Goal: Information Seeking & Learning: Learn about a topic

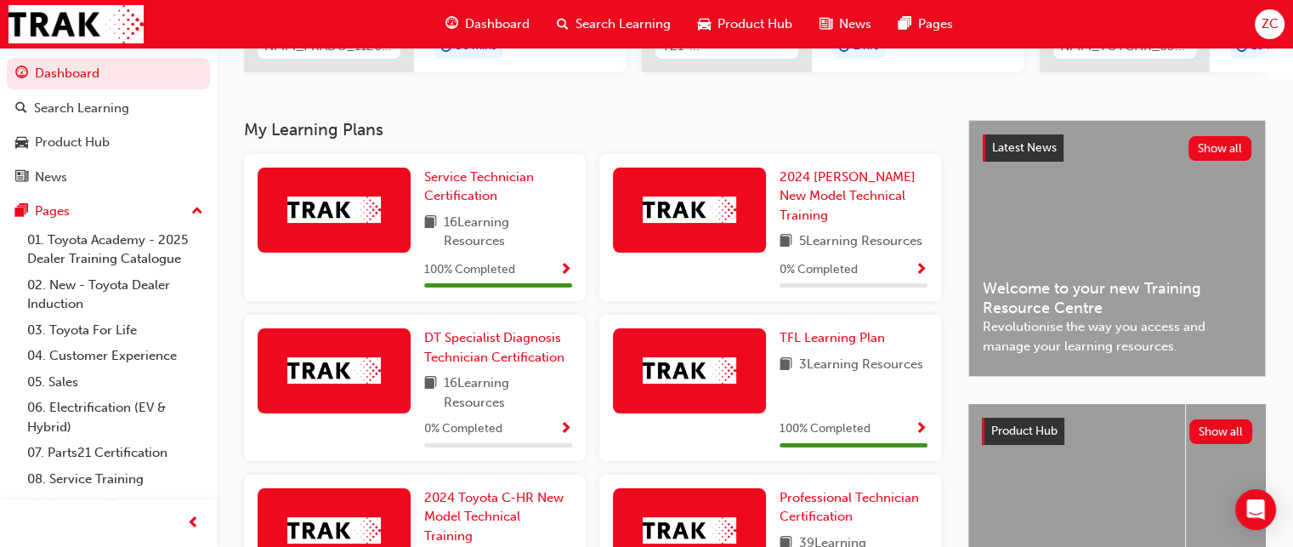
scroll to position [287, 0]
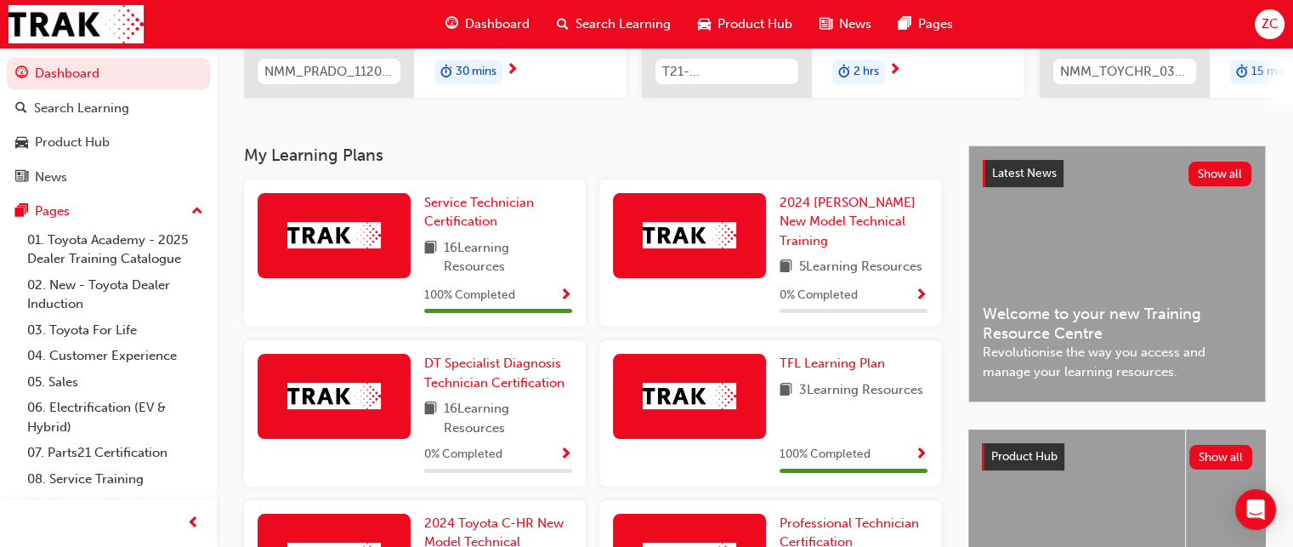
click at [497, 18] on span "Dashboard" at bounding box center [497, 24] width 65 height 20
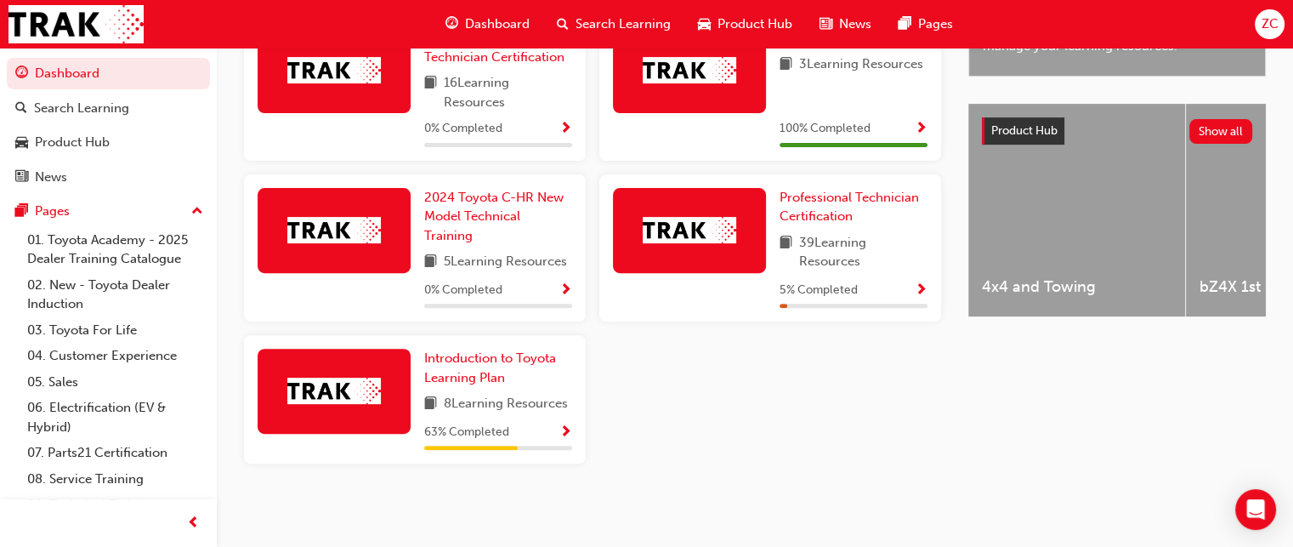
click at [818, 219] on span "Professional Technician Certification" at bounding box center [849, 207] width 139 height 35
click div
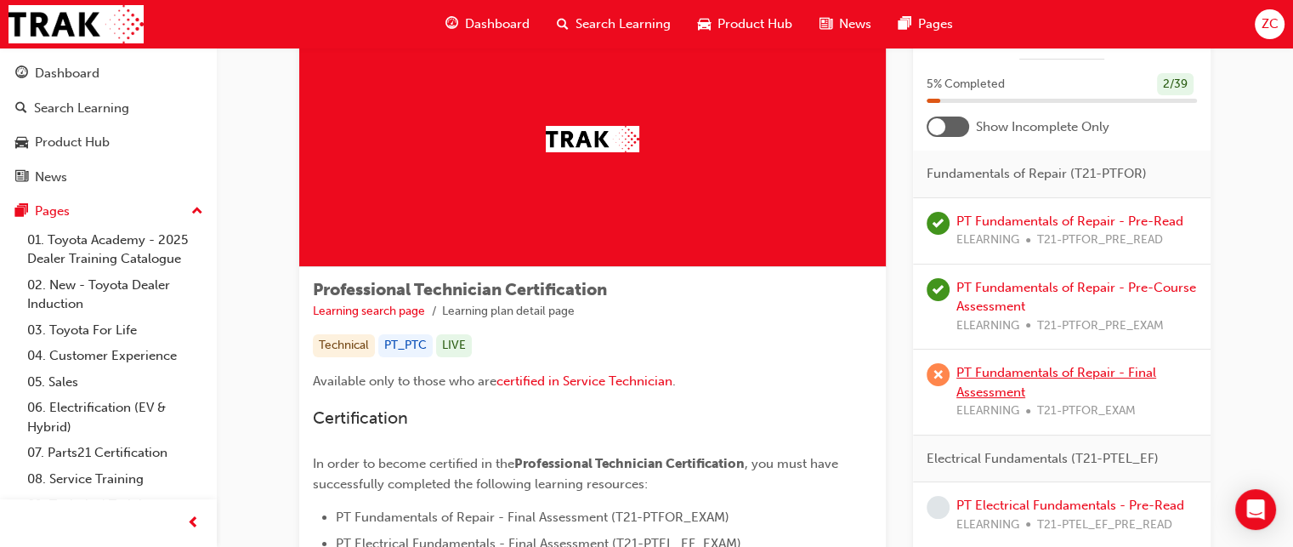
click at [1035, 365] on link "PT Fundamentals of Repair - Final Assessment" at bounding box center [1057, 382] width 200 height 35
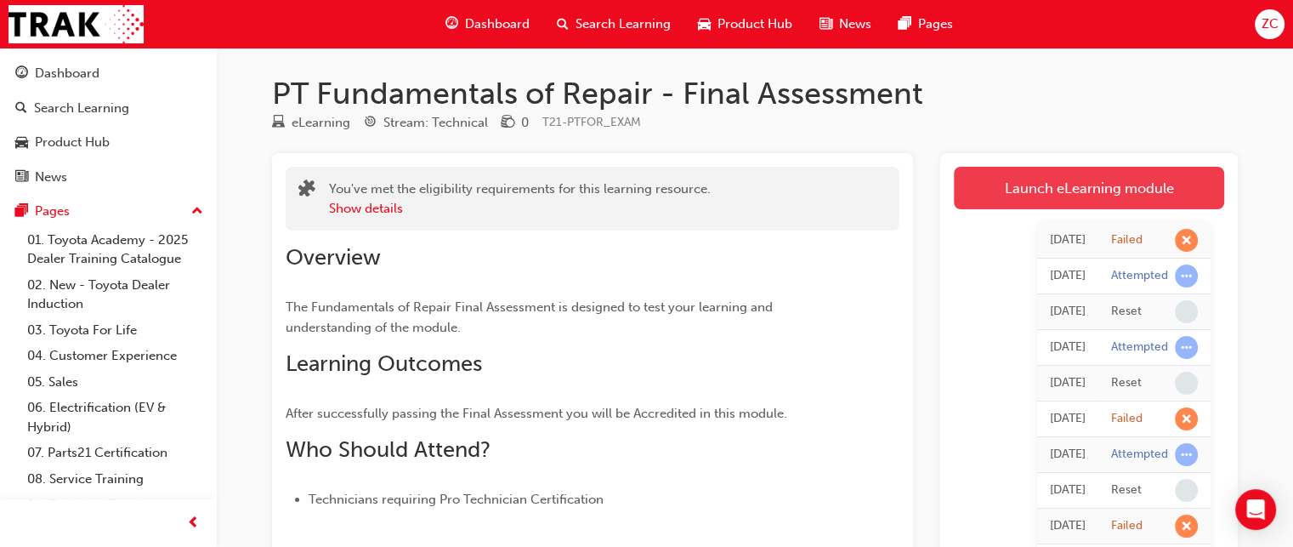
click at [1083, 196] on link "Launch eLearning module" at bounding box center [1089, 188] width 270 height 43
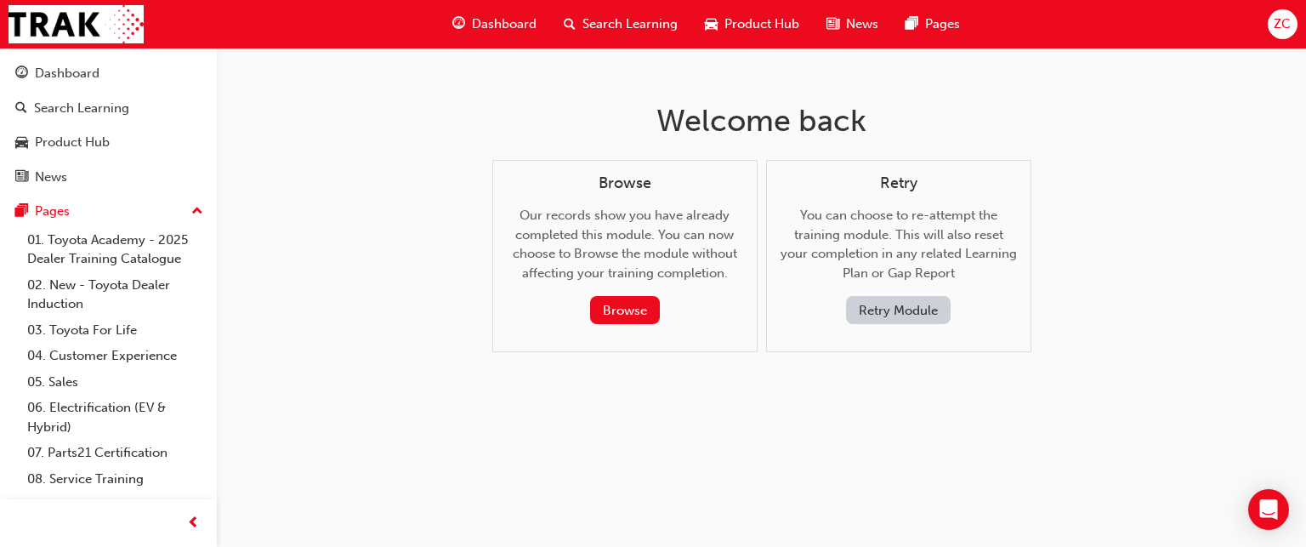
click at [895, 312] on button "Retry Module" at bounding box center [898, 310] width 105 height 28
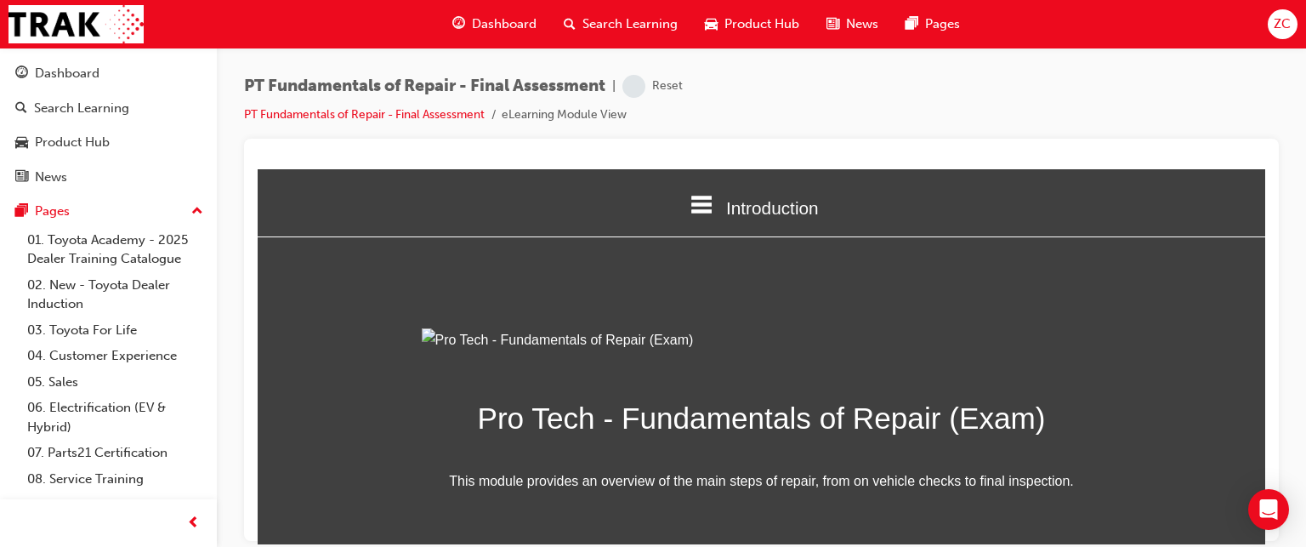
scroll to position [238, 0]
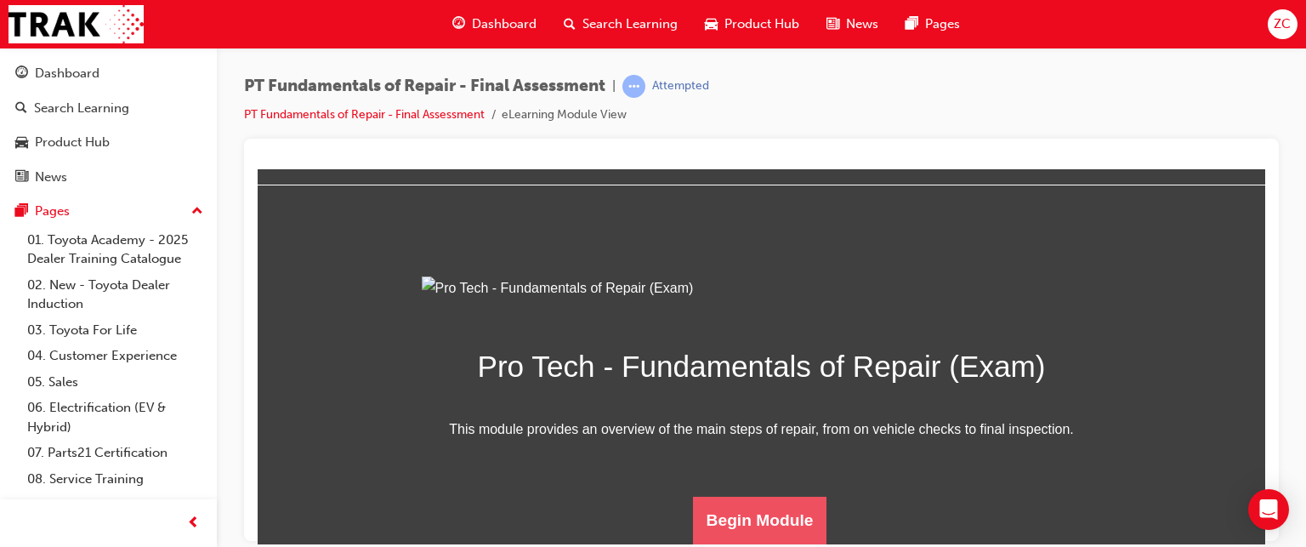
click at [740, 514] on button "Begin Module" at bounding box center [760, 520] width 134 height 48
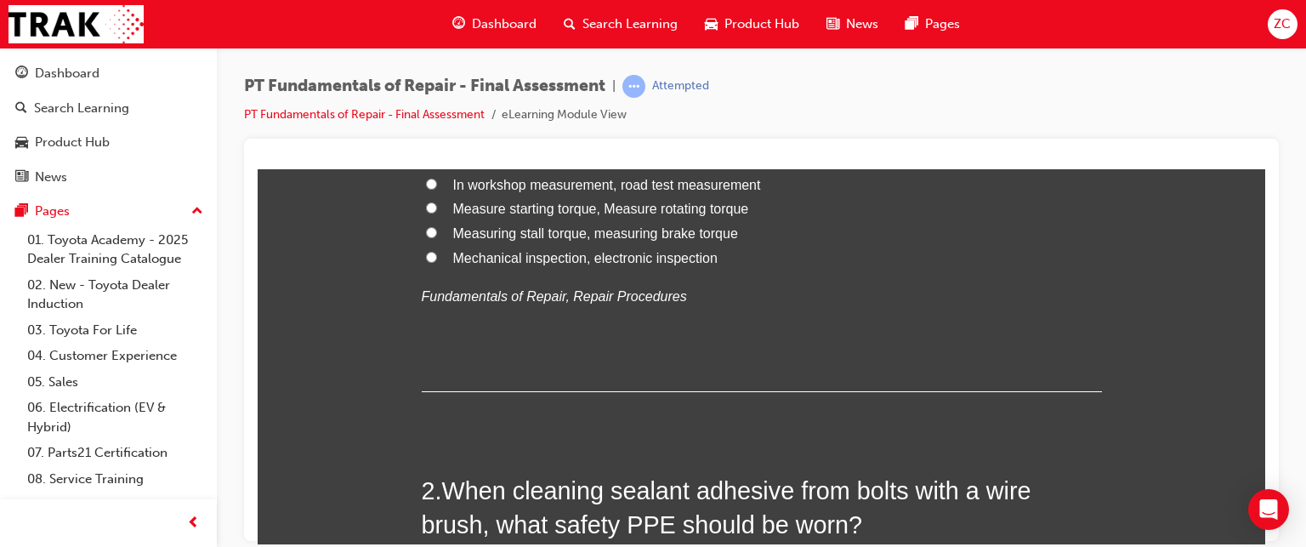
scroll to position [0, 0]
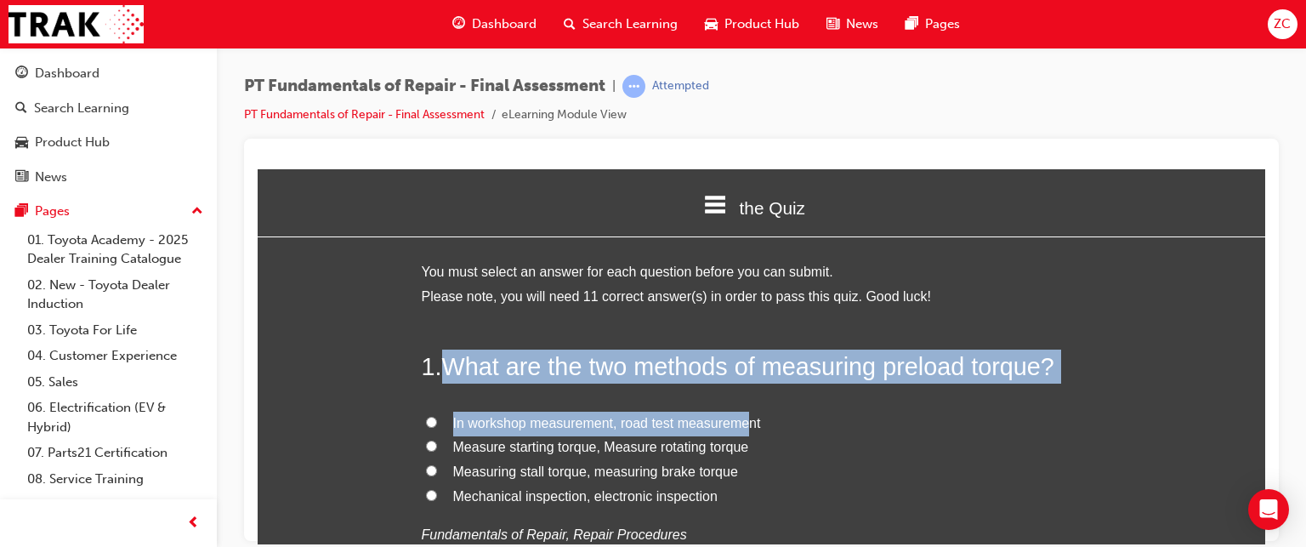
drag, startPoint x: 433, startPoint y: 369, endPoint x: 788, endPoint y: 411, distance: 357.9
click at [788, 411] on div "1 . What are the two methods of measuring preload torque? In workshop measureme…" at bounding box center [762, 489] width 680 height 280
click at [744, 388] on div "1 . What are the two methods of measuring preload torque? In workshop measureme…" at bounding box center [762, 489] width 680 height 280
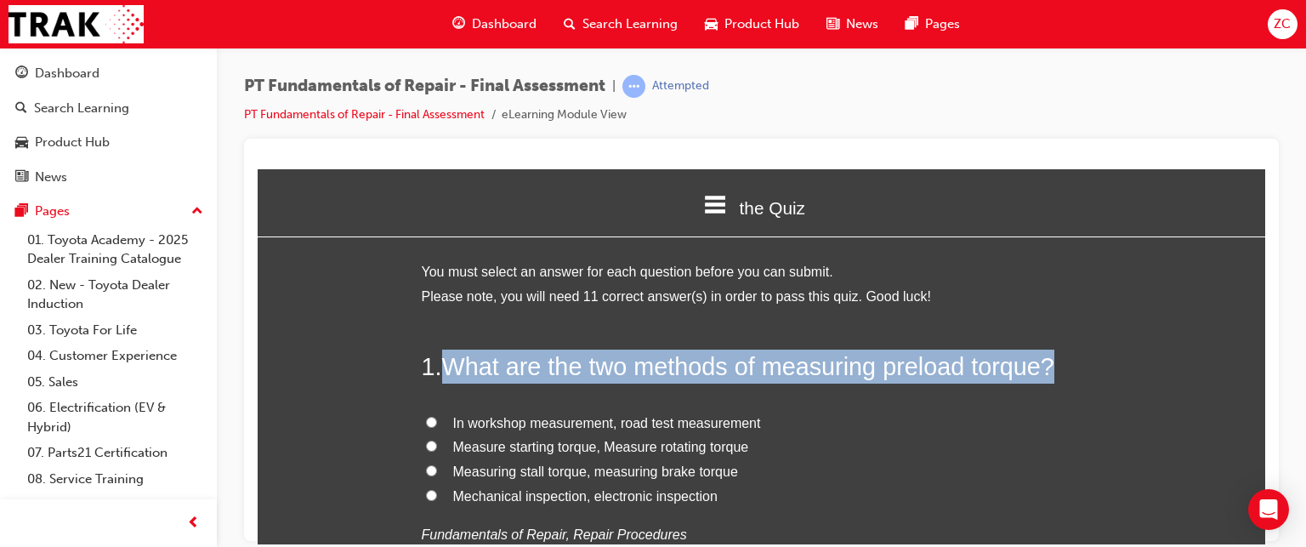
drag, startPoint x: 446, startPoint y: 364, endPoint x: 1051, endPoint y: 357, distance: 605.5
click at [1051, 357] on span "What are the two methods of measuring preload torque?" at bounding box center [748, 365] width 612 height 27
copy span "What are the two methods of measuring preload torque?"
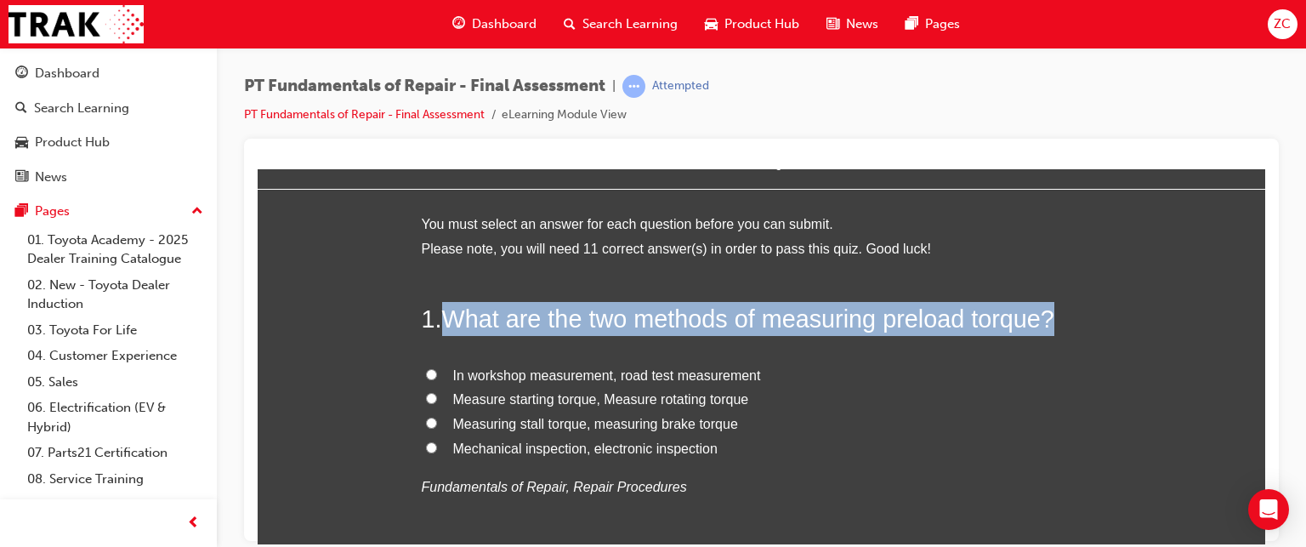
scroll to position [53, 0]
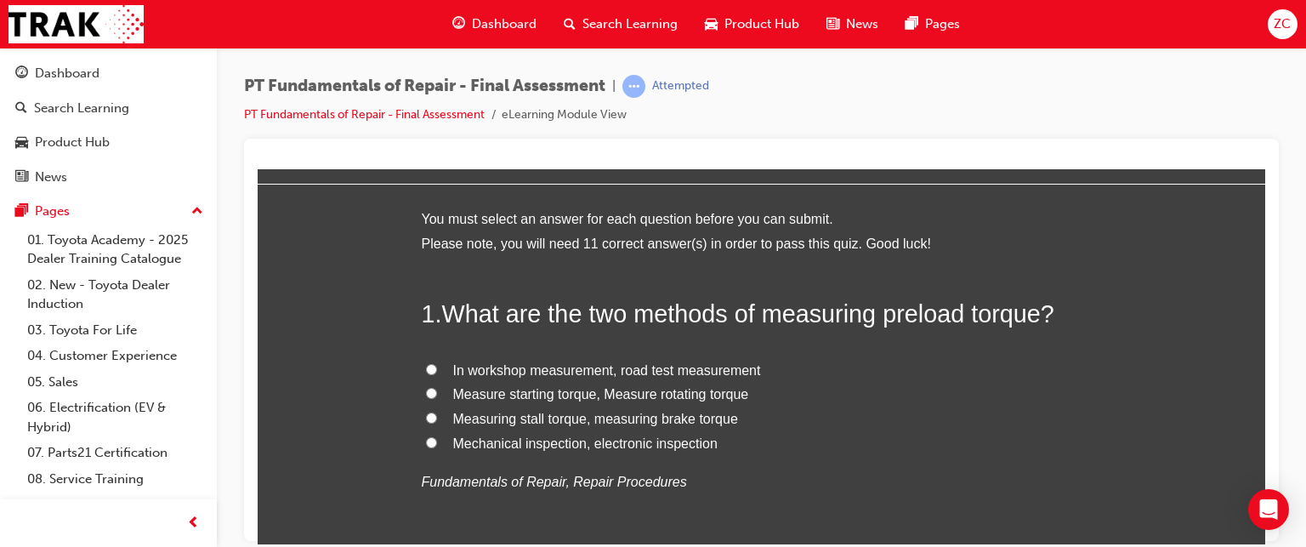
click at [554, 393] on span "Measure starting torque, Measure rotating torque" at bounding box center [601, 393] width 296 height 14
click at [437, 393] on input "Measure starting torque, Measure rotating torque" at bounding box center [431, 392] width 11 height 11
radio input "true"
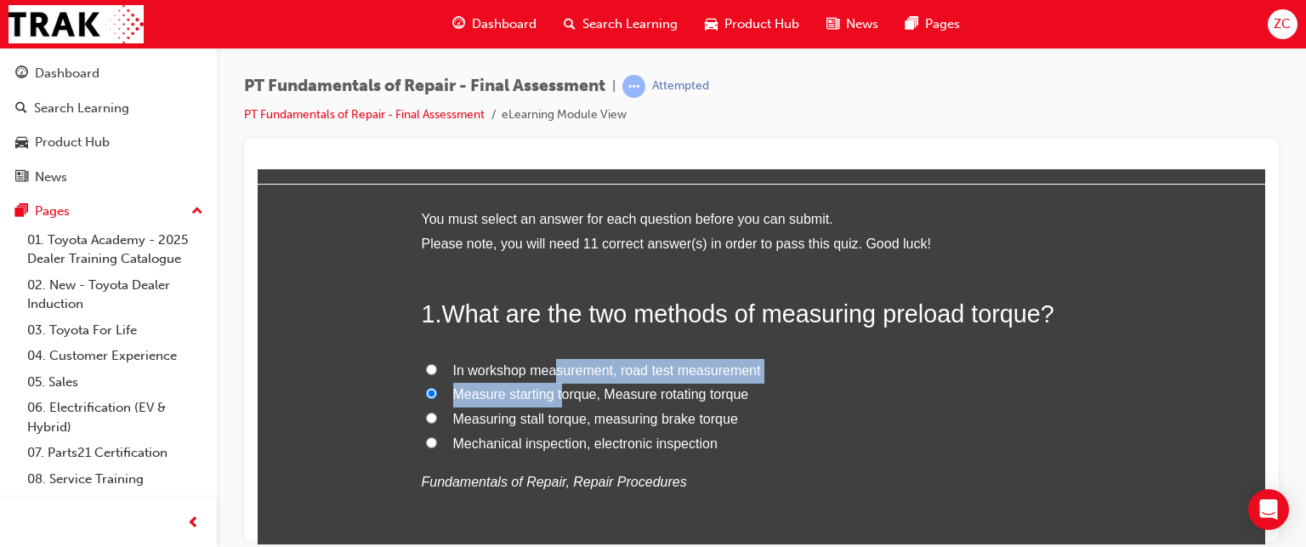
drag, startPoint x: 554, startPoint y: 393, endPoint x: 542, endPoint y: 381, distance: 16.8
click at [542, 382] on label "Measure starting torque, Measure rotating torque" at bounding box center [762, 394] width 680 height 25
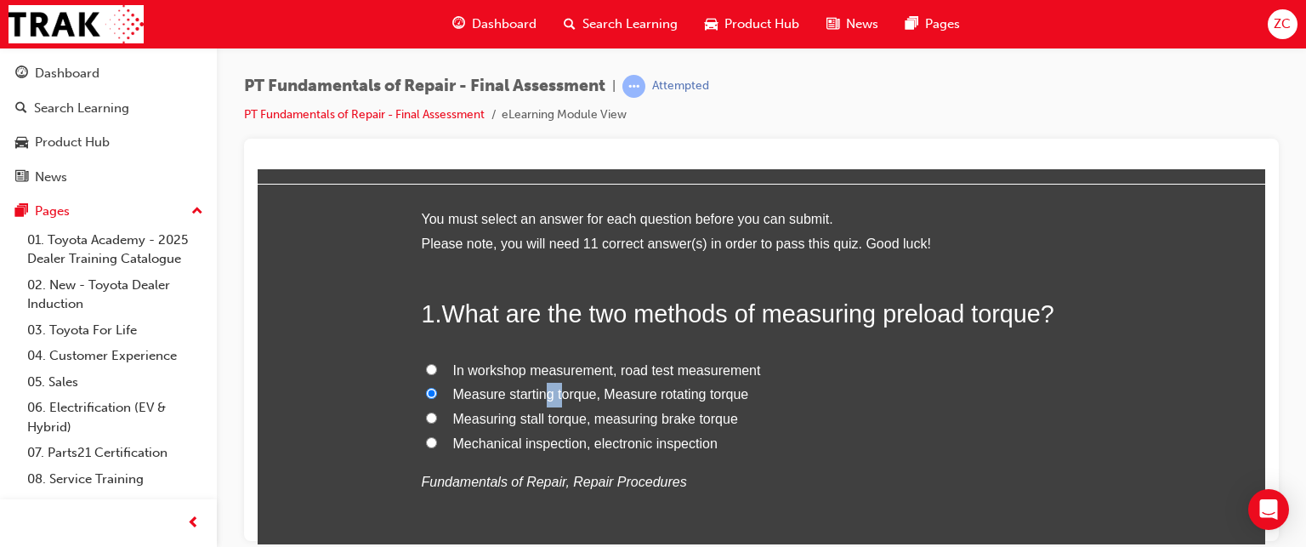
click at [542, 382] on label "Measure starting torque, Measure rotating torque" at bounding box center [762, 394] width 680 height 25
click at [437, 387] on input "Measure starting torque, Measure rotating torque" at bounding box center [431, 392] width 11 height 11
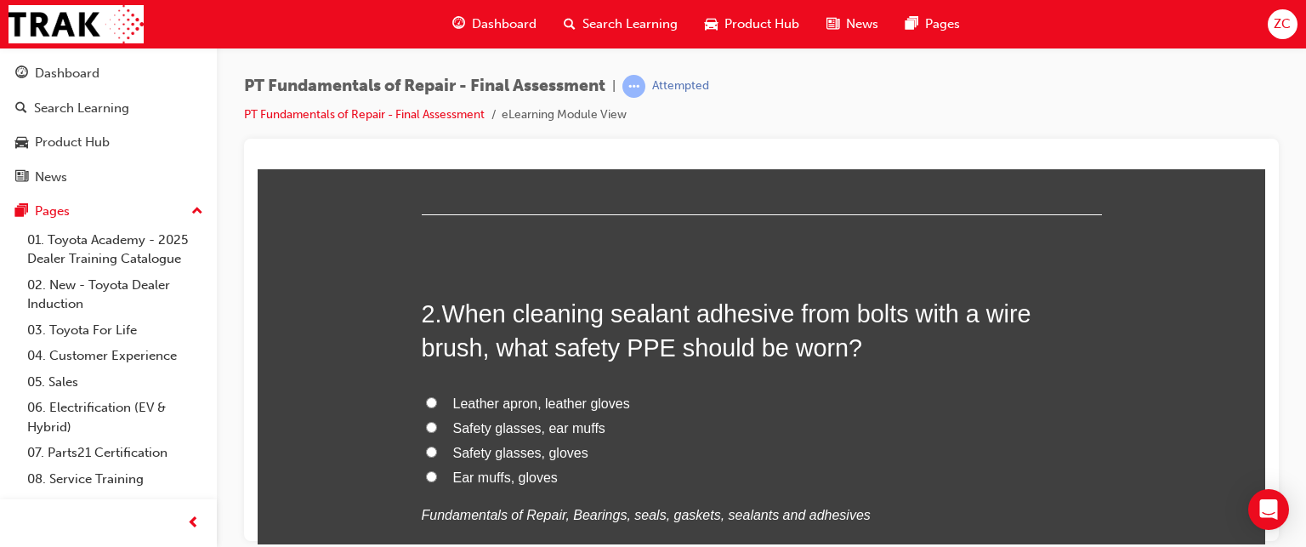
scroll to position [418, 0]
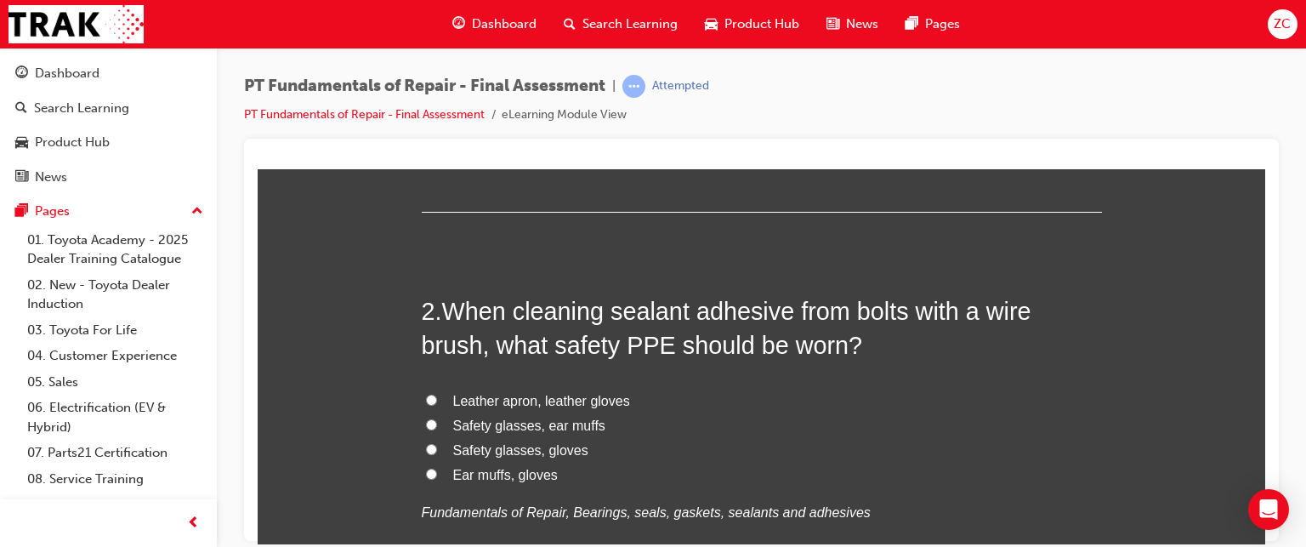
click at [474, 446] on span "Safety glasses, gloves" at bounding box center [520, 449] width 135 height 14
click at [437, 446] on input "Safety glasses, gloves" at bounding box center [431, 448] width 11 height 11
radio input "true"
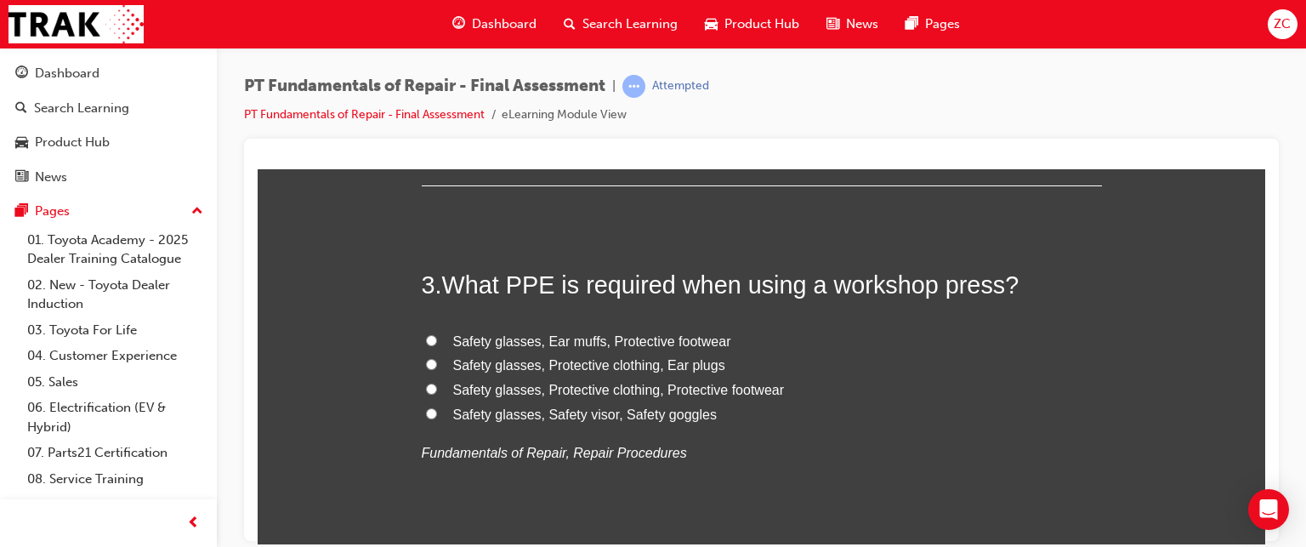
scroll to position [844, 0]
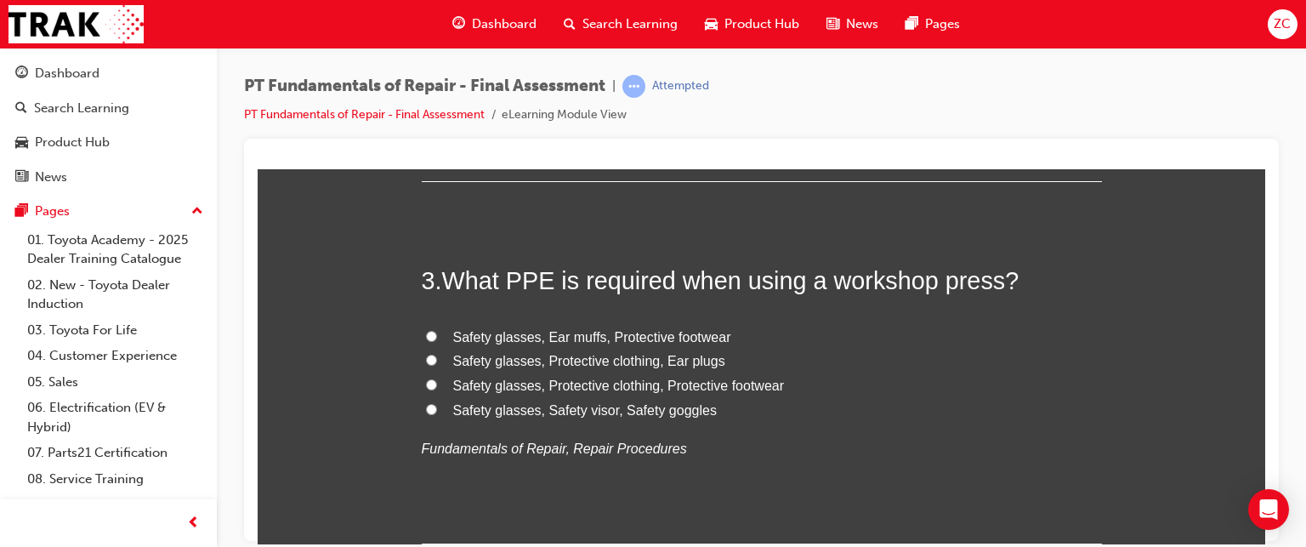
click at [517, 385] on span "Safety glasses, Protective clothing, Protective footwear" at bounding box center [619, 385] width 332 height 14
click at [437, 385] on input "Safety glasses, Protective clothing, Protective footwear" at bounding box center [431, 383] width 11 height 11
radio input "true"
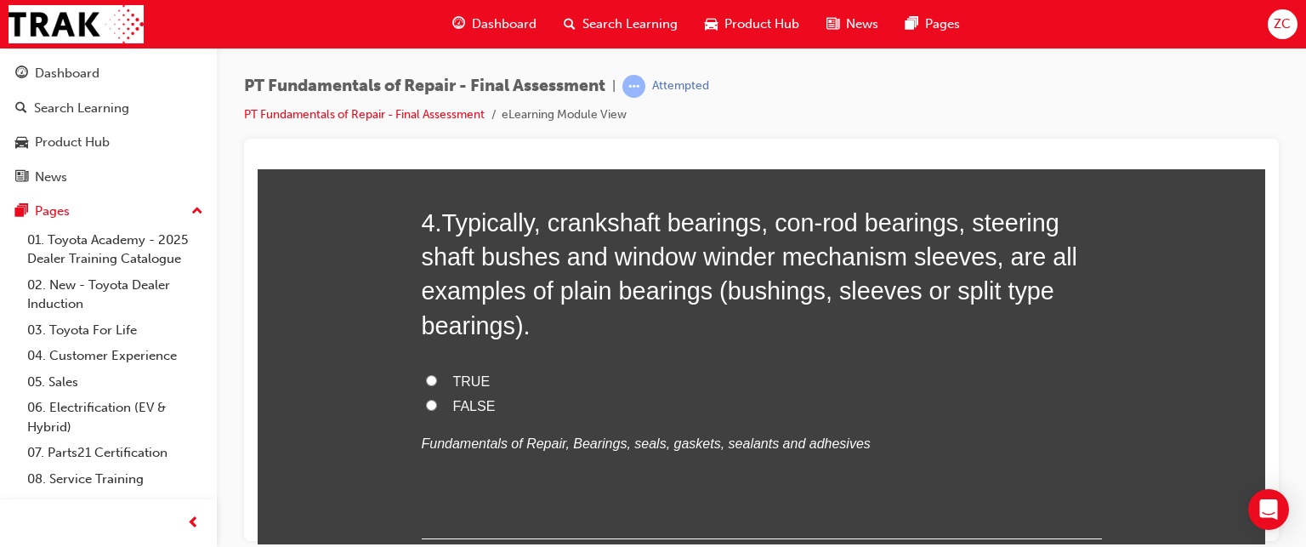
scroll to position [1264, 0]
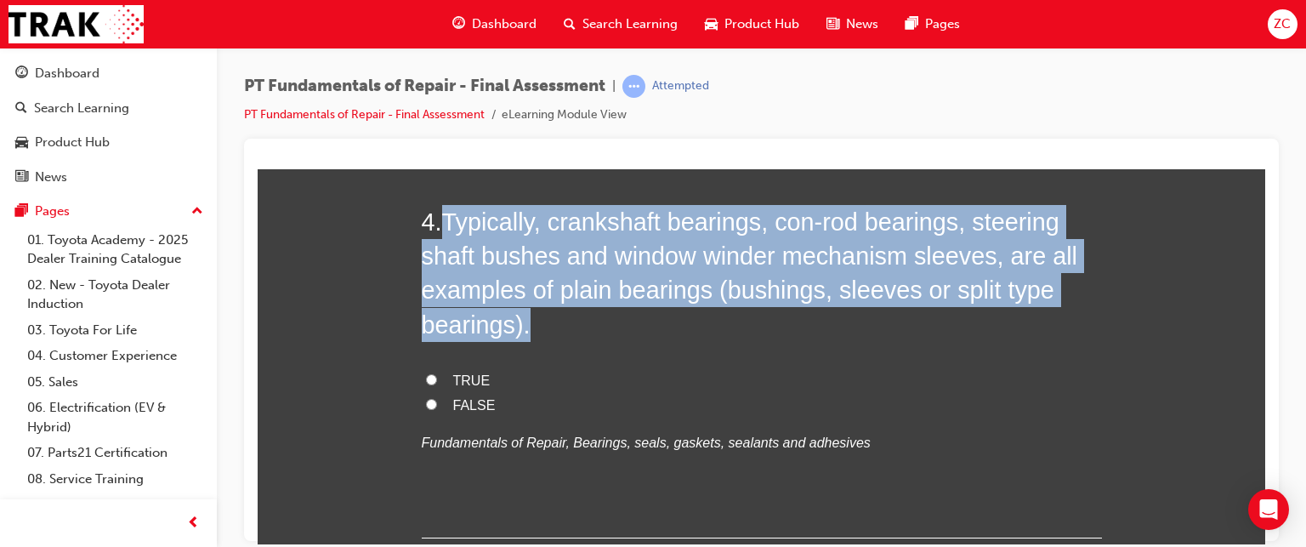
drag, startPoint x: 440, startPoint y: 207, endPoint x: 527, endPoint y: 331, distance: 151.9
click at [527, 331] on h2 "4 . Typically, crankshaft bearings, con-rod bearings, steering shaft bushes and…" at bounding box center [762, 272] width 680 height 137
copy span "Typically, crankshaft bearings, con-rod bearings, steering shaft bushes and win…"
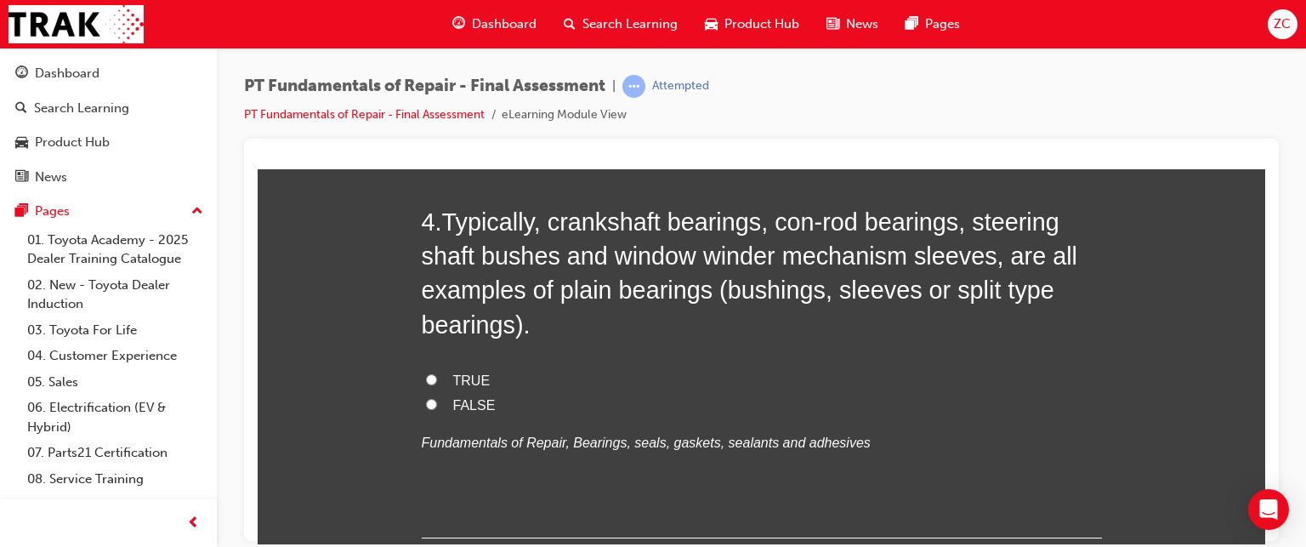
click at [453, 380] on span "TRUE" at bounding box center [471, 379] width 37 height 14
click at [437, 380] on input "TRUE" at bounding box center [431, 378] width 11 height 11
radio input "true"
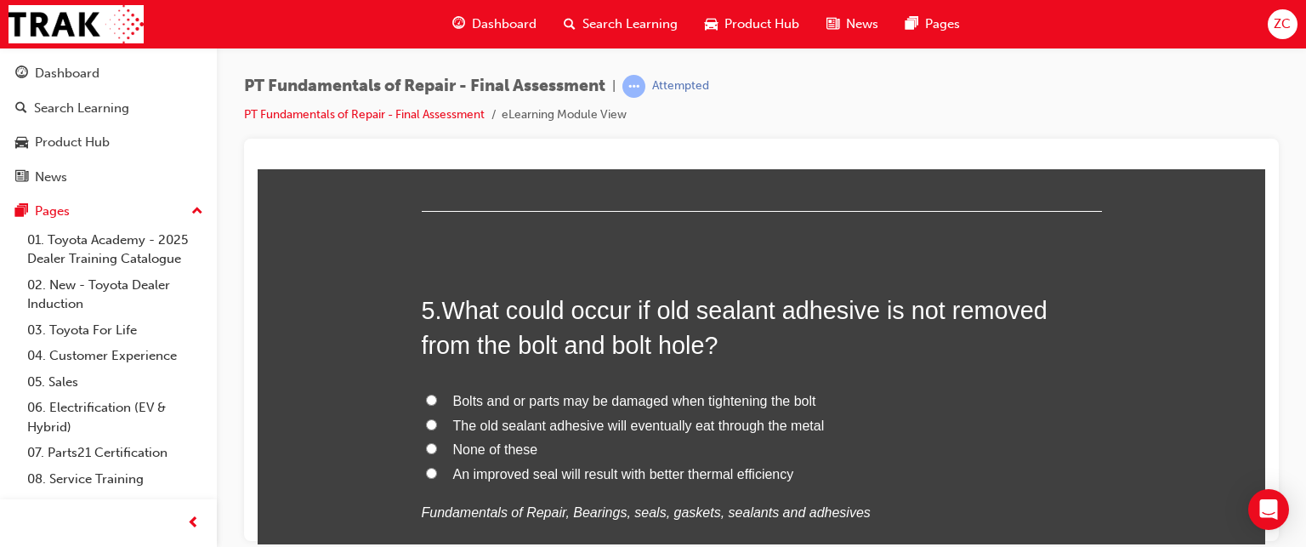
scroll to position [1666, 0]
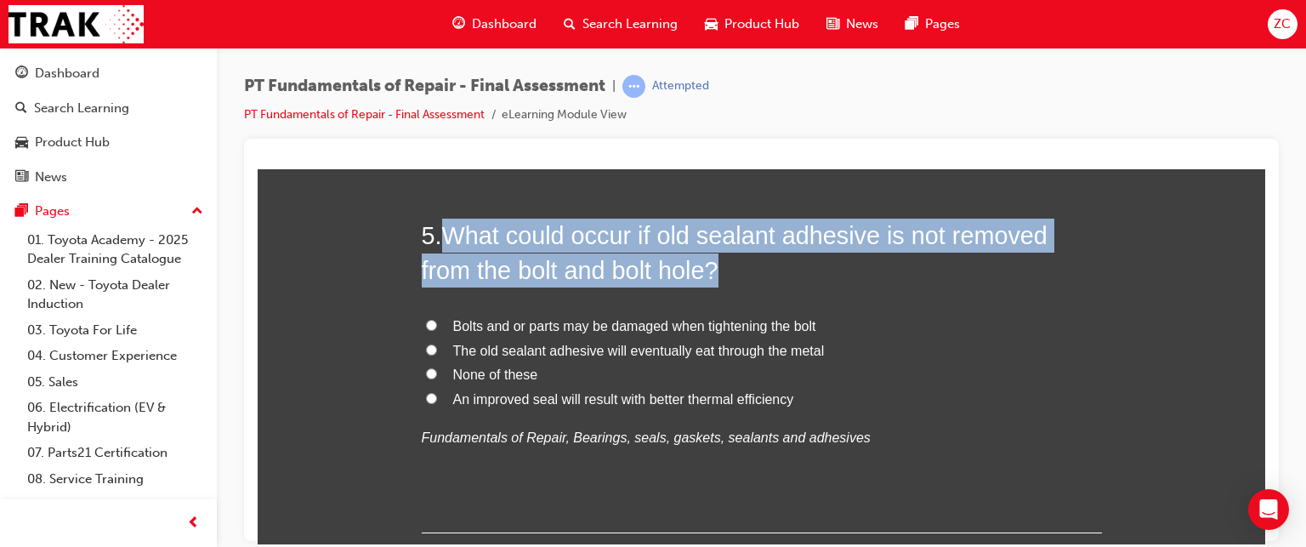
drag, startPoint x: 436, startPoint y: 233, endPoint x: 670, endPoint y: 279, distance: 238.3
click at [670, 279] on h2 "5 . What could occur if old sealant adhesive is not removed from the bolt and b…" at bounding box center [762, 252] width 680 height 69
copy h2 "What could occur if old sealant adhesive is not removed from the bolt and bolt …"
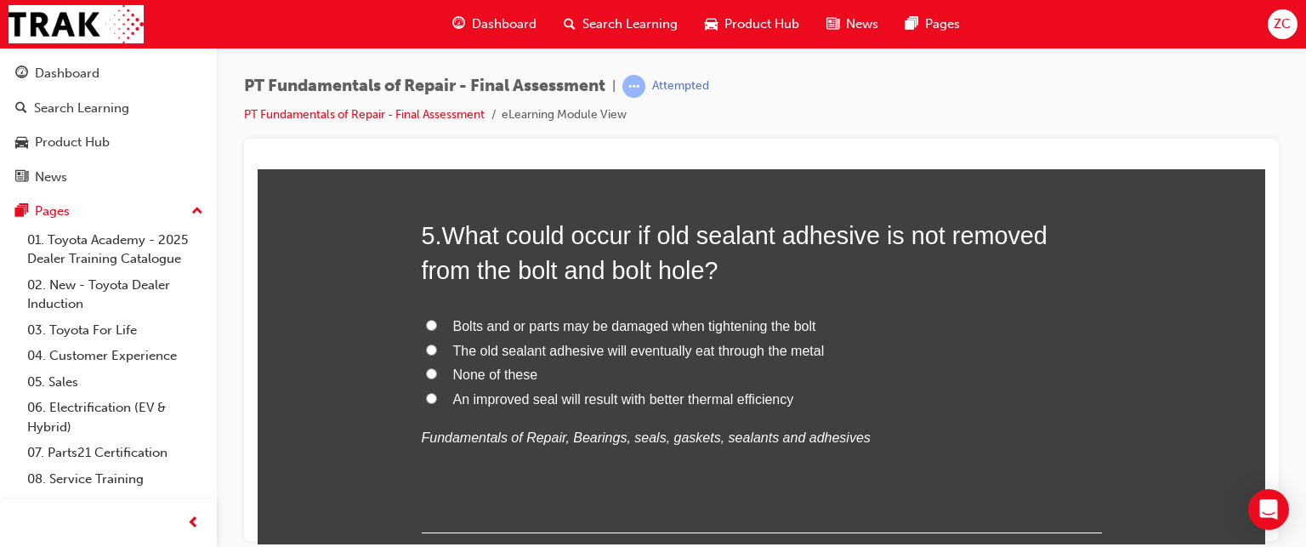
click at [437, 392] on label "An improved seal will result with better thermal efficiency" at bounding box center [762, 399] width 680 height 25
click at [437, 392] on input "An improved seal will result with better thermal efficiency" at bounding box center [431, 397] width 11 height 11
radio input "true"
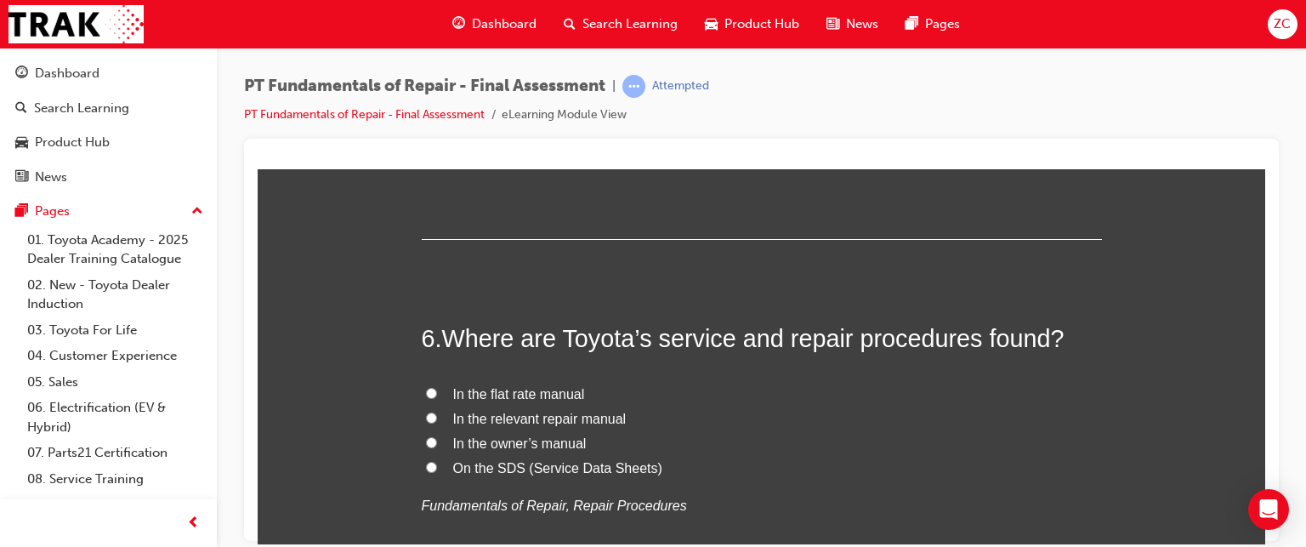
scroll to position [1980, 0]
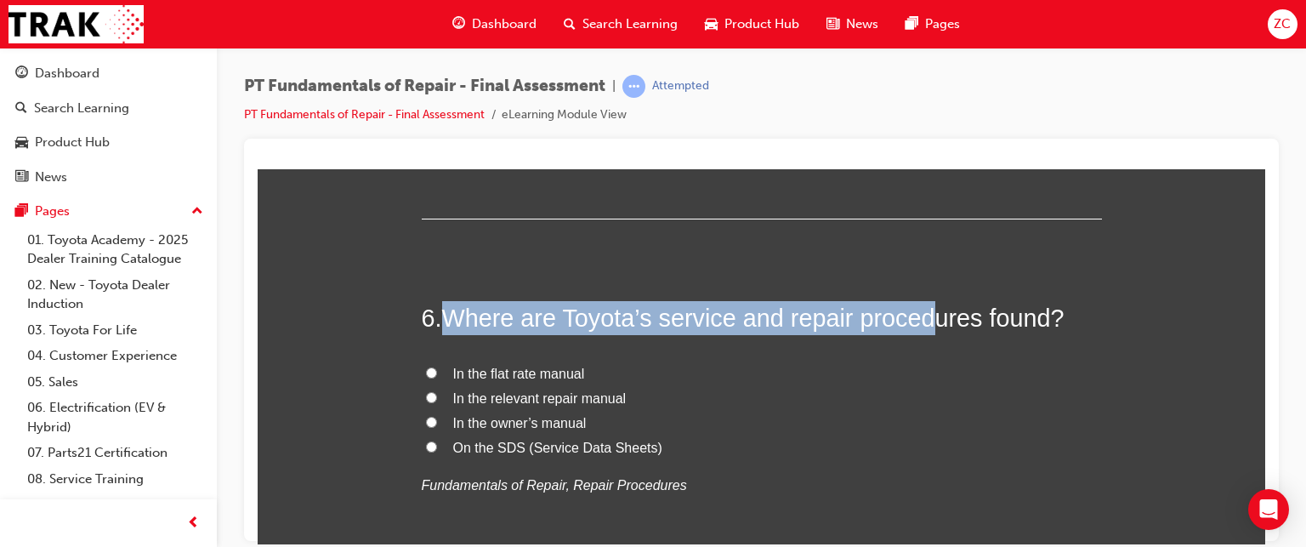
drag, startPoint x: 440, startPoint y: 315, endPoint x: 932, endPoint y: 301, distance: 492.5
click at [932, 304] on span "Where are Toyota’s service and repair procedures found?" at bounding box center [753, 317] width 622 height 27
click at [788, 310] on span "Where are Toyota’s service and repair procedures found?" at bounding box center [753, 317] width 622 height 27
drag, startPoint x: 435, startPoint y: 315, endPoint x: 1099, endPoint y: 327, distance: 664.2
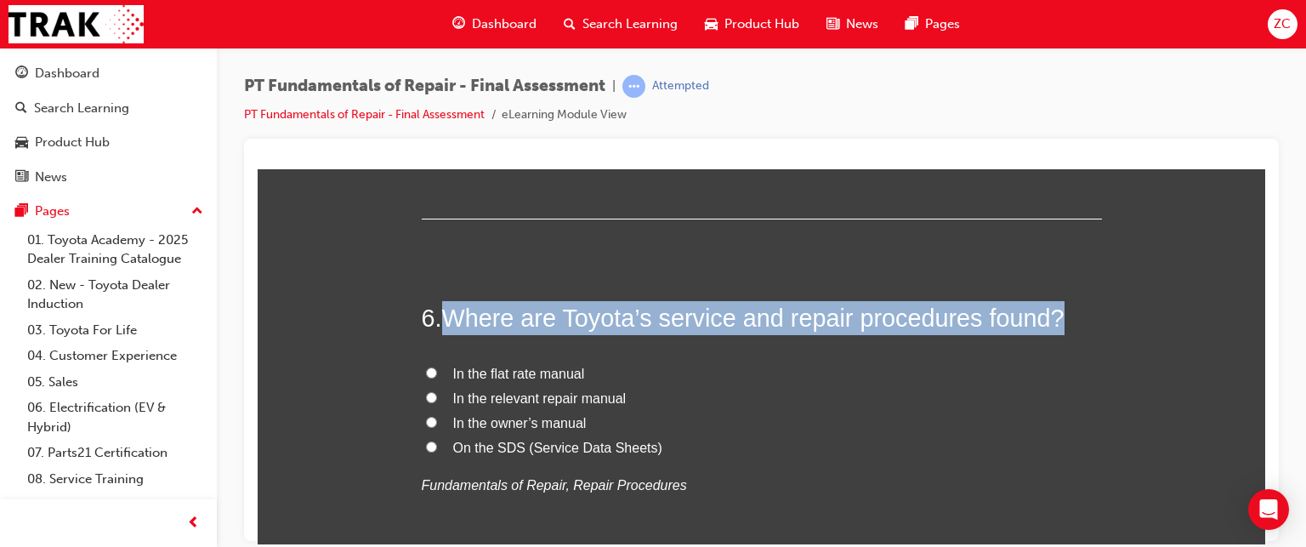
copy h2 "Where are Toyota’s service and repair procedures found?"
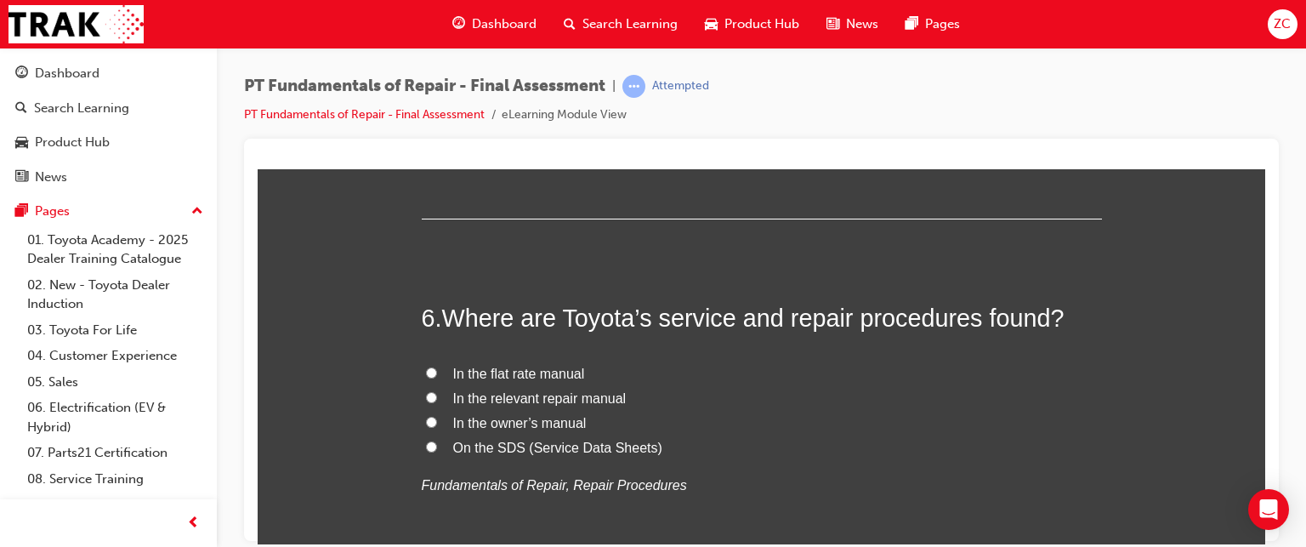
click at [732, 351] on div "6 . Where are Toyota’s service and repair procedures found? In the flat rate ma…" at bounding box center [762, 440] width 680 height 280
click at [529, 395] on span "In the relevant repair manual" at bounding box center [539, 397] width 173 height 14
click at [437, 395] on input "In the relevant repair manual" at bounding box center [431, 396] width 11 height 11
radio input "true"
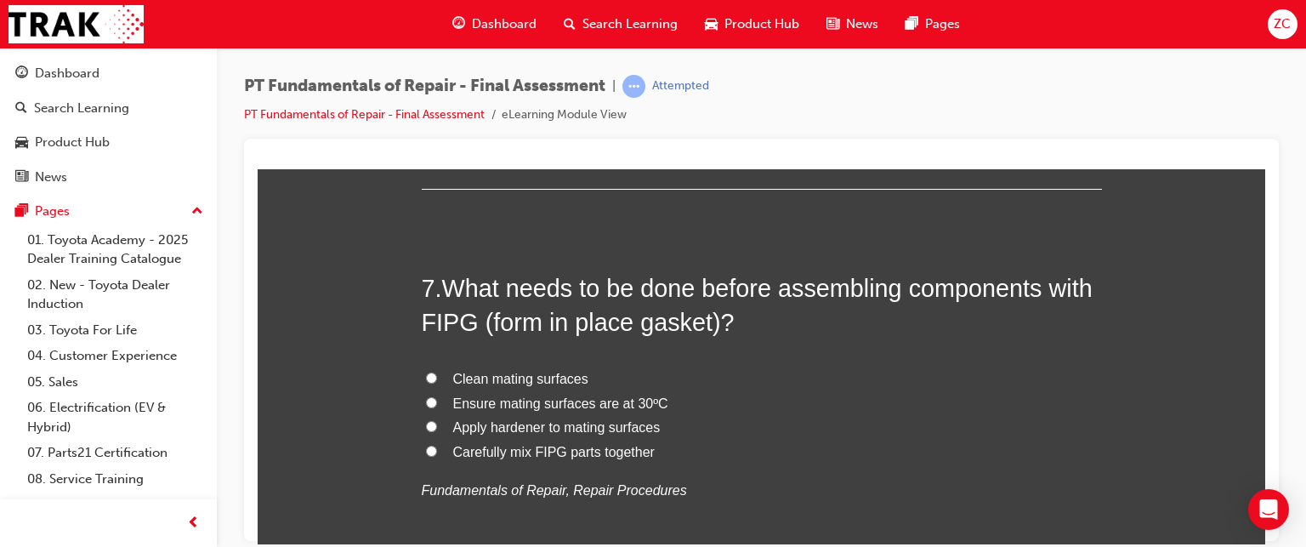
scroll to position [2371, 0]
click at [503, 374] on span "Clean mating surfaces" at bounding box center [520, 378] width 135 height 14
click at [437, 374] on input "Clean mating surfaces" at bounding box center [431, 377] width 11 height 11
radio input "true"
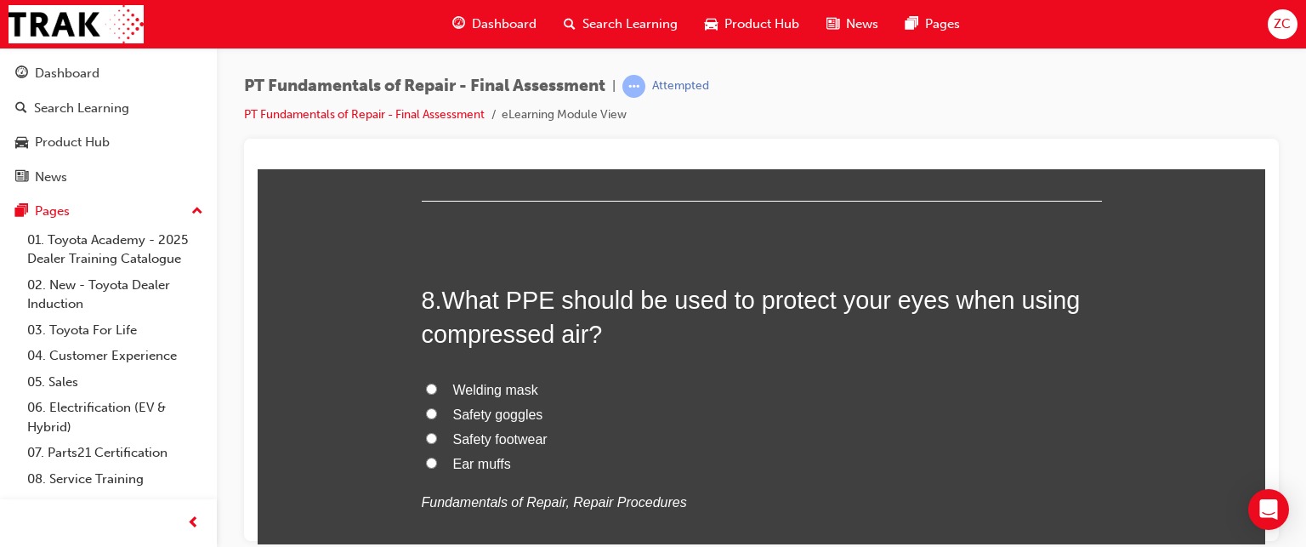
scroll to position [2768, 0]
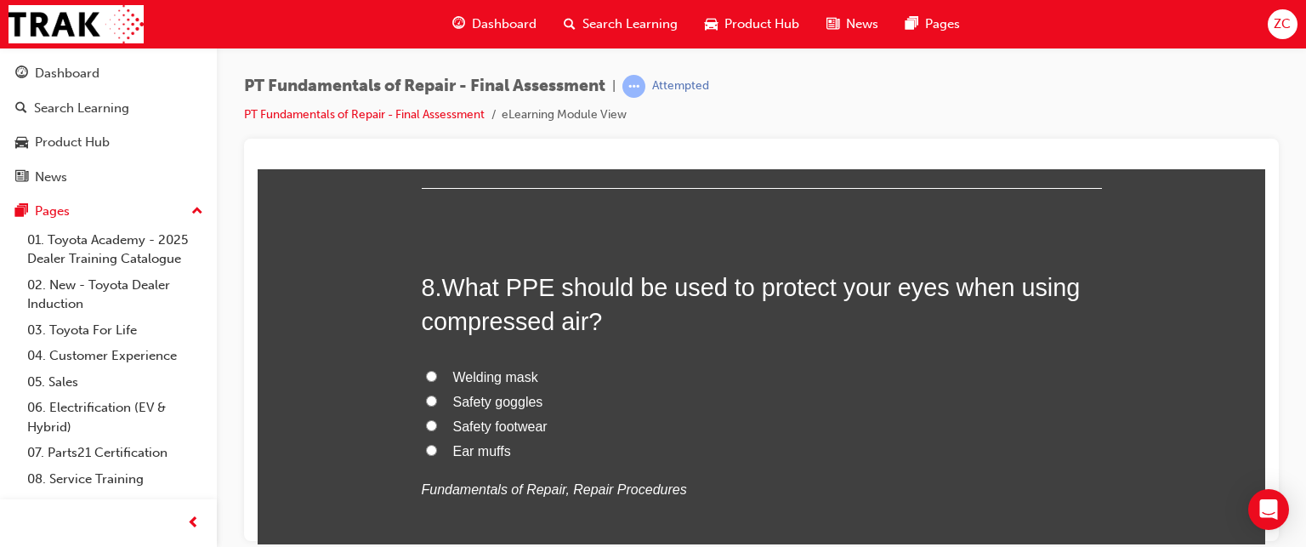
click at [466, 450] on span "Ear muffs" at bounding box center [482, 450] width 58 height 14
click at [437, 450] on input "Ear muffs" at bounding box center [431, 449] width 11 height 11
radio input "true"
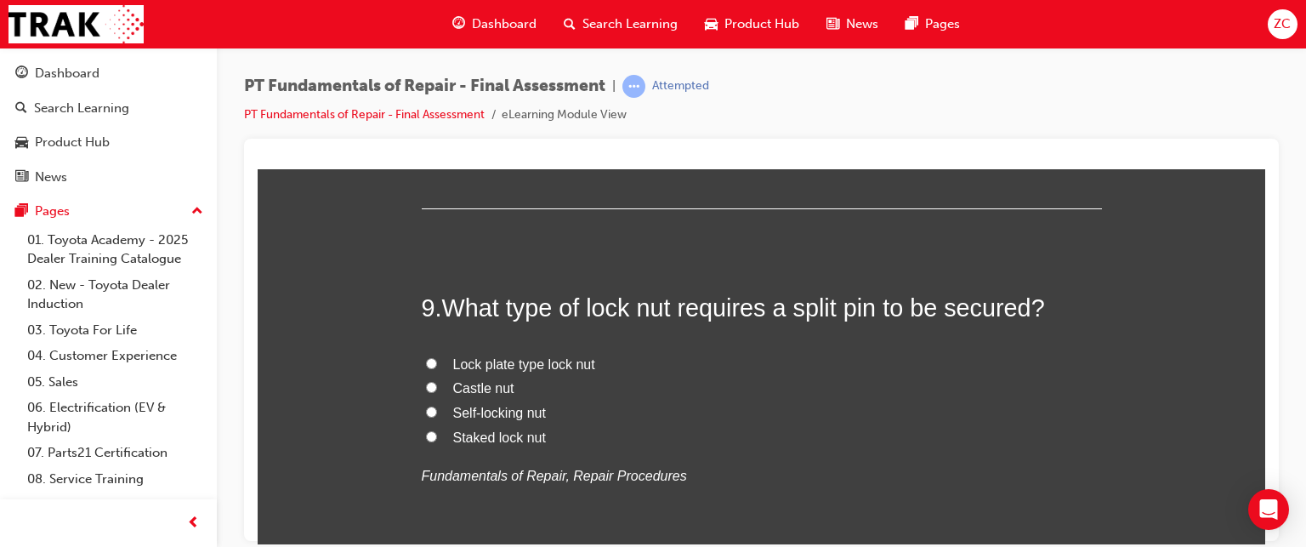
scroll to position [3143, 0]
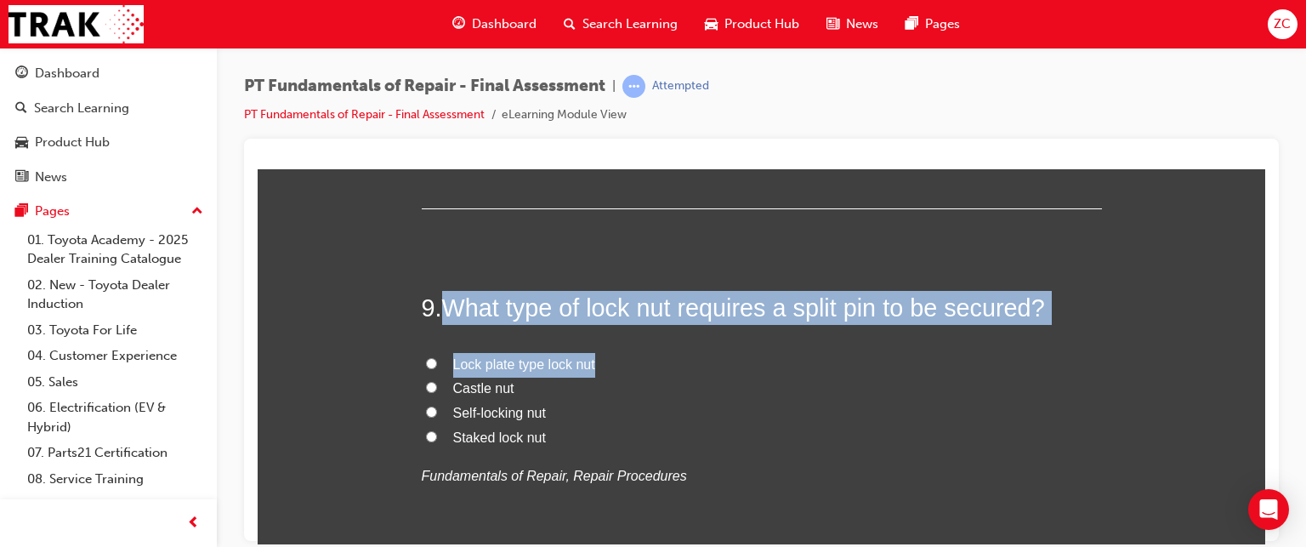
drag, startPoint x: 435, startPoint y: 307, endPoint x: 977, endPoint y: 344, distance: 543.7
click at [977, 344] on div "9 . What type of lock nut requires a split pin to be secured? Lock plate type l…" at bounding box center [762, 430] width 680 height 280
copy div "What type of lock nut requires a split pin to be secured? Lock plate type lock …"
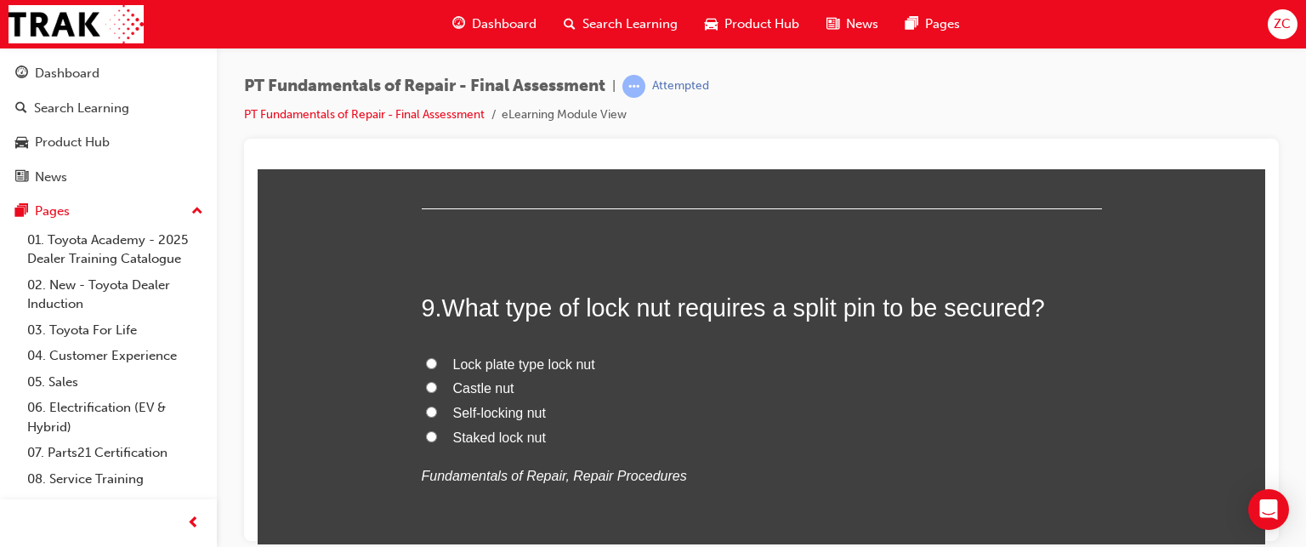
click at [453, 389] on span "Castle nut" at bounding box center [483, 387] width 61 height 14
click at [437, 389] on input "Castle nut" at bounding box center [431, 386] width 11 height 11
radio input "true"
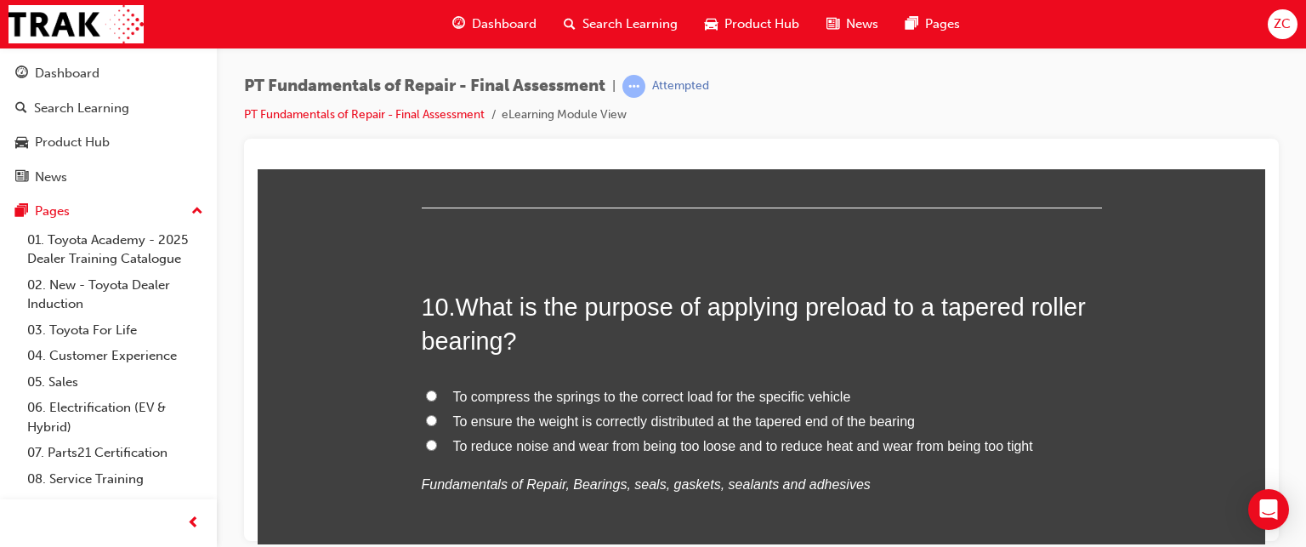
scroll to position [3554, 0]
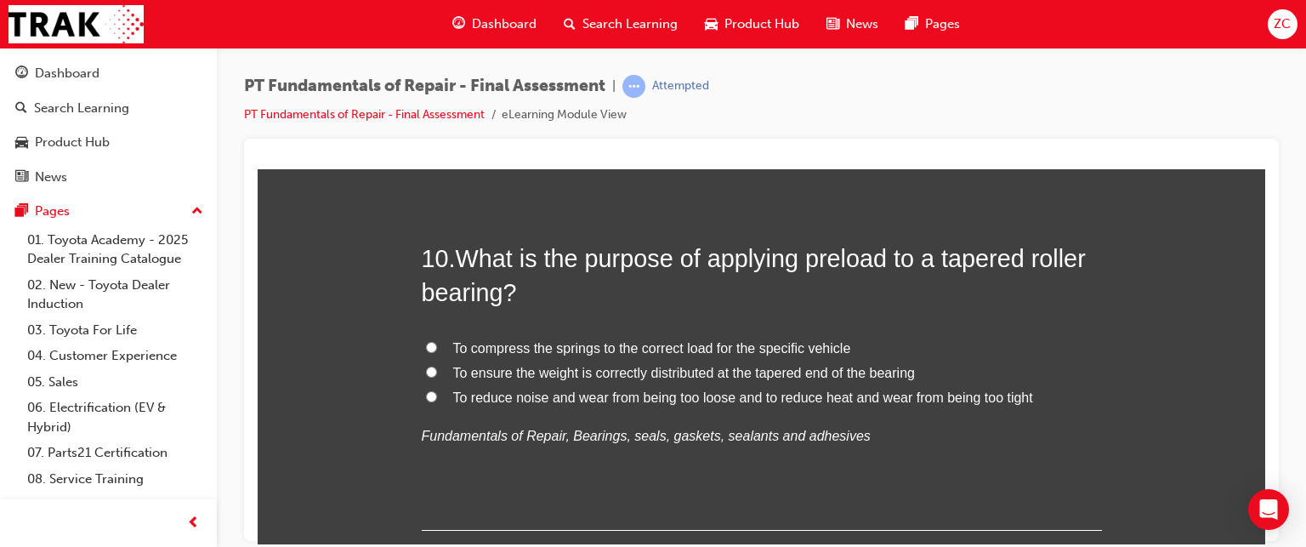
click at [453, 395] on span "To reduce noise and wear from being too loose and to reduce heat and wear from …" at bounding box center [743, 396] width 580 height 14
click at [437, 395] on input "To reduce noise and wear from being too loose and to reduce heat and wear from …" at bounding box center [431, 395] width 11 height 11
radio input "true"
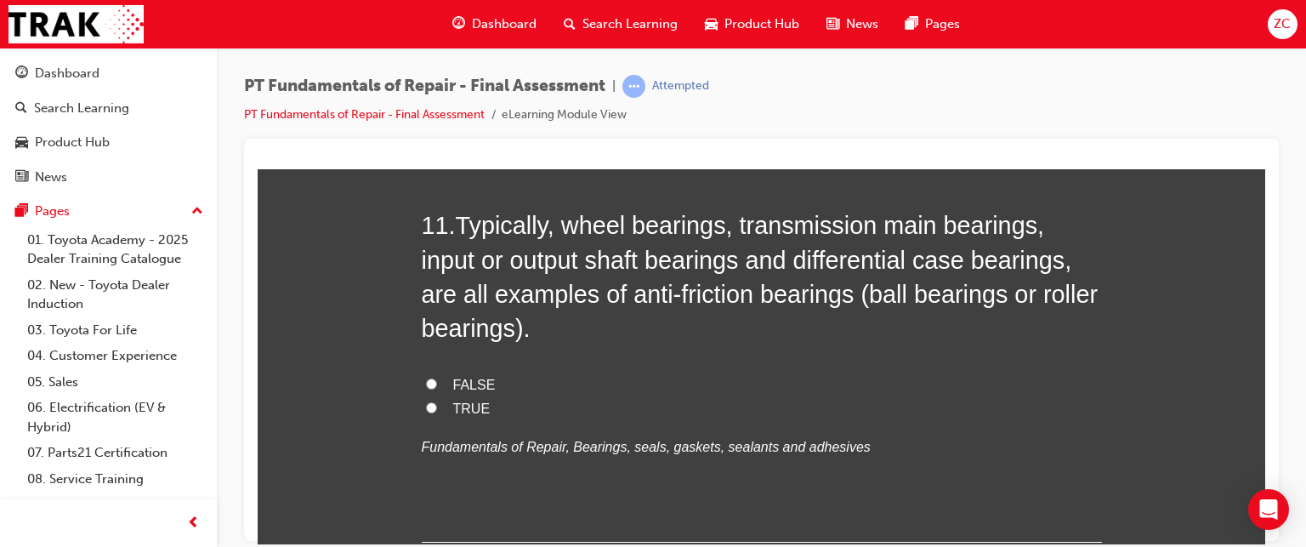
scroll to position [3962, 0]
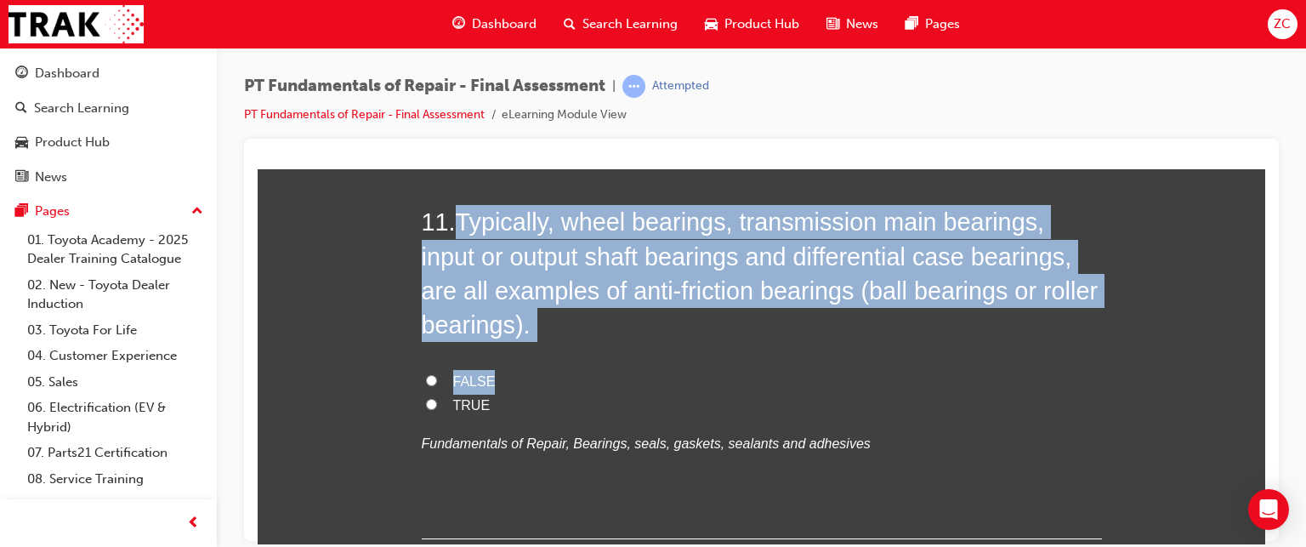
drag, startPoint x: 456, startPoint y: 214, endPoint x: 521, endPoint y: 340, distance: 141.9
click at [521, 340] on div "11 . Typically, wheel bearings, transmission main bearings, input or output sha…" at bounding box center [762, 371] width 680 height 334
click at [514, 332] on span "Typically, wheel bearings, transmission main bearings, input or output shaft be…" at bounding box center [760, 272] width 677 height 130
drag, startPoint x: 452, startPoint y: 224, endPoint x: 525, endPoint y: 331, distance: 129.7
click at [525, 331] on h2 "11 . Typically, wheel bearings, transmission main bearings, input or output sha…" at bounding box center [762, 272] width 680 height 137
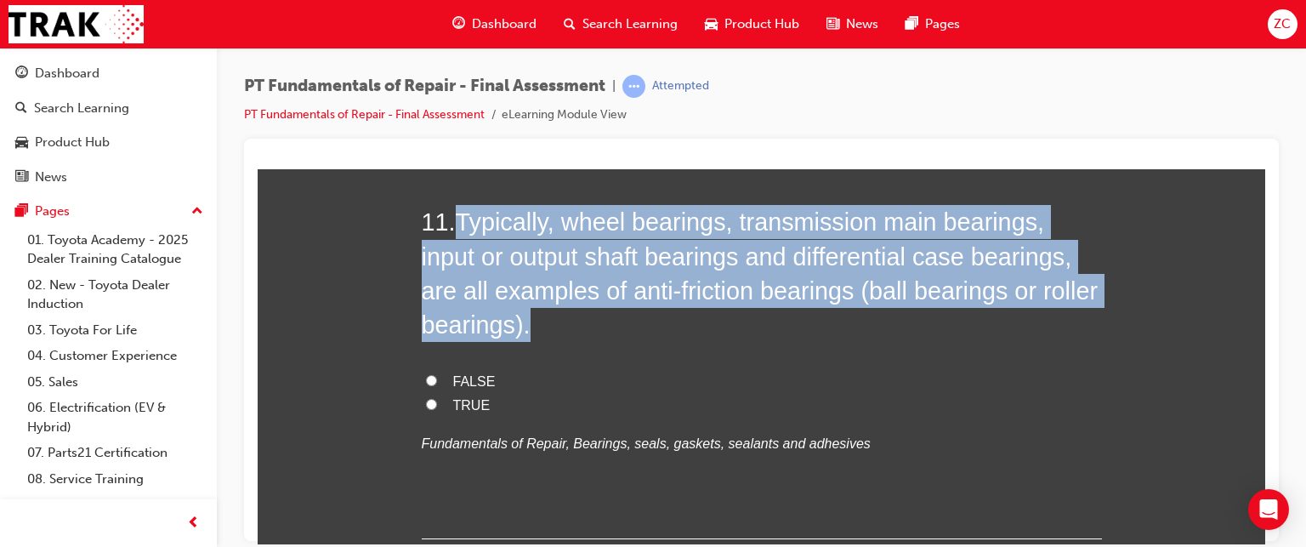
copy span "Typically, wheel bearings, transmission main bearings, input or output shaft be…"
click at [426, 398] on input "TRUE" at bounding box center [431, 403] width 11 height 11
radio input "true"
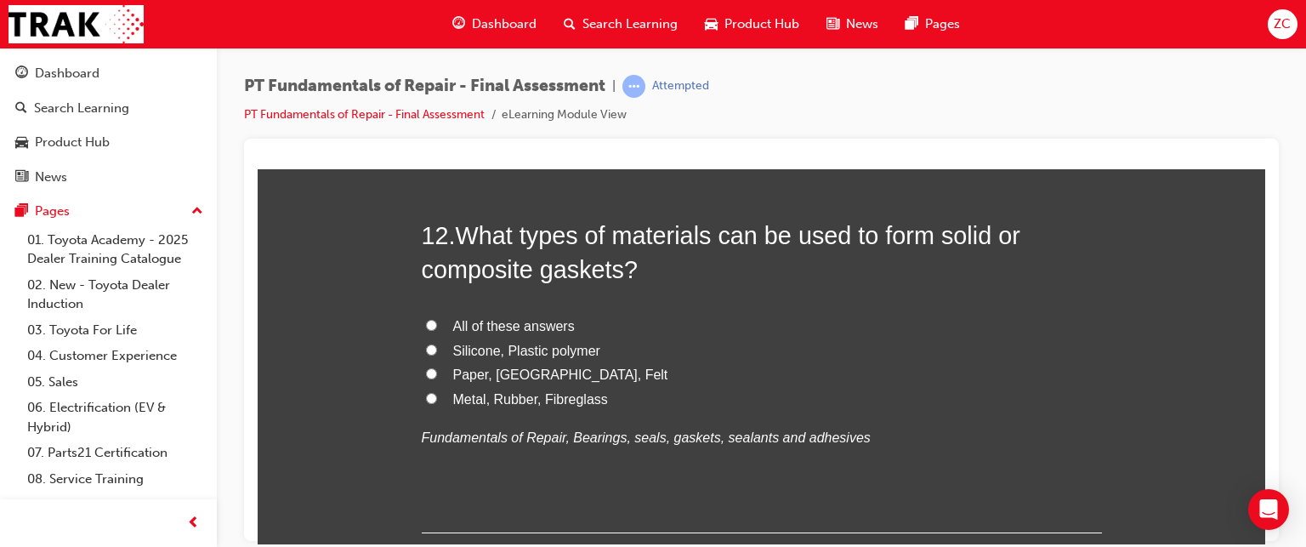
scroll to position [4365, 0]
click at [475, 350] on span "Silicone, Plastic polymer" at bounding box center [526, 348] width 147 height 14
click at [437, 350] on input "Silicone, Plastic polymer" at bounding box center [431, 347] width 11 height 11
radio input "true"
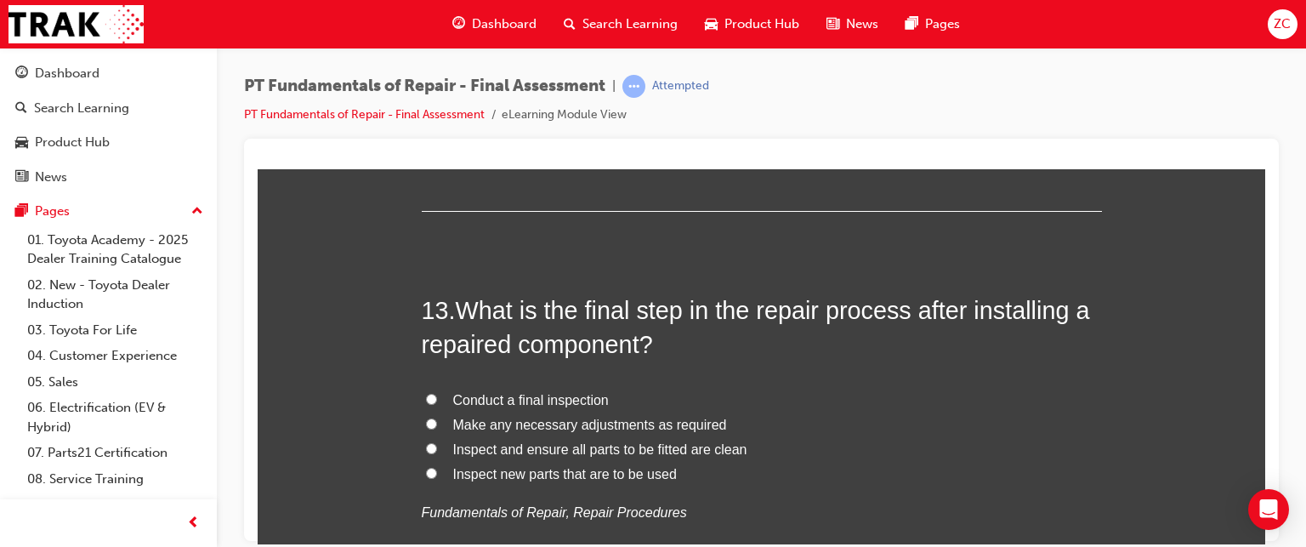
click at [519, 423] on span "Make any necessary adjustments as required" at bounding box center [590, 424] width 274 height 14
click at [437, 423] on input "Make any necessary adjustments as required" at bounding box center [431, 423] width 11 height 11
radio input "true"
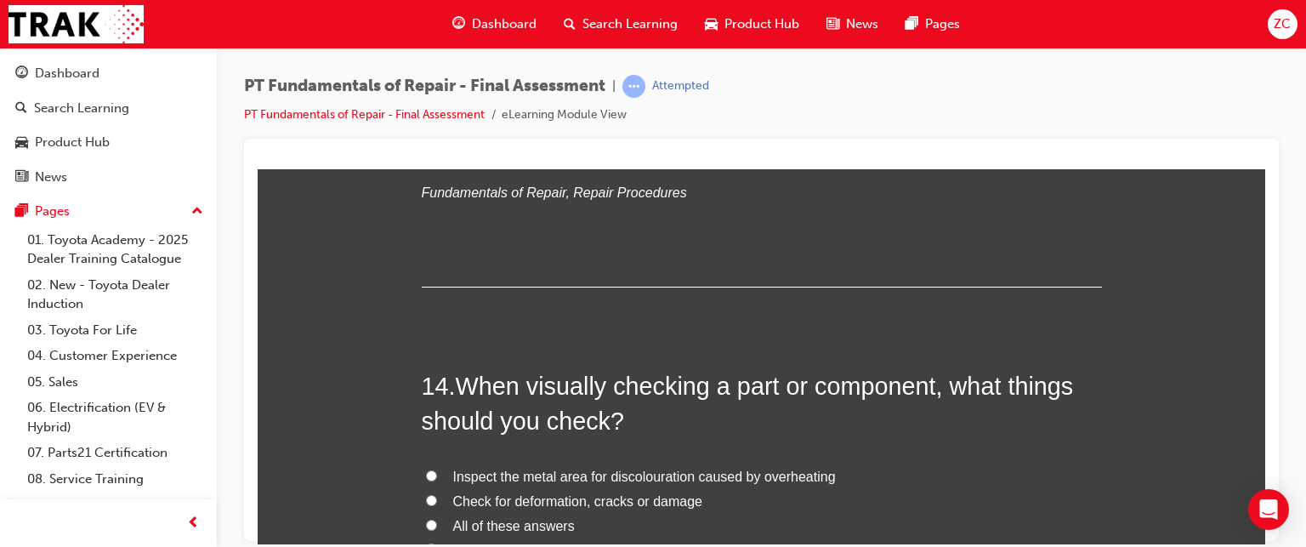
scroll to position [5091, 0]
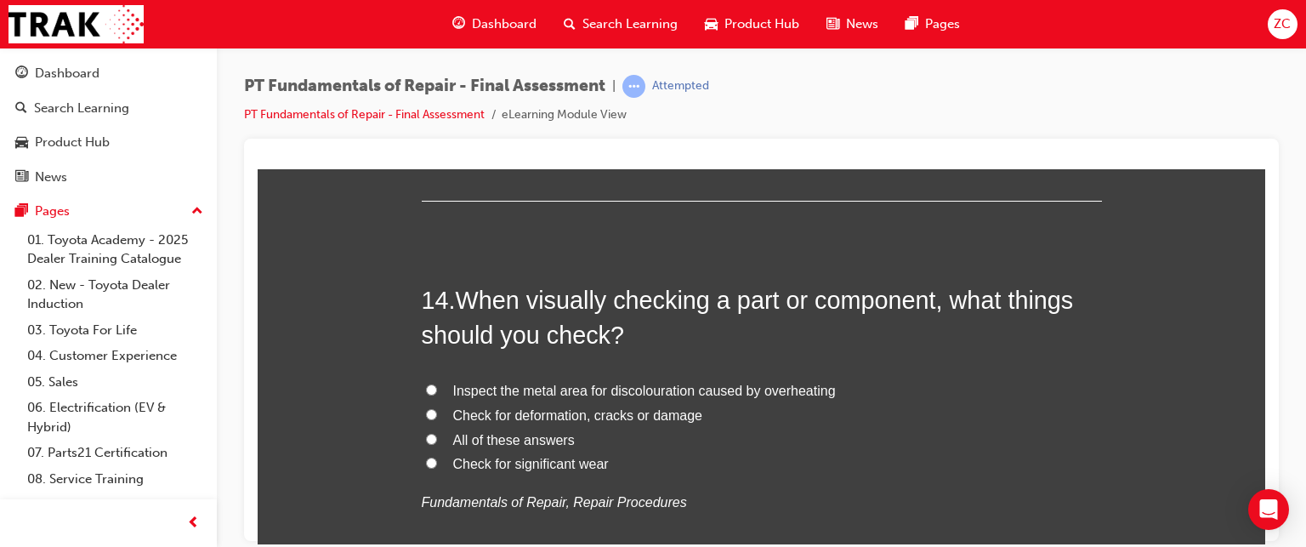
click at [497, 436] on span "All of these answers" at bounding box center [514, 439] width 122 height 14
click at [437, 436] on input "All of these answers" at bounding box center [431, 438] width 11 height 11
radio input "true"
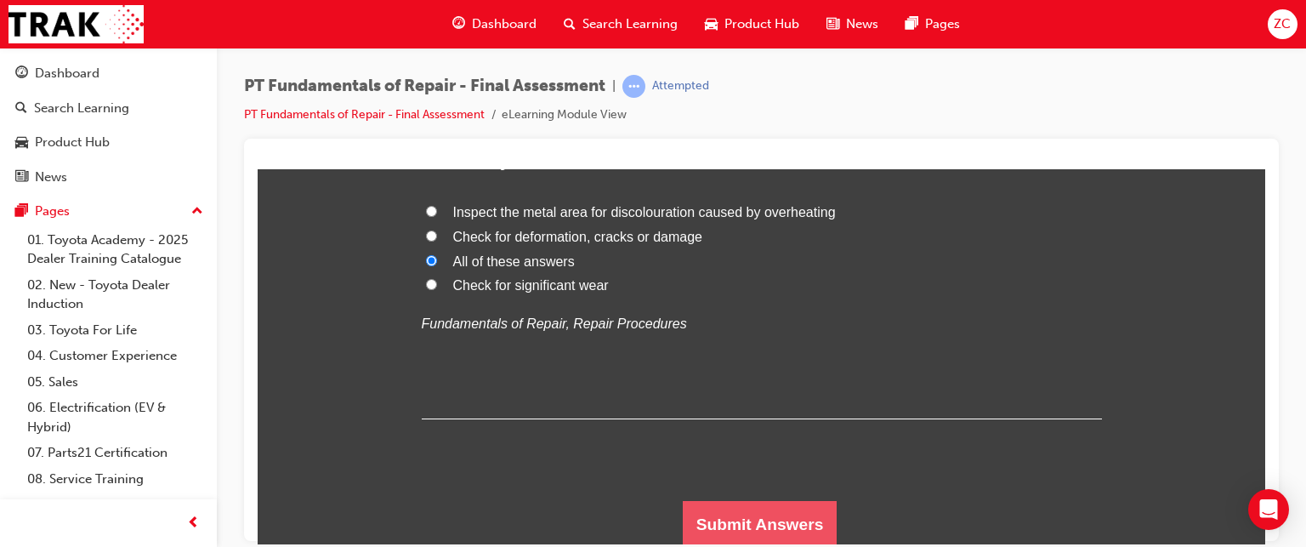
click at [789, 514] on button "Submit Answers" at bounding box center [760, 524] width 155 height 48
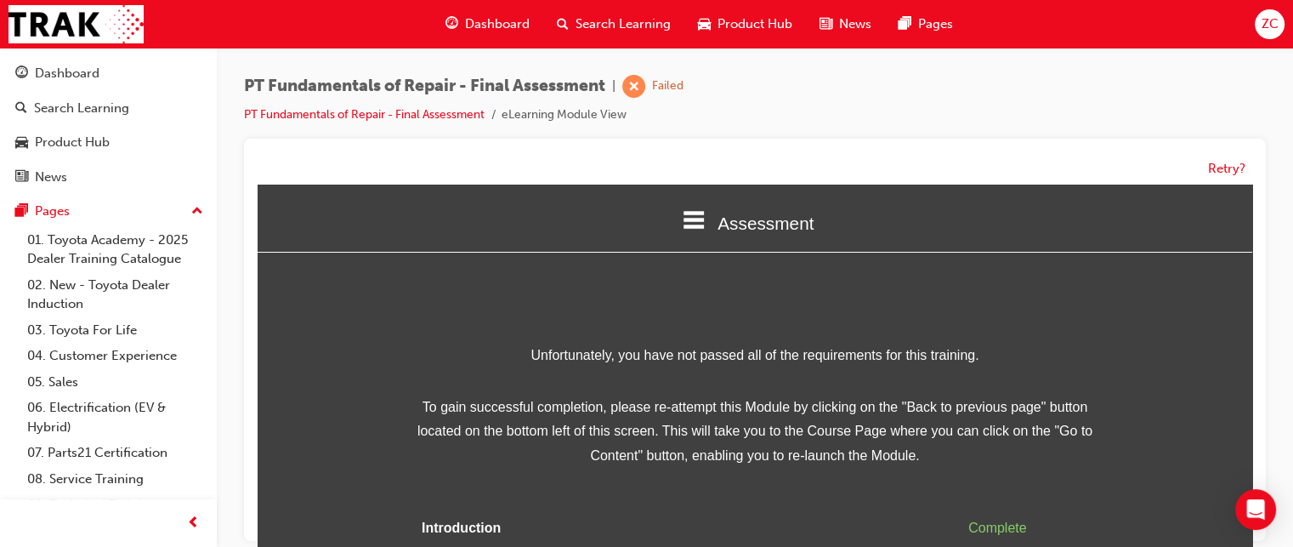
scroll to position [90, 0]
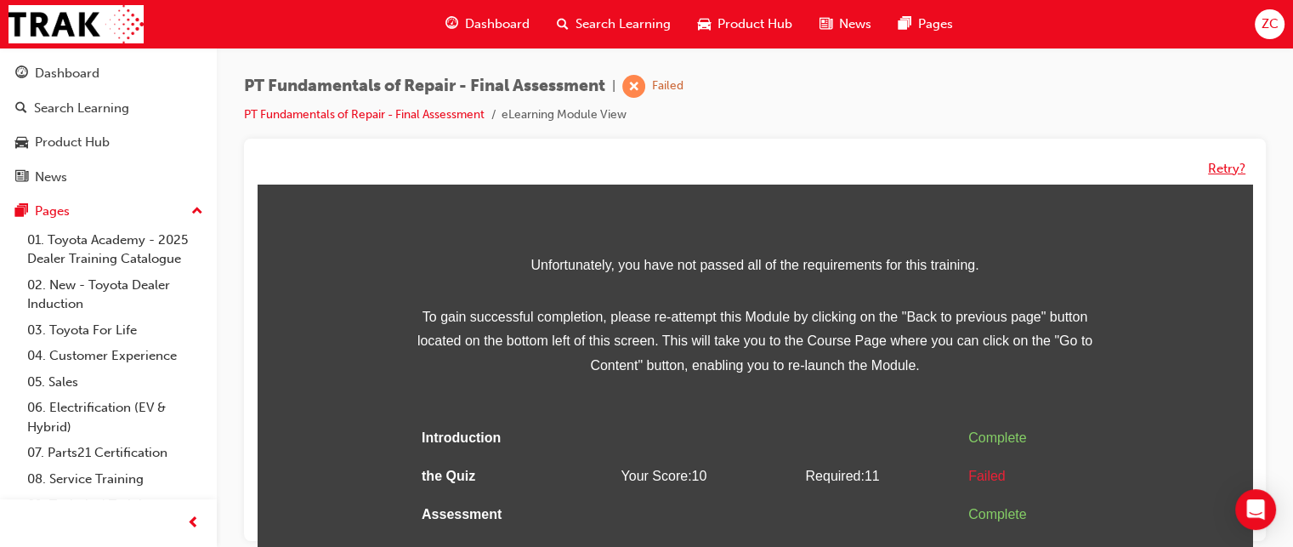
click at [1235, 168] on button "Retry?" at bounding box center [1226, 169] width 37 height 20
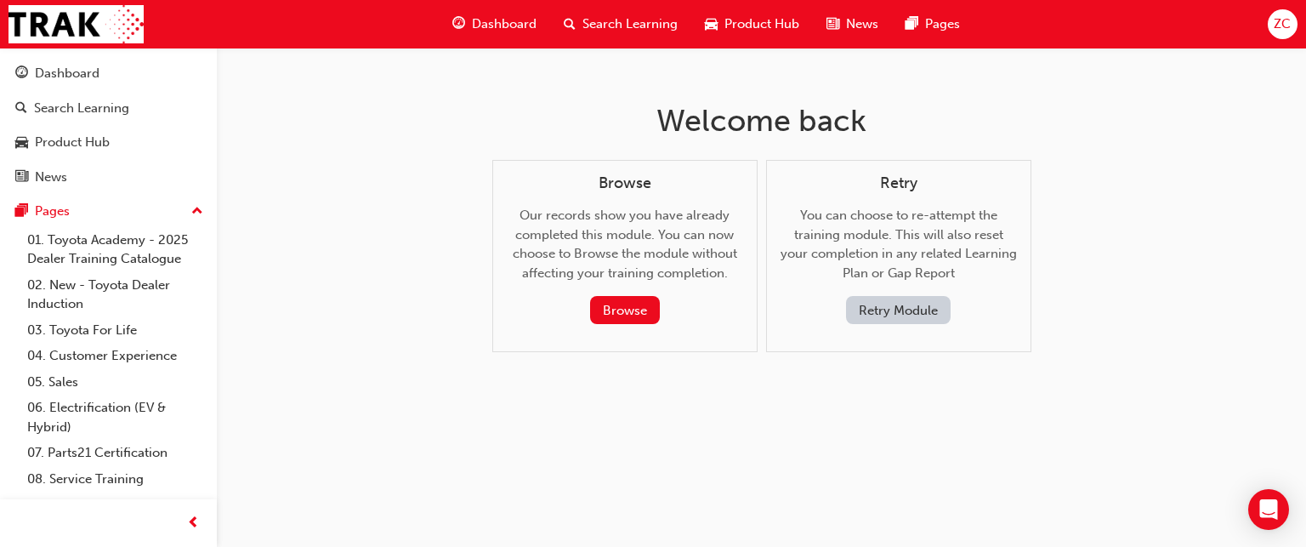
click at [882, 307] on button "Retry Module" at bounding box center [898, 310] width 105 height 28
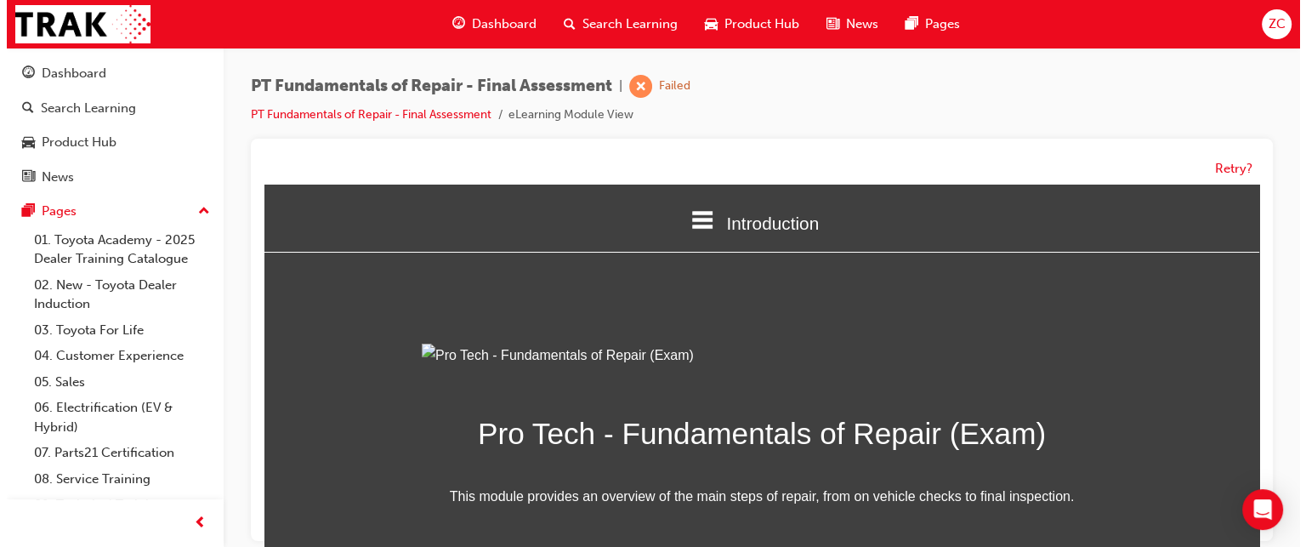
scroll to position [238, 0]
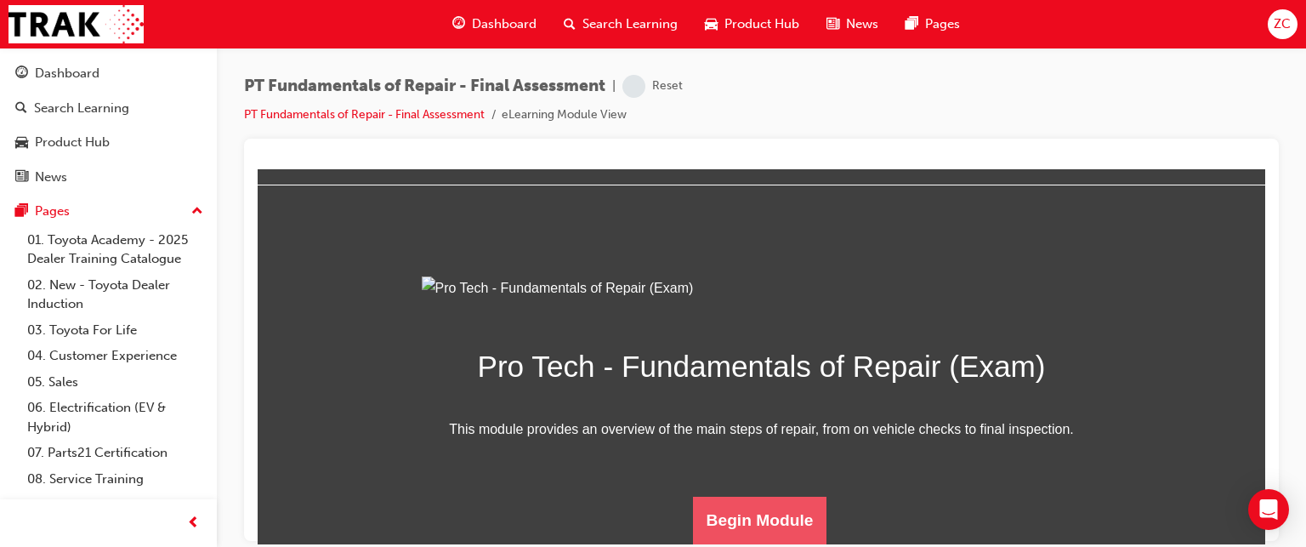
click at [752, 510] on button "Begin Module" at bounding box center [760, 520] width 134 height 48
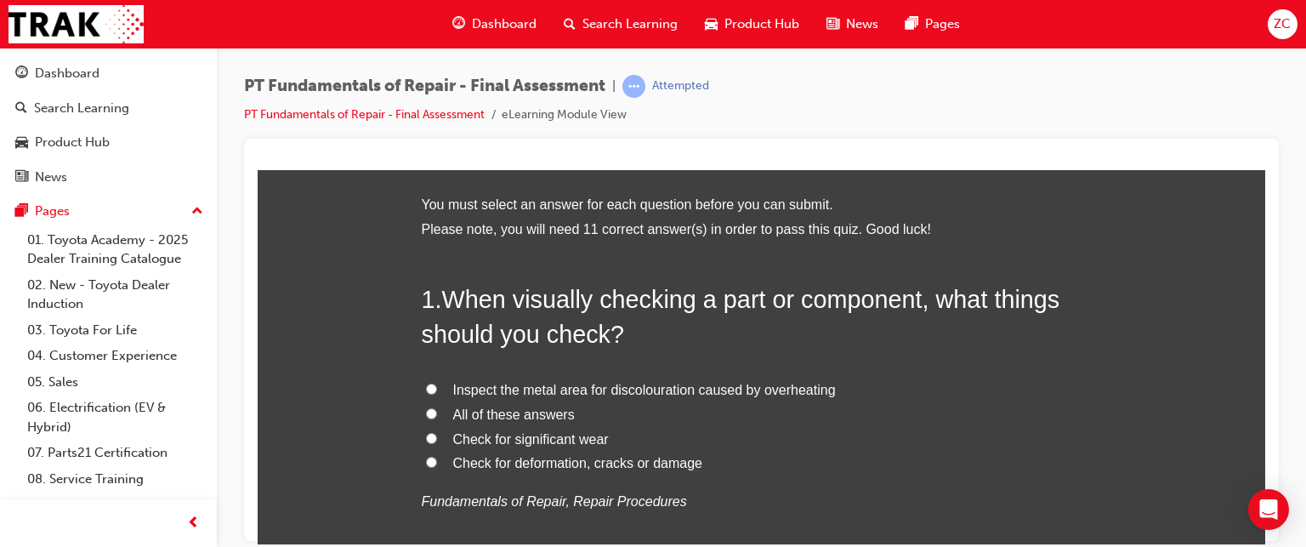
scroll to position [68, 0]
click at [531, 414] on span "All of these answers" at bounding box center [514, 413] width 122 height 14
click at [437, 414] on input "All of these answers" at bounding box center [431, 411] width 11 height 11
radio input "true"
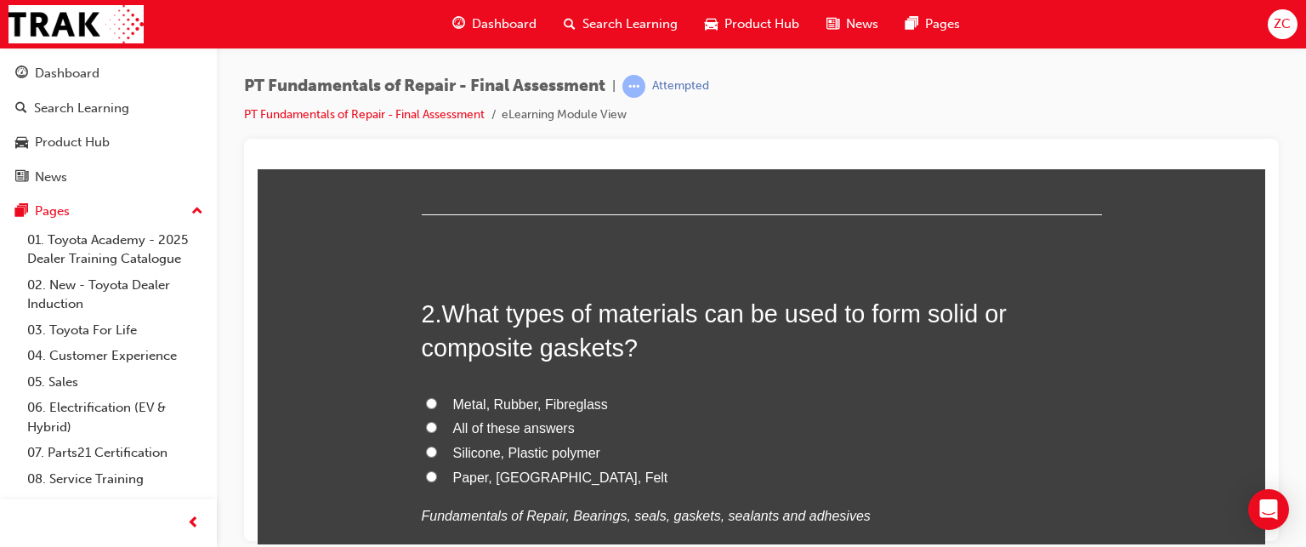
scroll to position [449, 0]
click at [498, 457] on span "Silicone, Plastic polymer" at bounding box center [526, 452] width 147 height 14
click at [437, 457] on input "Silicone, Plastic polymer" at bounding box center [431, 451] width 11 height 11
radio input "true"
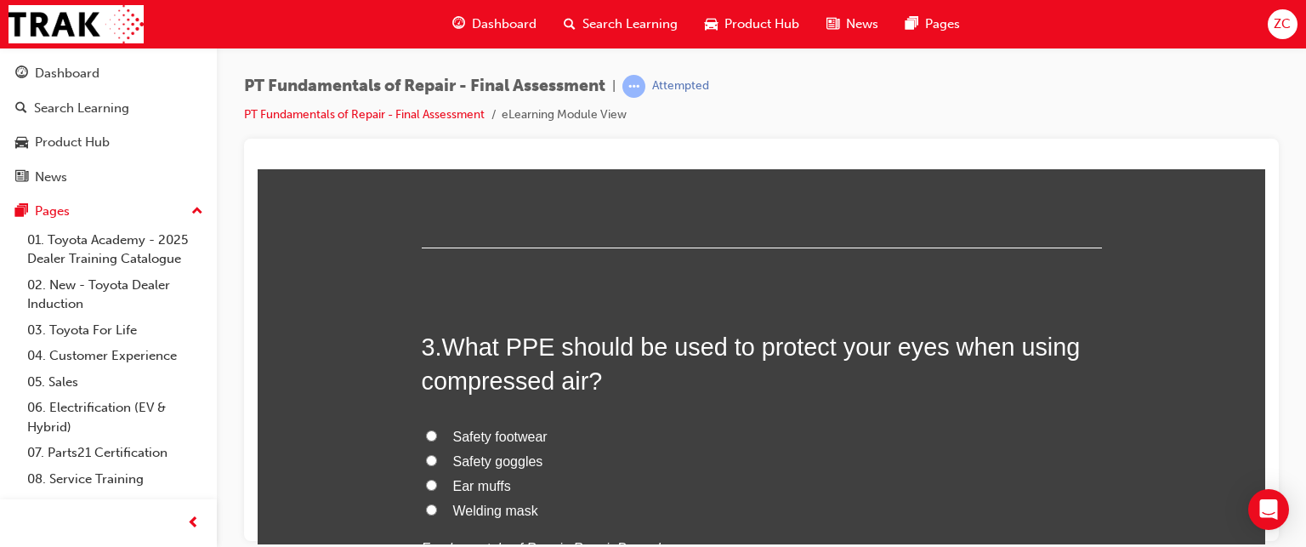
scroll to position [813, 0]
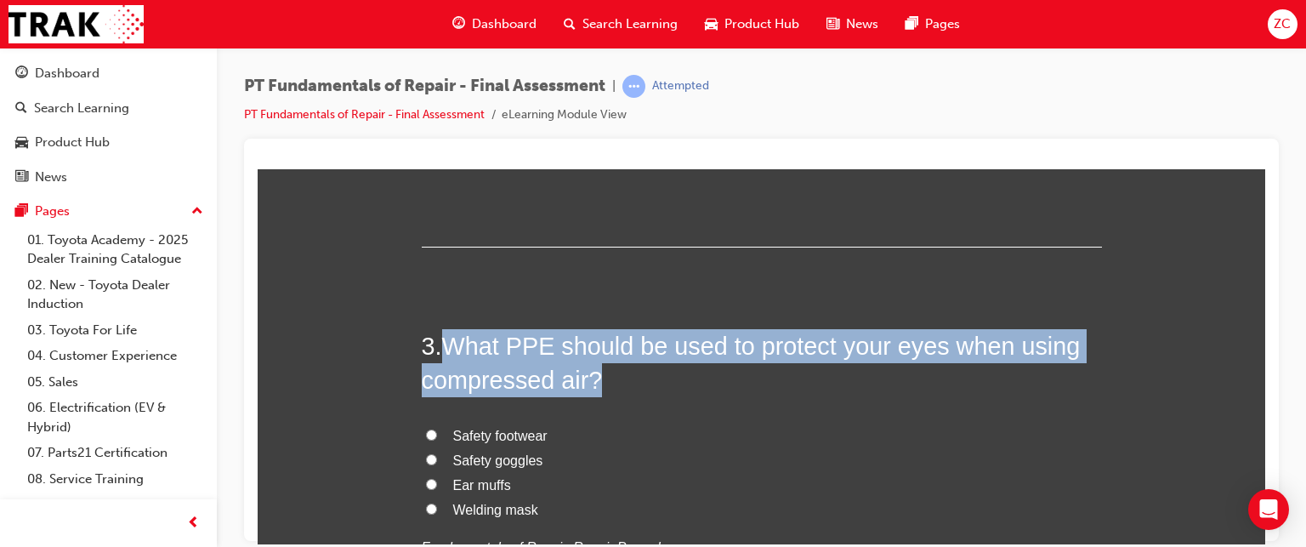
drag, startPoint x: 442, startPoint y: 343, endPoint x: 616, endPoint y: 383, distance: 178.0
click at [616, 383] on h2 "3 . What PPE should be used to protect your eyes when using compressed air?" at bounding box center [762, 362] width 680 height 69
copy span "What PPE should be used to protect your eyes when using compressed air?"
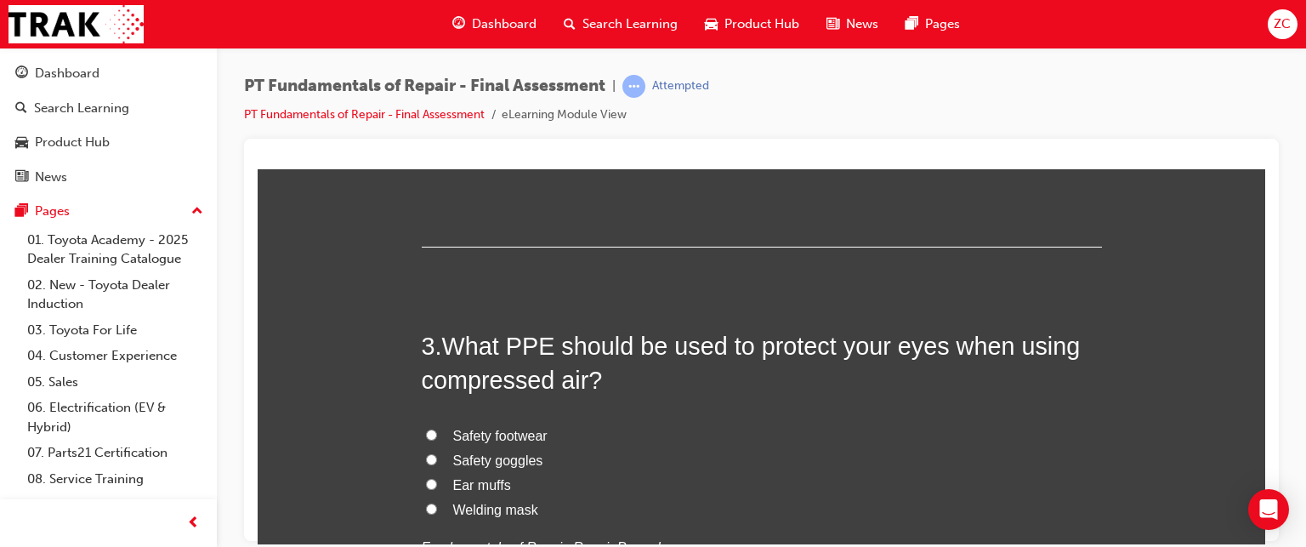
click at [456, 456] on span "Safety goggles" at bounding box center [498, 459] width 90 height 14
click at [437, 456] on input "Safety goggles" at bounding box center [431, 458] width 11 height 11
radio input "true"
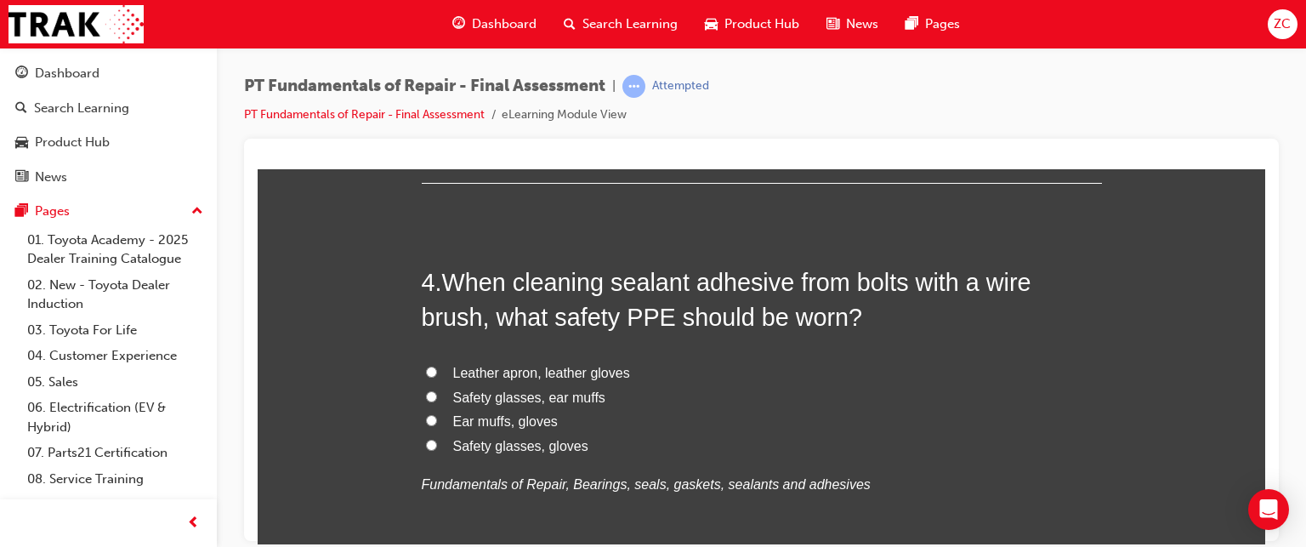
scroll to position [1272, 0]
click at [461, 444] on span "Safety glasses, gloves" at bounding box center [520, 445] width 135 height 14
click at [437, 444] on input "Safety glasses, gloves" at bounding box center [431, 444] width 11 height 11
radio input "true"
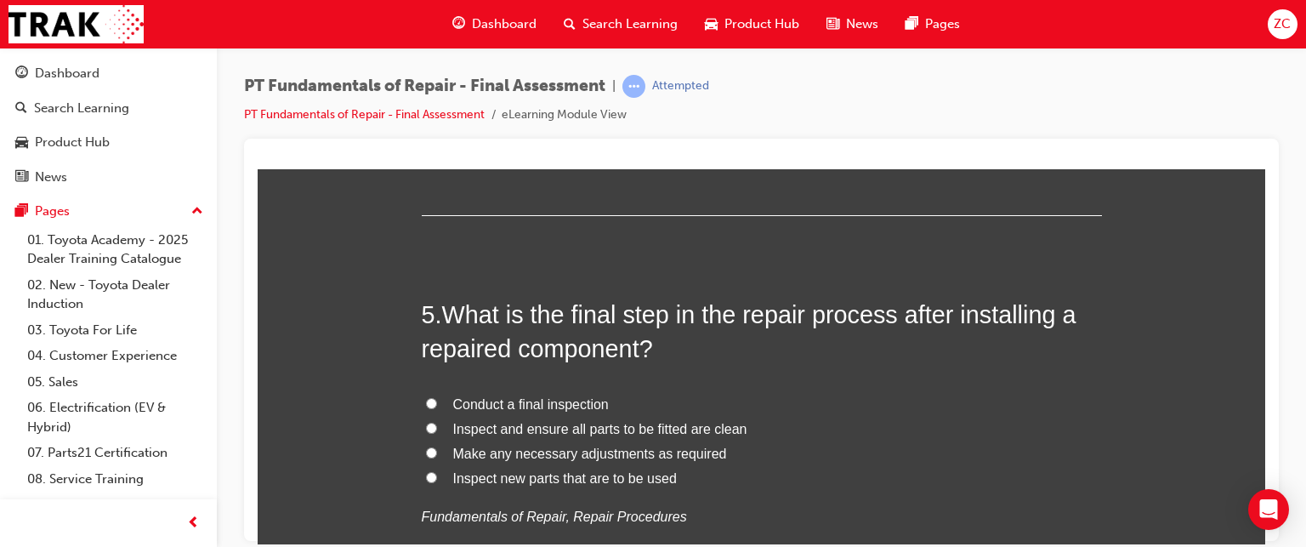
scroll to position [1684, 0]
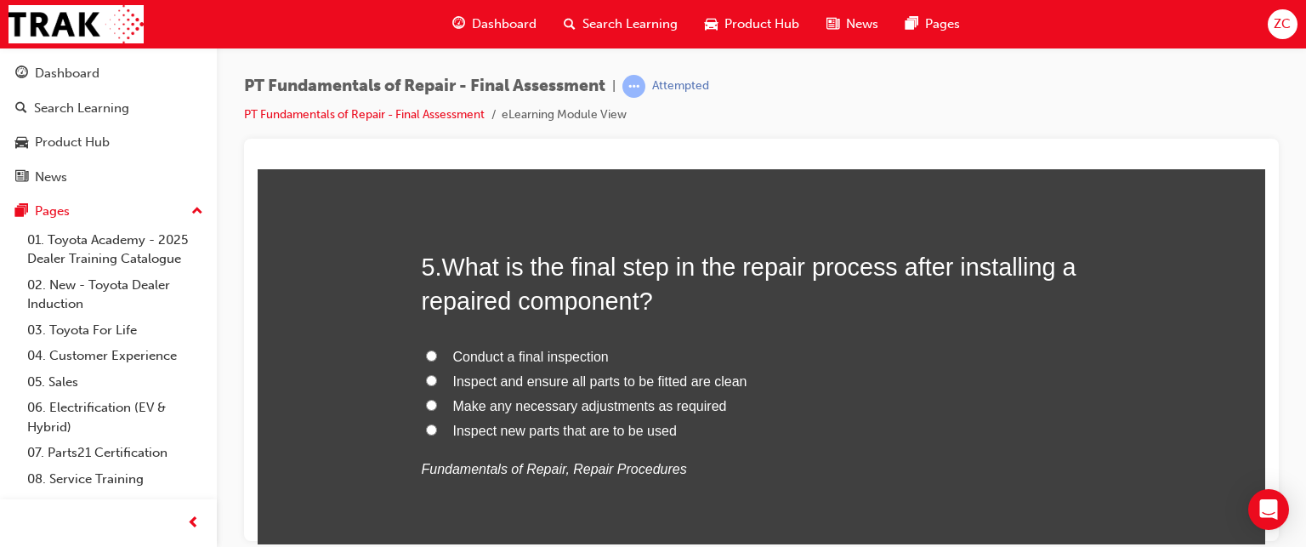
click at [457, 401] on span "Make any necessary adjustments as required" at bounding box center [590, 405] width 274 height 14
click at [437, 401] on input "Make any necessary adjustments as required" at bounding box center [431, 404] width 11 height 11
radio input "true"
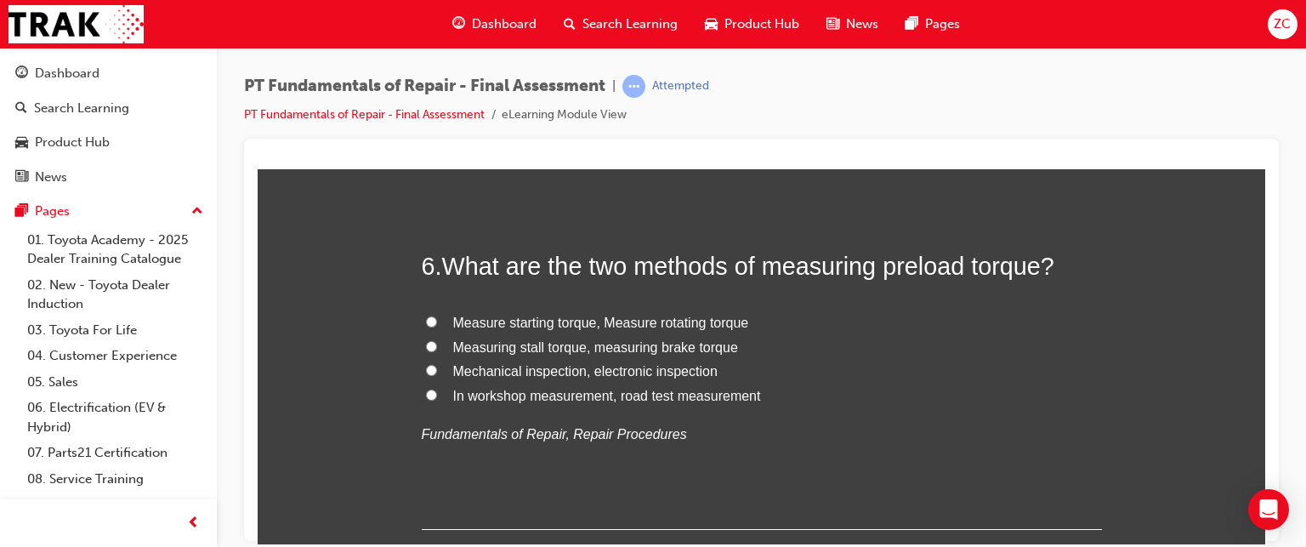
scroll to position [2081, 0]
click at [486, 345] on span "Measuring stall torque, measuring brake torque" at bounding box center [595, 345] width 285 height 14
click at [437, 345] on input "Measuring stall torque, measuring brake torque" at bounding box center [431, 344] width 11 height 11
radio input "true"
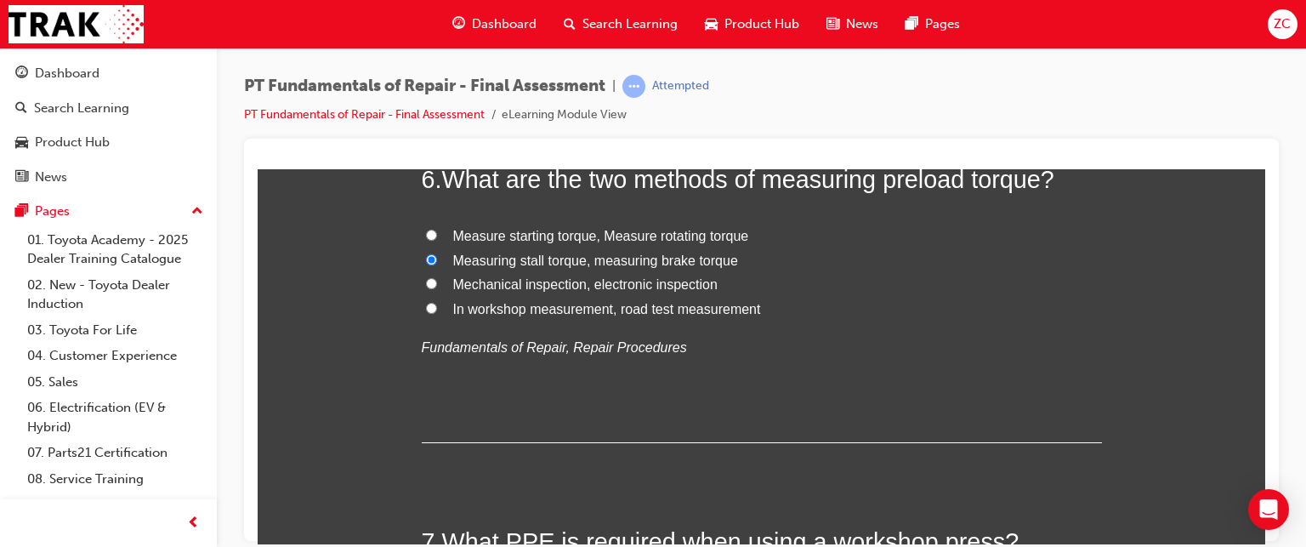
scroll to position [2156, 0]
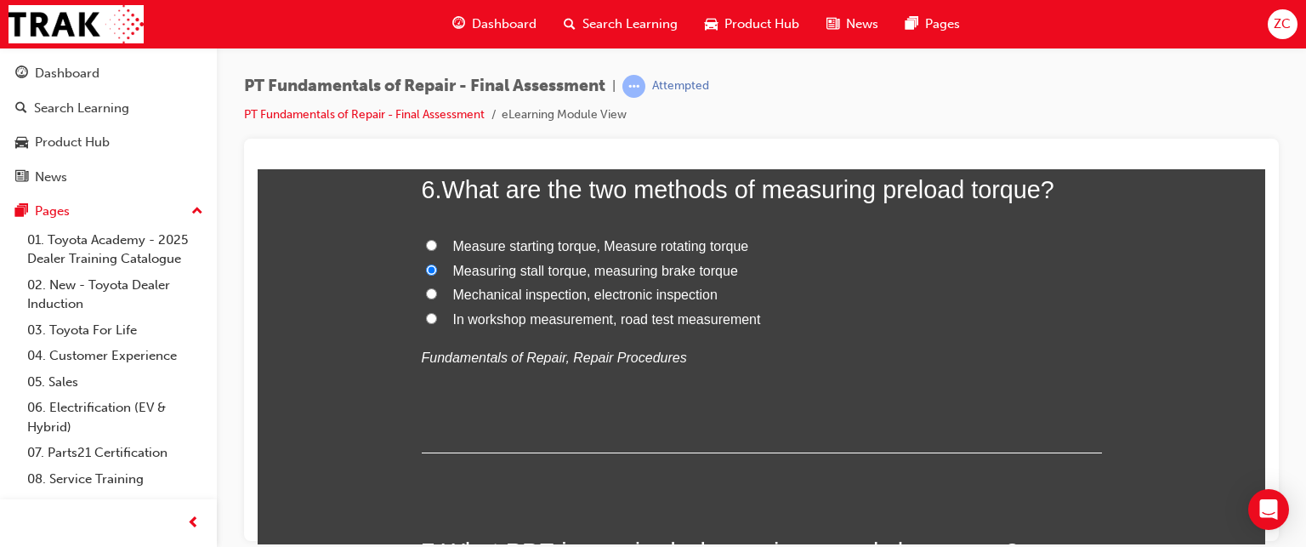
click at [503, 246] on span "Measure starting torque, Measure rotating torque" at bounding box center [601, 245] width 296 height 14
click at [437, 246] on input "Measure starting torque, Measure rotating torque" at bounding box center [431, 244] width 11 height 11
radio input "true"
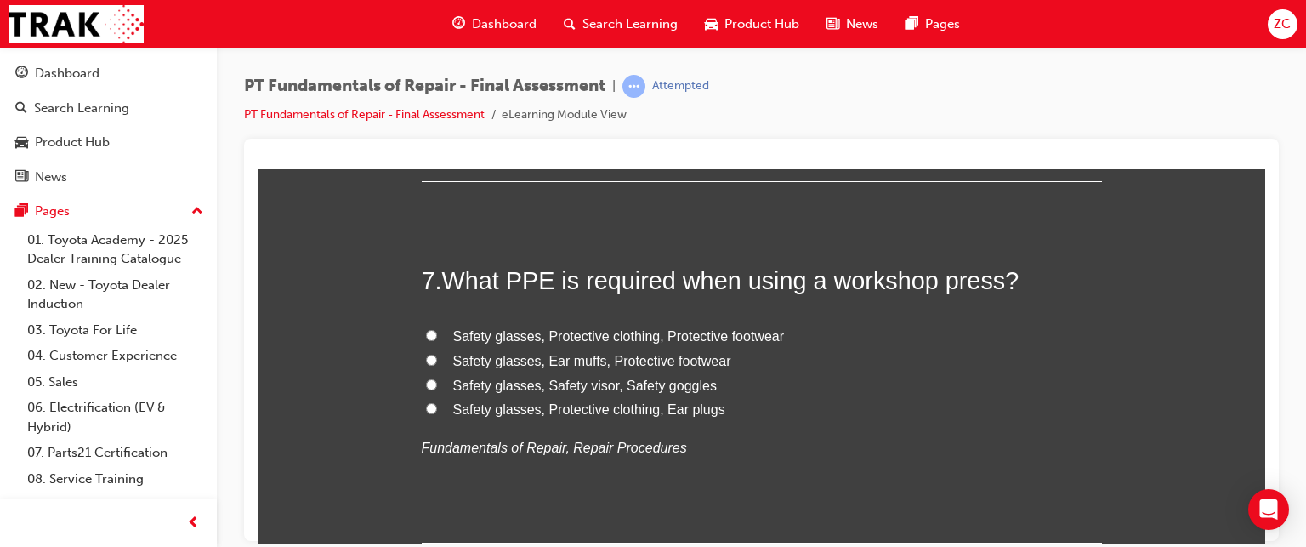
scroll to position [2457, 0]
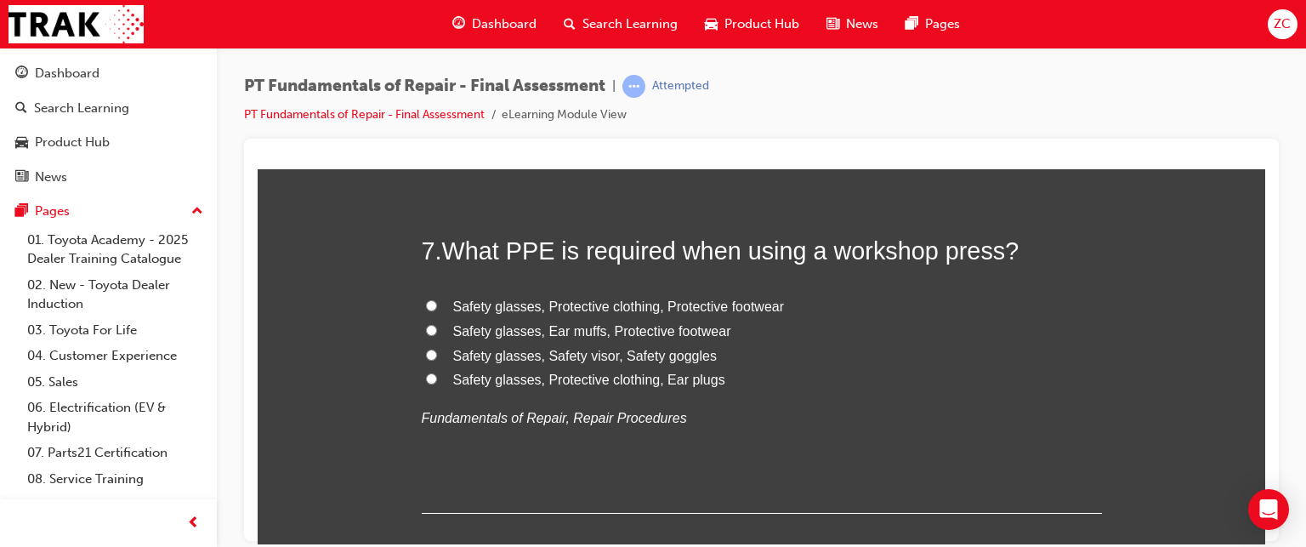
click at [554, 378] on span "Safety glasses, Protective clothing, Ear plugs" at bounding box center [589, 379] width 272 height 14
click at [437, 378] on input "Safety glasses, Protective clothing, Ear plugs" at bounding box center [431, 377] width 11 height 11
radio input "true"
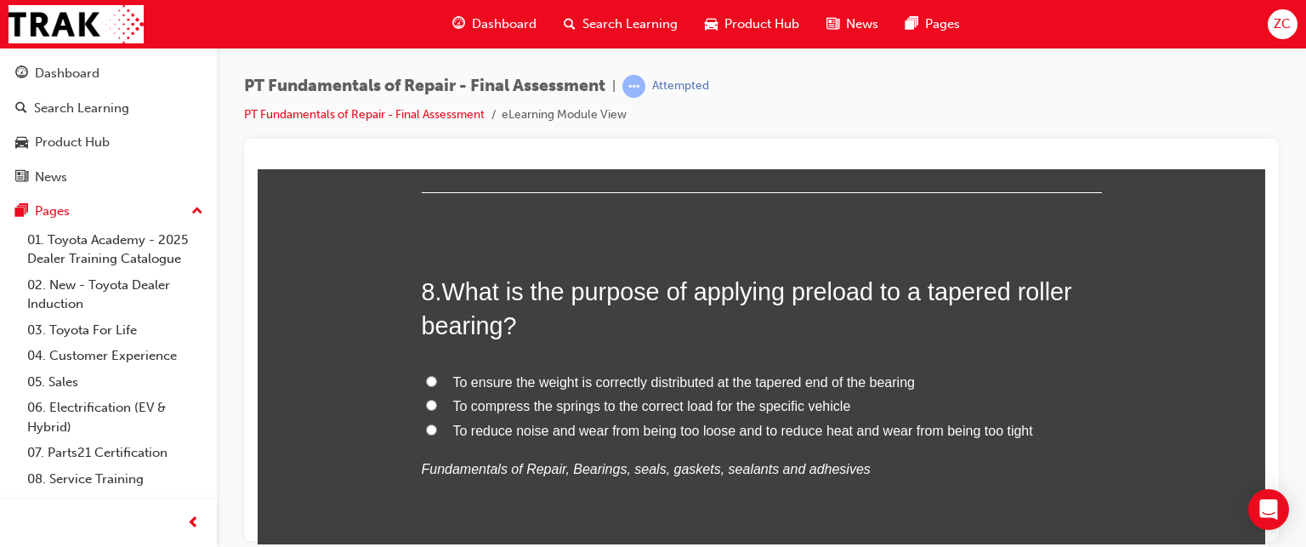
scroll to position [2781, 0]
click at [584, 420] on span "To reduce noise and wear from being too loose and to reduce heat and wear from …" at bounding box center [743, 427] width 580 height 14
click at [437, 421] on input "To reduce noise and wear from being too loose and to reduce heat and wear from …" at bounding box center [431, 426] width 11 height 11
radio input "true"
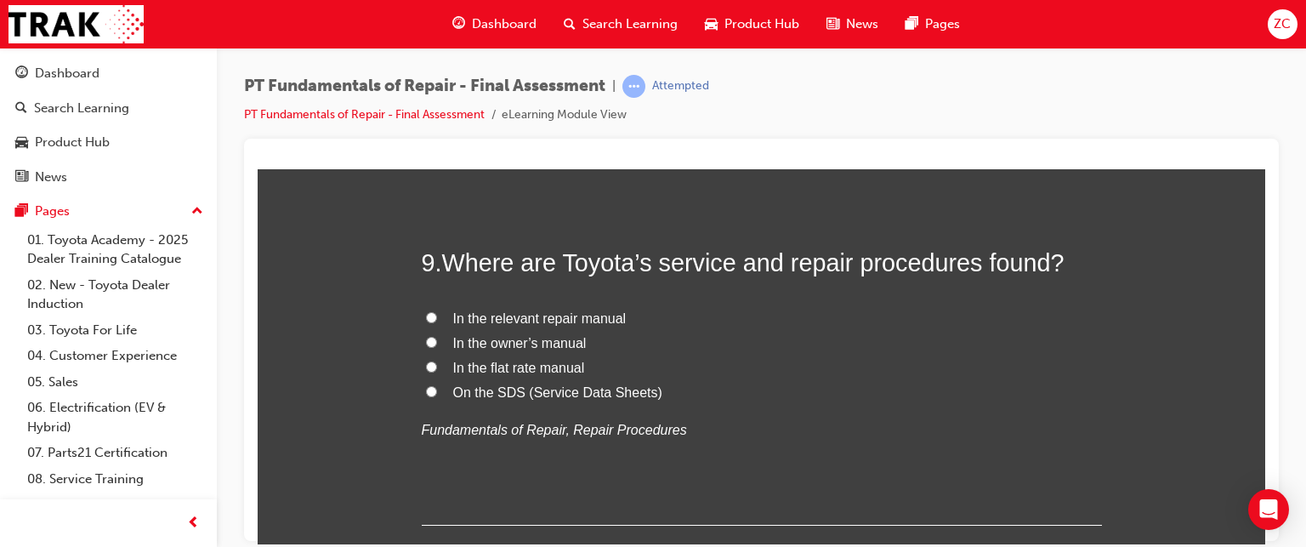
scroll to position [3194, 0]
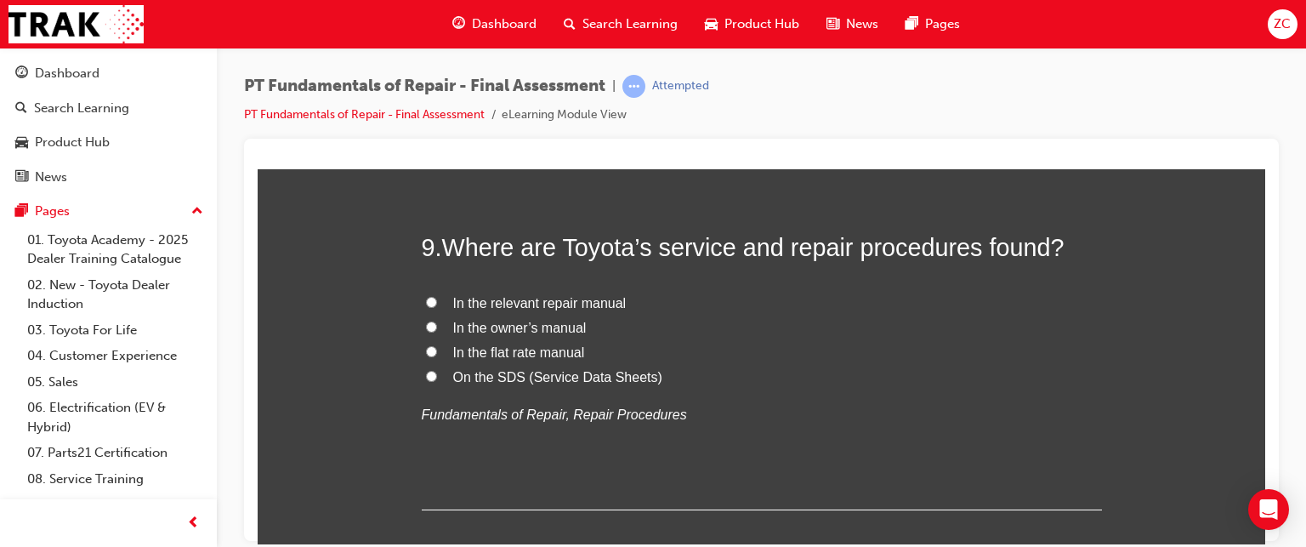
click at [542, 303] on span "In the relevant repair manual" at bounding box center [539, 302] width 173 height 14
click at [437, 303] on input "In the relevant repair manual" at bounding box center [431, 301] width 11 height 11
radio input "true"
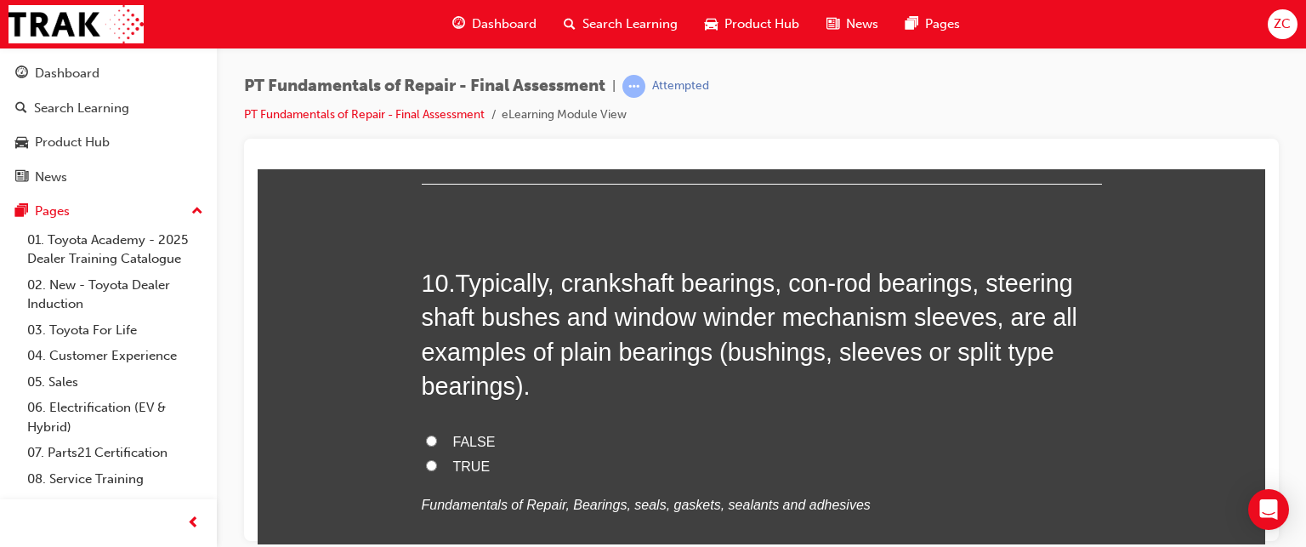
scroll to position [3529, 0]
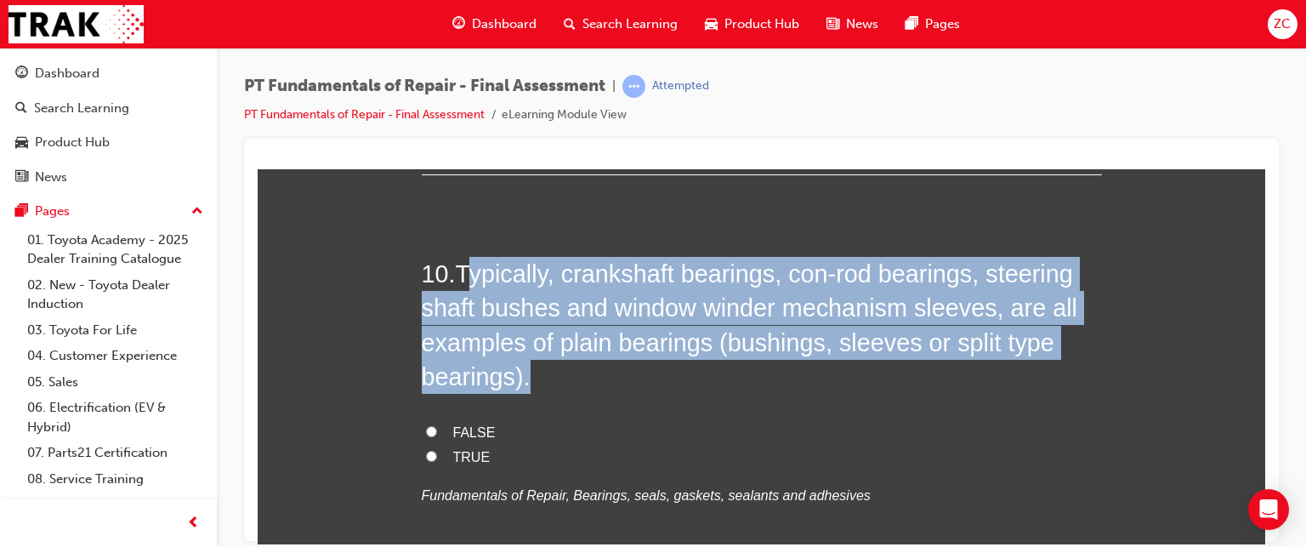
drag, startPoint x: 462, startPoint y: 271, endPoint x: 541, endPoint y: 382, distance: 135.9
click at [541, 382] on h2 "10 . Typically, crankshaft bearings, con-rod bearings, steering shaft bushes an…" at bounding box center [762, 324] width 680 height 137
drag, startPoint x: 454, startPoint y: 269, endPoint x: 528, endPoint y: 391, distance: 143.1
click at [528, 391] on div "10 . Typically, crankshaft bearings, con-rod bearings, steering shaft bushes an…" at bounding box center [762, 423] width 680 height 334
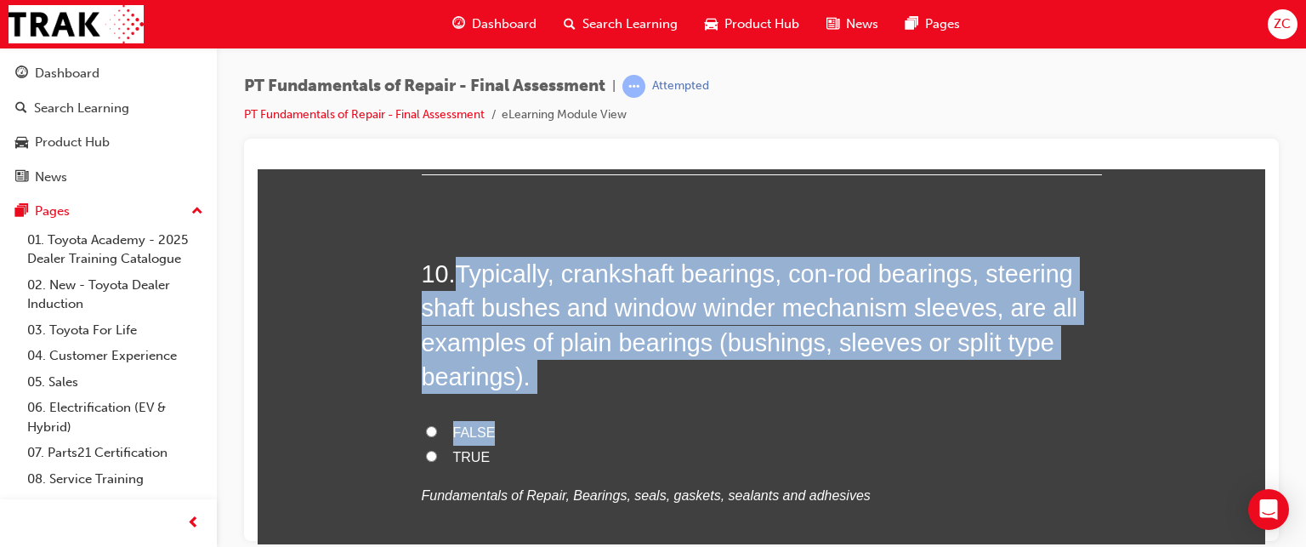
click at [504, 374] on span "Typically, crankshaft bearings, con-rod bearings, steering shaft bushes and win…" at bounding box center [750, 324] width 656 height 130
drag, startPoint x: 456, startPoint y: 265, endPoint x: 537, endPoint y: 380, distance: 140.9
click at [537, 380] on h2 "10 . Typically, crankshaft bearings, con-rod bearings, steering shaft bushes an…" at bounding box center [762, 324] width 680 height 137
copy span "Typically, crankshaft bearings, con-rod bearings, steering shaft bushes and win…"
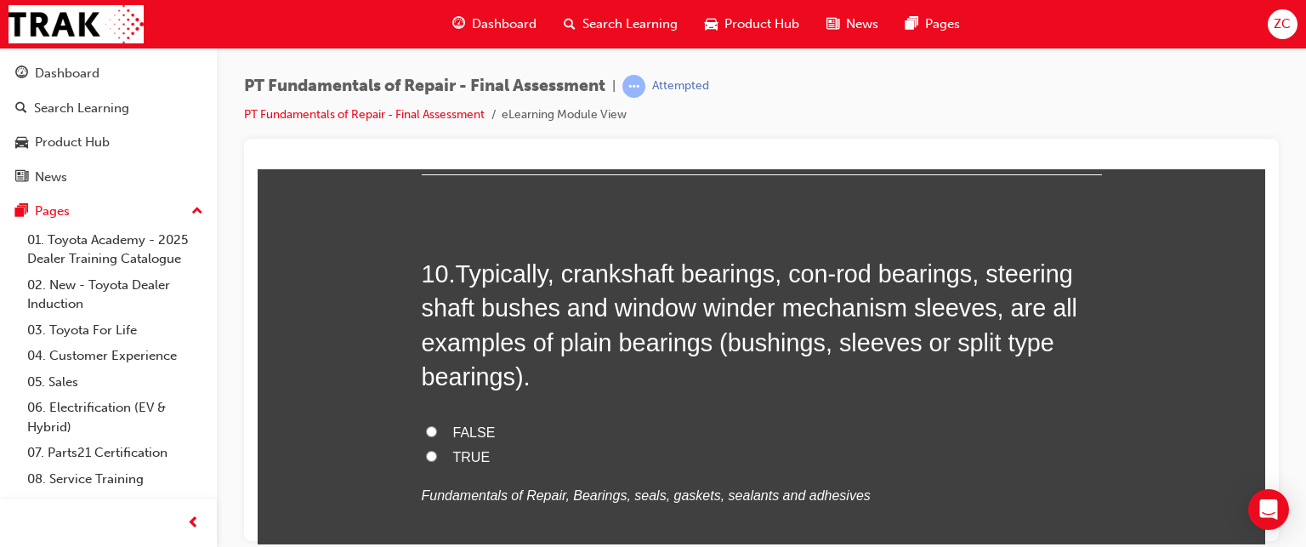
click at [442, 445] on label "TRUE" at bounding box center [762, 457] width 680 height 25
click at [437, 450] on input "TRUE" at bounding box center [431, 455] width 11 height 11
radio input "true"
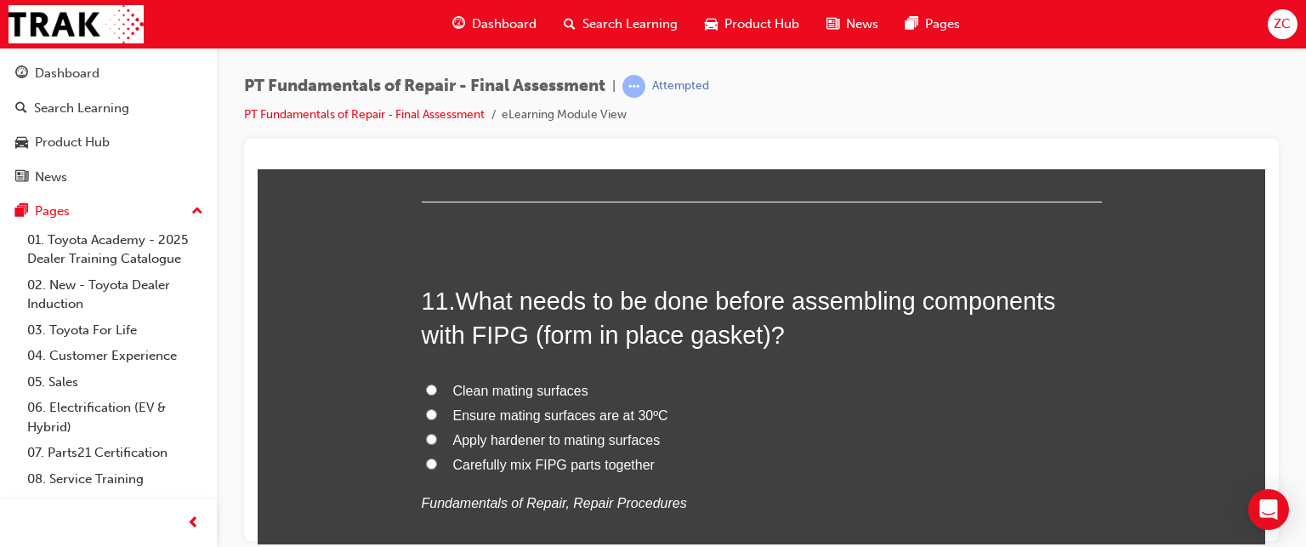
scroll to position [3918, 0]
click at [500, 389] on span "Clean mating surfaces" at bounding box center [520, 389] width 135 height 14
click at [437, 389] on input "Clean mating surfaces" at bounding box center [431, 388] width 11 height 11
radio input "true"
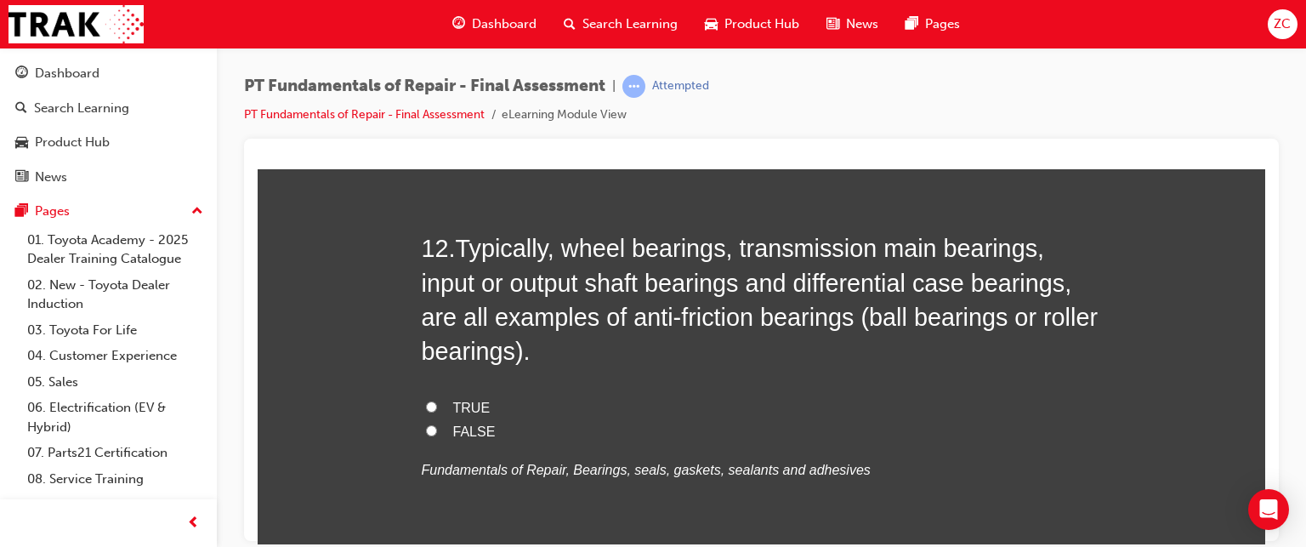
scroll to position [4366, 0]
drag, startPoint x: 446, startPoint y: 236, endPoint x: 531, endPoint y: 335, distance: 130.2
click at [531, 335] on h2 "12 . Typically, wheel bearings, transmission main bearings, input or output sha…" at bounding box center [762, 298] width 680 height 137
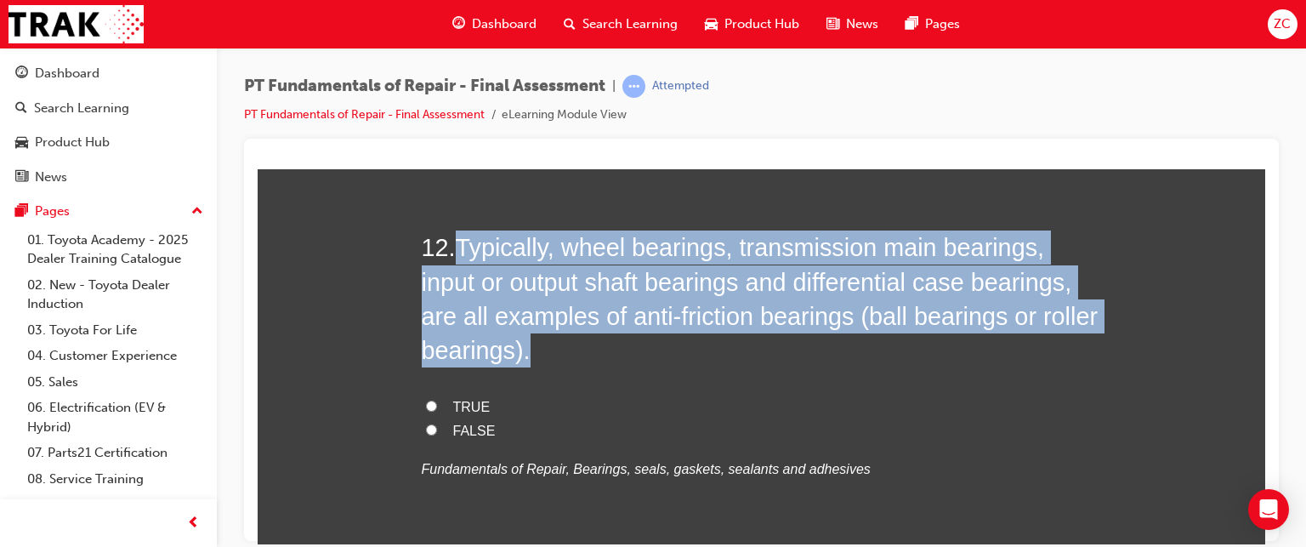
drag, startPoint x: 457, startPoint y: 247, endPoint x: 532, endPoint y: 355, distance: 130.7
click at [532, 355] on h2 "12 . Typically, wheel bearings, transmission main bearings, input or output sha…" at bounding box center [762, 298] width 680 height 137
copy span "Typically, wheel bearings, transmission main bearings, input or output shaft be…"
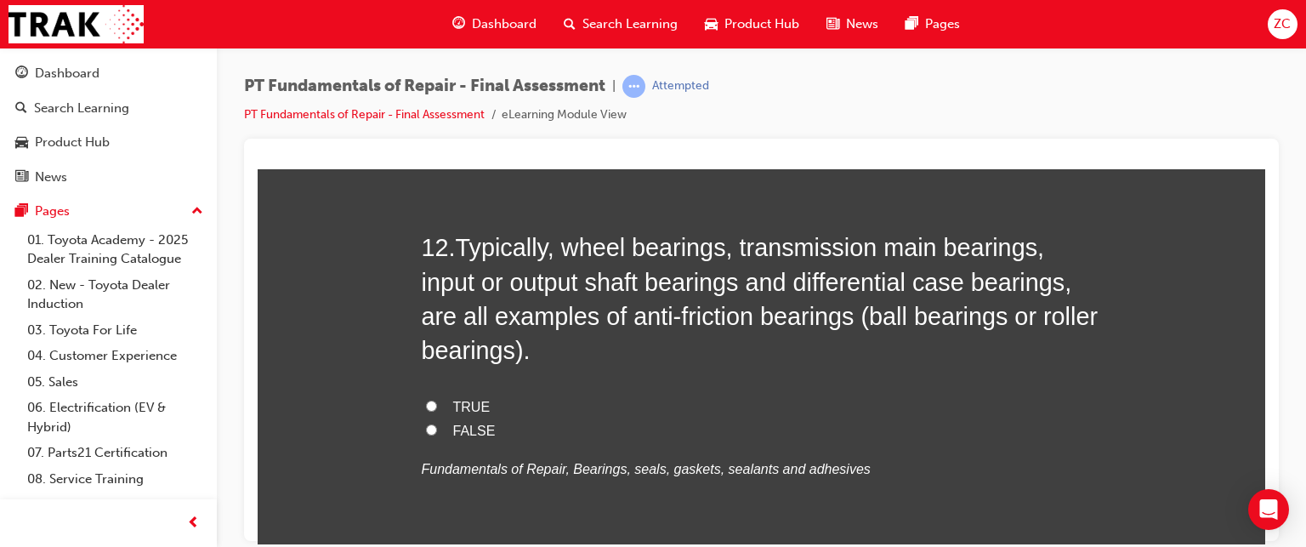
click at [441, 404] on label "TRUE" at bounding box center [762, 407] width 680 height 25
click at [437, 404] on input "TRUE" at bounding box center [431, 405] width 11 height 11
radio input "true"
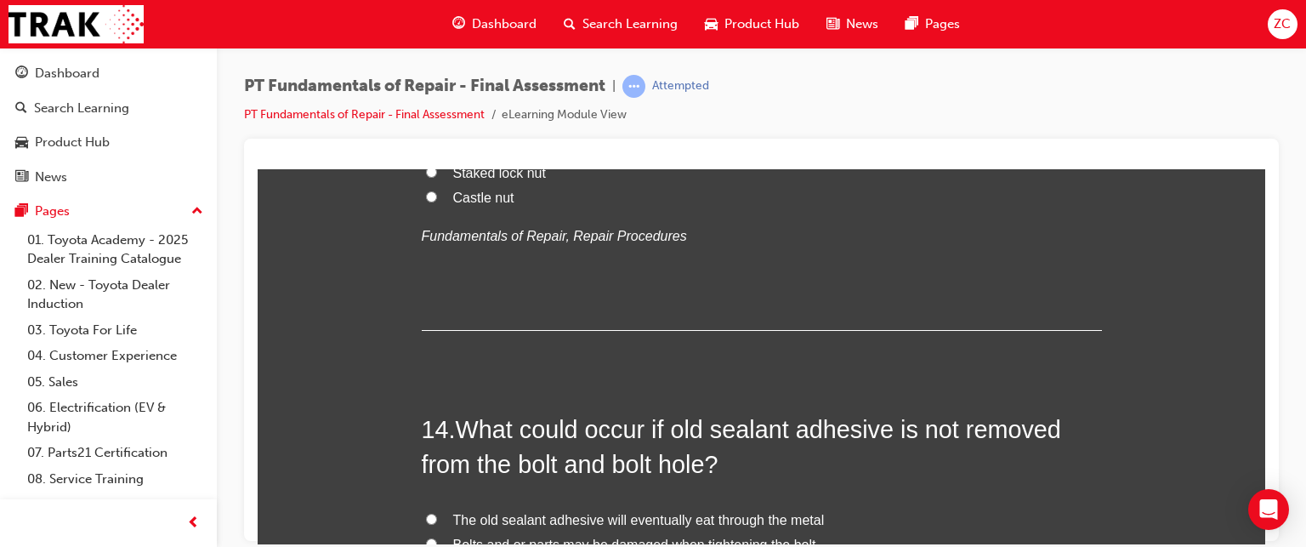
scroll to position [4720, 0]
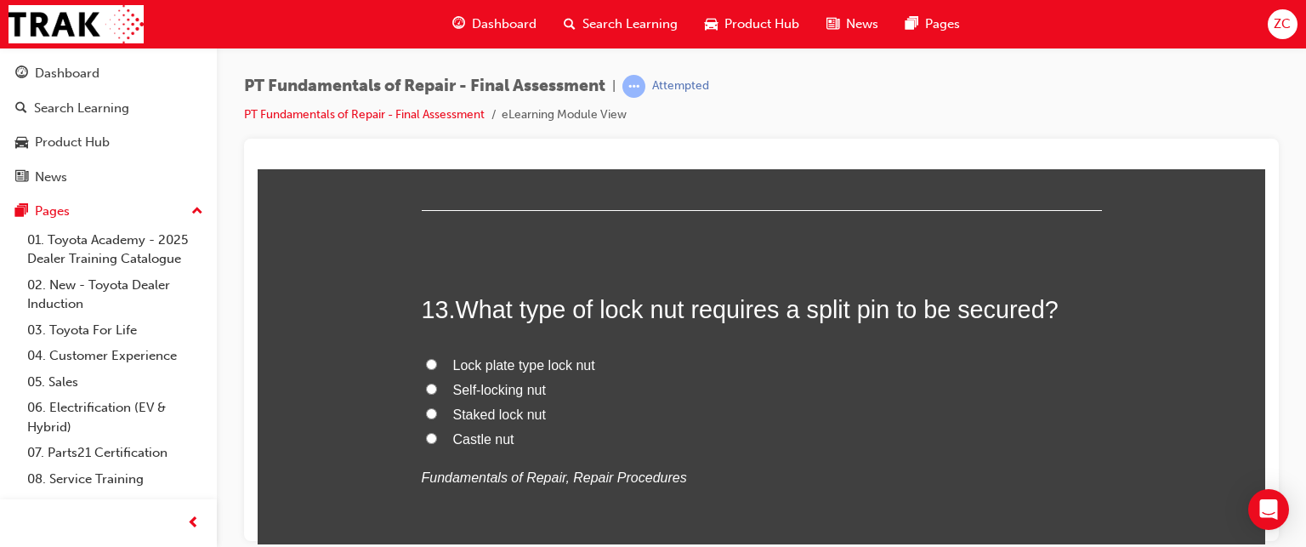
click at [459, 436] on span "Castle nut" at bounding box center [483, 438] width 61 height 14
click at [437, 436] on input "Castle nut" at bounding box center [431, 437] width 11 height 11
radio input "true"
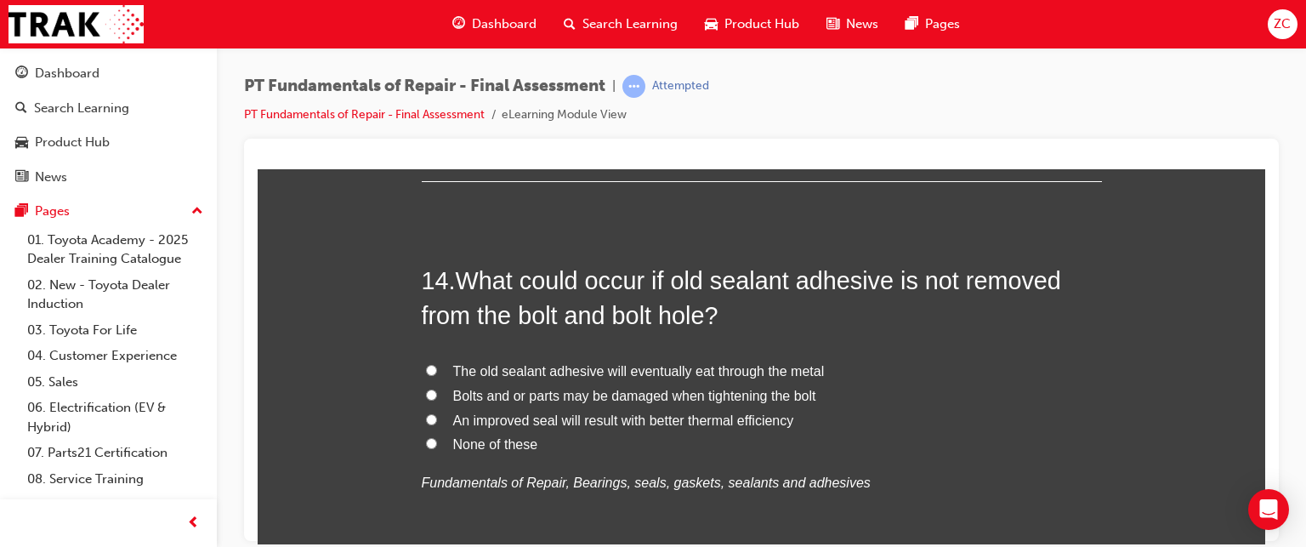
scroll to position [5111, 0]
click at [496, 416] on span "An improved seal will result with better thermal efficiency" at bounding box center [623, 419] width 341 height 14
click at [437, 416] on input "An improved seal will result with better thermal efficiency" at bounding box center [431, 417] width 11 height 11
radio input "true"
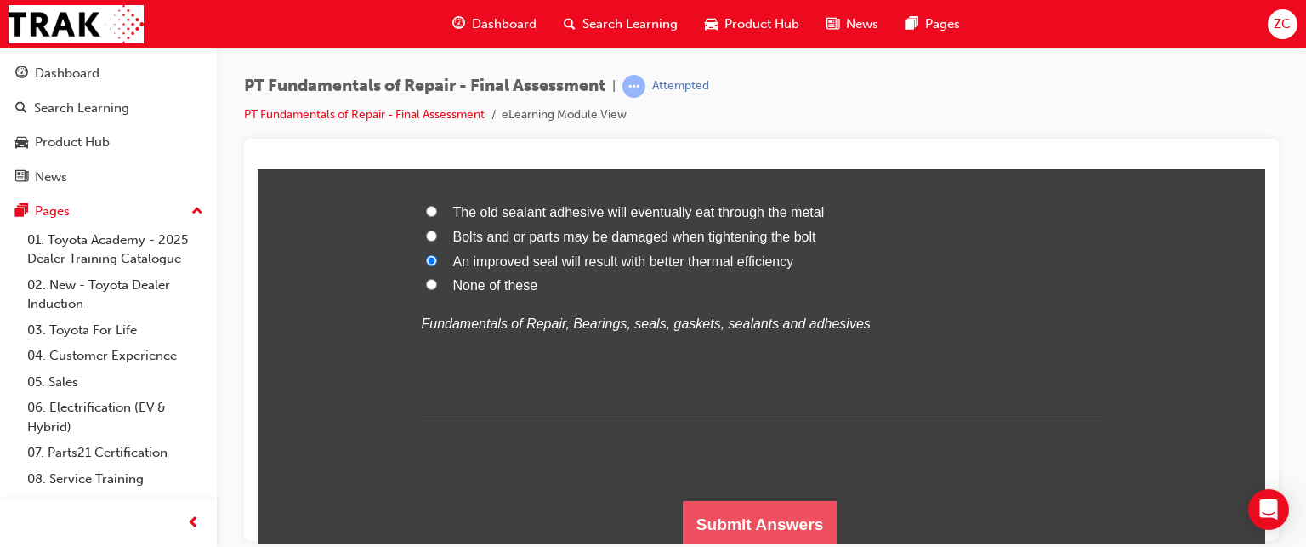
click at [690, 507] on button "Submit Answers" at bounding box center [760, 524] width 155 height 48
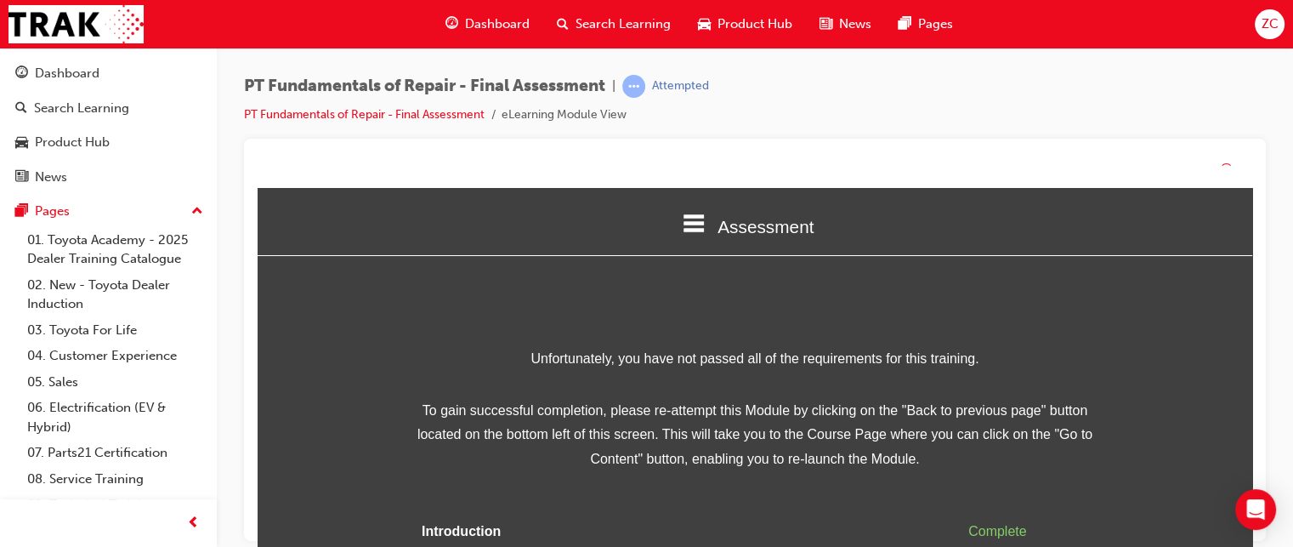
scroll to position [90, 0]
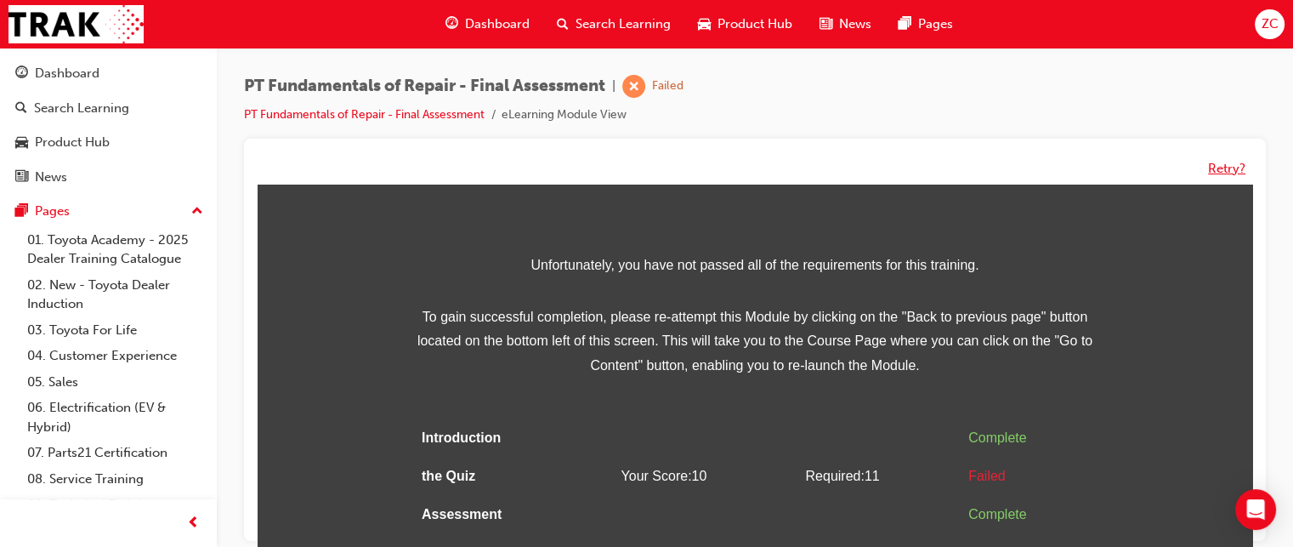
click at [1209, 169] on button "Retry?" at bounding box center [1226, 169] width 37 height 20
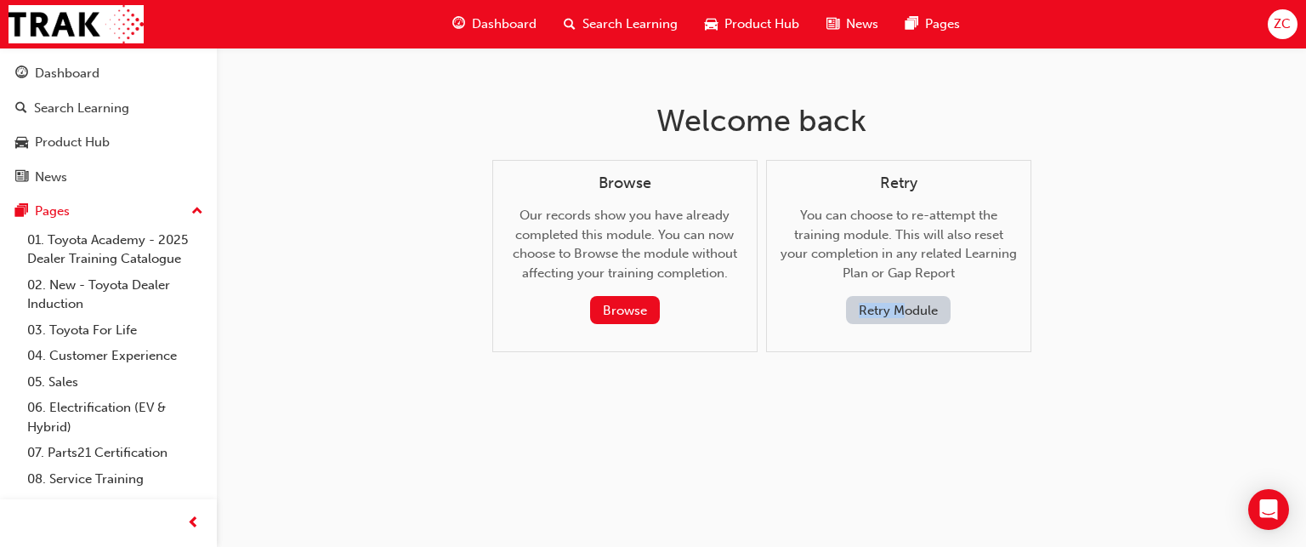
drag, startPoint x: 905, startPoint y: 294, endPoint x: 899, endPoint y: 305, distance: 12.6
click at [899, 305] on div "Retry You can choose to re-attempt the training module. This will also reset yo…" at bounding box center [899, 249] width 236 height 151
click at [899, 305] on button "Retry Module" at bounding box center [898, 310] width 105 height 28
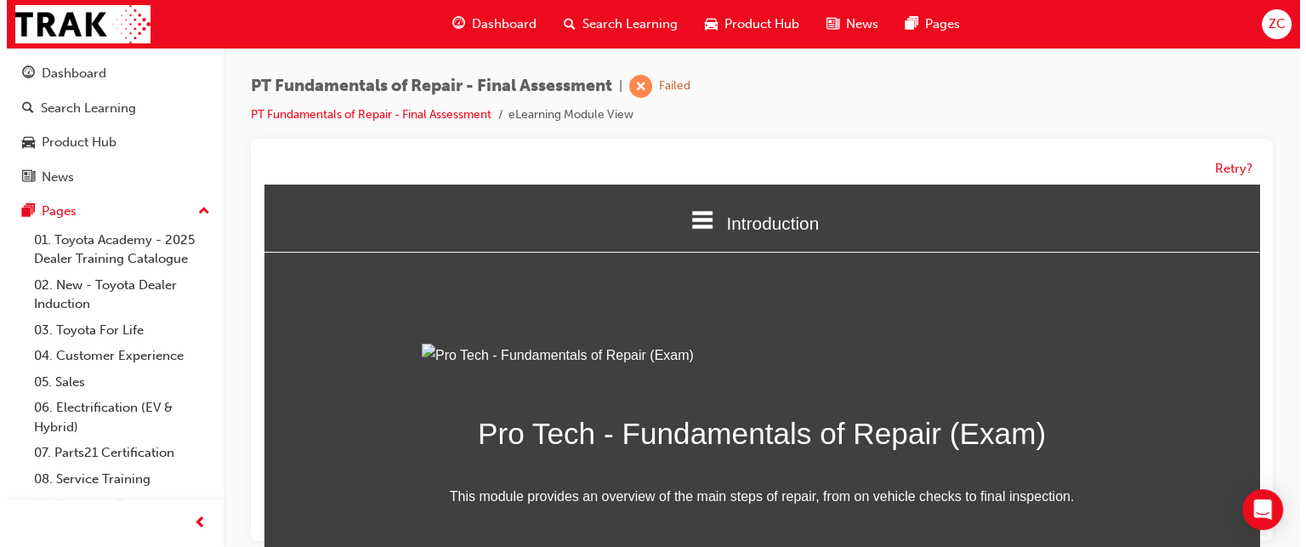
scroll to position [238, 0]
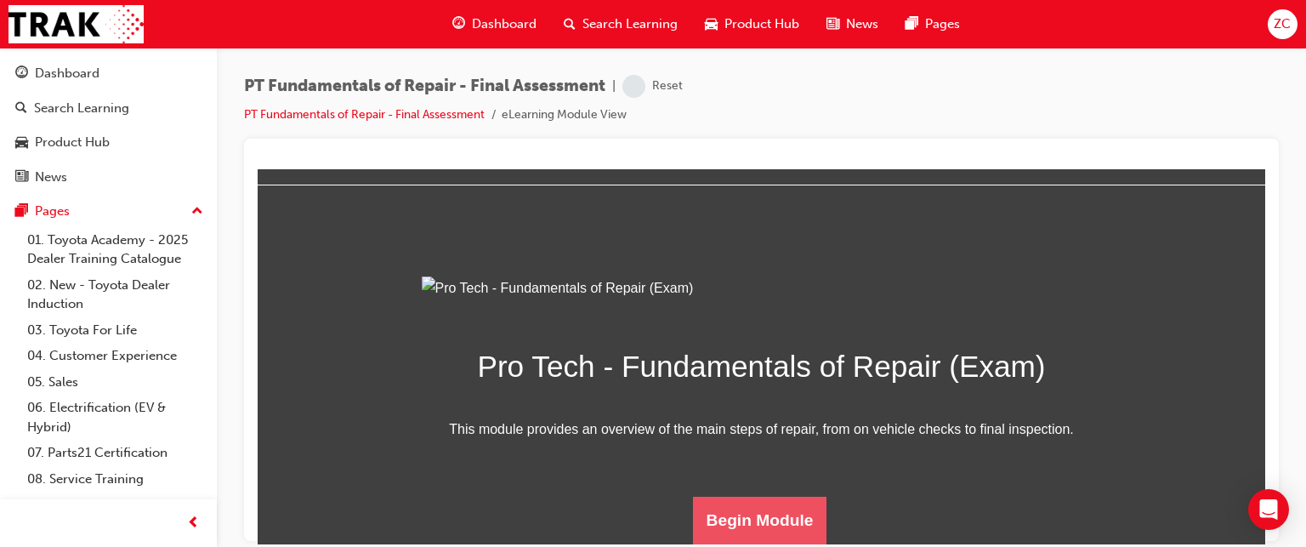
click at [733, 508] on button "Begin Module" at bounding box center [760, 520] width 134 height 48
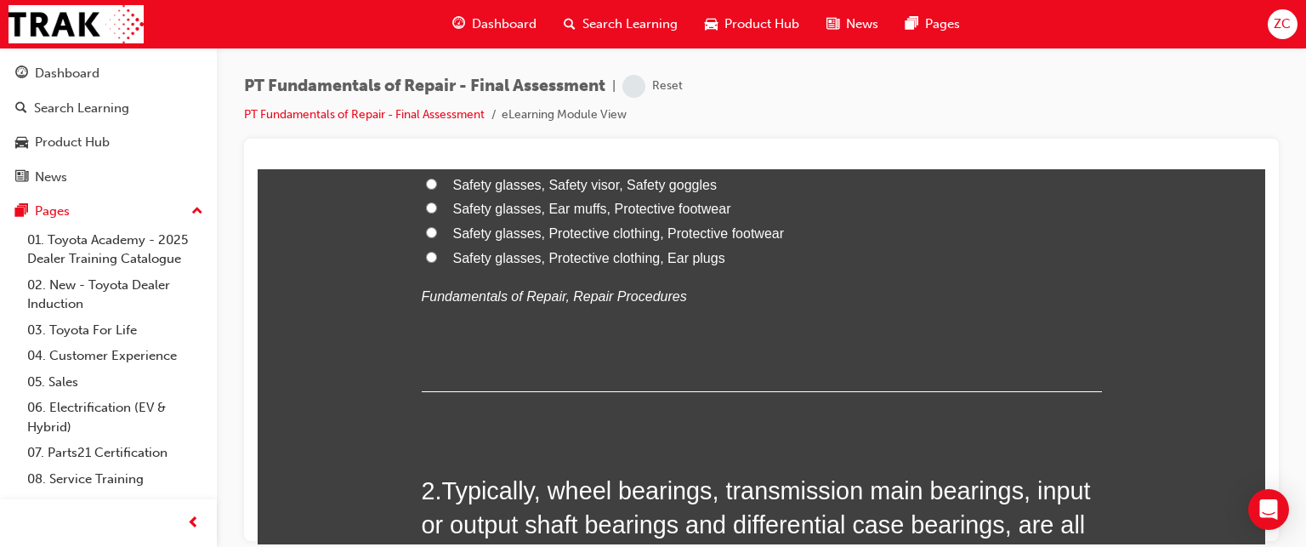
scroll to position [0, 0]
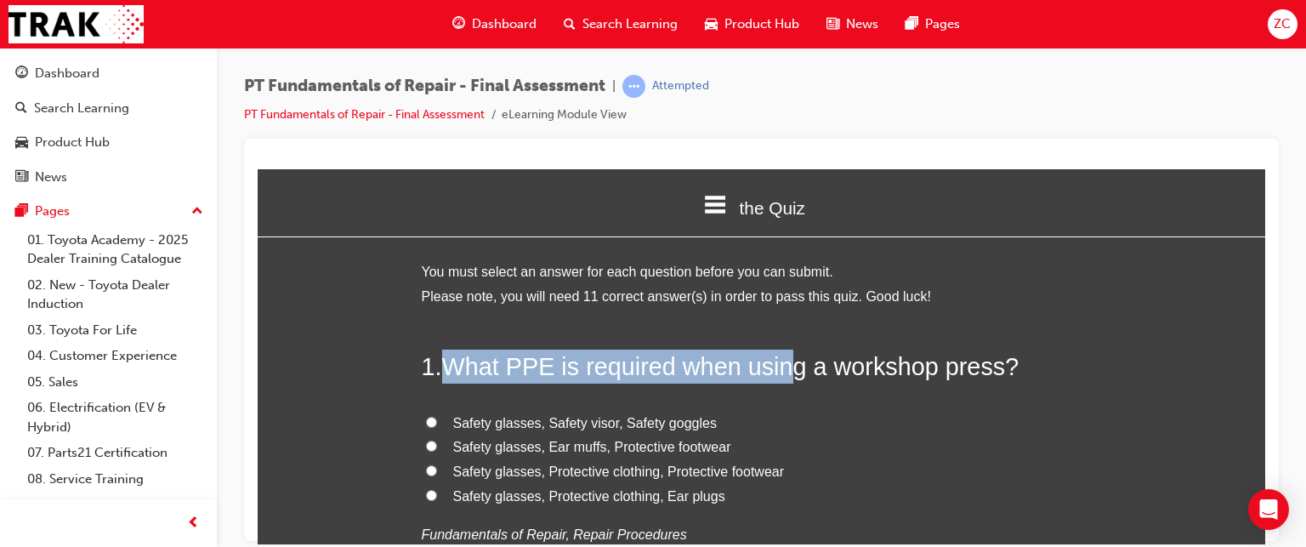
drag, startPoint x: 438, startPoint y: 356, endPoint x: 778, endPoint y: 375, distance: 340.6
click at [778, 375] on h2 "1 . What PPE is required when using a workshop press?" at bounding box center [762, 366] width 680 height 34
click at [778, 375] on span "What PPE is required when using a workshop press?" at bounding box center [730, 365] width 577 height 27
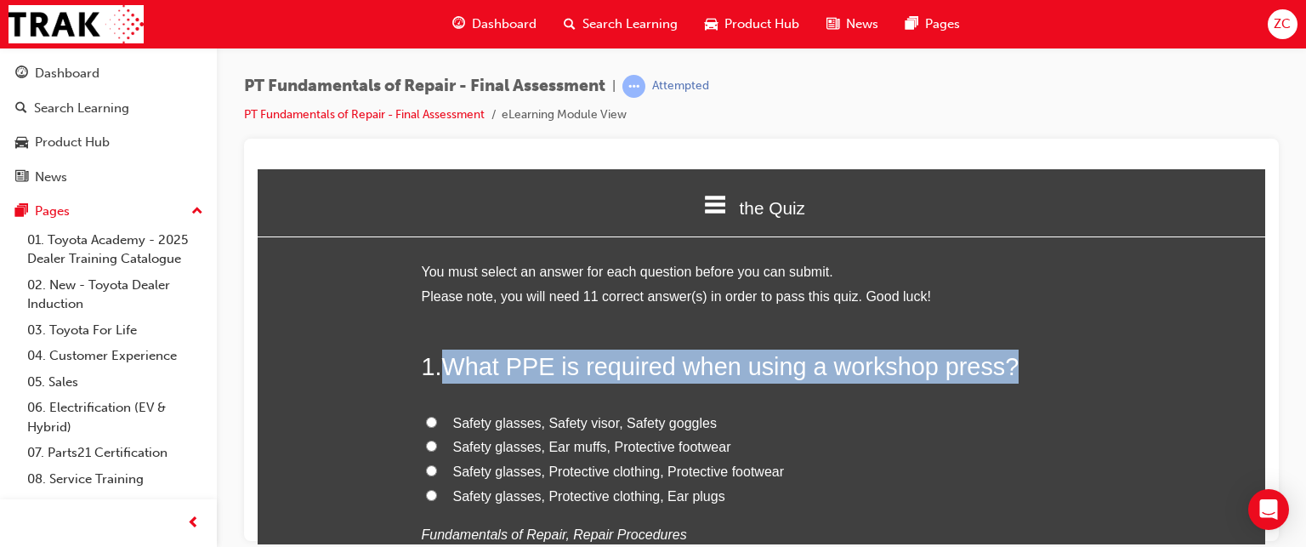
drag, startPoint x: 437, startPoint y: 351, endPoint x: 1014, endPoint y: 360, distance: 576.6
click at [1014, 360] on h2 "1 . What PPE is required when using a workshop press?" at bounding box center [762, 366] width 680 height 34
copy h2 "What PPE is required when using a workshop press?"
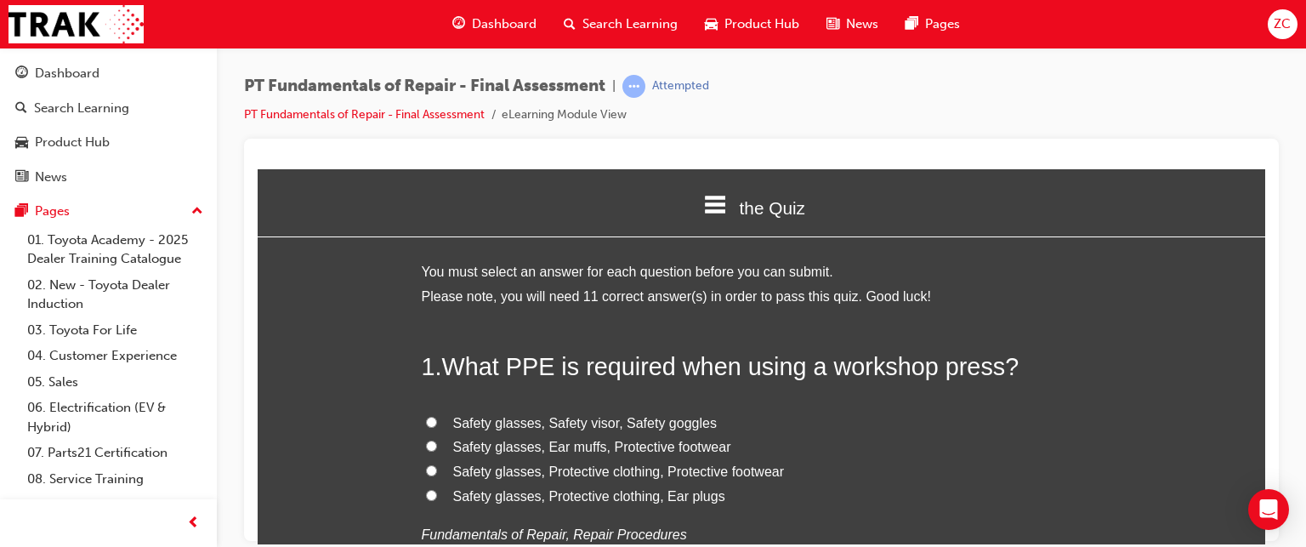
click at [486, 463] on span "Safety glasses, Protective clothing, Protective footwear" at bounding box center [619, 470] width 332 height 14
click at [437, 464] on input "Safety glasses, Protective clothing, Protective footwear" at bounding box center [431, 469] width 11 height 11
radio input "true"
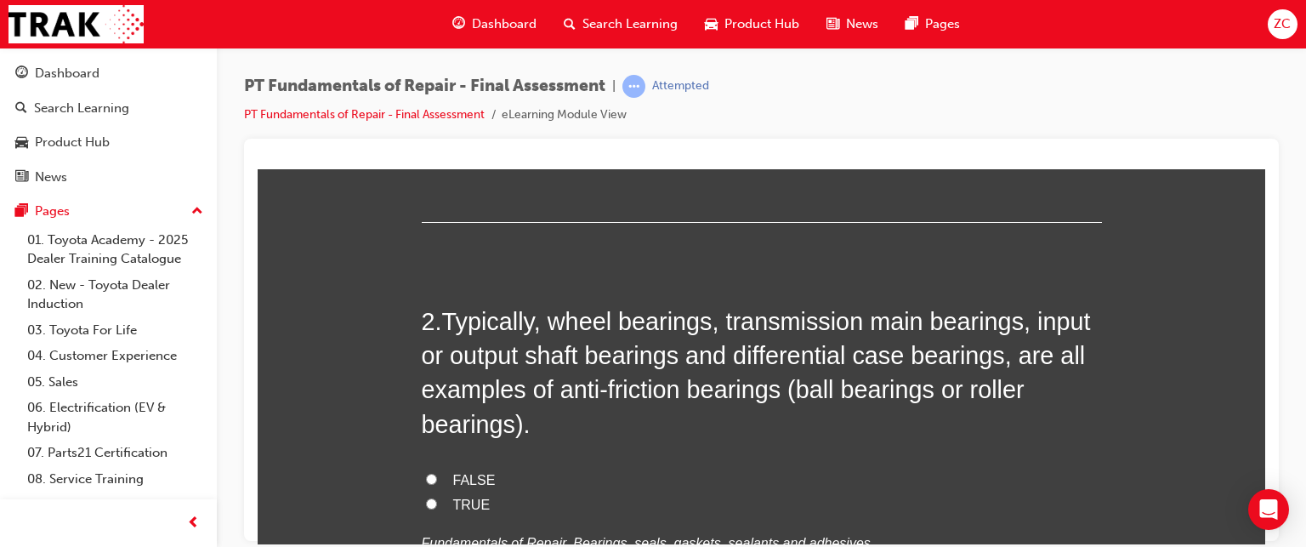
scroll to position [408, 0]
click at [434, 503] on label "TRUE" at bounding box center [762, 503] width 680 height 25
click at [434, 503] on input "TRUE" at bounding box center [431, 502] width 11 height 11
radio input "true"
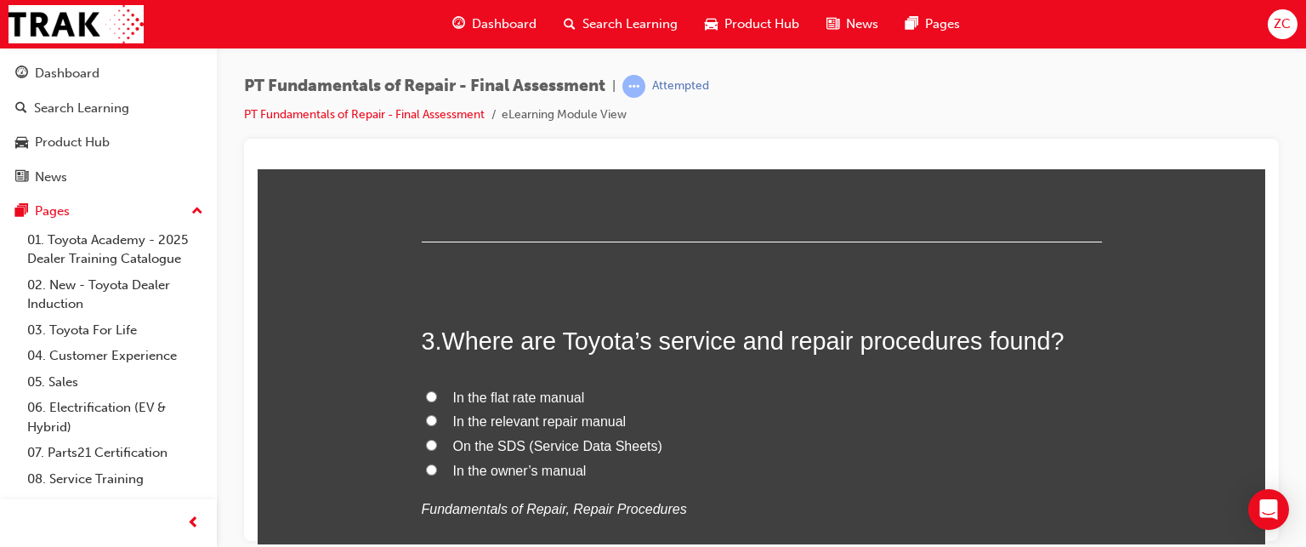
scroll to position [854, 0]
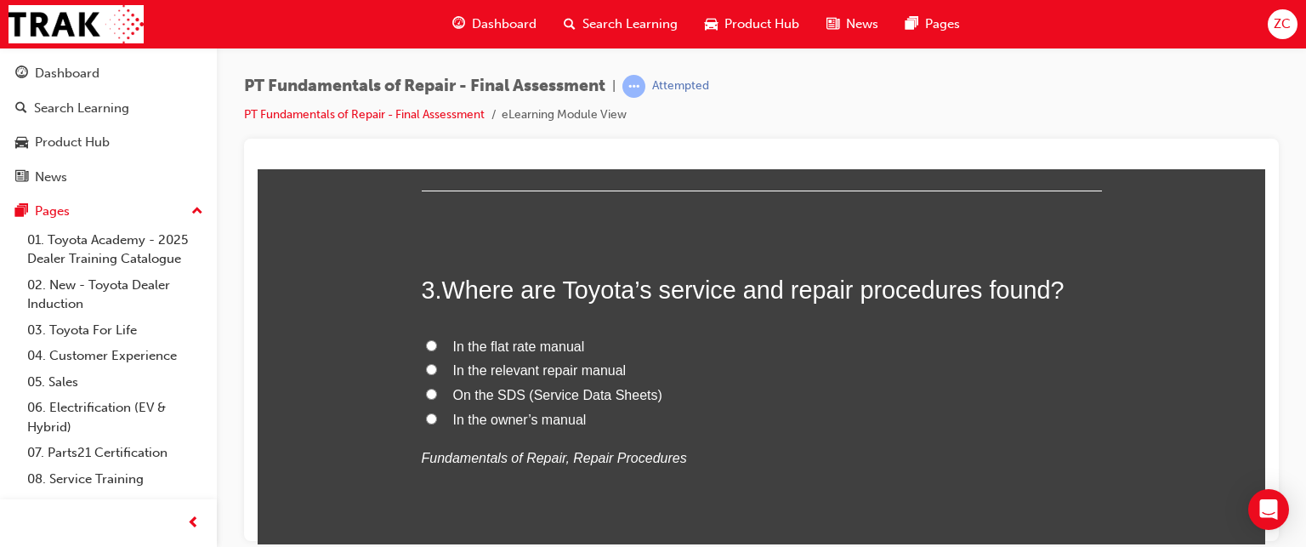
click at [508, 372] on span "In the relevant repair manual" at bounding box center [539, 369] width 173 height 14
click at [437, 372] on input "In the relevant repair manual" at bounding box center [431, 368] width 11 height 11
radio input "true"
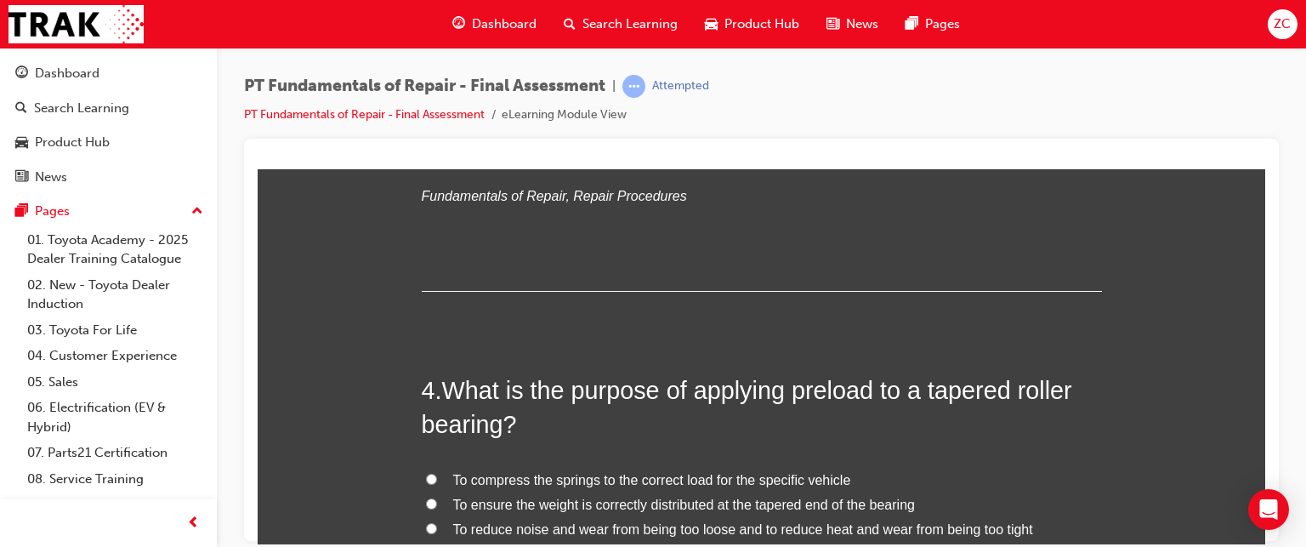
scroll to position [1204, 0]
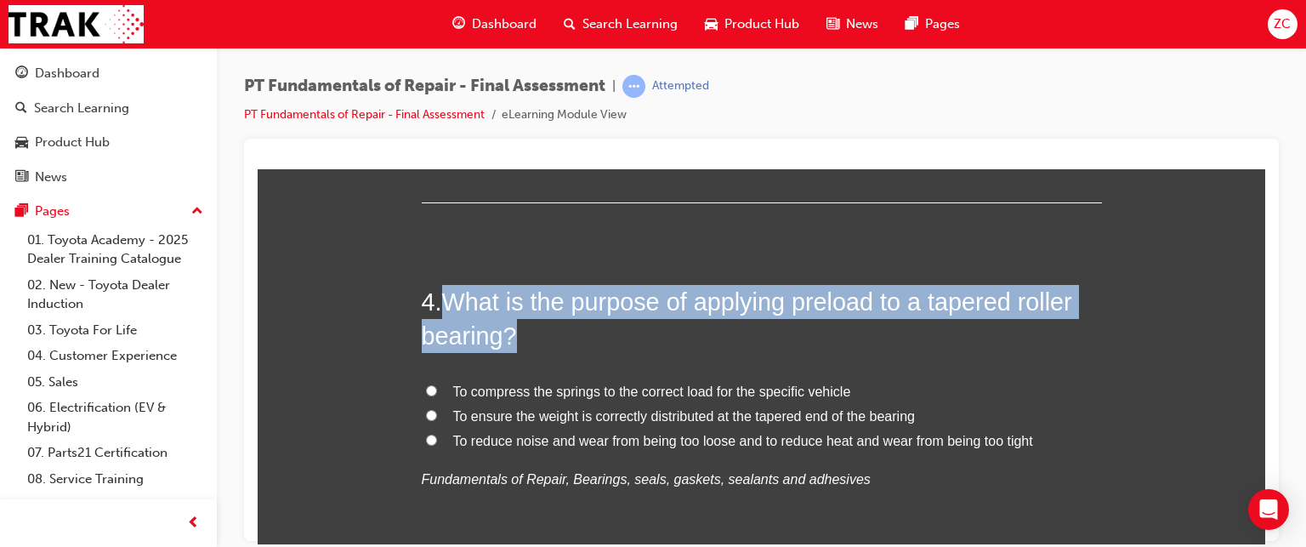
drag, startPoint x: 442, startPoint y: 293, endPoint x: 522, endPoint y: 342, distance: 93.9
click at [522, 342] on h2 "4 . What is the purpose of applying preload to a tapered roller bearing?" at bounding box center [762, 318] width 680 height 69
click at [612, 327] on h2 "4 . What is the purpose of applying preload to a tapered roller bearing?" at bounding box center [762, 318] width 680 height 69
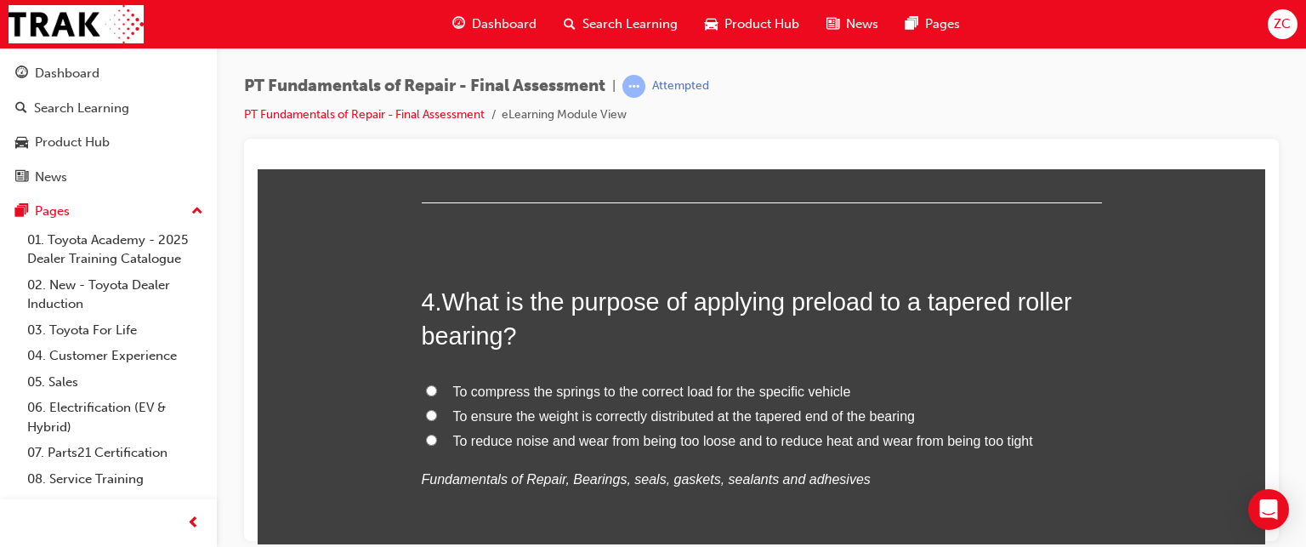
click at [715, 412] on span "To ensure the weight is correctly distributed at the tapered end of the bearing" at bounding box center [684, 415] width 462 height 14
click at [437, 412] on input "To ensure the weight is correctly distributed at the tapered end of the bearing" at bounding box center [431, 414] width 11 height 11
radio input "true"
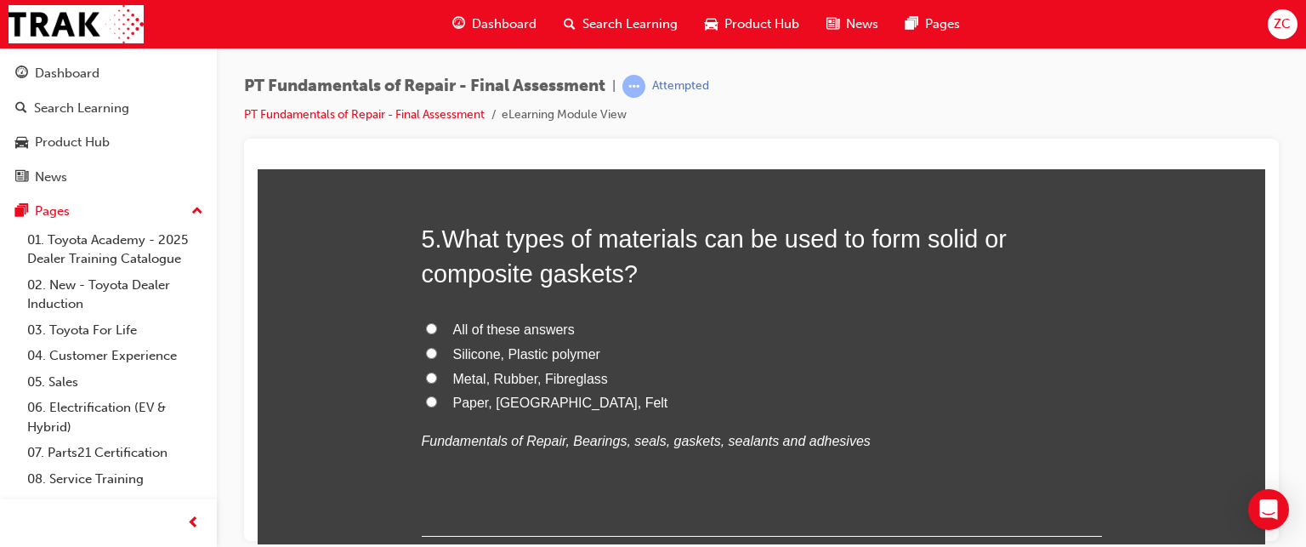
click at [489, 355] on span "Silicone, Plastic polymer" at bounding box center [526, 353] width 147 height 14
click at [437, 355] on input "Silicone, Plastic polymer" at bounding box center [431, 352] width 11 height 11
radio input "true"
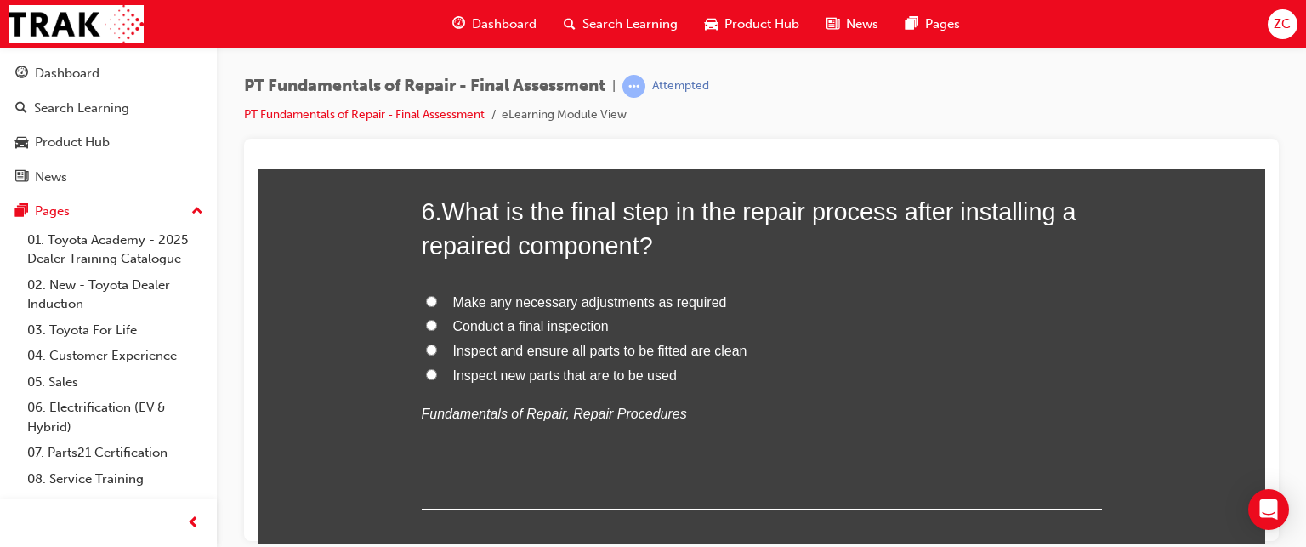
scroll to position [2063, 0]
click at [503, 297] on span "Make any necessary adjustments as required" at bounding box center [590, 300] width 274 height 14
click at [437, 297] on input "Make any necessary adjustments as required" at bounding box center [431, 298] width 11 height 11
radio input "true"
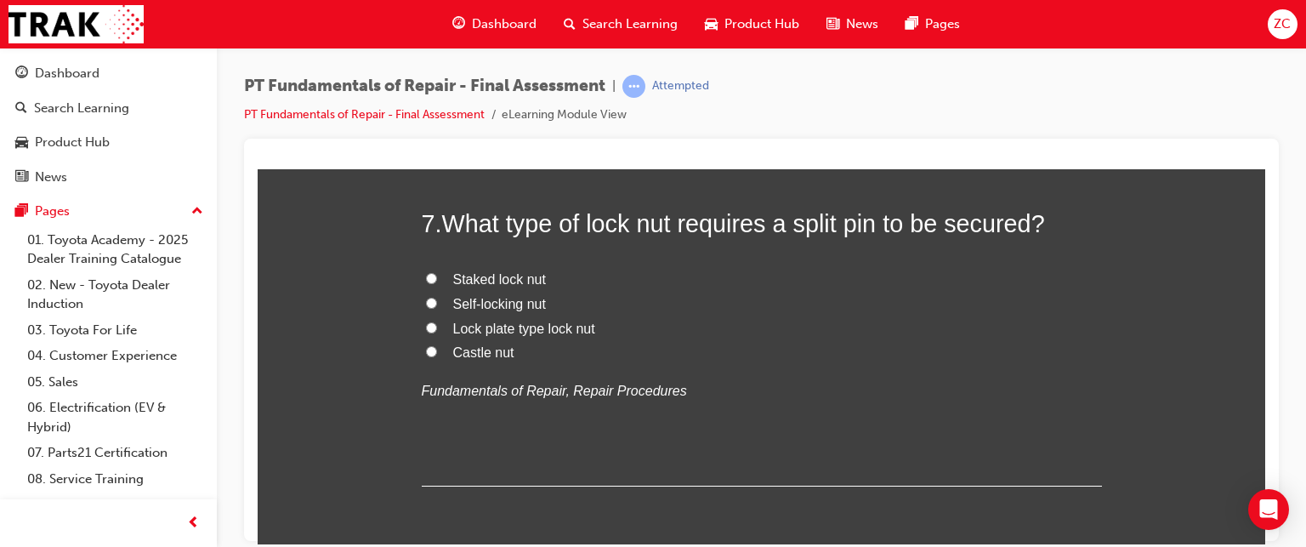
scroll to position [2447, 0]
click at [481, 349] on span "Castle nut" at bounding box center [483, 350] width 61 height 14
click at [437, 349] on input "Castle nut" at bounding box center [431, 349] width 11 height 11
radio input "true"
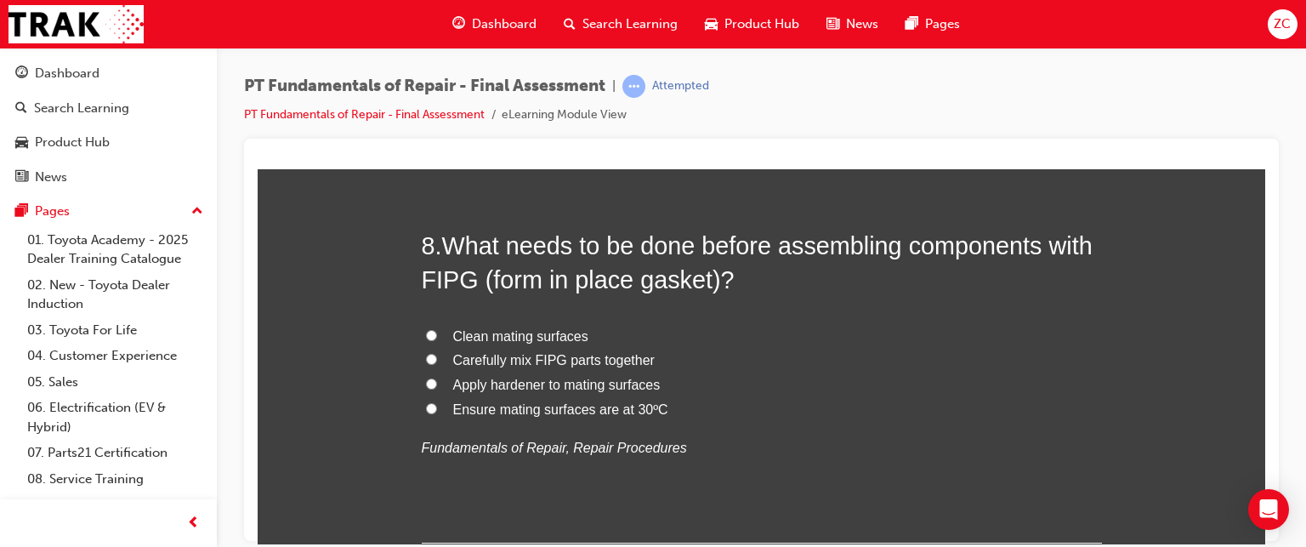
scroll to position [2815, 0]
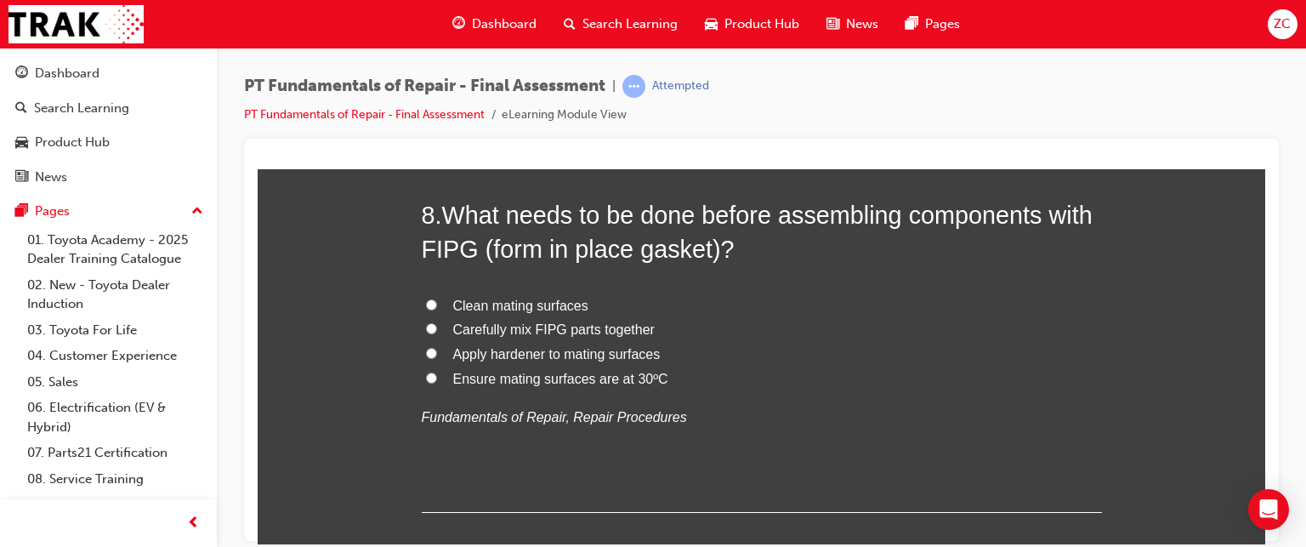
click at [514, 305] on span "Clean mating surfaces" at bounding box center [520, 305] width 135 height 14
click at [437, 305] on input "Clean mating surfaces" at bounding box center [431, 303] width 11 height 11
radio input "true"
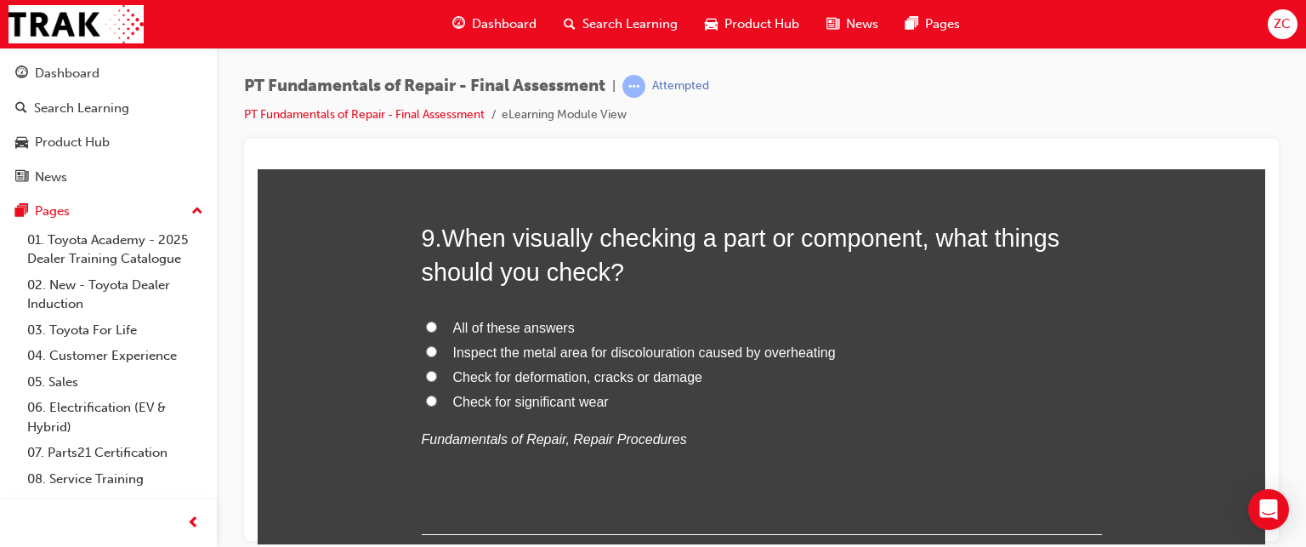
scroll to position [3190, 0]
click at [480, 324] on span "All of these answers" at bounding box center [514, 326] width 122 height 14
click at [437, 324] on input "All of these answers" at bounding box center [431, 325] width 11 height 11
radio input "true"
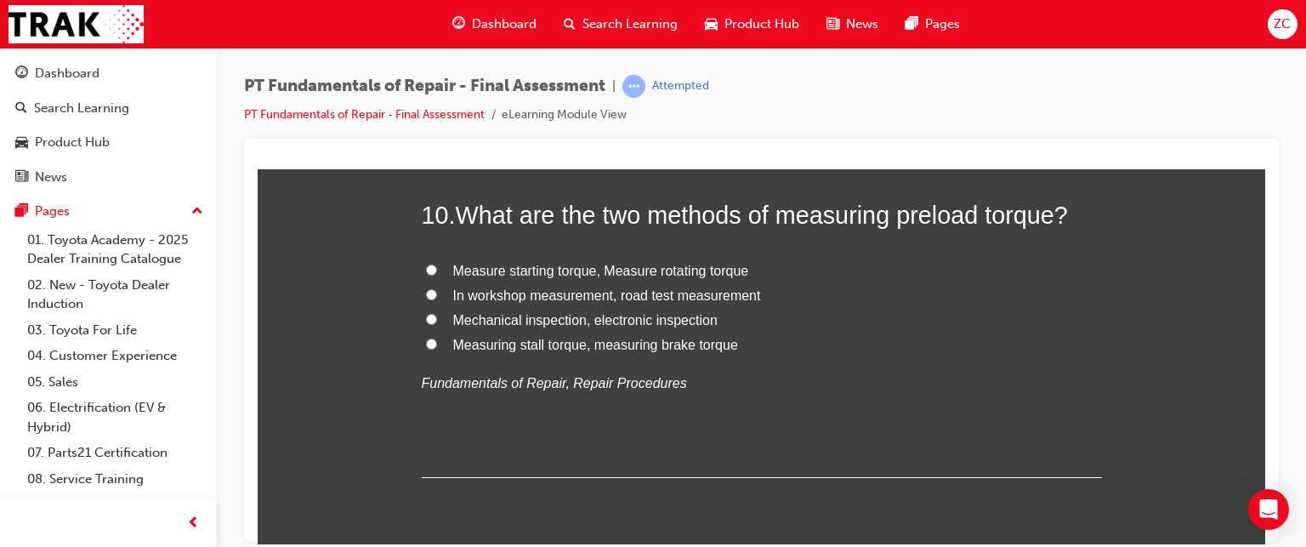
scroll to position [3608, 0]
click at [548, 269] on span "Measure starting torque, Measure rotating torque" at bounding box center [601, 269] width 296 height 14
click at [437, 269] on input "Measure starting torque, Measure rotating torque" at bounding box center [431, 268] width 11 height 11
radio input "true"
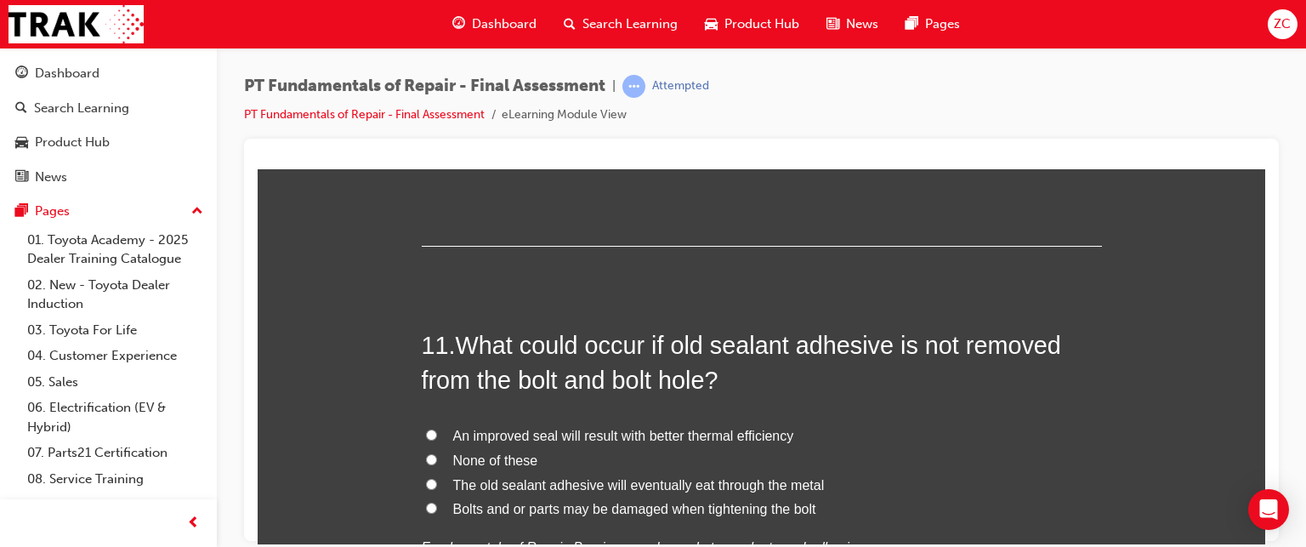
scroll to position [3957, 0]
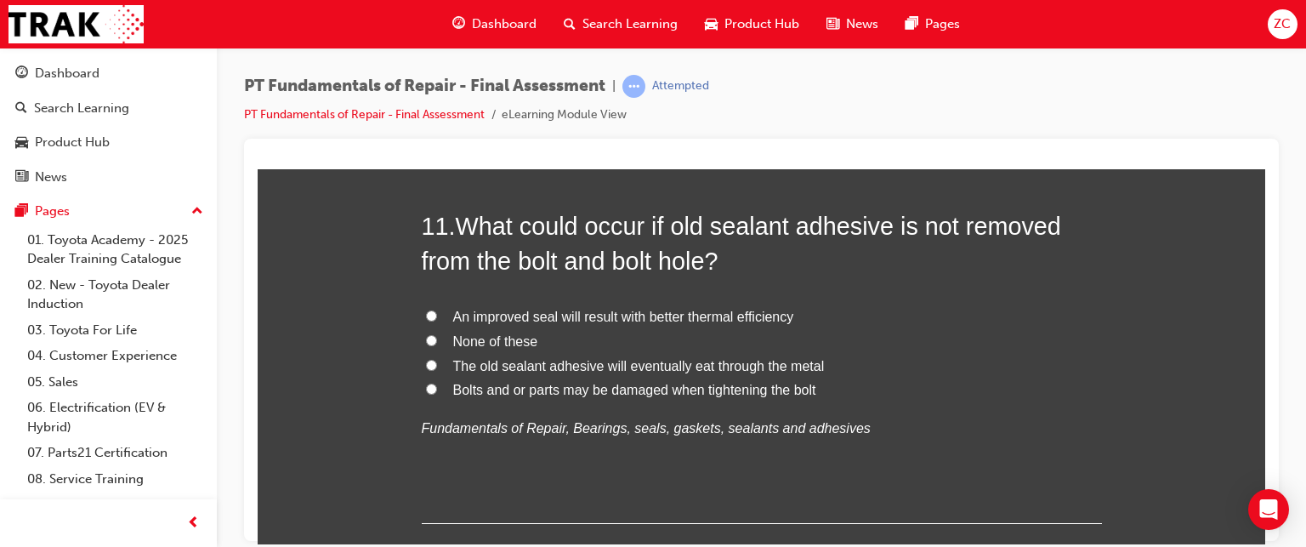
click at [508, 317] on span "An improved seal will result with better thermal efficiency" at bounding box center [623, 316] width 341 height 14
click at [437, 317] on input "An improved seal will result with better thermal efficiency" at bounding box center [431, 315] width 11 height 11
radio input "true"
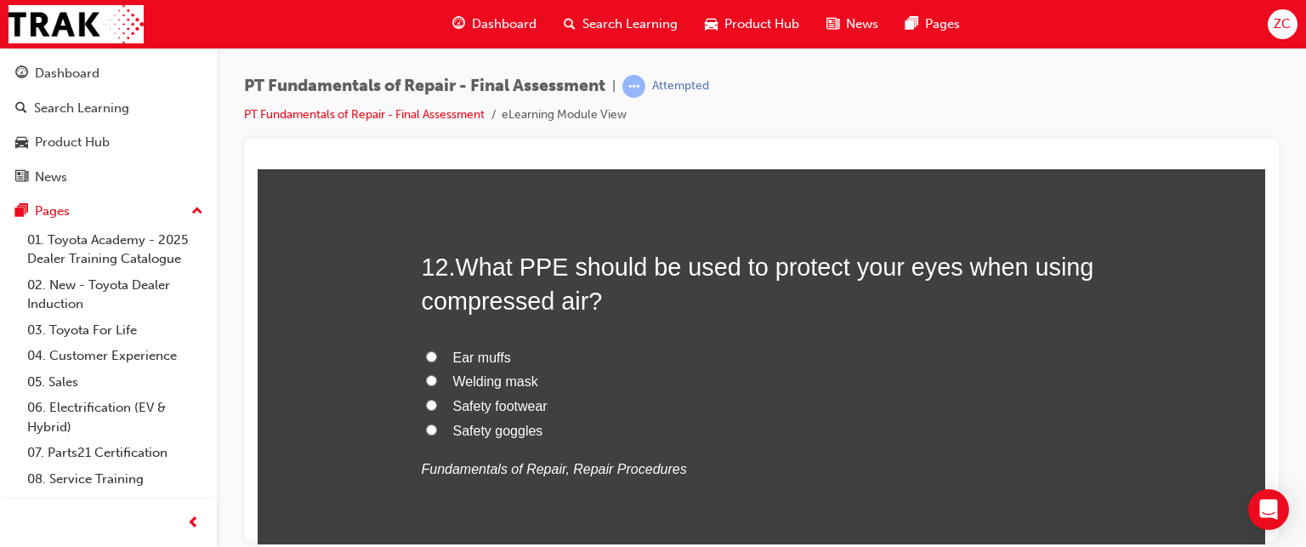
scroll to position [4313, 0]
click at [495, 429] on span "Safety goggles" at bounding box center [498, 430] width 90 height 14
click at [437, 429] on input "Safety goggles" at bounding box center [431, 428] width 11 height 11
radio input "true"
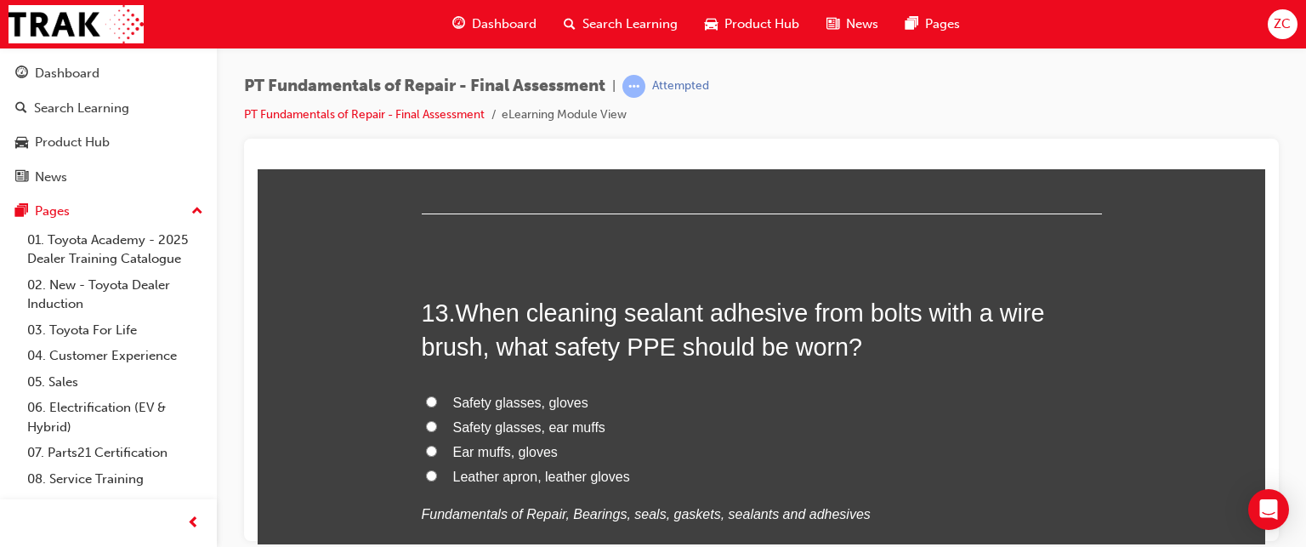
scroll to position [4675, 0]
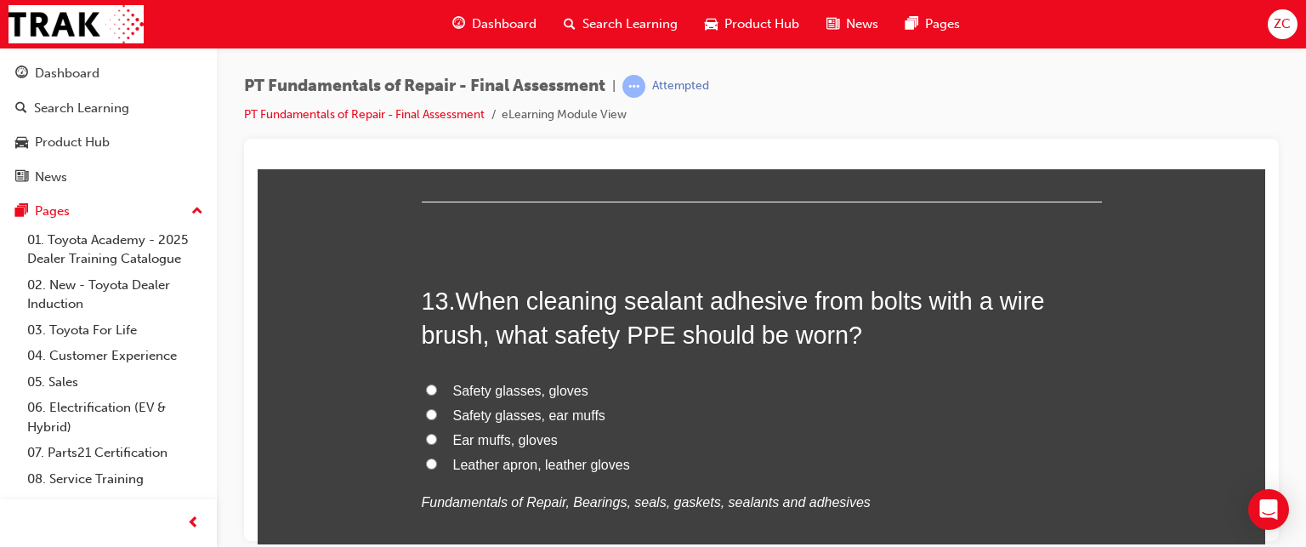
click at [542, 392] on span "Safety glasses, gloves" at bounding box center [520, 390] width 135 height 14
click at [437, 392] on input "Safety glasses, gloves" at bounding box center [431, 388] width 11 height 11
radio input "true"
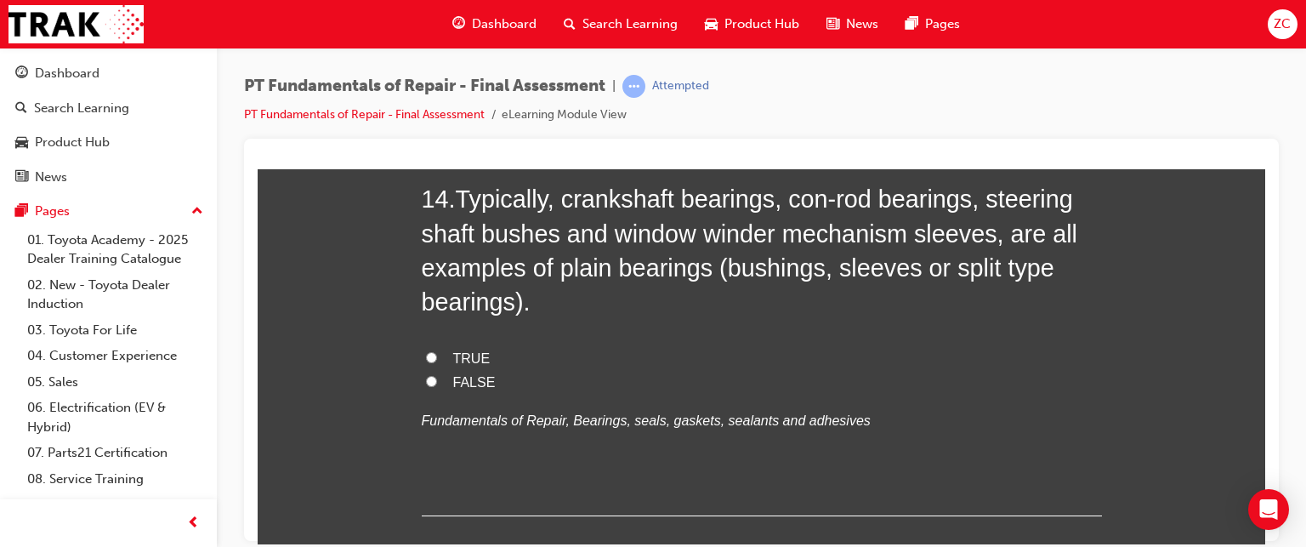
scroll to position [5175, 0]
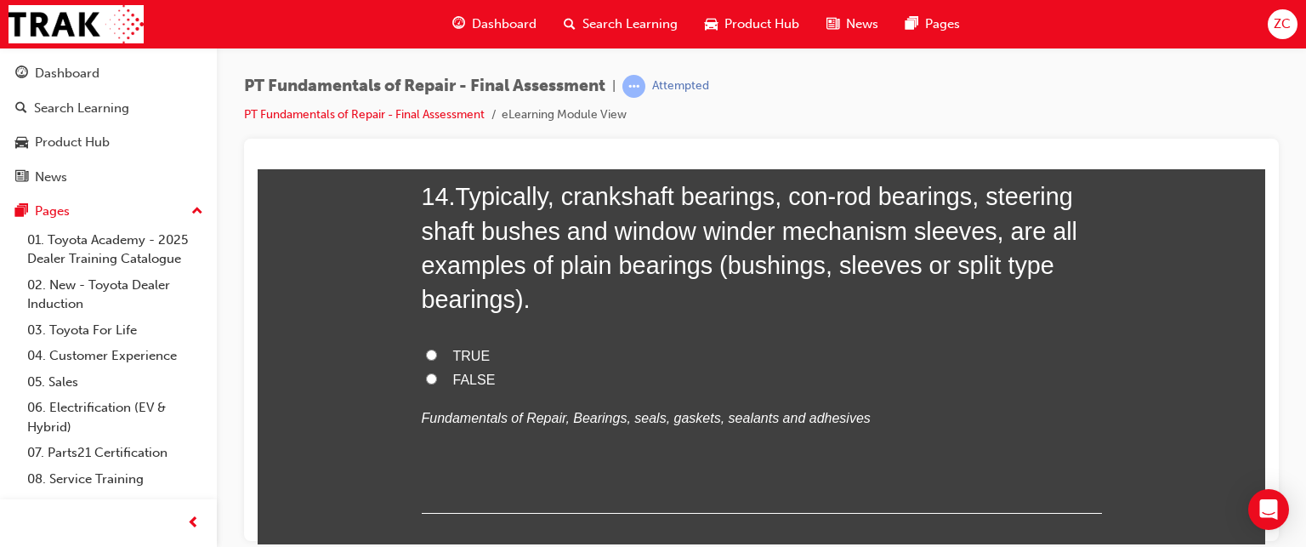
click at [455, 349] on span "TRUE" at bounding box center [471, 355] width 37 height 14
click at [437, 349] on input "TRUE" at bounding box center [431, 354] width 11 height 11
radio input "true"
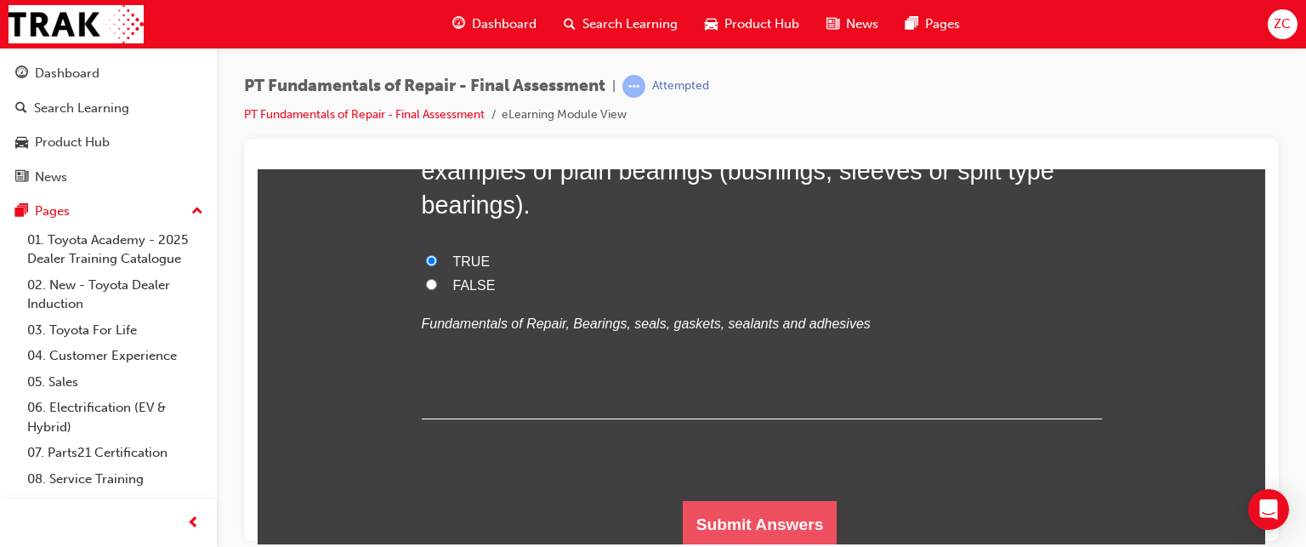
click at [775, 538] on button "Submit Answers" at bounding box center [760, 524] width 155 height 48
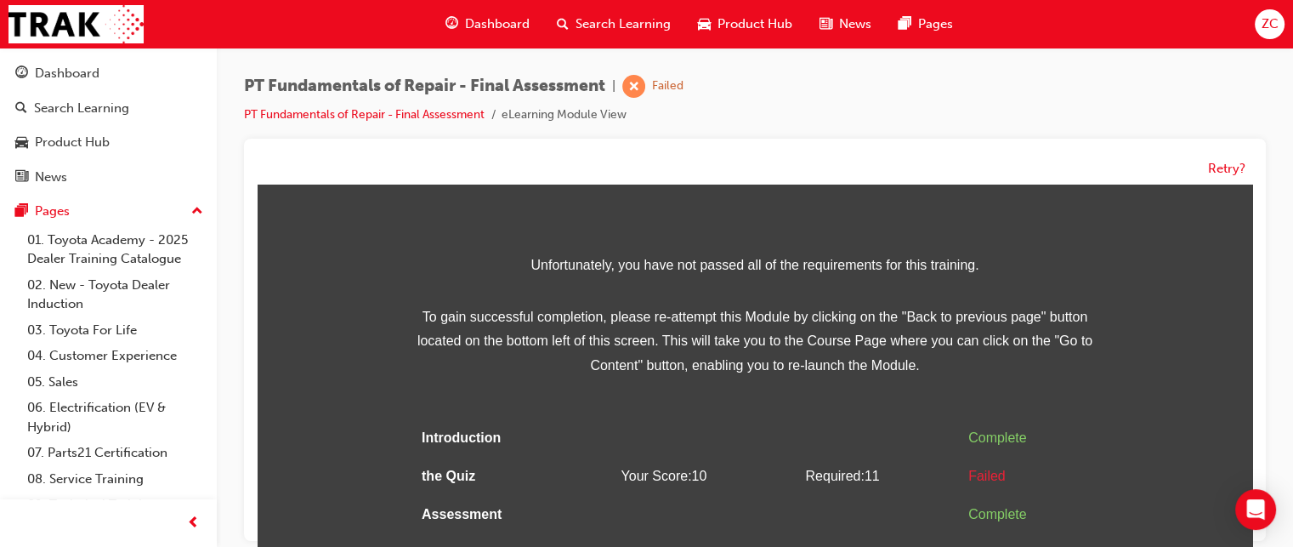
scroll to position [12, 0]
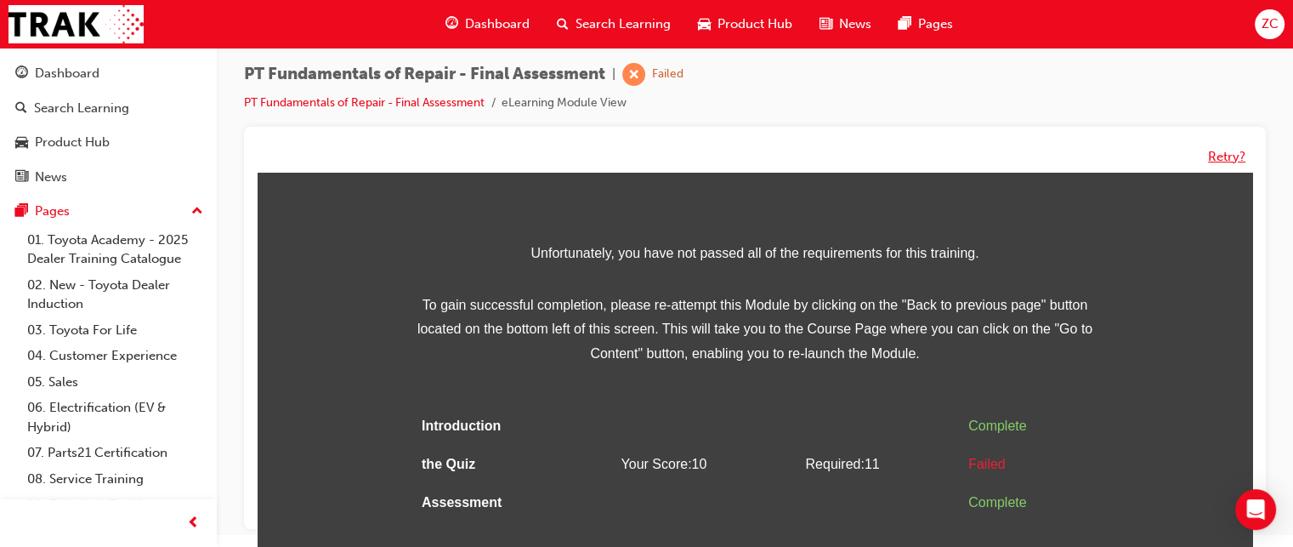
click at [1227, 152] on button "Retry?" at bounding box center [1226, 157] width 37 height 20
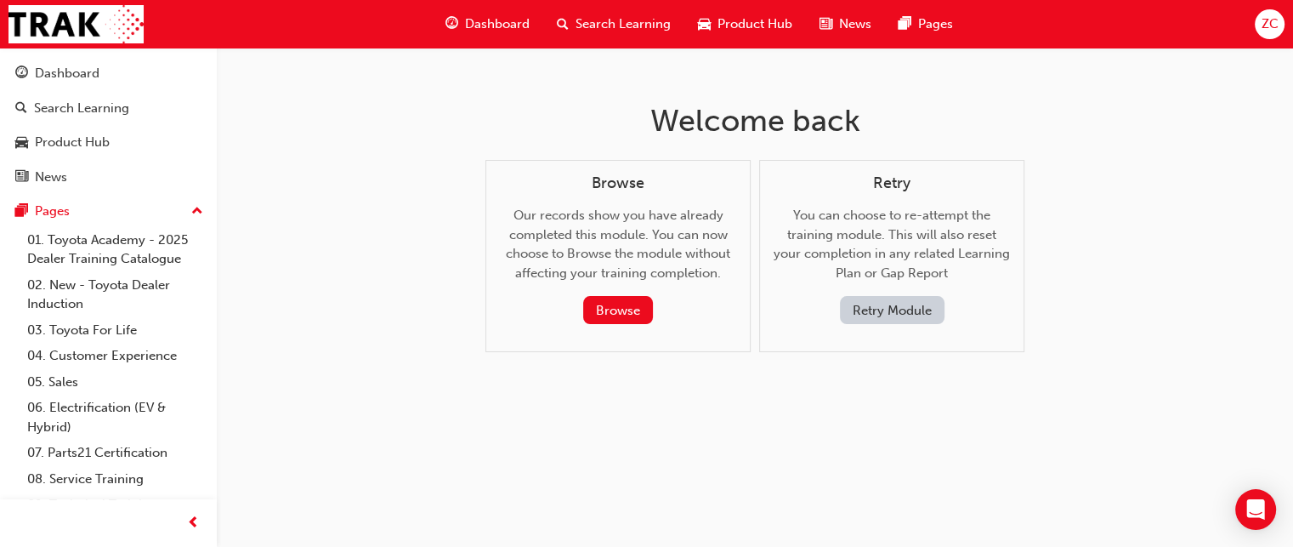
scroll to position [0, 0]
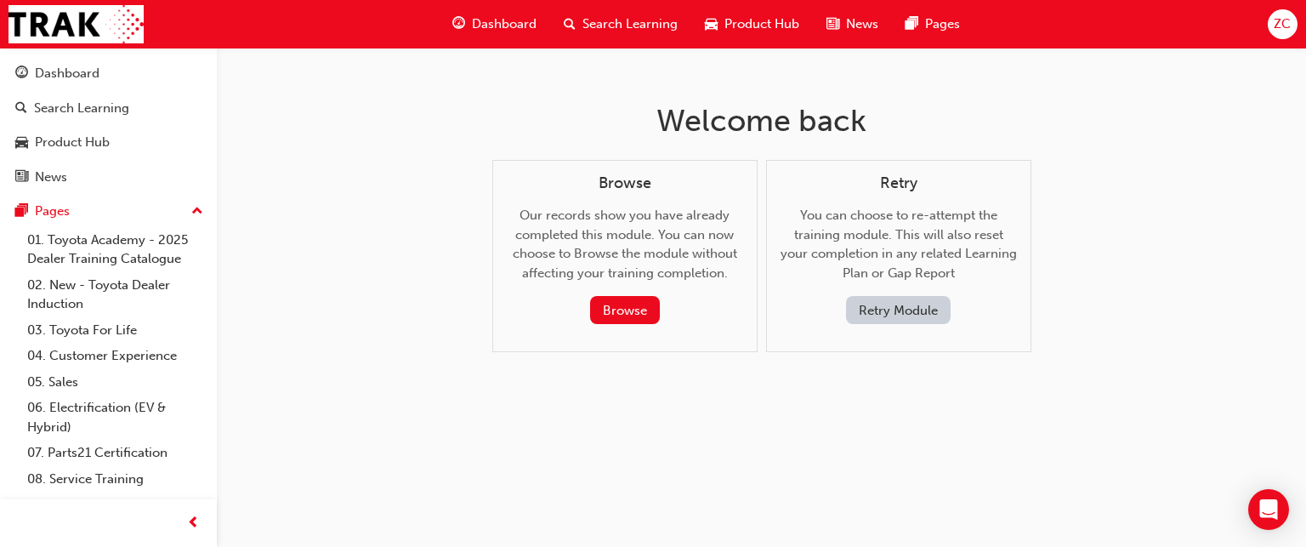
click at [937, 314] on button "Retry Module" at bounding box center [898, 310] width 105 height 28
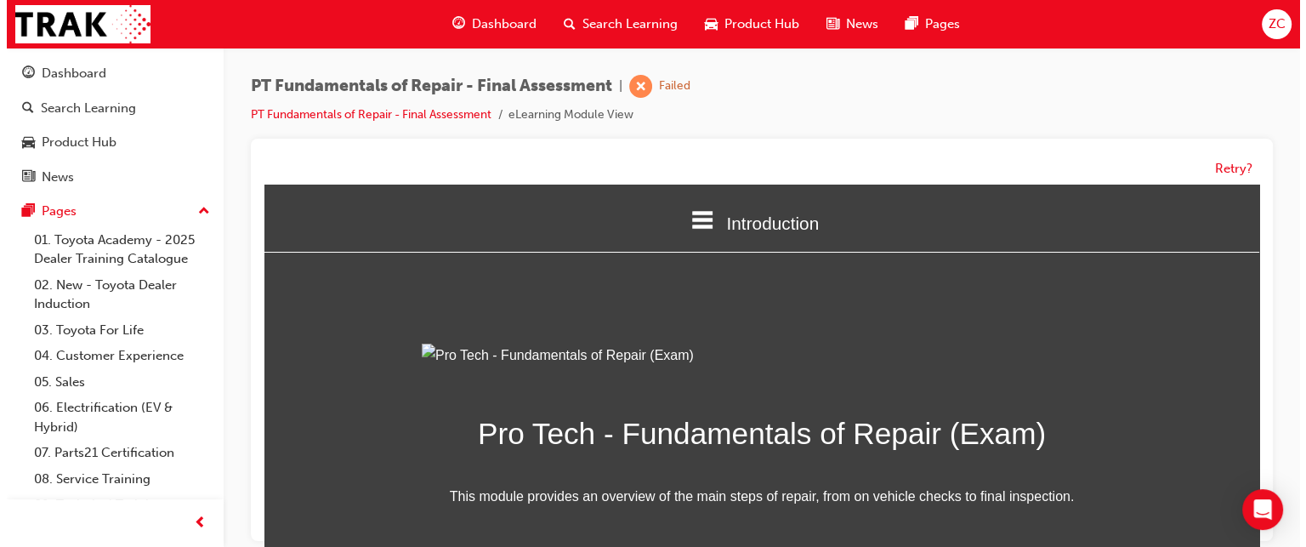
scroll to position [238, 0]
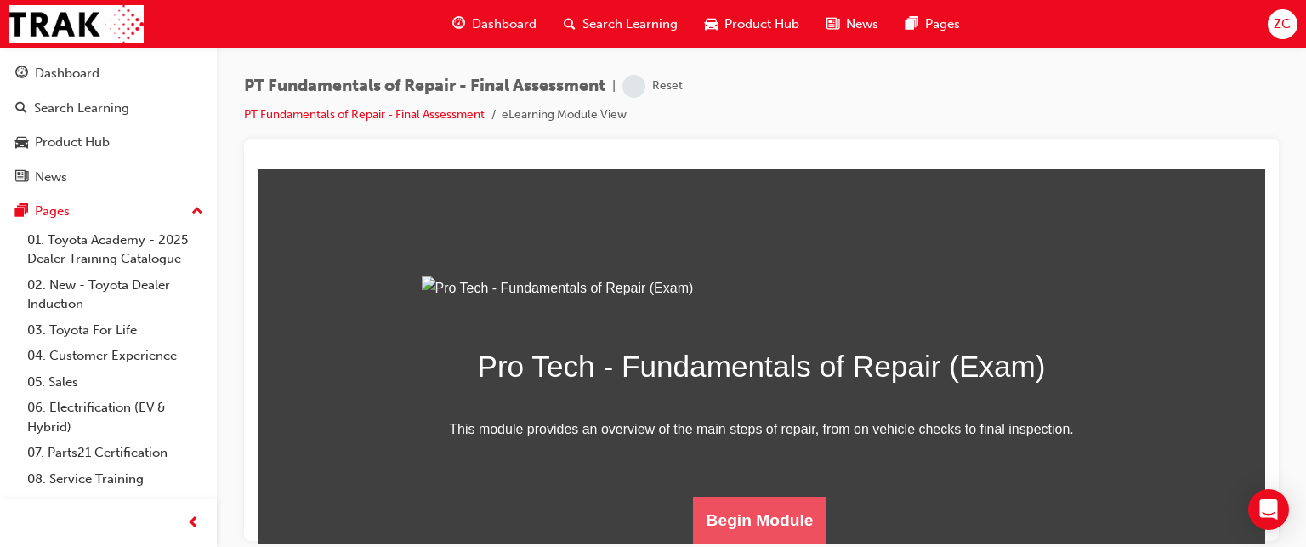
click at [725, 531] on button "Begin Module" at bounding box center [760, 520] width 134 height 48
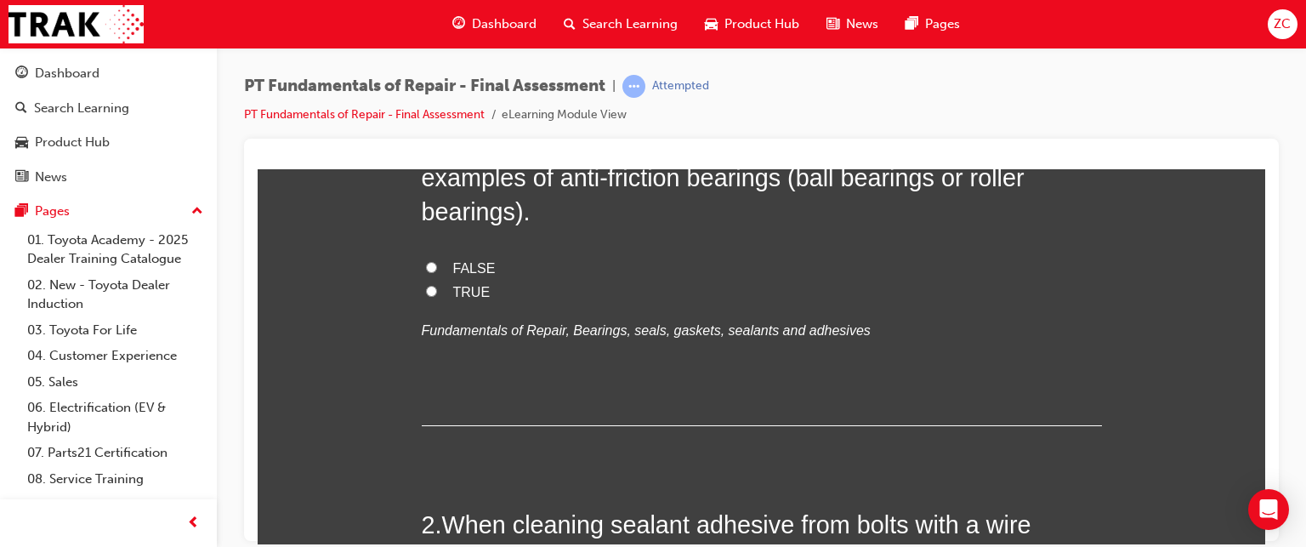
scroll to position [258, 0]
click at [426, 294] on input "TRUE" at bounding box center [431, 289] width 11 height 11
radio input "true"
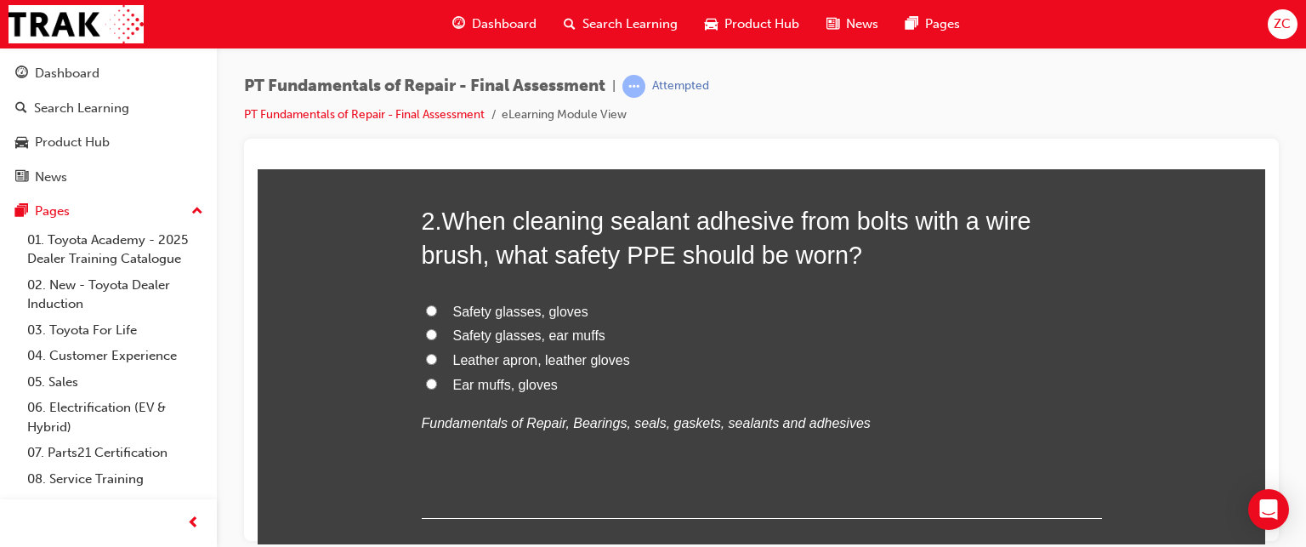
scroll to position [580, 0]
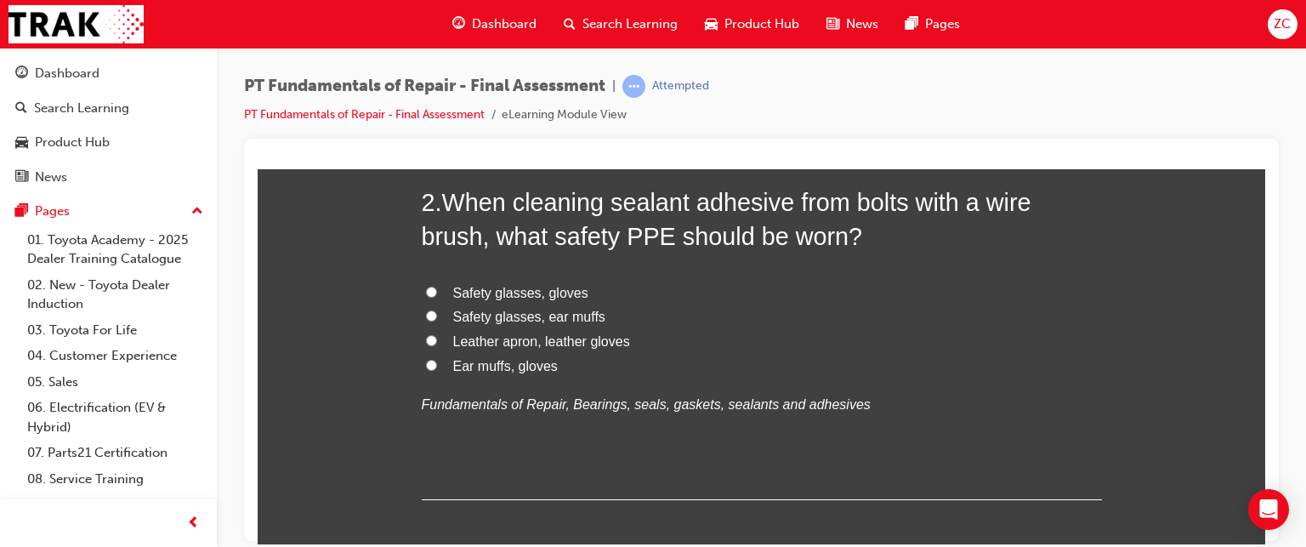
click at [519, 292] on span "Safety glasses, gloves" at bounding box center [520, 292] width 135 height 14
click at [437, 292] on input "Safety glasses, gloves" at bounding box center [431, 291] width 11 height 11
radio input "true"
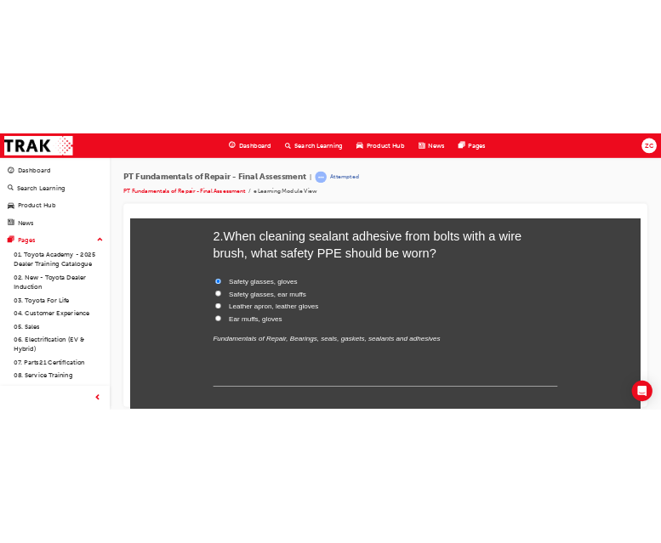
scroll to position [908, 0]
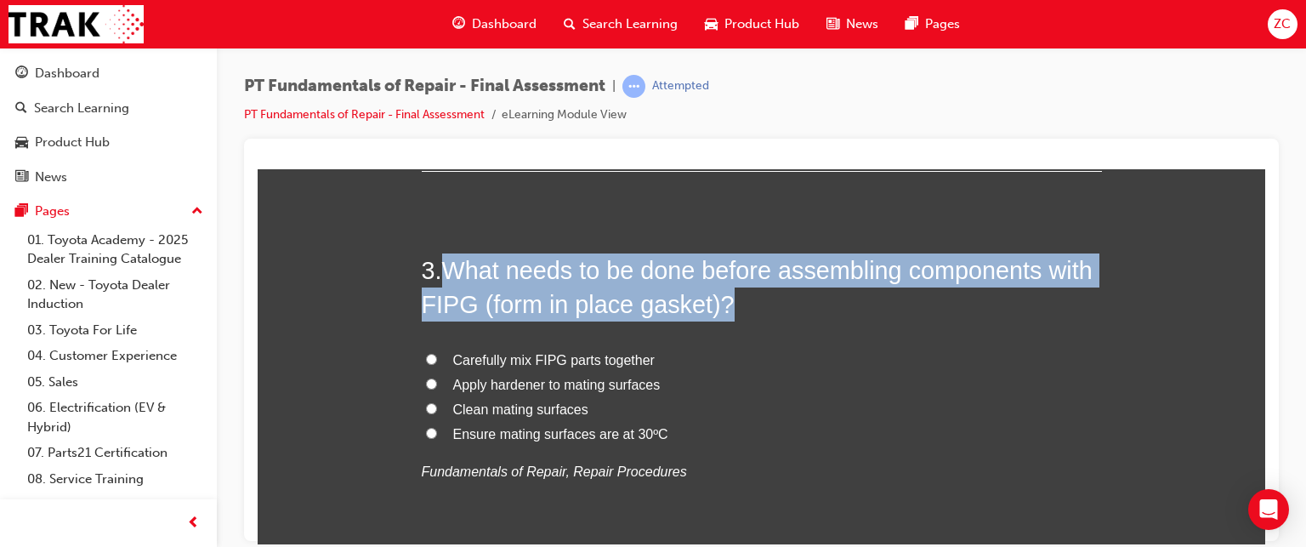
drag, startPoint x: 440, startPoint y: 269, endPoint x: 755, endPoint y: 310, distance: 317.3
click at [755, 310] on h2 "3 . What needs to be done before assembling components with FIPG (form in place…" at bounding box center [762, 287] width 680 height 69
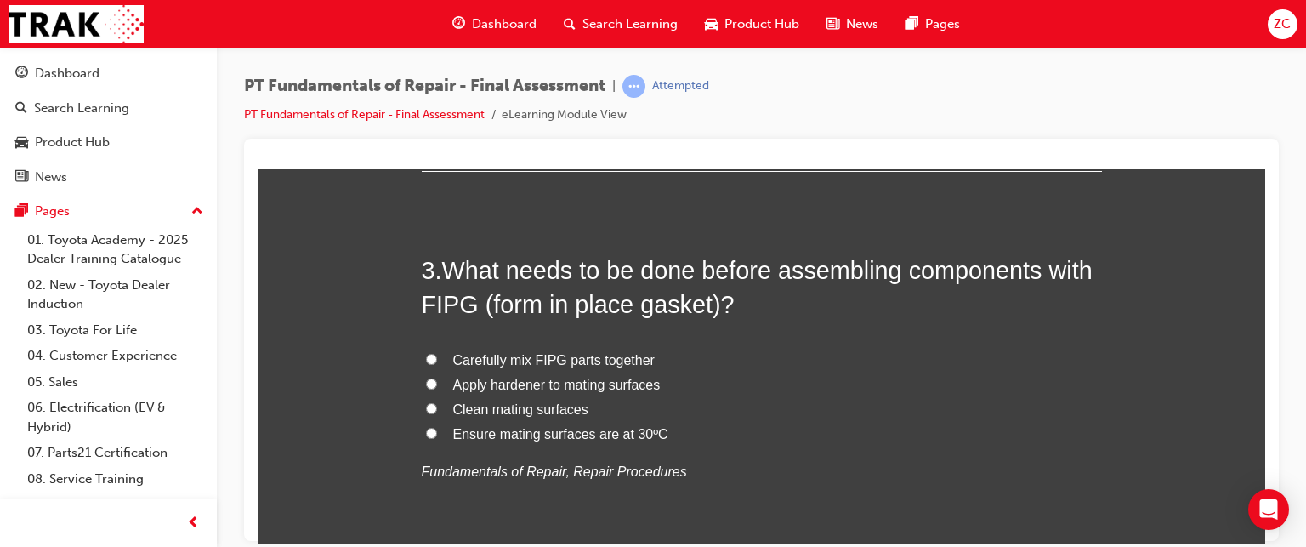
click at [475, 401] on span "Clean mating surfaces" at bounding box center [520, 408] width 135 height 14
click at [437, 402] on input "Clean mating surfaces" at bounding box center [431, 407] width 11 height 11
radio input "true"
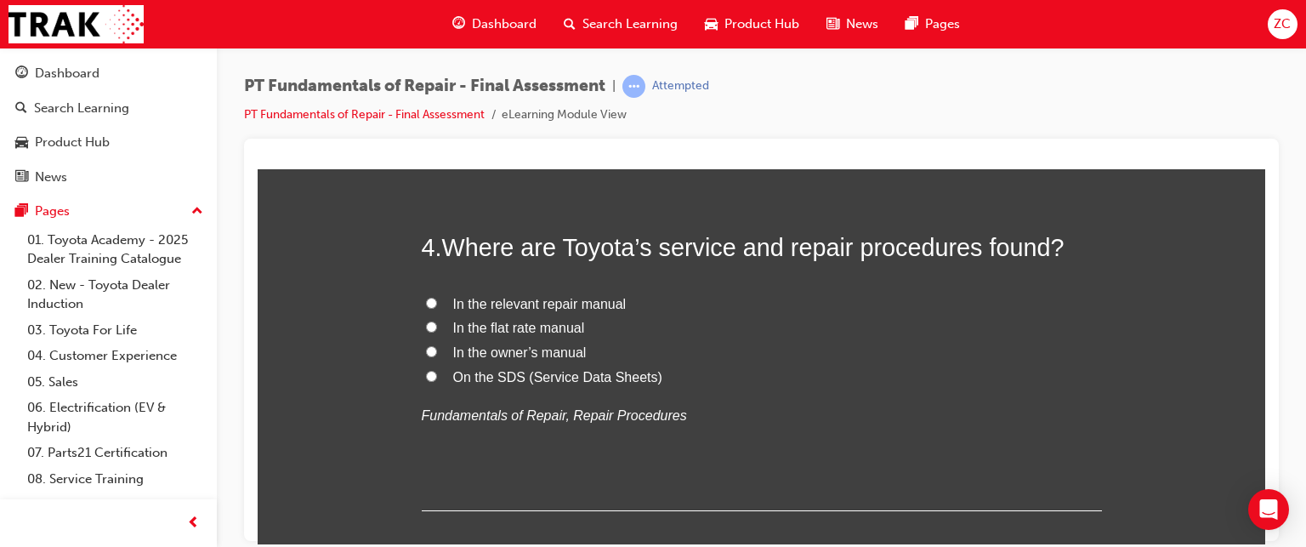
scroll to position [1328, 0]
click at [537, 369] on span "On the SDS (Service Data Sheets)" at bounding box center [557, 374] width 209 height 14
click at [437, 369] on input "On the SDS (Service Data Sheets)" at bounding box center [431, 373] width 11 height 11
radio input "true"
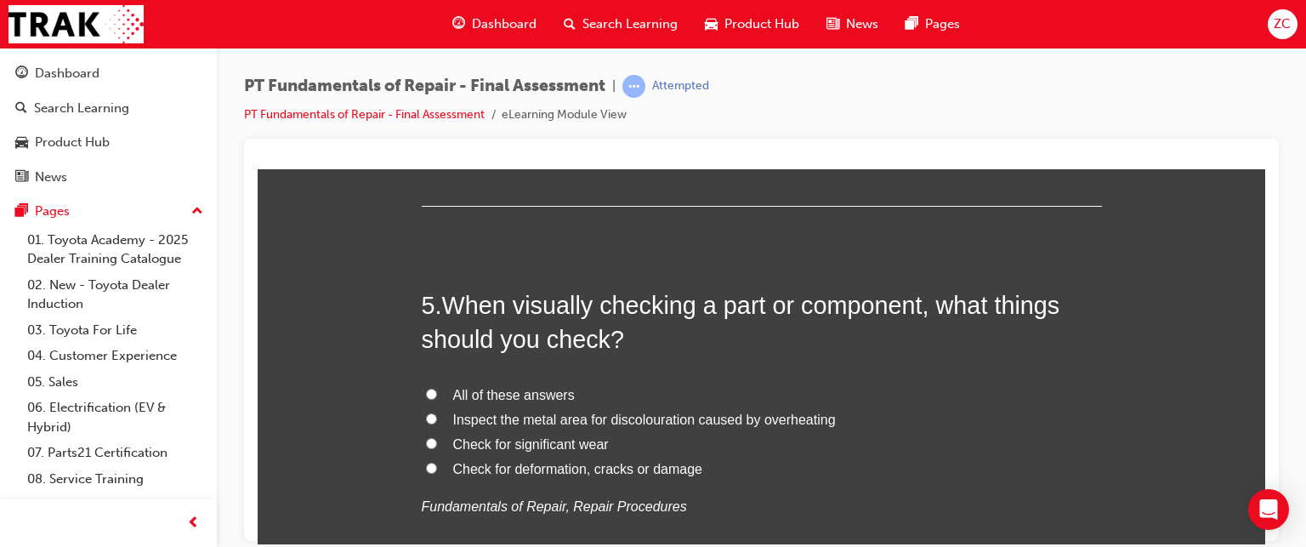
scroll to position [1635, 0]
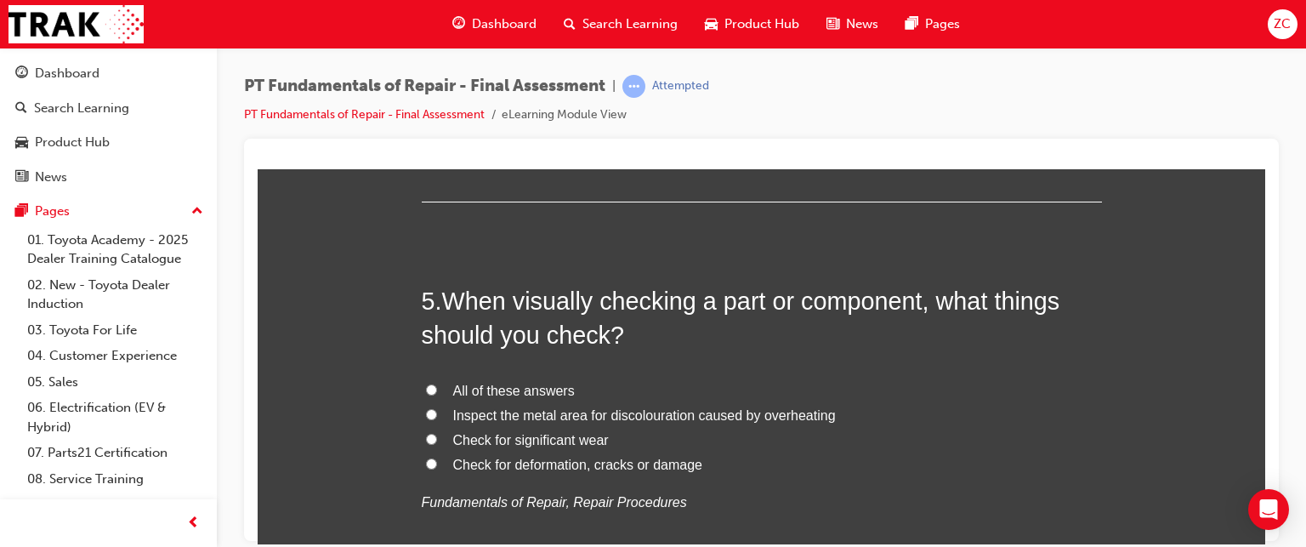
click at [486, 388] on span "All of these answers" at bounding box center [514, 390] width 122 height 14
click at [437, 388] on input "All of these answers" at bounding box center [431, 388] width 11 height 11
radio input "true"
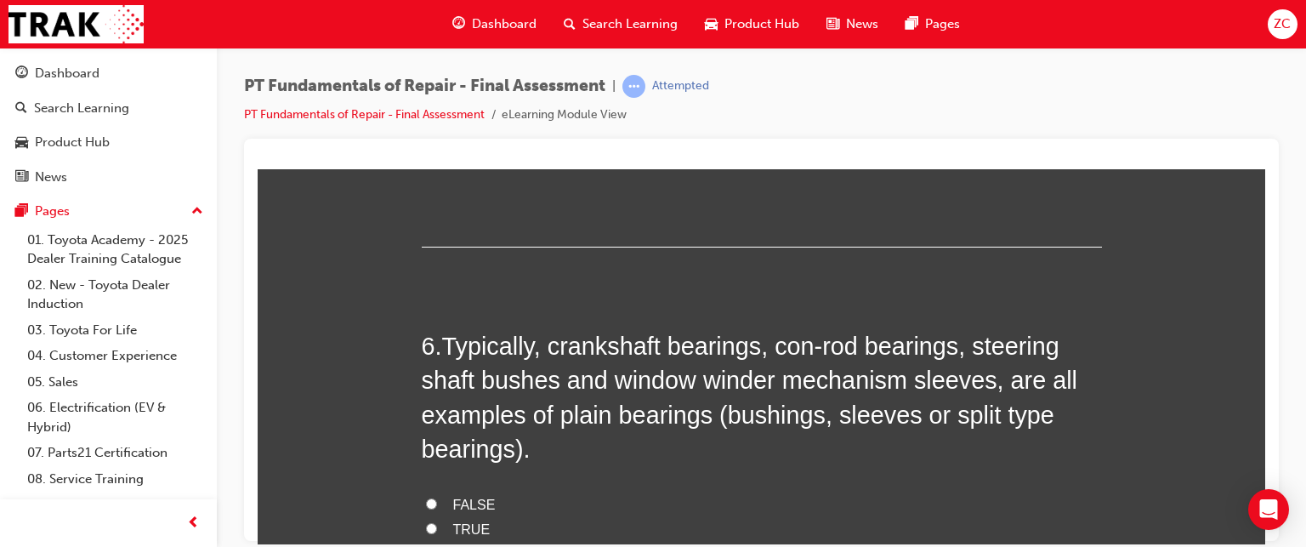
scroll to position [2077, 0]
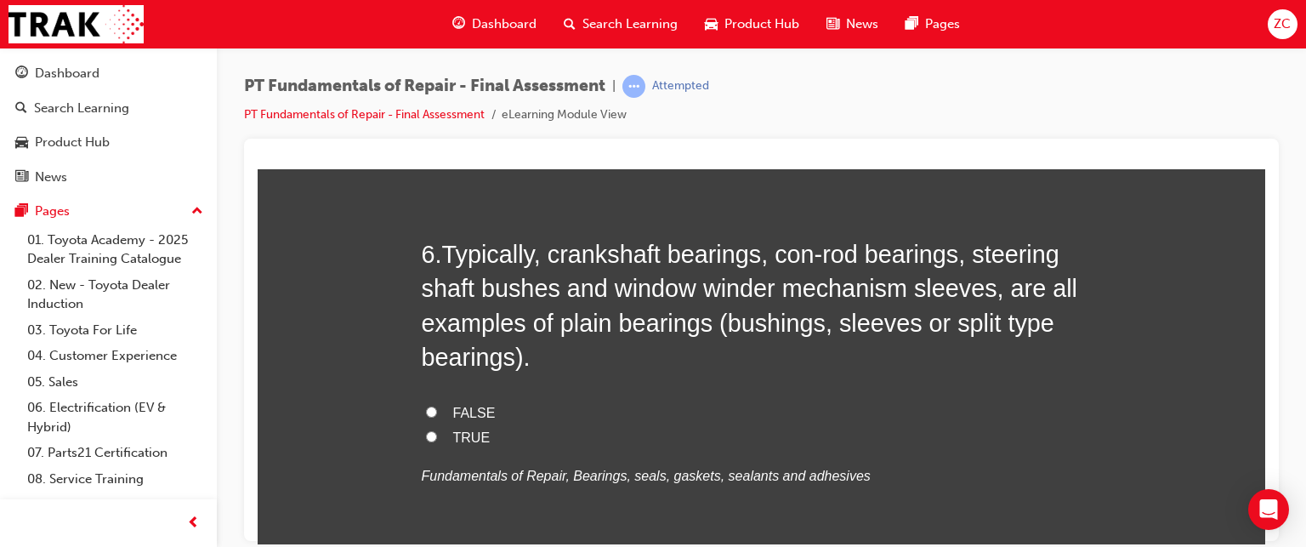
click at [435, 425] on label "TRUE" at bounding box center [762, 437] width 680 height 25
click at [435, 430] on input "TRUE" at bounding box center [431, 435] width 11 height 11
radio input "true"
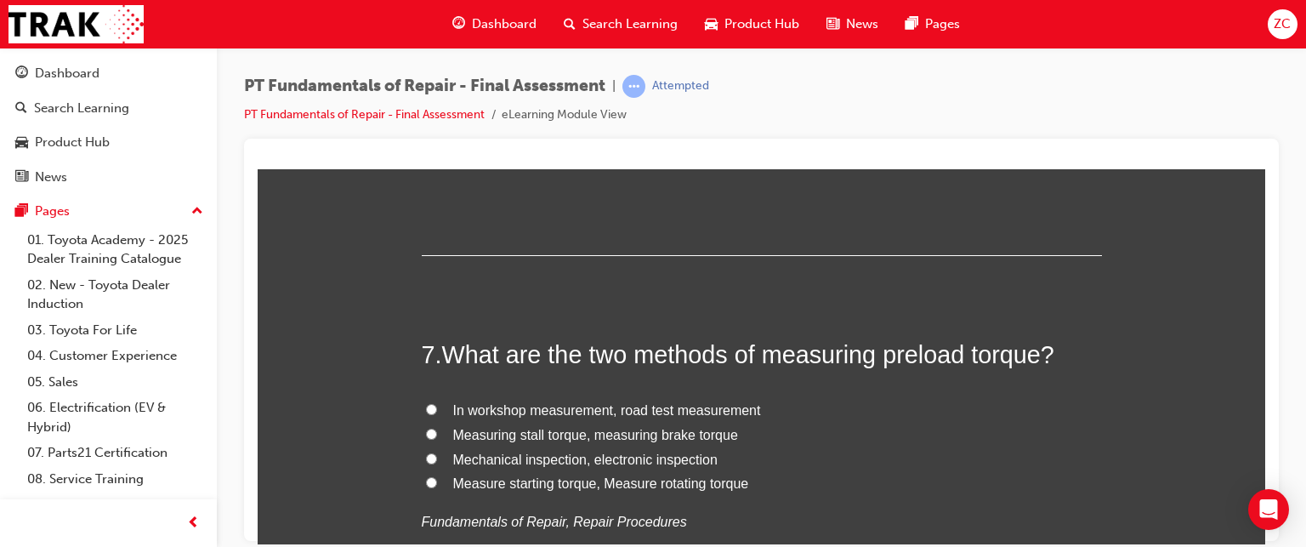
scroll to position [2418, 0]
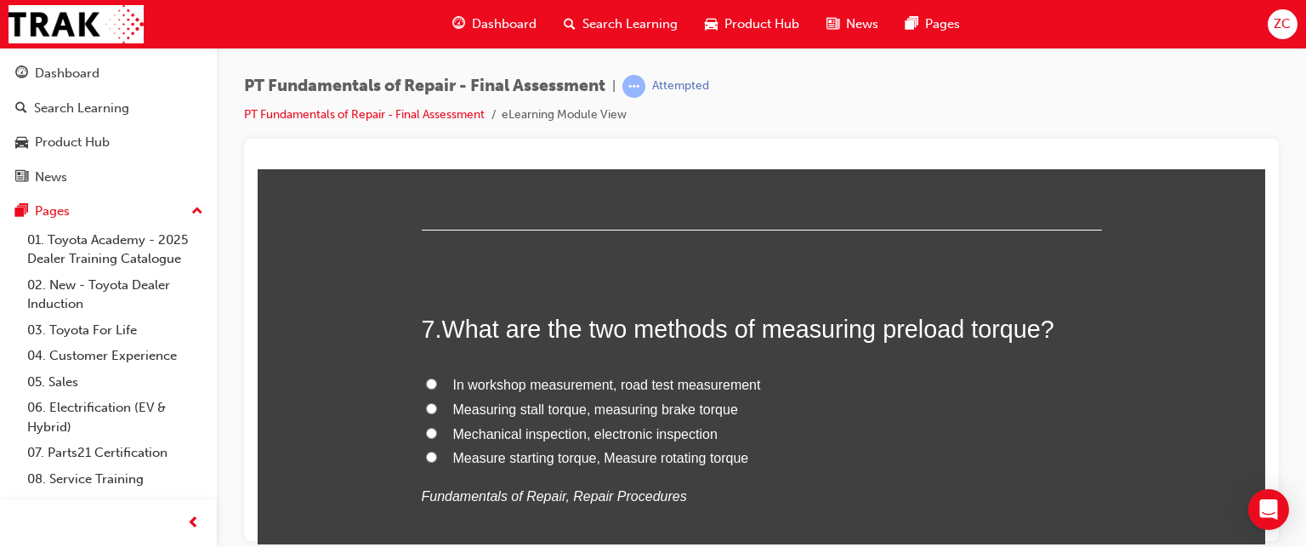
click at [635, 412] on span "Measuring stall torque, measuring brake torque" at bounding box center [595, 408] width 285 height 14
click at [437, 412] on input "Measuring stall torque, measuring brake torque" at bounding box center [431, 407] width 11 height 11
radio input "true"
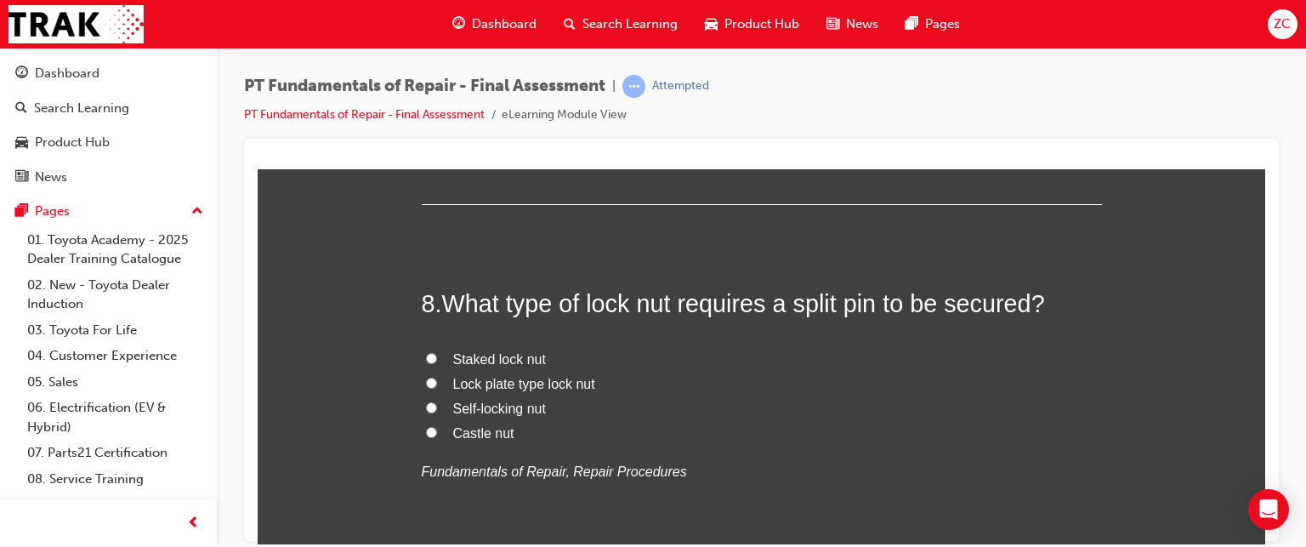
scroll to position [2826, 0]
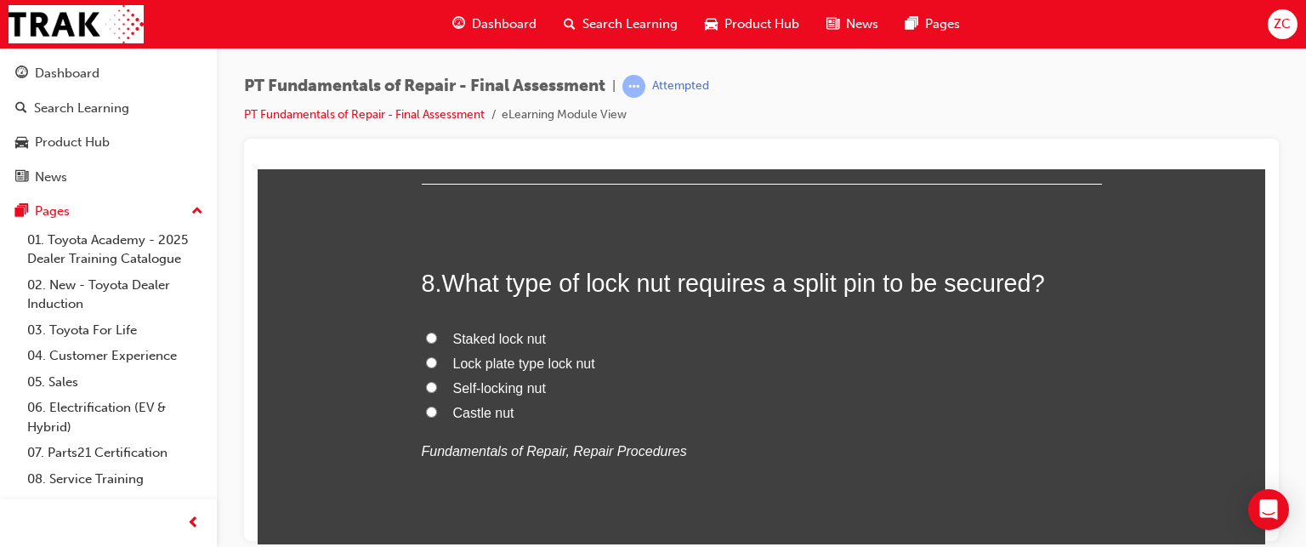
click at [464, 410] on span "Castle nut" at bounding box center [483, 412] width 61 height 14
click at [437, 410] on input "Castle nut" at bounding box center [431, 411] width 11 height 11
radio input "true"
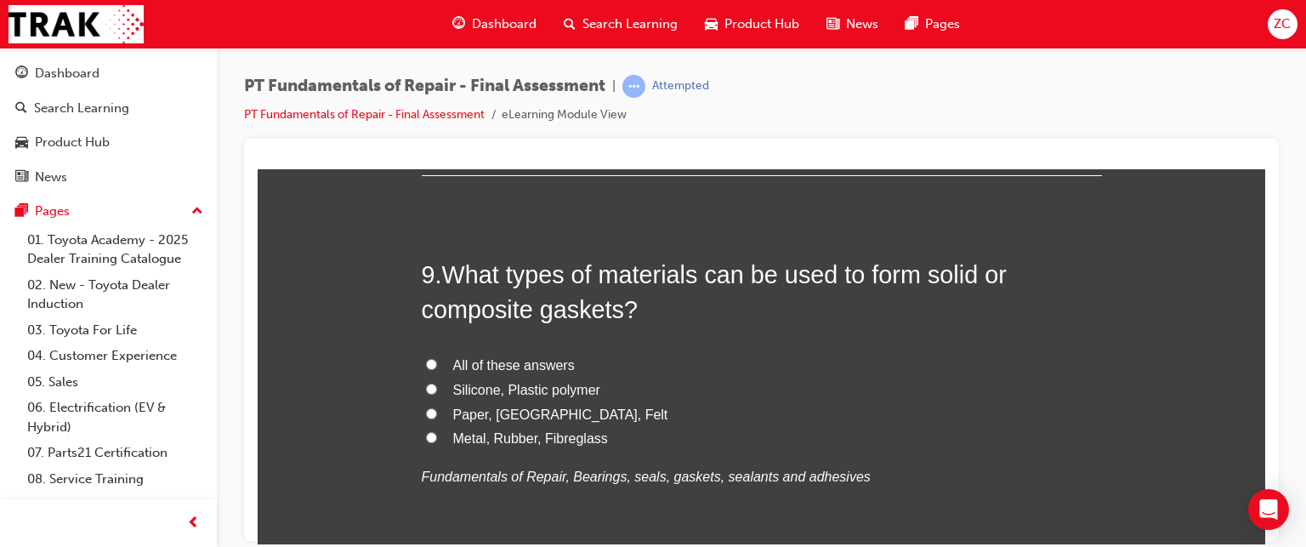
scroll to position [3196, 0]
click at [453, 387] on span "Silicone, Plastic polymer" at bounding box center [526, 388] width 147 height 14
click at [437, 387] on input "Silicone, Plastic polymer" at bounding box center [431, 387] width 11 height 11
radio input "true"
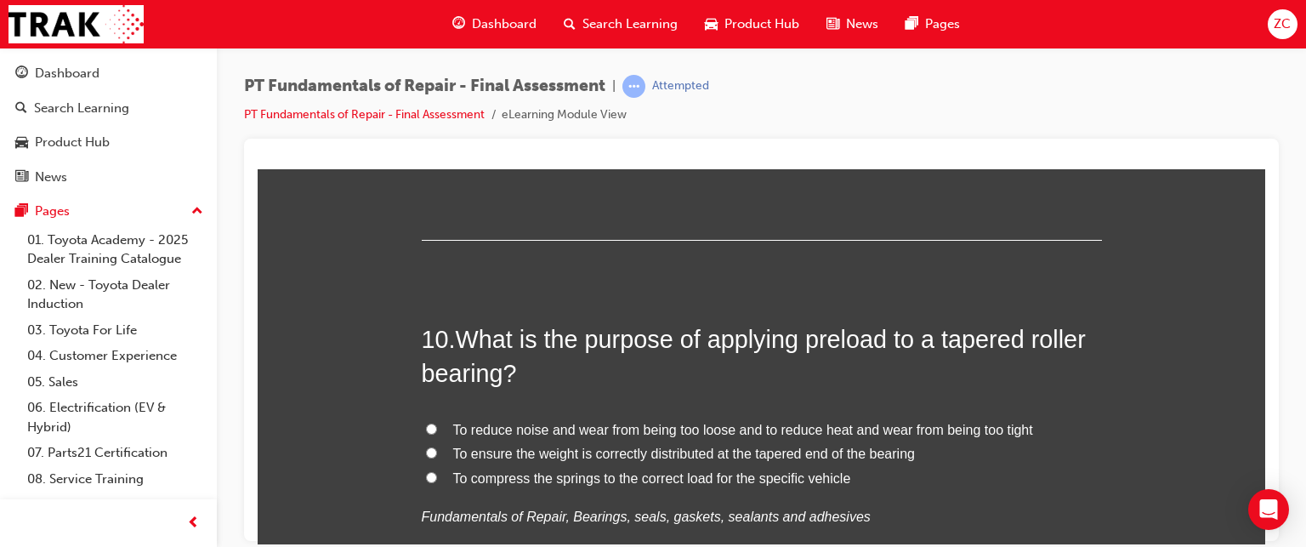
scroll to position [3568, 0]
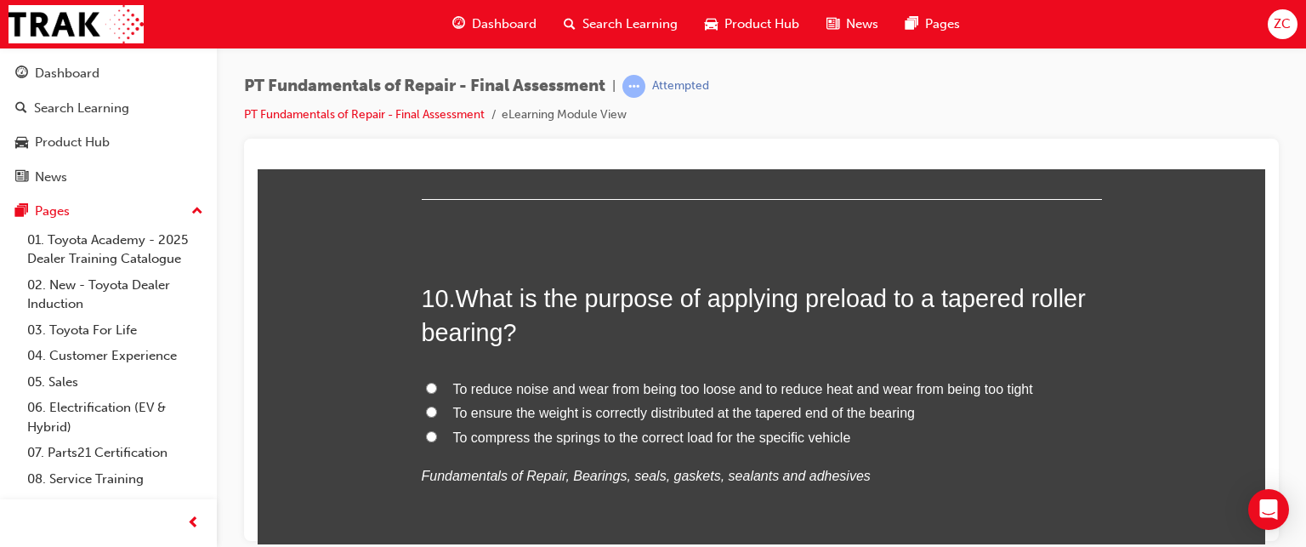
click at [520, 381] on span "To reduce noise and wear from being too loose and to reduce heat and wear from …" at bounding box center [743, 388] width 580 height 14
click at [437, 382] on input "To reduce noise and wear from being too loose and to reduce heat and wear from …" at bounding box center [431, 387] width 11 height 11
radio input "true"
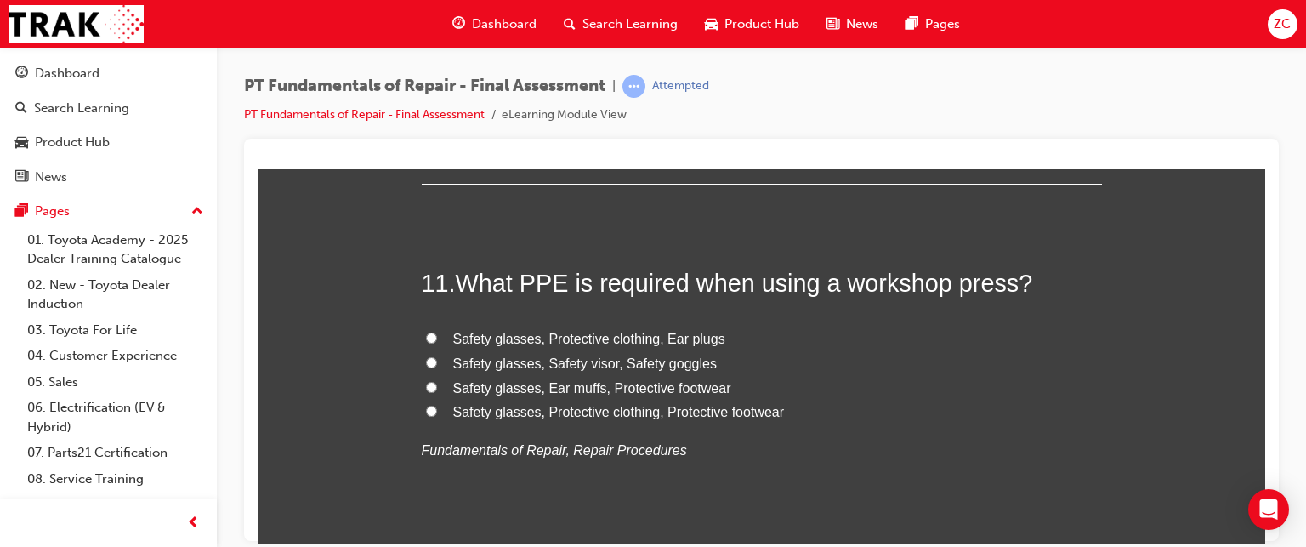
scroll to position [3956, 0]
click at [693, 407] on span "Safety glasses, Protective clothing, Protective footwear" at bounding box center [619, 410] width 332 height 14
click at [437, 407] on input "Safety glasses, Protective clothing, Protective footwear" at bounding box center [431, 409] width 11 height 11
radio input "true"
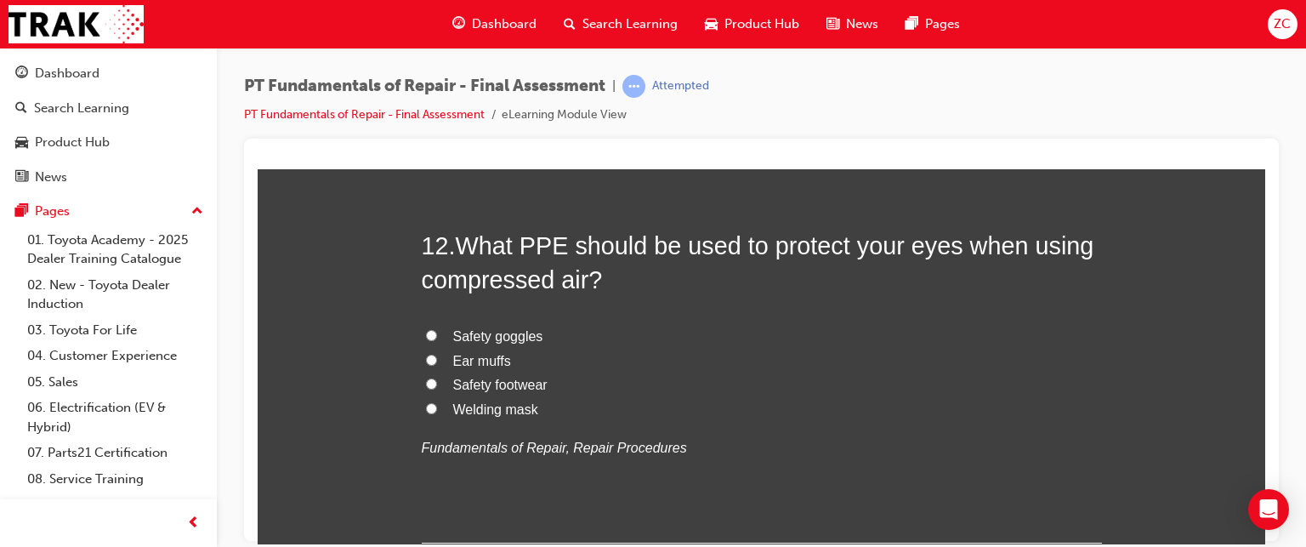
scroll to position [4367, 0]
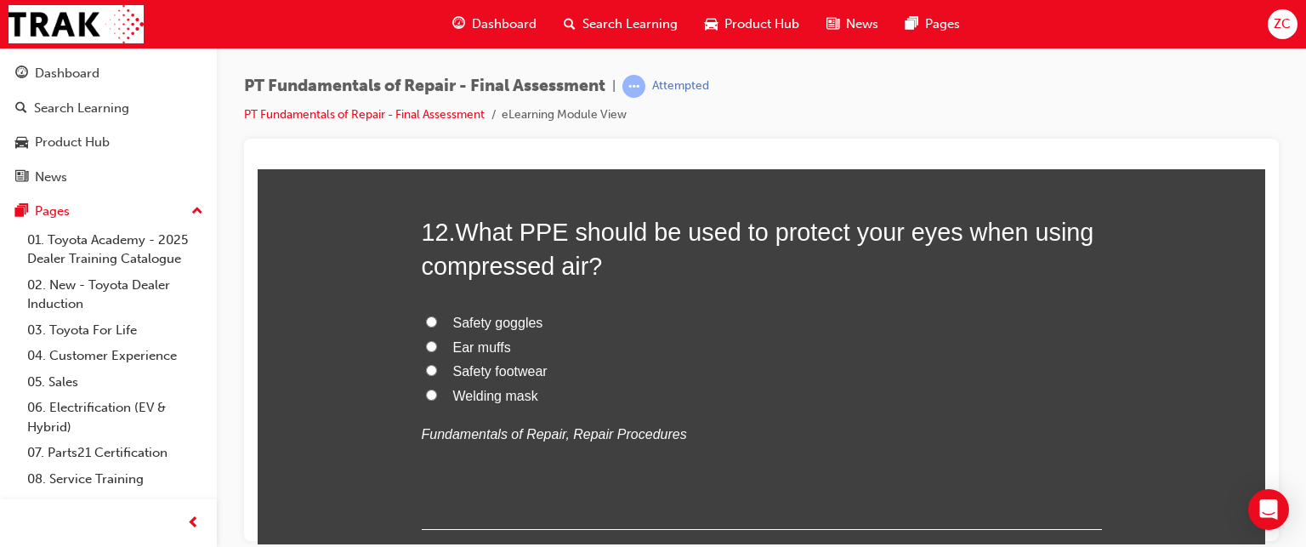
click at [480, 315] on span "Safety goggles" at bounding box center [498, 322] width 90 height 14
click at [437, 315] on input "Safety goggles" at bounding box center [431, 320] width 11 height 11
radio input "true"
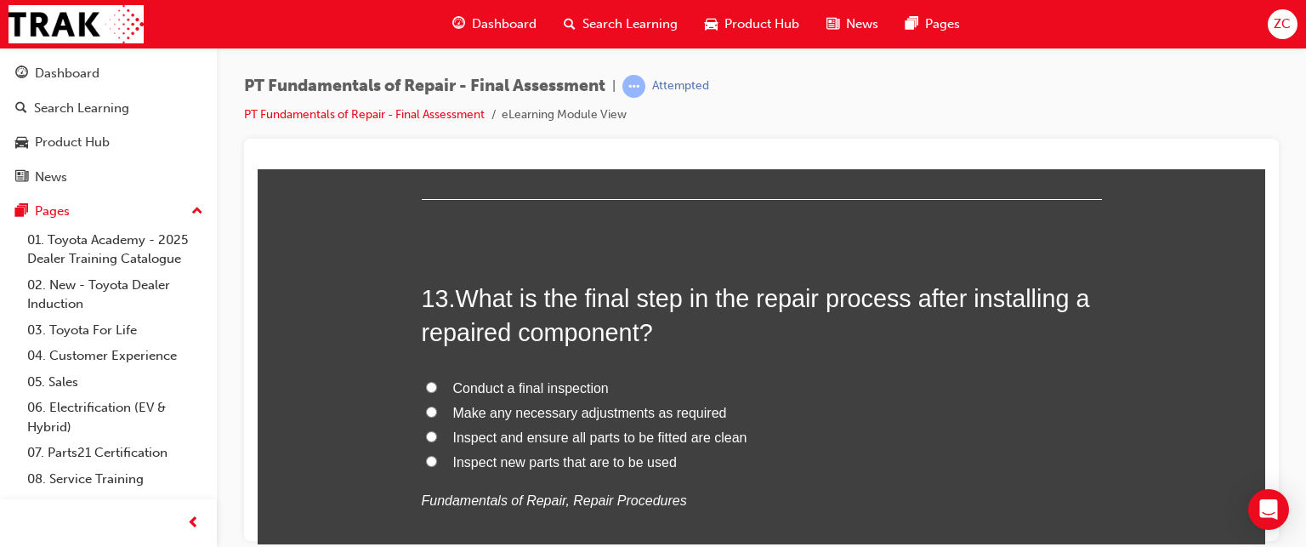
scroll to position [4729, 0]
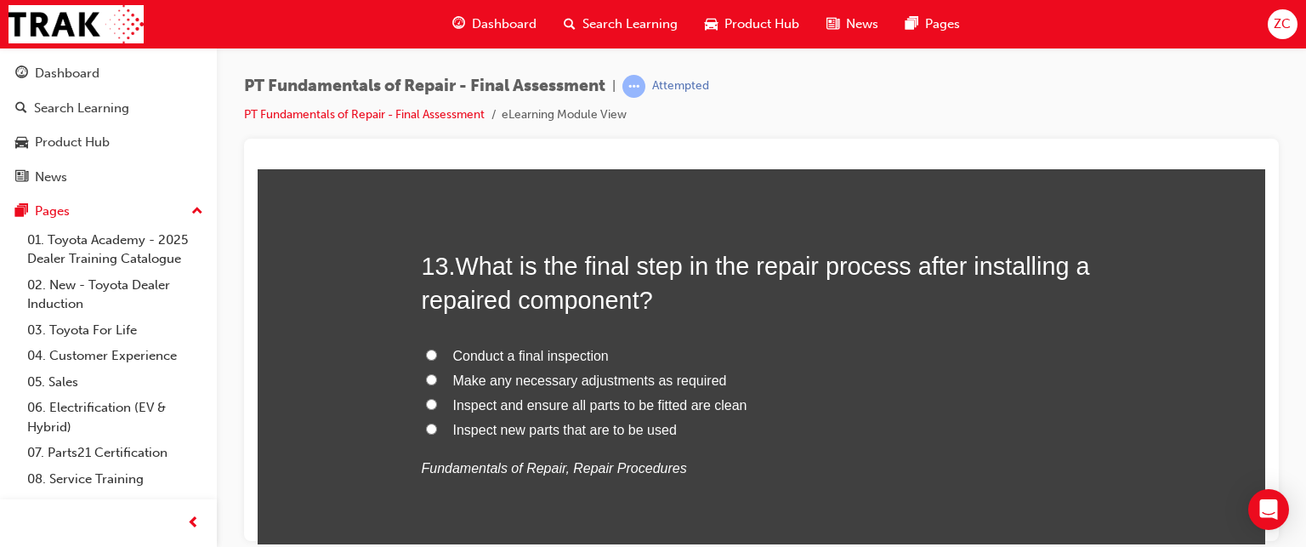
click at [497, 378] on span "Make any necessary adjustments as required" at bounding box center [590, 379] width 274 height 14
click at [437, 378] on input "Make any necessary adjustments as required" at bounding box center [431, 378] width 11 height 11
radio input "true"
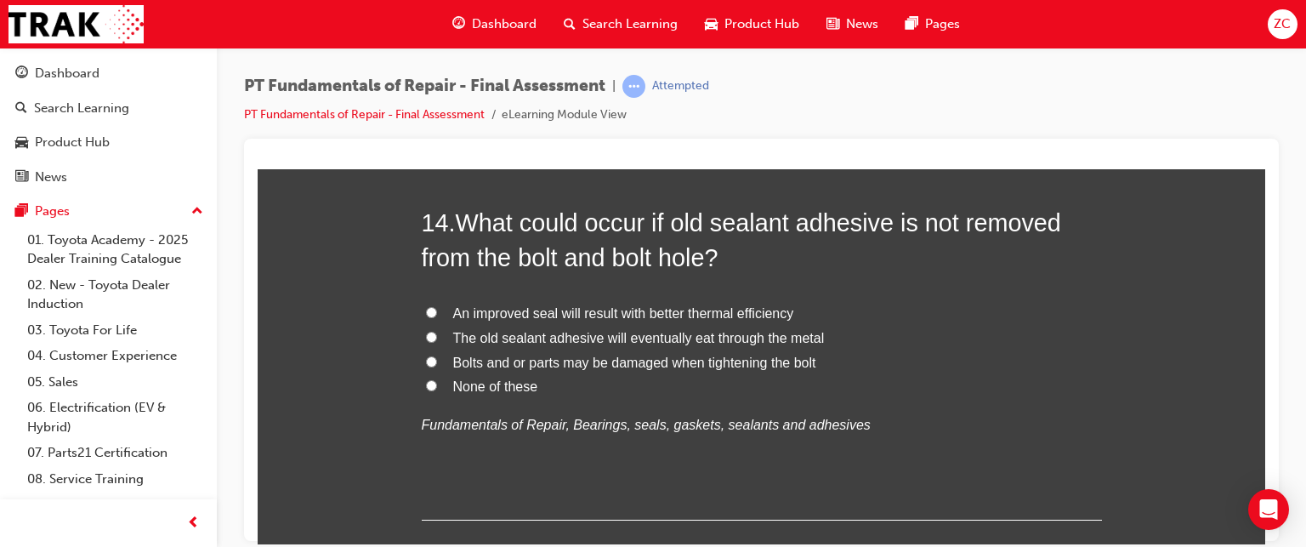
scroll to position [5166, 0]
click at [515, 314] on span "An improved seal will result with better thermal efficiency" at bounding box center [623, 314] width 341 height 14
click at [437, 314] on input "An improved seal will result with better thermal efficiency" at bounding box center [431, 313] width 11 height 11
radio input "true"
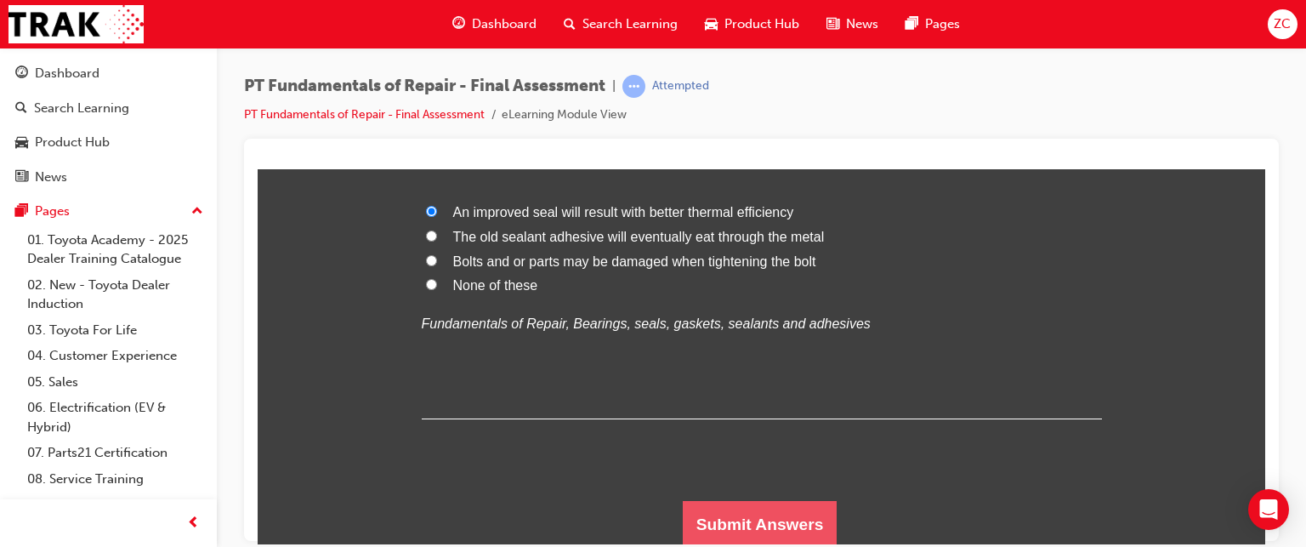
click at [752, 516] on button "Submit Answers" at bounding box center [760, 524] width 155 height 48
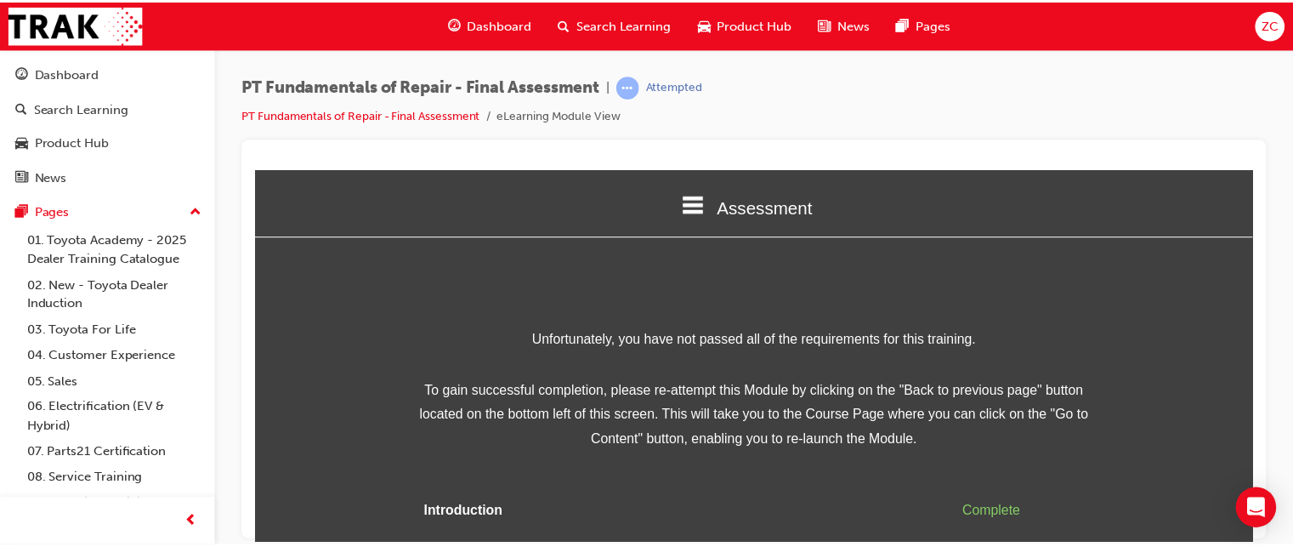
scroll to position [90, 0]
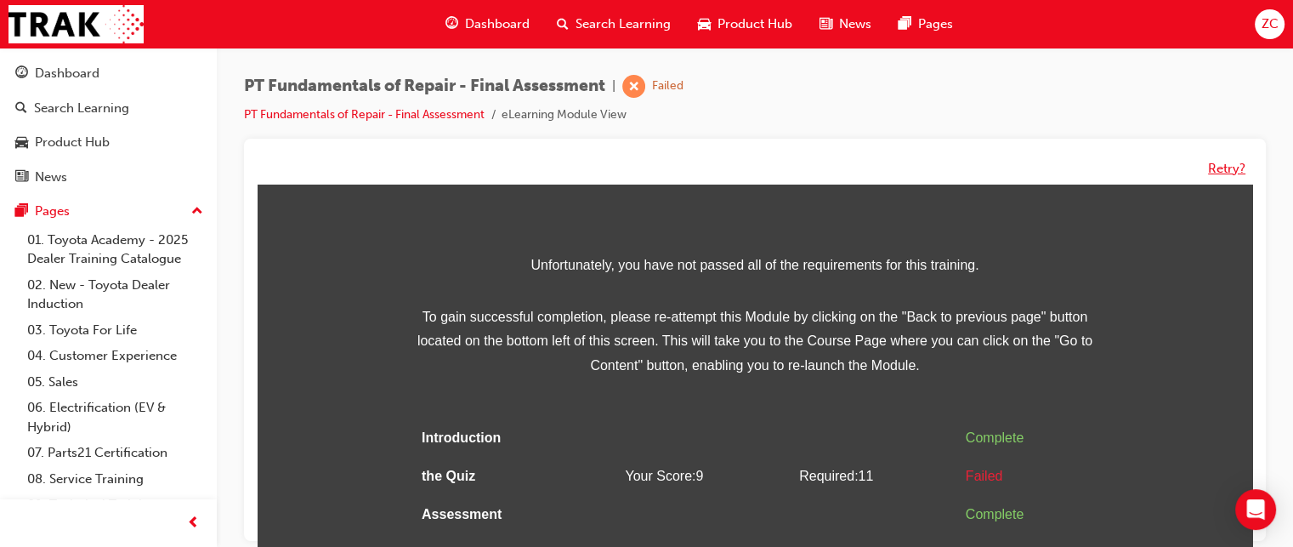
click at [1229, 164] on button "Retry?" at bounding box center [1226, 169] width 37 height 20
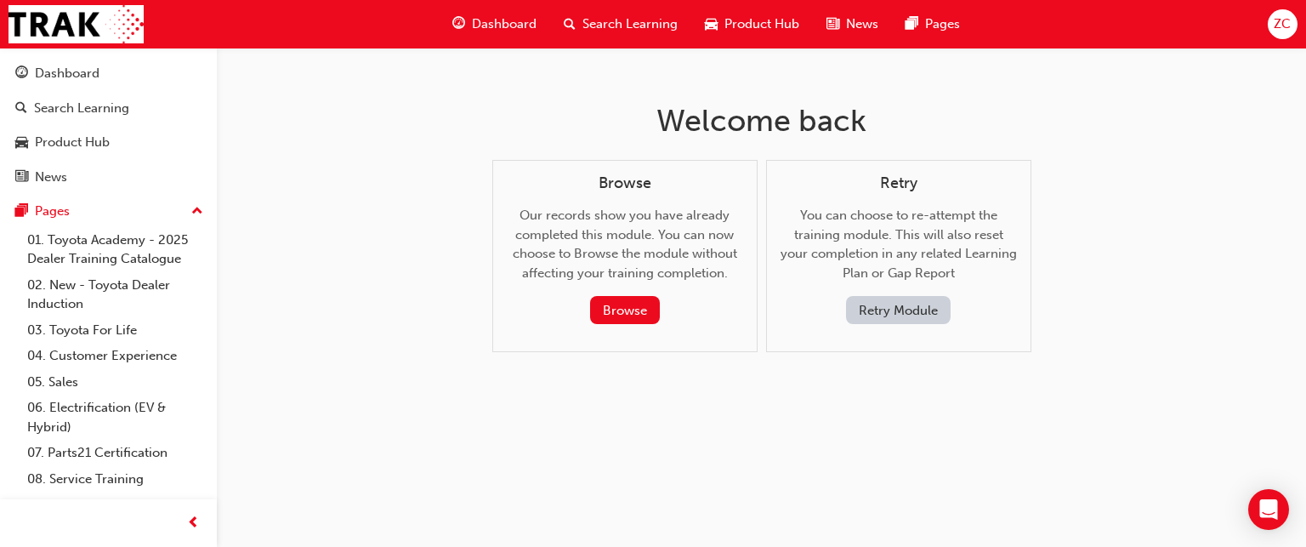
click at [866, 306] on button "Retry Module" at bounding box center [898, 310] width 105 height 28
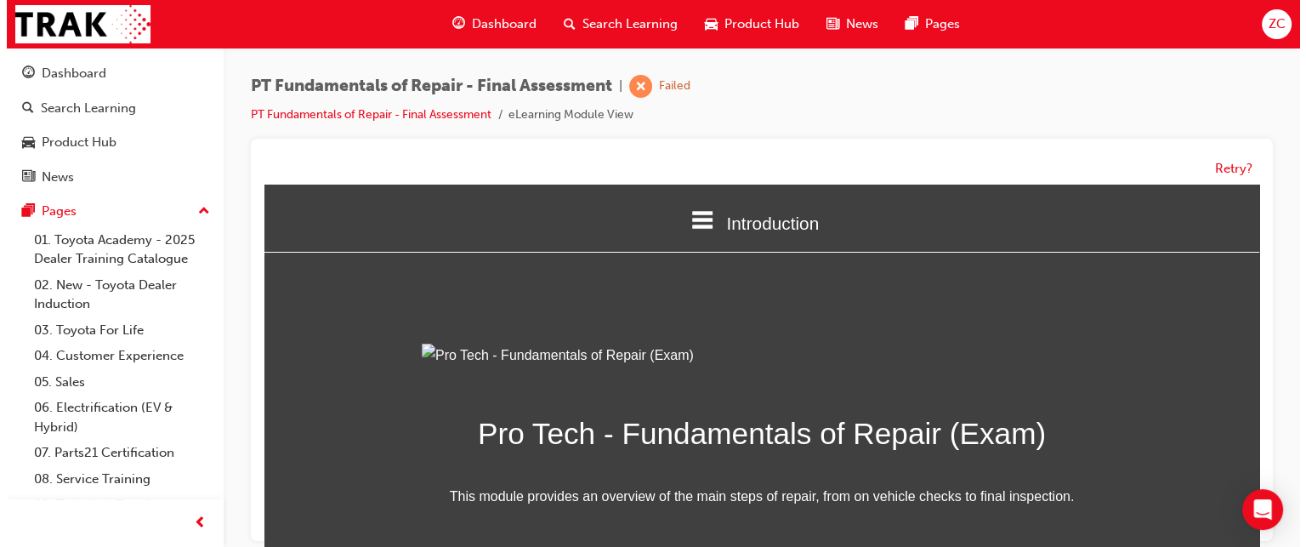
scroll to position [238, 0]
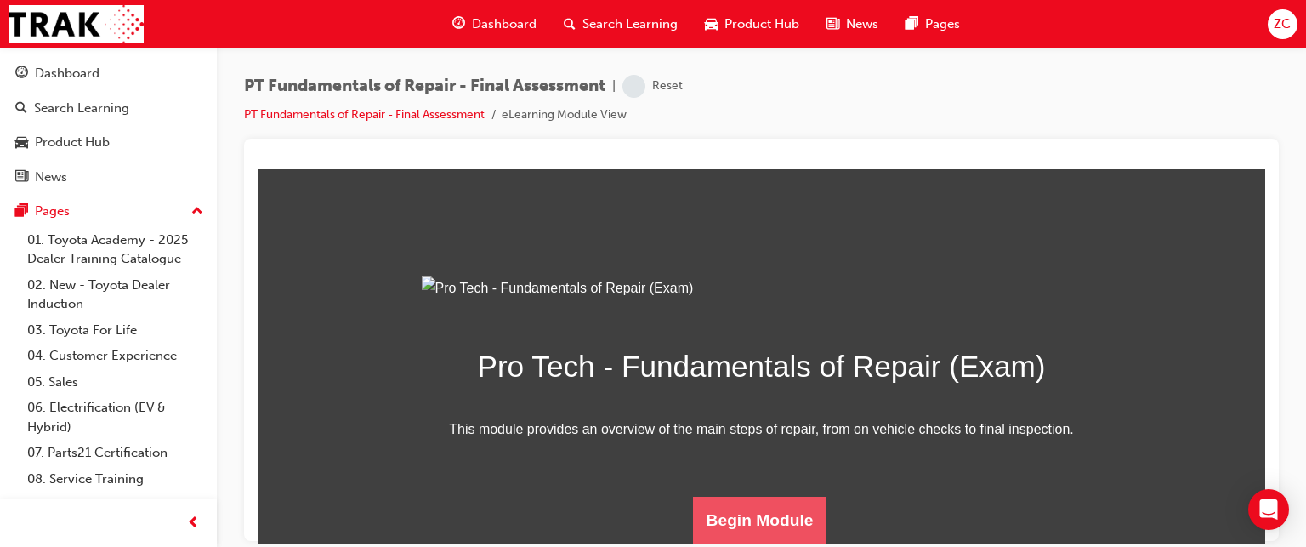
click at [693, 529] on button "Begin Module" at bounding box center [760, 520] width 134 height 48
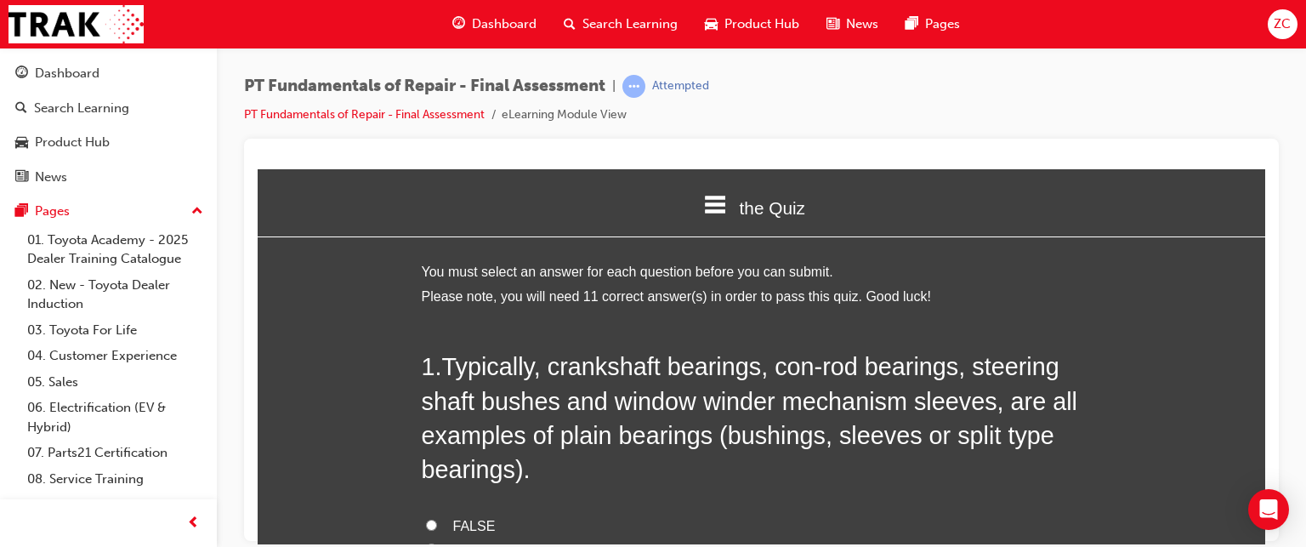
scroll to position [99, 0]
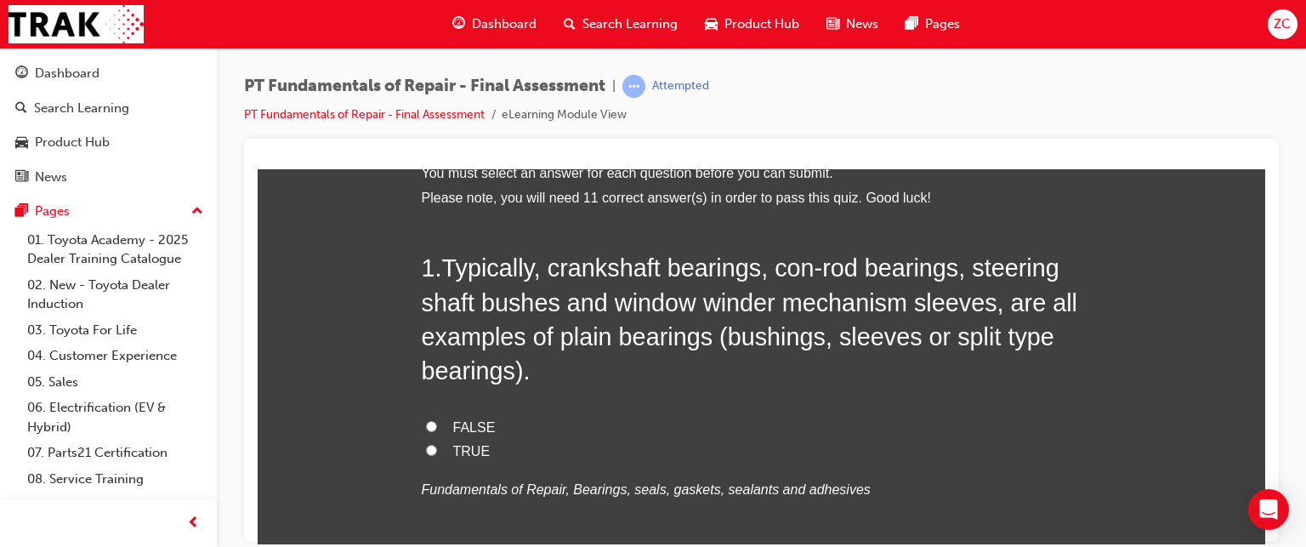
click at [429, 453] on input "TRUE" at bounding box center [431, 449] width 11 height 11
radio input "true"
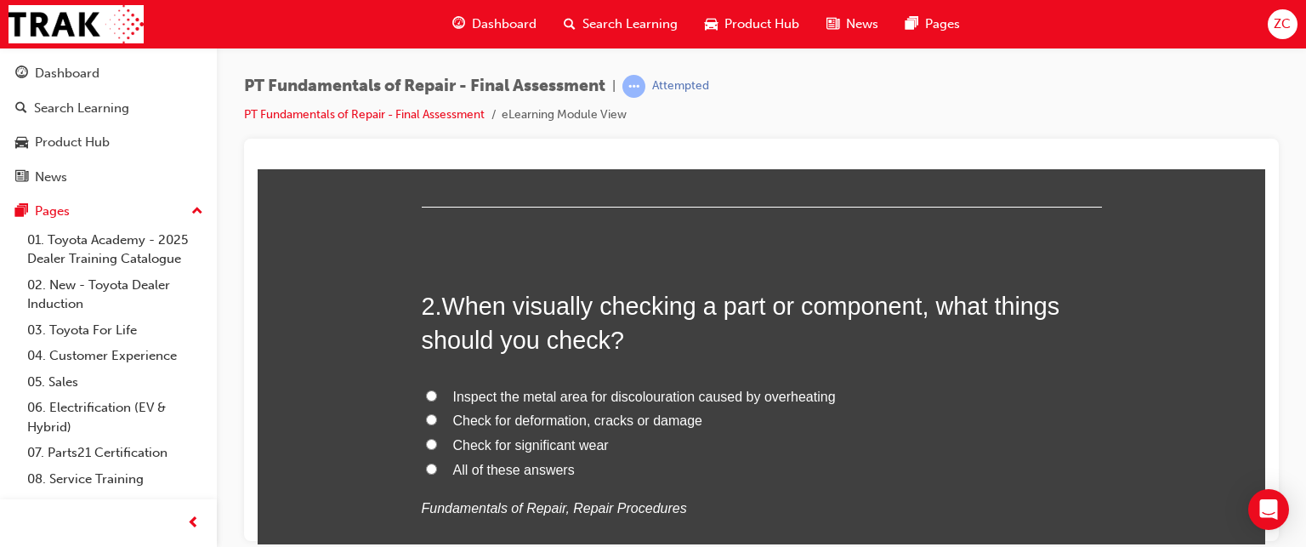
scroll to position [479, 0]
click at [508, 469] on span "All of these answers" at bounding box center [514, 466] width 122 height 14
click at [437, 469] on input "All of these answers" at bounding box center [431, 465] width 11 height 11
radio input "true"
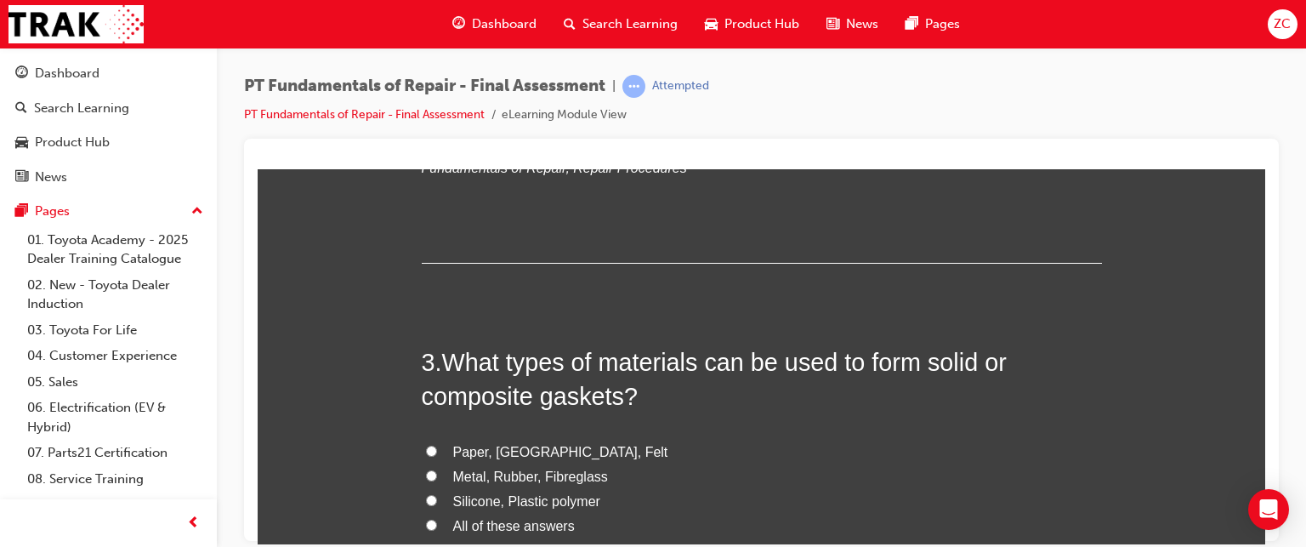
scroll to position [935, 0]
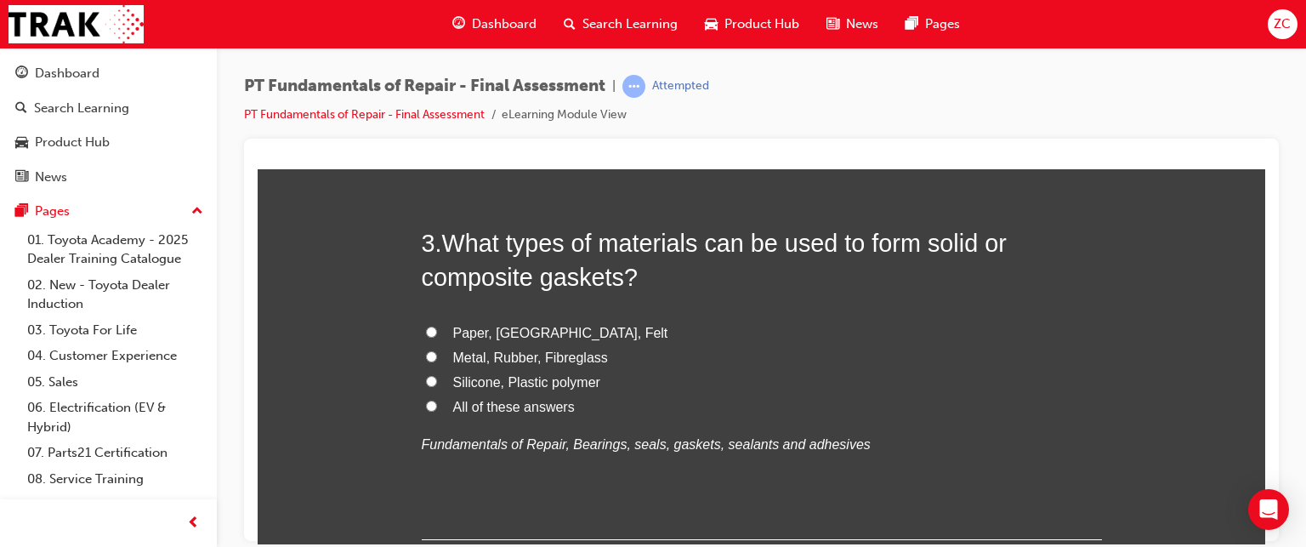
click at [510, 377] on span "Silicone, Plastic polymer" at bounding box center [526, 381] width 147 height 14
click at [437, 377] on input "Silicone, Plastic polymer" at bounding box center [431, 380] width 11 height 11
radio input "true"
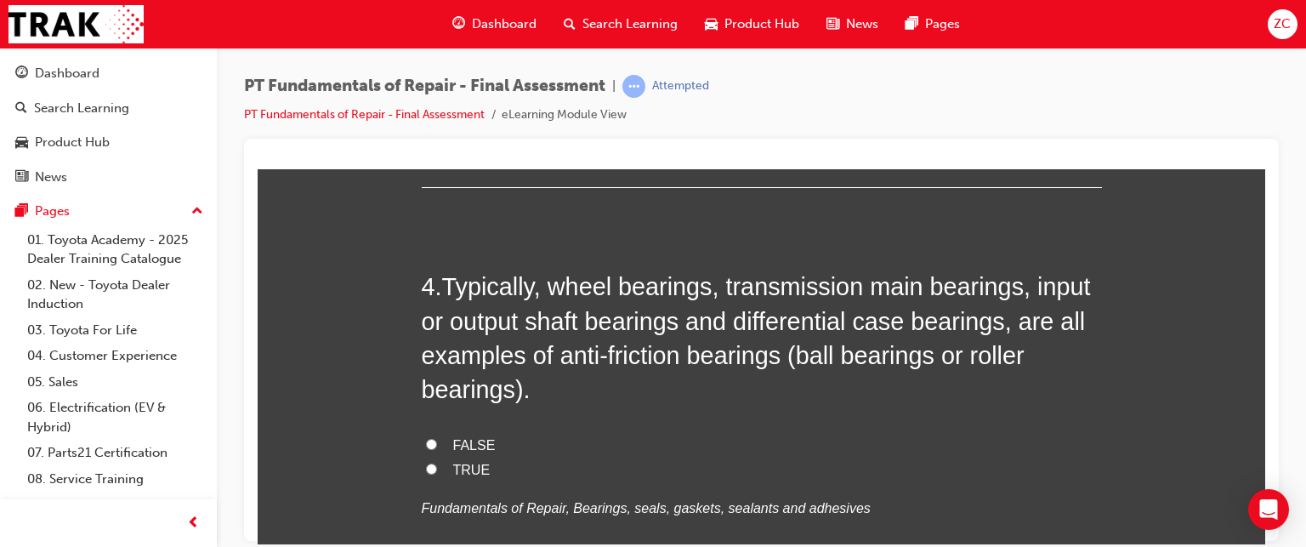
scroll to position [1286, 0]
click at [463, 459] on label "TRUE" at bounding box center [762, 471] width 680 height 25
click at [437, 464] on input "TRUE" at bounding box center [431, 469] width 11 height 11
radio input "true"
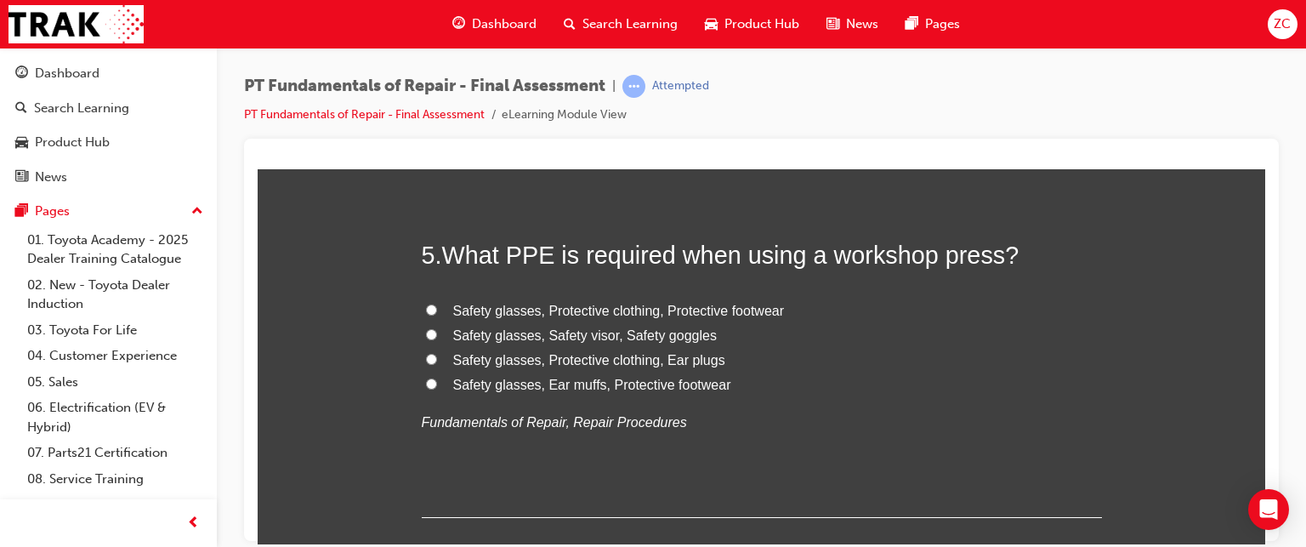
scroll to position [1741, 0]
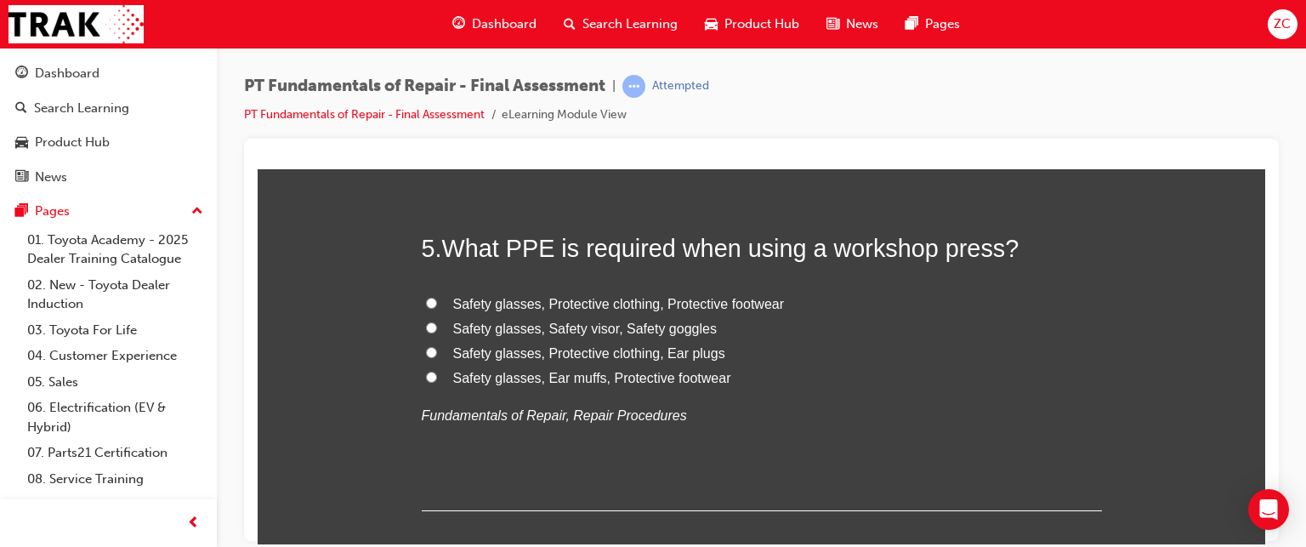
click at [605, 297] on span "Safety glasses, Protective clothing, Protective footwear" at bounding box center [619, 303] width 332 height 14
click at [437, 297] on input "Safety glasses, Protective clothing, Protective footwear" at bounding box center [431, 302] width 11 height 11
radio input "true"
click at [636, 375] on span "Safety glasses, Ear muffs, Protective footwear" at bounding box center [592, 377] width 278 height 14
click at [437, 375] on input "Safety glasses, Ear muffs, Protective footwear" at bounding box center [431, 376] width 11 height 11
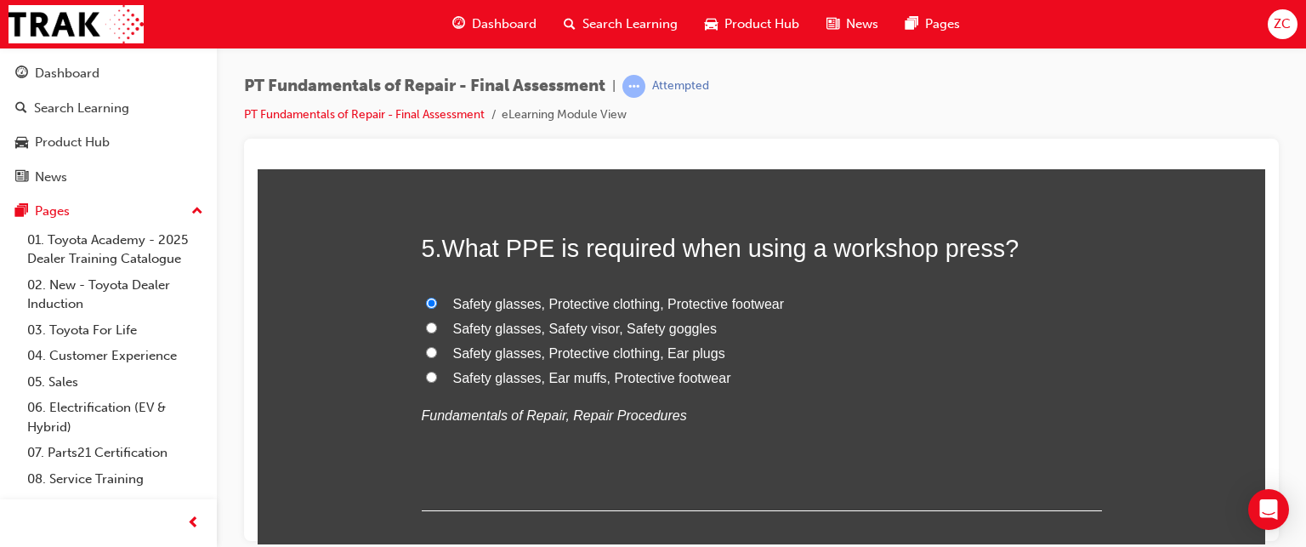
radio input "true"
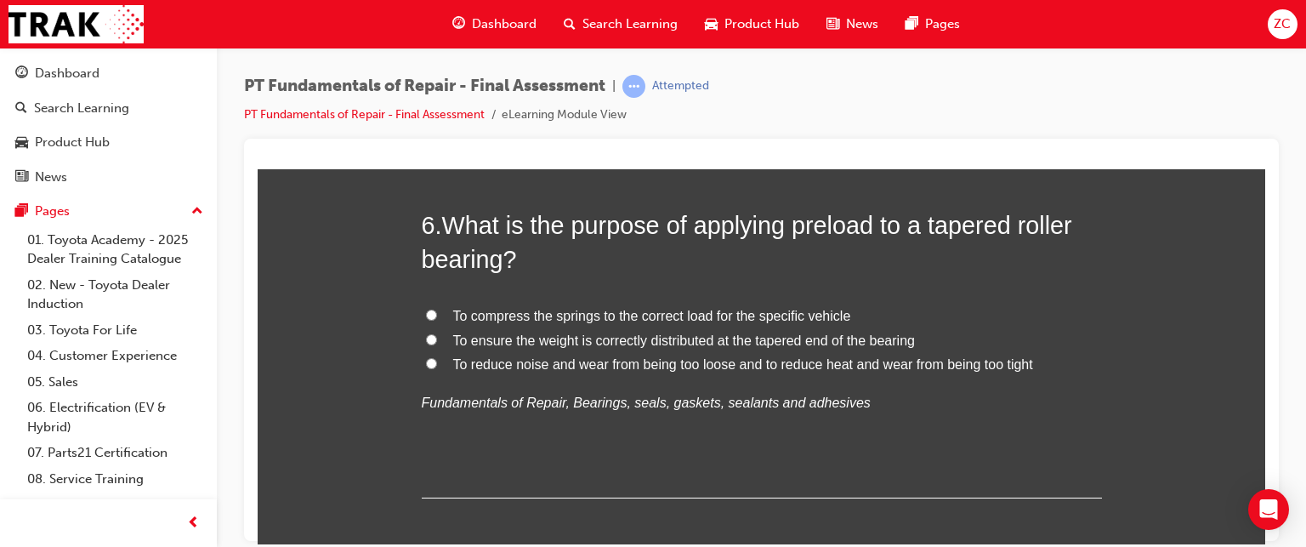
scroll to position [2139, 0]
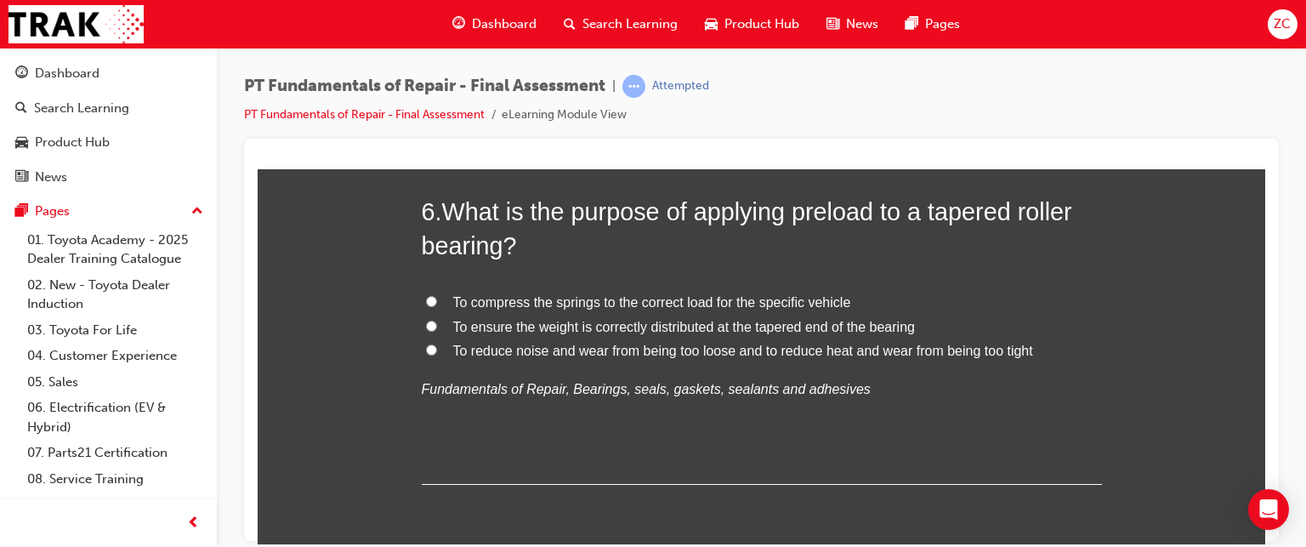
click at [498, 358] on label "To reduce noise and wear from being too loose and to reduce heat and wear from …" at bounding box center [762, 350] width 680 height 25
click at [437, 355] on input "To reduce noise and wear from being too loose and to reduce heat and wear from …" at bounding box center [431, 349] width 11 height 11
radio input "true"
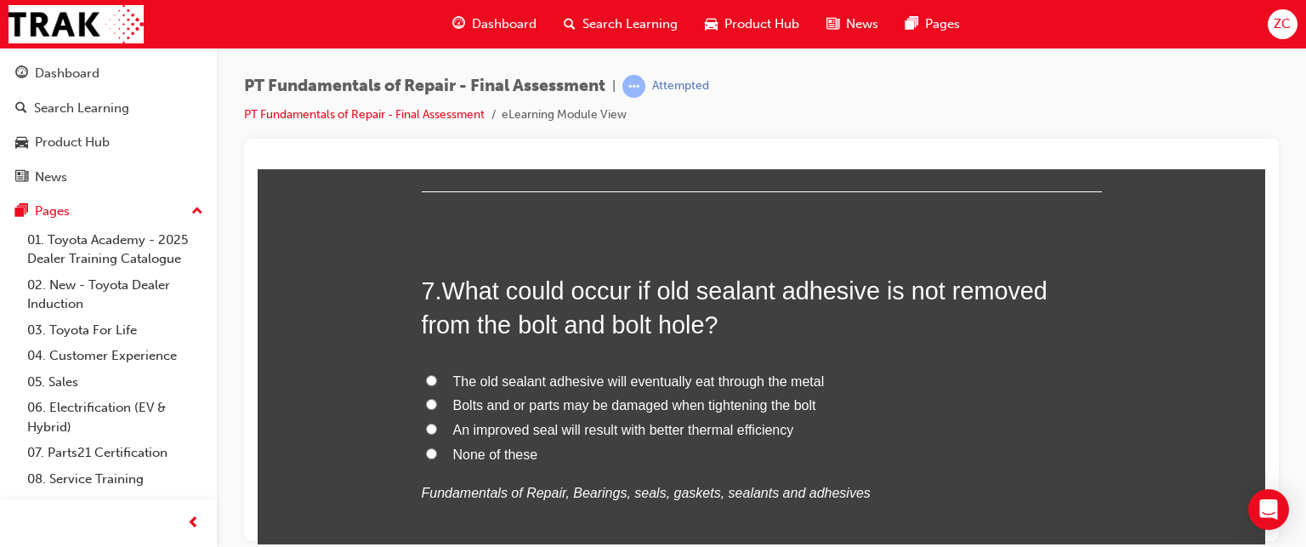
click at [501, 378] on span "The old sealant adhesive will eventually eat through the metal" at bounding box center [639, 380] width 372 height 14
click at [437, 378] on input "The old sealant adhesive will eventually eat through the metal" at bounding box center [431, 379] width 11 height 11
radio input "true"
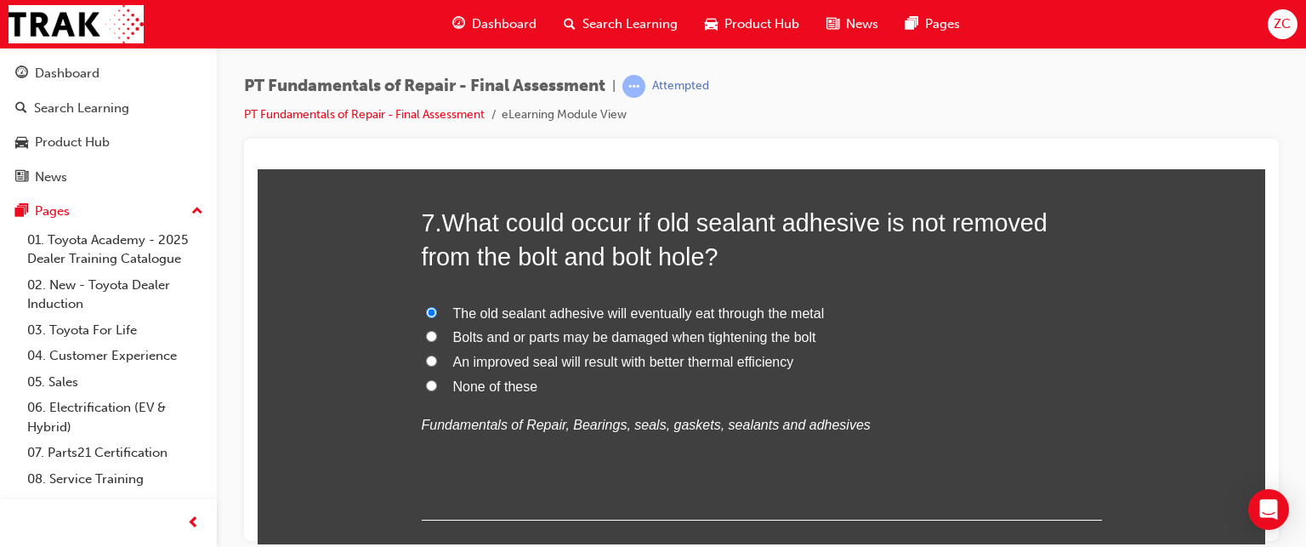
scroll to position [2497, 0]
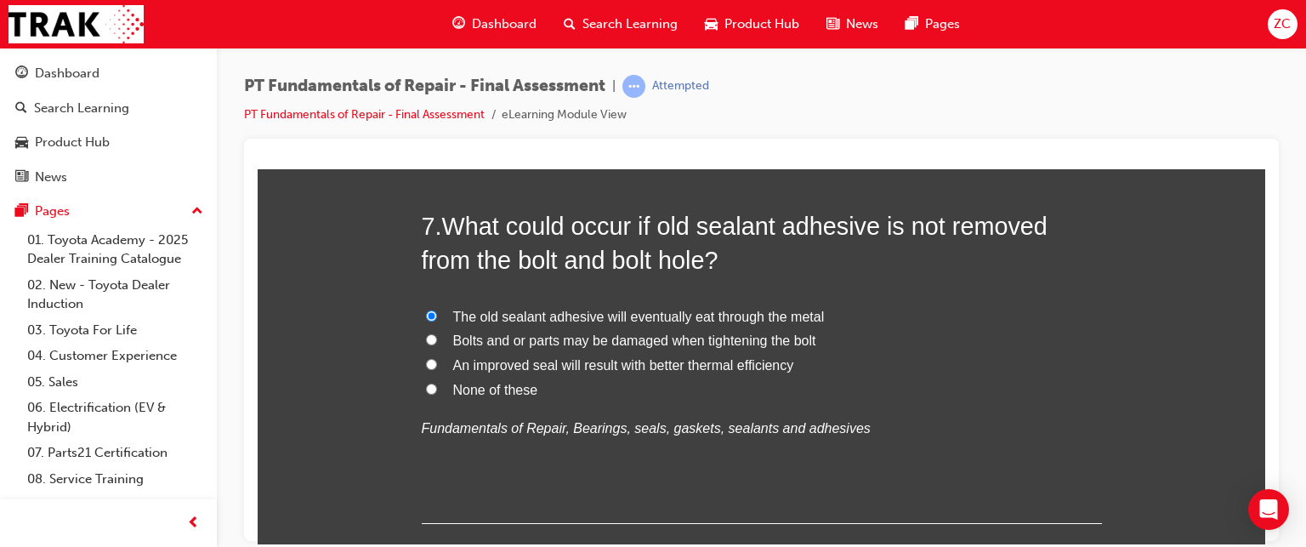
click at [501, 360] on span "An improved seal will result with better thermal efficiency" at bounding box center [623, 364] width 341 height 14
click at [437, 360] on input "An improved seal will result with better thermal efficiency" at bounding box center [431, 363] width 11 height 11
radio input "true"
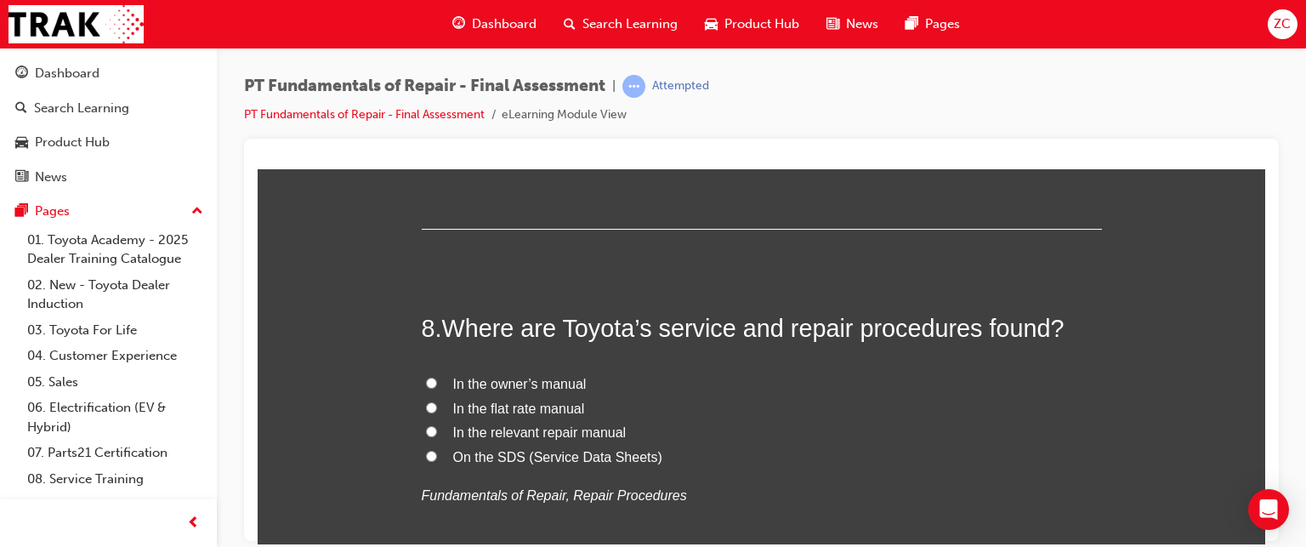
scroll to position [2792, 0]
click at [538, 423] on span "In the relevant repair manual" at bounding box center [539, 430] width 173 height 14
click at [437, 424] on input "In the relevant repair manual" at bounding box center [431, 429] width 11 height 11
radio input "true"
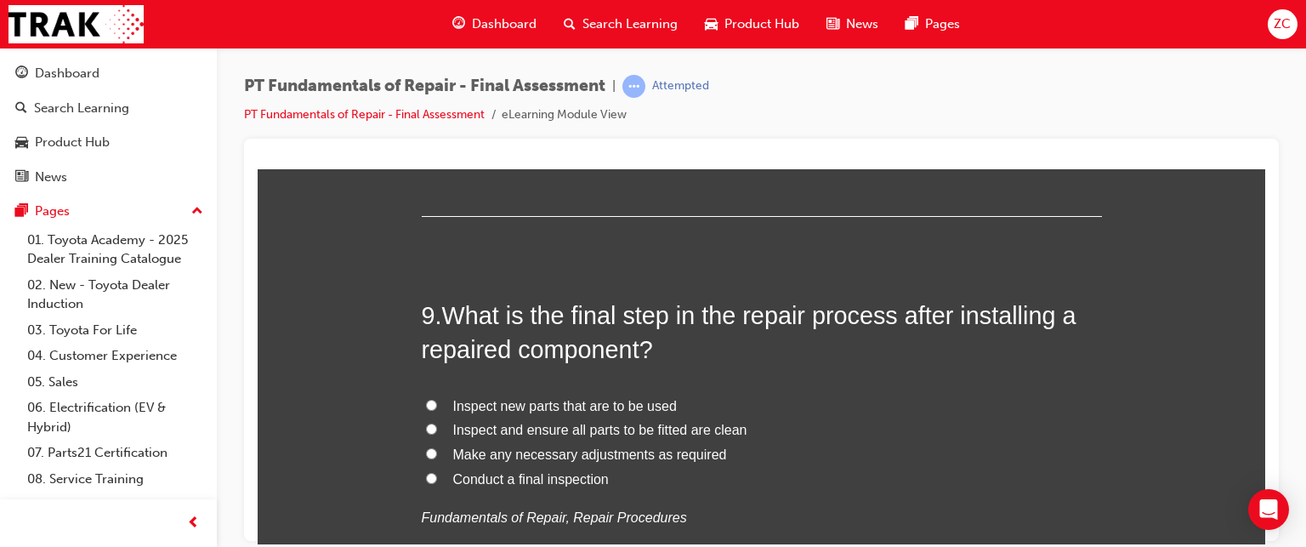
scroll to position [3166, 0]
click at [480, 450] on span "Make any necessary adjustments as required" at bounding box center [590, 453] width 274 height 14
click at [437, 450] on input "Make any necessary adjustments as required" at bounding box center [431, 451] width 11 height 11
radio input "true"
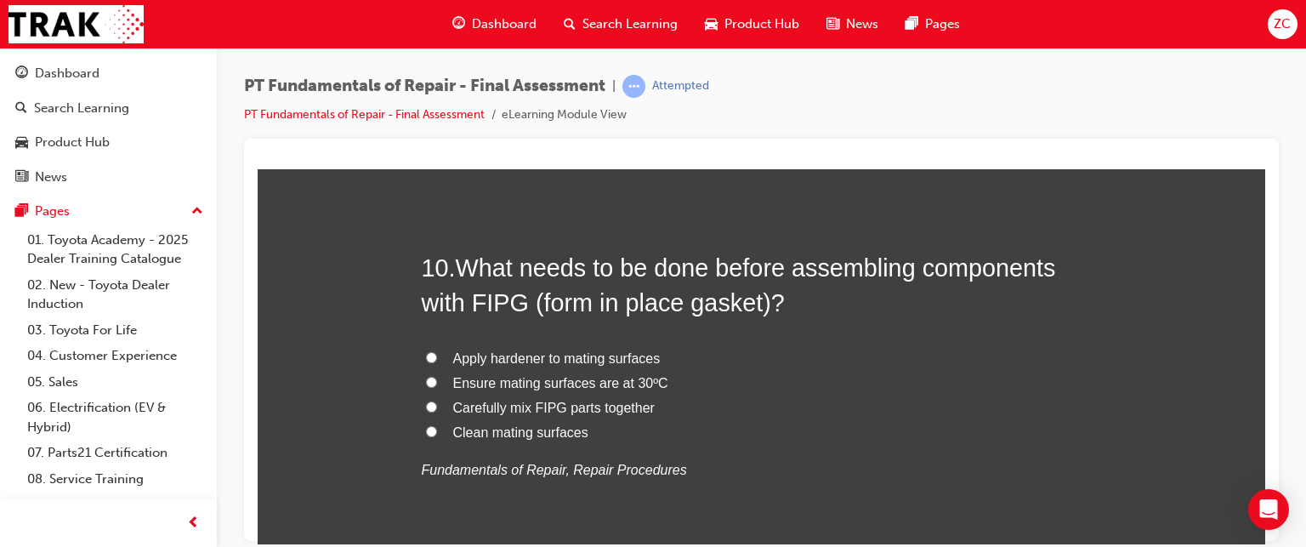
scroll to position [3616, 0]
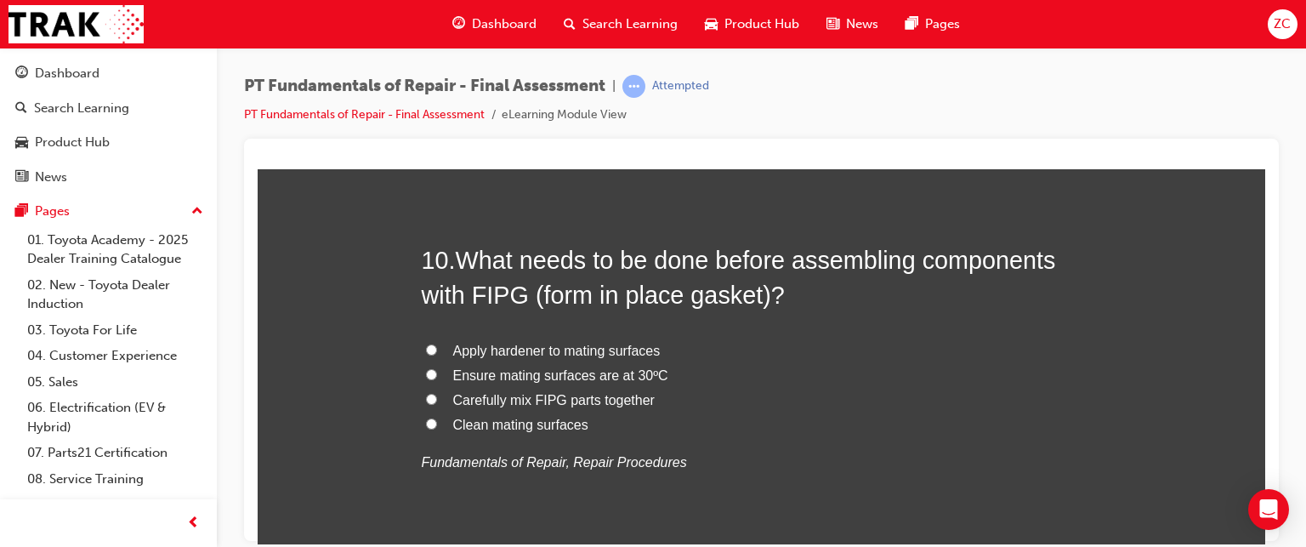
click at [520, 417] on span "Clean mating surfaces" at bounding box center [520, 424] width 135 height 14
click at [437, 418] on input "Clean mating surfaces" at bounding box center [431, 423] width 11 height 11
radio input "true"
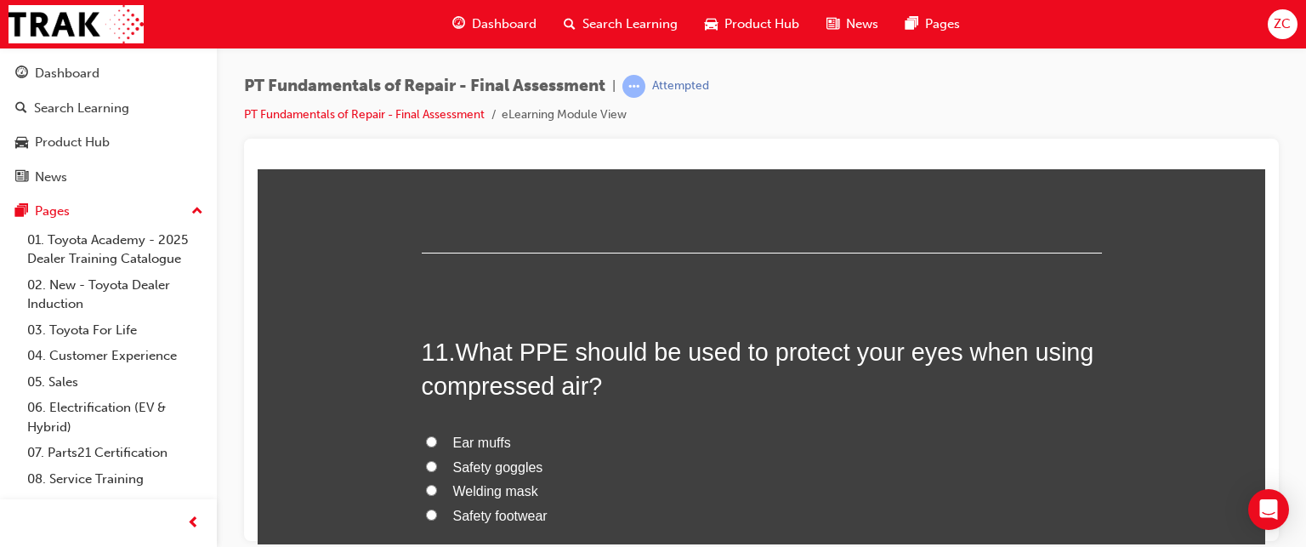
scroll to position [3934, 0]
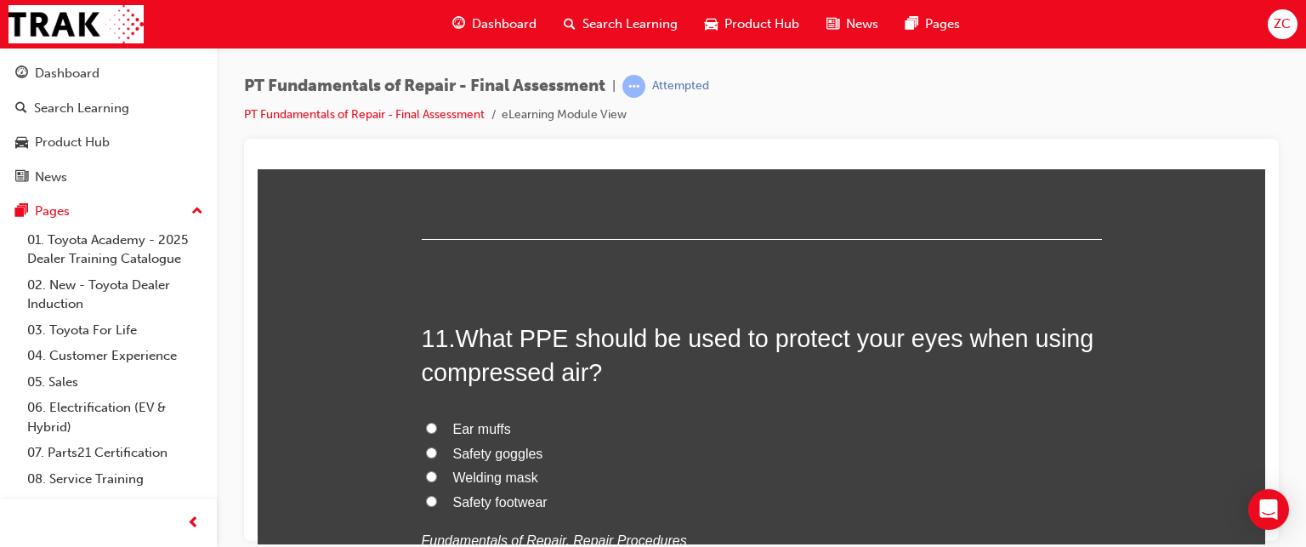
click at [506, 451] on span "Safety goggles" at bounding box center [498, 453] width 90 height 14
click at [437, 451] on input "Safety goggles" at bounding box center [431, 451] width 11 height 11
radio input "true"
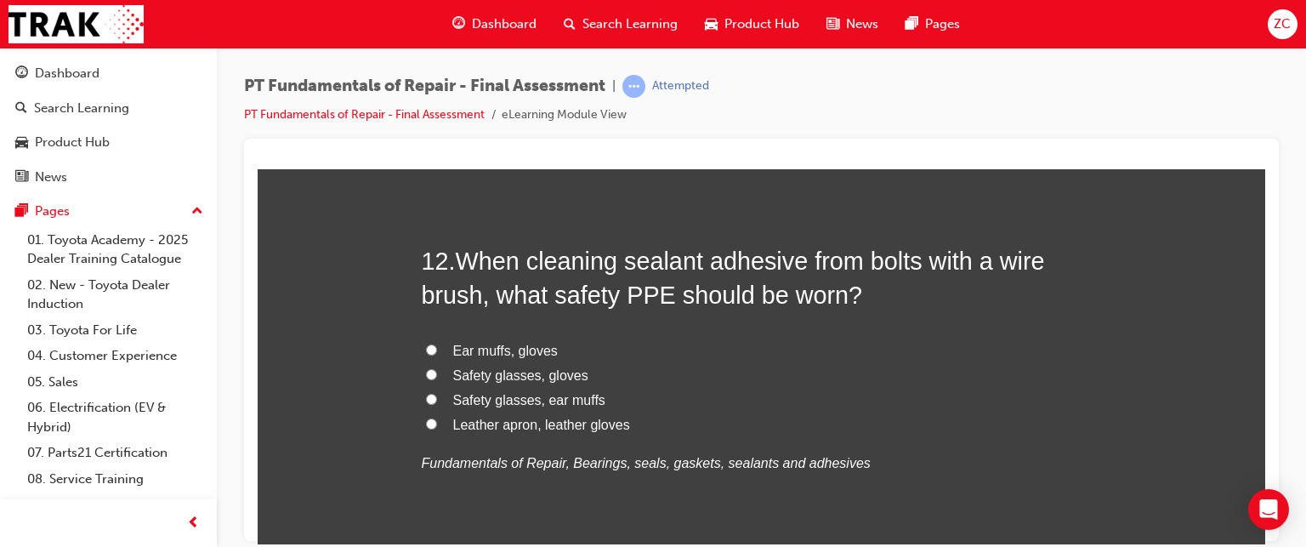
scroll to position [4408, 0]
click at [498, 368] on span "Safety glasses, gloves" at bounding box center [520, 373] width 135 height 14
click at [437, 368] on input "Safety glasses, gloves" at bounding box center [431, 372] width 11 height 11
radio input "true"
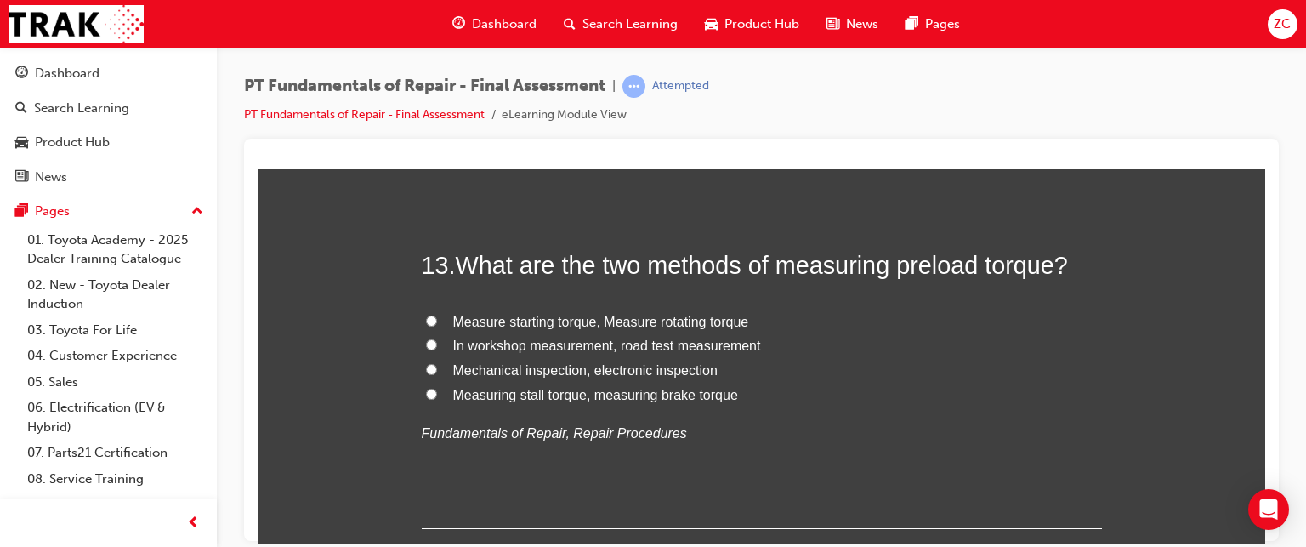
scroll to position [4799, 0]
click at [560, 323] on span "Measure starting torque, Measure rotating torque" at bounding box center [601, 320] width 296 height 14
click at [437, 323] on input "Measure starting torque, Measure rotating torque" at bounding box center [431, 319] width 11 height 11
radio input "true"
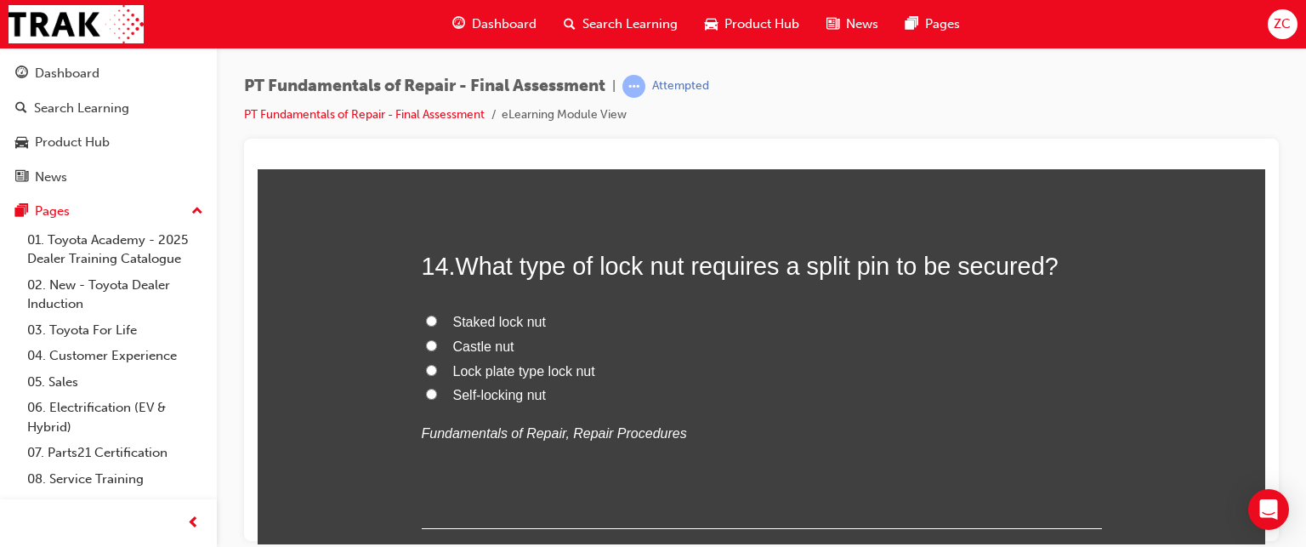
click at [475, 338] on span "Castle nut" at bounding box center [483, 345] width 61 height 14
click at [437, 339] on input "Castle nut" at bounding box center [431, 344] width 11 height 11
radio input "true"
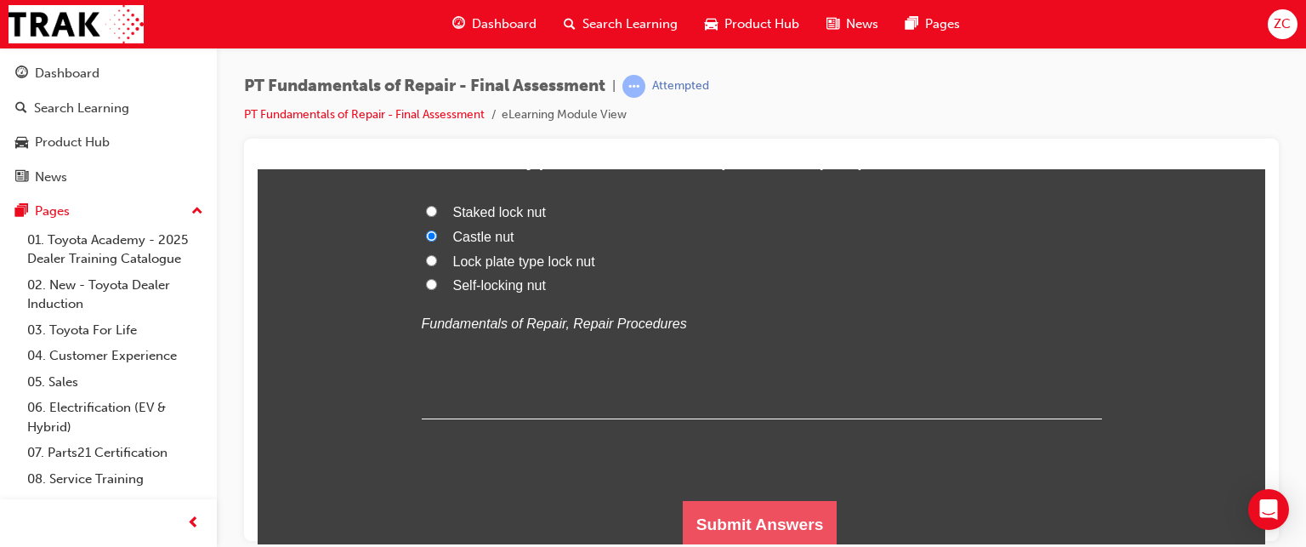
click at [751, 519] on button "Submit Answers" at bounding box center [760, 524] width 155 height 48
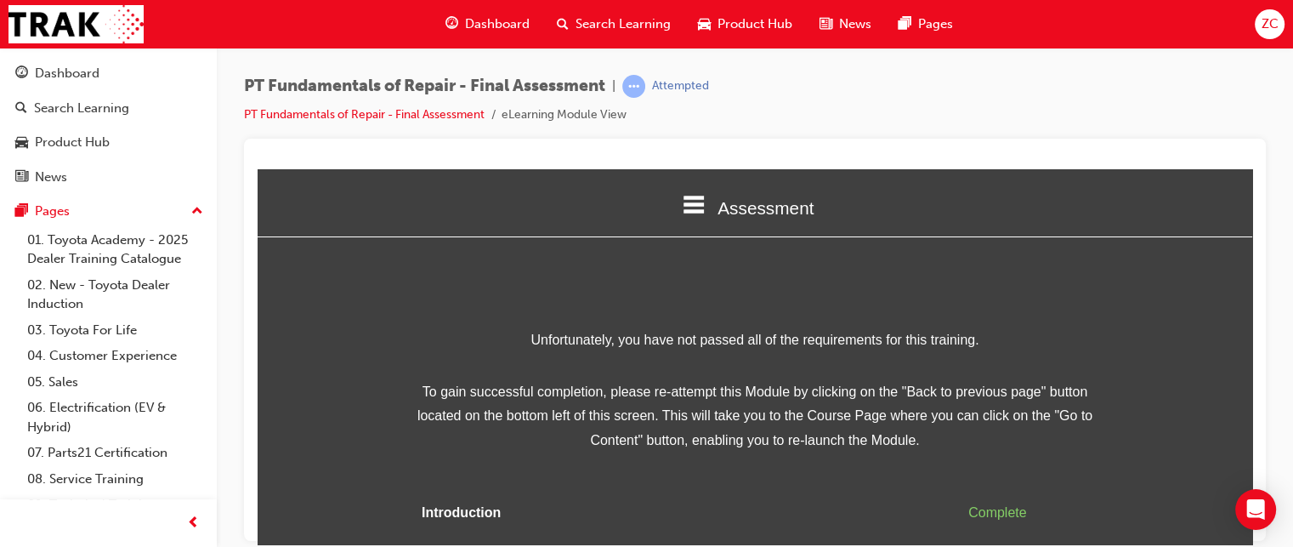
scroll to position [90, 0]
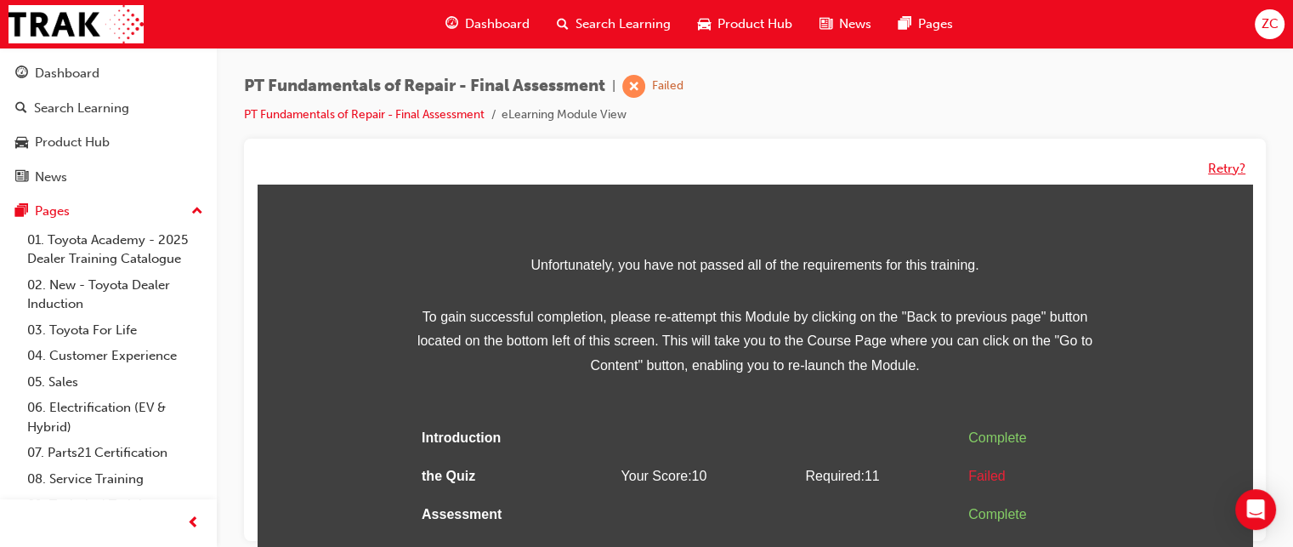
click at [1223, 171] on button "Retry?" at bounding box center [1226, 169] width 37 height 20
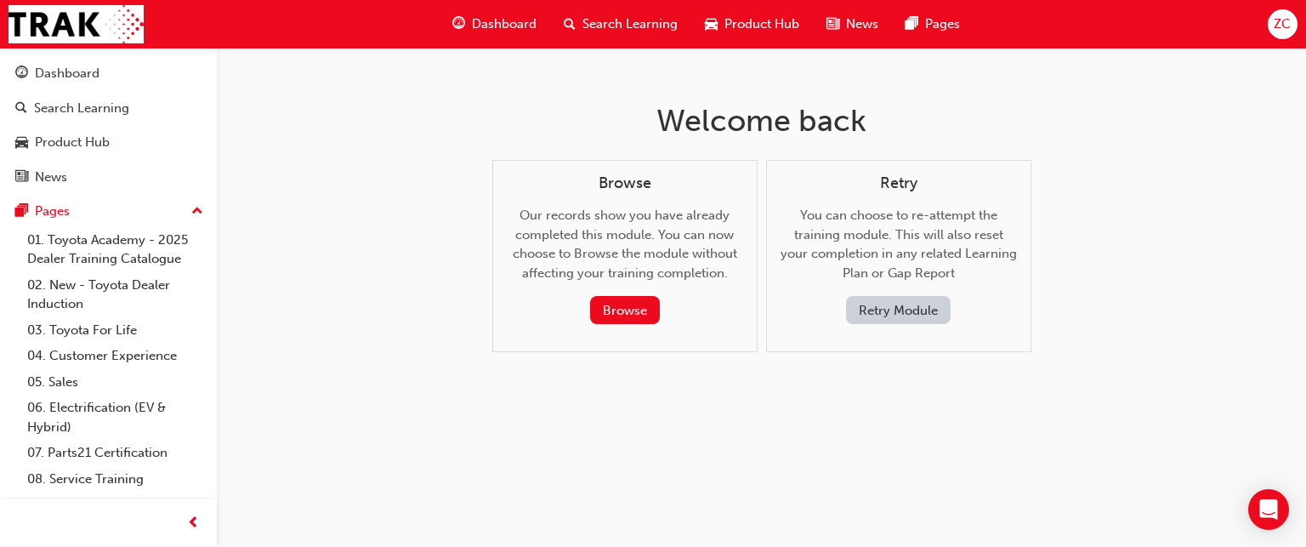
click at [878, 309] on button "Retry Module" at bounding box center [898, 310] width 105 height 28
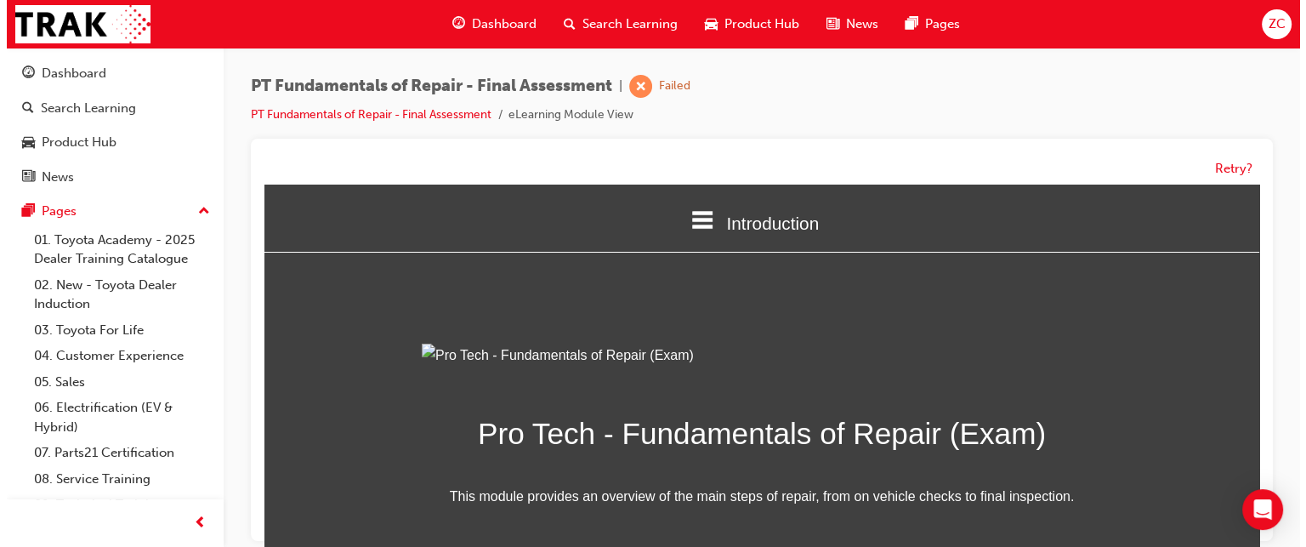
scroll to position [238, 0]
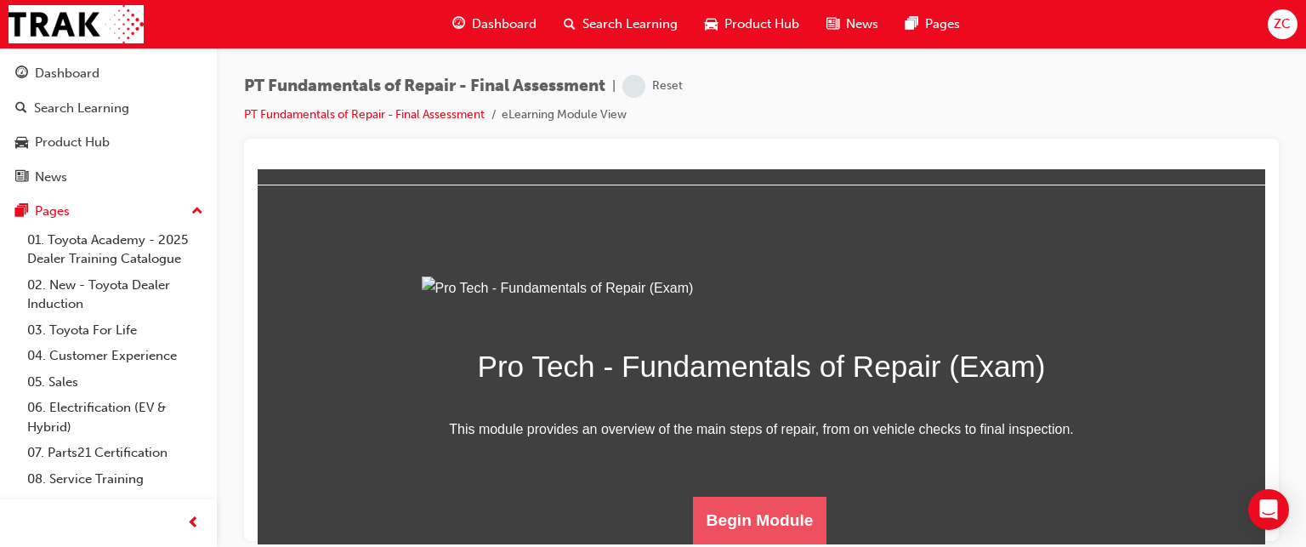
click at [731, 528] on button "Begin Module" at bounding box center [760, 520] width 134 height 48
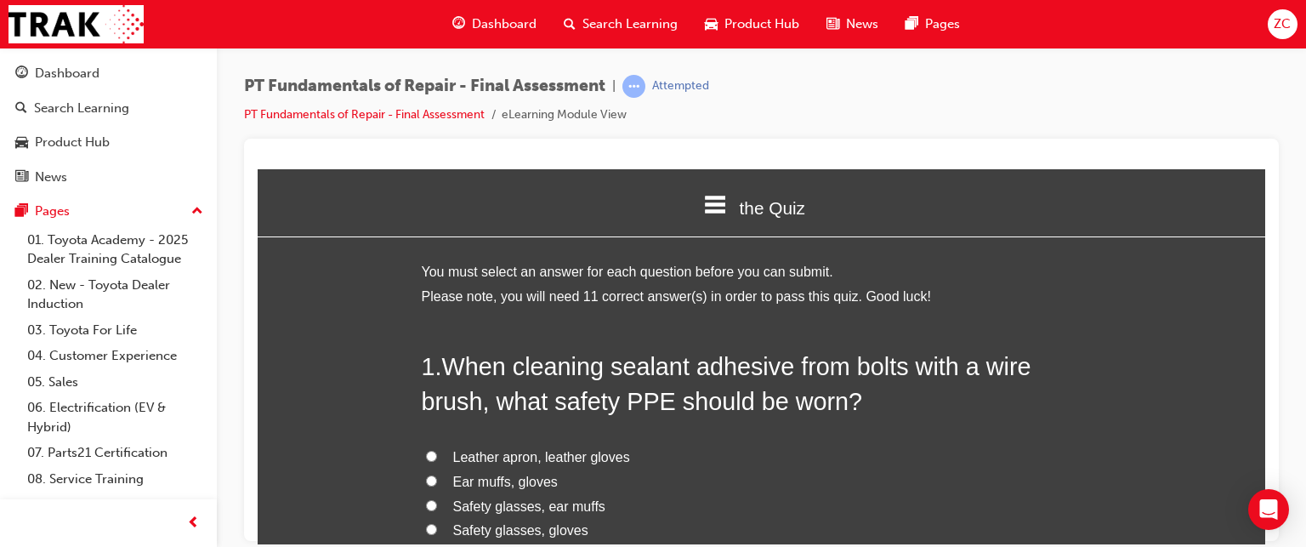
scroll to position [175, 0]
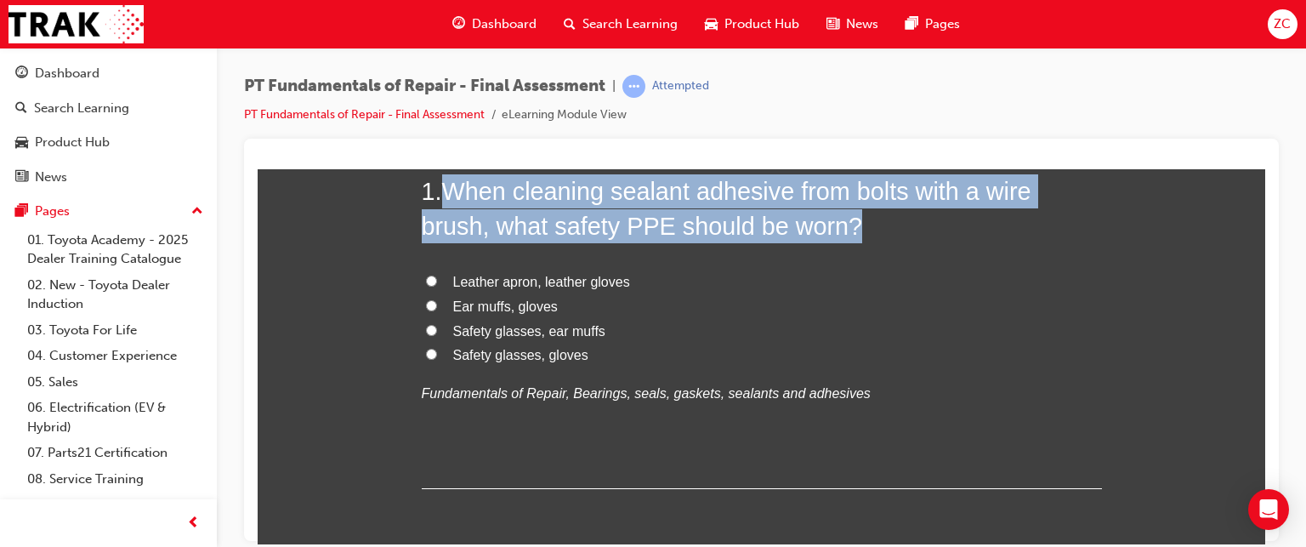
drag, startPoint x: 441, startPoint y: 189, endPoint x: 842, endPoint y: 225, distance: 402.2
click at [842, 225] on span "When cleaning sealant adhesive from bolts with a wire brush, what safety PPE sh…" at bounding box center [727, 207] width 610 height 61
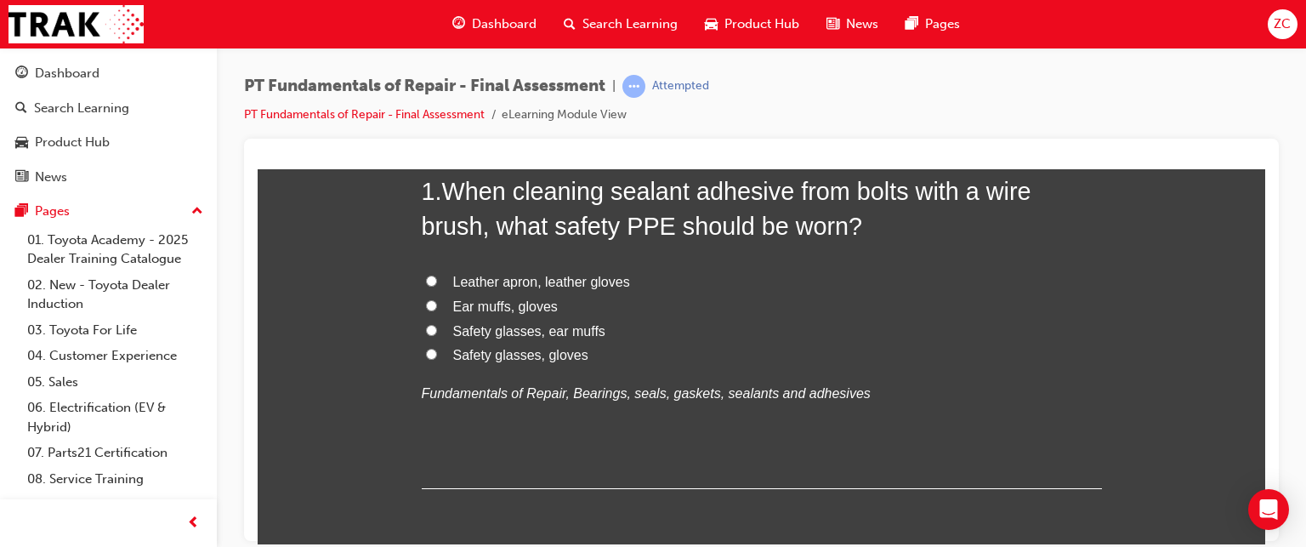
click at [520, 349] on span "Safety glasses, gloves" at bounding box center [520, 354] width 135 height 14
click at [437, 349] on input "Safety glasses, gloves" at bounding box center [431, 353] width 11 height 11
radio input "true"
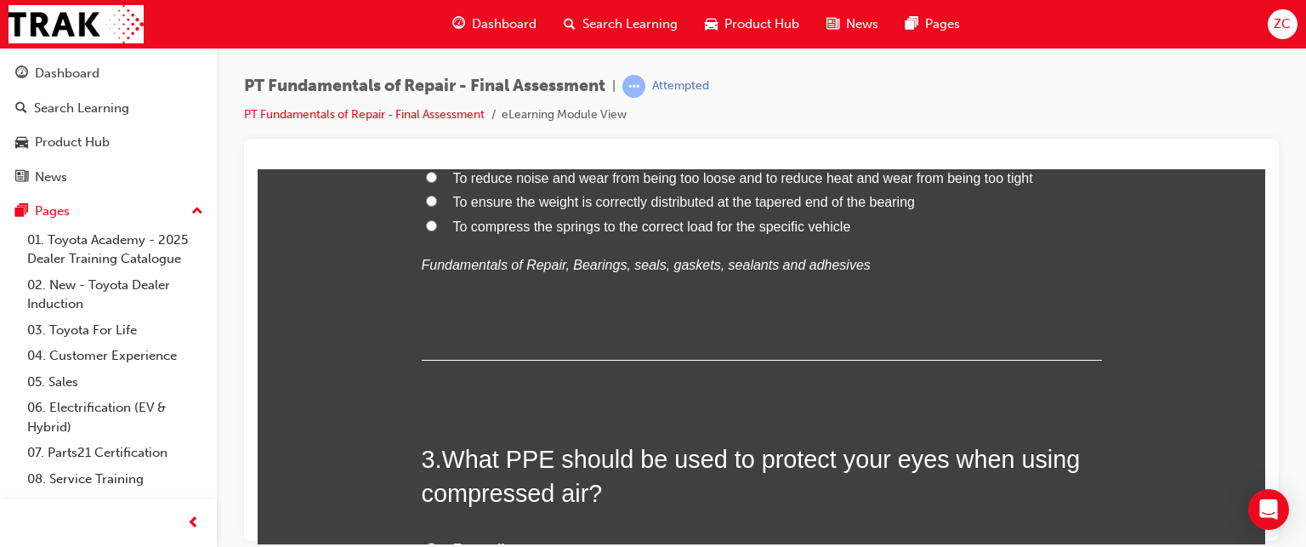
scroll to position [529, 0]
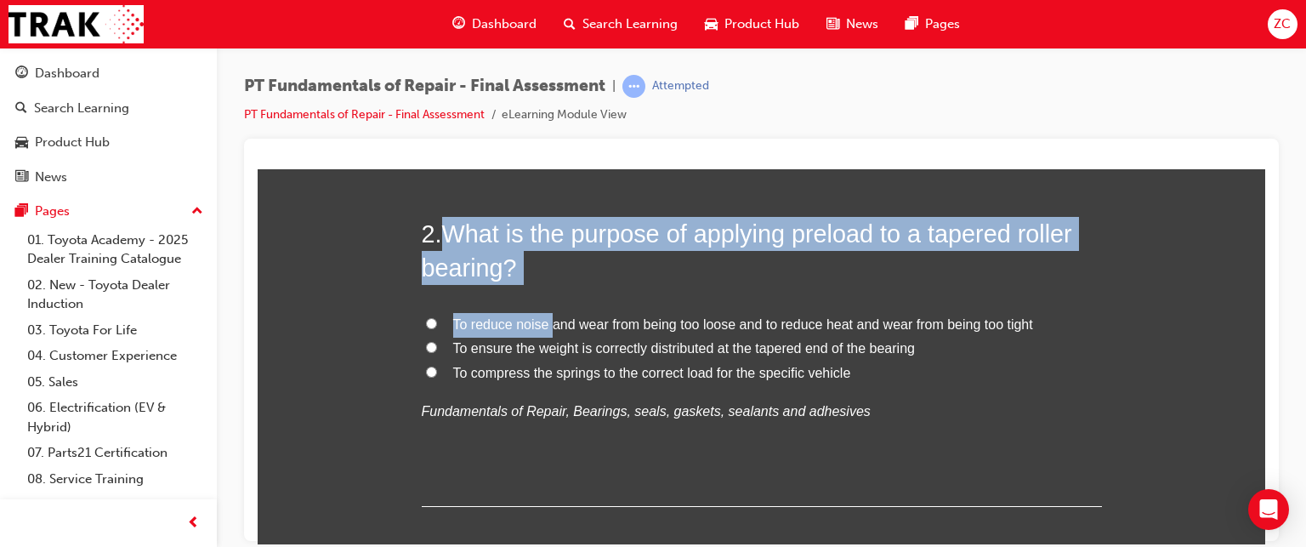
drag, startPoint x: 441, startPoint y: 236, endPoint x: 545, endPoint y: 285, distance: 114.9
click at [545, 285] on div "2 . What is the purpose of applying preload to a tapered roller bearing? To red…" at bounding box center [762, 361] width 680 height 290
click at [508, 276] on span "What is the purpose of applying preload to a tapered roller bearing?" at bounding box center [747, 249] width 650 height 61
drag, startPoint x: 435, startPoint y: 230, endPoint x: 524, endPoint y: 271, distance: 98.2
click at [524, 271] on h2 "2 . What is the purpose of applying preload to a tapered roller bearing?" at bounding box center [762, 250] width 680 height 69
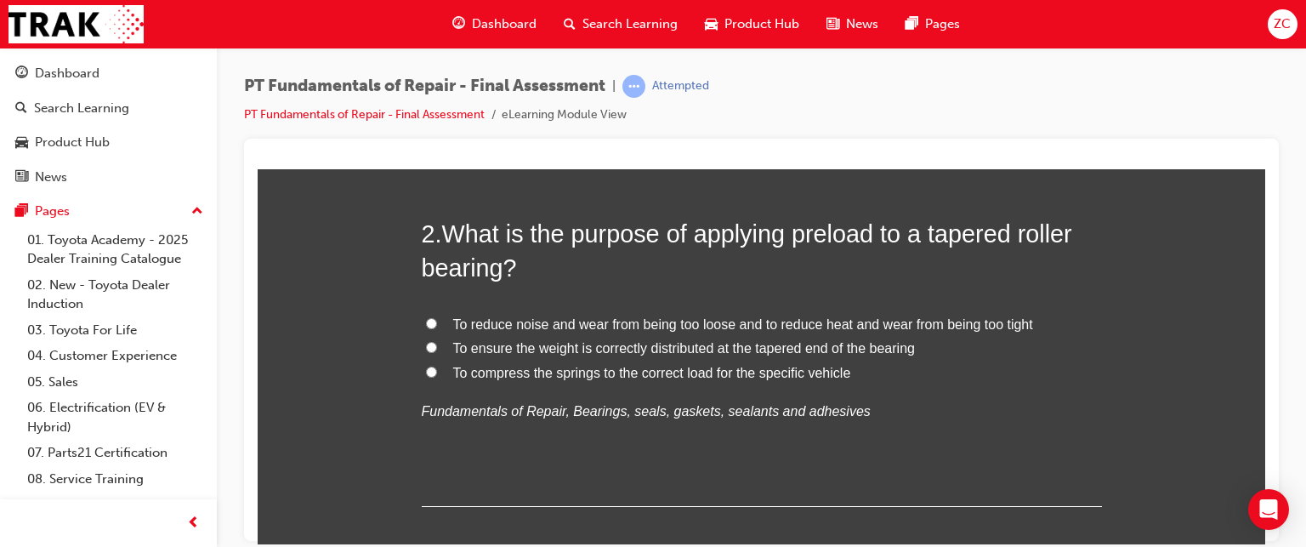
click at [525, 322] on span "To reduce noise and wear from being too loose and to reduce heat and wear from …" at bounding box center [743, 323] width 580 height 14
click at [437, 322] on input "To reduce noise and wear from being too loose and to reduce heat and wear from …" at bounding box center [431, 322] width 11 height 11
radio input "true"
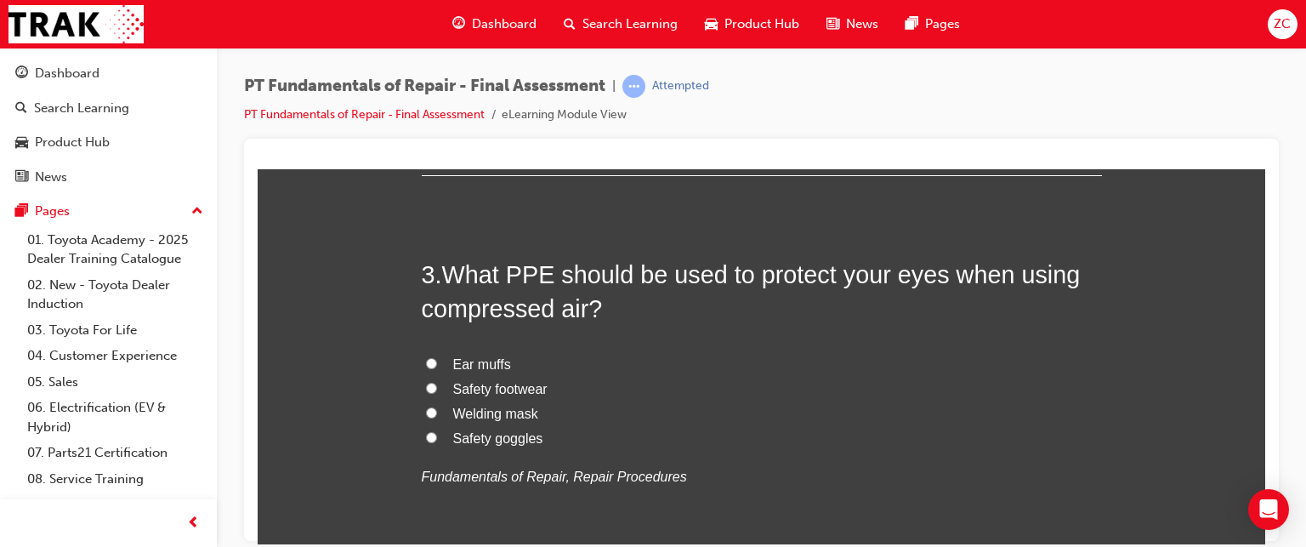
click at [486, 448] on label "Safety goggles" at bounding box center [762, 438] width 680 height 25
click at [437, 442] on input "Safety goggles" at bounding box center [431, 436] width 11 height 11
radio input "true"
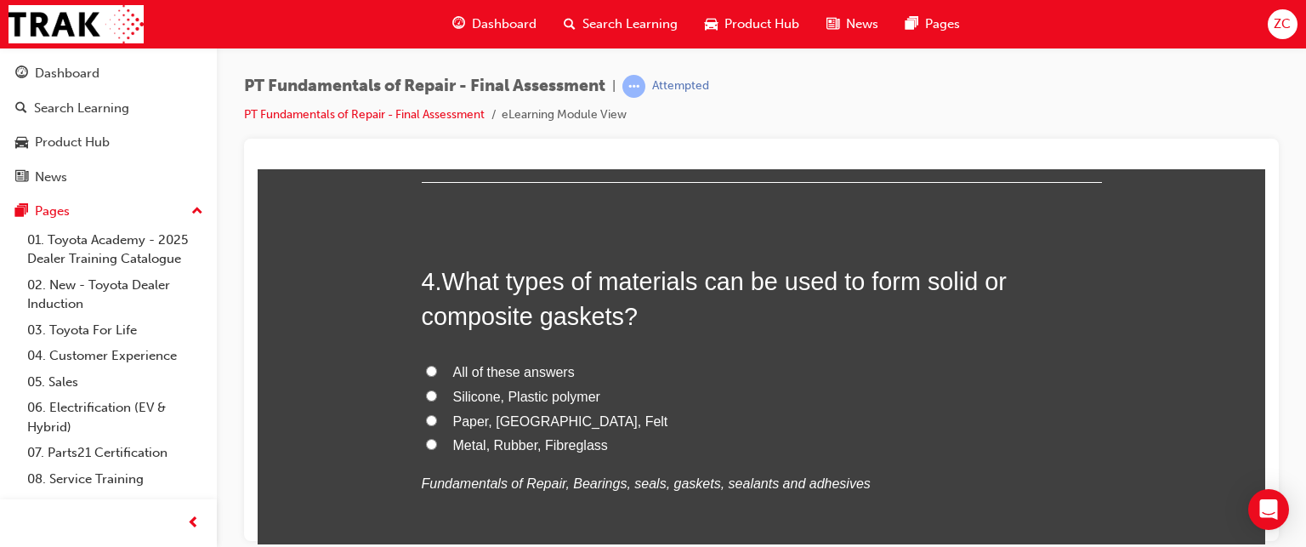
scroll to position [1250, 0]
click at [439, 390] on label "Silicone, Plastic polymer" at bounding box center [762, 395] width 680 height 25
click at [437, 390] on input "Silicone, Plastic polymer" at bounding box center [431, 393] width 11 height 11
radio input "true"
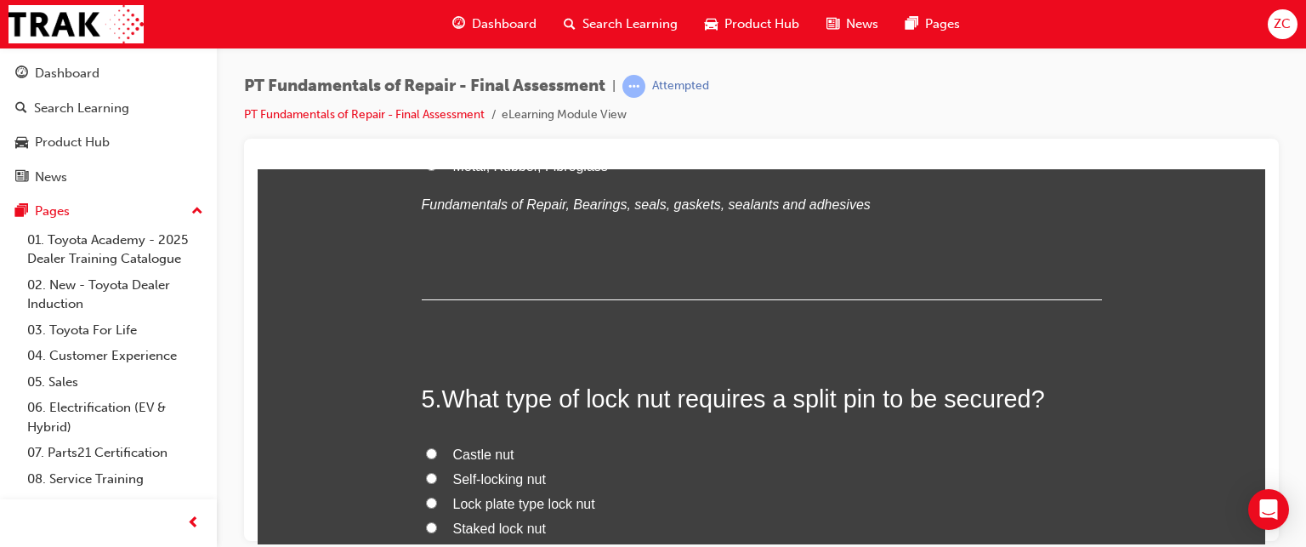
scroll to position [1608, 0]
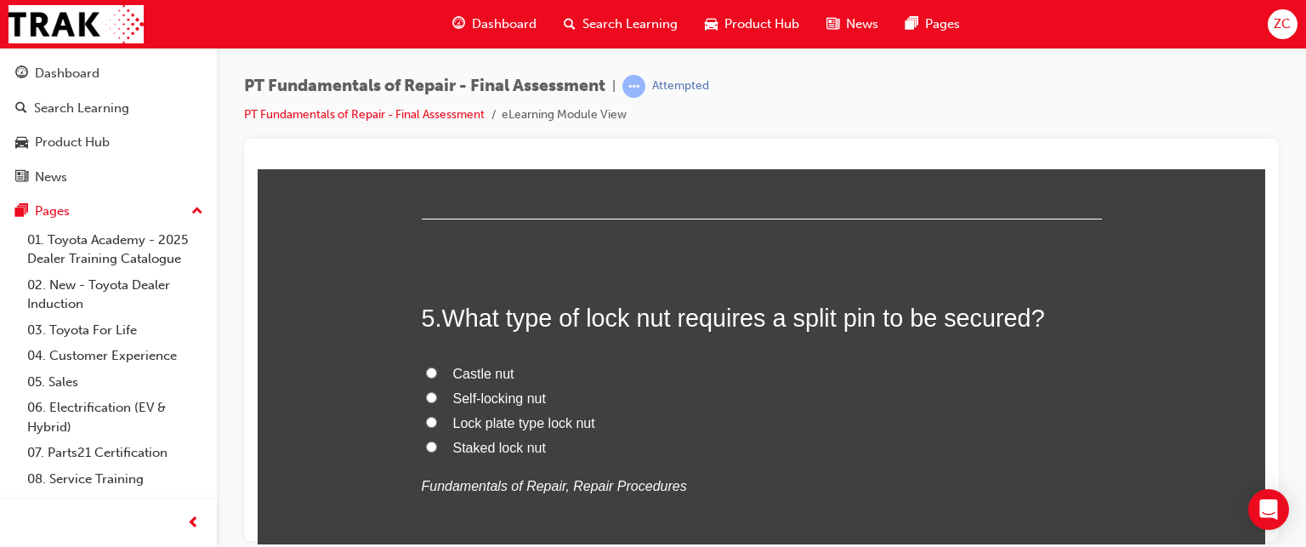
click at [460, 375] on span "Castle nut" at bounding box center [483, 373] width 61 height 14
click at [437, 375] on input "Castle nut" at bounding box center [431, 371] width 11 height 11
radio input "true"
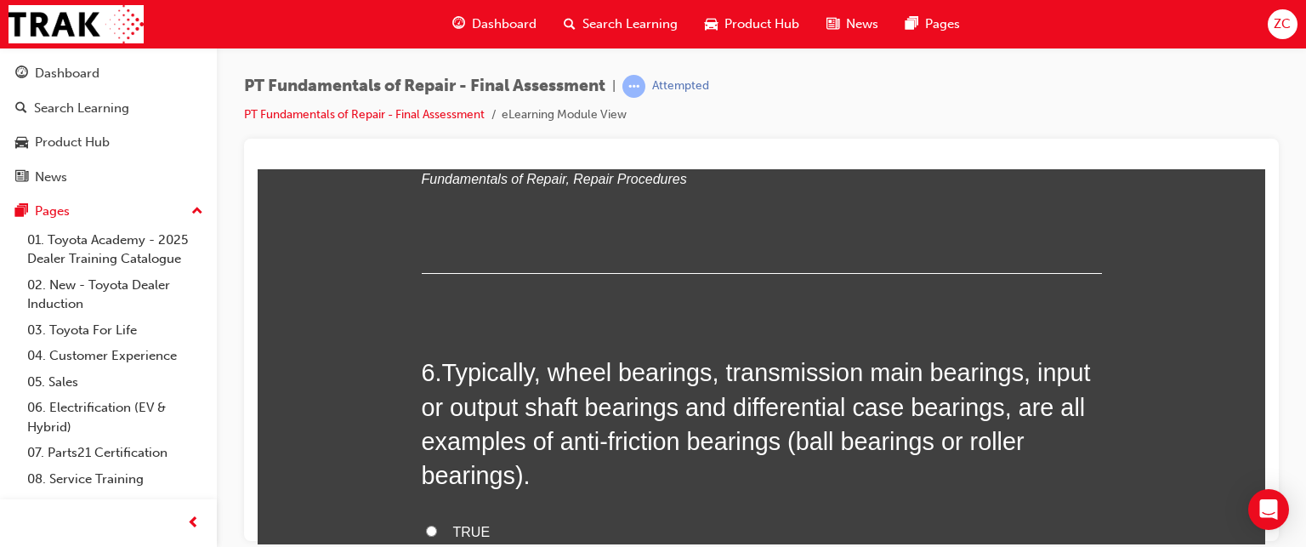
scroll to position [2025, 0]
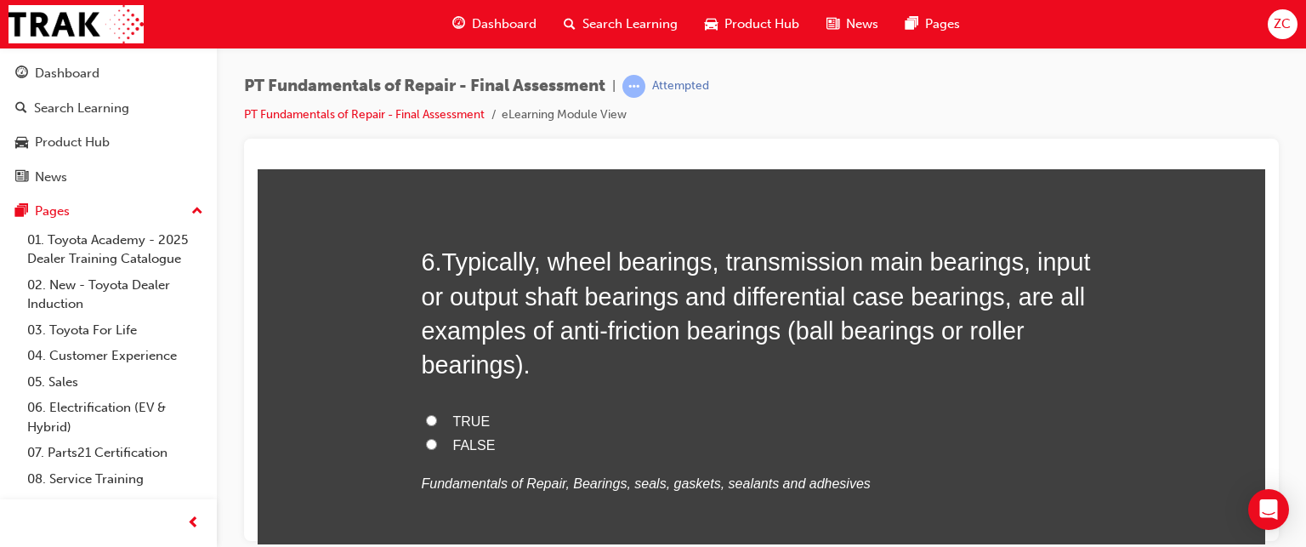
click at [431, 429] on label "TRUE" at bounding box center [762, 421] width 680 height 25
click at [431, 425] on input "TRUE" at bounding box center [431, 419] width 11 height 11
radio input "true"
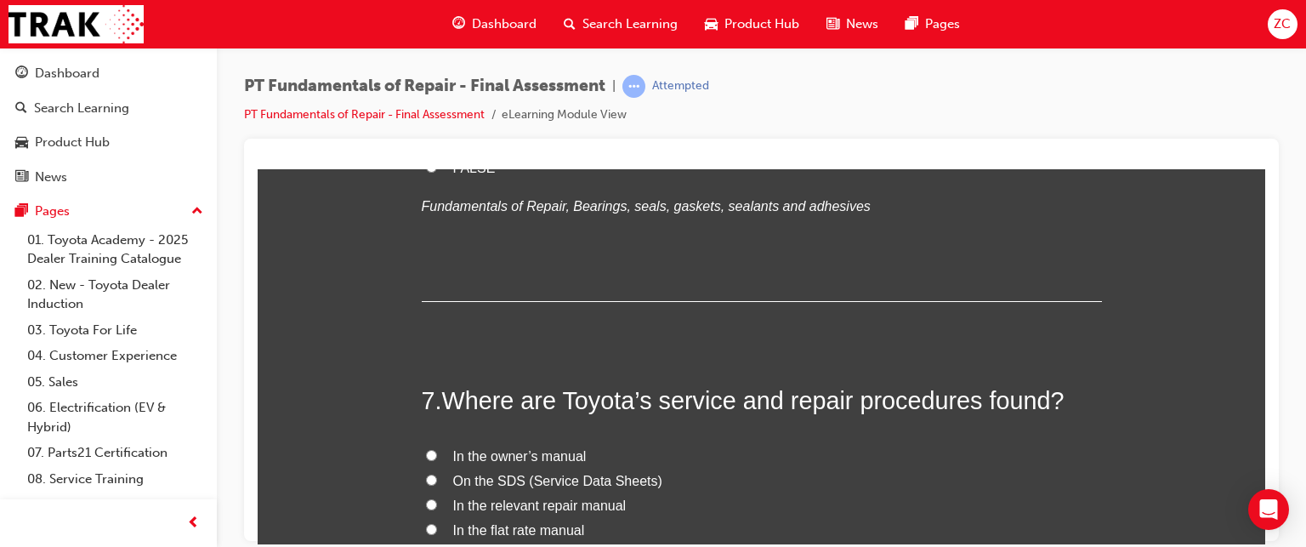
scroll to position [2366, 0]
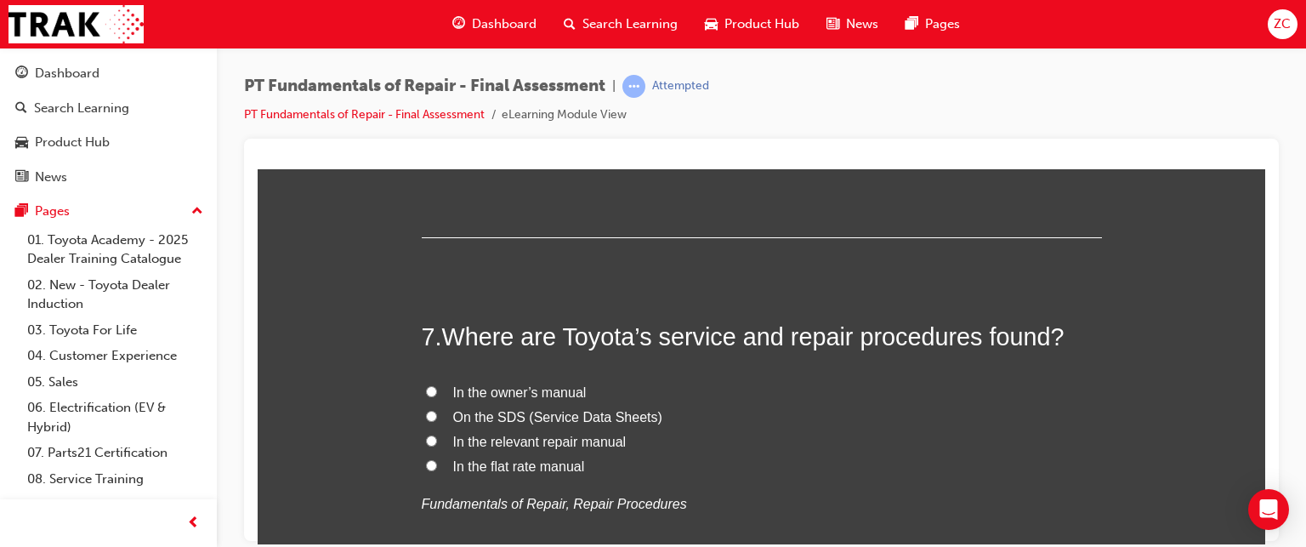
click at [507, 463] on span "In the flat rate manual" at bounding box center [519, 465] width 132 height 14
click at [437, 463] on input "In the flat rate manual" at bounding box center [431, 464] width 11 height 11
radio input "true"
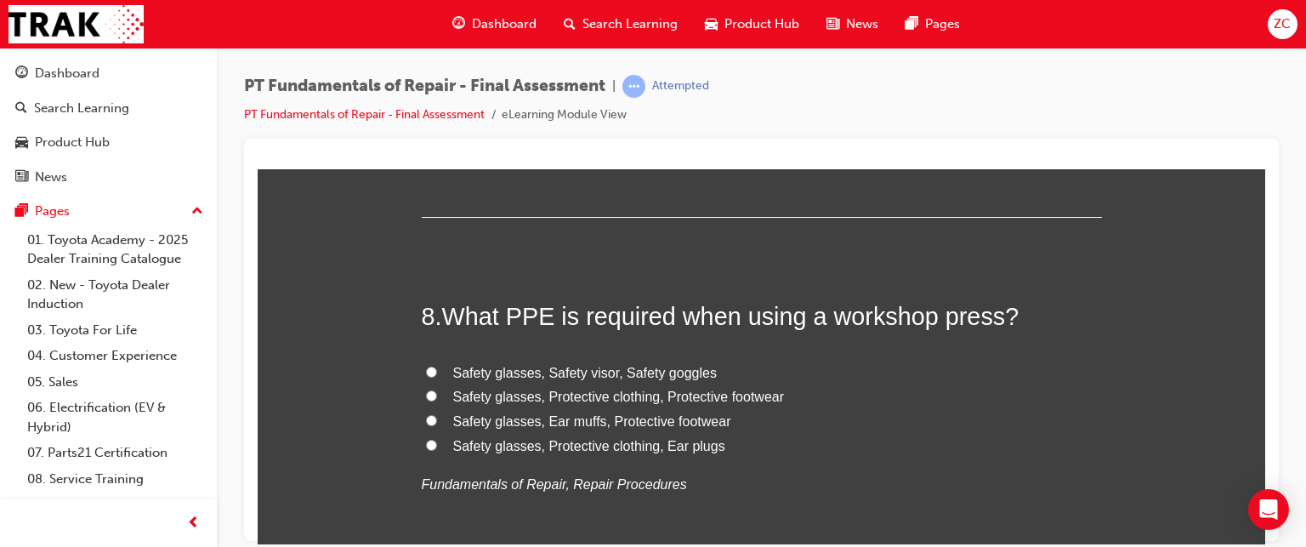
scroll to position [2812, 0]
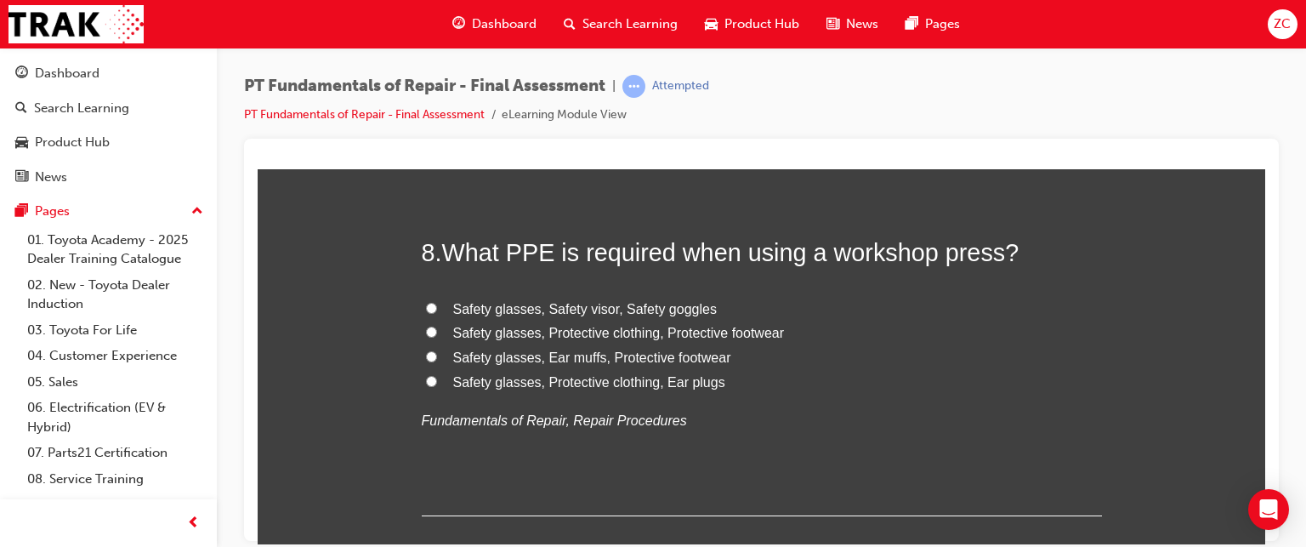
click at [553, 357] on span "Safety glasses, Ear muffs, Protective footwear" at bounding box center [592, 356] width 278 height 14
click at [437, 357] on input "Safety glasses, Ear muffs, Protective footwear" at bounding box center [431, 355] width 11 height 11
radio input "true"
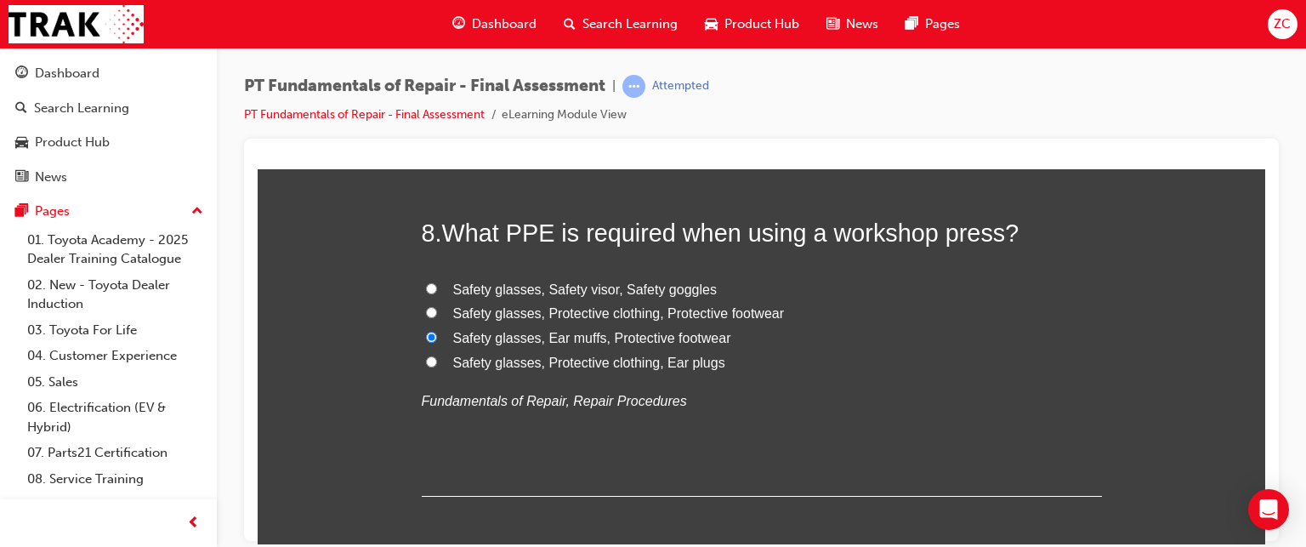
scroll to position [2816, 0]
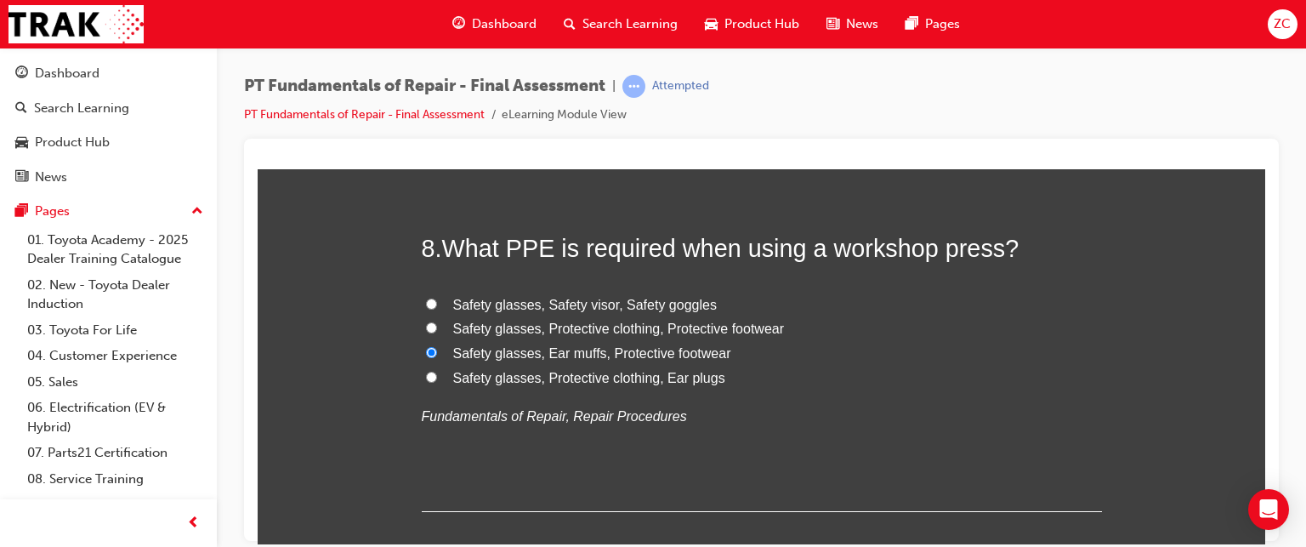
click at [612, 327] on span "Safety glasses, Protective clothing, Protective footwear" at bounding box center [619, 328] width 332 height 14
click at [437, 327] on input "Safety glasses, Protective clothing, Protective footwear" at bounding box center [431, 326] width 11 height 11
radio input "true"
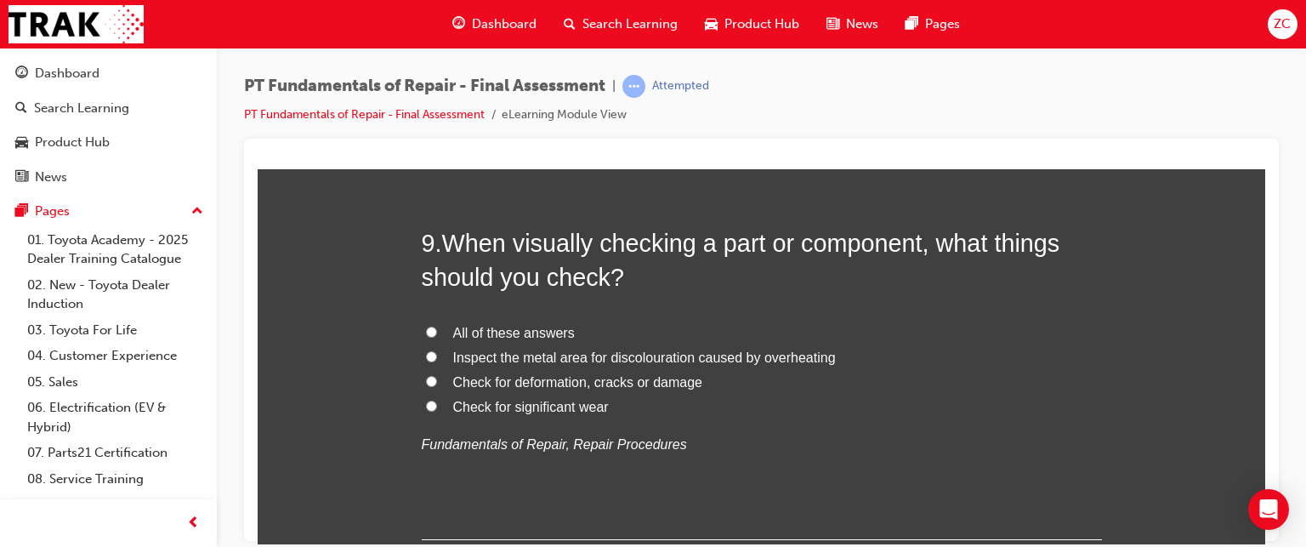
scroll to position [3194, 0]
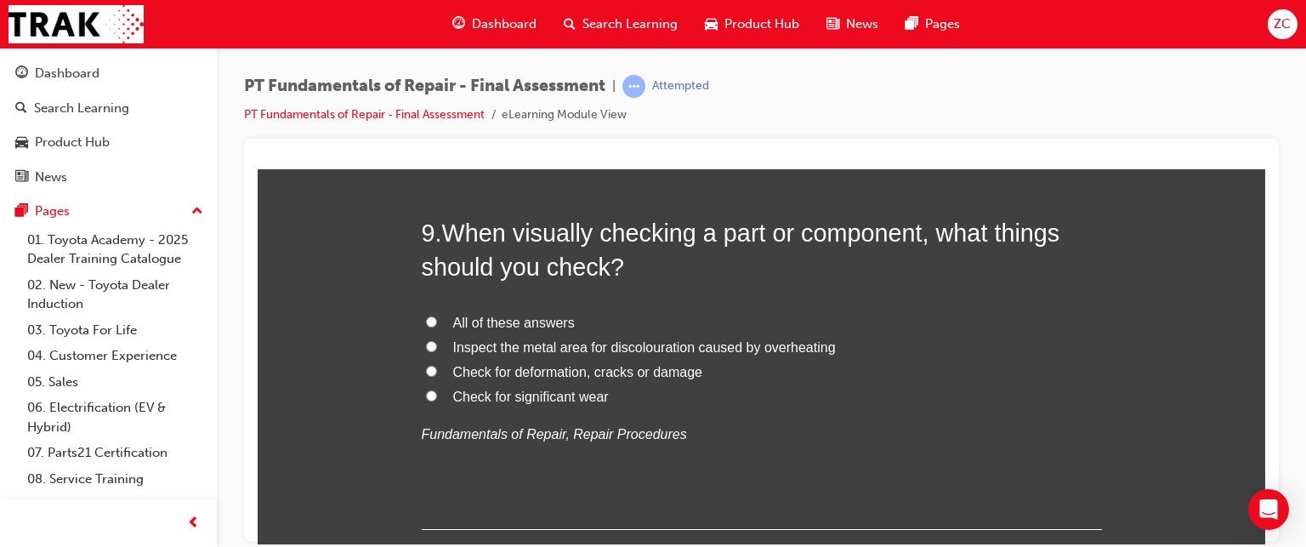
click at [542, 319] on span "All of these answers" at bounding box center [514, 322] width 122 height 14
click at [437, 319] on input "All of these answers" at bounding box center [431, 320] width 11 height 11
radio input "true"
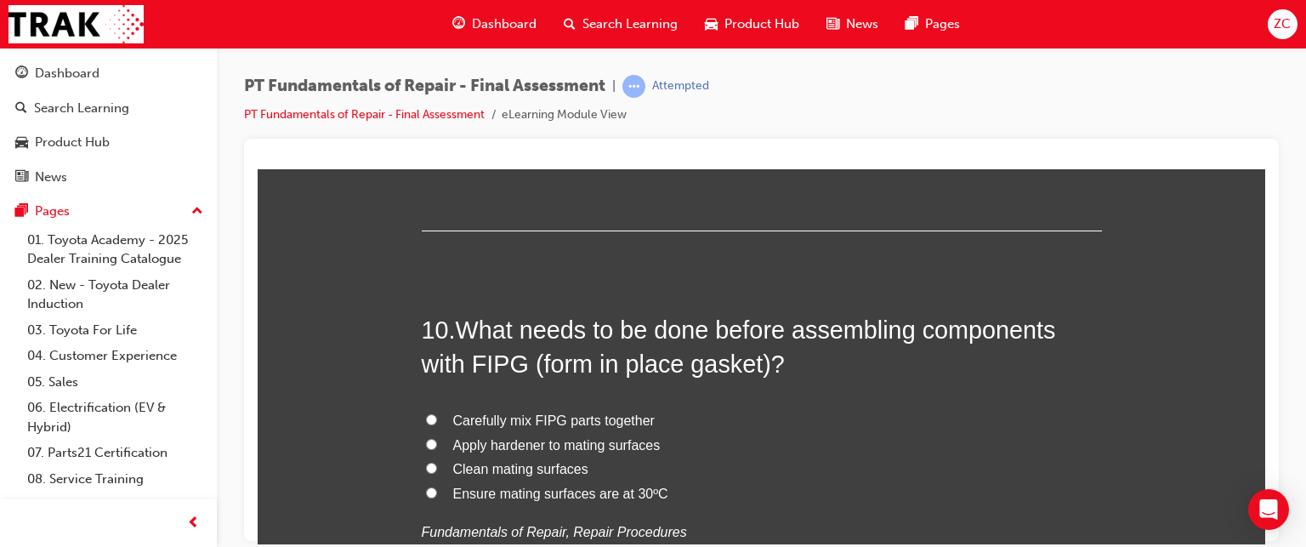
scroll to position [3493, 0]
click at [494, 463] on span "Clean mating surfaces" at bounding box center [520, 467] width 135 height 14
click at [437, 463] on input "Clean mating surfaces" at bounding box center [431, 466] width 11 height 11
radio input "true"
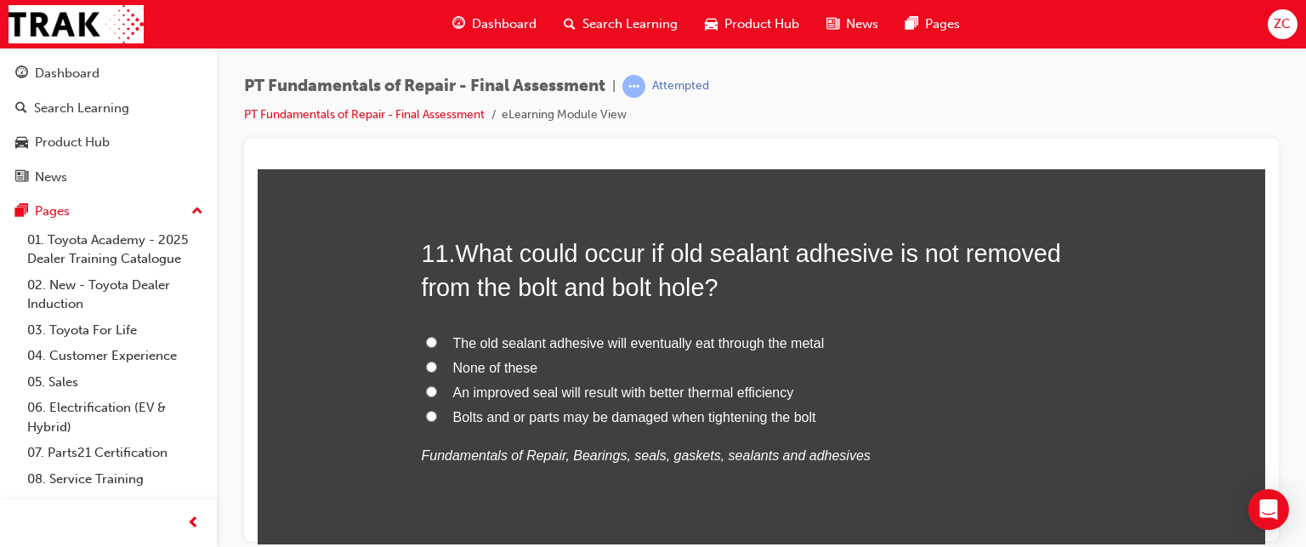
scroll to position [3966, 0]
click at [548, 394] on span "An improved seal will result with better thermal efficiency" at bounding box center [623, 390] width 341 height 14
click at [437, 394] on input "An improved seal will result with better thermal efficiency" at bounding box center [431, 389] width 11 height 11
radio input "true"
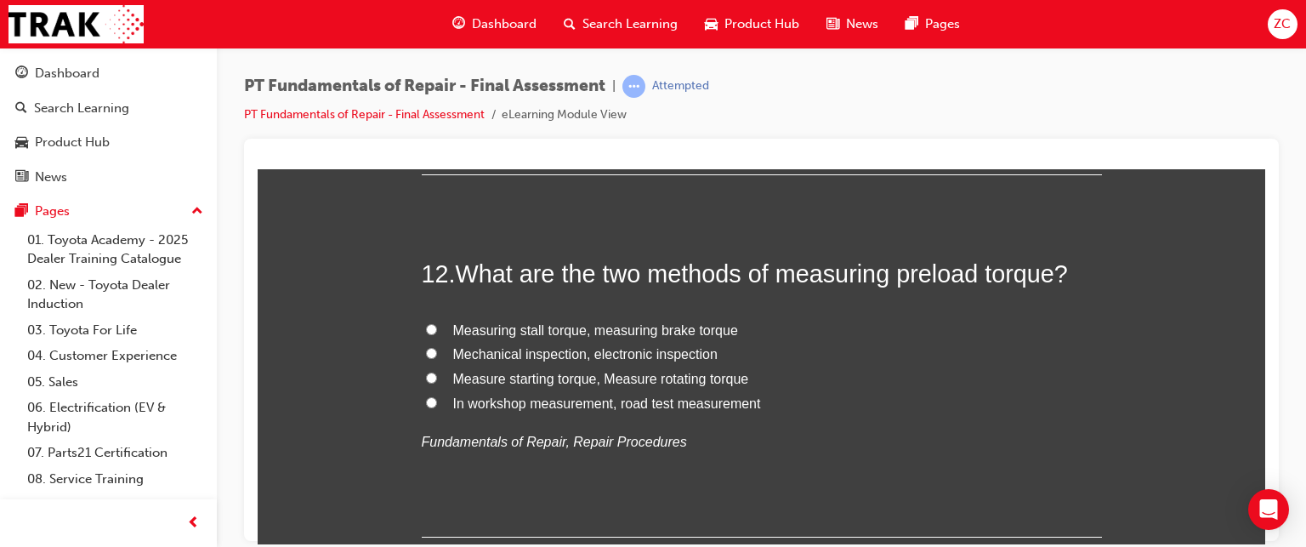
scroll to position [4340, 0]
click at [571, 378] on span "Measure starting torque, Measure rotating torque" at bounding box center [601, 378] width 296 height 14
click at [437, 378] on input "Measure starting torque, Measure rotating torque" at bounding box center [431, 377] width 11 height 11
radio input "true"
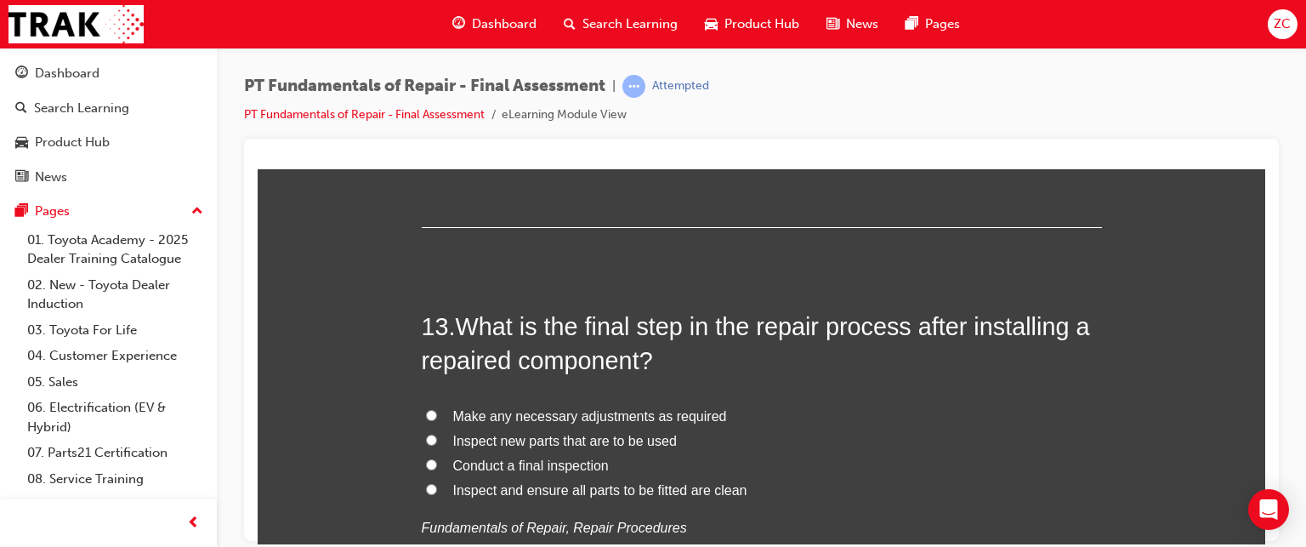
scroll to position [4679, 0]
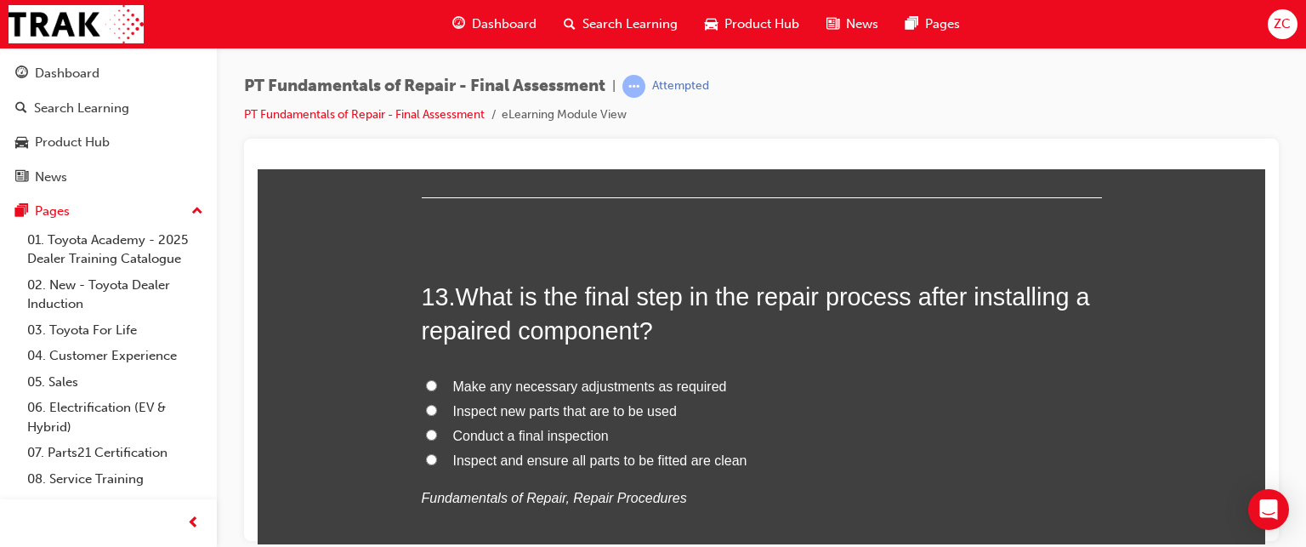
click at [529, 460] on span "Inspect and ensure all parts to be fitted are clean" at bounding box center [600, 459] width 294 height 14
click at [437, 460] on input "Inspect and ensure all parts to be fitted are clean" at bounding box center [431, 458] width 11 height 11
radio input "true"
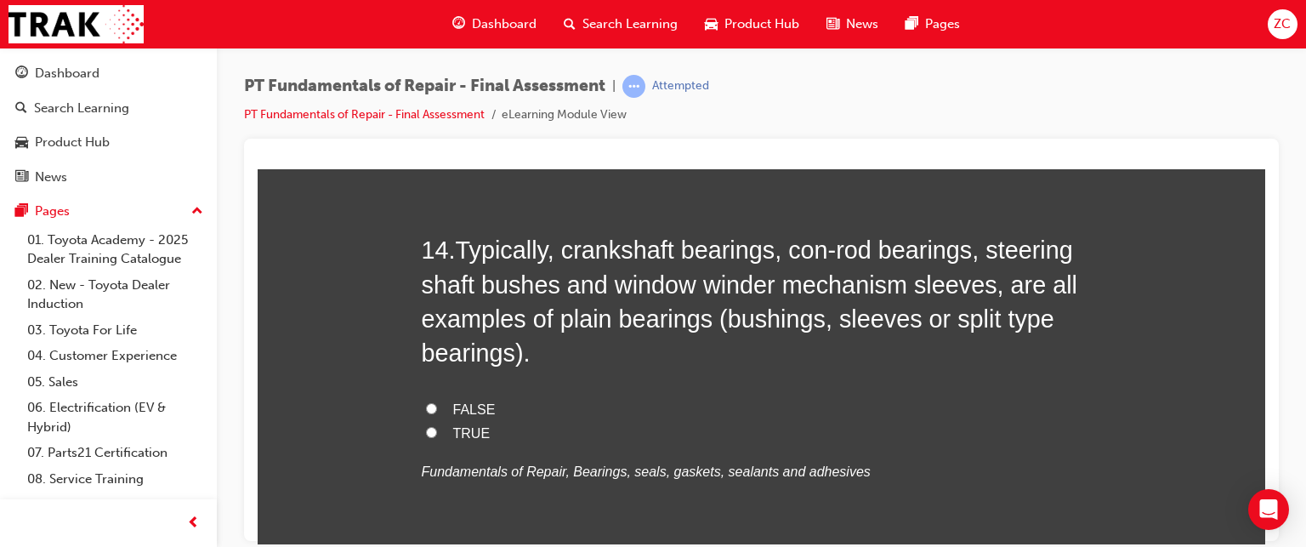
scroll to position [5121, 0]
click at [453, 435] on span "TRUE" at bounding box center [471, 433] width 37 height 14
click at [437, 435] on input "TRUE" at bounding box center [431, 432] width 11 height 11
radio input "true"
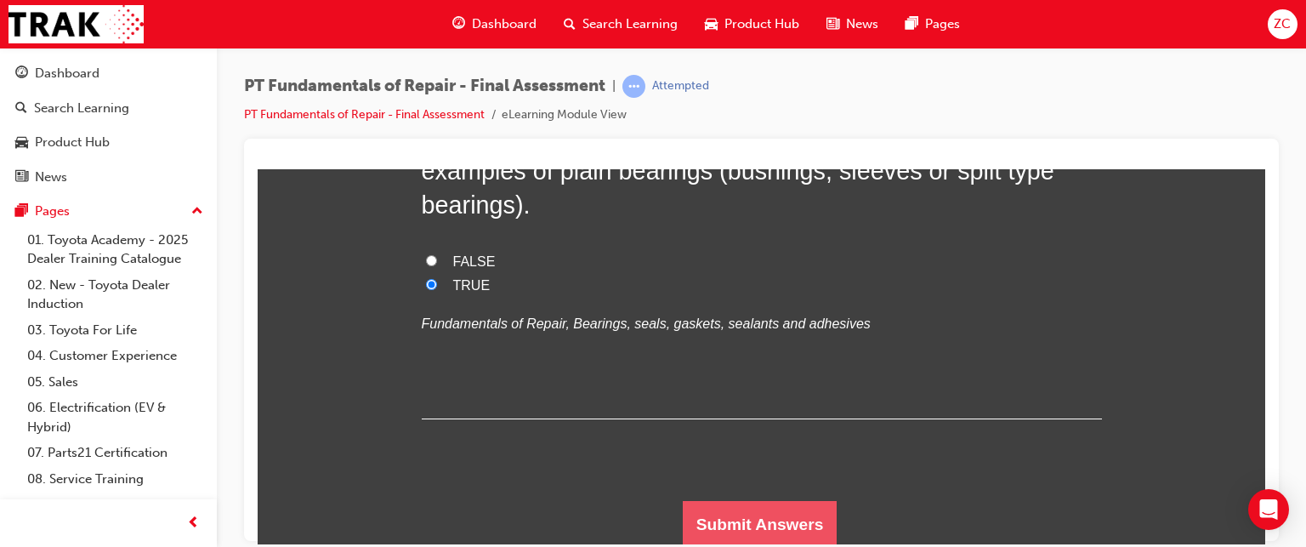
click at [713, 529] on button "Submit Answers" at bounding box center [760, 524] width 155 height 48
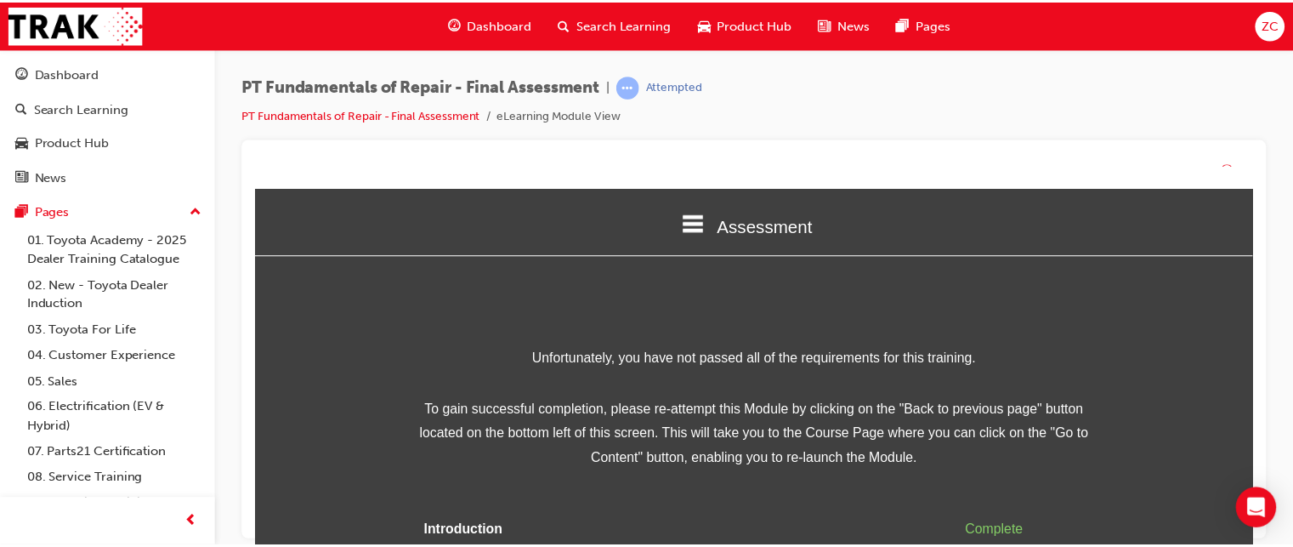
scroll to position [90, 0]
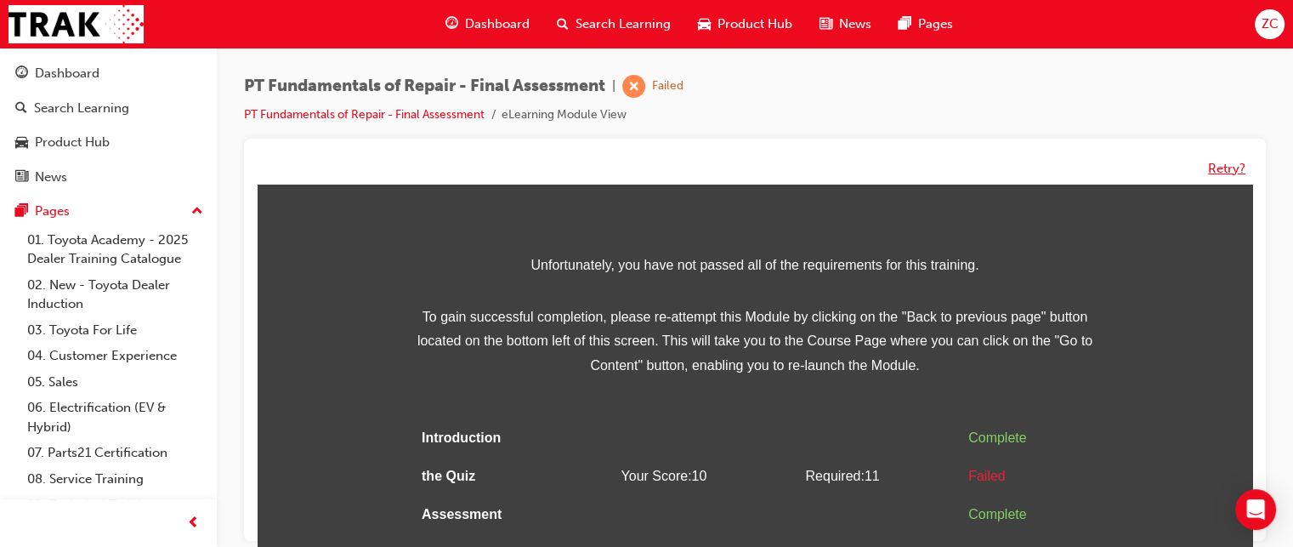
click at [1221, 164] on button "Retry?" at bounding box center [1226, 169] width 37 height 20
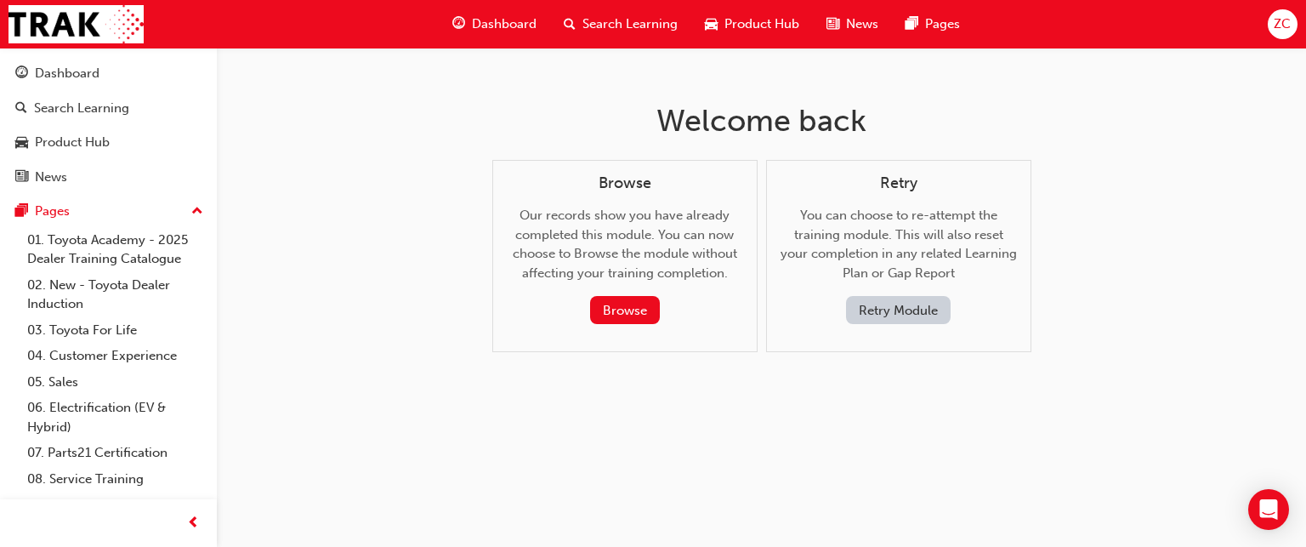
click at [861, 309] on button "Retry Module" at bounding box center [898, 310] width 105 height 28
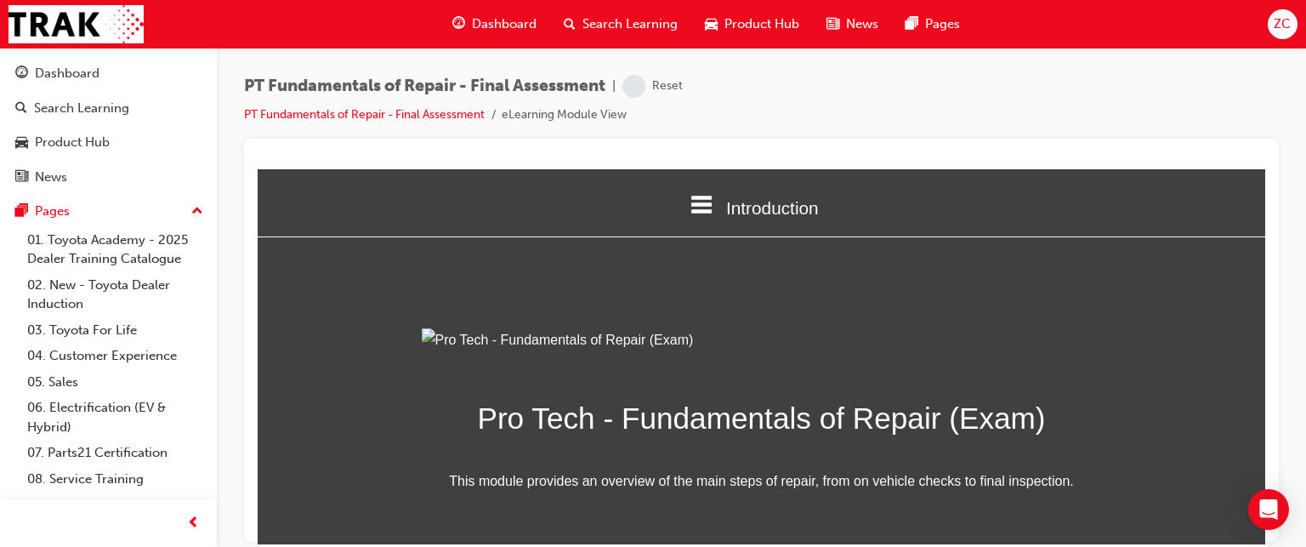
scroll to position [238, 0]
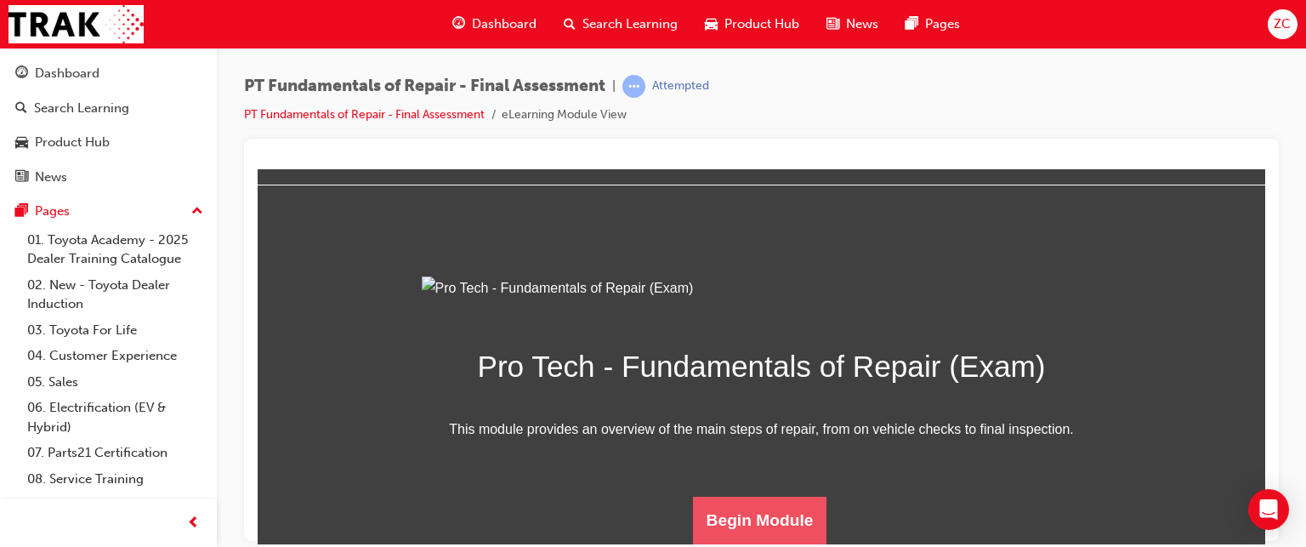
click at [765, 524] on button "Begin Module" at bounding box center [760, 520] width 134 height 48
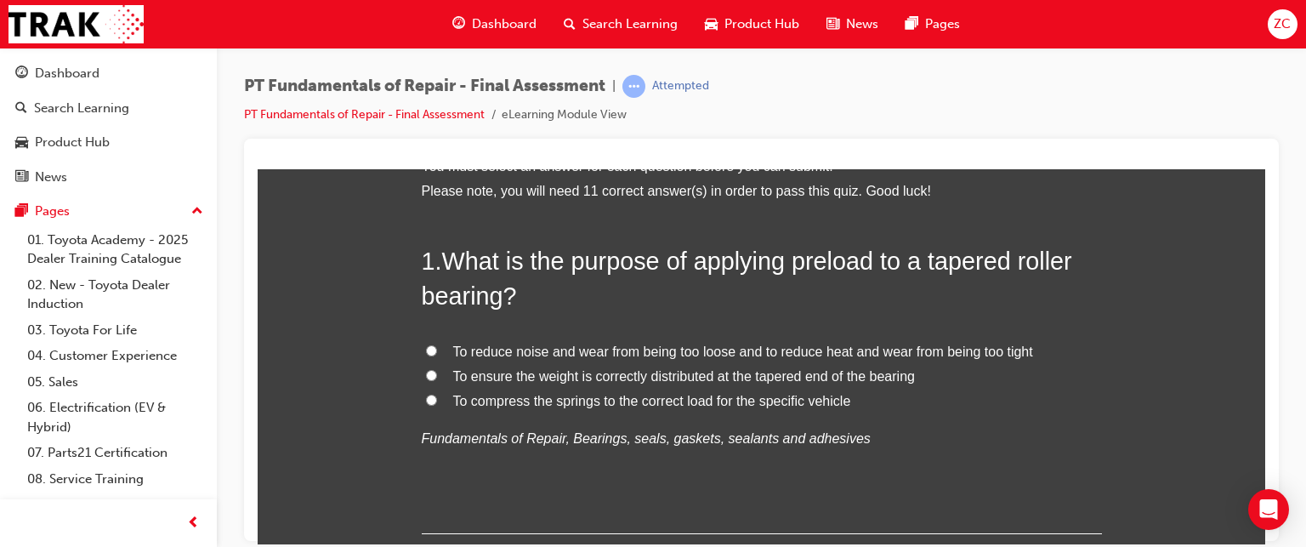
scroll to position [108, 0]
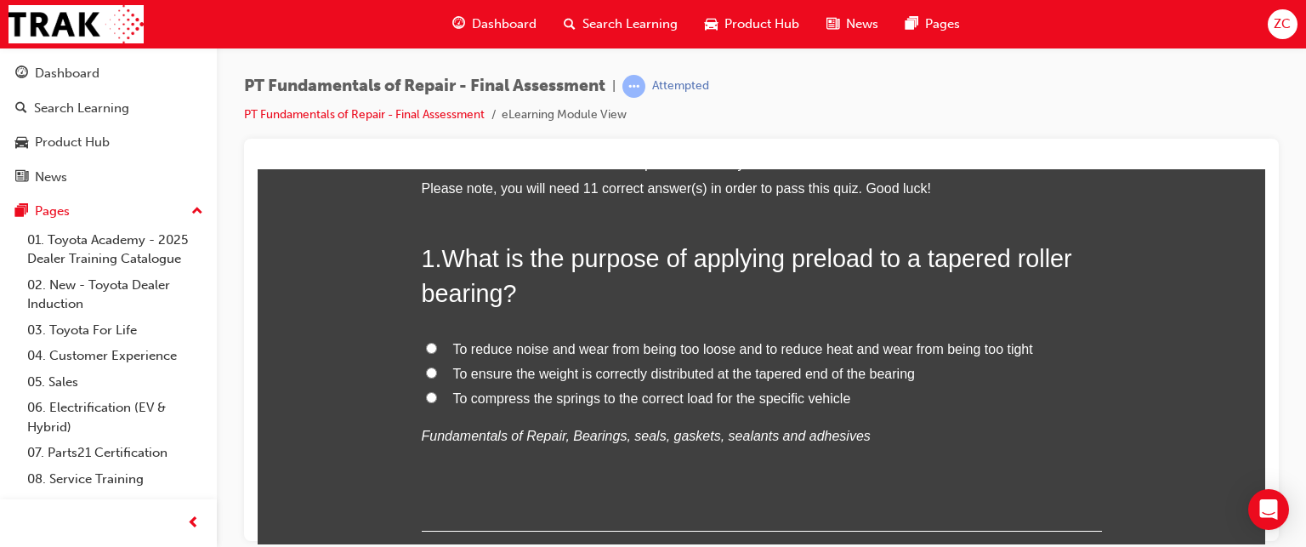
click at [547, 352] on span "To reduce noise and wear from being too loose and to reduce heat and wear from …" at bounding box center [743, 348] width 580 height 14
click at [437, 352] on input "To reduce noise and wear from being too loose and to reduce heat and wear from …" at bounding box center [431, 347] width 11 height 11
radio input "true"
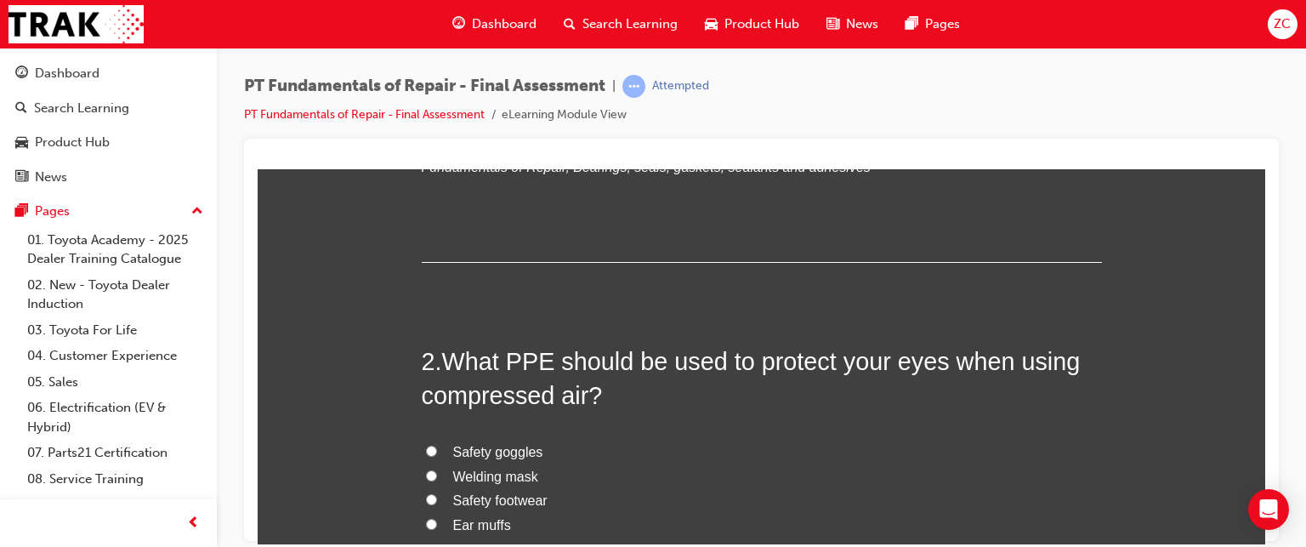
scroll to position [479, 0]
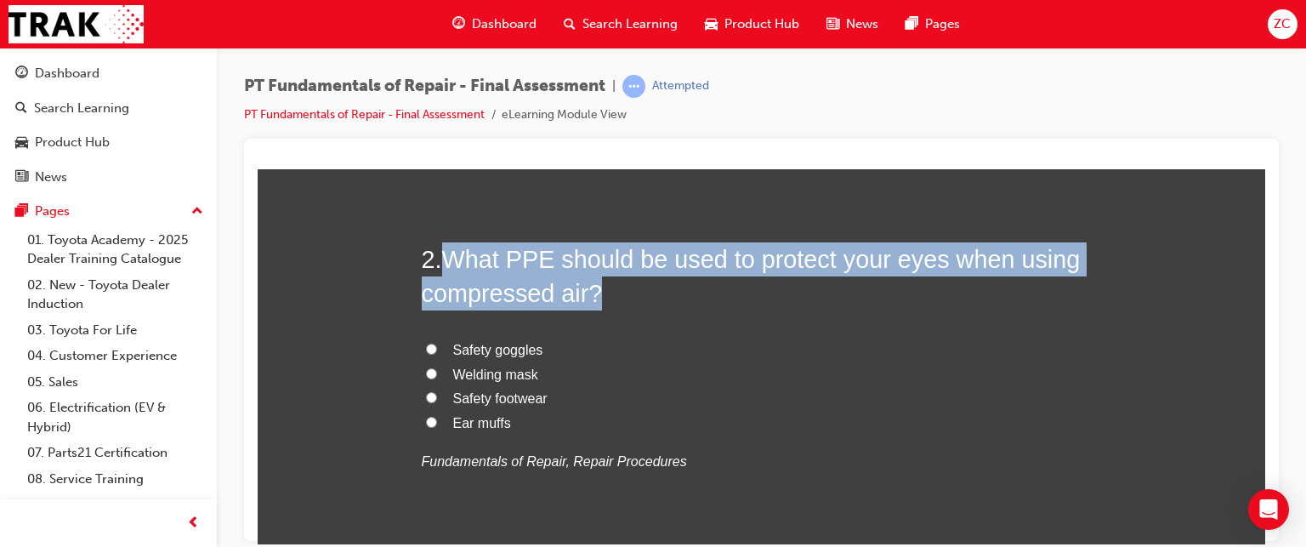
drag, startPoint x: 446, startPoint y: 262, endPoint x: 594, endPoint y: 293, distance: 152.1
click at [594, 293] on h2 "2 . What PPE should be used to protect your eyes when using compressed air?" at bounding box center [762, 275] width 680 height 69
click at [565, 290] on span "What PPE should be used to protect your eyes when using compressed air?" at bounding box center [751, 275] width 659 height 61
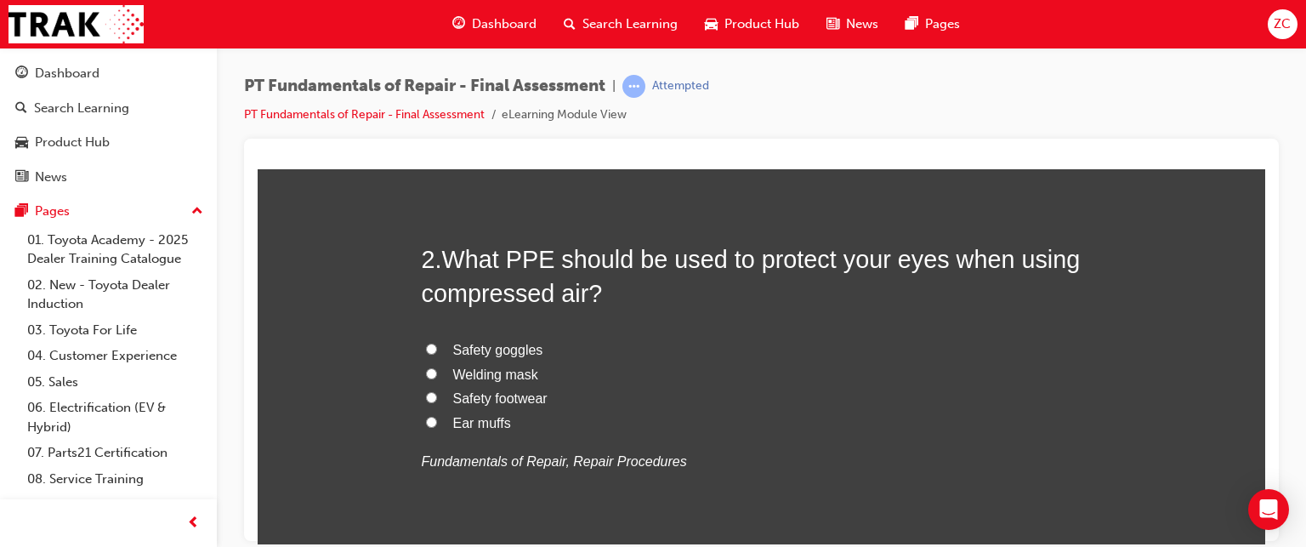
click at [481, 349] on span "Safety goggles" at bounding box center [498, 349] width 90 height 14
click at [437, 349] on input "Safety goggles" at bounding box center [431, 348] width 11 height 11
radio input "true"
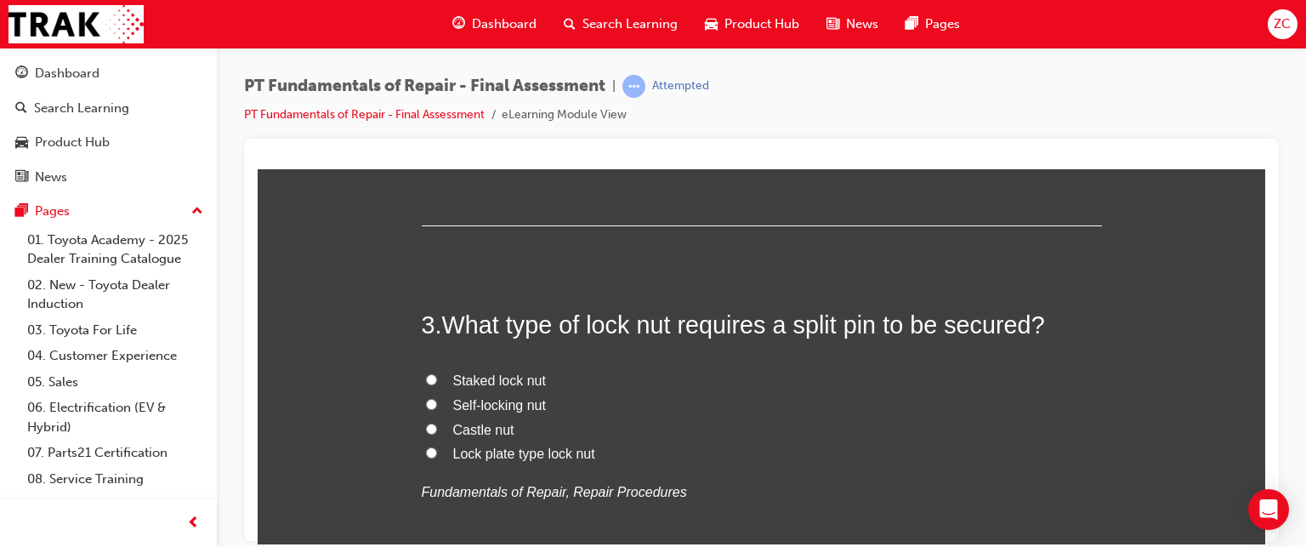
scroll to position [852, 0]
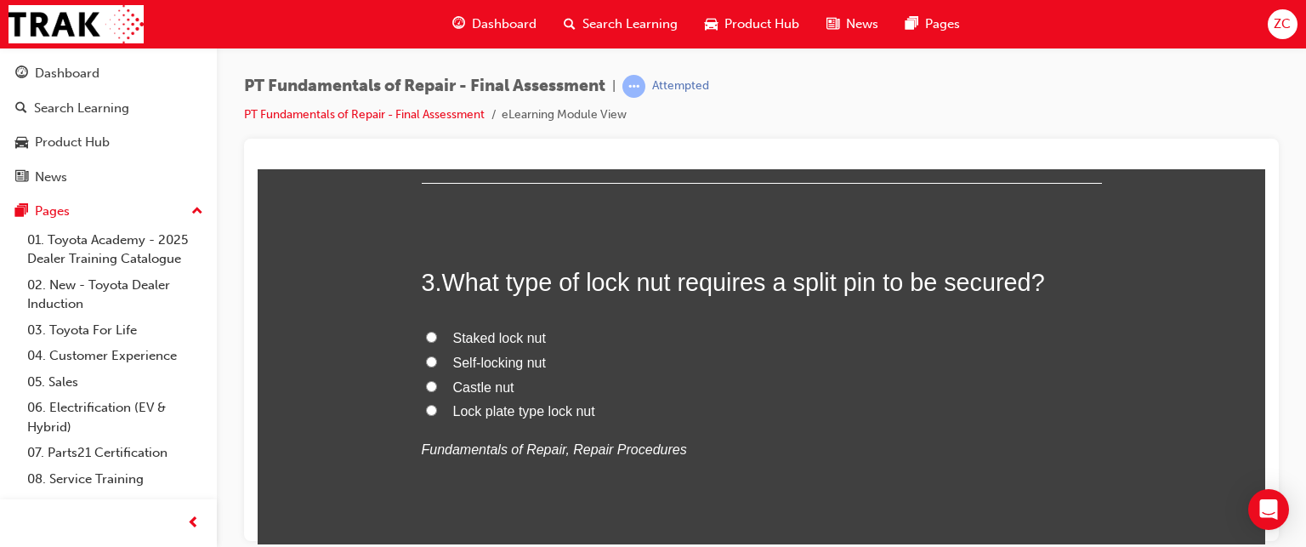
click at [479, 382] on span "Castle nut" at bounding box center [483, 386] width 61 height 14
click at [437, 382] on input "Castle nut" at bounding box center [431, 385] width 11 height 11
radio input "true"
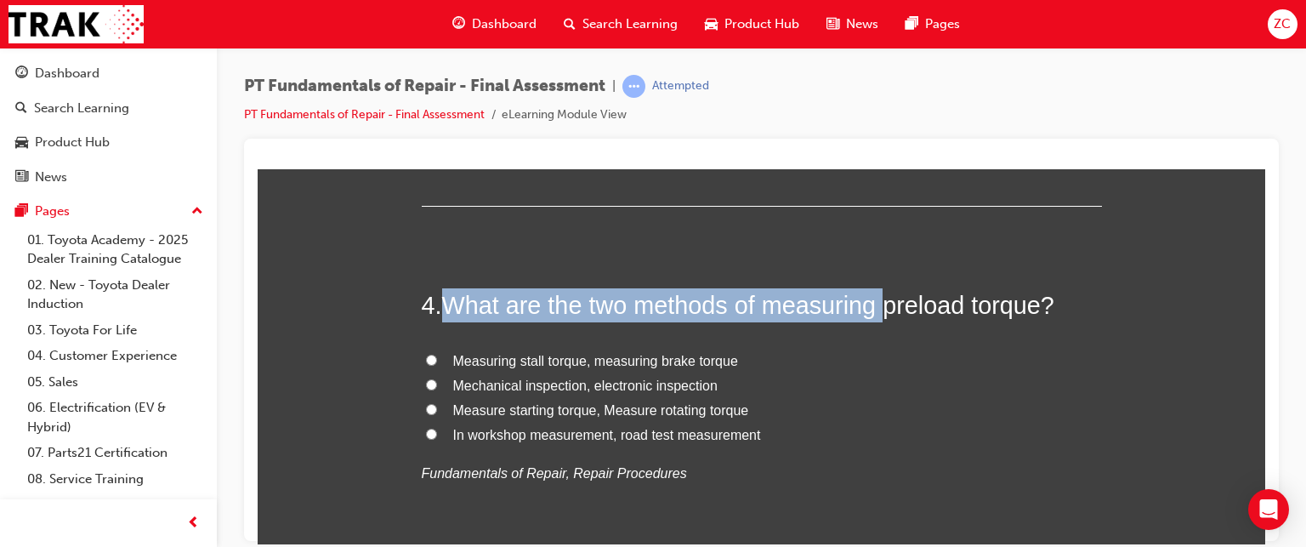
drag, startPoint x: 446, startPoint y: 297, endPoint x: 923, endPoint y: 309, distance: 478.0
click at [923, 309] on span "What are the two methods of measuring preload torque?" at bounding box center [748, 304] width 612 height 27
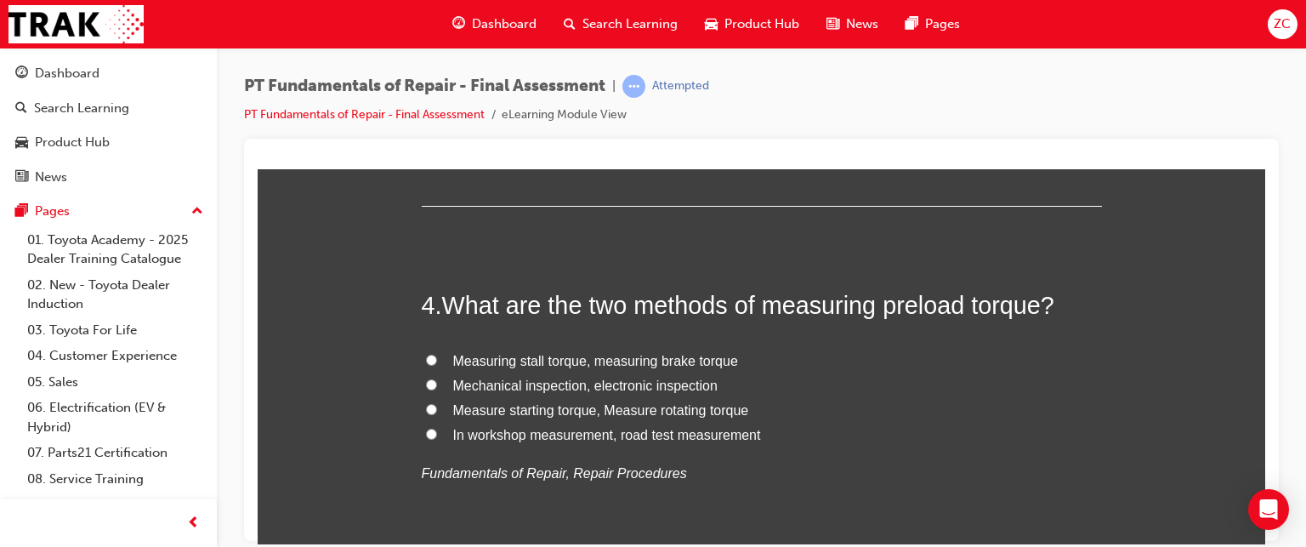
click at [772, 385] on label "Mechanical inspection, electronic inspection" at bounding box center [762, 385] width 680 height 25
click at [437, 385] on input "Mechanical inspection, electronic inspection" at bounding box center [431, 383] width 11 height 11
radio input "true"
click at [442, 301] on span "What are the two methods of measuring preload torque?" at bounding box center [748, 304] width 612 height 27
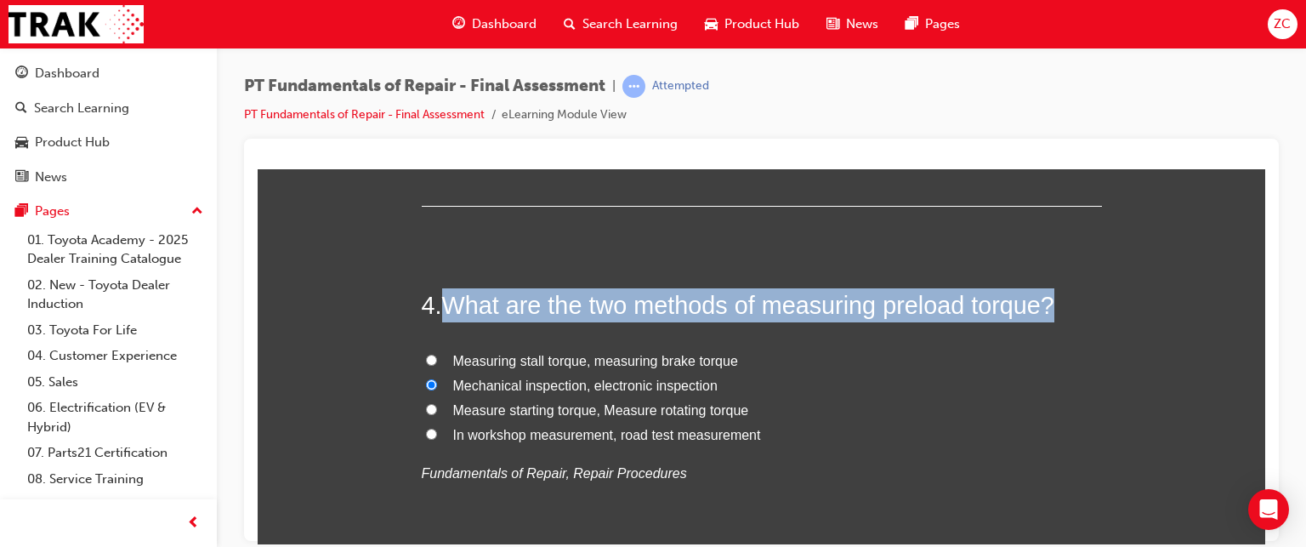
drag, startPoint x: 441, startPoint y: 301, endPoint x: 1082, endPoint y: 310, distance: 641.2
click at [1082, 310] on h2 "4 . What are the two methods of measuring preload torque?" at bounding box center [762, 304] width 680 height 34
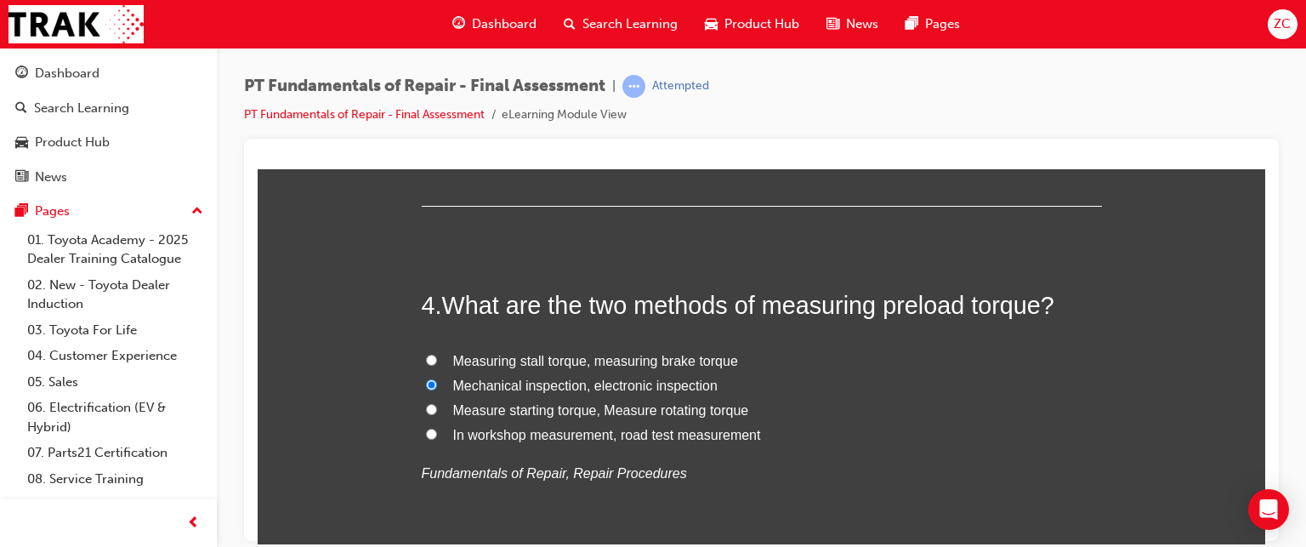
click at [642, 433] on span "In workshop measurement, road test measurement" at bounding box center [607, 434] width 308 height 14
click at [437, 433] on input "In workshop measurement, road test measurement" at bounding box center [431, 433] width 11 height 11
radio input "true"
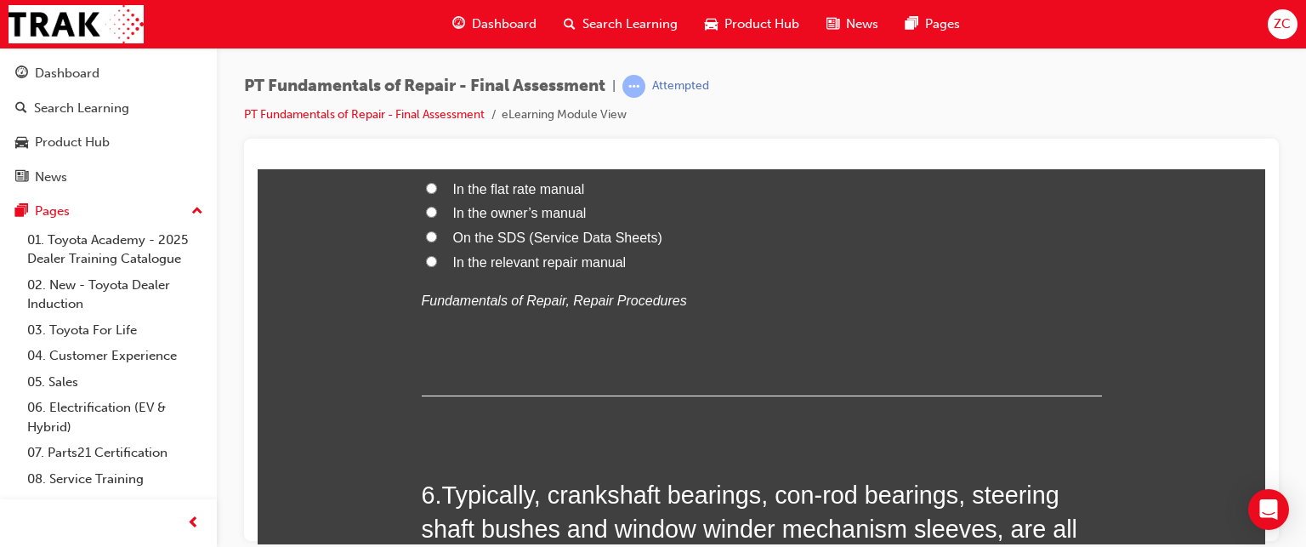
scroll to position [1724, 0]
click at [480, 266] on span "In the relevant repair manual" at bounding box center [539, 261] width 173 height 14
click at [437, 266] on input "In the relevant repair manual" at bounding box center [431, 260] width 11 height 11
radio input "true"
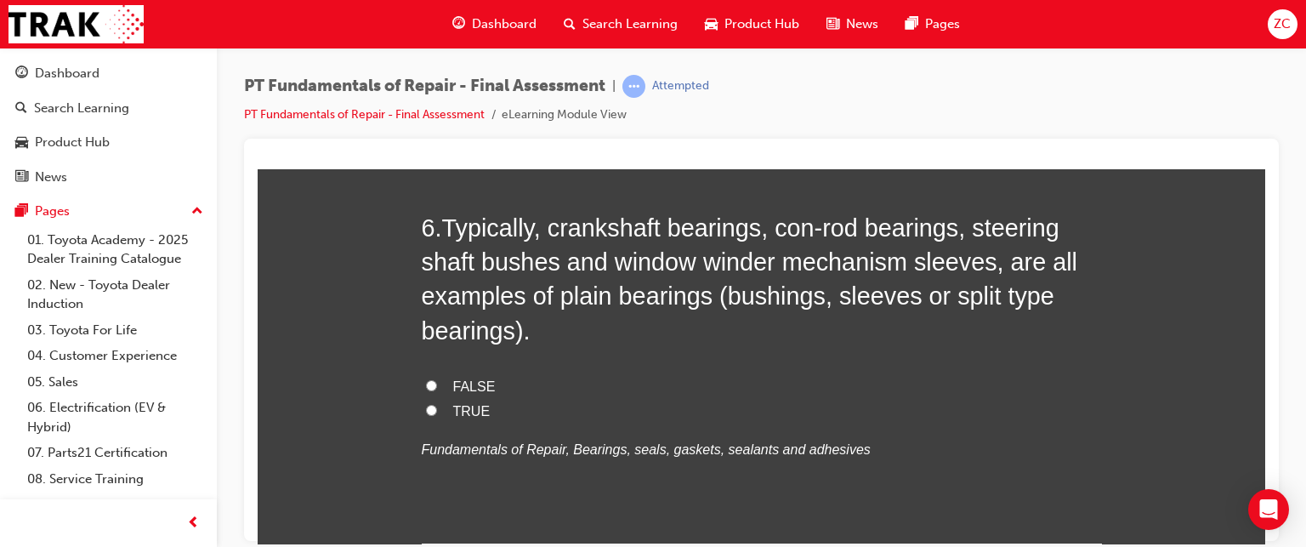
scroll to position [1990, 0]
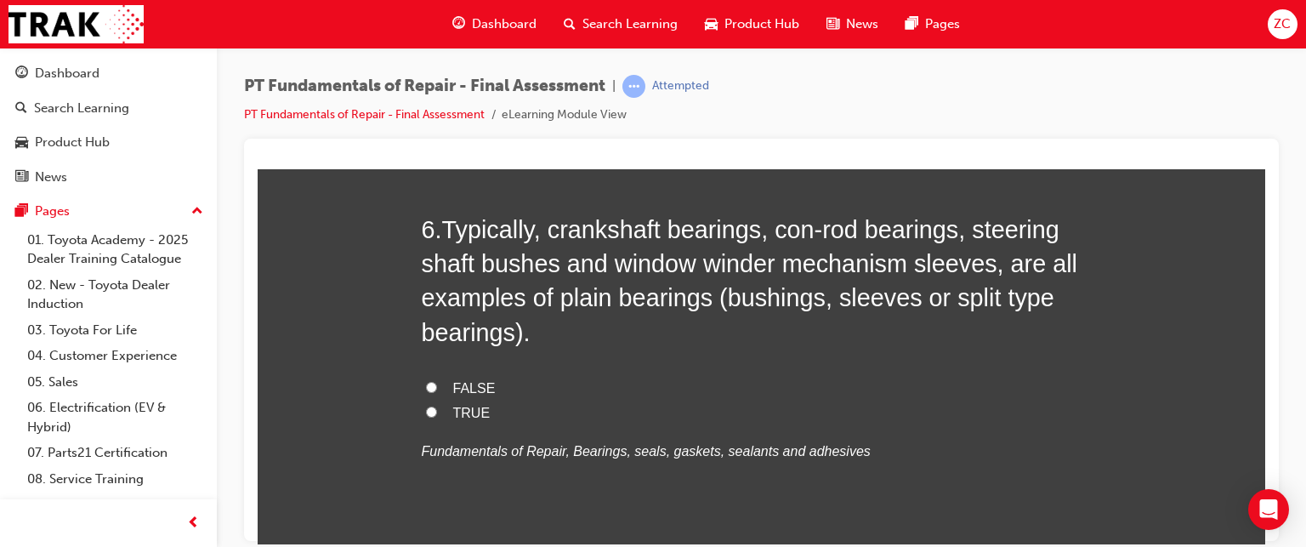
click at [456, 408] on span "TRUE" at bounding box center [471, 412] width 37 height 14
click at [437, 408] on input "TRUE" at bounding box center [431, 411] width 11 height 11
radio input "true"
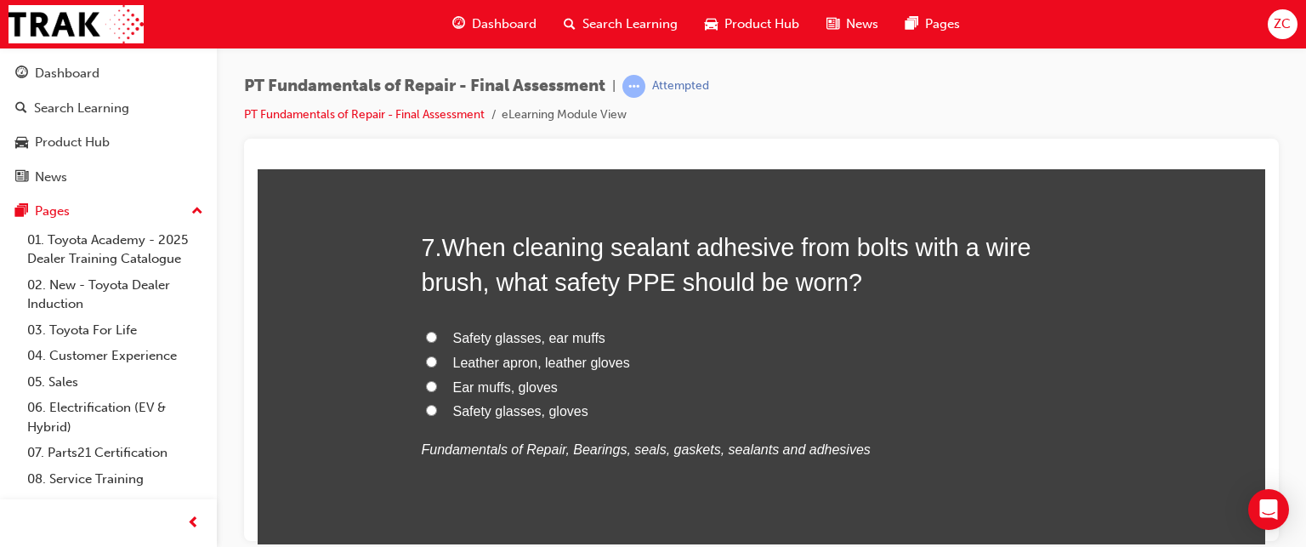
scroll to position [2386, 0]
click at [467, 404] on span "Safety glasses, gloves" at bounding box center [520, 411] width 135 height 14
click at [437, 405] on input "Safety glasses, gloves" at bounding box center [431, 410] width 11 height 11
radio input "true"
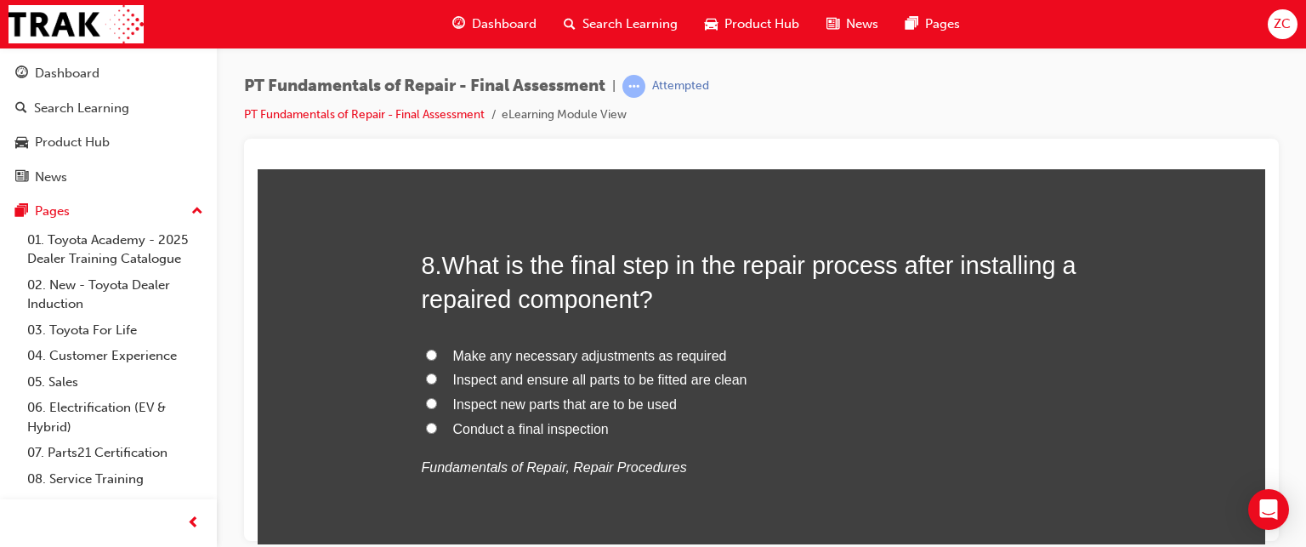
scroll to position [2765, 0]
click at [626, 372] on span "Inspect and ensure all parts to be fitted are clean" at bounding box center [600, 379] width 294 height 14
click at [437, 372] on input "Inspect and ensure all parts to be fitted are clean" at bounding box center [431, 377] width 11 height 11
radio input "true"
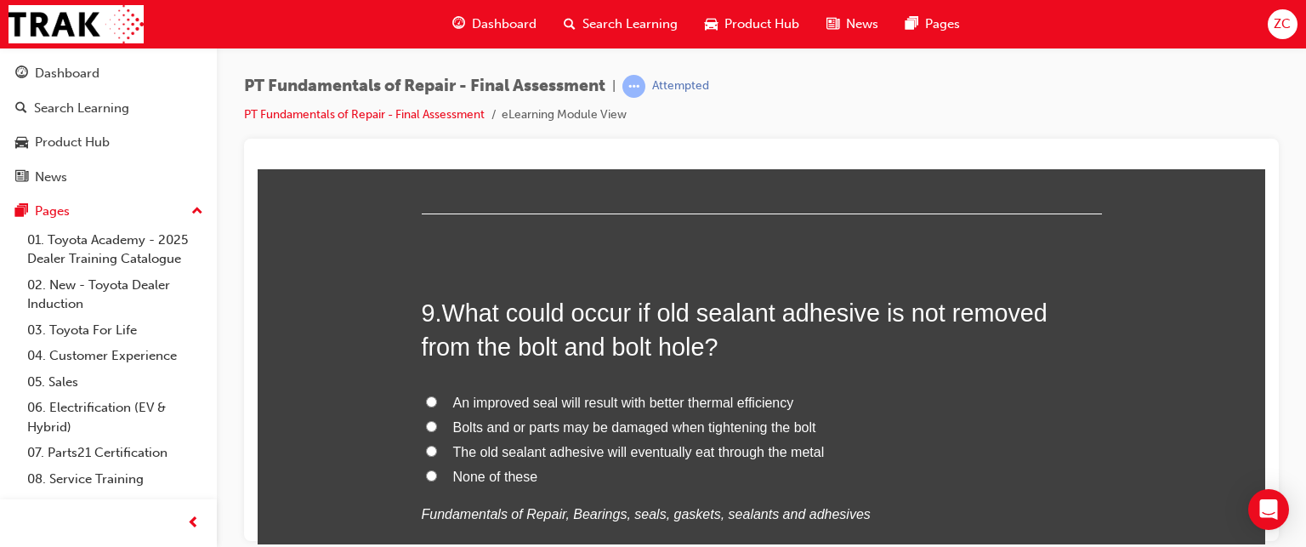
scroll to position [3115, 0]
click at [510, 446] on span "The old sealant adhesive will eventually eat through the metal" at bounding box center [639, 450] width 372 height 14
click at [437, 446] on input "The old sealant adhesive will eventually eat through the metal" at bounding box center [431, 449] width 11 height 11
radio input "true"
click at [520, 399] on span "An improved seal will result with better thermal efficiency" at bounding box center [623, 401] width 341 height 14
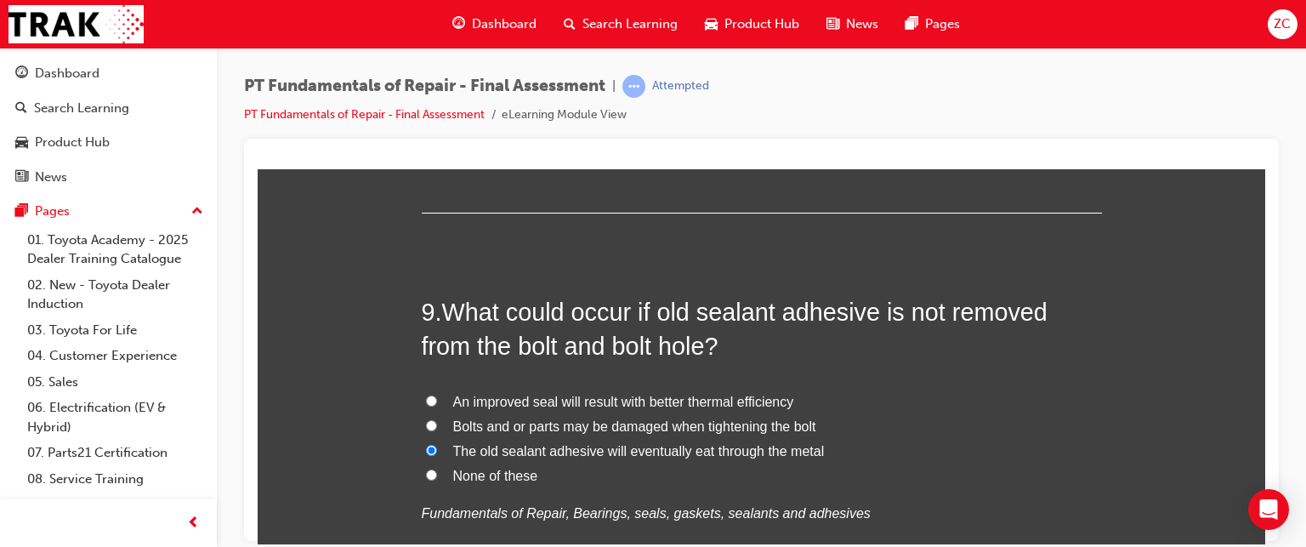
click at [437, 399] on input "An improved seal will result with better thermal efficiency" at bounding box center [431, 400] width 11 height 11
radio input "true"
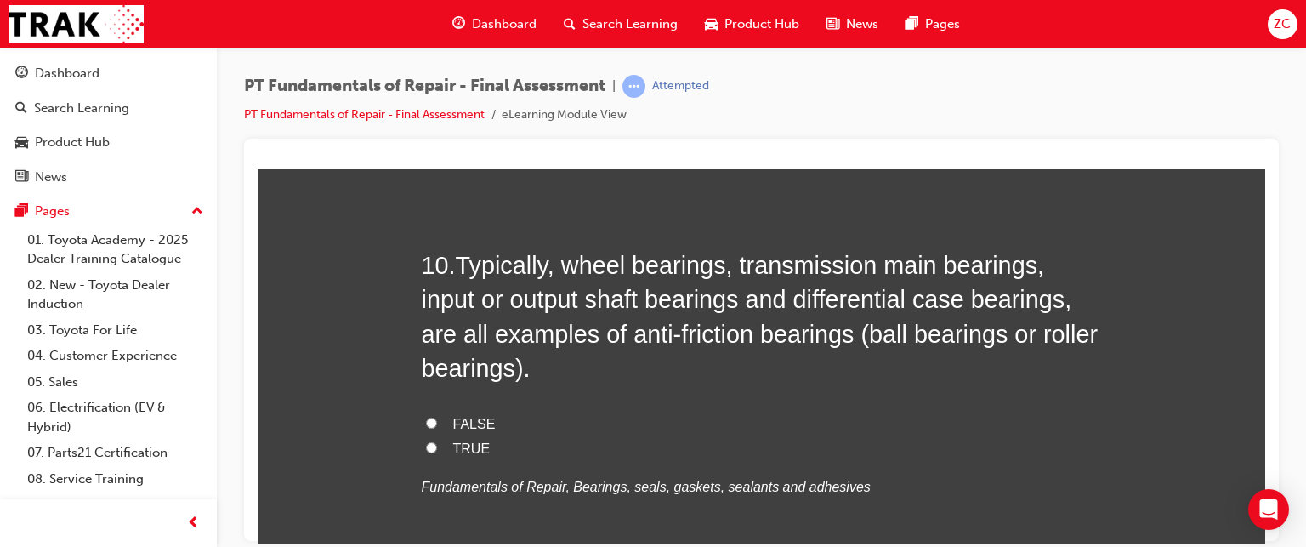
scroll to position [3558, 0]
click at [426, 440] on input "TRUE" at bounding box center [431, 445] width 11 height 11
radio input "true"
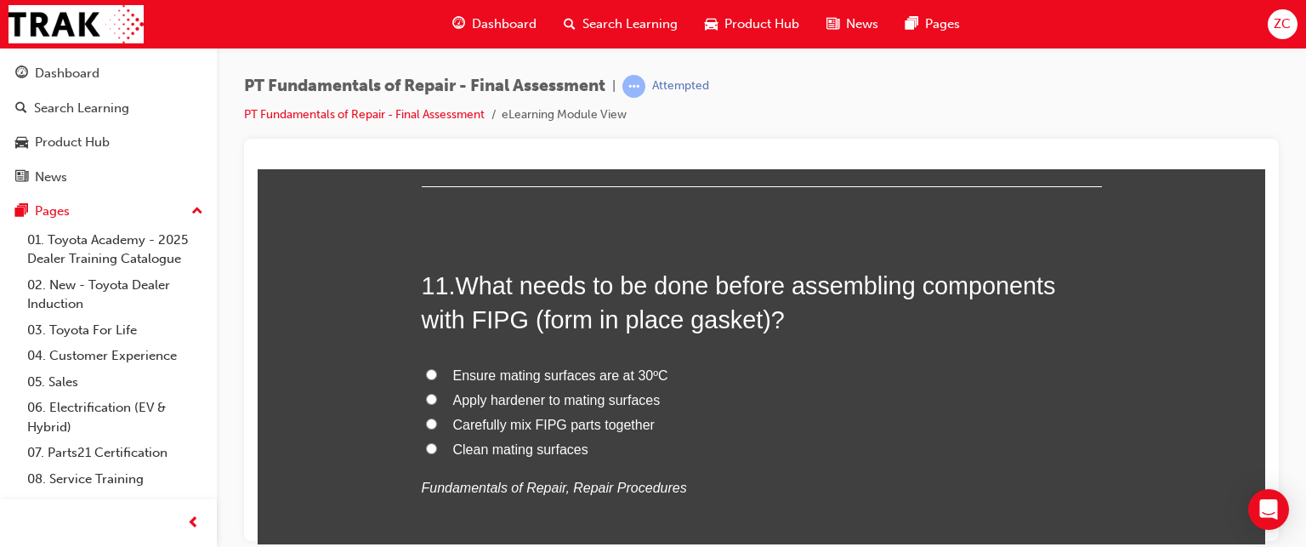
scroll to position [3956, 0]
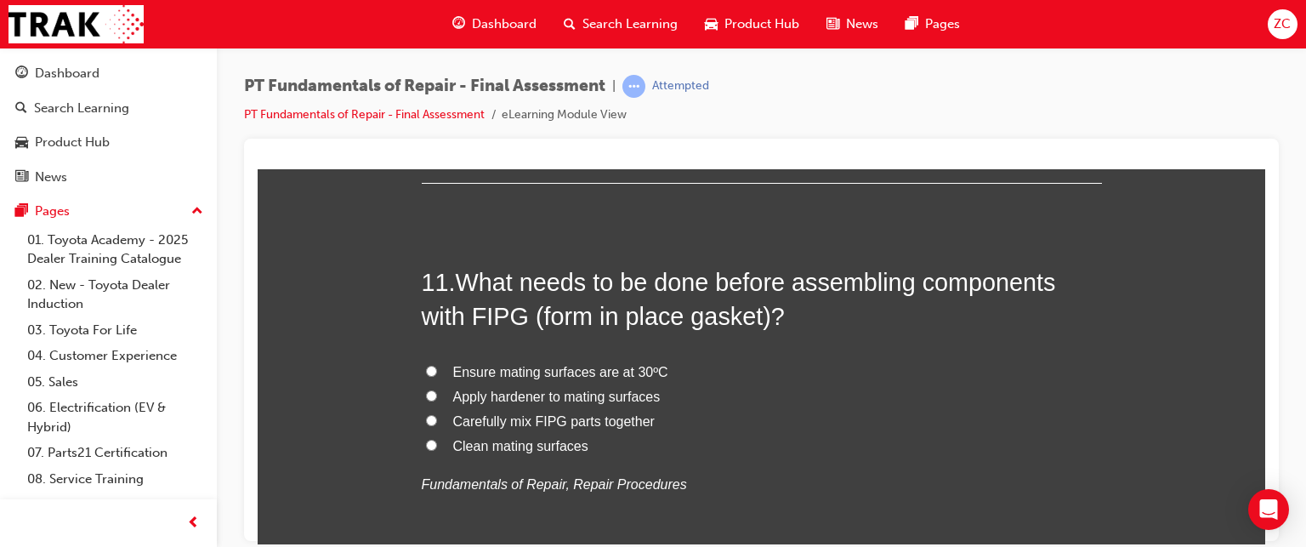
click at [521, 445] on span "Clean mating surfaces" at bounding box center [520, 445] width 135 height 14
click at [437, 445] on input "Clean mating surfaces" at bounding box center [431, 444] width 11 height 11
radio input "true"
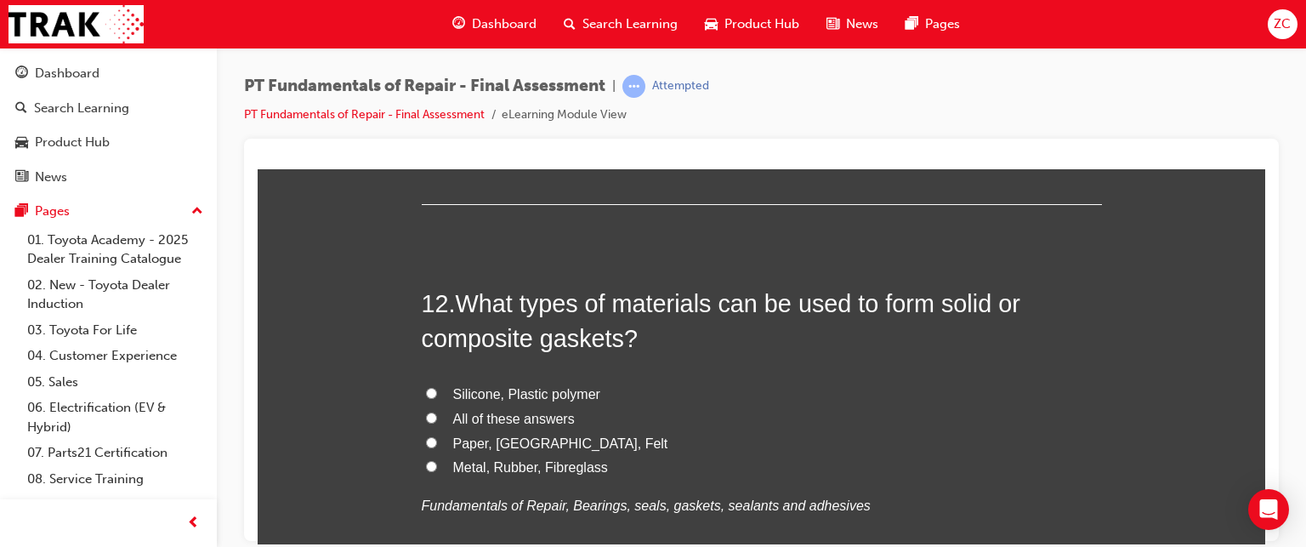
scroll to position [4330, 0]
click at [486, 395] on span "Silicone, Plastic polymer" at bounding box center [526, 393] width 147 height 14
click at [437, 395] on input "Silicone, Plastic polymer" at bounding box center [431, 392] width 11 height 11
radio input "true"
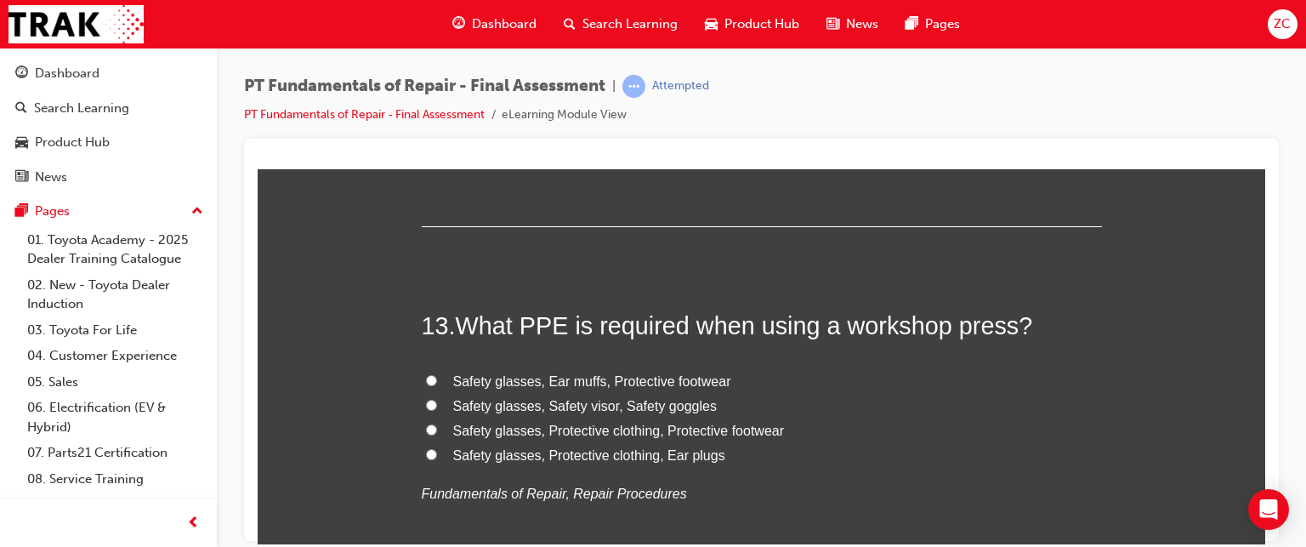
scroll to position [4706, 0]
click at [586, 378] on span "Safety glasses, Ear muffs, Protective footwear" at bounding box center [592, 378] width 278 height 14
click at [437, 378] on input "Safety glasses, Ear muffs, Protective footwear" at bounding box center [431, 377] width 11 height 11
radio input "true"
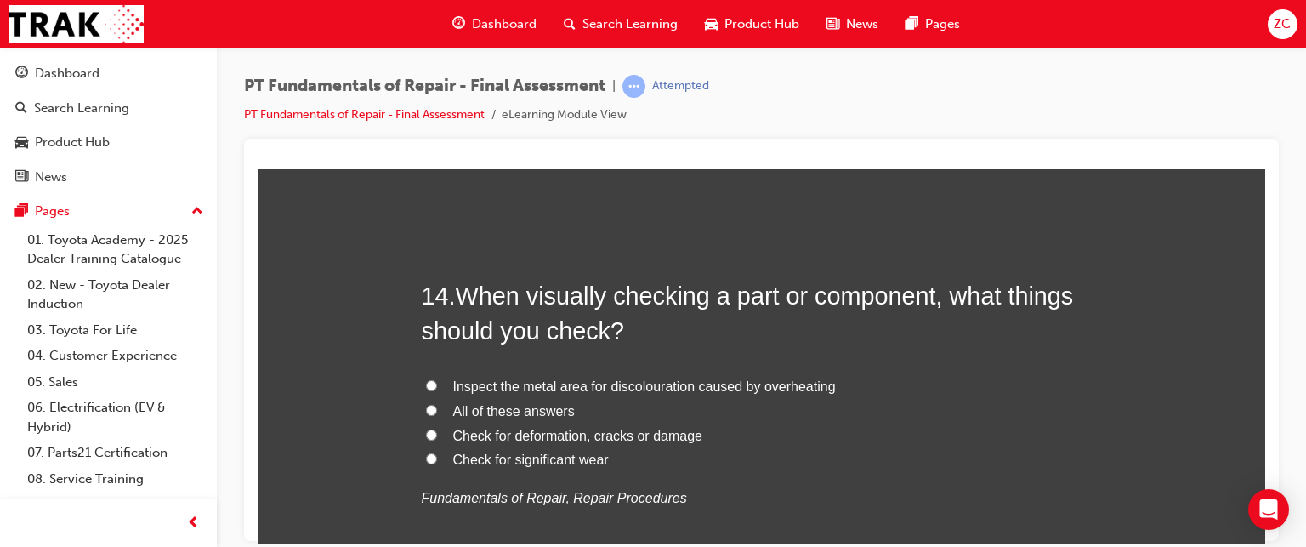
scroll to position [5095, 0]
click at [541, 409] on span "All of these answers" at bounding box center [514, 410] width 122 height 14
click at [437, 409] on input "All of these answers" at bounding box center [431, 409] width 11 height 11
radio input "true"
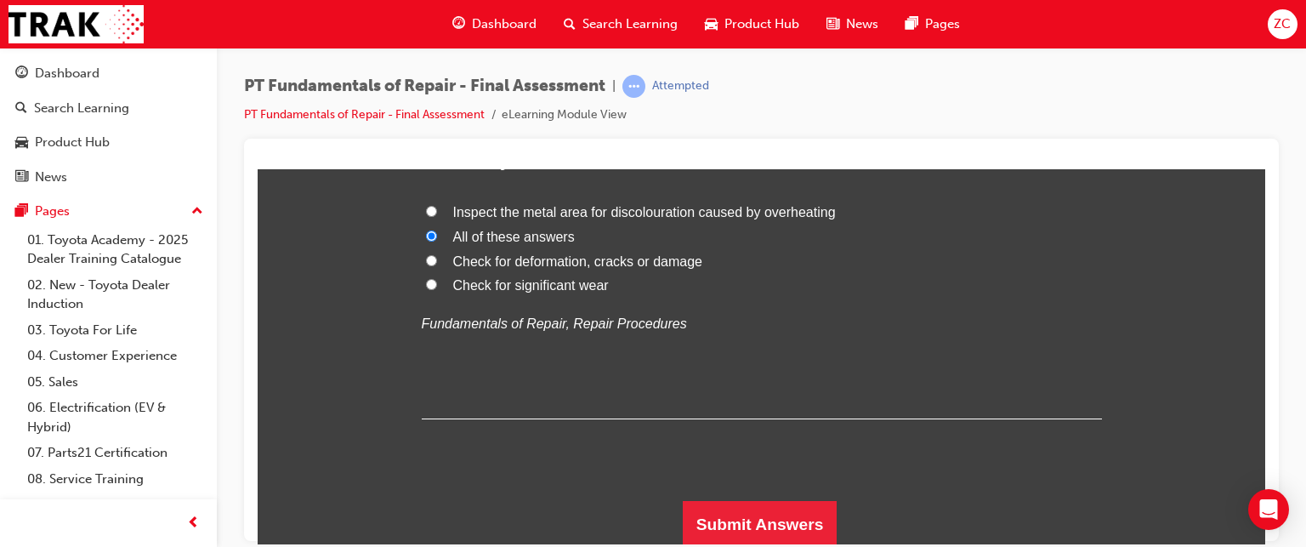
click at [738, 520] on button "Submit Answers" at bounding box center [760, 524] width 155 height 48
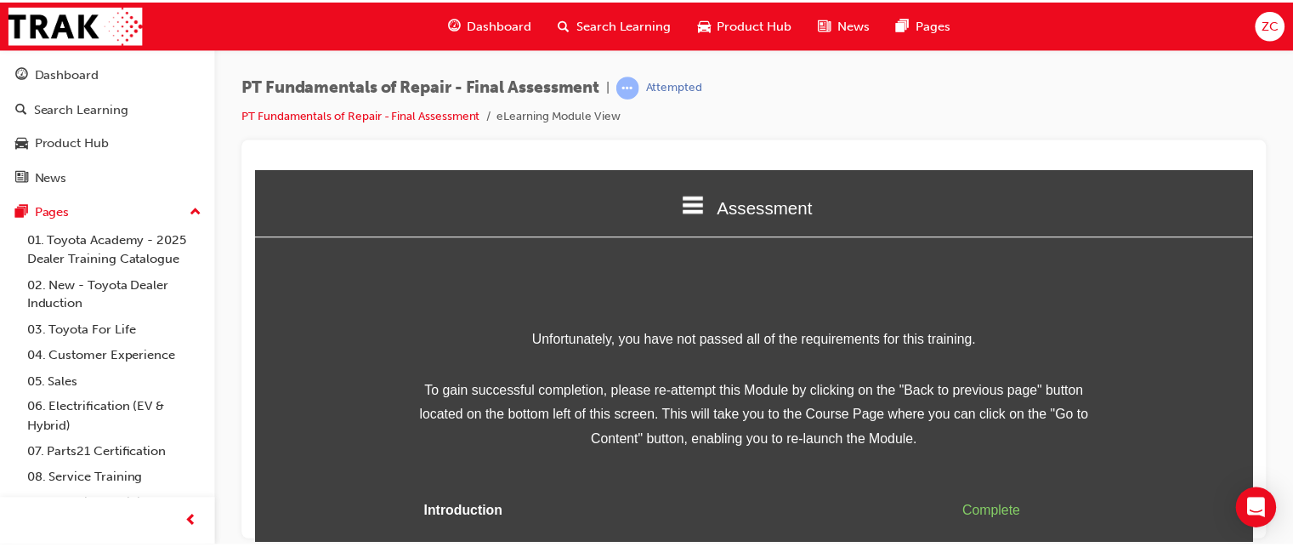
scroll to position [90, 0]
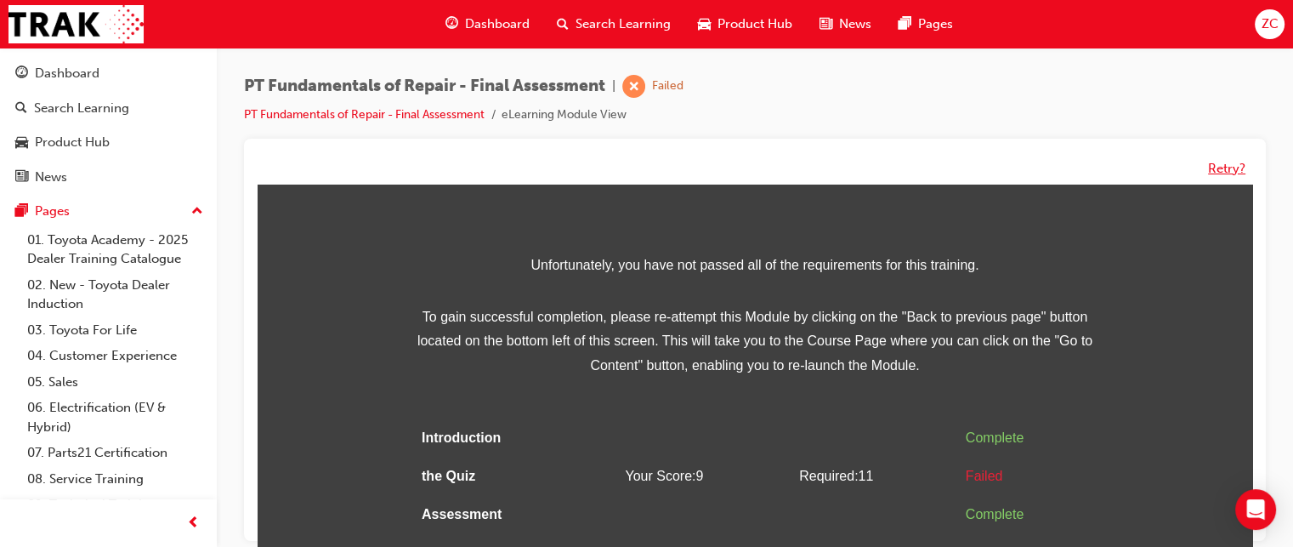
click at [1221, 167] on button "Retry?" at bounding box center [1226, 169] width 37 height 20
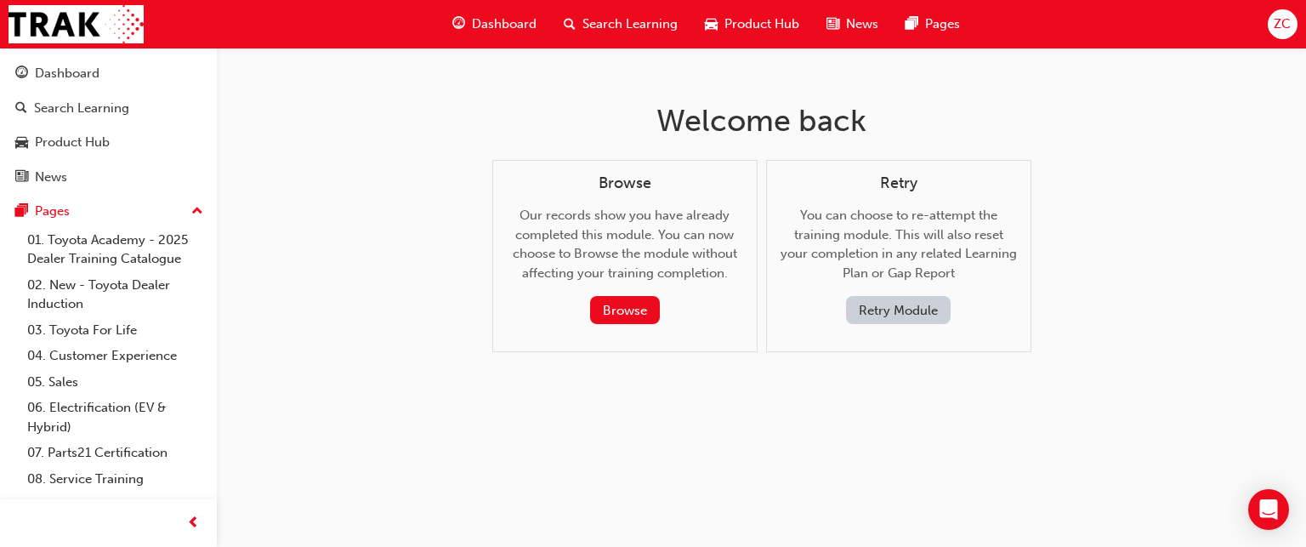
click at [897, 303] on button "Retry Module" at bounding box center [898, 310] width 105 height 28
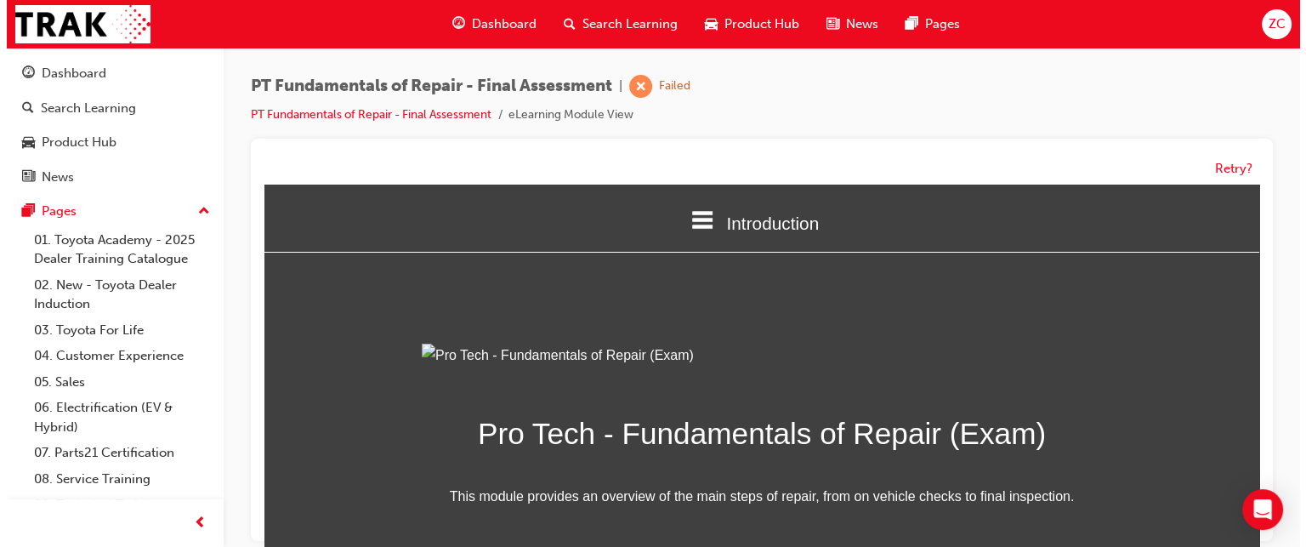
scroll to position [238, 0]
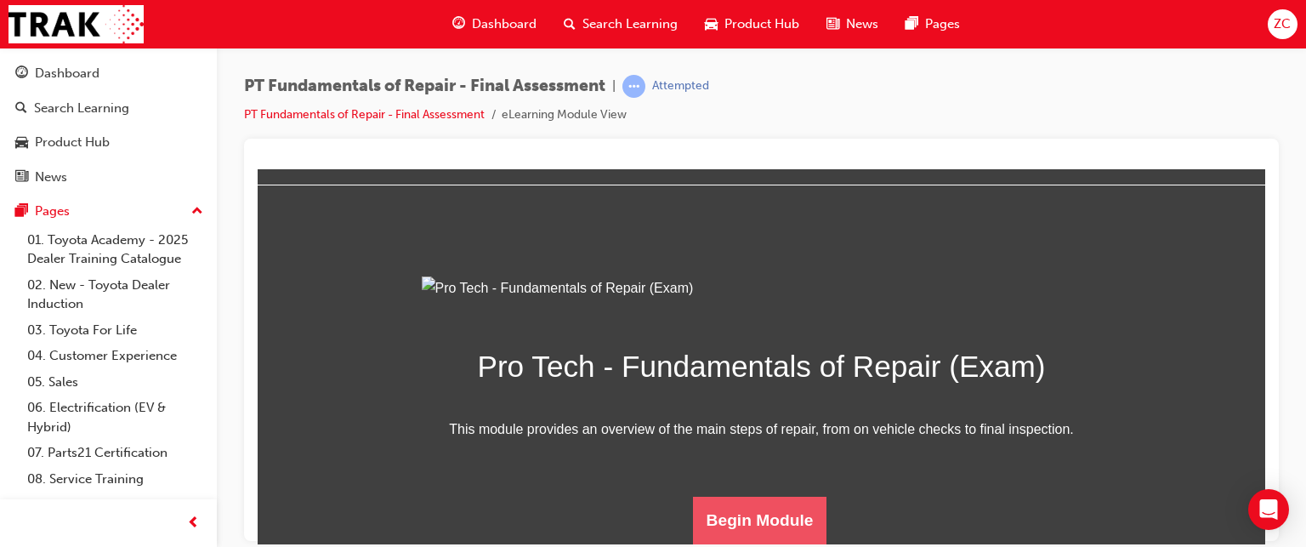
click at [762, 522] on button "Begin Module" at bounding box center [760, 520] width 134 height 48
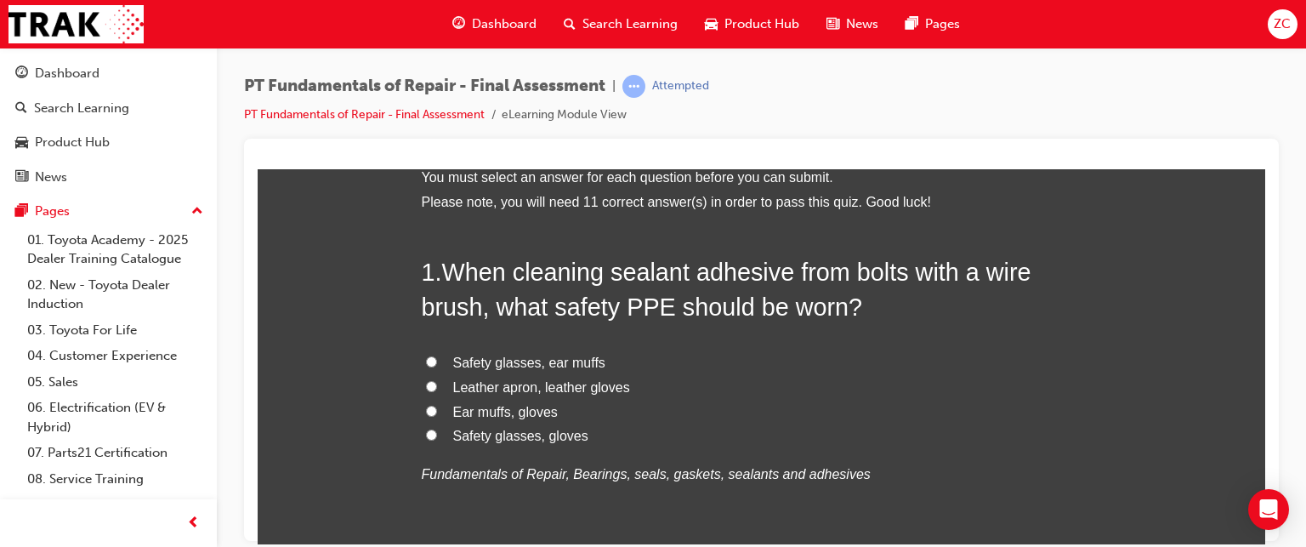
scroll to position [95, 0]
click at [541, 361] on span "Safety glasses, ear muffs" at bounding box center [529, 361] width 152 height 14
click at [437, 361] on input "Safety glasses, ear muffs" at bounding box center [431, 360] width 11 height 11
radio input "true"
click at [515, 427] on span "Safety glasses, gloves" at bounding box center [520, 434] width 135 height 14
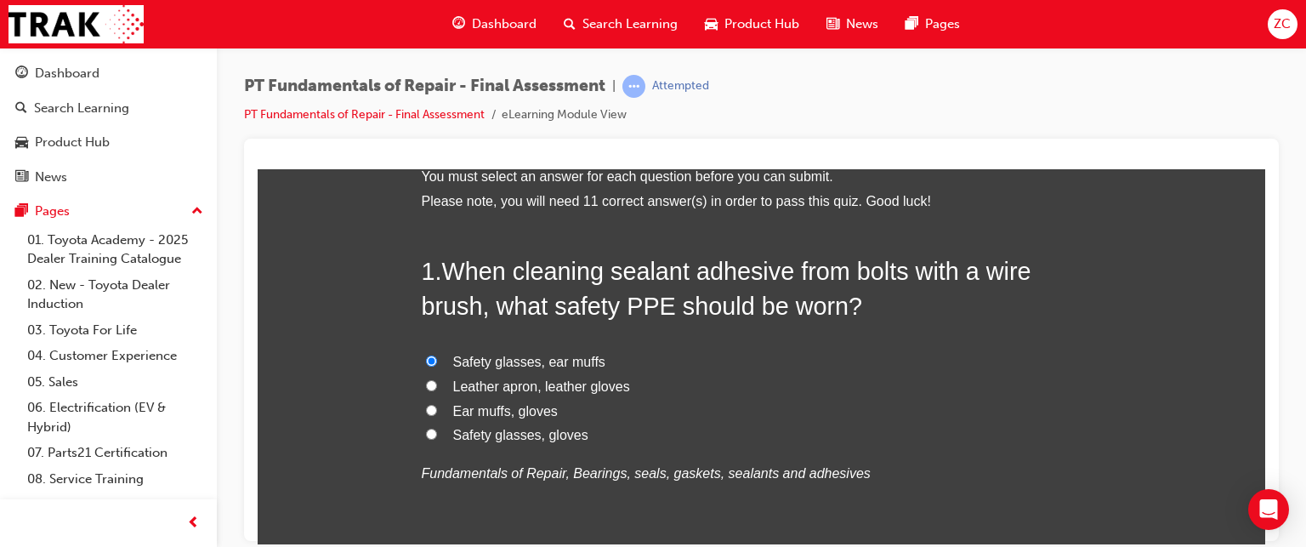
click at [437, 428] on input "Safety glasses, gloves" at bounding box center [431, 433] width 11 height 11
radio input "true"
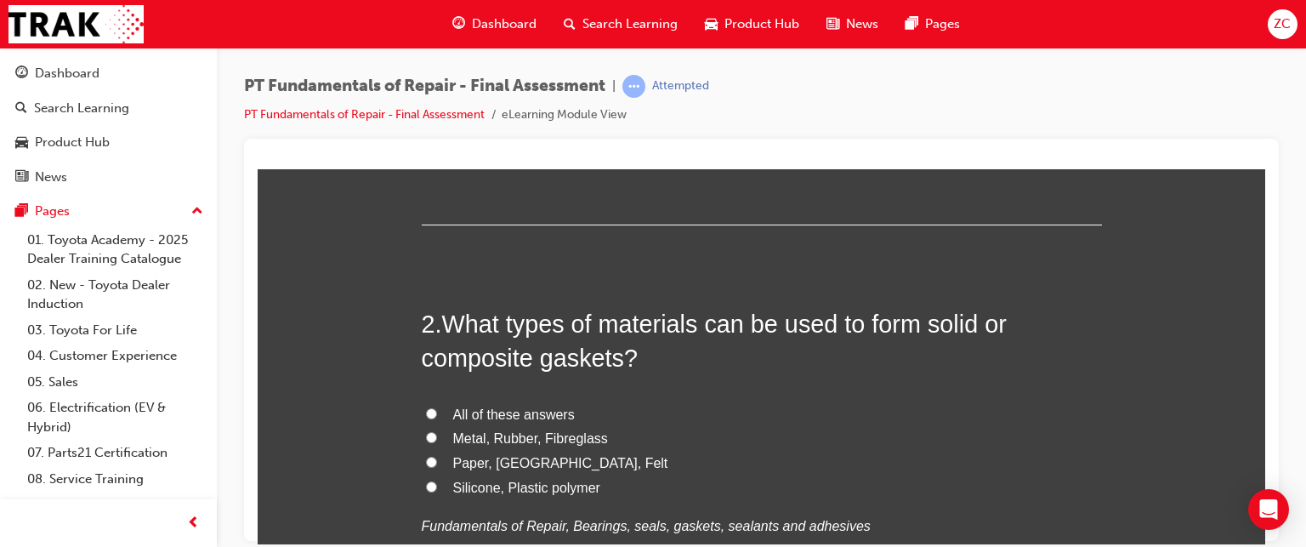
scroll to position [469, 0]
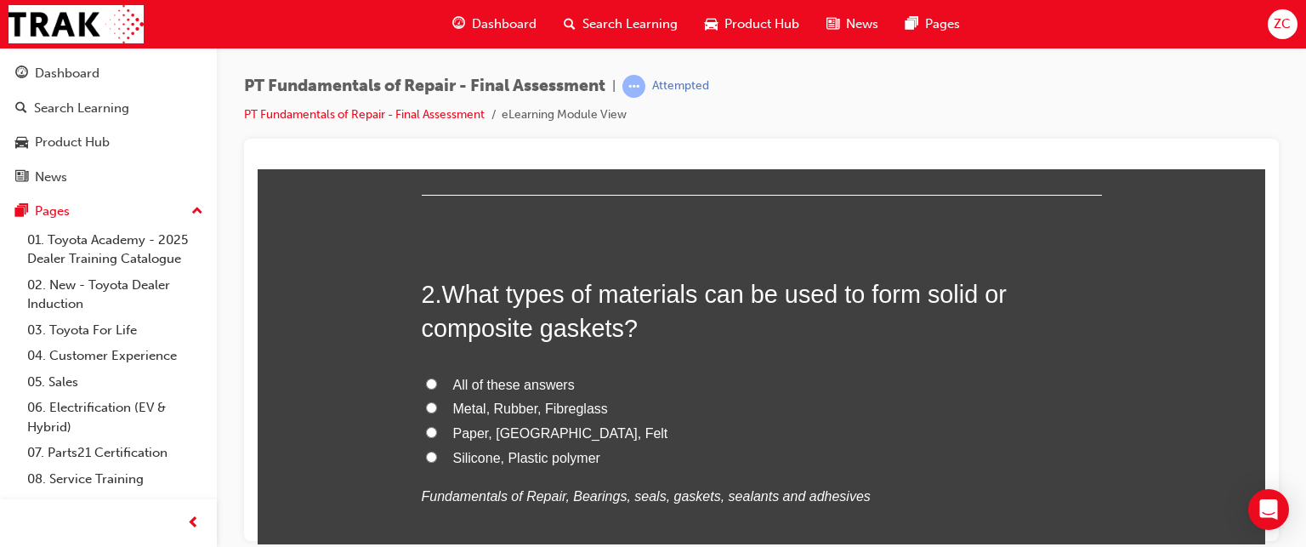
click at [541, 372] on label "All of these answers" at bounding box center [762, 384] width 680 height 25
click at [437, 378] on input "All of these answers" at bounding box center [431, 383] width 11 height 11
radio input "true"
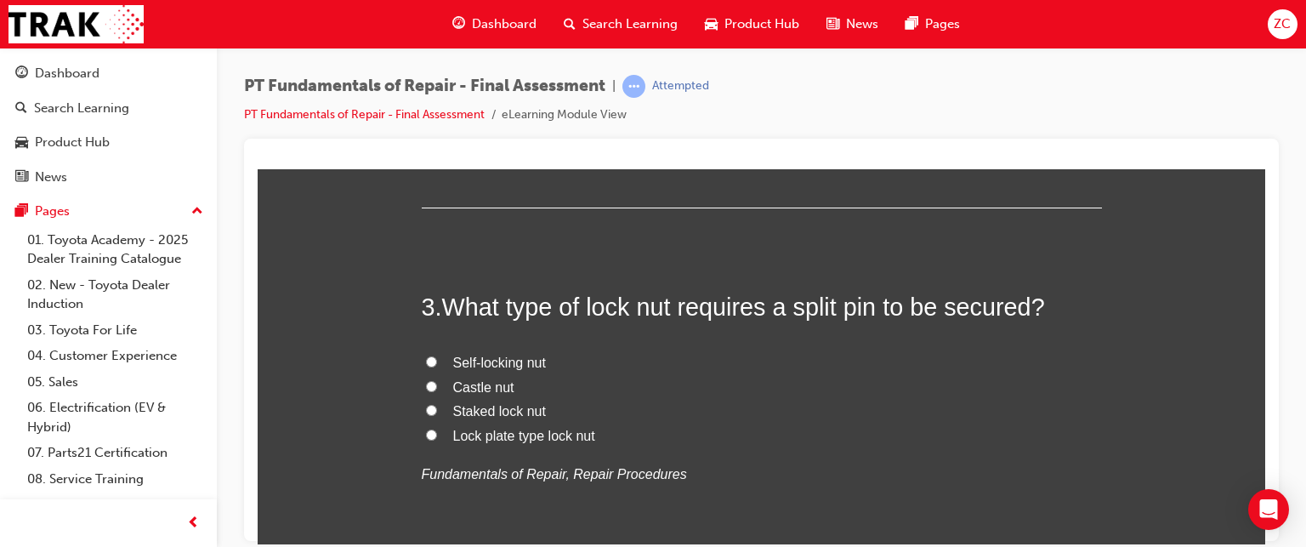
scroll to position [853, 0]
click at [488, 389] on span "Castle nut" at bounding box center [483, 385] width 61 height 14
click at [437, 389] on input "Castle nut" at bounding box center [431, 384] width 11 height 11
radio input "true"
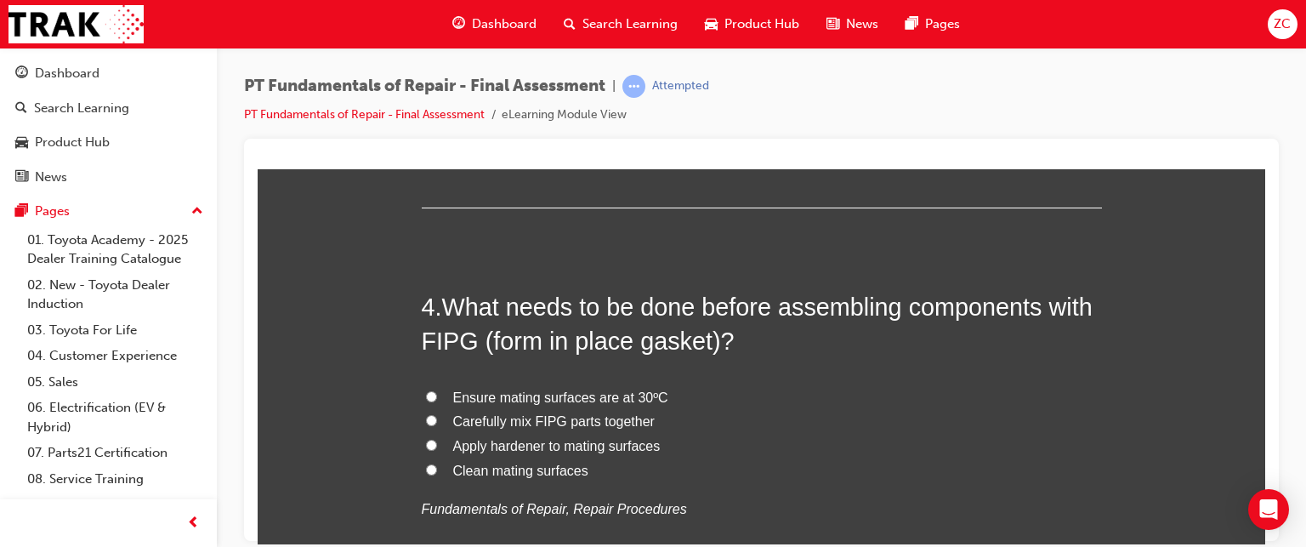
scroll to position [1219, 0]
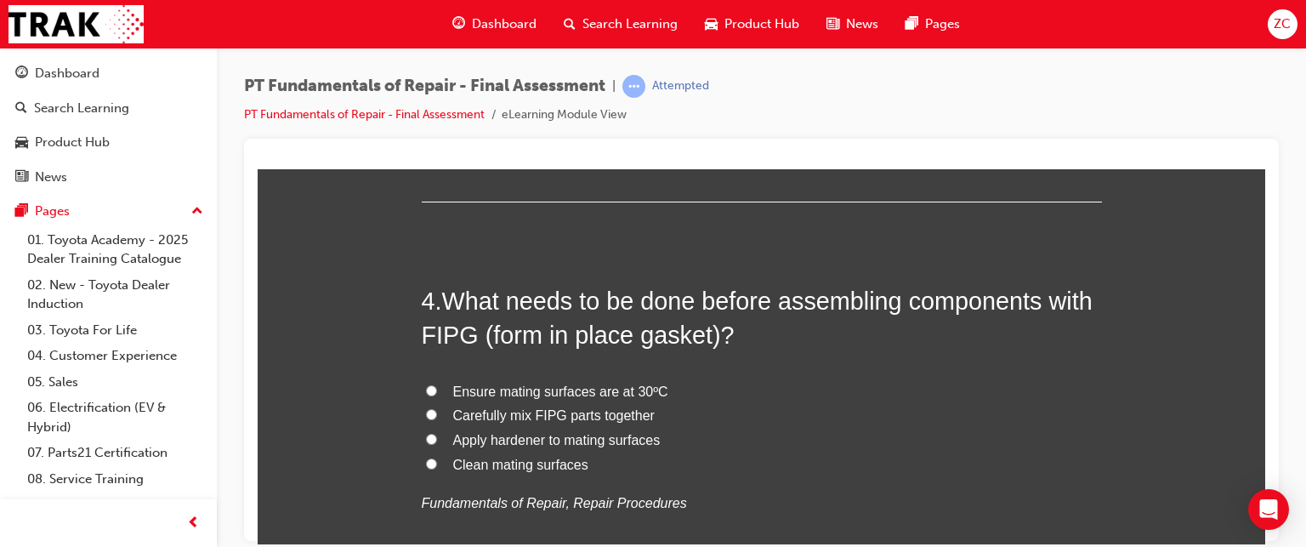
click at [475, 466] on span "Clean mating surfaces" at bounding box center [520, 464] width 135 height 14
click at [437, 466] on input "Clean mating surfaces" at bounding box center [431, 462] width 11 height 11
radio input "true"
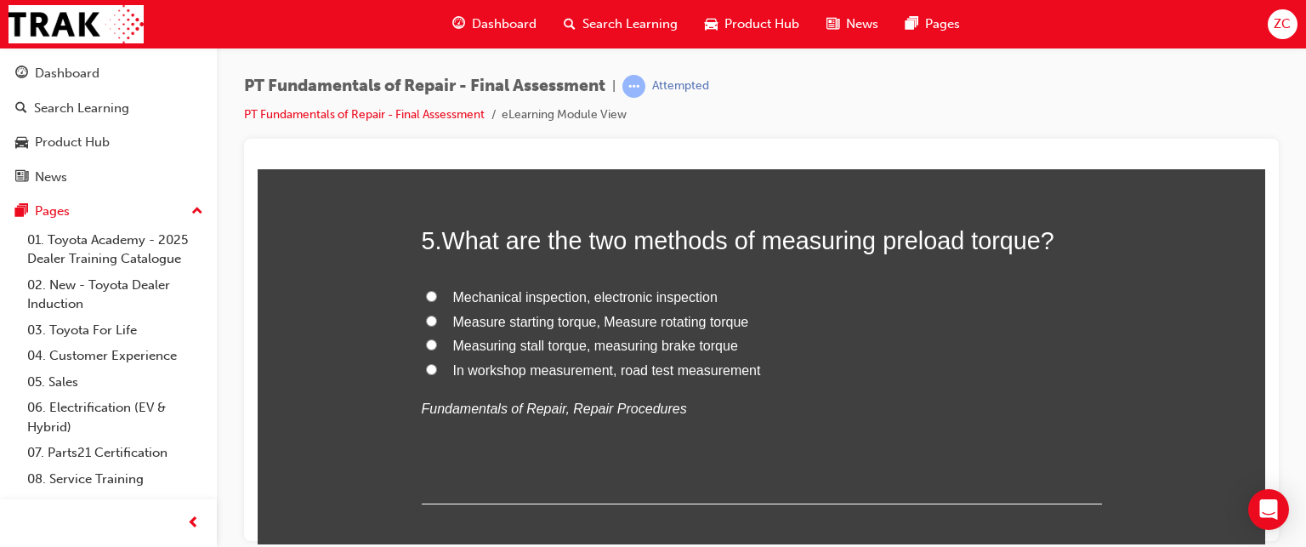
scroll to position [1684, 0]
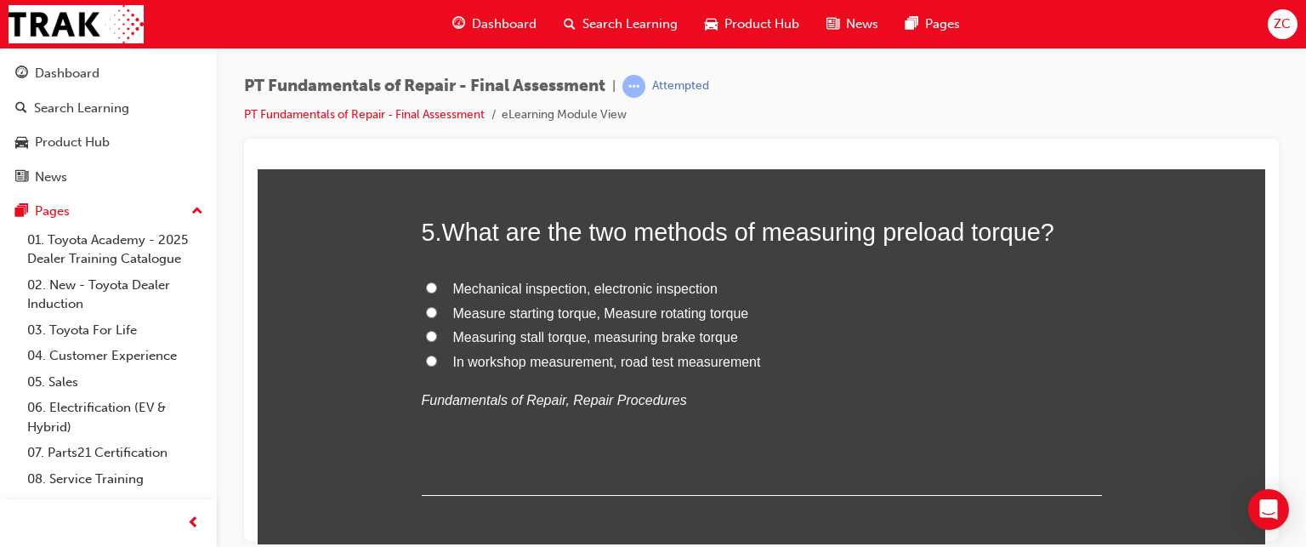
click at [528, 315] on span "Measure starting torque, Measure rotating torque" at bounding box center [601, 312] width 296 height 14
click at [437, 315] on input "Measure starting torque, Measure rotating torque" at bounding box center [431, 311] width 11 height 11
radio input "true"
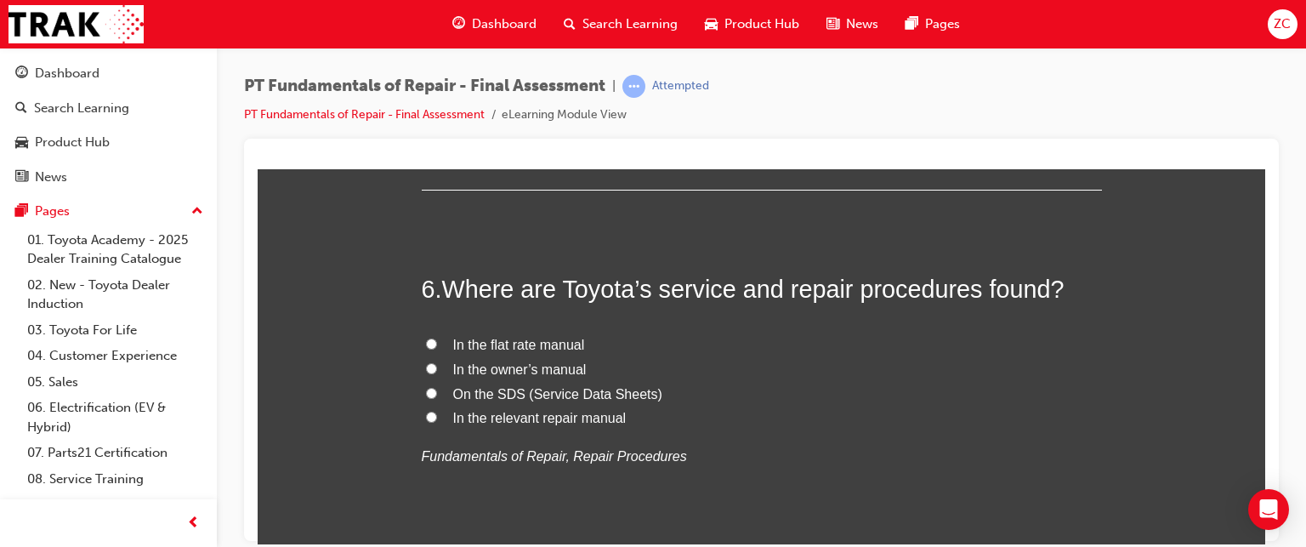
scroll to position [2019, 0]
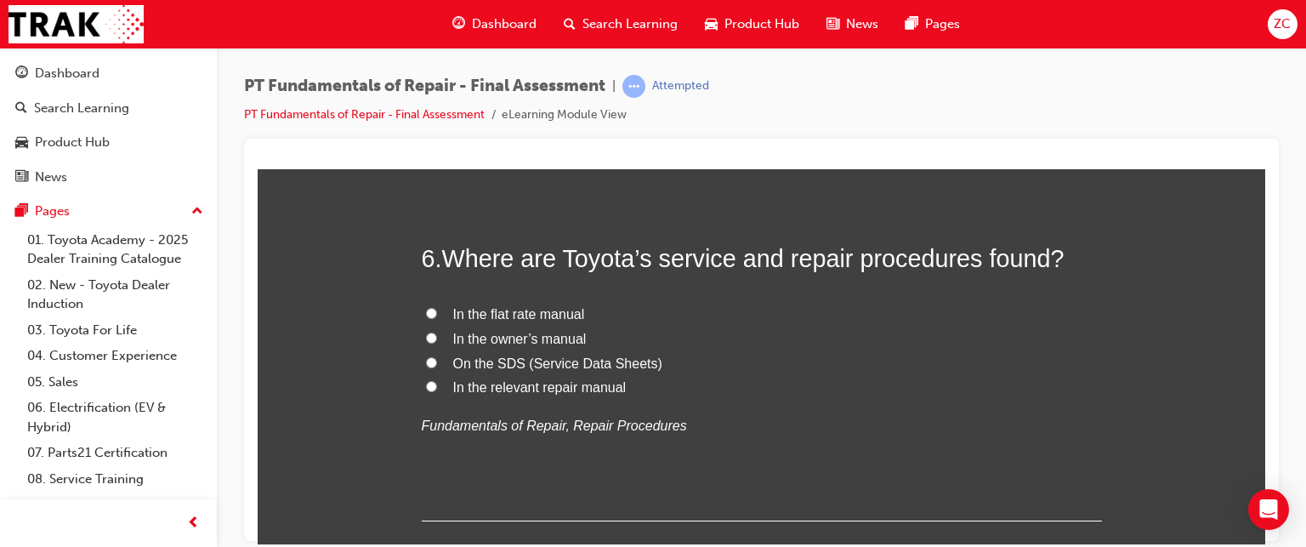
click at [497, 385] on span "In the relevant repair manual" at bounding box center [539, 386] width 173 height 14
click at [437, 385] on input "In the relevant repair manual" at bounding box center [431, 385] width 11 height 11
radio input "true"
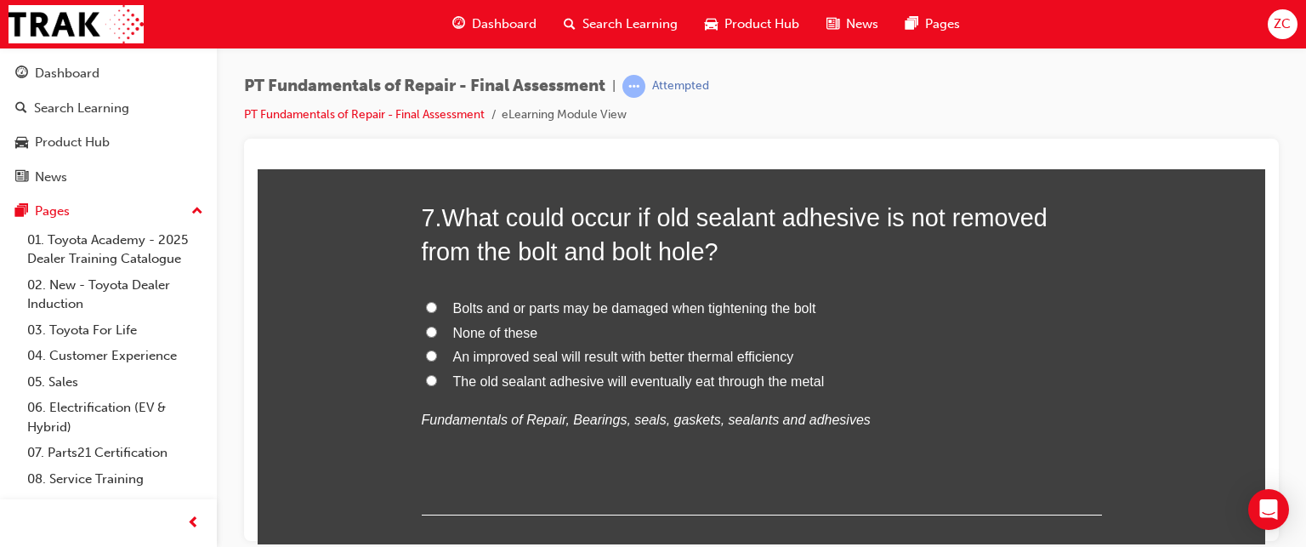
scroll to position [2423, 0]
click at [530, 347] on span "An improved seal will result with better thermal efficiency" at bounding box center [623, 354] width 341 height 14
click at [437, 348] on input "An improved seal will result with better thermal efficiency" at bounding box center [431, 353] width 11 height 11
radio input "true"
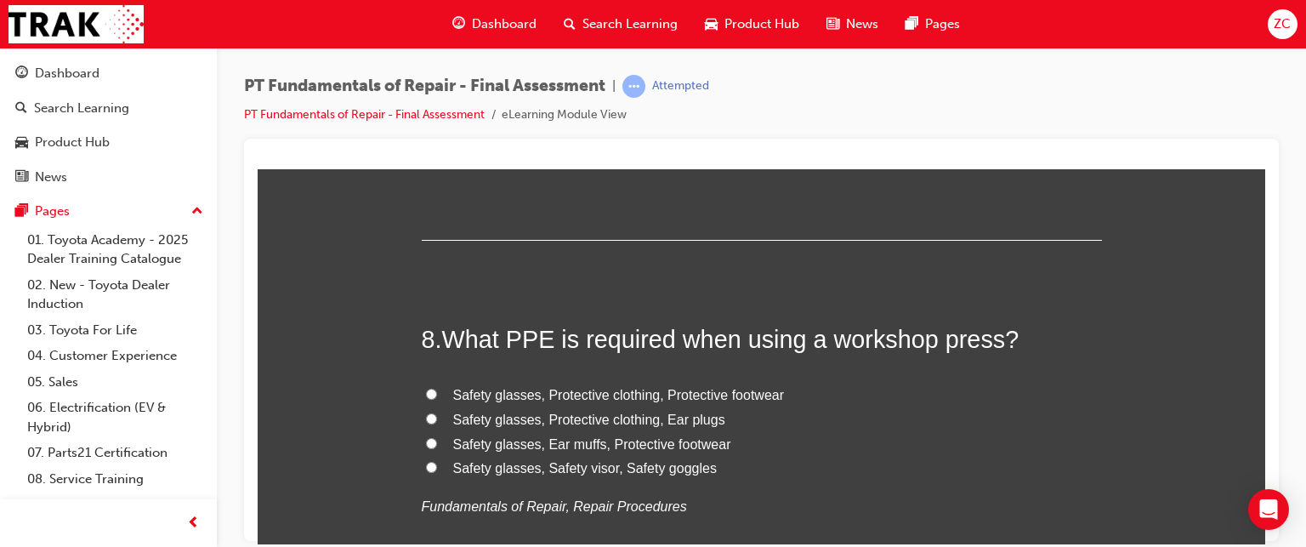
scroll to position [2775, 0]
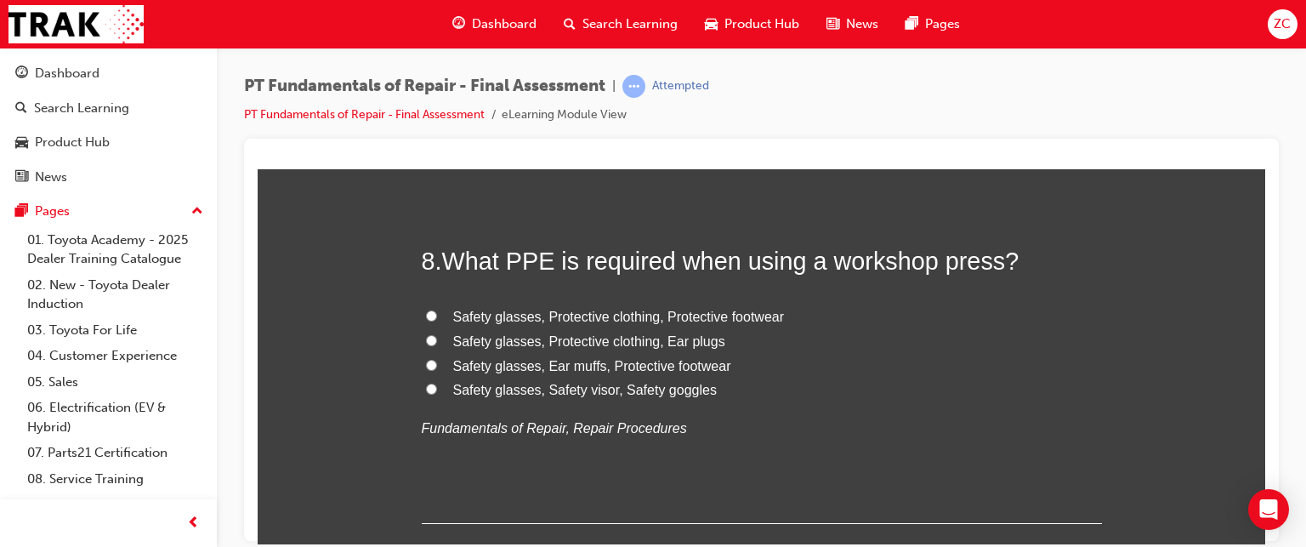
click at [552, 360] on span "Safety glasses, Ear muffs, Protective footwear" at bounding box center [592, 365] width 278 height 14
click at [437, 360] on input "Safety glasses, Ear muffs, Protective footwear" at bounding box center [431, 364] width 11 height 11
radio input "true"
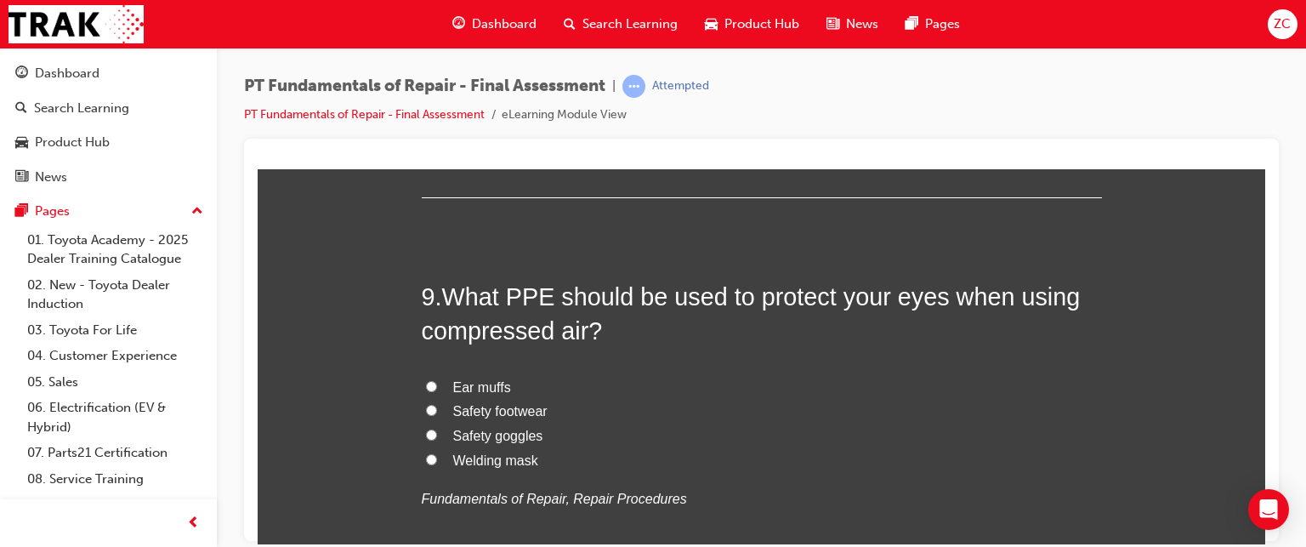
scroll to position [3101, 0]
click at [510, 427] on span "Safety goggles" at bounding box center [498, 434] width 90 height 14
click at [437, 428] on input "Safety goggles" at bounding box center [431, 433] width 11 height 11
radio input "true"
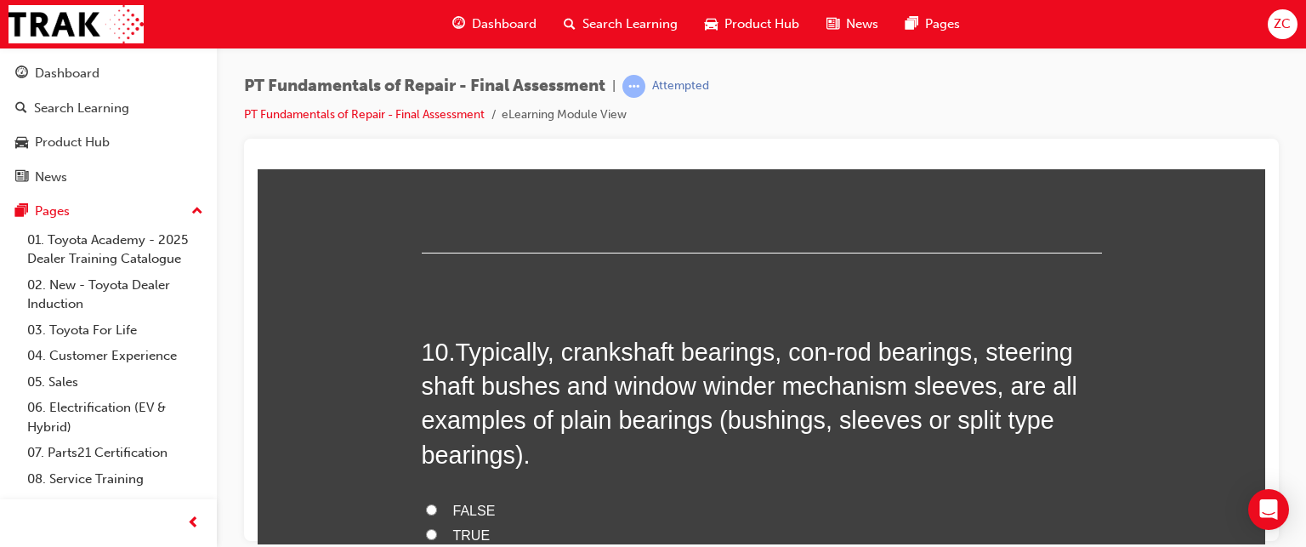
scroll to position [3570, 0]
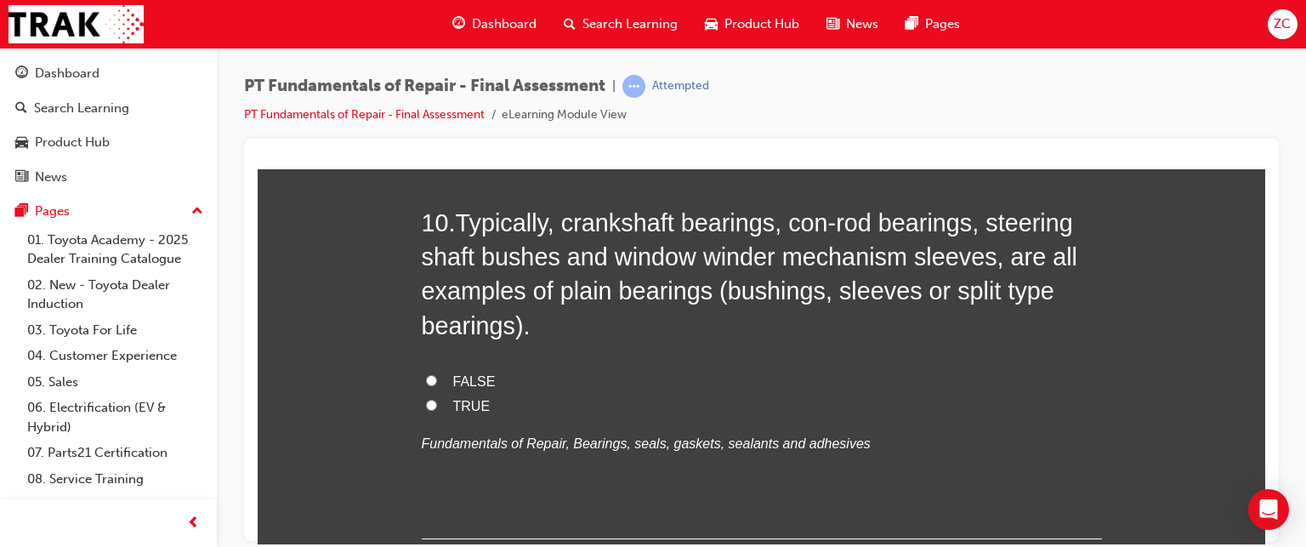
click at [457, 410] on span "TRUE" at bounding box center [471, 405] width 37 height 14
click at [437, 410] on input "TRUE" at bounding box center [431, 404] width 11 height 11
radio input "true"
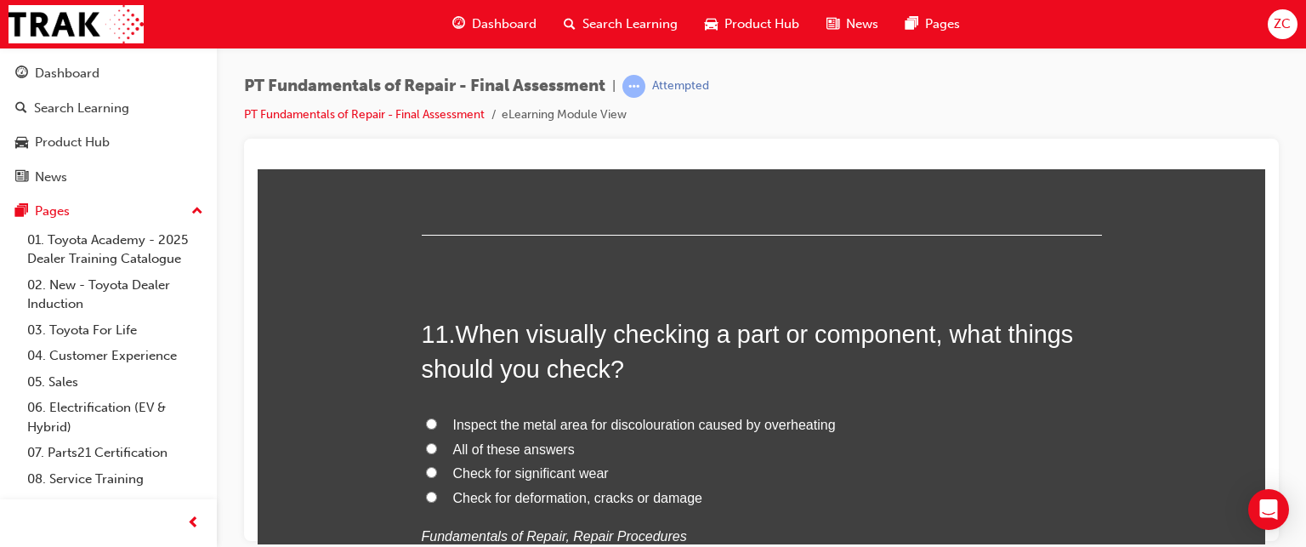
scroll to position [3900, 0]
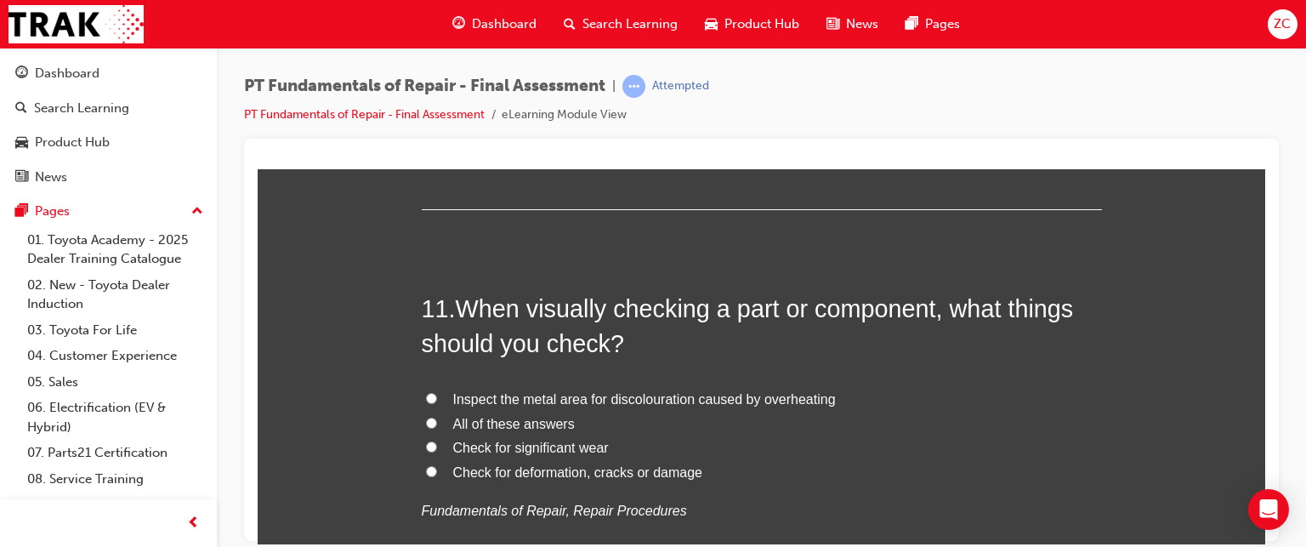
click at [488, 419] on span "All of these answers" at bounding box center [514, 423] width 122 height 14
click at [437, 419] on input "All of these answers" at bounding box center [431, 422] width 11 height 11
radio input "true"
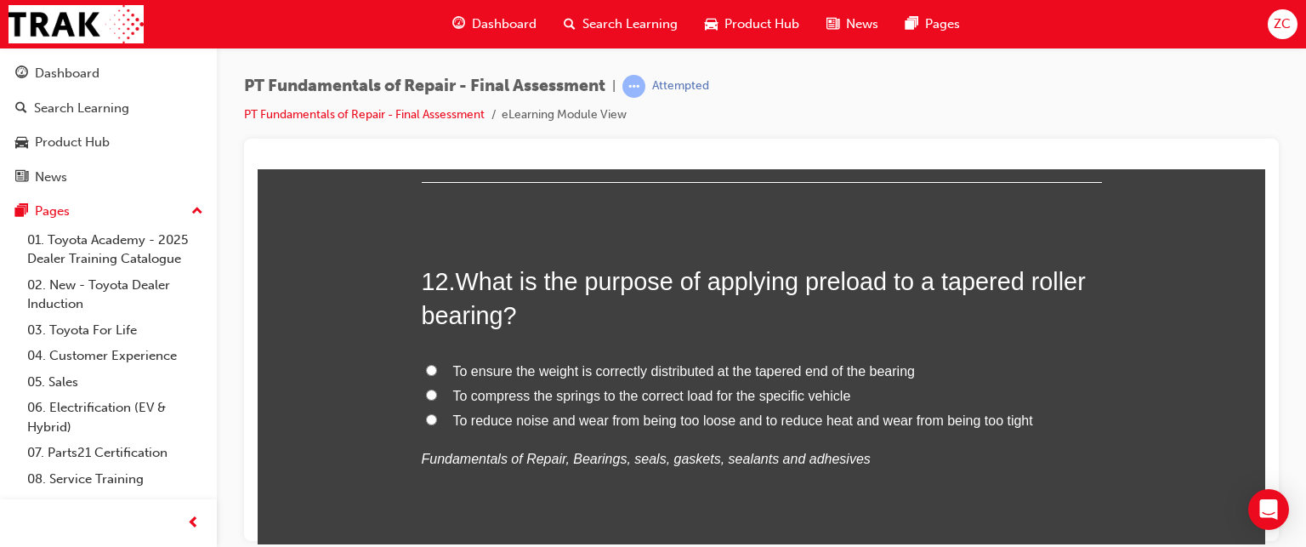
scroll to position [4325, 0]
click at [518, 419] on span "To reduce noise and wear from being too loose and to reduce heat and wear from …" at bounding box center [743, 418] width 580 height 14
click at [437, 419] on input "To reduce noise and wear from being too loose and to reduce heat and wear from …" at bounding box center [431, 417] width 11 height 11
radio input "true"
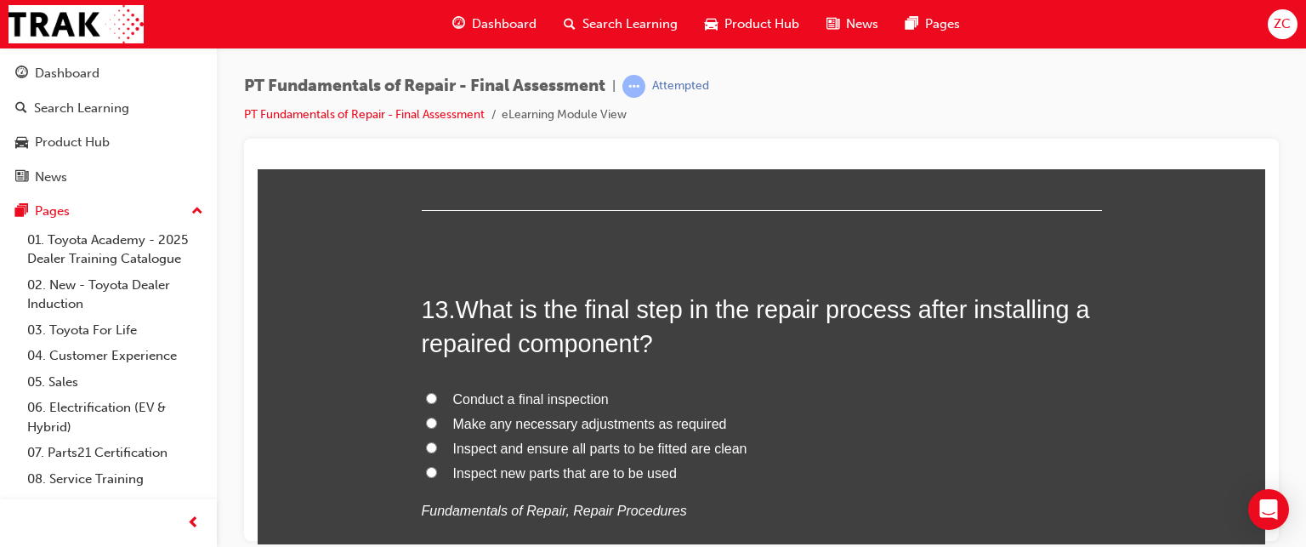
scroll to position [4668, 0]
click at [556, 392] on span "Conduct a final inspection" at bounding box center [531, 396] width 156 height 14
click at [437, 392] on input "Conduct a final inspection" at bounding box center [431, 395] width 11 height 11
radio input "true"
click at [656, 444] on span "Inspect and ensure all parts to be fitted are clean" at bounding box center [600, 446] width 294 height 14
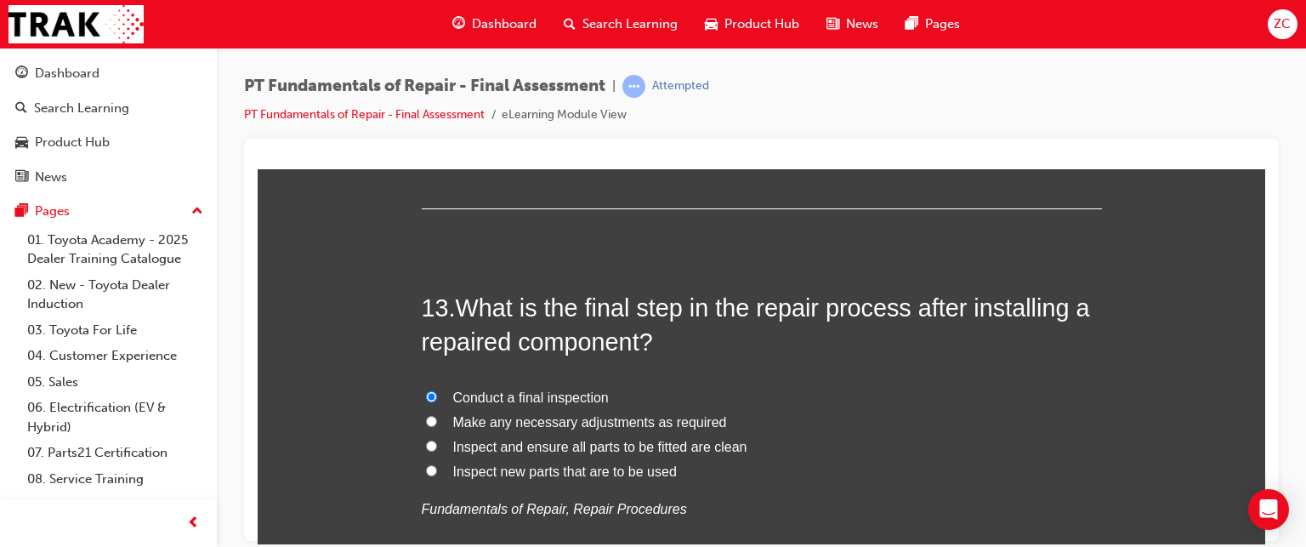
click at [437, 444] on input "Inspect and ensure all parts to be fitted are clean" at bounding box center [431, 445] width 11 height 11
radio input "true"
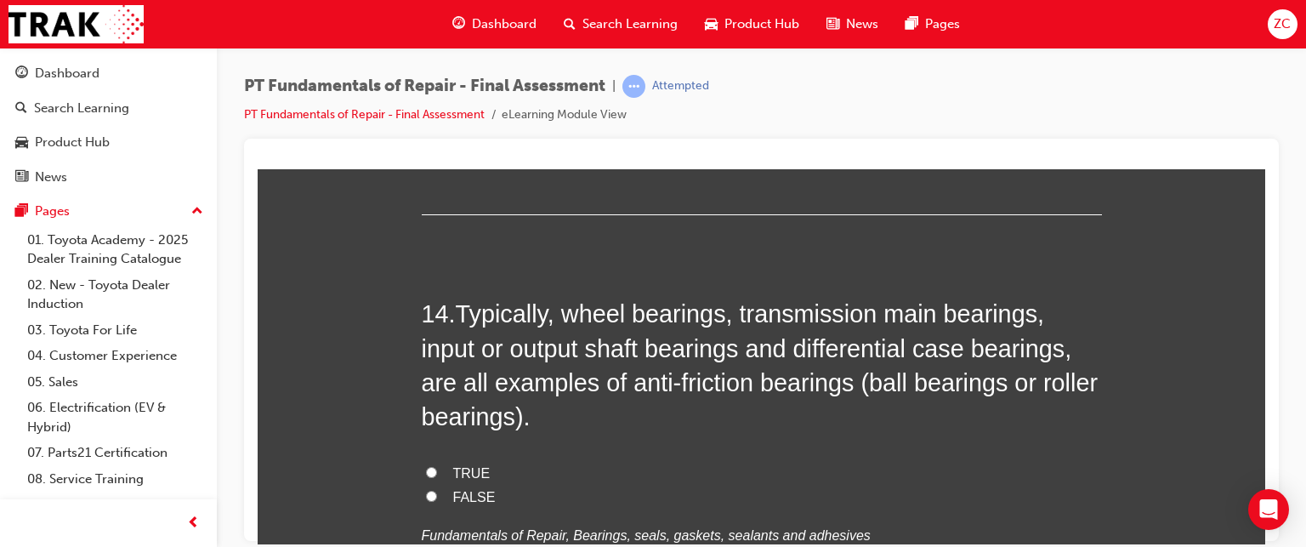
scroll to position [5059, 0]
click at [455, 490] on span "FALSE" at bounding box center [474, 494] width 43 height 14
click at [437, 490] on input "FALSE" at bounding box center [431, 493] width 11 height 11
radio input "true"
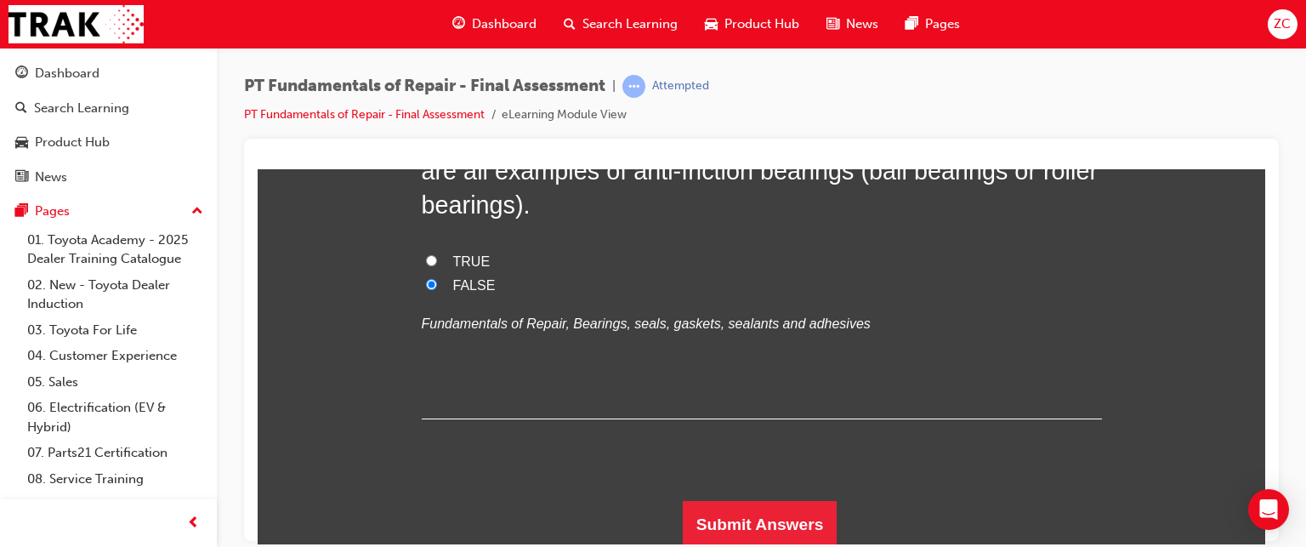
click at [453, 254] on span "TRUE" at bounding box center [471, 260] width 37 height 14
click at [437, 254] on input "TRUE" at bounding box center [431, 259] width 11 height 11
radio input "true"
click at [744, 521] on button "Submit Answers" at bounding box center [760, 524] width 155 height 48
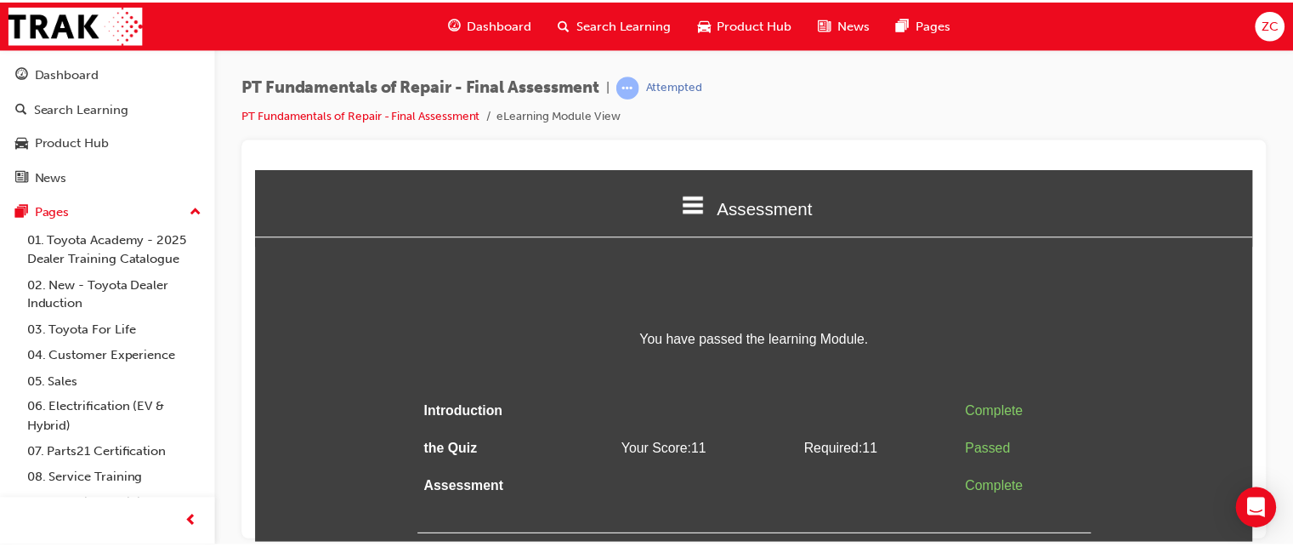
scroll to position [0, 0]
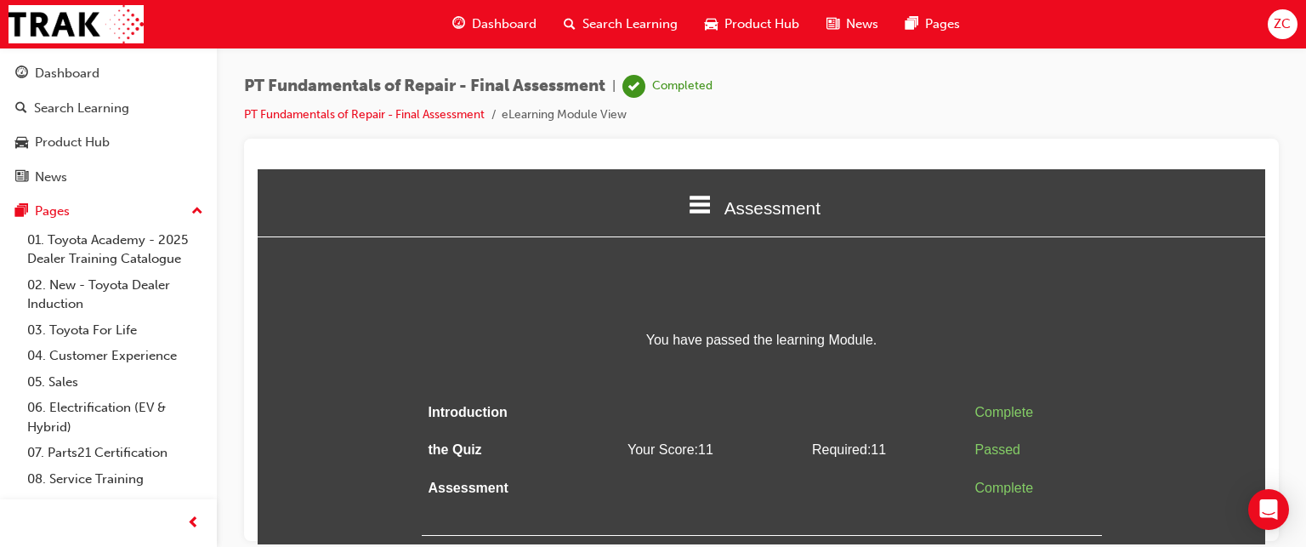
click at [507, 26] on span "Dashboard" at bounding box center [504, 24] width 65 height 20
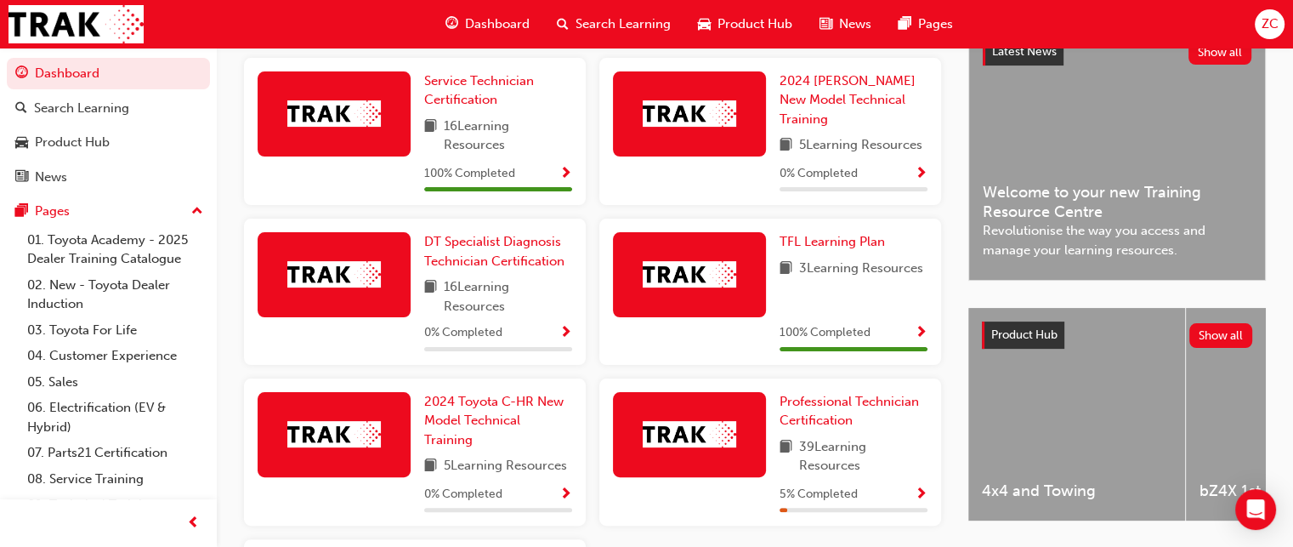
scroll to position [565, 0]
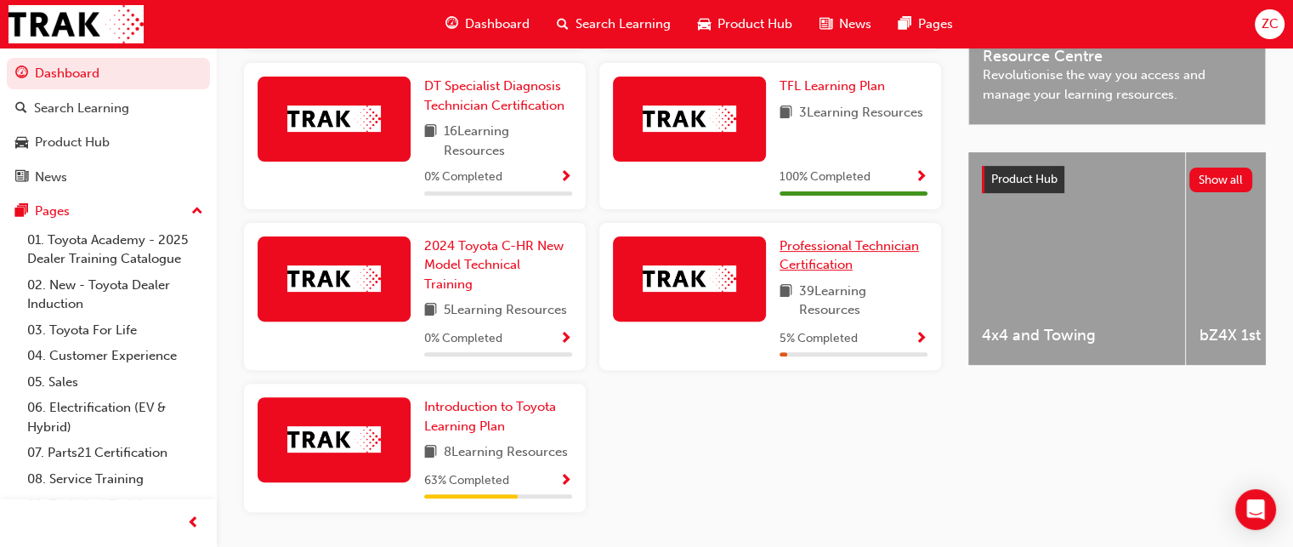
click at [826, 261] on span "Professional Technician Certification" at bounding box center [849, 255] width 139 height 35
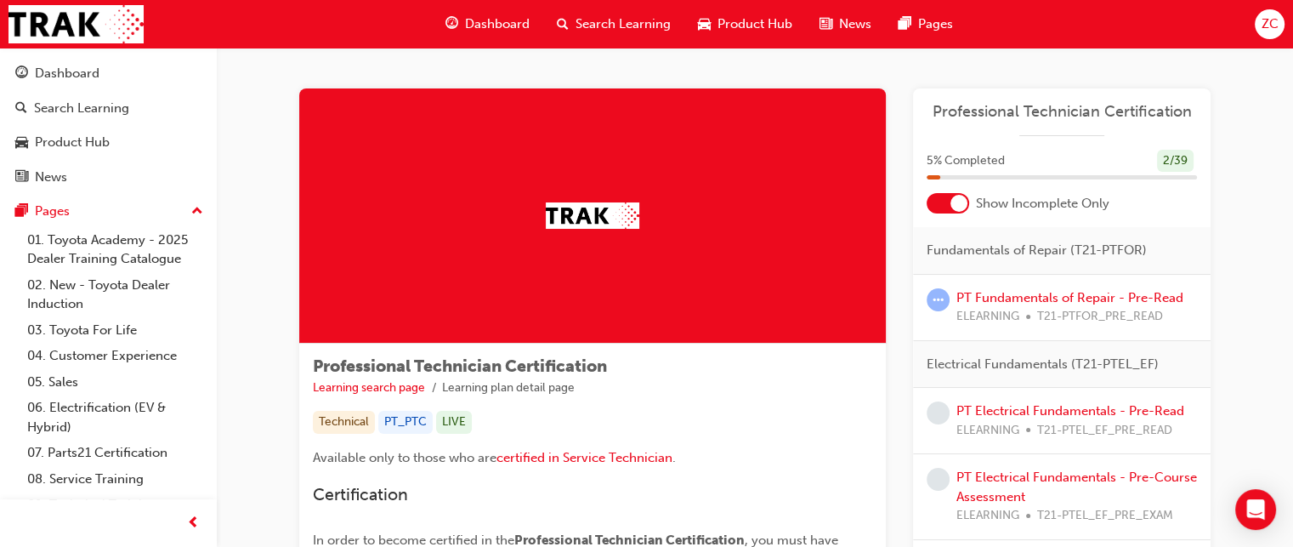
click at [952, 204] on div at bounding box center [959, 203] width 17 height 17
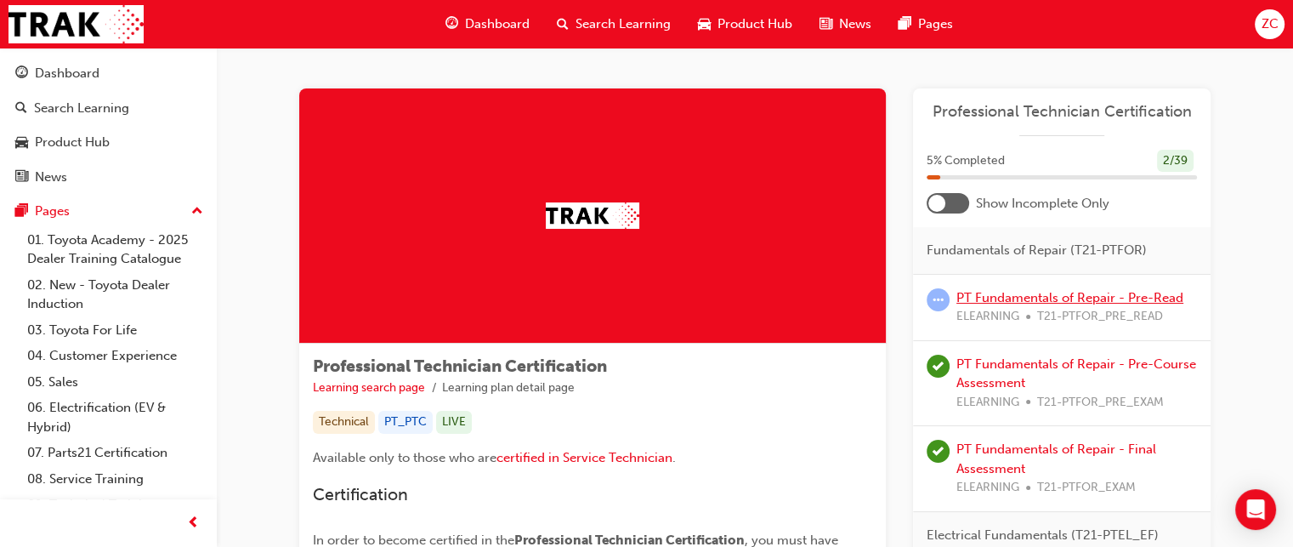
click at [974, 304] on link "PT Fundamentals of Repair - Pre-Read" at bounding box center [1070, 297] width 227 height 15
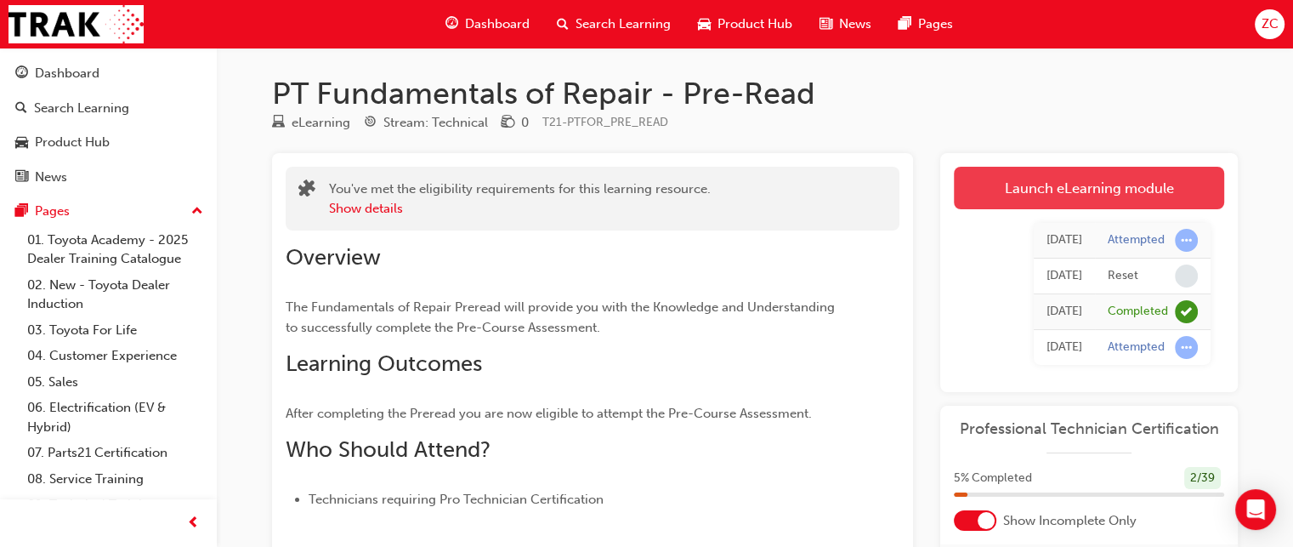
click at [1075, 196] on link "Launch eLearning module" at bounding box center [1089, 188] width 270 height 43
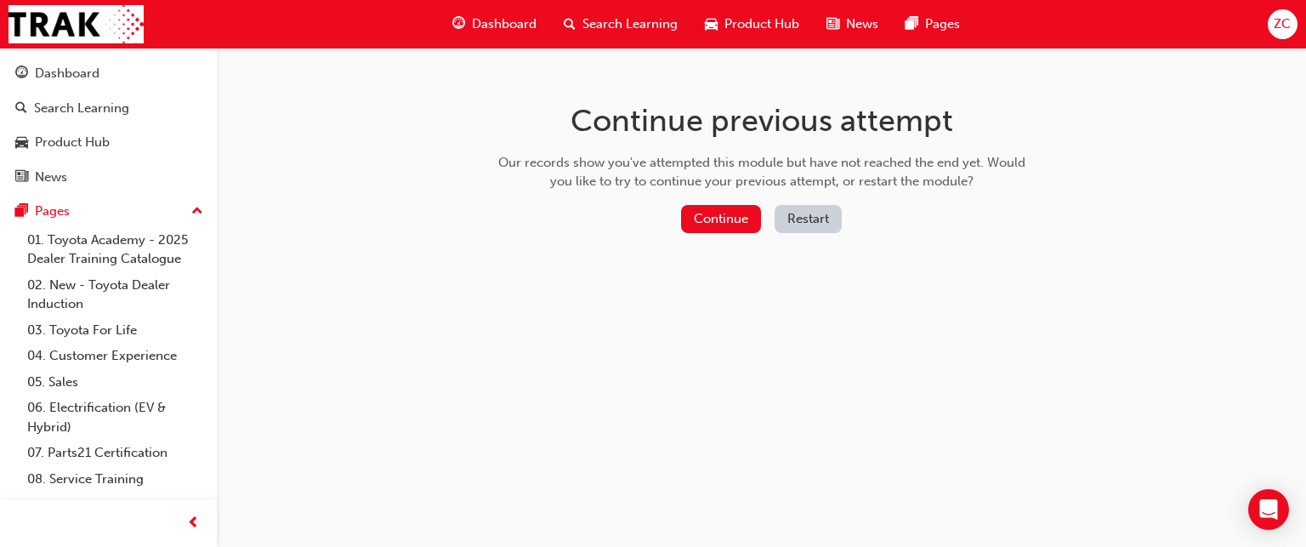
click at [804, 217] on button "Restart" at bounding box center [808, 219] width 67 height 28
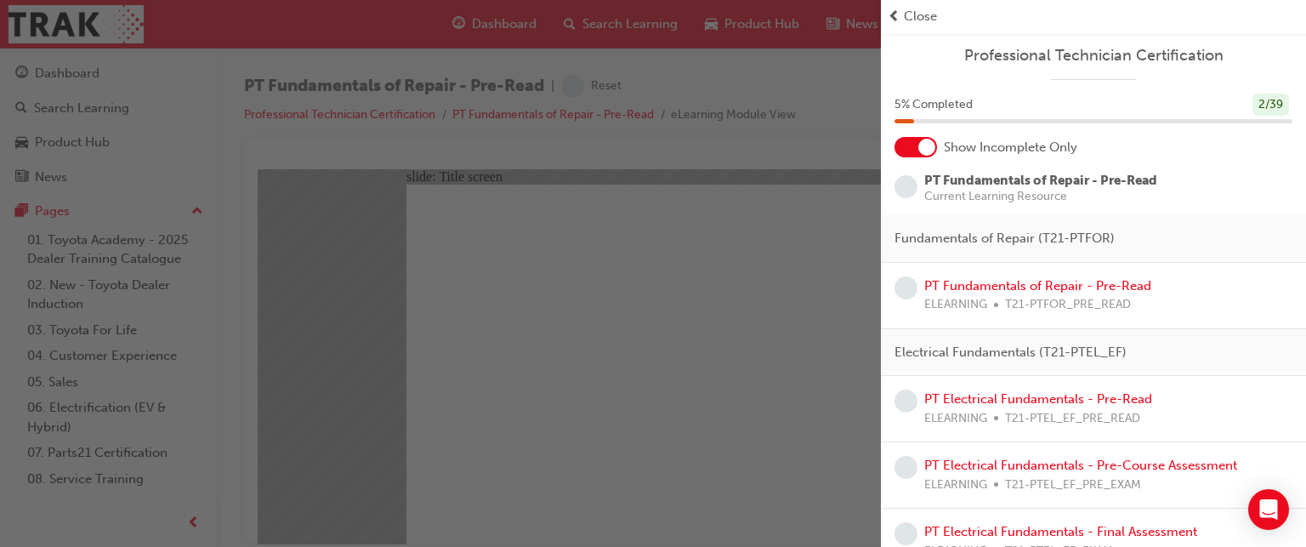
click at [891, 13] on span "prev-icon" at bounding box center [894, 17] width 13 height 20
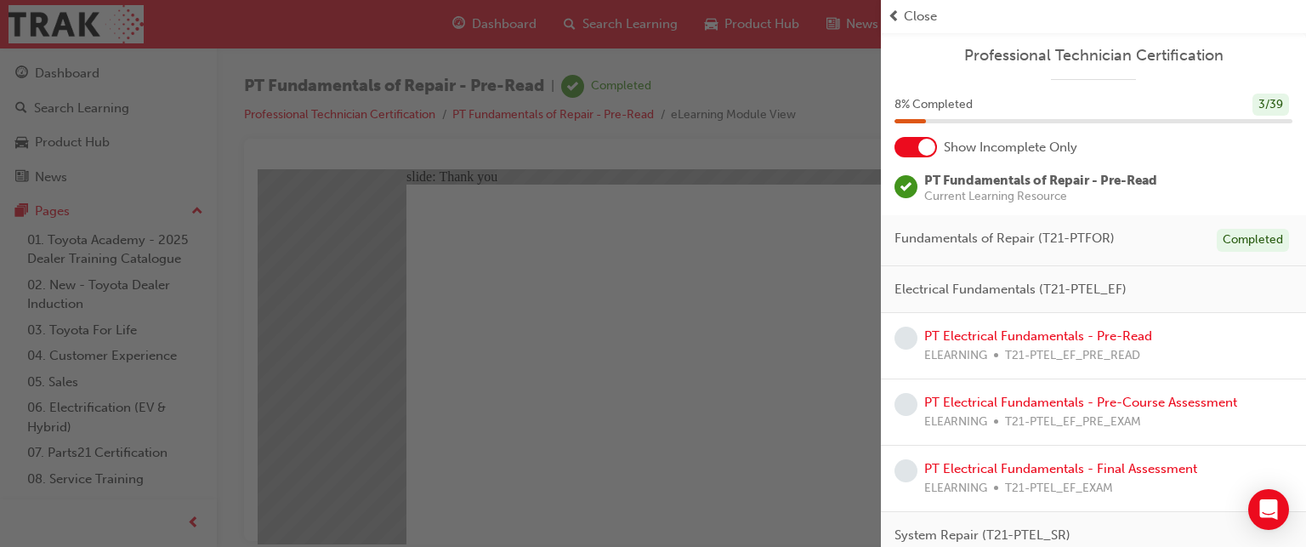
click at [602, 467] on div "button" at bounding box center [440, 273] width 881 height 547
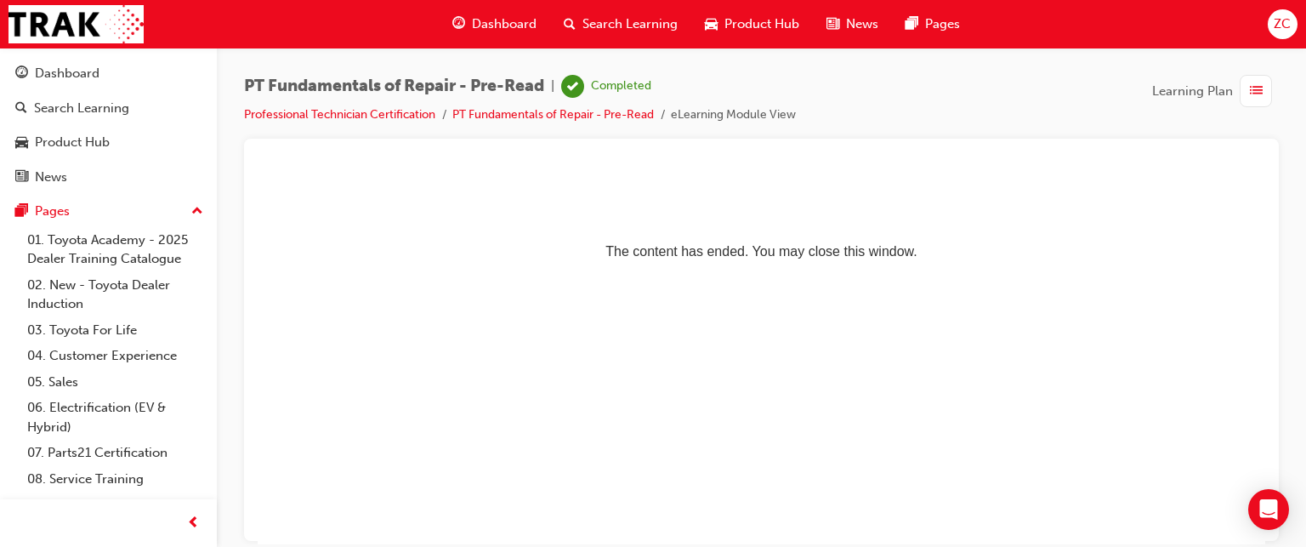
click at [510, 26] on span "Dashboard" at bounding box center [504, 24] width 65 height 20
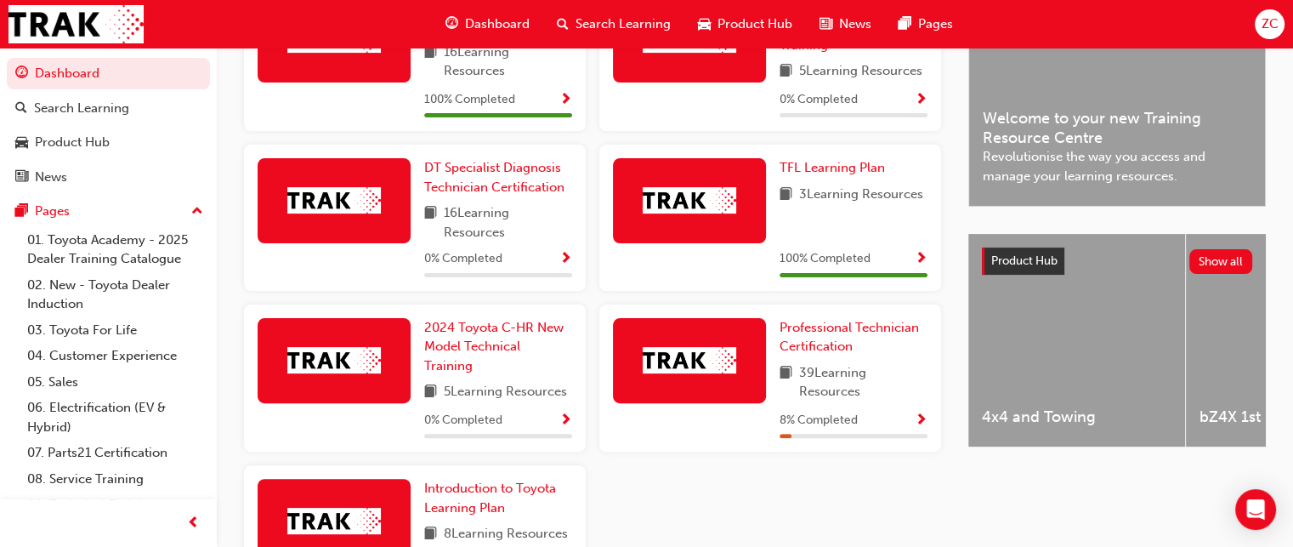
scroll to position [486, 0]
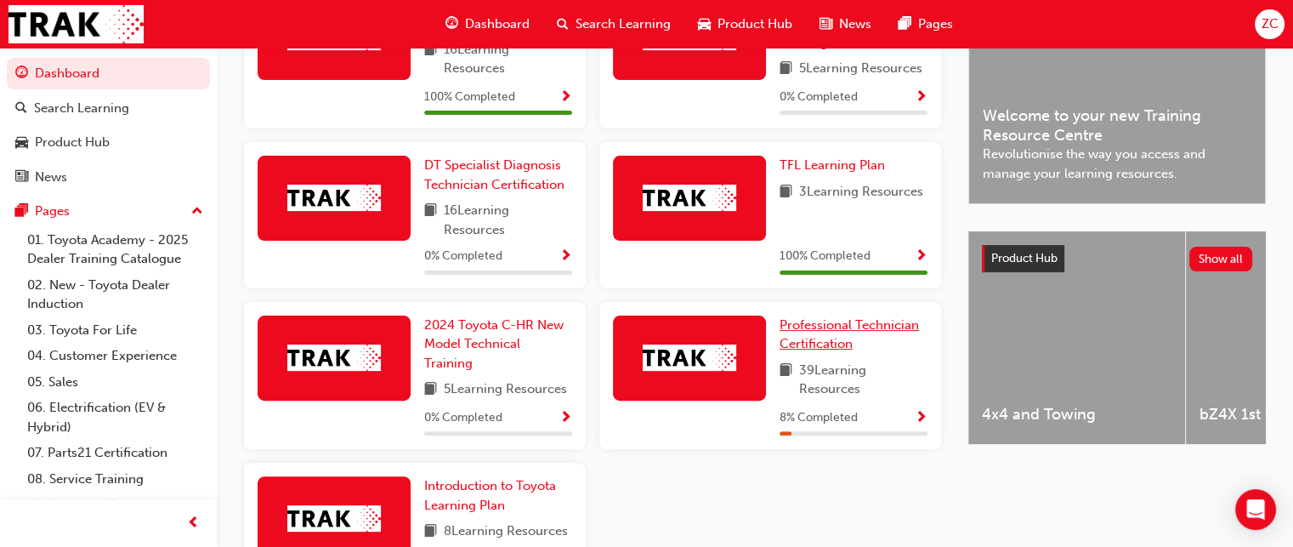
click at [809, 352] on span "Professional Technician Certification" at bounding box center [849, 334] width 139 height 35
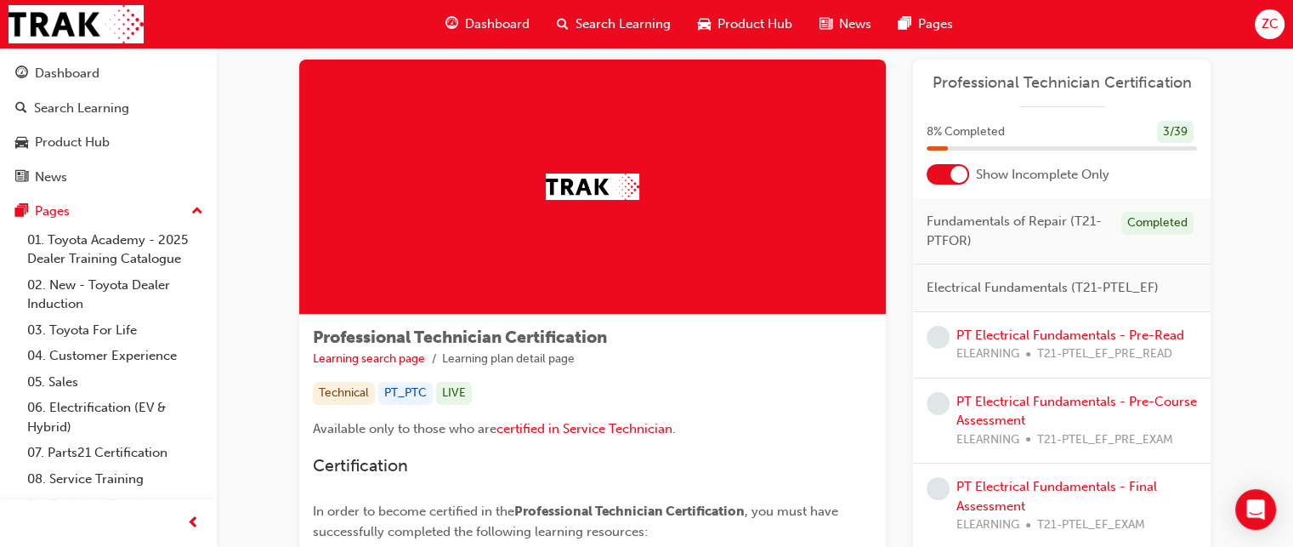
scroll to position [30, 0]
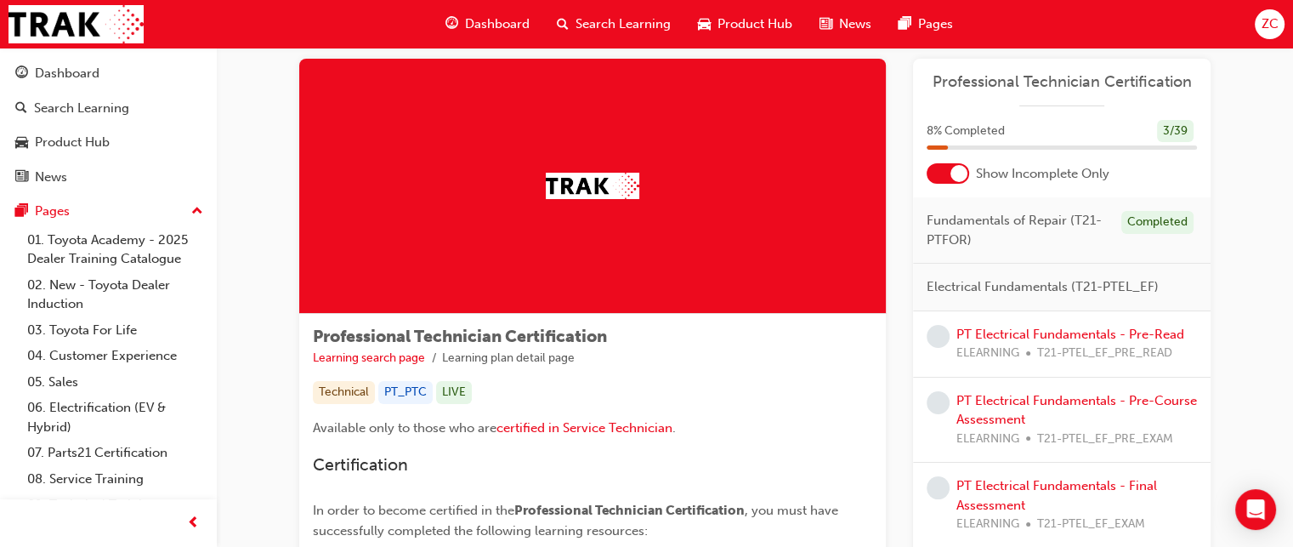
click at [952, 179] on div at bounding box center [959, 173] width 17 height 17
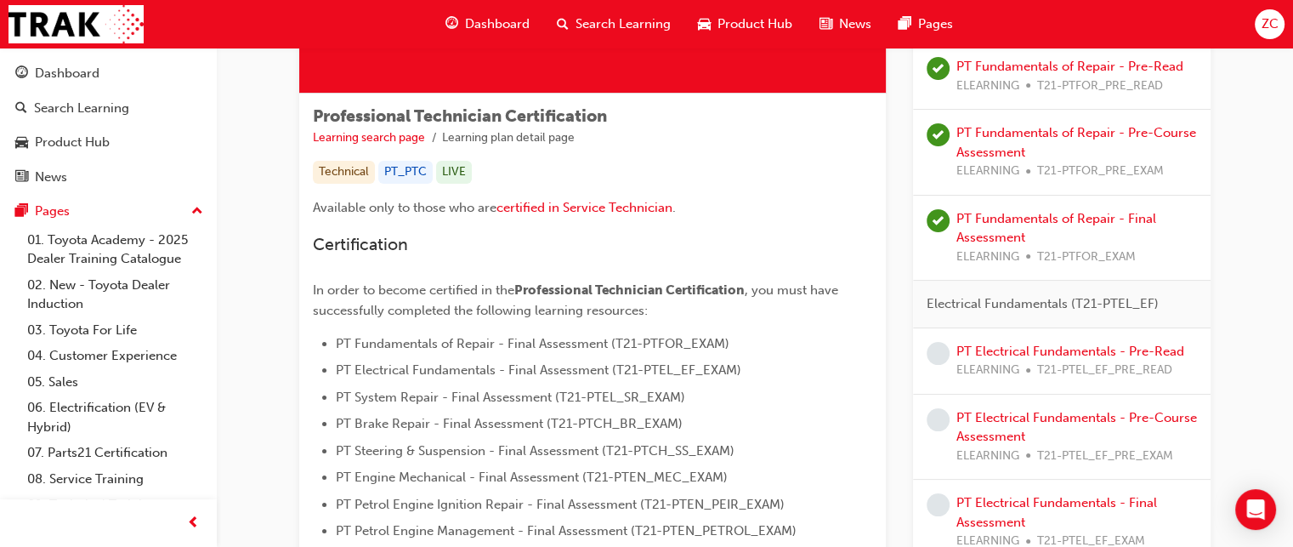
scroll to position [258, 0]
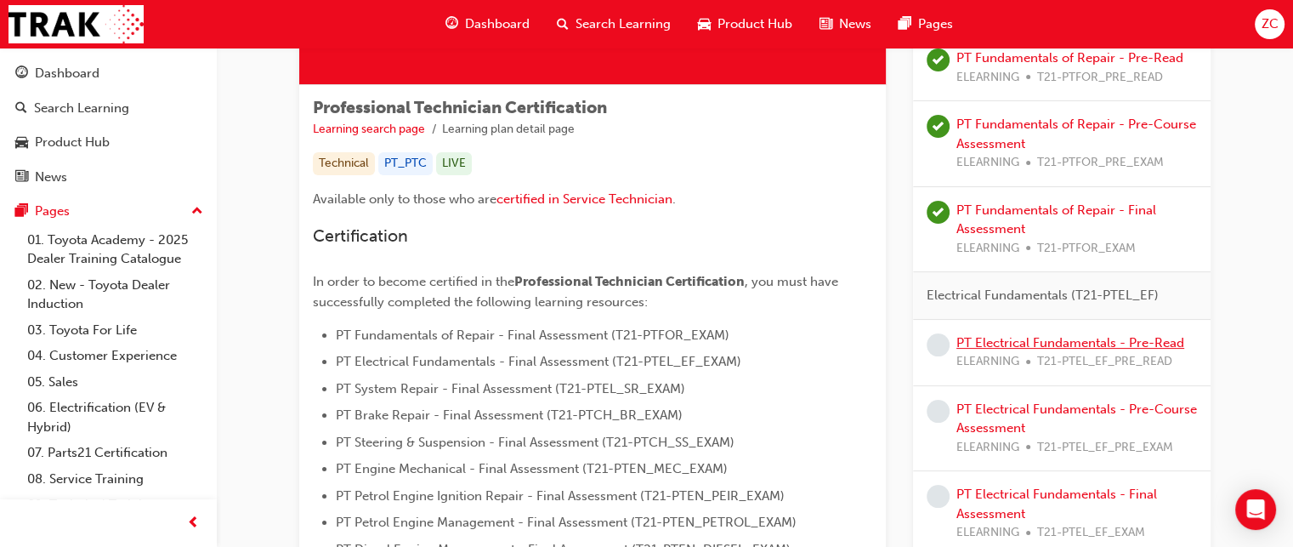
click at [1031, 347] on link "PT Electrical Fundamentals - Pre-Read" at bounding box center [1071, 342] width 228 height 15
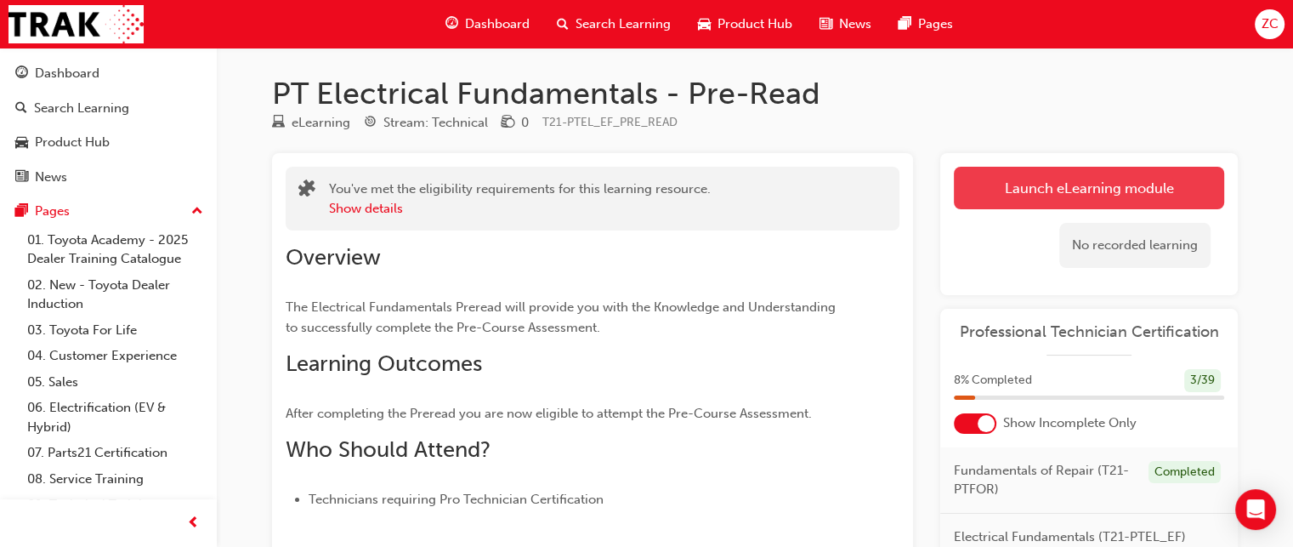
click at [1042, 185] on link "Launch eLearning module" at bounding box center [1089, 188] width 270 height 43
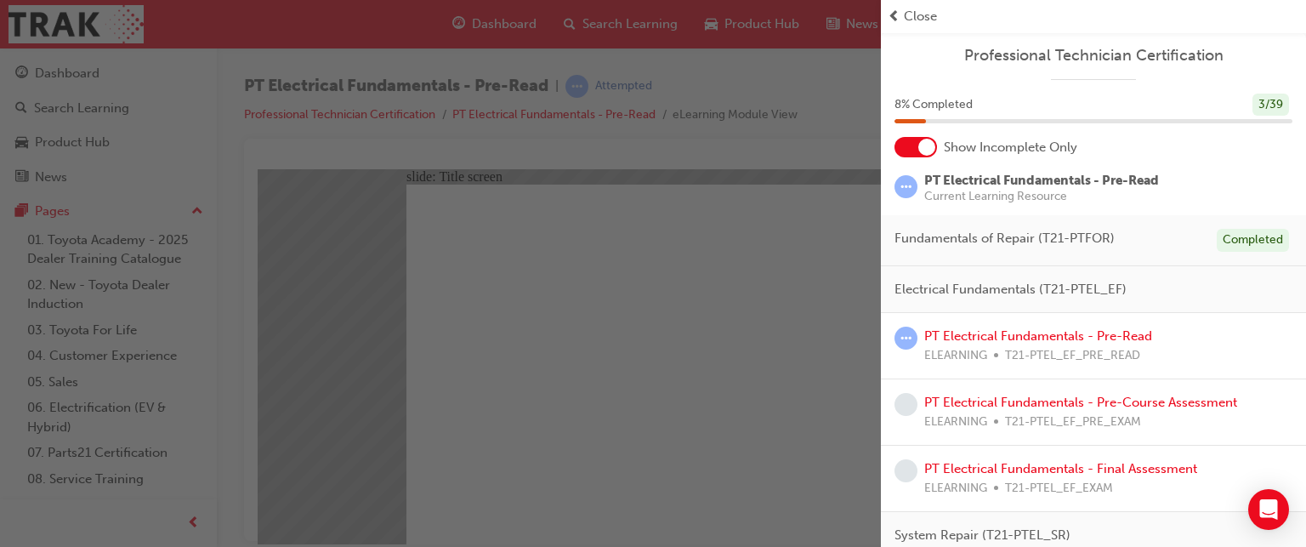
click at [900, 17] on div "Close" at bounding box center [1094, 17] width 412 height 20
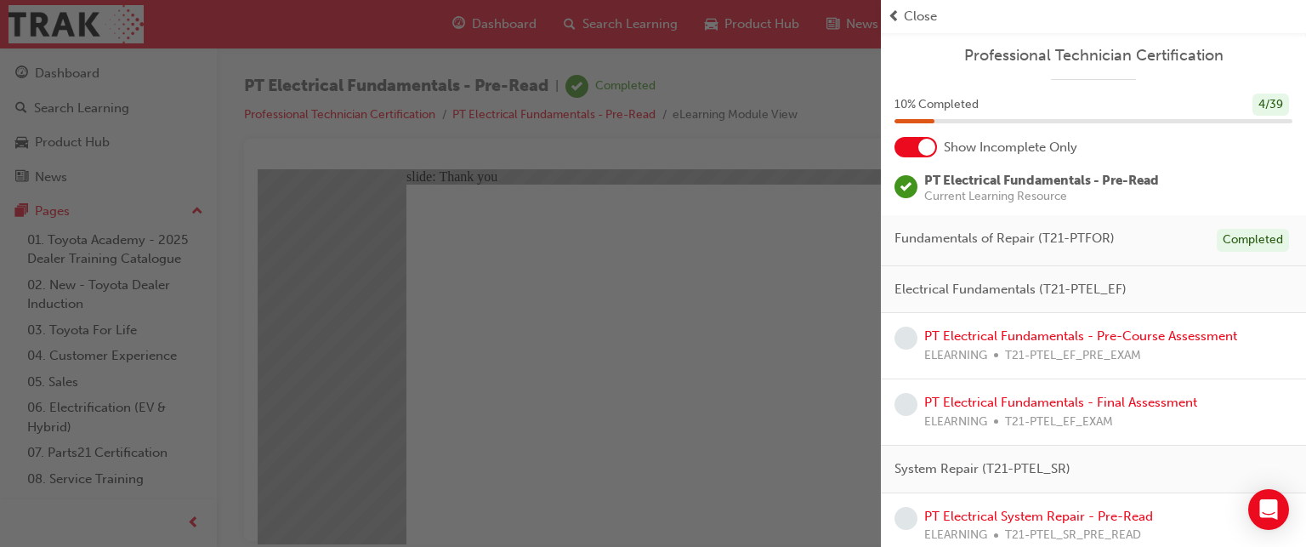
click at [594, 465] on div "button" at bounding box center [440, 273] width 881 height 547
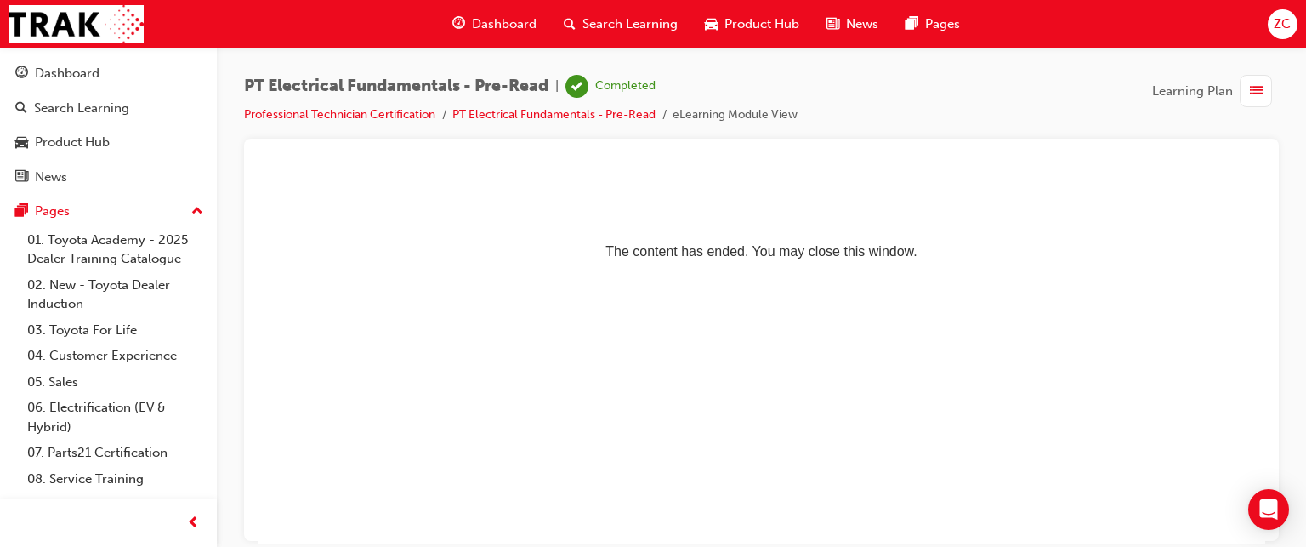
click at [507, 26] on span "Dashboard" at bounding box center [504, 24] width 65 height 20
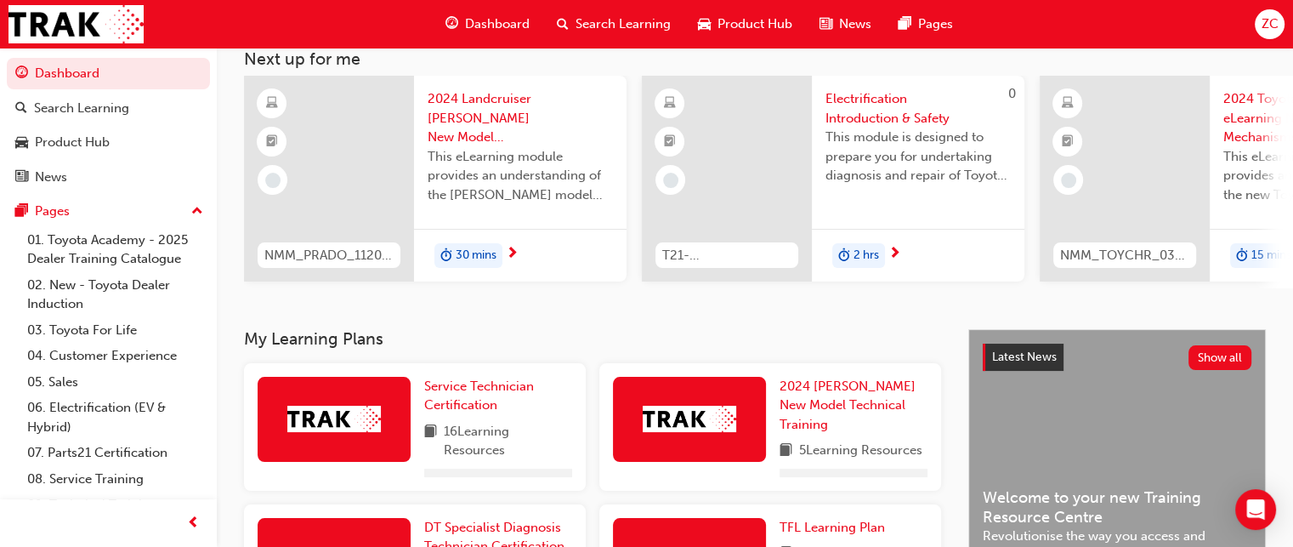
scroll to position [468, 0]
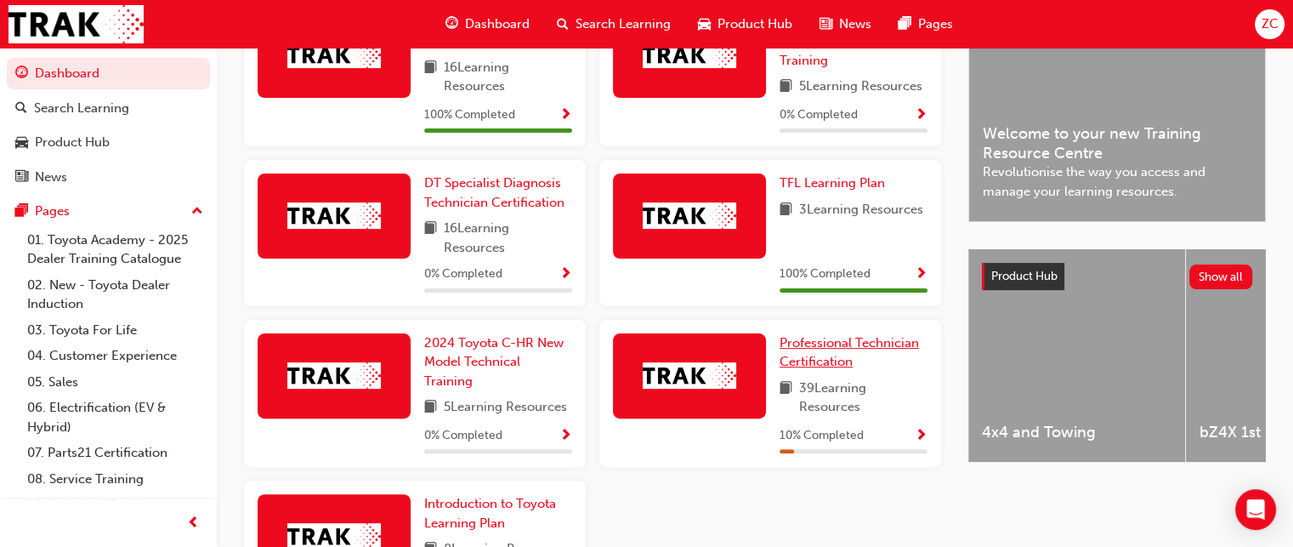
click at [792, 341] on span "Professional Technician Certification" at bounding box center [849, 352] width 139 height 35
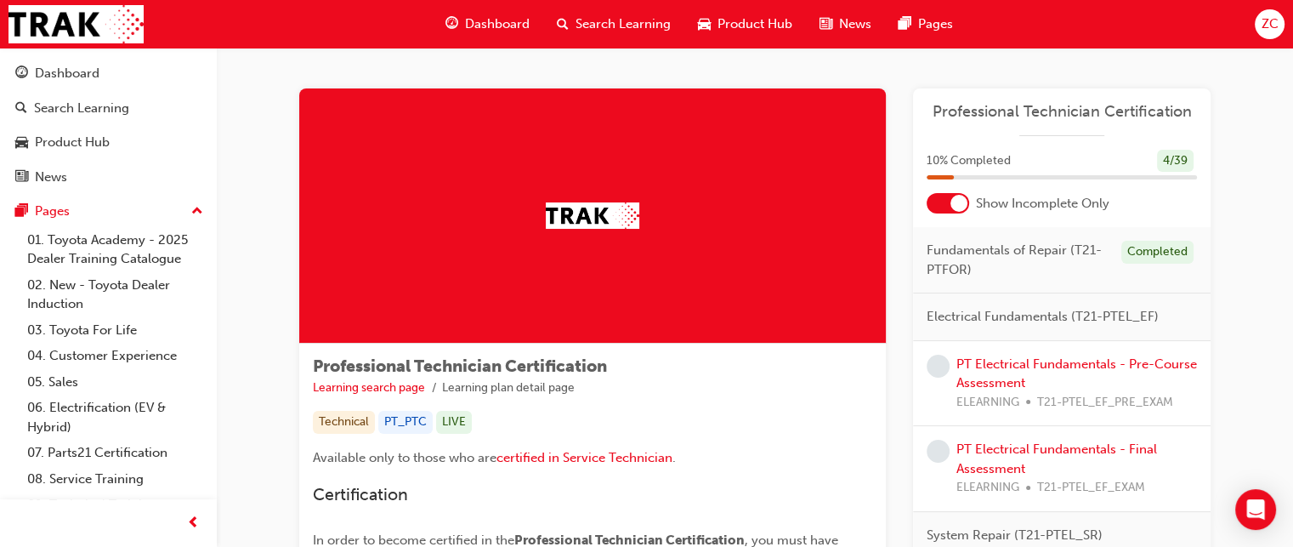
click at [953, 203] on div at bounding box center [959, 203] width 17 height 17
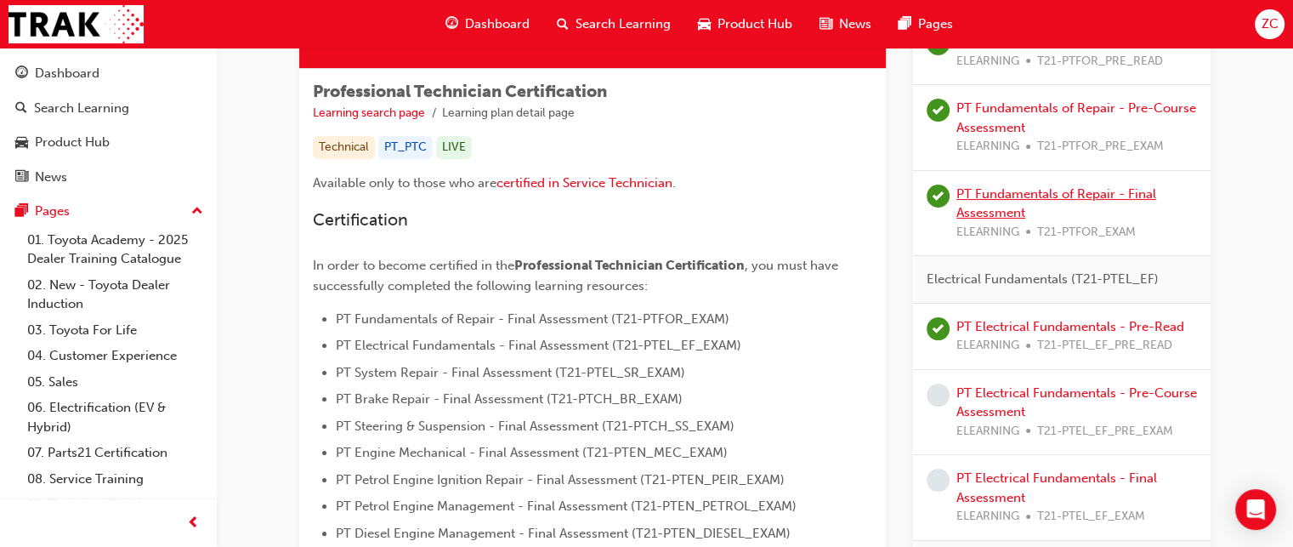
scroll to position [302, 0]
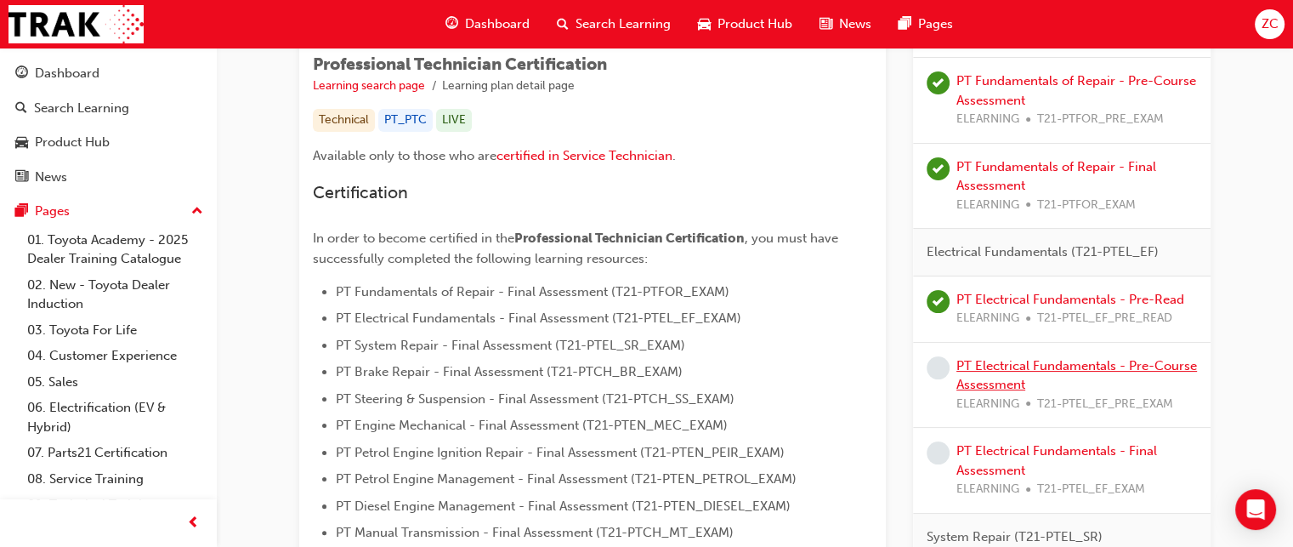
click at [1044, 361] on link "PT Electrical Fundamentals - Pre-Course Assessment" at bounding box center [1077, 375] width 241 height 35
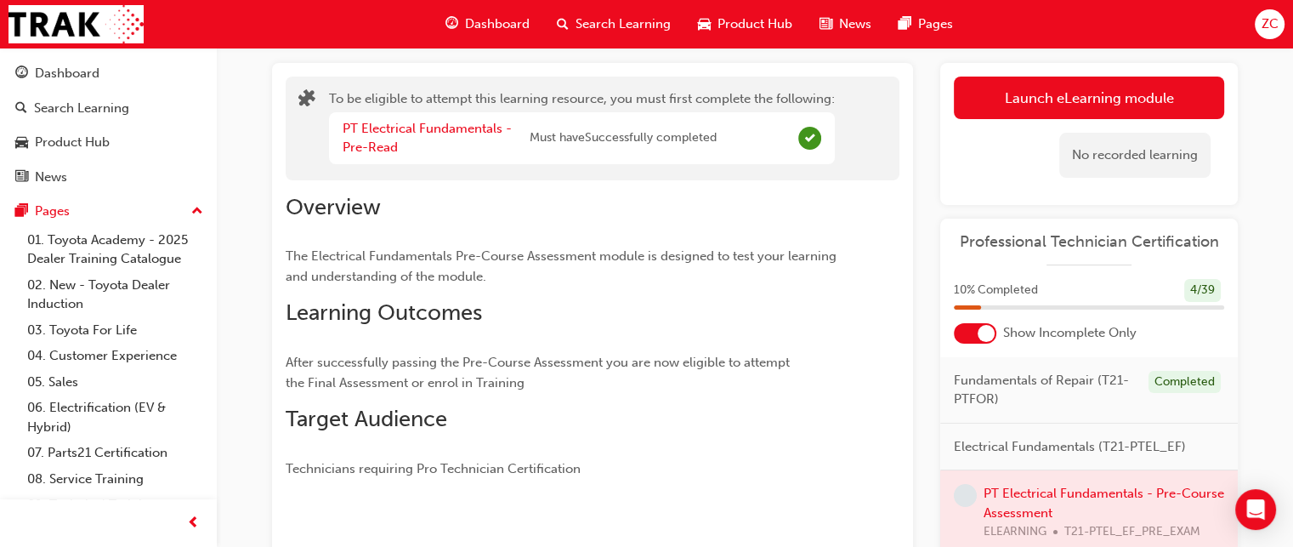
scroll to position [82, 0]
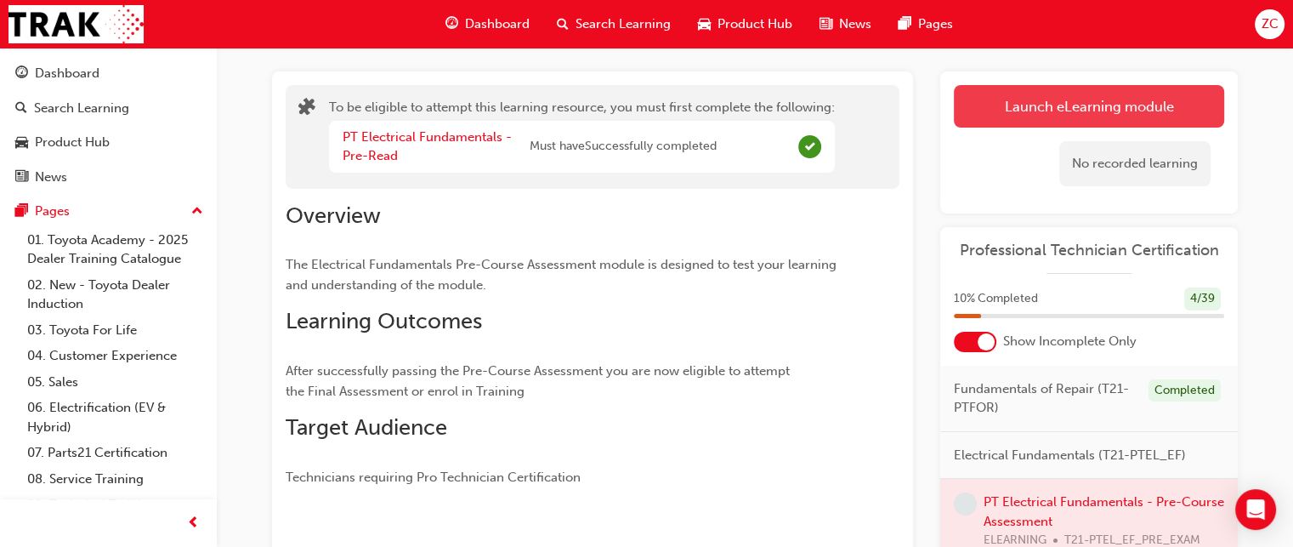
click at [1058, 114] on button "Launch eLearning module" at bounding box center [1089, 106] width 270 height 43
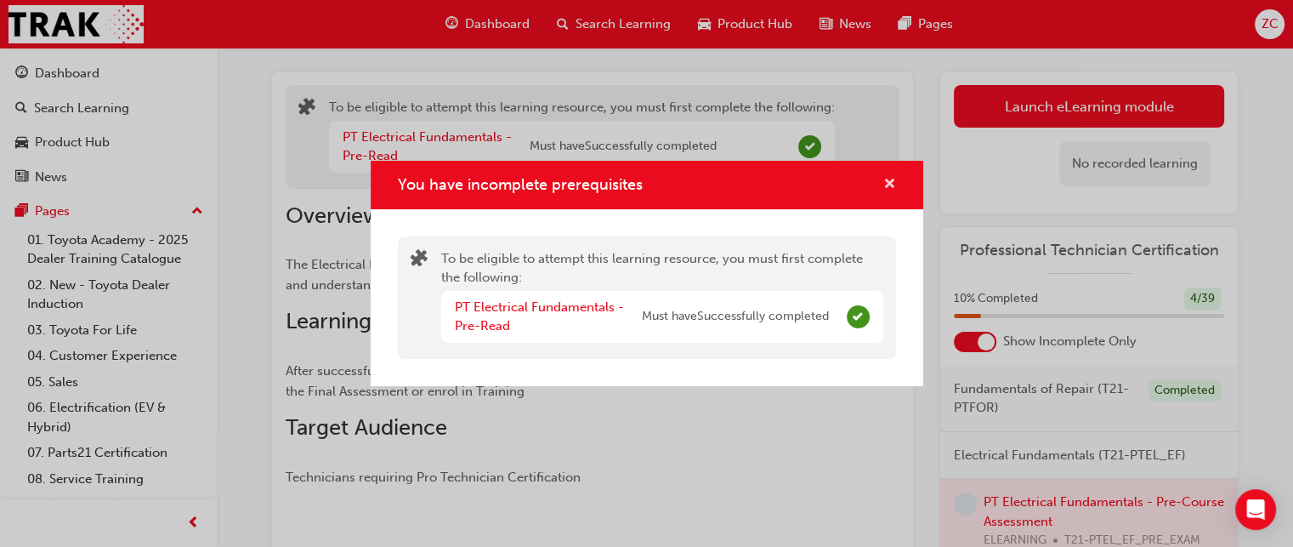
click at [891, 186] on span "cross-icon" at bounding box center [889, 185] width 13 height 15
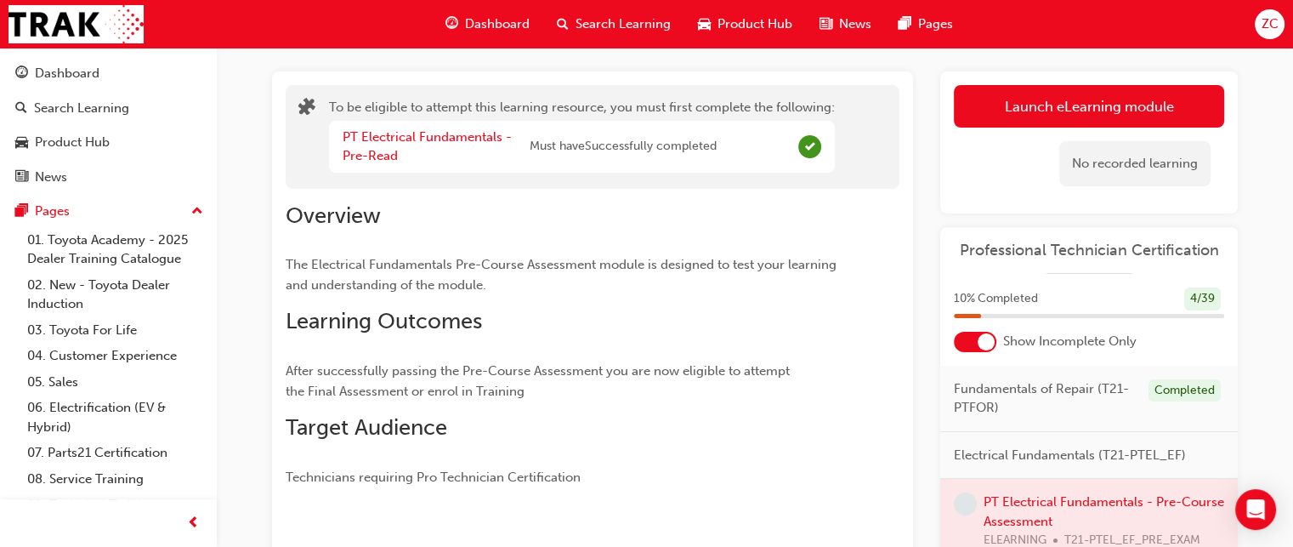
scroll to position [71, 0]
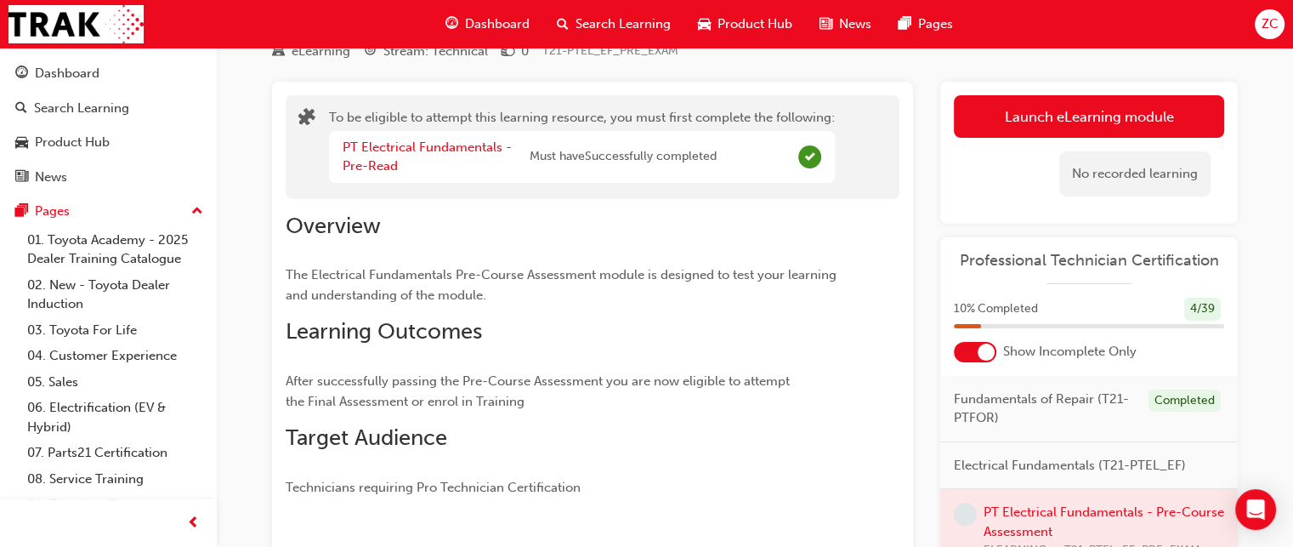
click at [472, 156] on div "PT Electrical Fundamentals - Pre-Read" at bounding box center [436, 157] width 187 height 38
click at [456, 151] on link "PT Electrical Fundamentals - Pre-Read" at bounding box center [427, 156] width 169 height 35
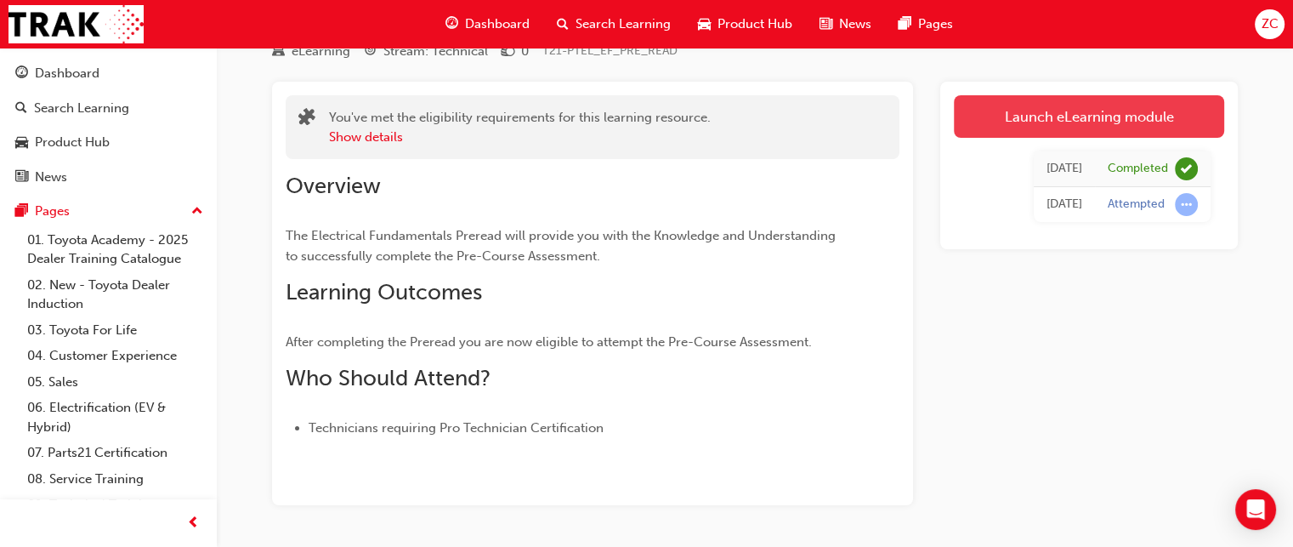
click at [1003, 126] on link "Launch eLearning module" at bounding box center [1089, 116] width 270 height 43
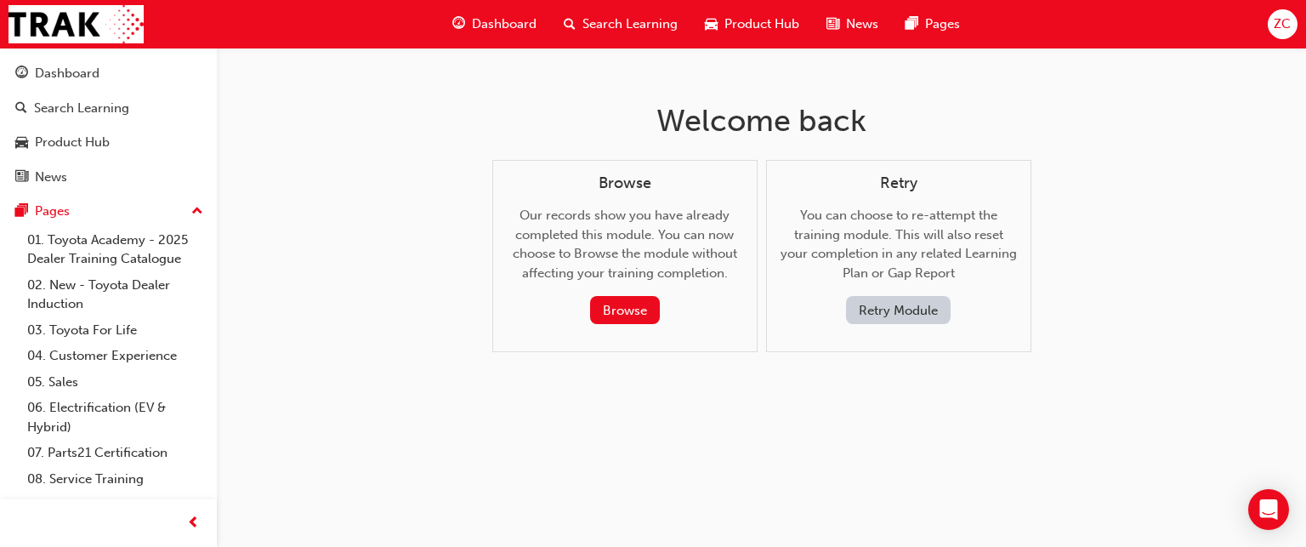
click at [883, 308] on button "Retry Module" at bounding box center [898, 310] width 105 height 28
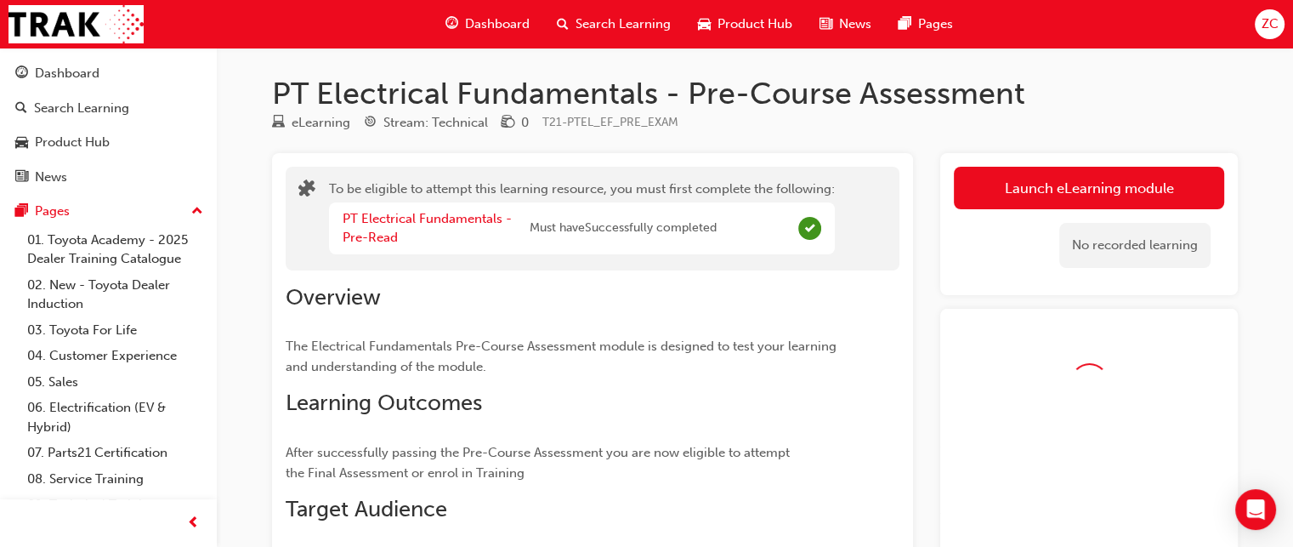
scroll to position [71, 0]
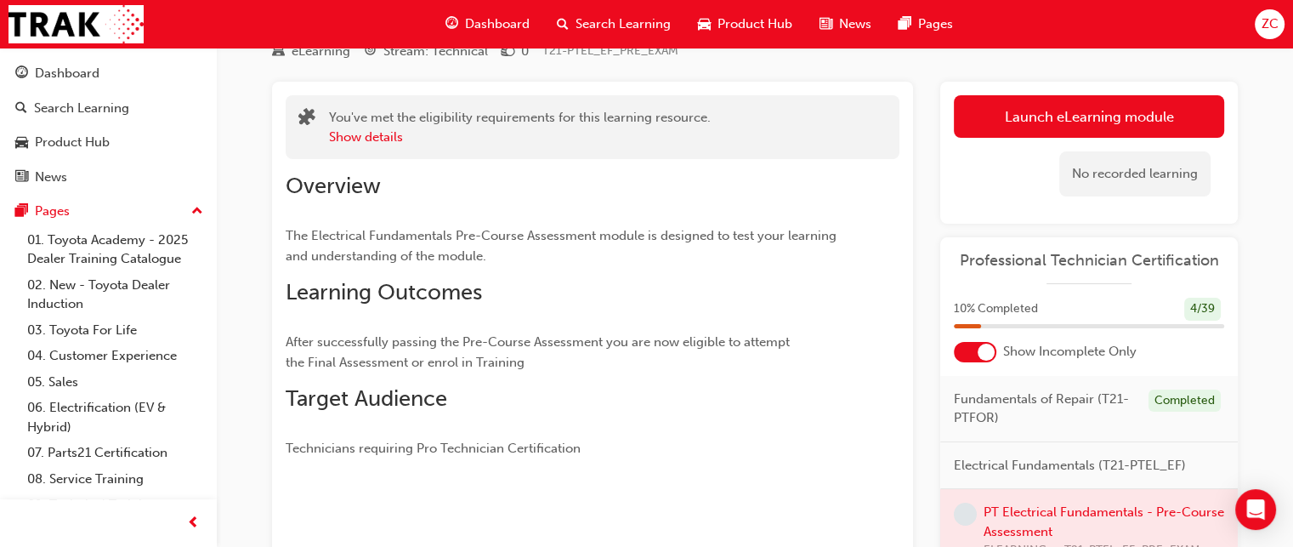
click at [976, 355] on div at bounding box center [975, 352] width 43 height 20
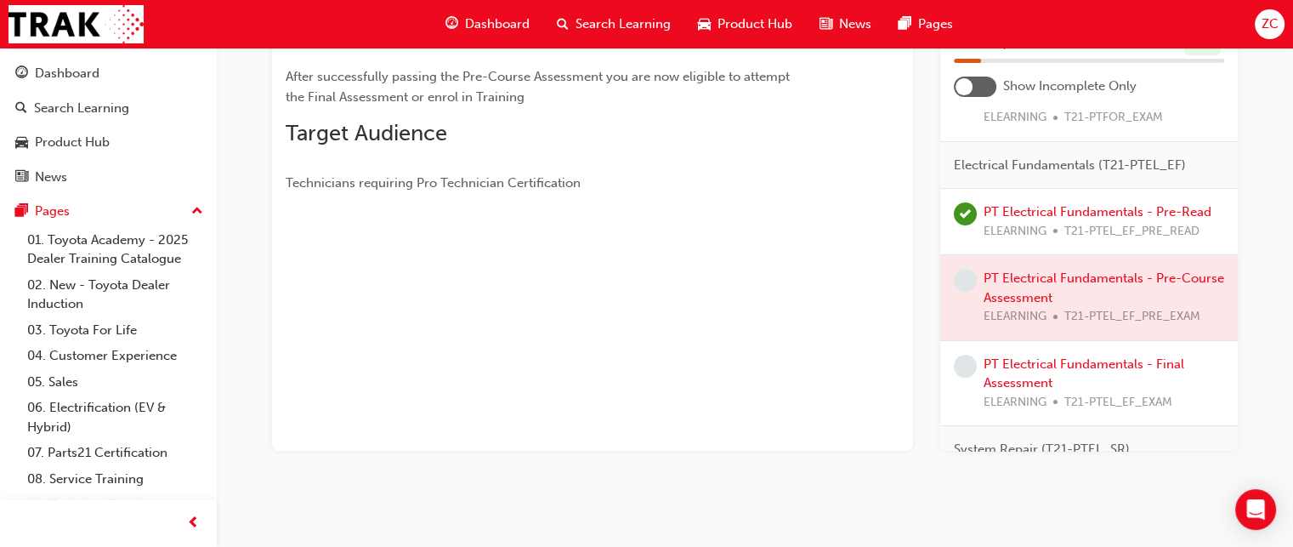
scroll to position [279, 0]
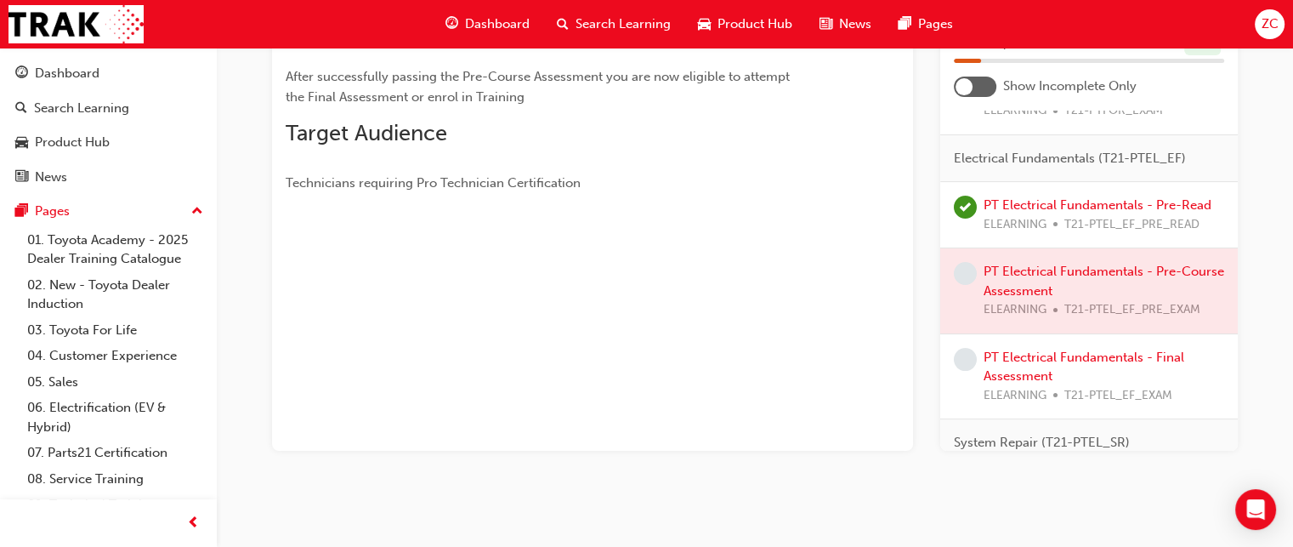
click at [1024, 270] on div at bounding box center [1089, 290] width 298 height 85
click at [844, 303] on div "You've met the eligibility requirements for this learning resource. Show detail…" at bounding box center [592, 133] width 641 height 634
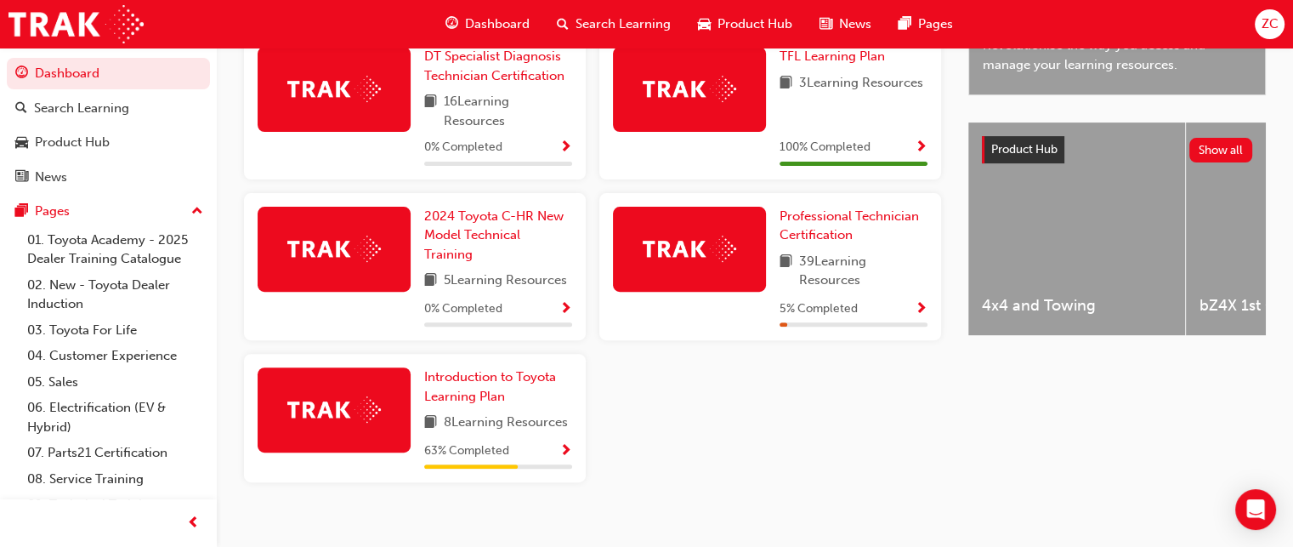
scroll to position [595, 0]
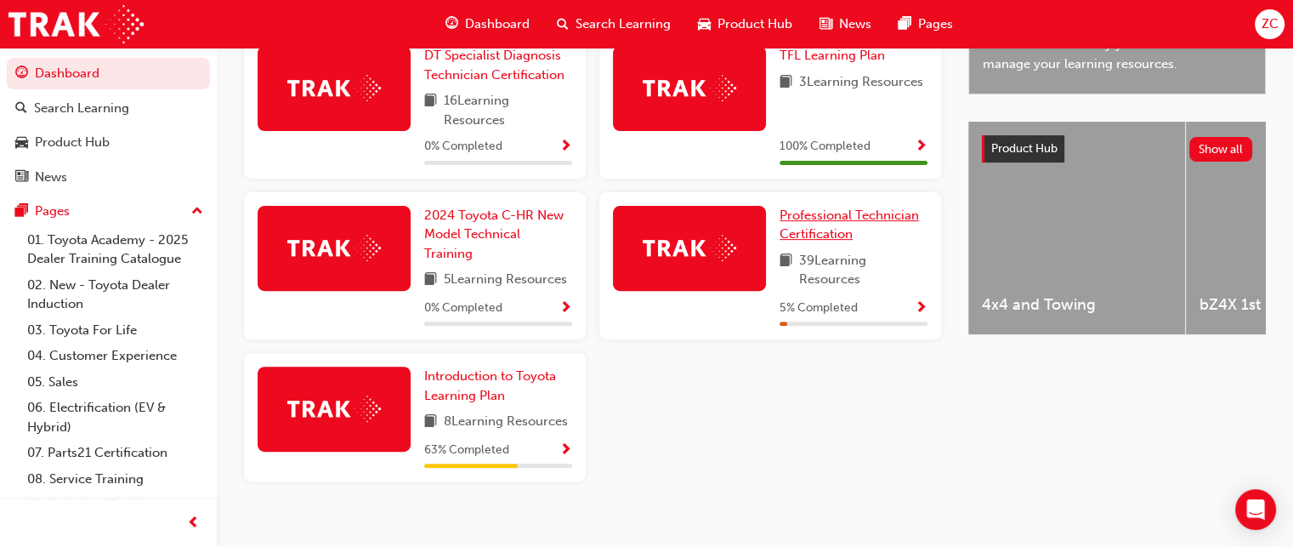
click at [795, 231] on span "Professional Technician Certification" at bounding box center [849, 224] width 139 height 35
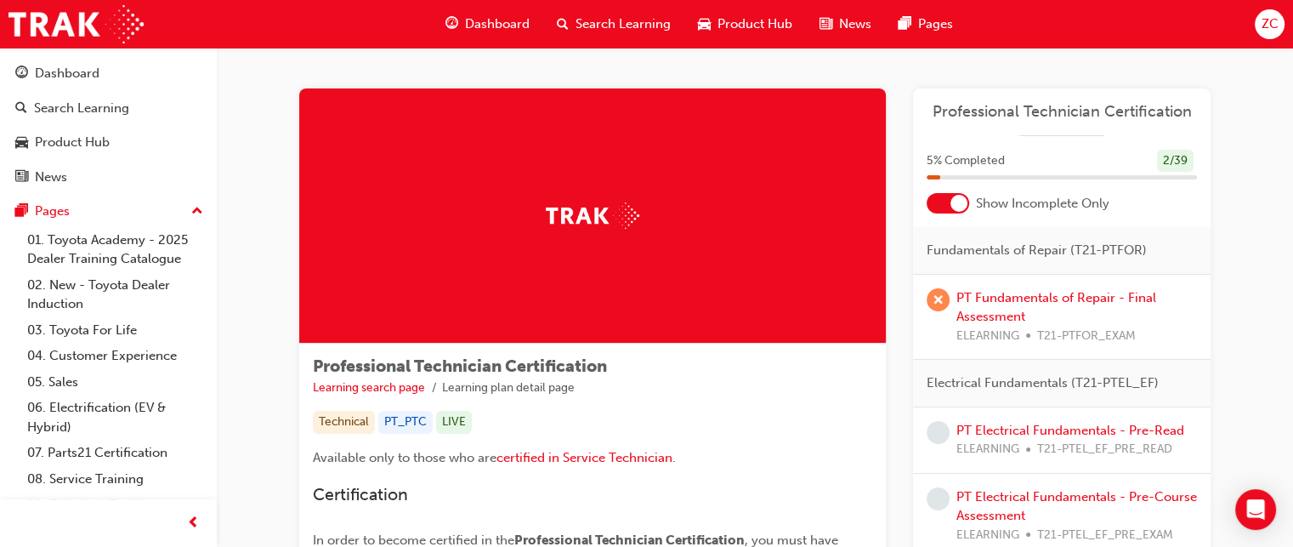
click at [946, 205] on div at bounding box center [948, 203] width 43 height 20
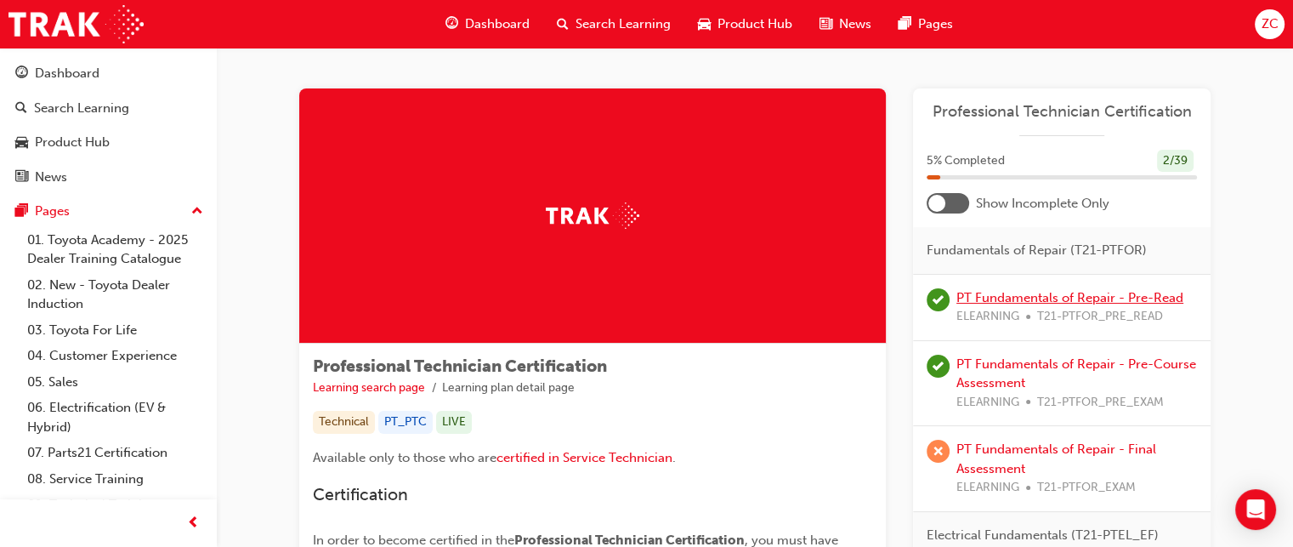
click at [1008, 298] on link "PT Fundamentals of Repair - Pre-Read" at bounding box center [1070, 297] width 227 height 15
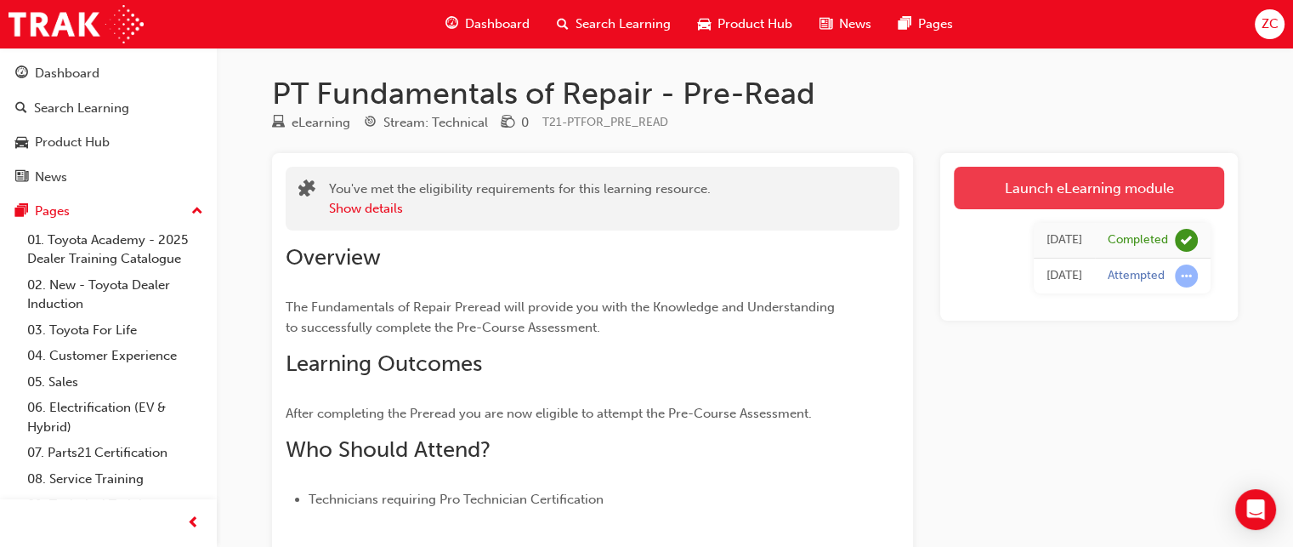
click at [1031, 199] on link "Launch eLearning module" at bounding box center [1089, 188] width 270 height 43
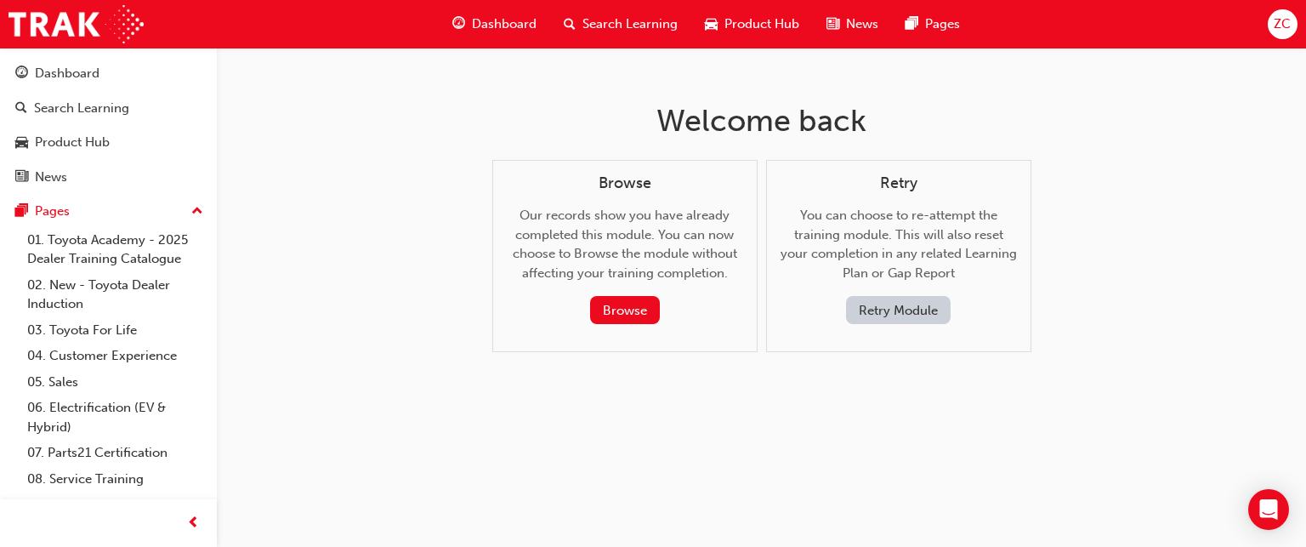
click at [906, 309] on button "Retry Module" at bounding box center [898, 310] width 105 height 28
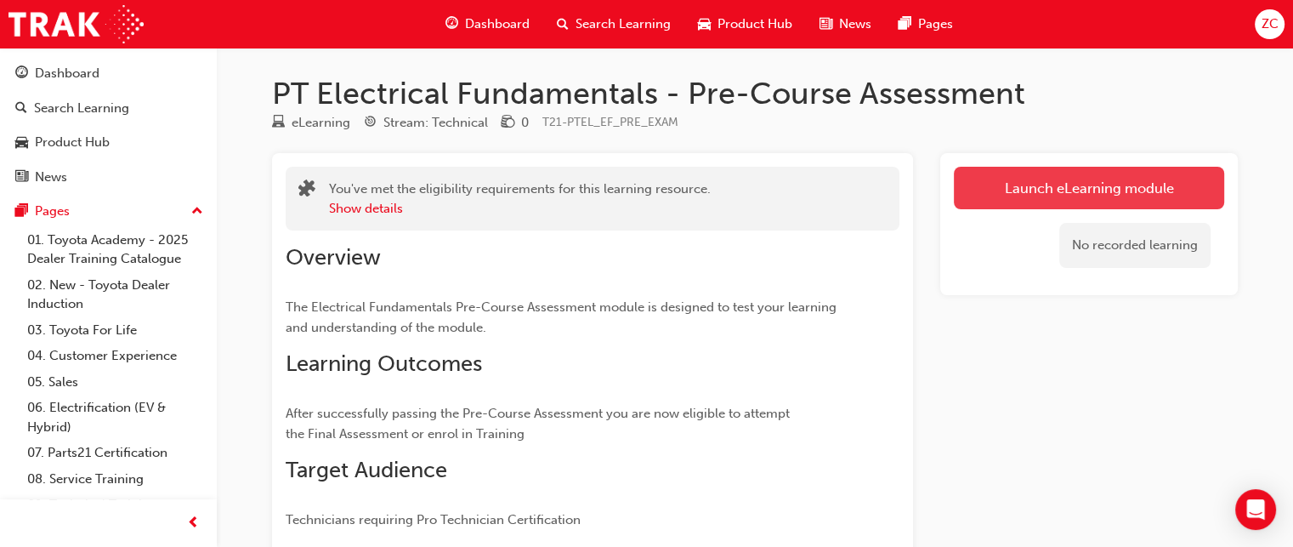
click at [997, 186] on link "Launch eLearning module" at bounding box center [1089, 188] width 270 height 43
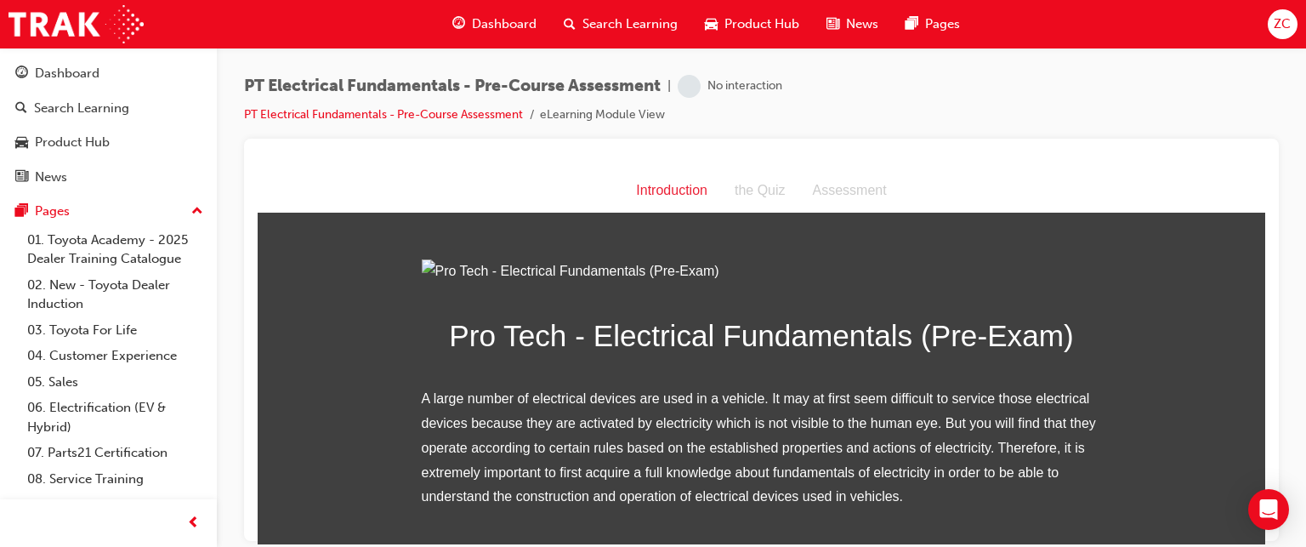
scroll to position [241, 0]
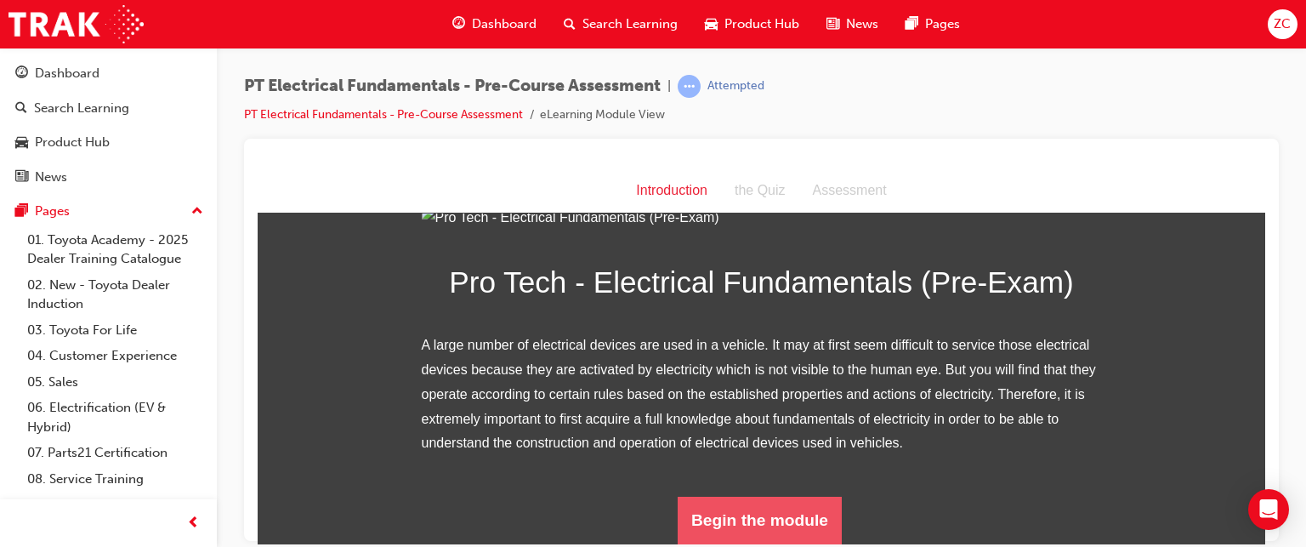
click at [724, 526] on button "Begin the module" at bounding box center [760, 520] width 164 height 48
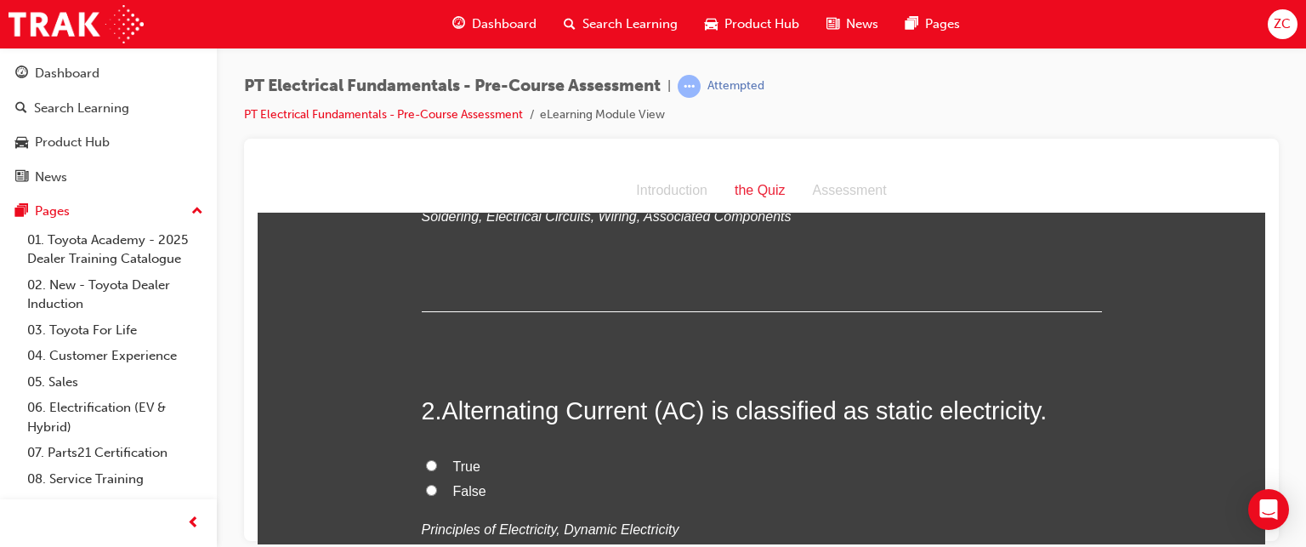
scroll to position [0, 0]
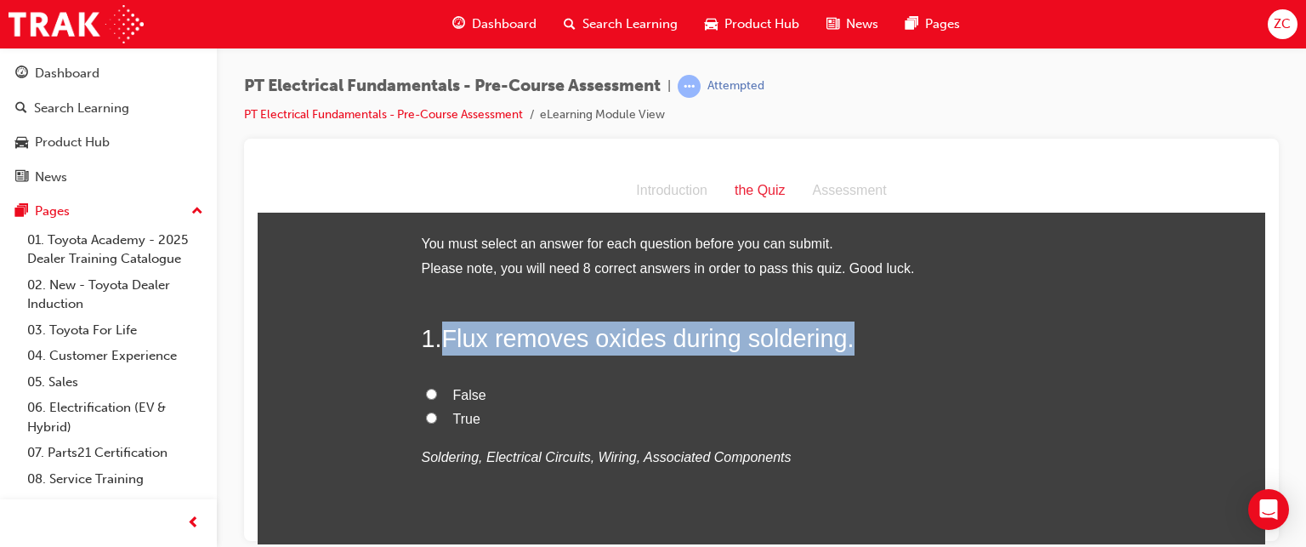
drag, startPoint x: 442, startPoint y: 343, endPoint x: 846, endPoint y: 329, distance: 404.1
click at [846, 329] on span "Flux removes oxides during soldering." at bounding box center [648, 337] width 412 height 27
copy span "Flux removes oxides during soldering."
click at [429, 412] on input "True" at bounding box center [431, 417] width 11 height 11
radio input "true"
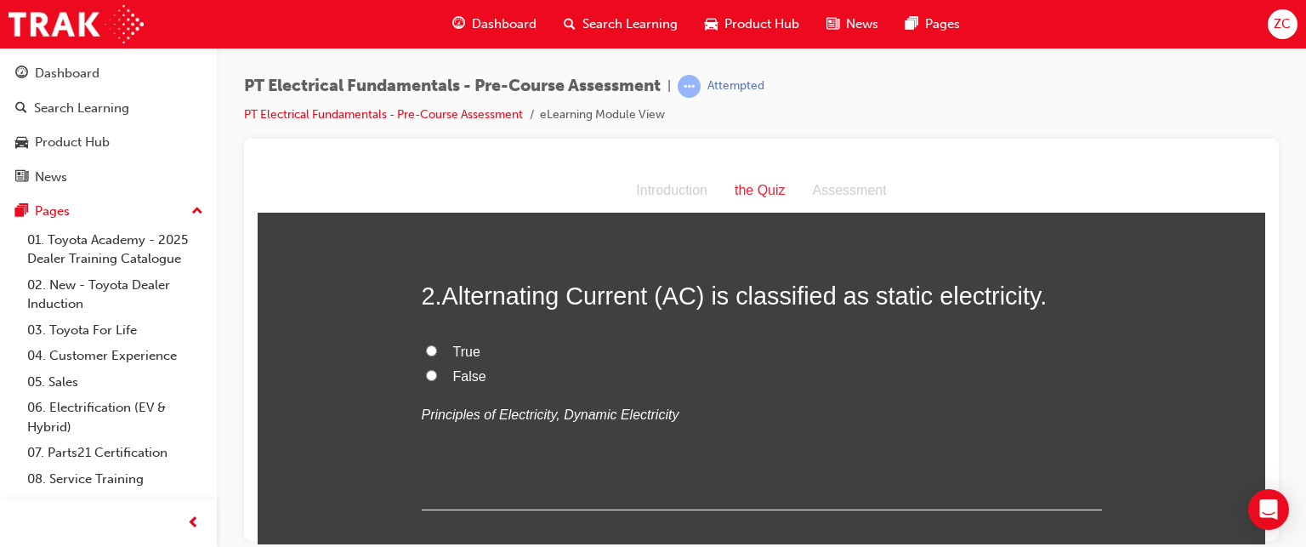
scroll to position [360, 0]
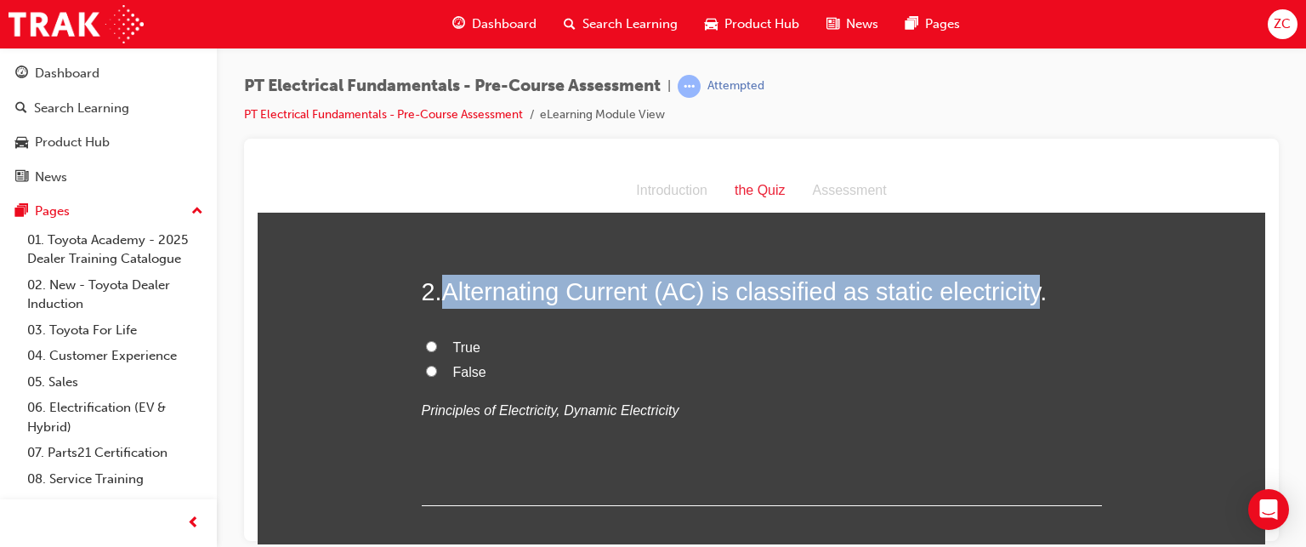
drag, startPoint x: 440, startPoint y: 284, endPoint x: 1033, endPoint y: 287, distance: 592.7
click at [1033, 287] on span "Alternating Current (AC) is classified as static electricity." at bounding box center [744, 290] width 605 height 27
copy span "Alternating Current (AC) is classified as static electricity"
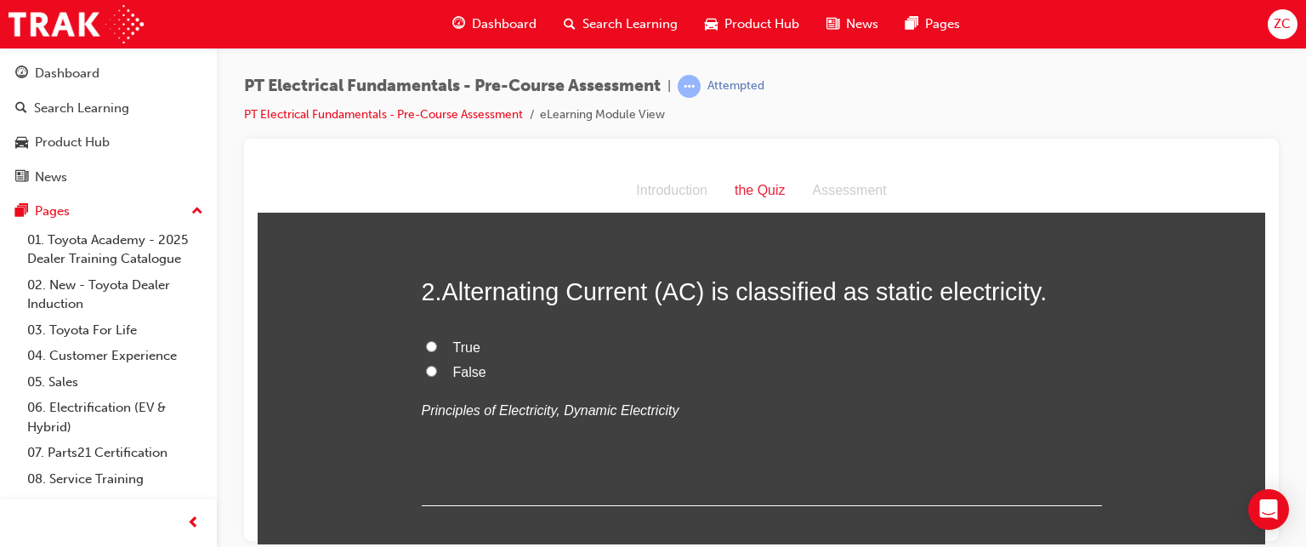
click at [457, 369] on span "False" at bounding box center [469, 371] width 33 height 14
click at [437, 369] on input "False" at bounding box center [431, 370] width 11 height 11
radio input "true"
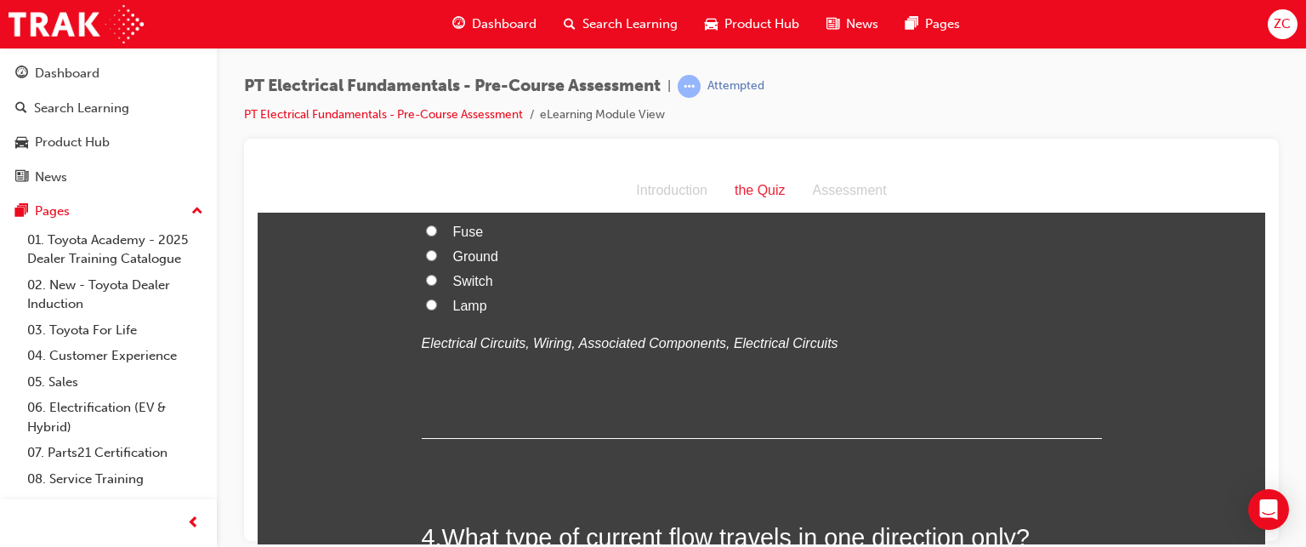
scroll to position [862, 0]
click at [456, 286] on span "Switch" at bounding box center [473, 278] width 40 height 14
click at [437, 283] on input "Switch" at bounding box center [431, 277] width 11 height 11
radio input "true"
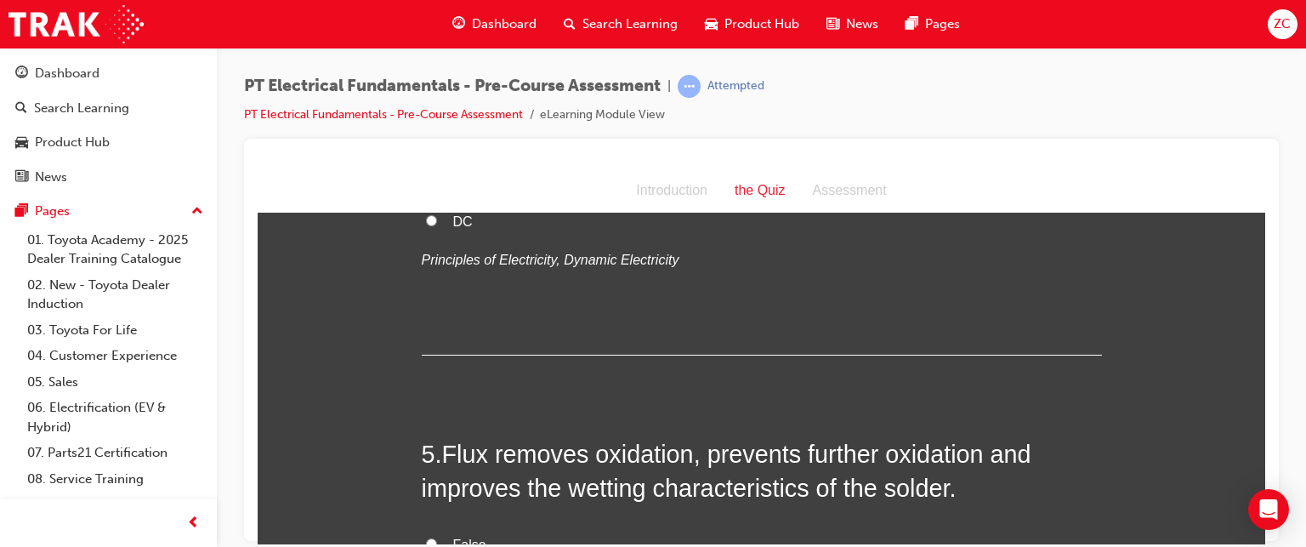
scroll to position [1257, 0]
drag, startPoint x: 438, startPoint y: 329, endPoint x: 1095, endPoint y: 339, distance: 657.4
copy span "What type of current flow travels in one direction only?"
click at [453, 228] on span "DC" at bounding box center [463, 220] width 20 height 14
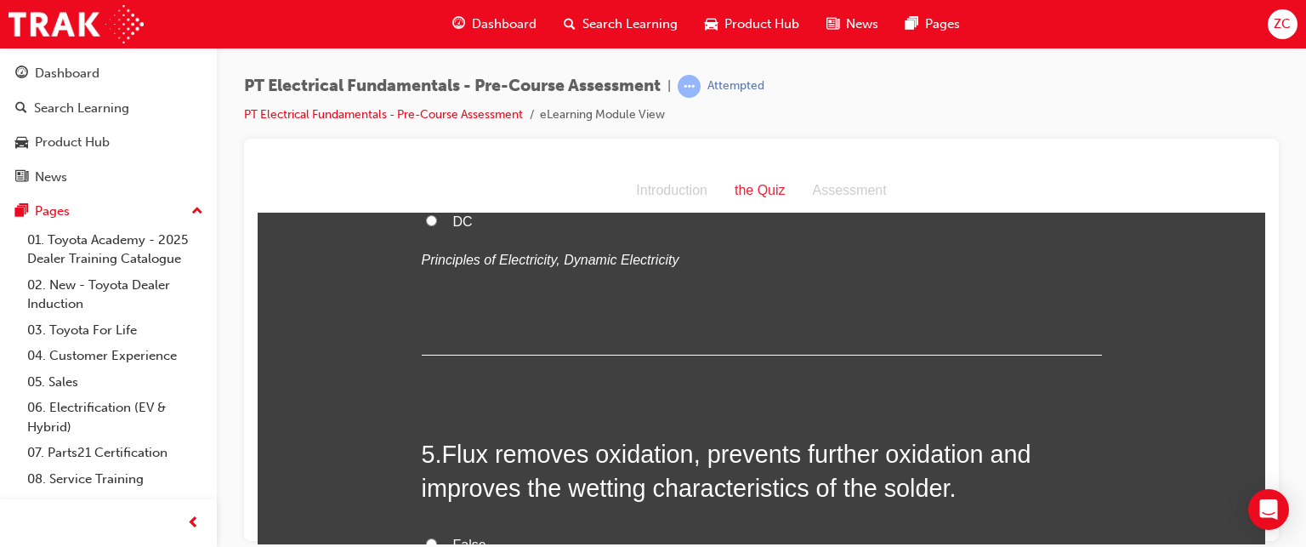
click at [437, 225] on input "DC" at bounding box center [431, 219] width 11 height 11
radio input "true"
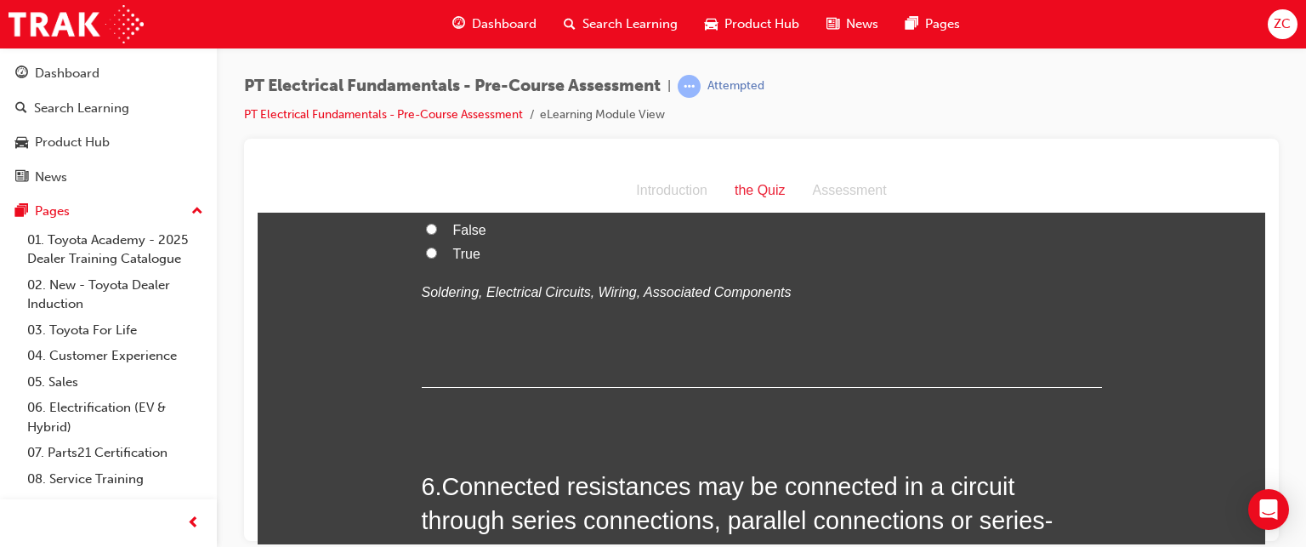
scroll to position [1573, 0]
drag, startPoint x: 437, startPoint y: 324, endPoint x: 1003, endPoint y: 368, distance: 568.0
click at [1003, 189] on h2 "5 . Flux removes oxidation, prevents further oxidation and improves the wetting…" at bounding box center [762, 154] width 680 height 69
copy h2 "Flux removes oxidation, prevents further oxidation and improves the wetting cha…"
click at [429, 256] on input "True" at bounding box center [431, 250] width 11 height 11
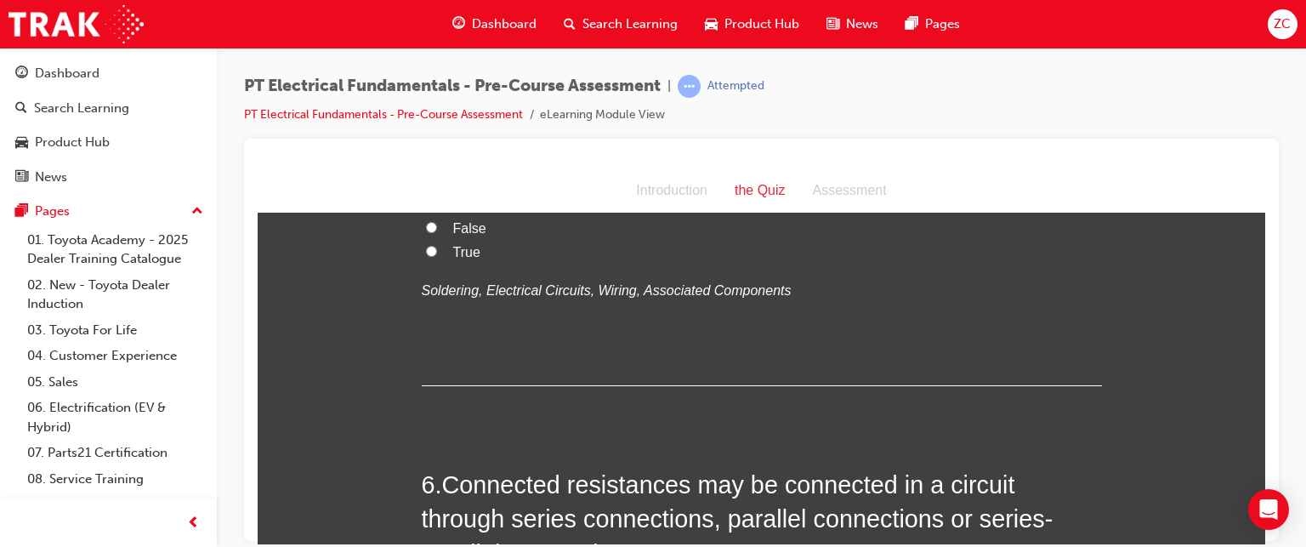
radio input "true"
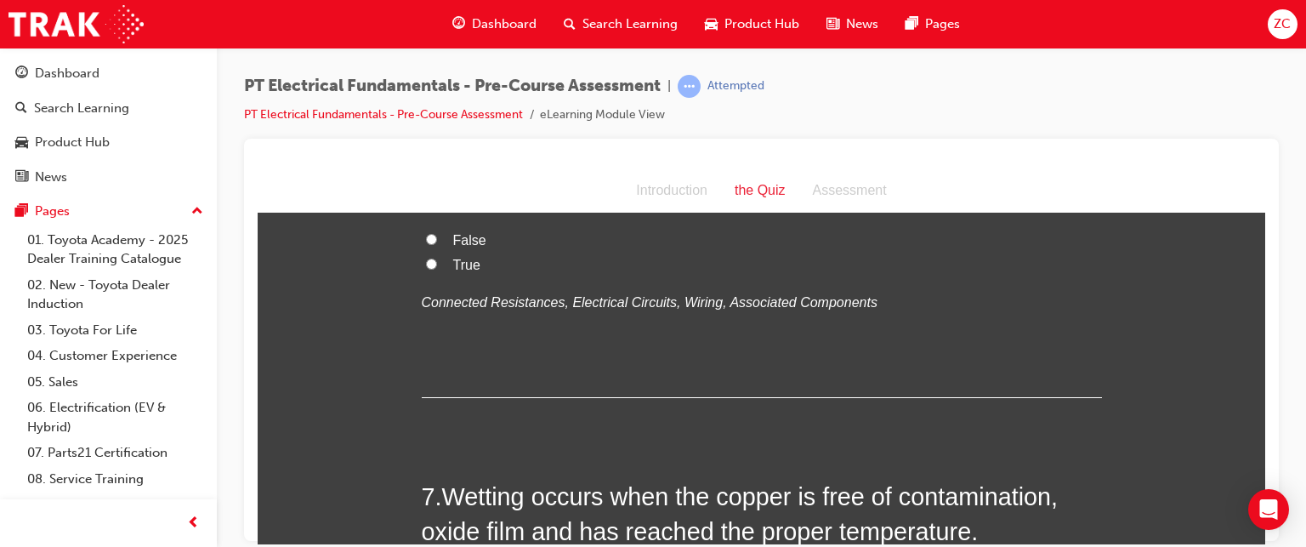
scroll to position [1948, 0]
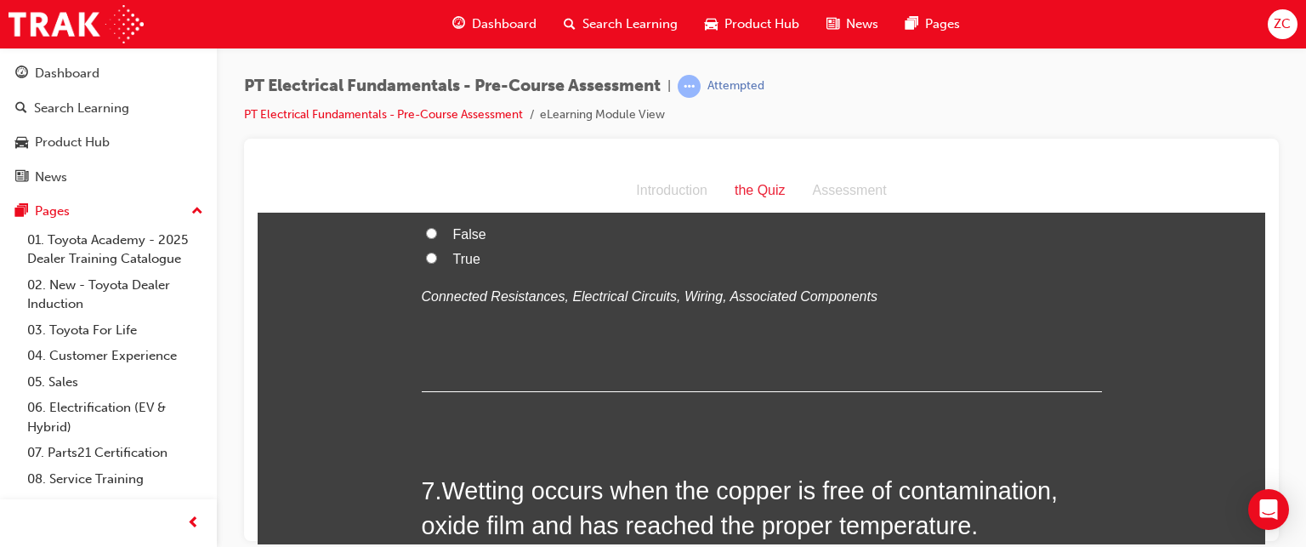
drag, startPoint x: 435, startPoint y: 299, endPoint x: 674, endPoint y: 383, distance: 253.3
click at [674, 195] on h2 "6 . Connected resistances may be connected in a circuit through series connecti…" at bounding box center [762, 143] width 680 height 103
copy h2 "Connected resistances may be connected in a circuit through series connections,…"
click at [438, 271] on label "True" at bounding box center [762, 259] width 680 height 25
click at [437, 263] on input "True" at bounding box center [431, 257] width 11 height 11
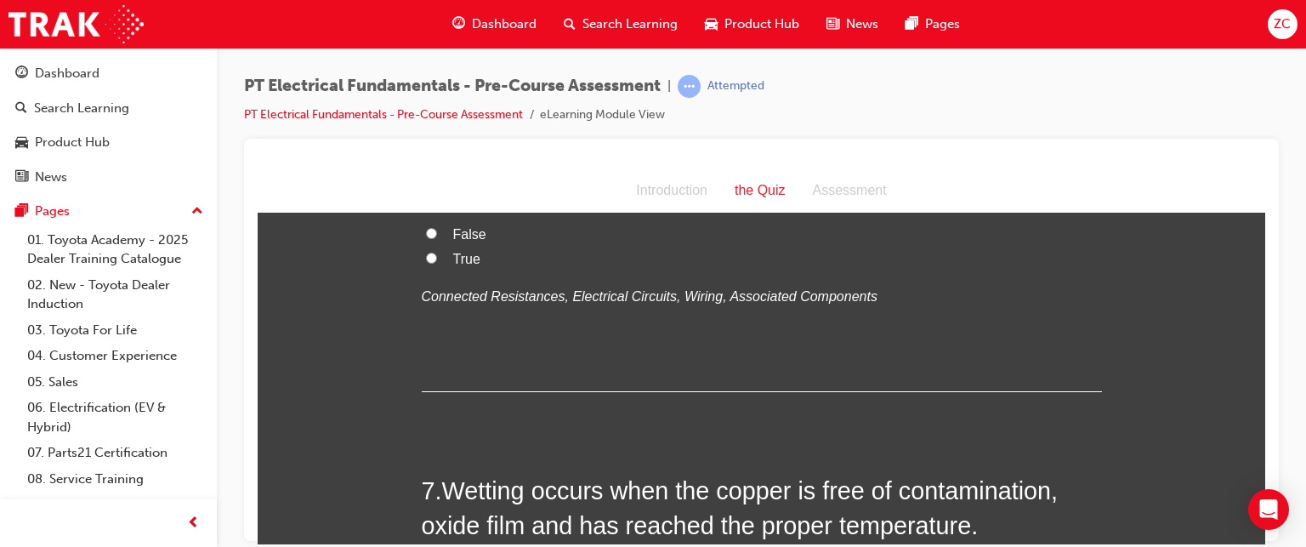
radio input "true"
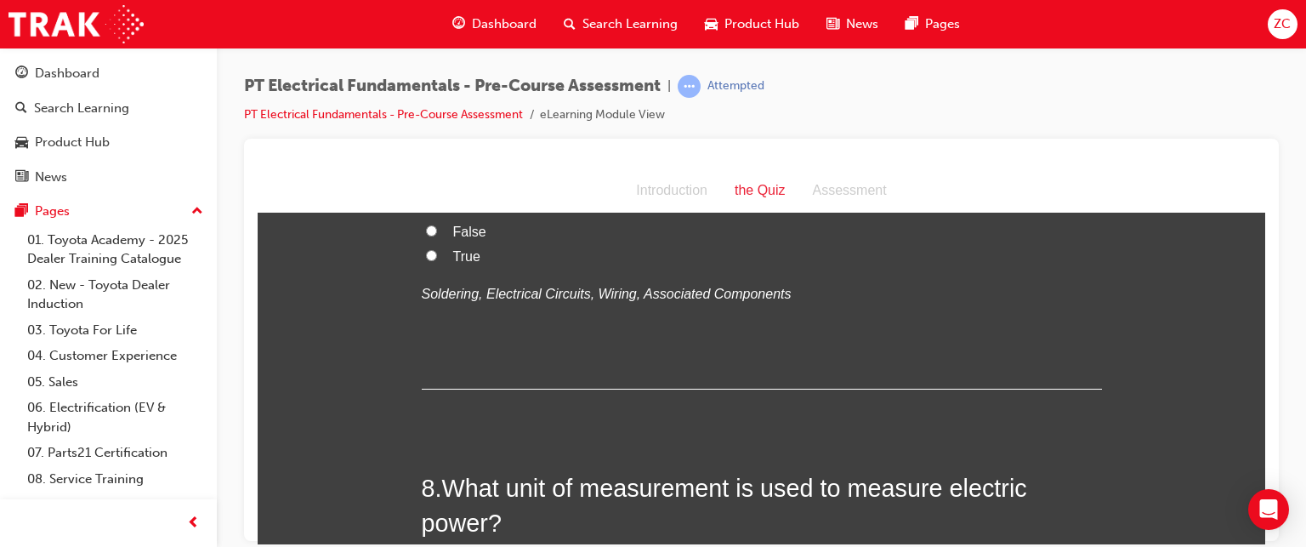
scroll to position [2309, 0]
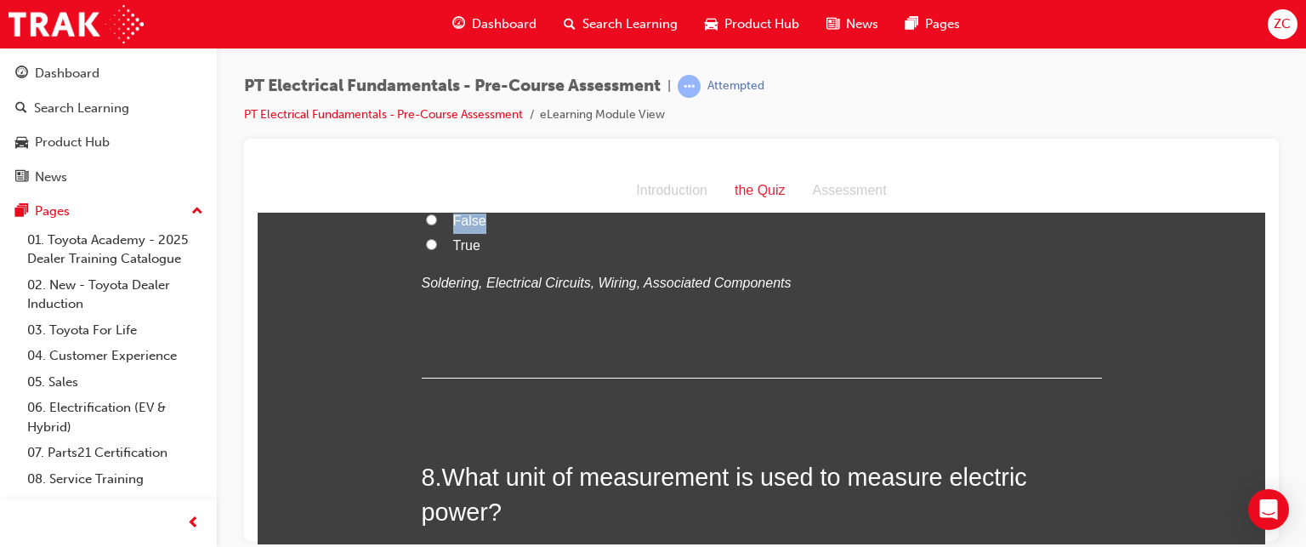
drag, startPoint x: 438, startPoint y: 322, endPoint x: 1042, endPoint y: 376, distance: 606.9
click at [1042, 376] on div "7 . Wetting occurs when the copper is free of contamination, oxide film and has…" at bounding box center [762, 244] width 680 height 265
click at [486, 177] on span "Wetting occurs when the copper is free of contamination, oxide film and has rea…" at bounding box center [740, 146] width 637 height 61
drag, startPoint x: 441, startPoint y: 321, endPoint x: 974, endPoint y: 365, distance: 534.1
click at [974, 181] on h2 "7 . Wetting occurs when the copper is free of contamination, oxide film and has…" at bounding box center [762, 146] width 680 height 69
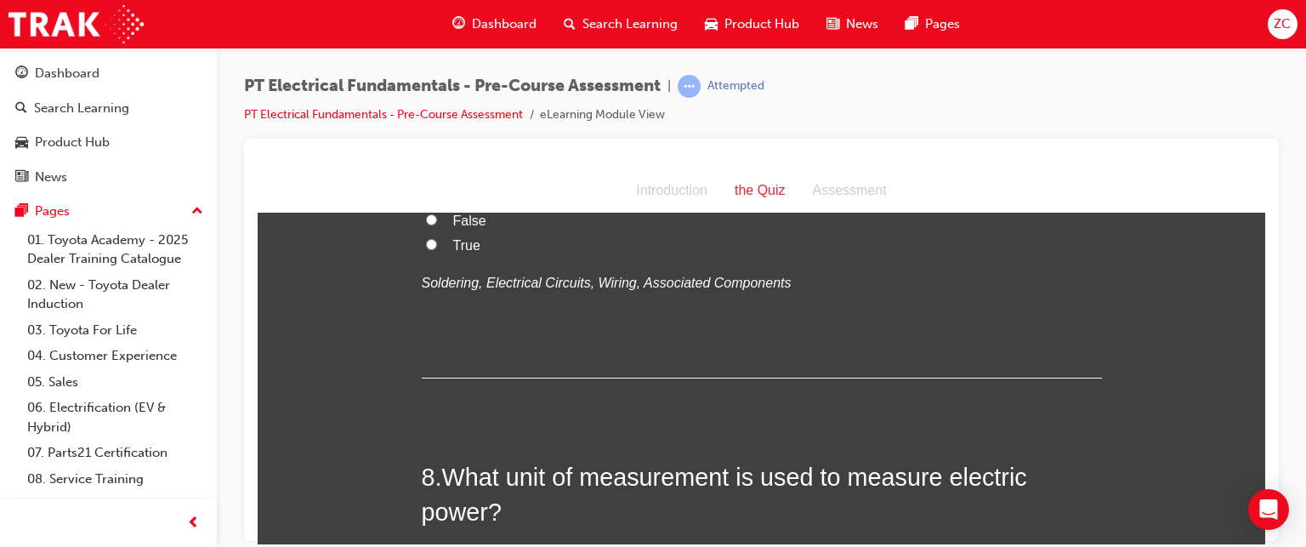
copy span "Wetting occurs when the copper is free of contamination, oxide film and has rea…"
click at [455, 252] on span "True" at bounding box center [466, 244] width 27 height 14
click at [437, 249] on input "True" at bounding box center [431, 243] width 11 height 11
radio input "true"
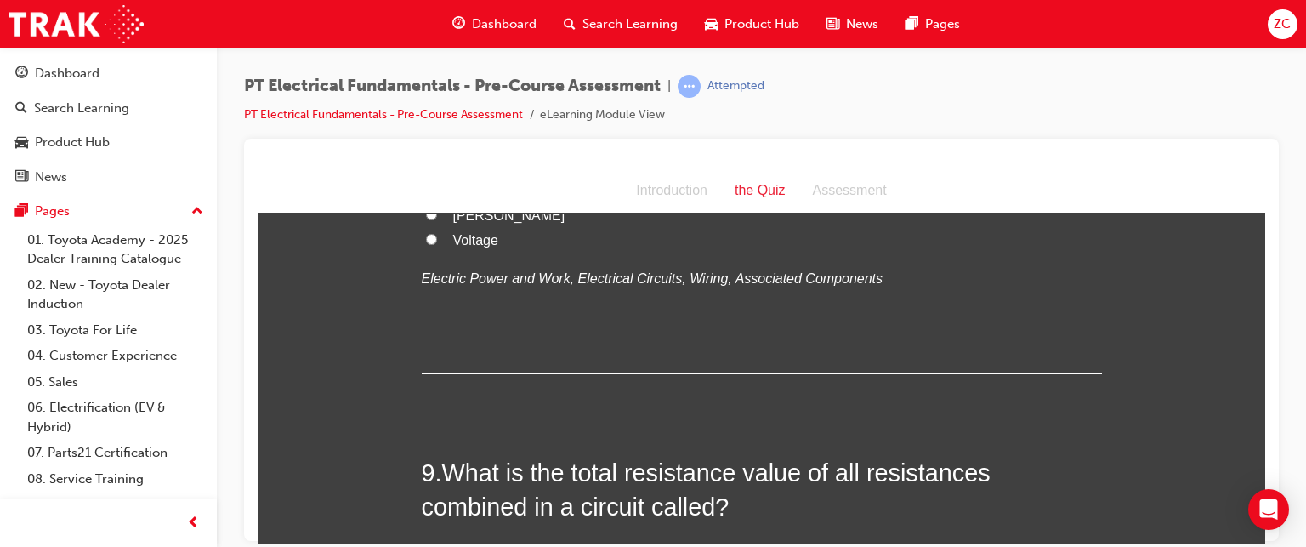
scroll to position [2711, 0]
drag, startPoint x: 436, startPoint y: 263, endPoint x: 520, endPoint y: 310, distance: 96.7
click at [520, 126] on h2 "8 . What unit of measurement is used to measure electric power?" at bounding box center [762, 91] width 680 height 69
copy h2 "What unit of measurement is used to measure electric power?"
click at [442, 226] on label "Watts" at bounding box center [762, 214] width 680 height 25
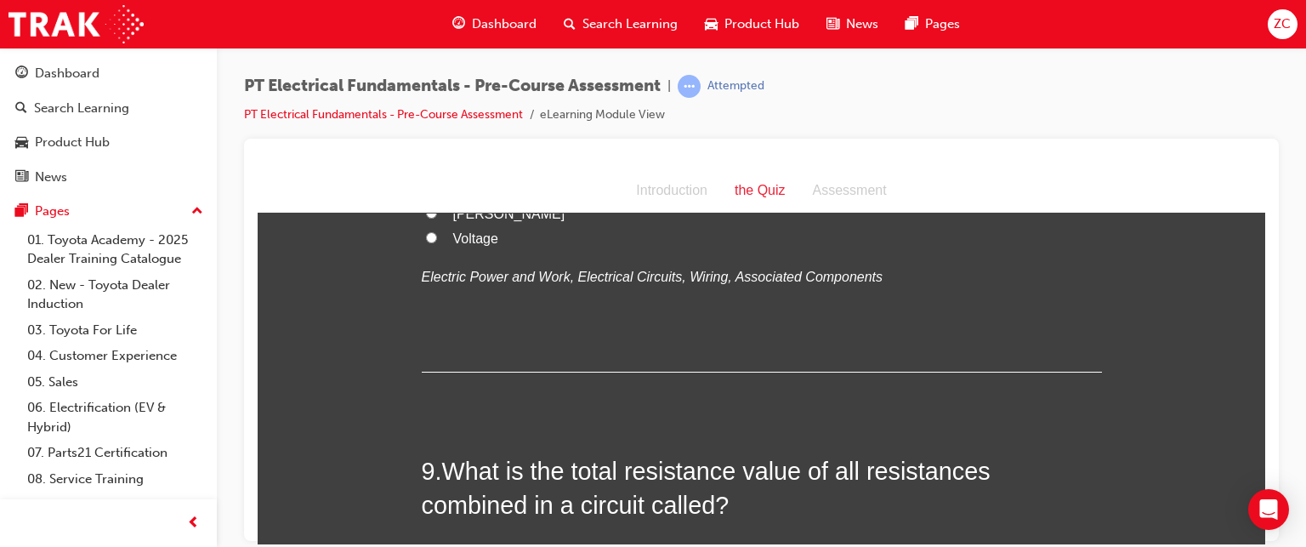
click at [437, 218] on input "Watts" at bounding box center [431, 212] width 11 height 11
radio input "true"
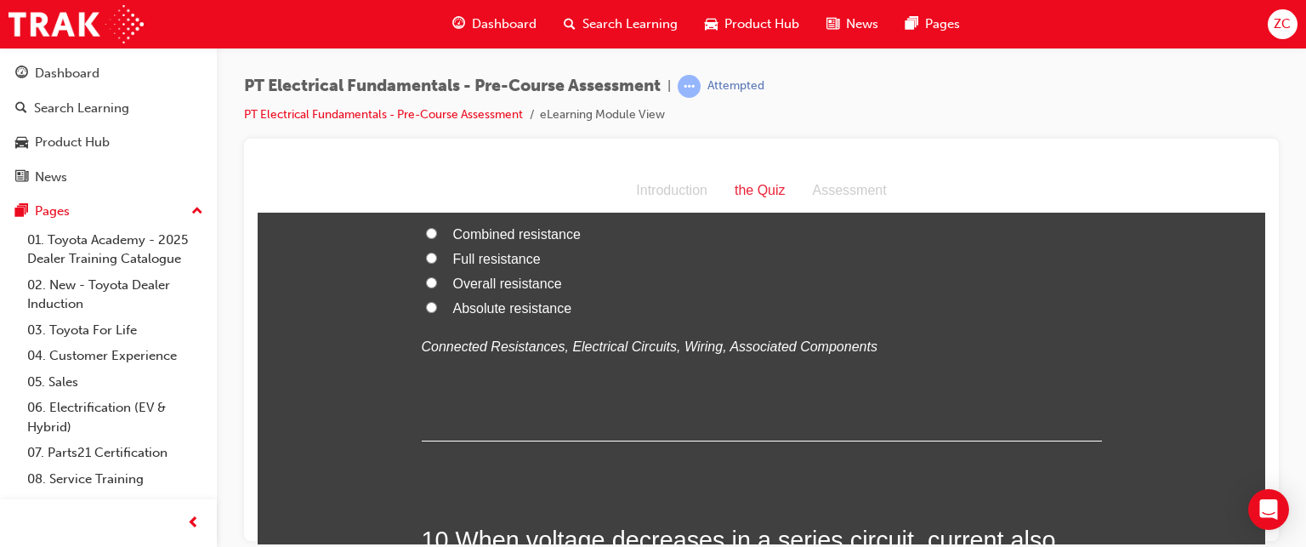
scroll to position [3048, 0]
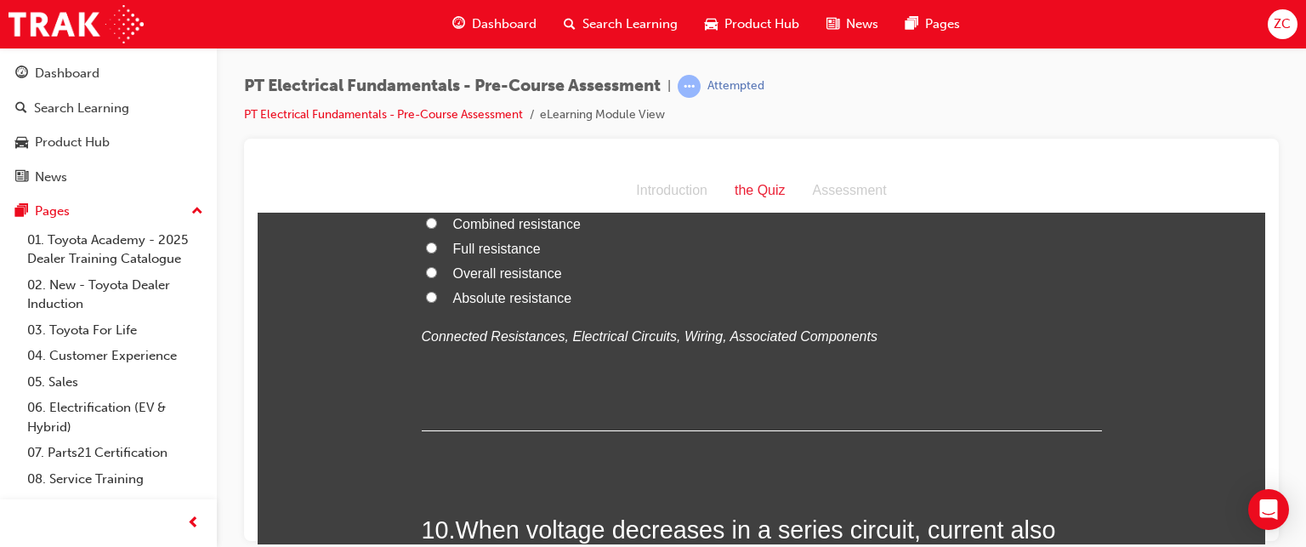
drag, startPoint x: 438, startPoint y: 327, endPoint x: 619, endPoint y: 373, distance: 186.8
click at [619, 185] on h2 "9 . What is the total resistance value of all resistances combined in a circuit…" at bounding box center [762, 150] width 680 height 69
copy span "What is the total resistance value of all resistances combined in a circuit cal…"
click at [453, 230] on span "Combined resistance" at bounding box center [517, 223] width 128 height 14
click at [437, 228] on input "Combined resistance" at bounding box center [431, 222] width 11 height 11
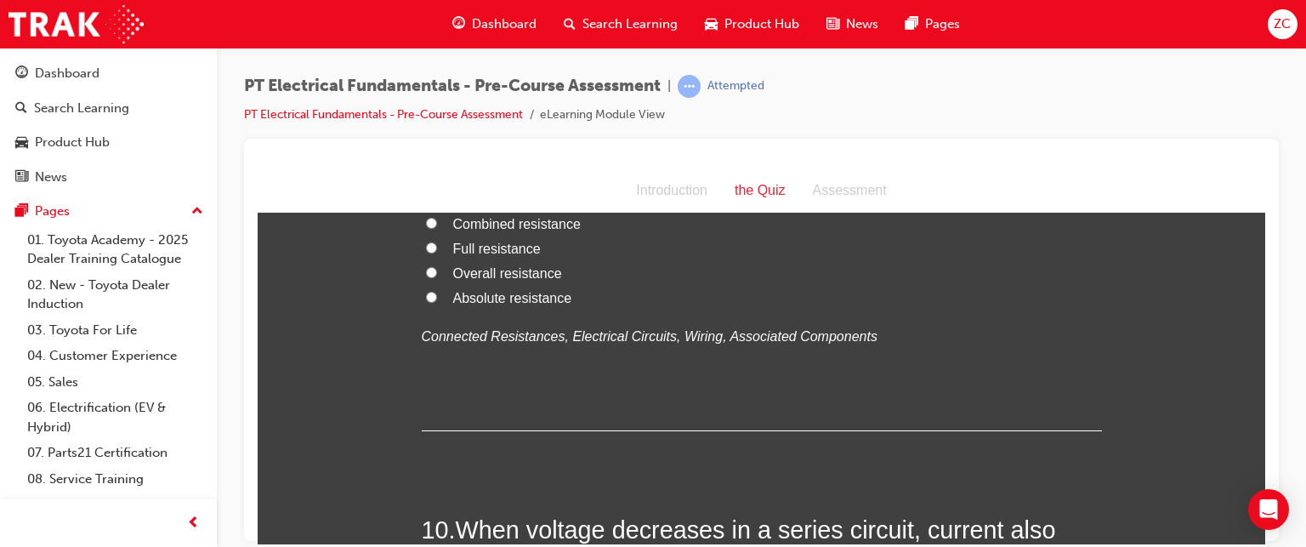
radio input "true"
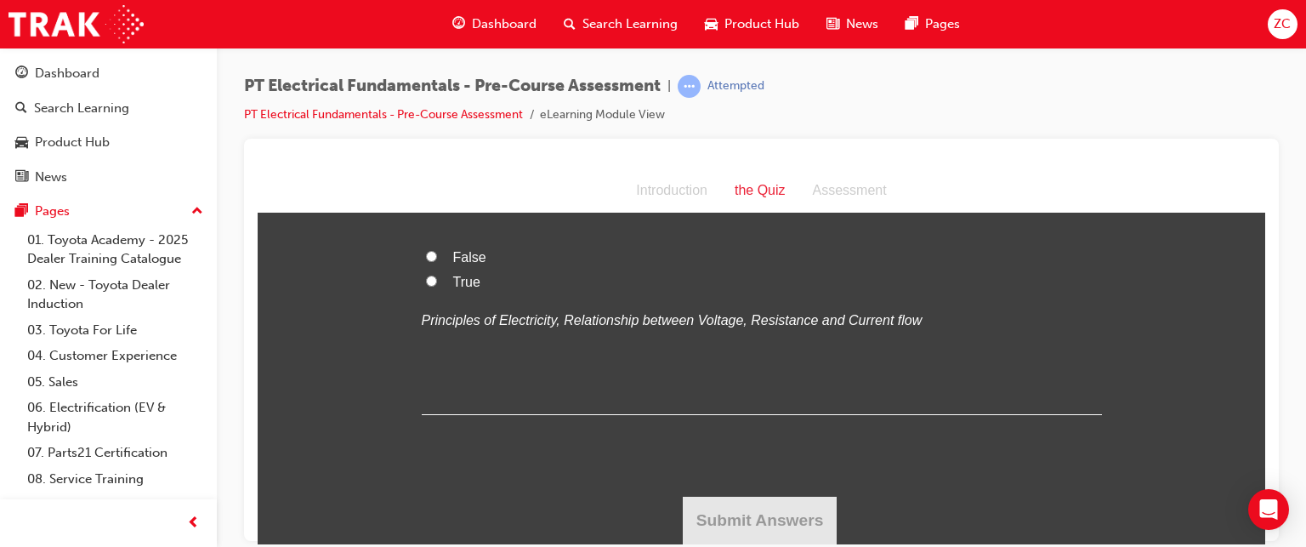
scroll to position [3474, 0]
drag, startPoint x: 454, startPoint y: 292, endPoint x: 541, endPoint y: 338, distance: 98.5
click at [541, 218] on h2 "10 . When voltage decreases in a series circuit, current also decreases." at bounding box center [762, 183] width 680 height 69
click at [497, 213] on span "When voltage decreases in a series circuit, current also decreases." at bounding box center [739, 182] width 634 height 61
drag, startPoint x: 457, startPoint y: 301, endPoint x: 564, endPoint y: 334, distance: 111.3
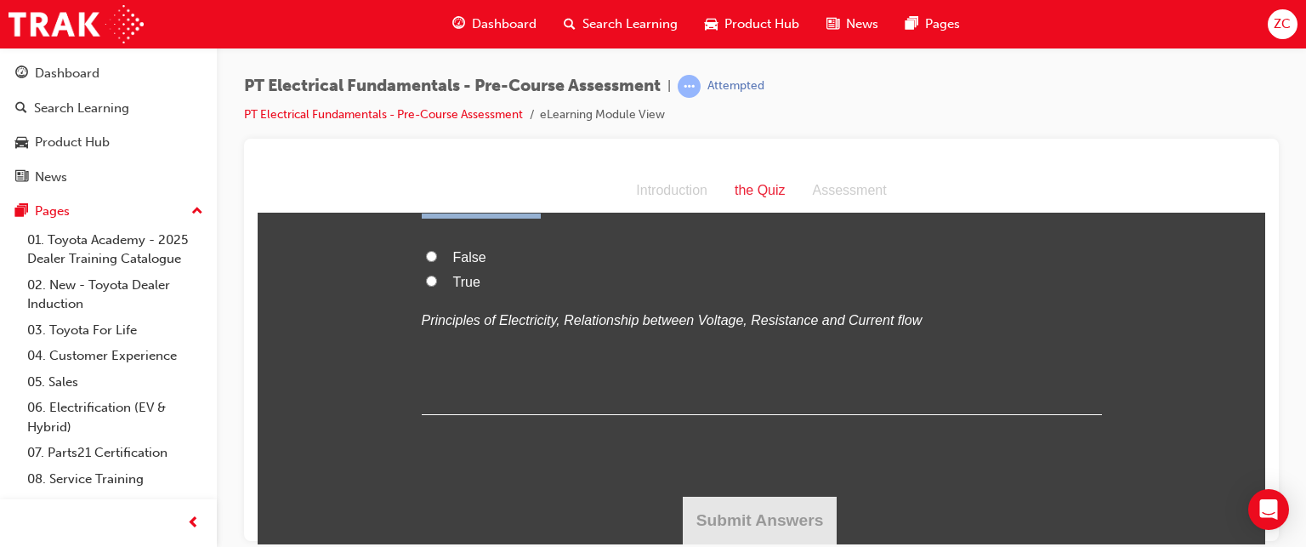
click at [564, 218] on h2 "10 . When voltage decreases in a series circuit, current also decreases." at bounding box center [762, 183] width 680 height 69
copy span "When voltage decreases in a series circuit, current also decreases."
click at [453, 288] on span "True" at bounding box center [466, 281] width 27 height 14
click at [437, 286] on input "True" at bounding box center [431, 280] width 11 height 11
radio input "true"
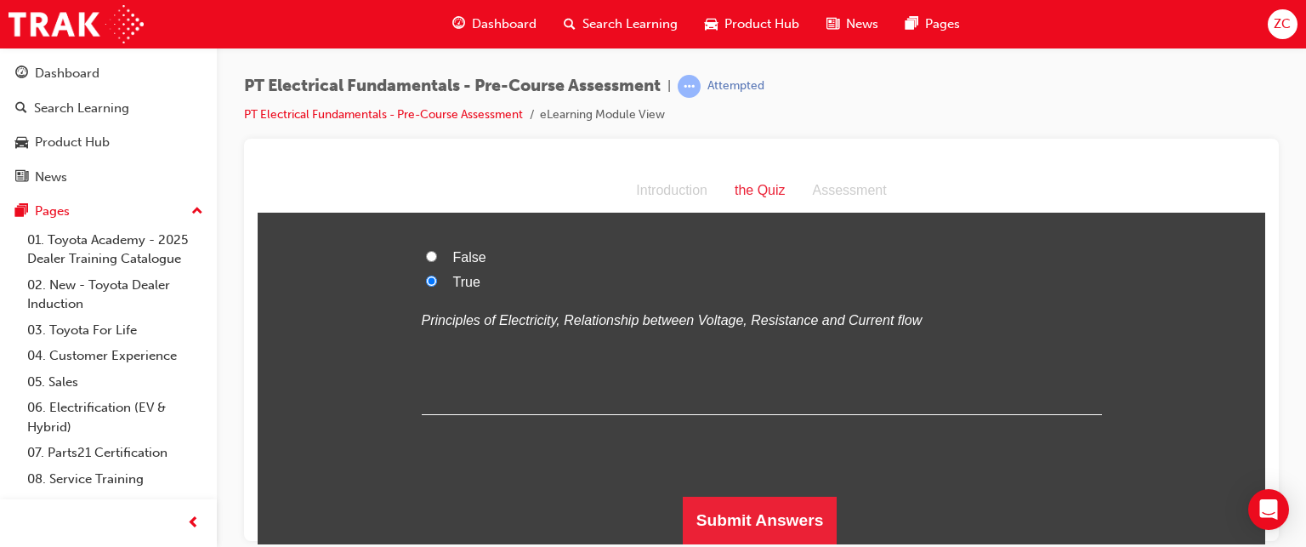
scroll to position [3604, 0]
click at [747, 512] on button "Submit Answers" at bounding box center [760, 520] width 155 height 48
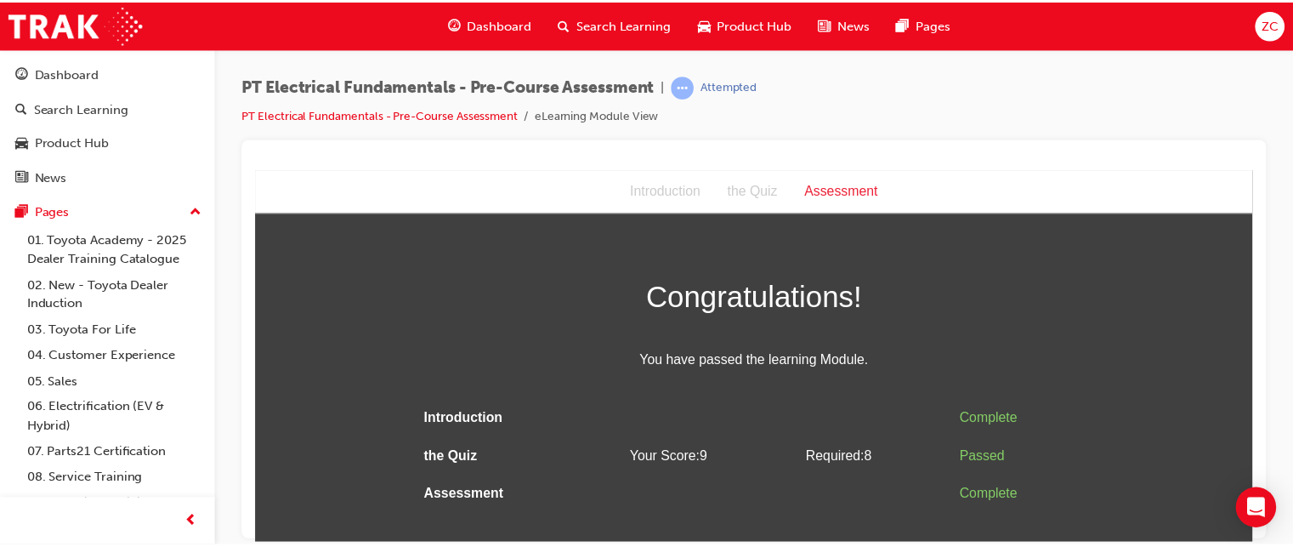
scroll to position [0, 0]
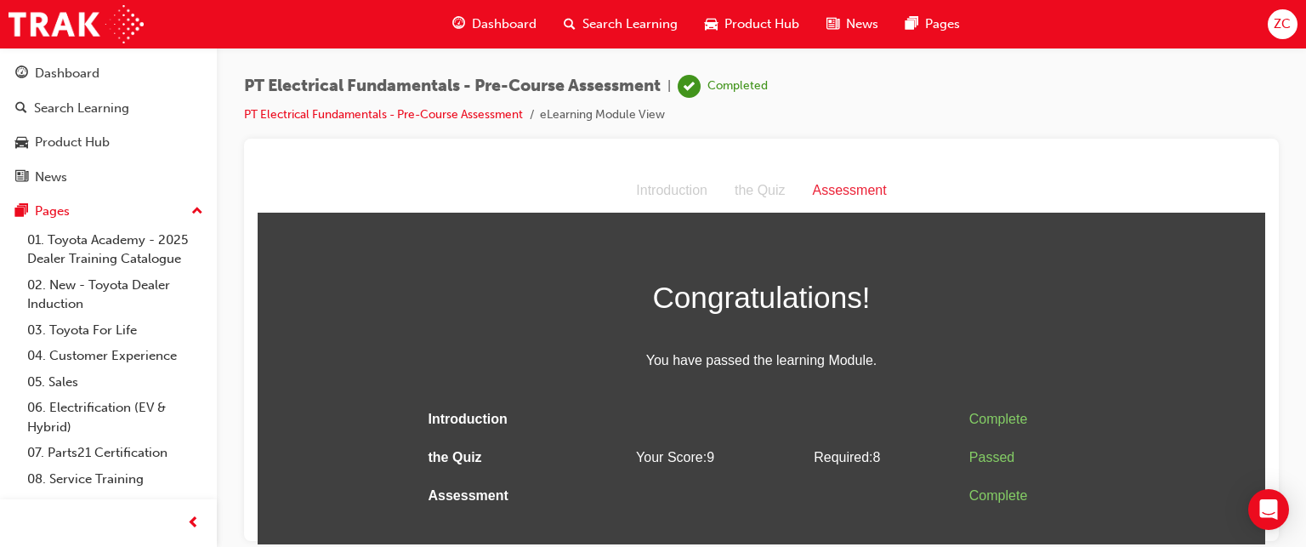
click at [506, 25] on span "Dashboard" at bounding box center [504, 24] width 65 height 20
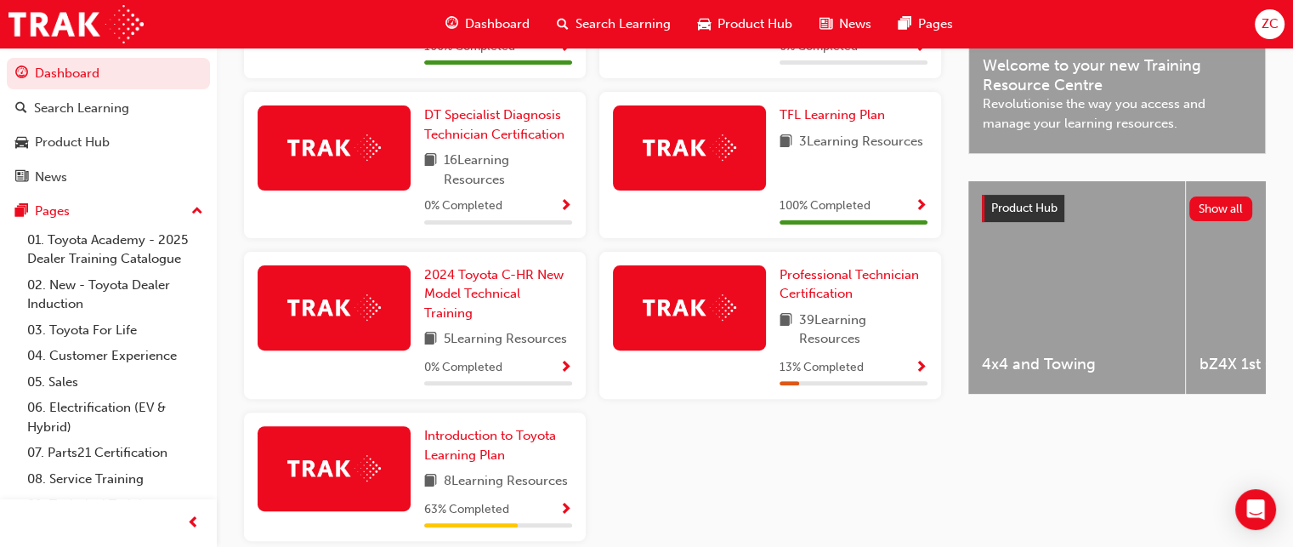
scroll to position [602, 0]
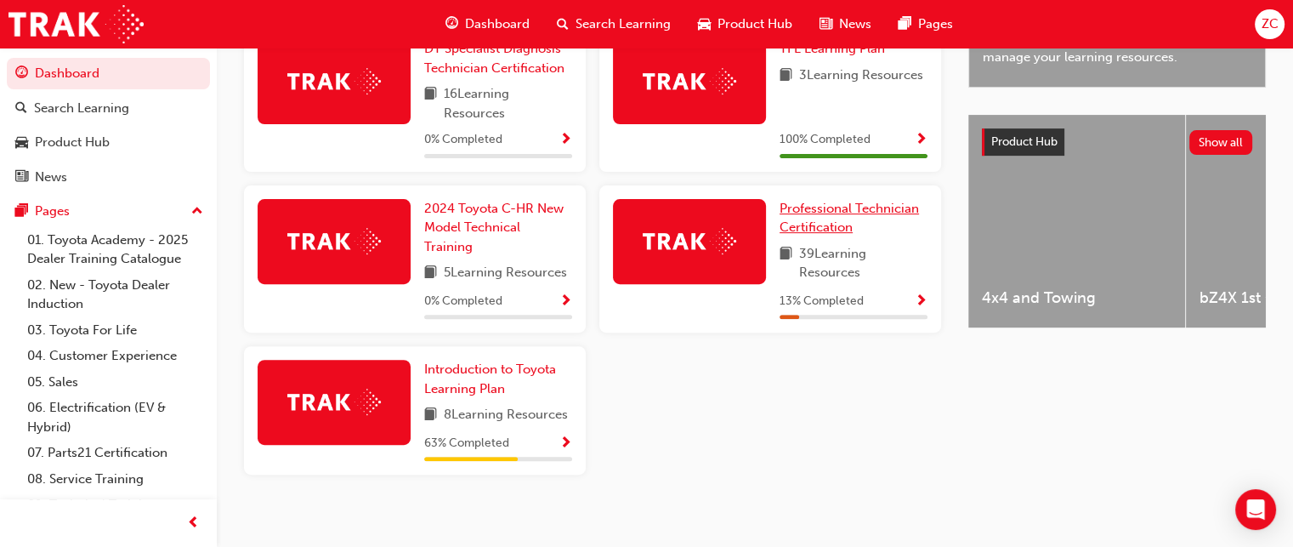
click at [833, 222] on link "Professional Technician Certification" at bounding box center [854, 218] width 148 height 38
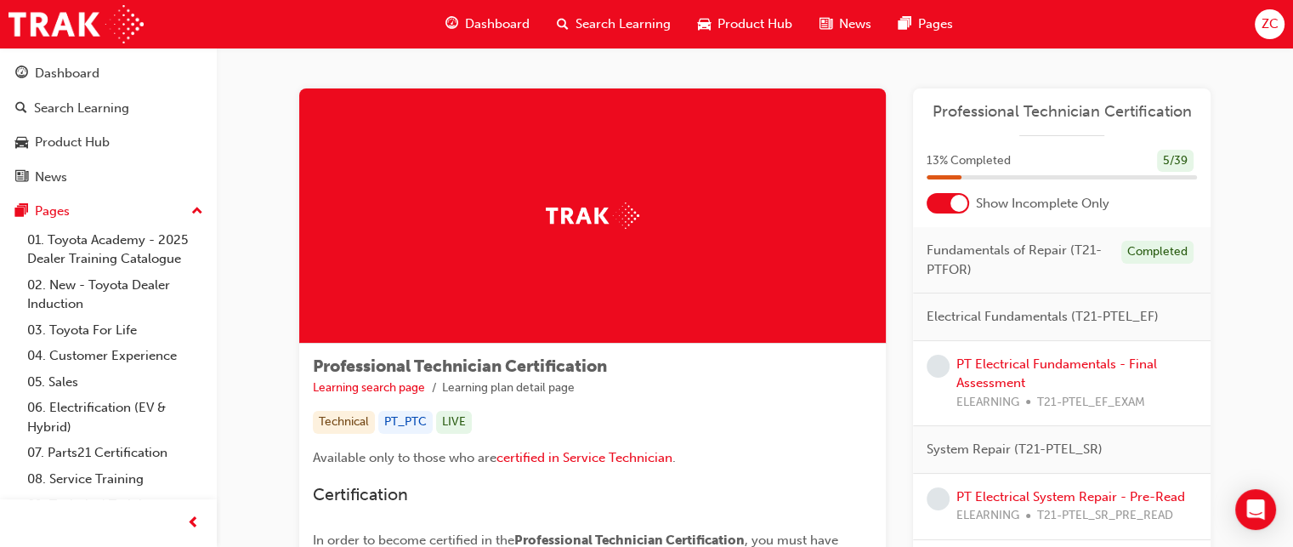
click at [948, 207] on div at bounding box center [948, 203] width 43 height 20
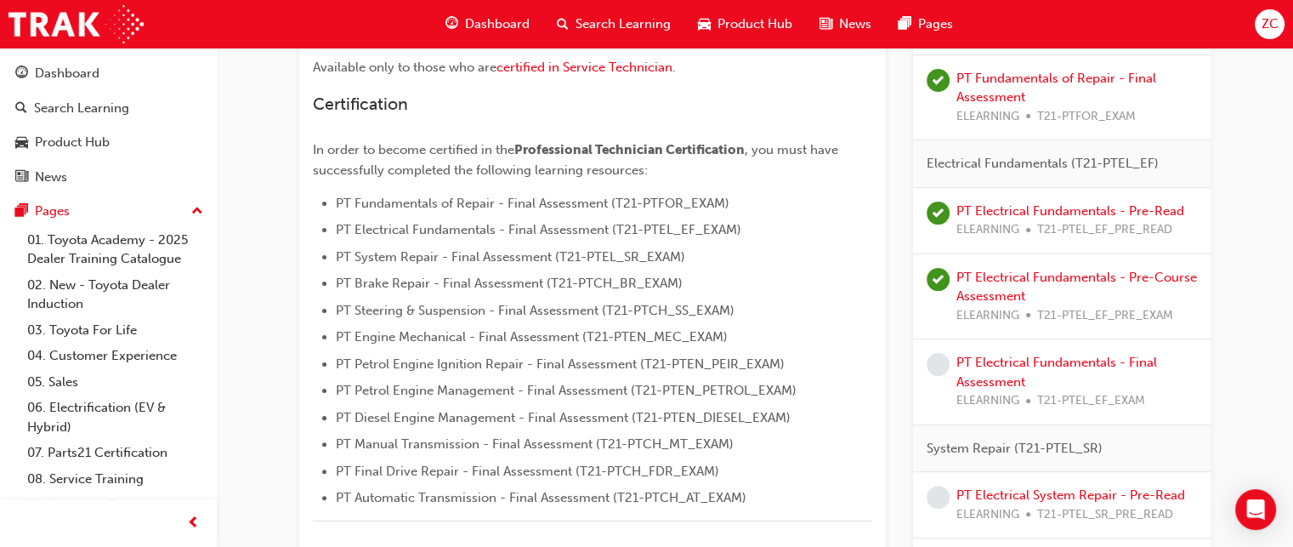
scroll to position [391, 0]
click at [1012, 363] on link "PT Electrical Fundamentals - Final Assessment" at bounding box center [1057, 371] width 201 height 35
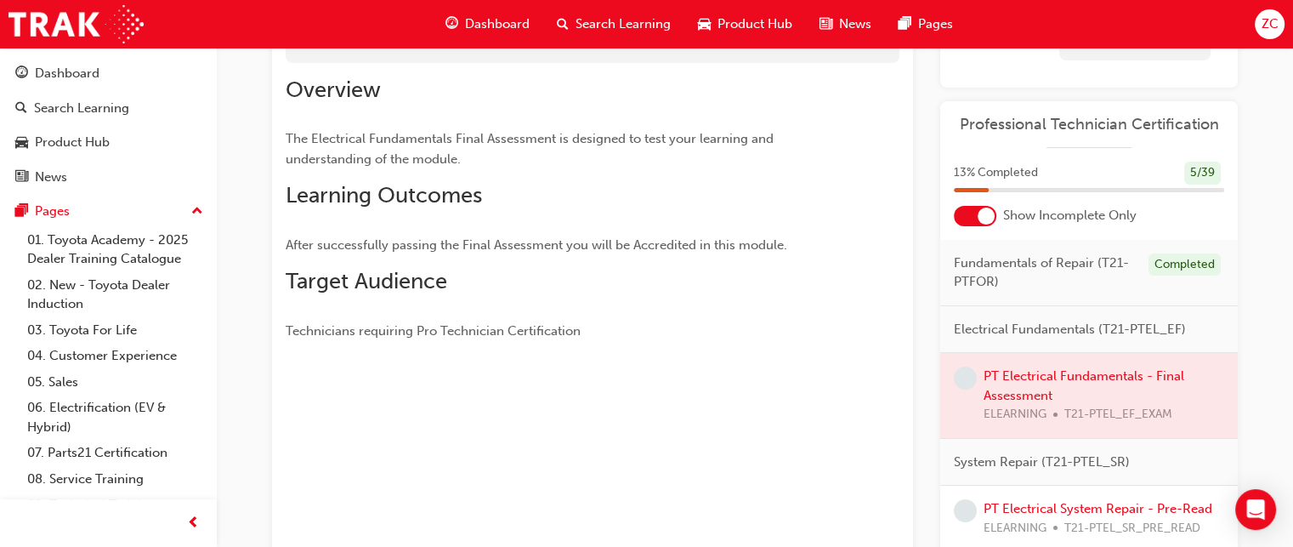
scroll to position [102, 0]
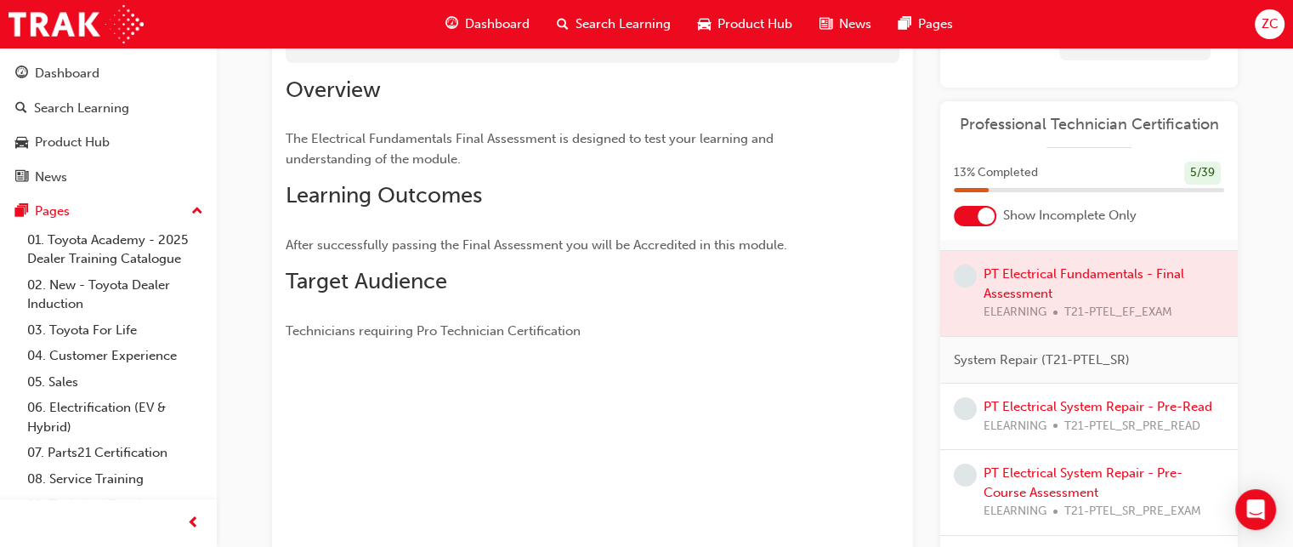
click at [1008, 289] on div at bounding box center [1089, 293] width 298 height 85
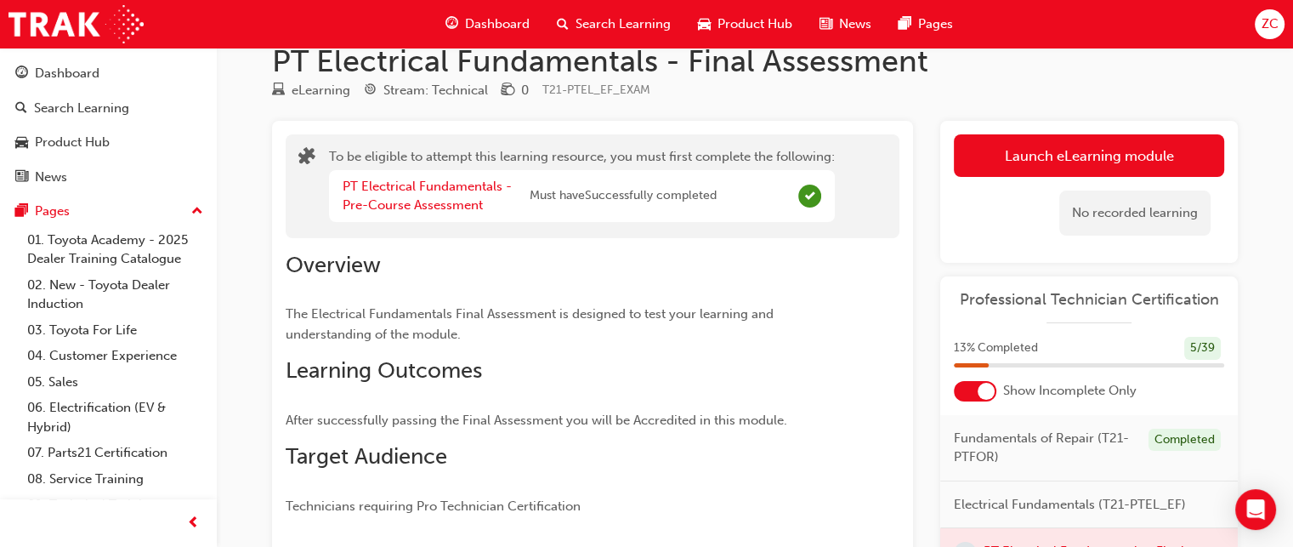
scroll to position [0, 0]
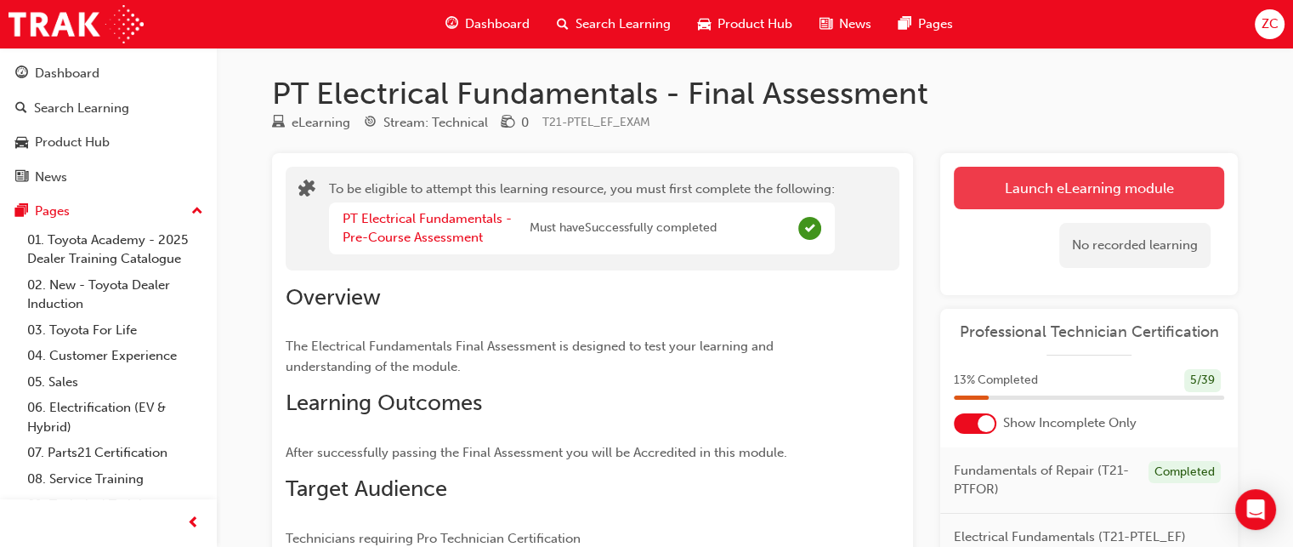
click at [1028, 196] on button "Launch eLearning module" at bounding box center [1089, 188] width 270 height 43
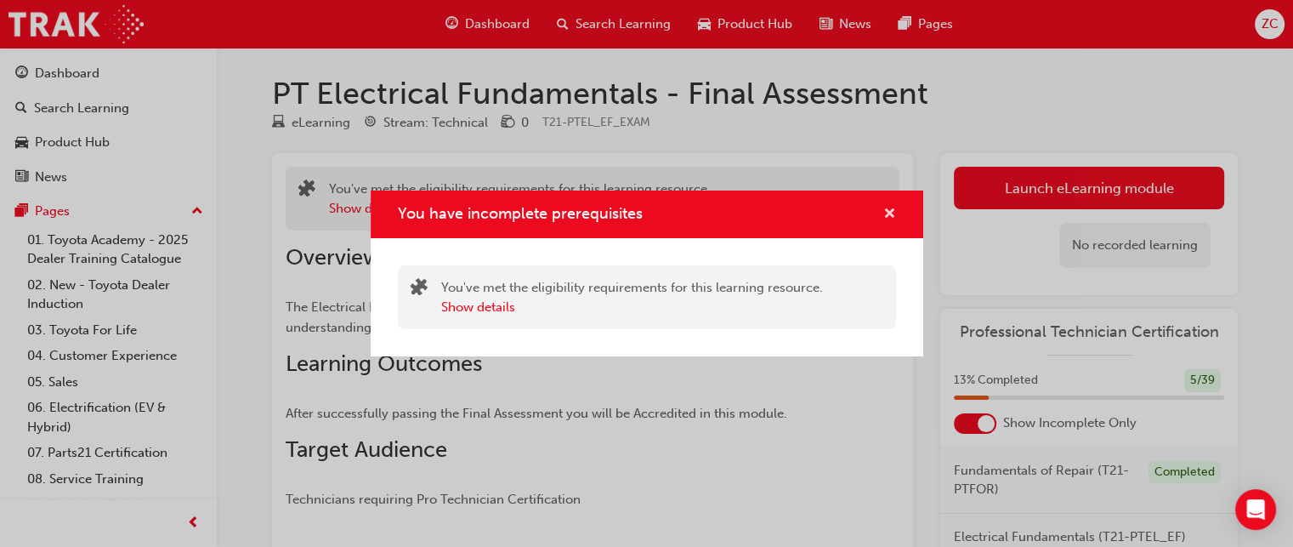
click at [888, 213] on span "cross-icon" at bounding box center [889, 214] width 13 height 15
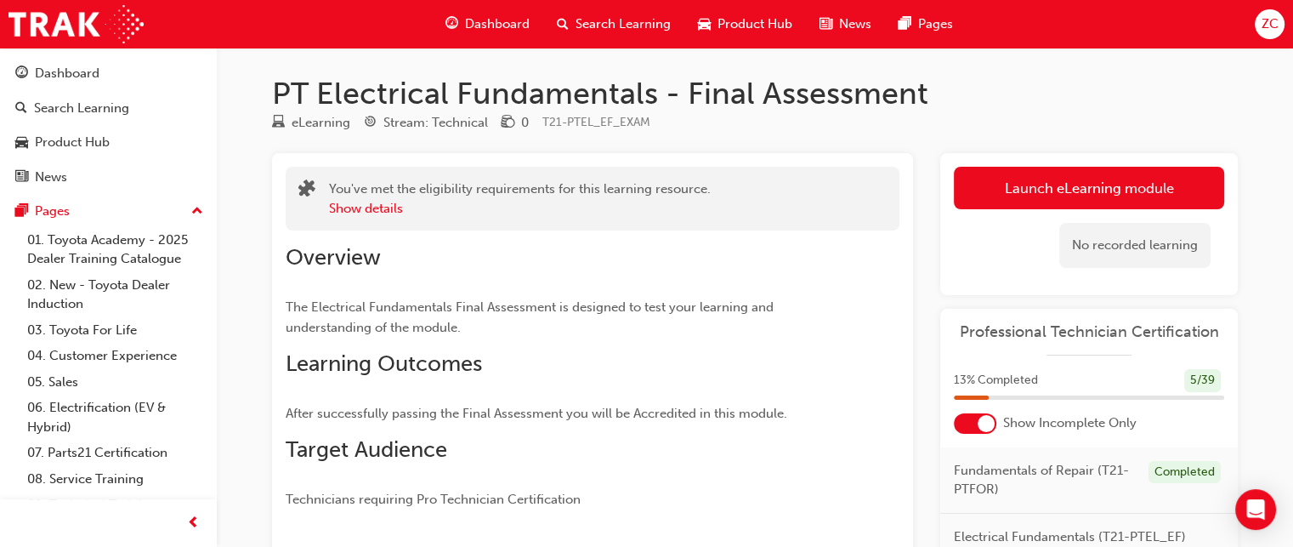
click at [976, 418] on div at bounding box center [975, 423] width 43 height 20
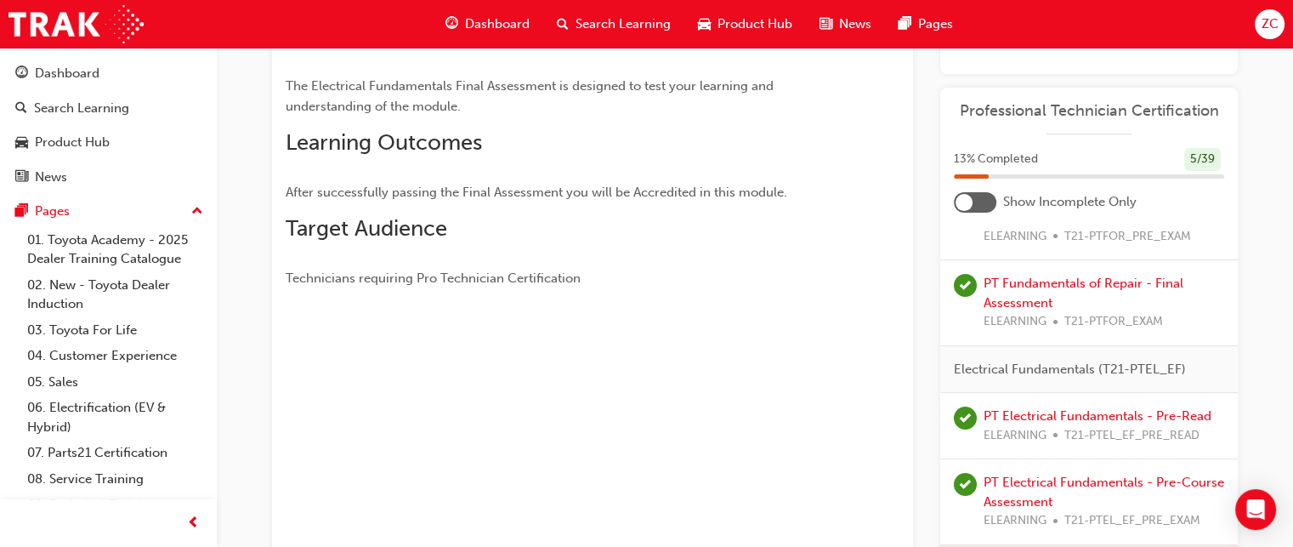
scroll to position [350, 0]
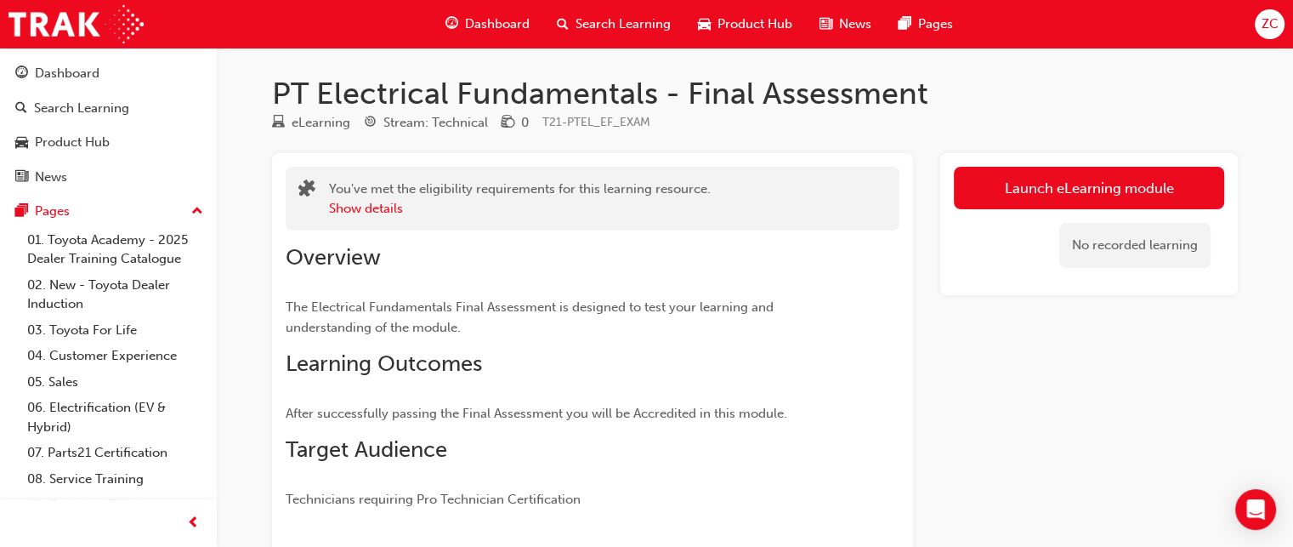
click at [484, 18] on span "Dashboard" at bounding box center [497, 24] width 65 height 20
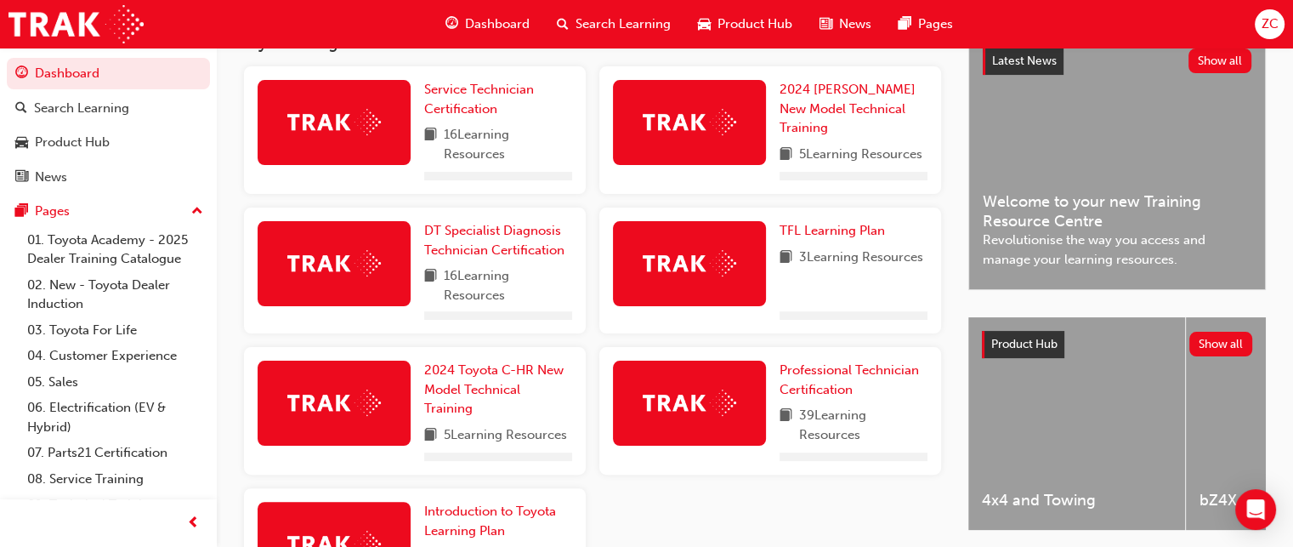
scroll to position [340, 0]
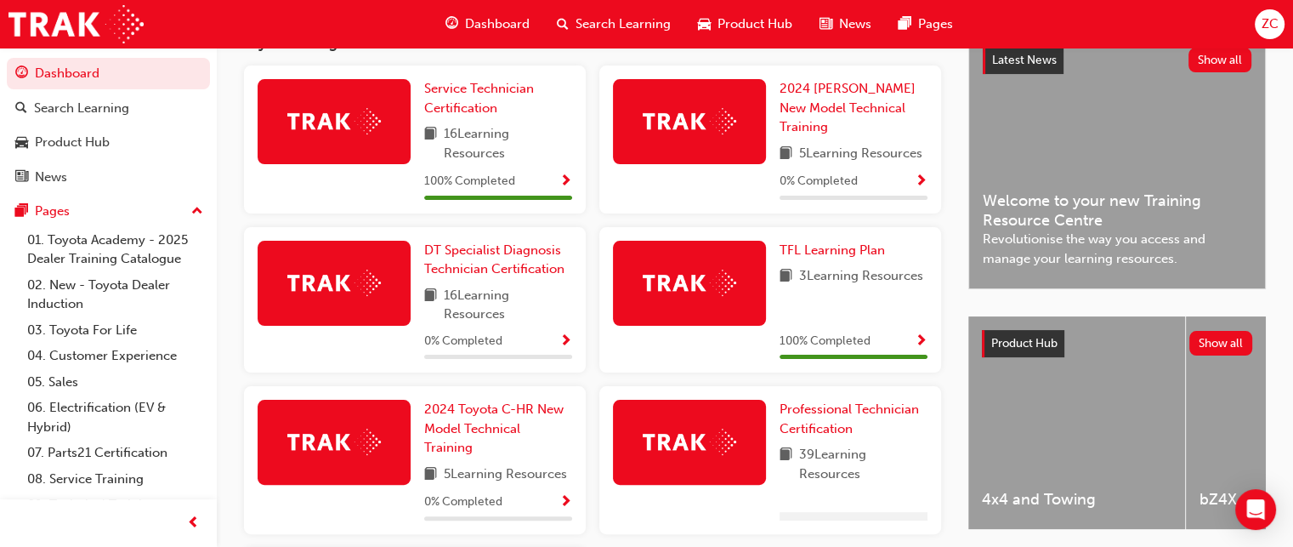
click at [803, 370] on div "TFL Learning Plan 3 Learning Resources 100 % Completed" at bounding box center [770, 300] width 342 height 146
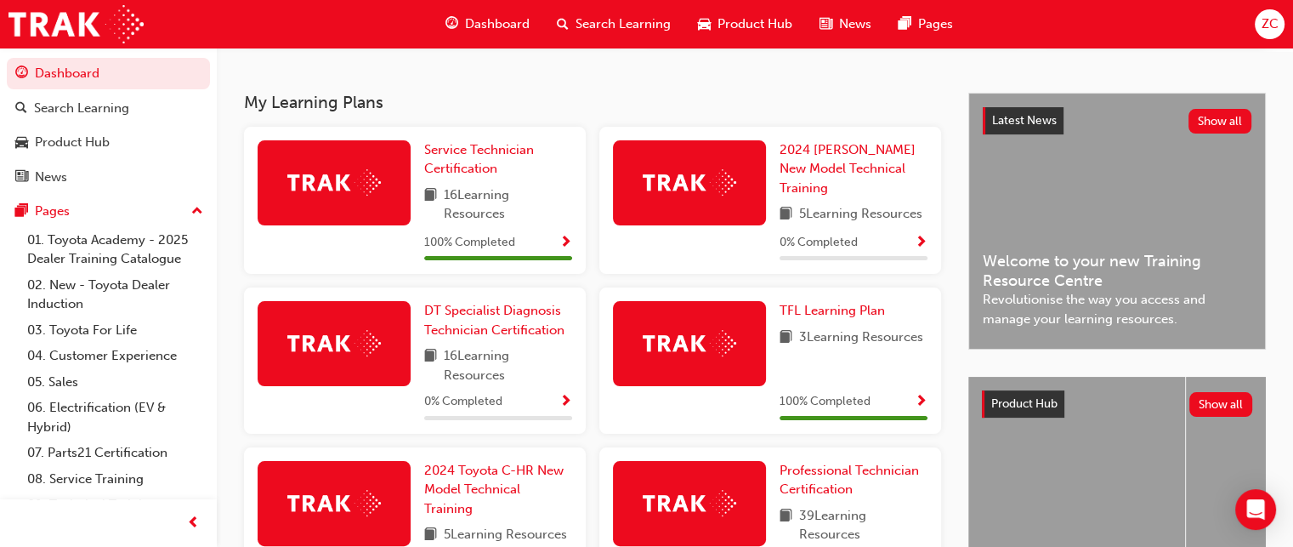
click at [816, 420] on div at bounding box center [854, 418] width 148 height 4
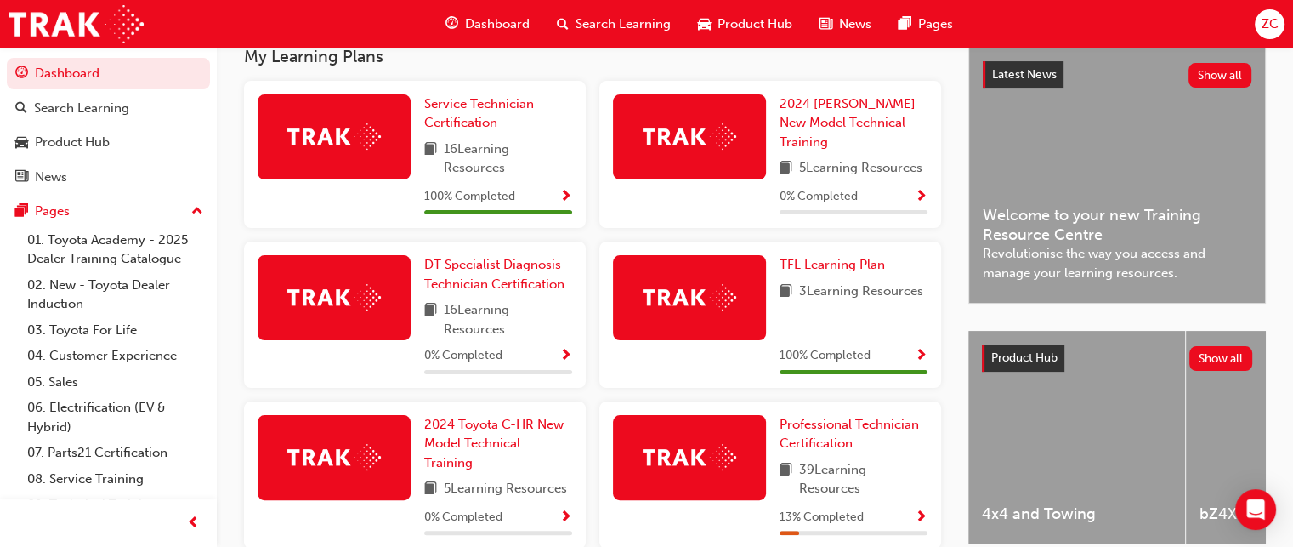
scroll to position [404, 0]
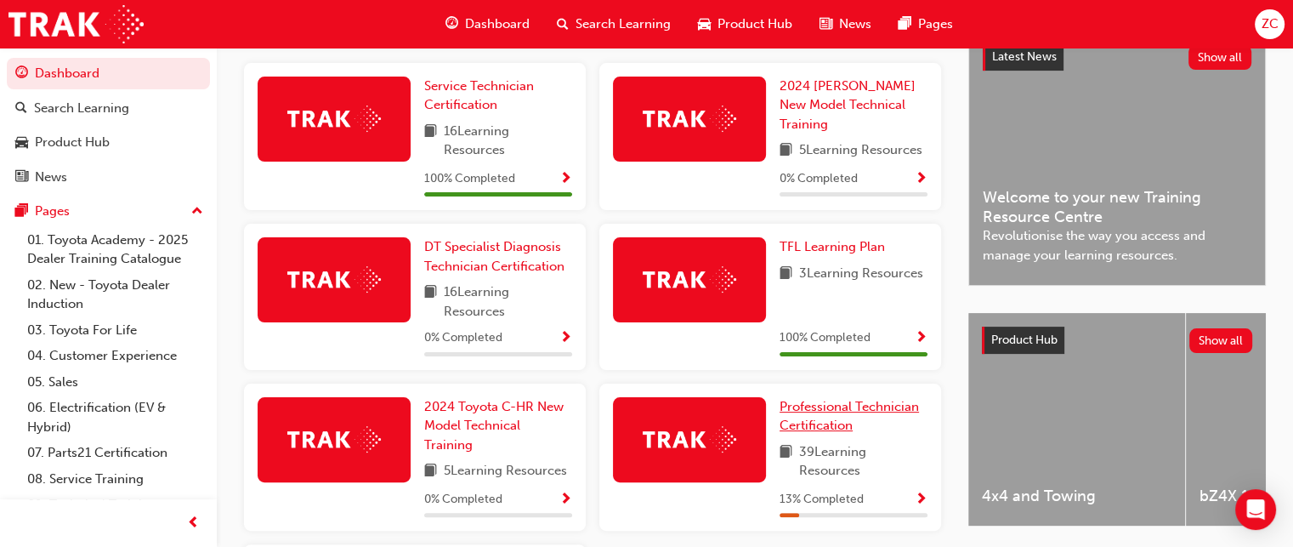
click at [821, 423] on span "Professional Technician Certification" at bounding box center [849, 416] width 139 height 35
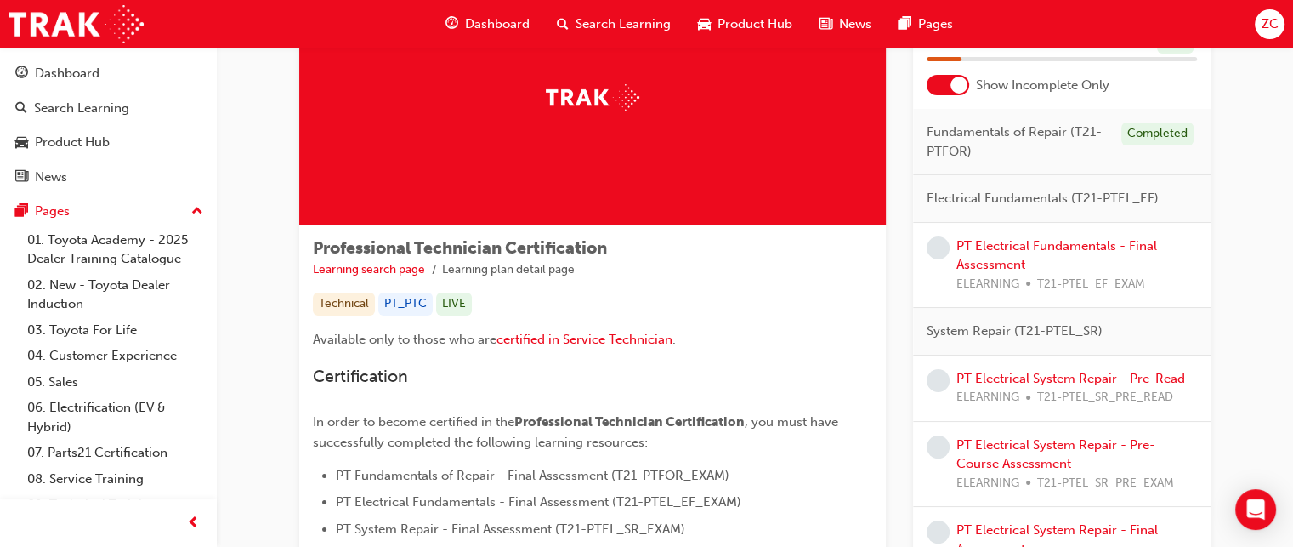
scroll to position [119, 0]
click at [946, 88] on div at bounding box center [948, 84] width 43 height 20
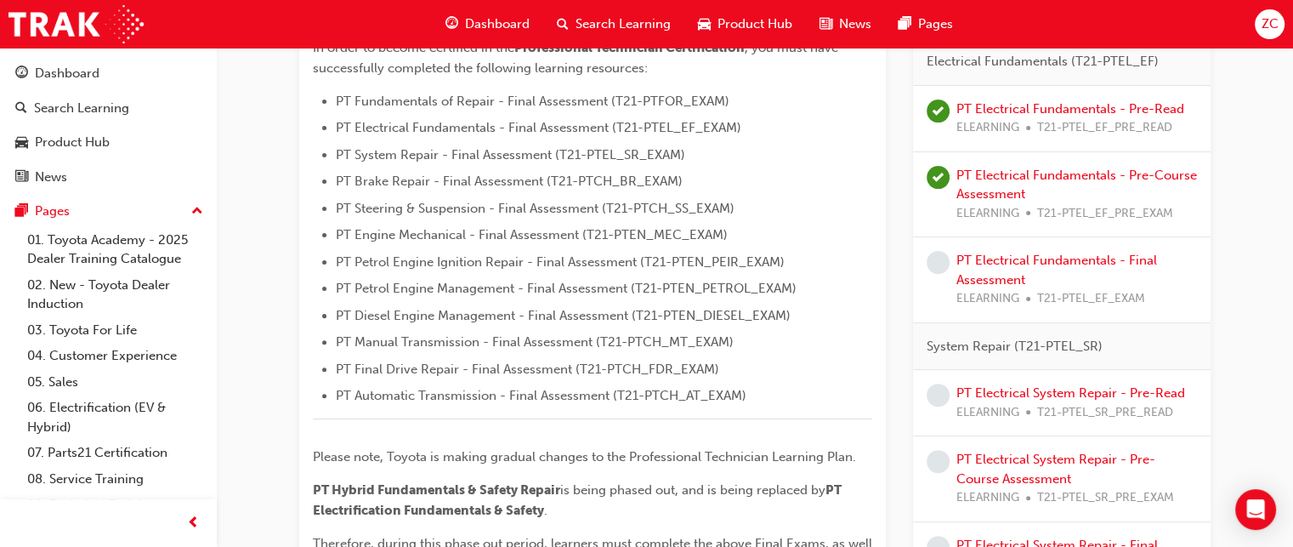
scroll to position [492, 0]
click at [976, 275] on link "PT Electrical Fundamentals - Final Assessment" at bounding box center [1057, 270] width 201 height 35
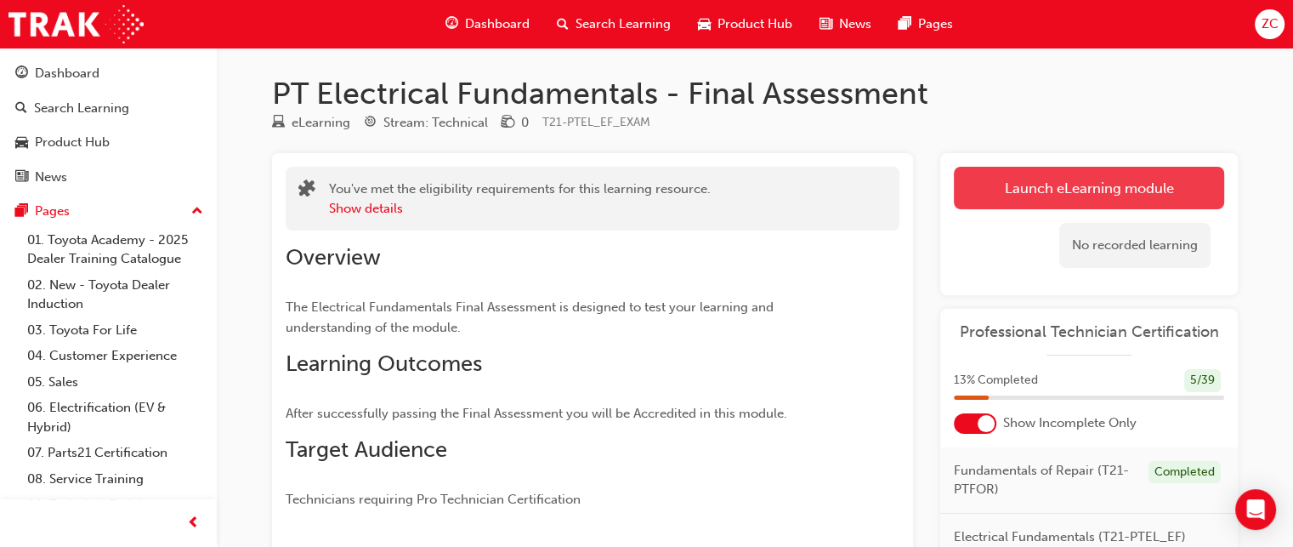
click at [1026, 200] on link "Launch eLearning module" at bounding box center [1089, 188] width 270 height 43
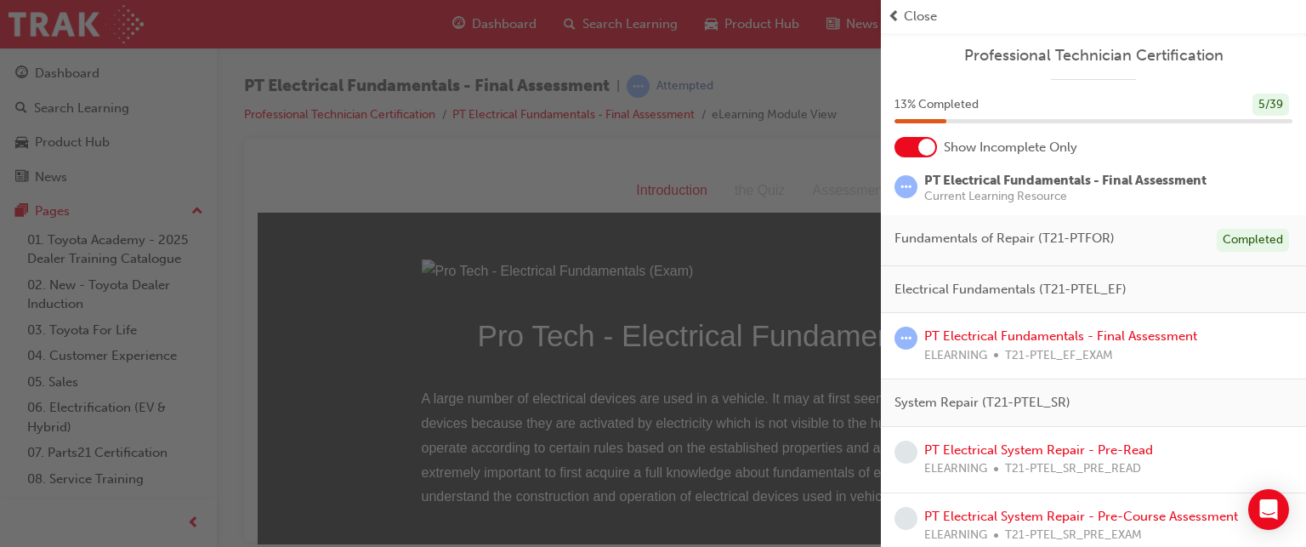
click at [891, 16] on span "prev-icon" at bounding box center [894, 17] width 13 height 20
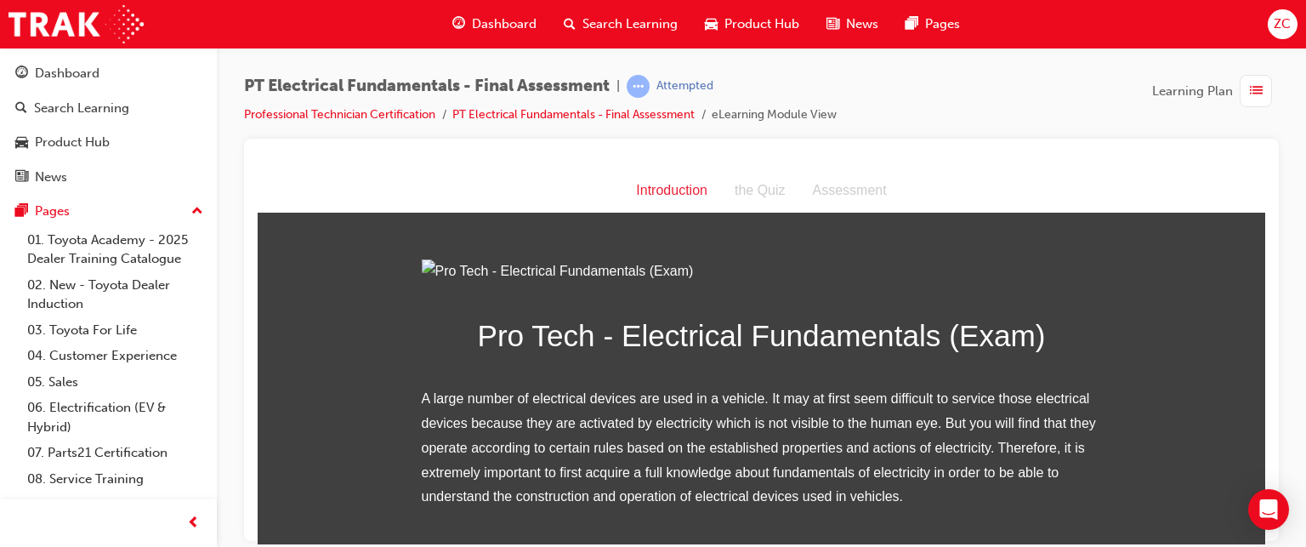
scroll to position [241, 0]
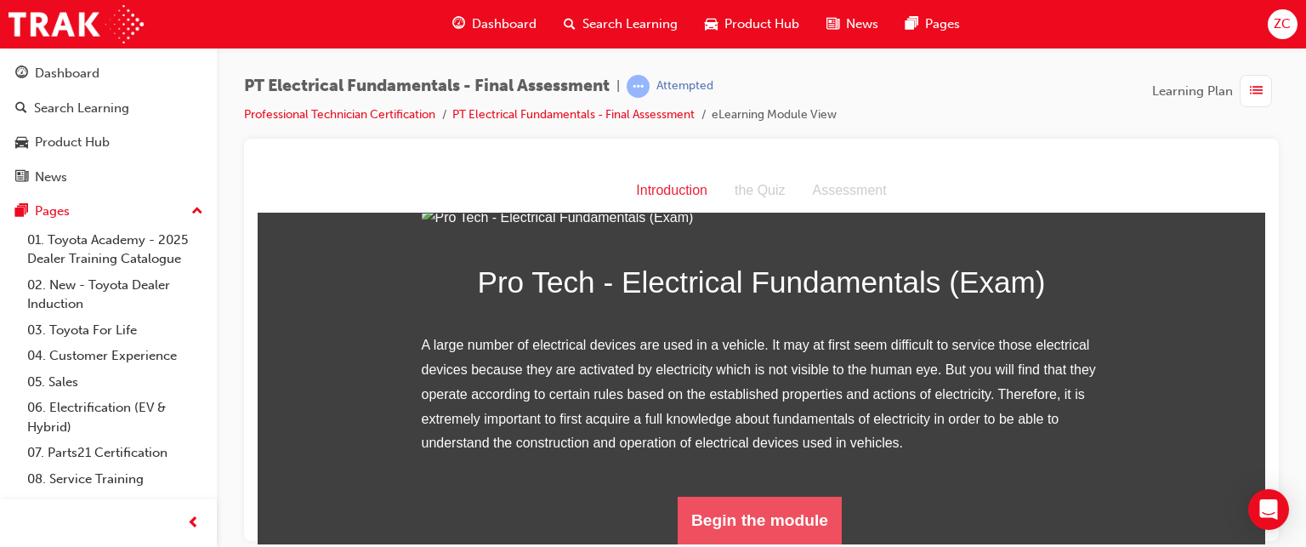
click at [758, 523] on button "Begin the module" at bounding box center [760, 520] width 164 height 48
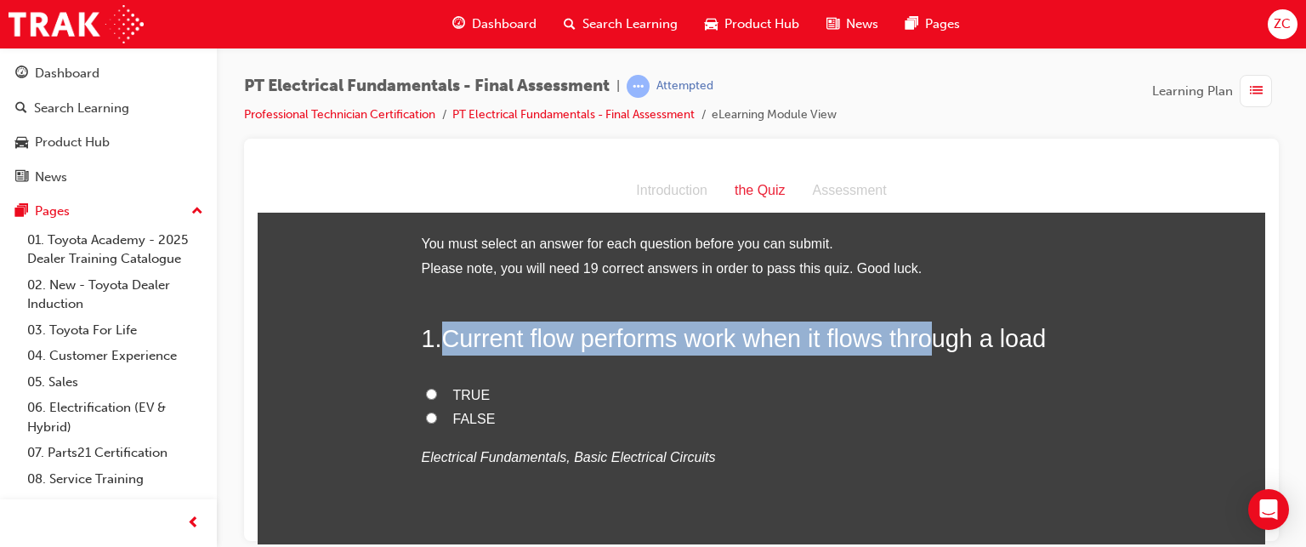
drag, startPoint x: 439, startPoint y: 337, endPoint x: 940, endPoint y: 345, distance: 501.8
click at [940, 345] on span "Current flow performs work when it flows through a load" at bounding box center [744, 337] width 605 height 27
drag, startPoint x: 440, startPoint y: 338, endPoint x: 1058, endPoint y: 331, distance: 618.2
click at [1058, 331] on h2 "1 . Current flow performs work when it flows through a load" at bounding box center [762, 338] width 680 height 34
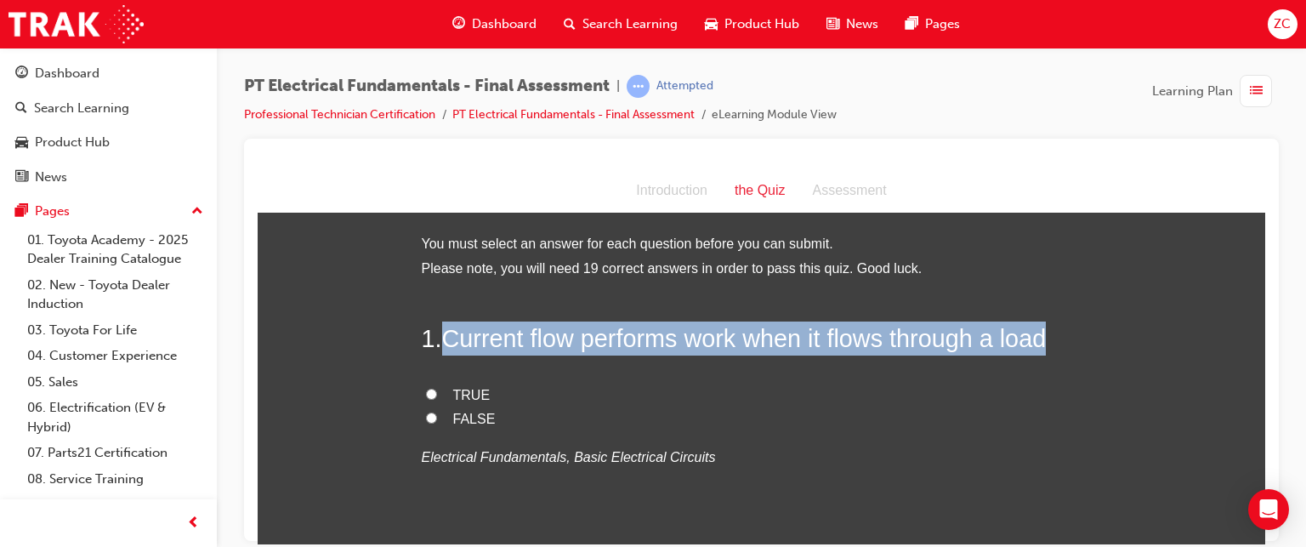
copy span "Current flow performs work when it flows through a load"
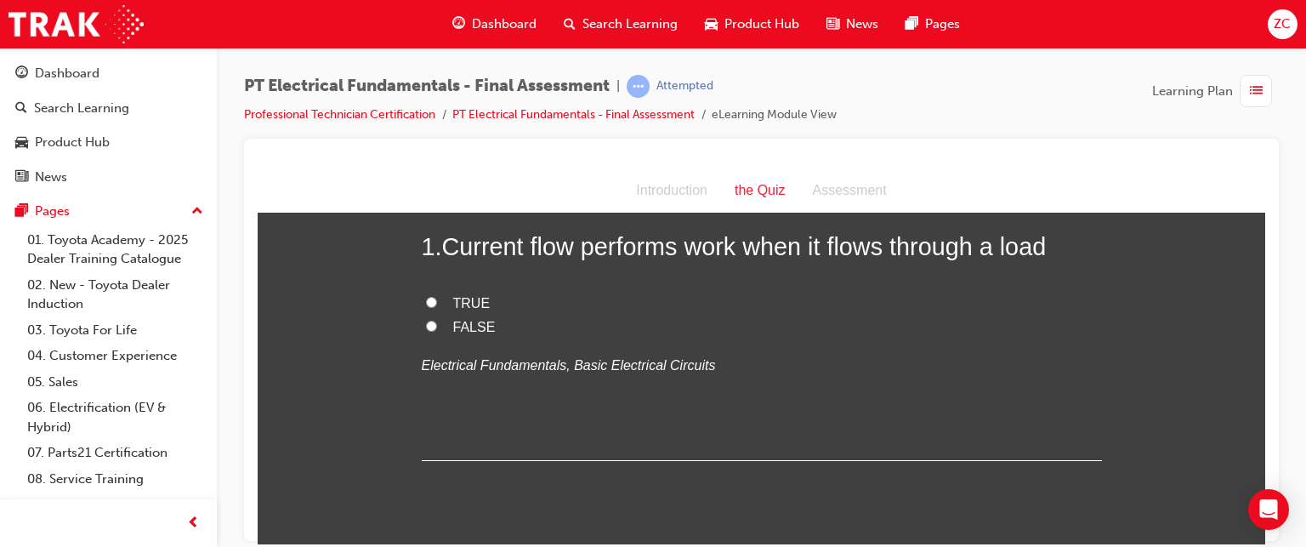
click at [443, 297] on label "TRUE" at bounding box center [762, 303] width 680 height 25
click at [437, 297] on input "TRUE" at bounding box center [431, 301] width 11 height 11
radio input "true"
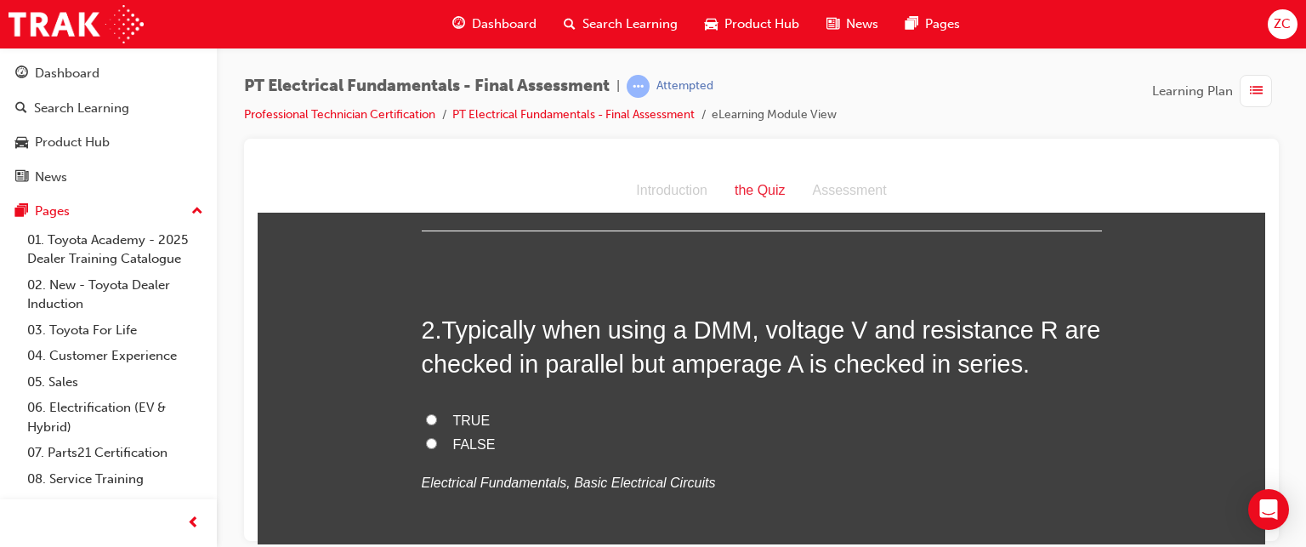
scroll to position [322, 0]
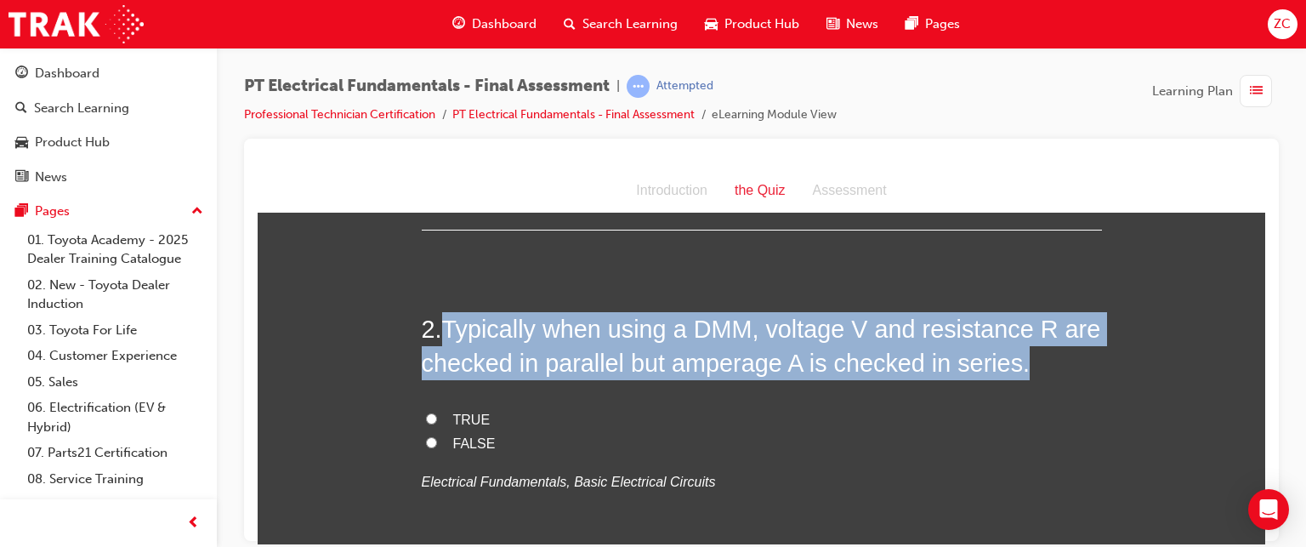
drag, startPoint x: 439, startPoint y: 327, endPoint x: 1014, endPoint y: 367, distance: 576.2
click at [1014, 367] on h2 "2 . Typically when using a DMM, voltage V and resistance R are checked in paral…" at bounding box center [762, 345] width 680 height 69
copy span "Typically when using a DMM, voltage V and resistance R are checked in parallel …"
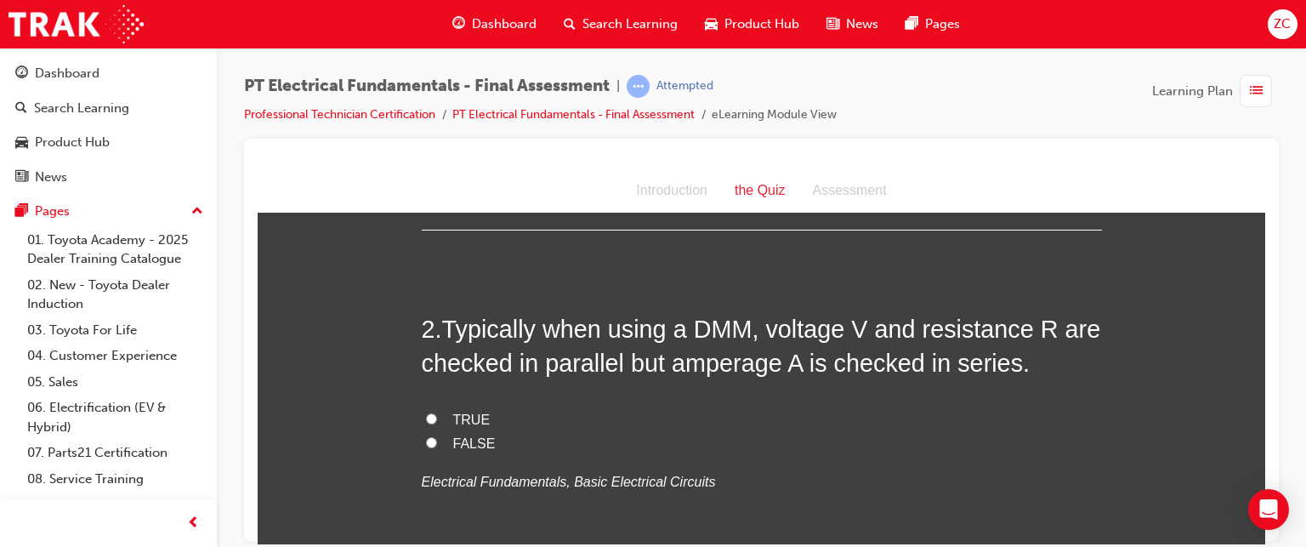
click at [458, 418] on span "TRUE" at bounding box center [471, 419] width 37 height 14
click at [437, 418] on input "TRUE" at bounding box center [431, 417] width 11 height 11
radio input "true"
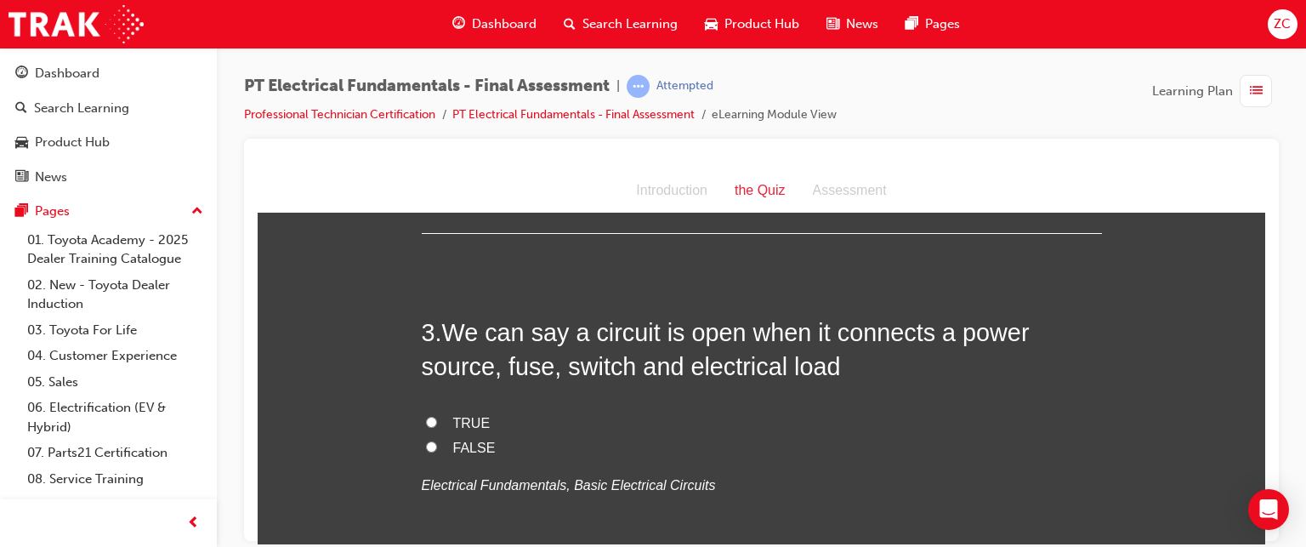
scroll to position [659, 0]
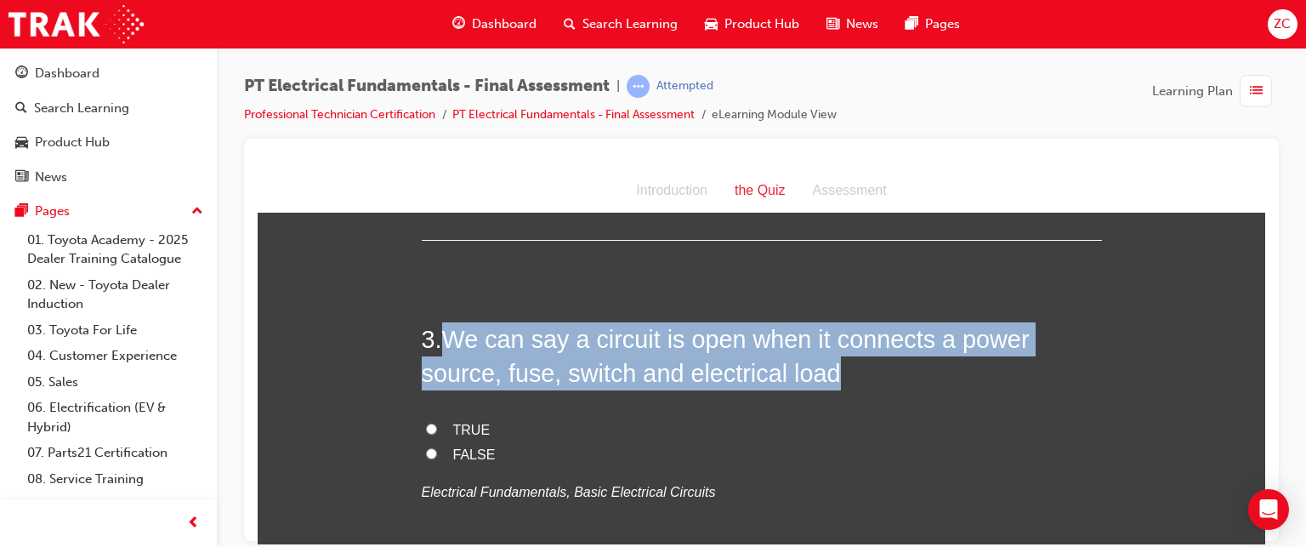
drag, startPoint x: 440, startPoint y: 332, endPoint x: 755, endPoint y: 373, distance: 318.1
click at [755, 373] on h2 "3 . We can say a circuit is open when it connects a power source, fuse, switch …" at bounding box center [762, 355] width 680 height 69
copy span "We can say a circuit is open when it connects a power source, fuse, switch and …"
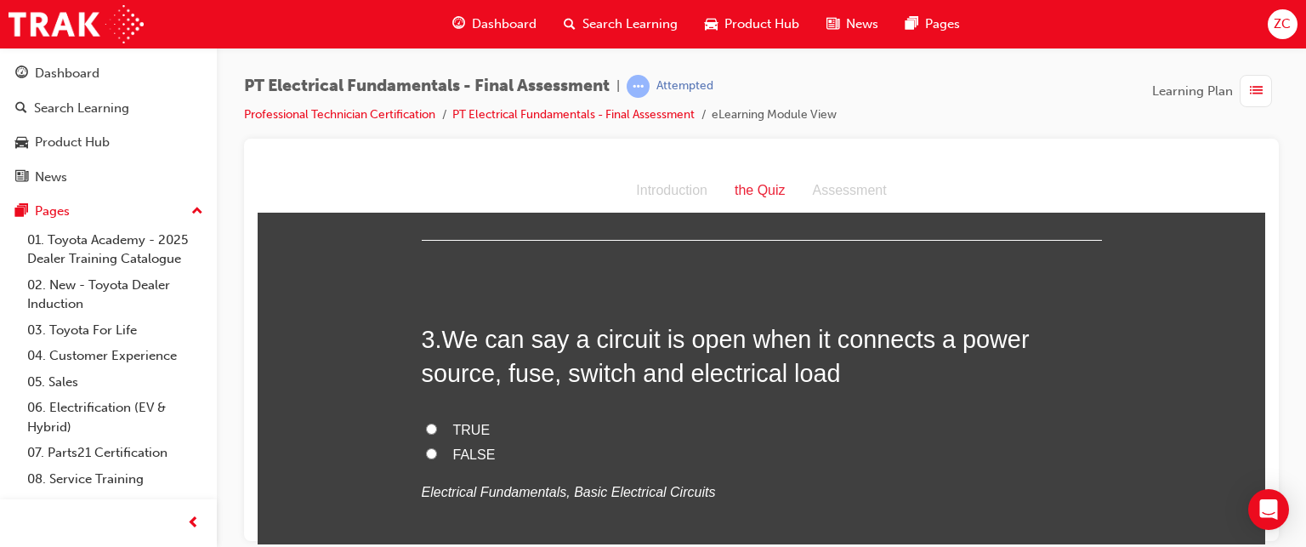
click at [453, 447] on span "FALSE" at bounding box center [474, 453] width 43 height 14
click at [437, 447] on input "FALSE" at bounding box center [431, 452] width 11 height 11
radio input "true"
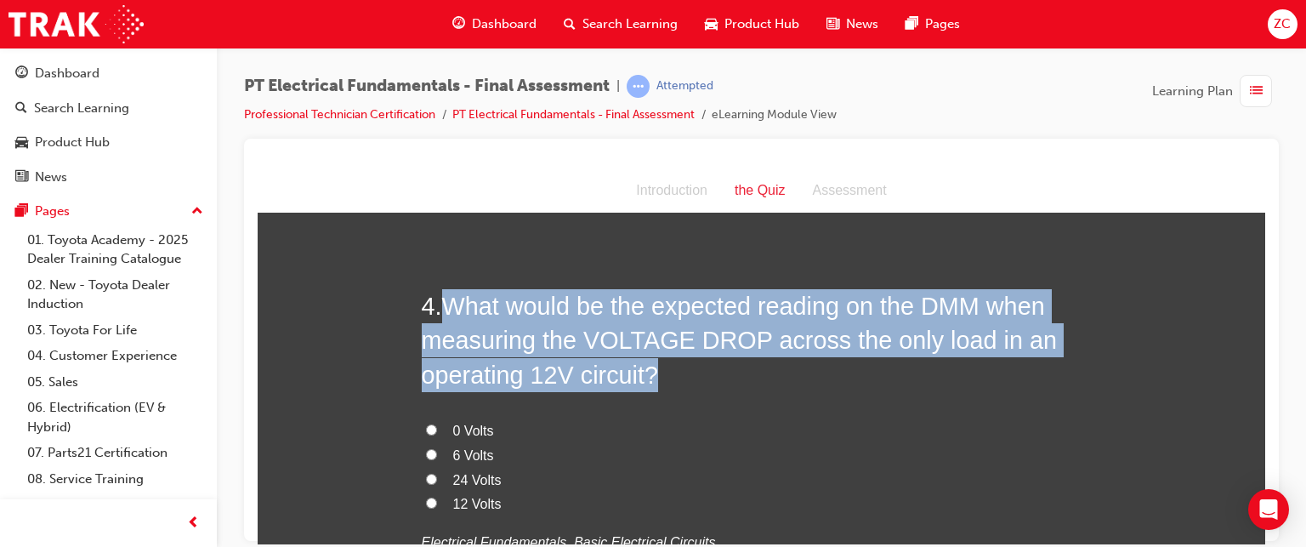
drag, startPoint x: 438, startPoint y: 299, endPoint x: 670, endPoint y: 378, distance: 245.2
click at [670, 378] on h2 "4 . What would be the expected reading on the DMM when measuring the VOLTAGE DR…" at bounding box center [762, 339] width 680 height 103
copy span "What would be the expected reading on the DMM when measuring the VOLTAGE DROP a…"
click at [426, 502] on input "12 Volts" at bounding box center [431, 502] width 11 height 11
radio input "true"
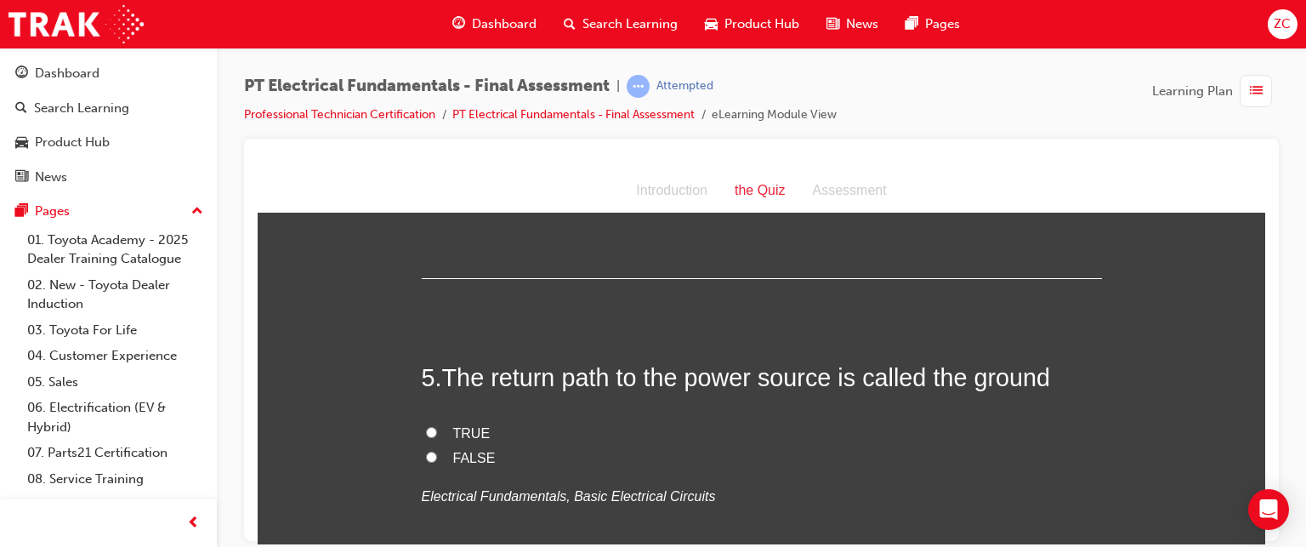
scroll to position [1457, 0]
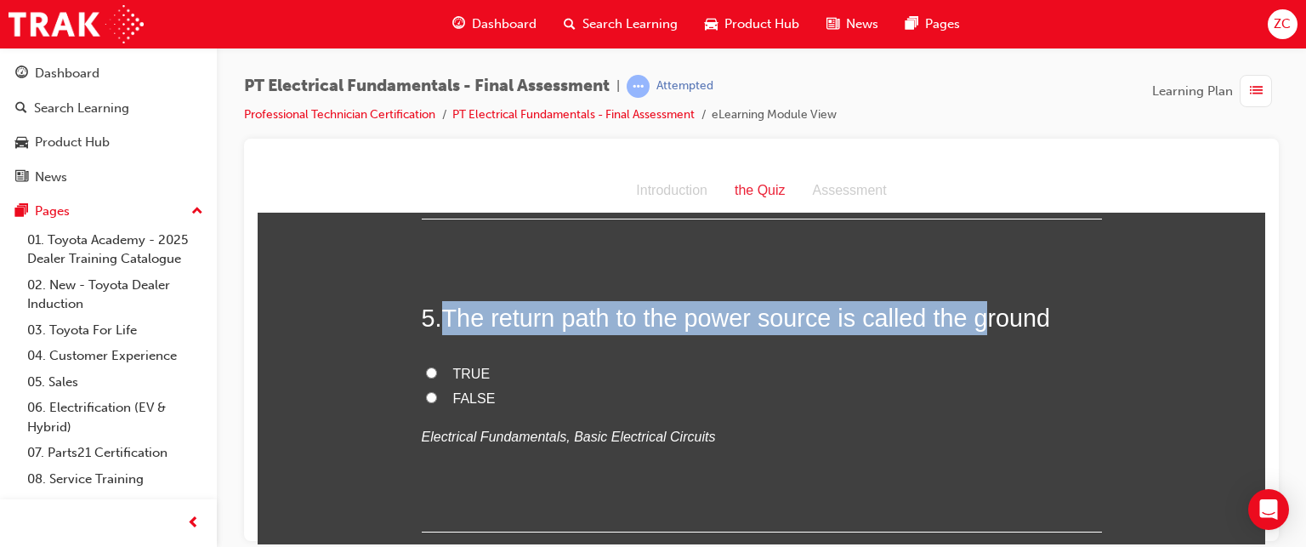
drag, startPoint x: 440, startPoint y: 313, endPoint x: 982, endPoint y: 331, distance: 541.9
click at [982, 331] on span "The return path to the power source is called the ground" at bounding box center [746, 317] width 609 height 27
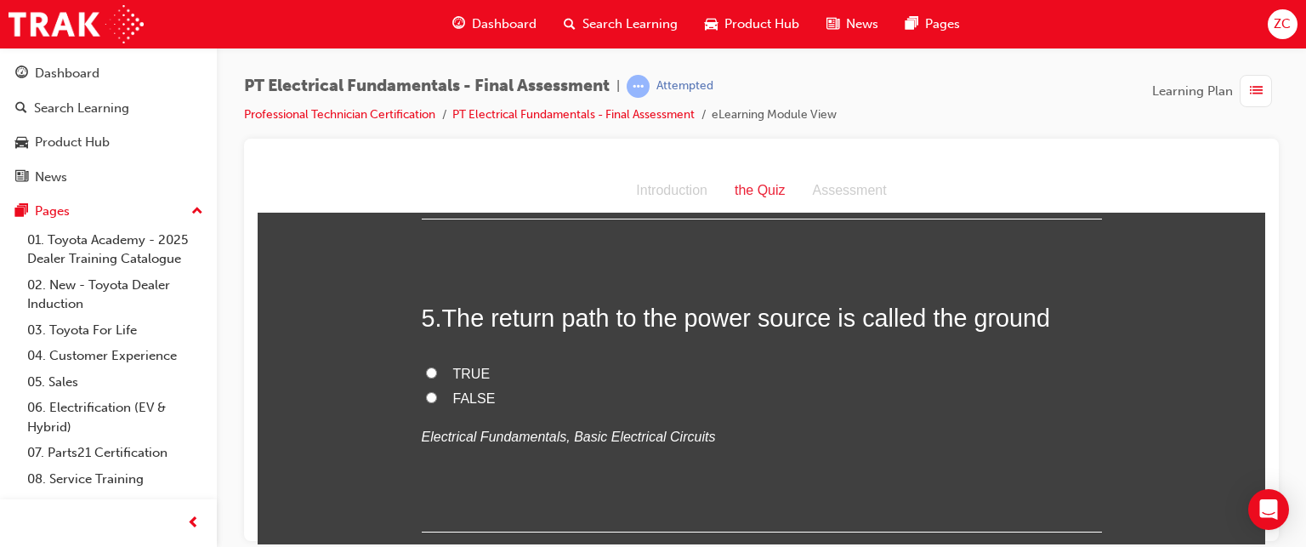
click at [826, 377] on label "TRUE" at bounding box center [762, 373] width 680 height 25
click at [437, 377] on input "TRUE" at bounding box center [431, 371] width 11 height 11
radio input "true"
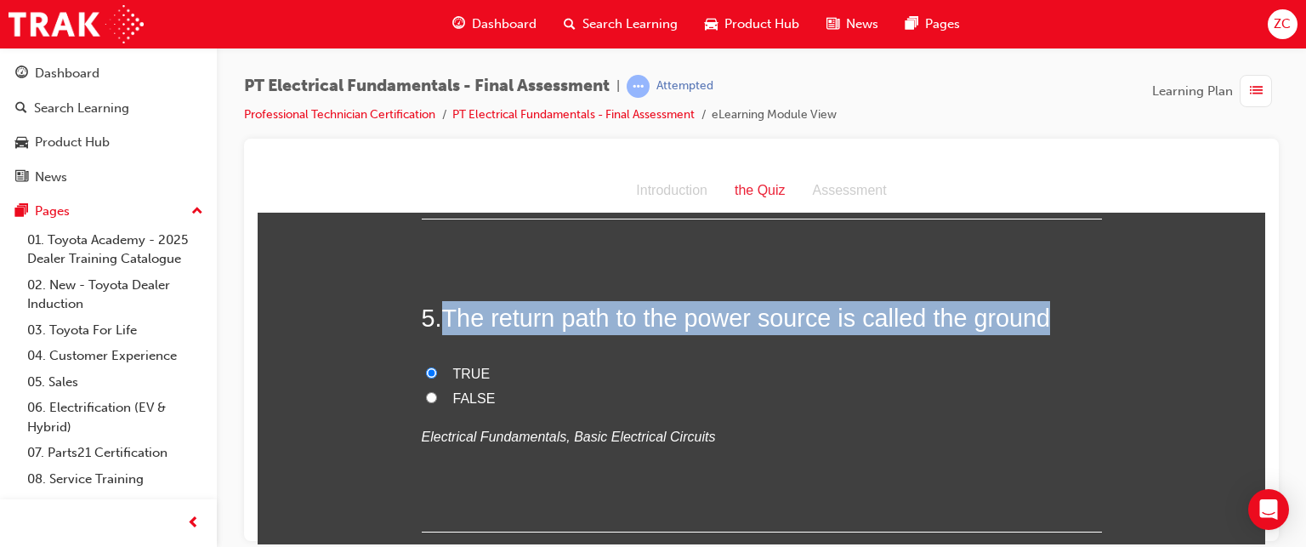
drag, startPoint x: 433, startPoint y: 314, endPoint x: 1102, endPoint y: 314, distance: 669.2
copy h2 "The return path to the power source is called the ground"
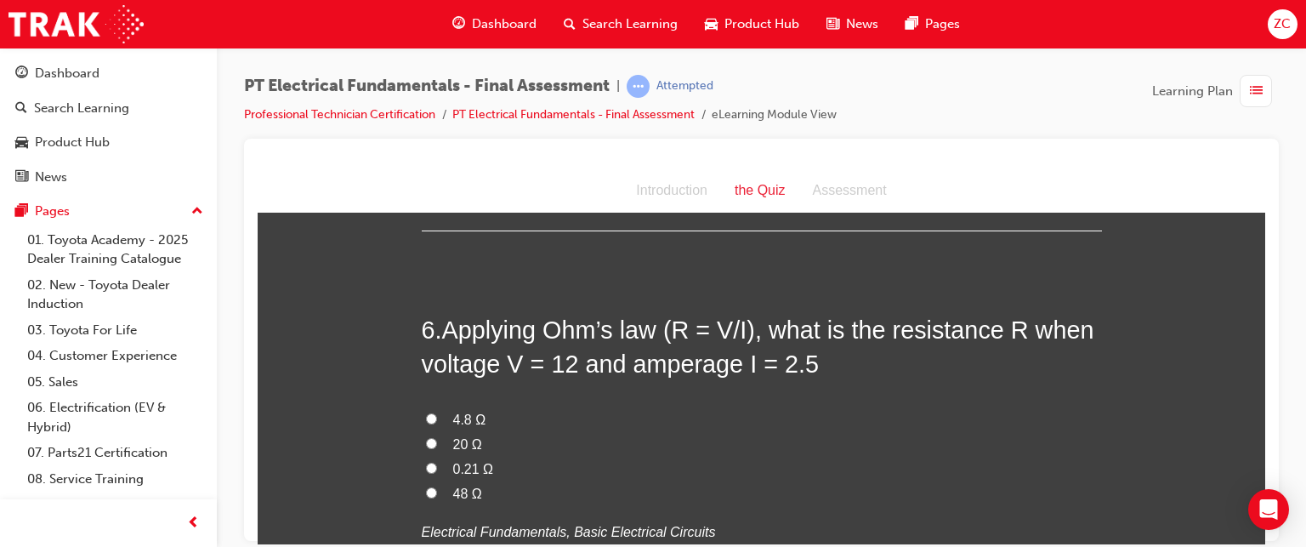
scroll to position [1760, 0]
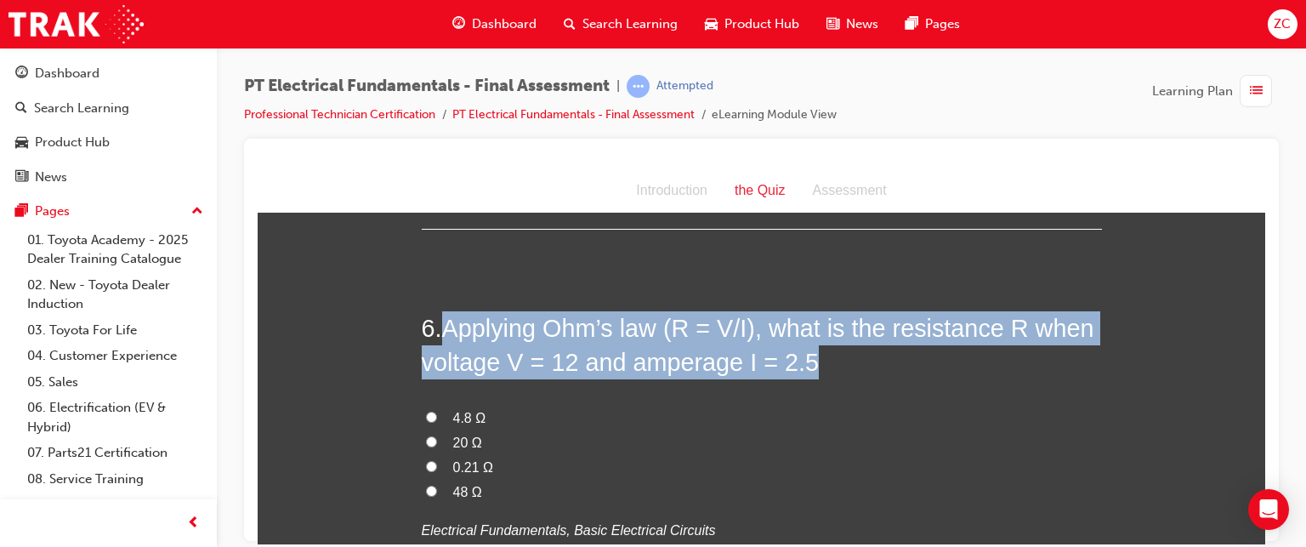
drag, startPoint x: 435, startPoint y: 324, endPoint x: 821, endPoint y: 367, distance: 388.5
click at [821, 367] on h2 "6 . Applying Ohm’s law (R = V/I), what is the resistance R when voltage V = 12 …" at bounding box center [762, 344] width 680 height 69
copy h2 "Applying Ohm’s law (R = V/I), what is the resistance R when voltage V = 12 and …"
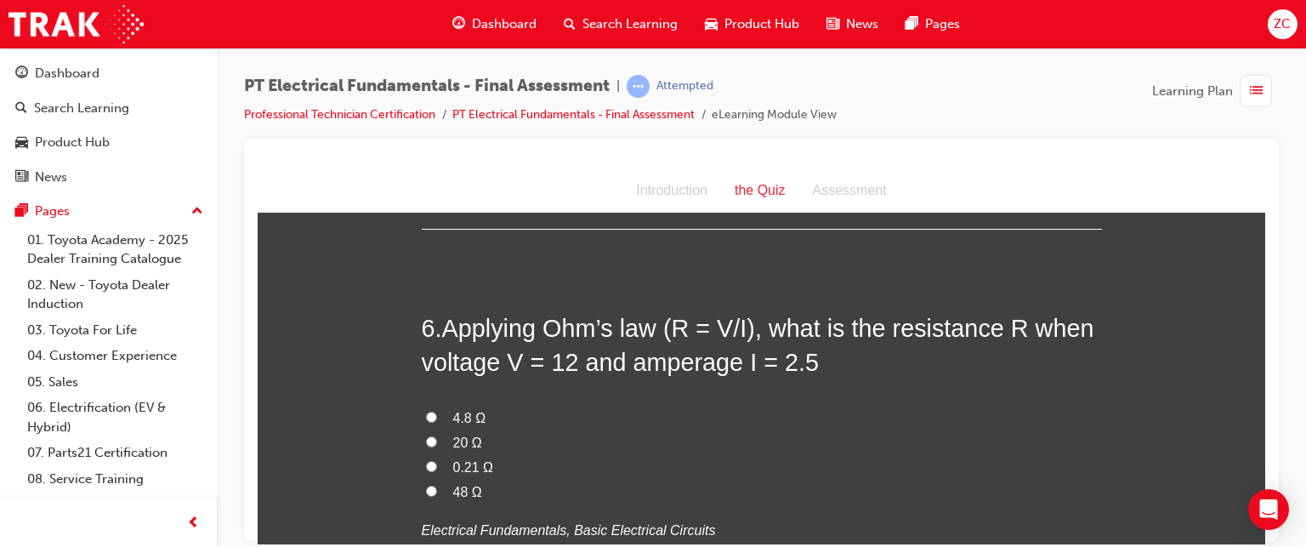
click at [445, 469] on label "0.21 Ω" at bounding box center [762, 467] width 680 height 25
click at [437, 469] on input "0.21 Ω" at bounding box center [431, 465] width 11 height 11
radio input "true"
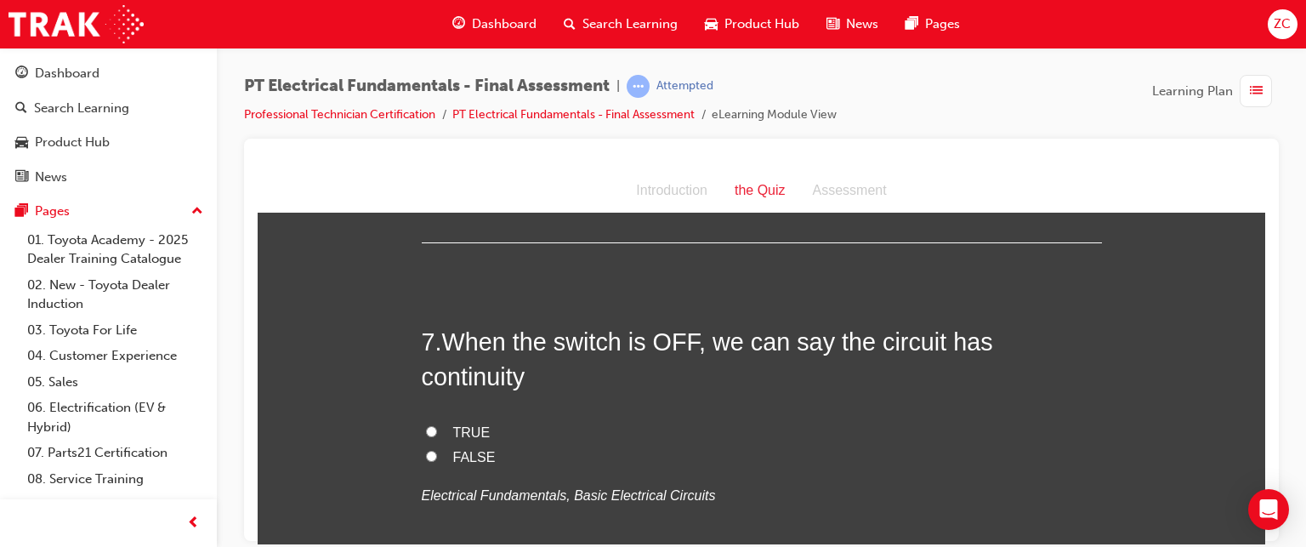
scroll to position [2190, 0]
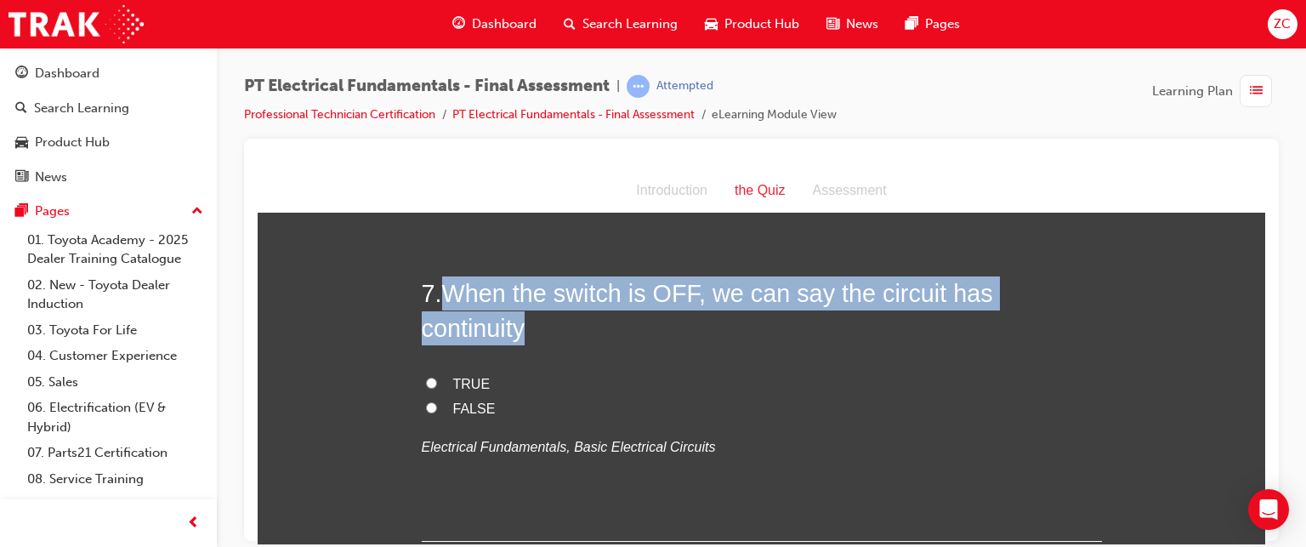
drag, startPoint x: 435, startPoint y: 288, endPoint x: 1148, endPoint y: 290, distance: 712.6
copy h2 "When the switch is OFF, we can say the circuit has continuity"
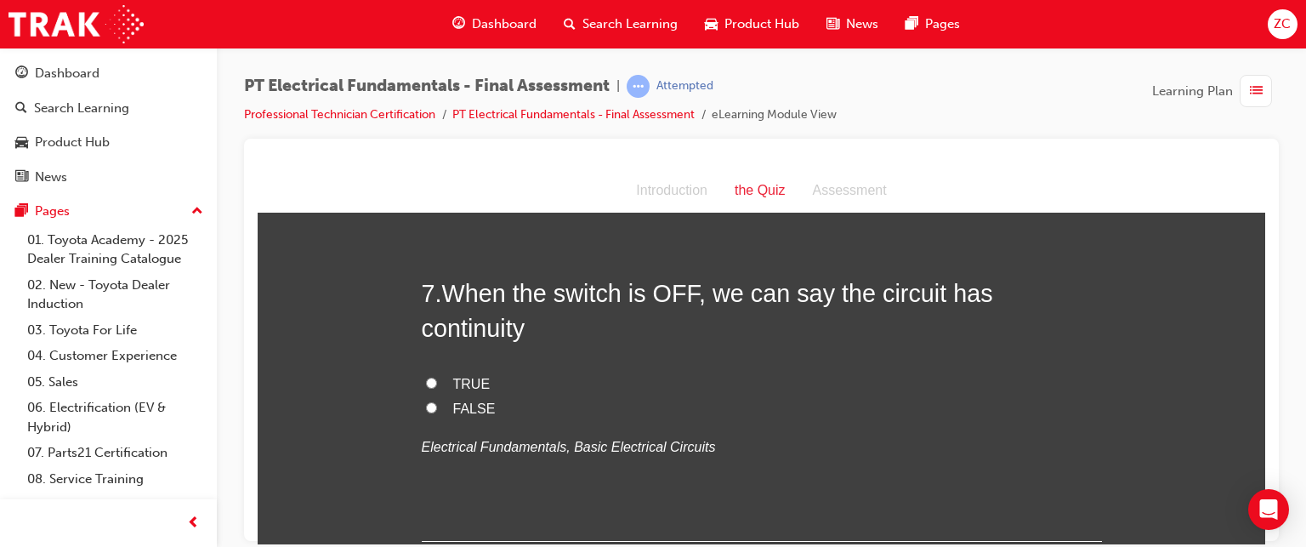
click at [440, 396] on label "FALSE" at bounding box center [762, 408] width 680 height 25
click at [437, 401] on input "FALSE" at bounding box center [431, 406] width 11 height 11
radio input "true"
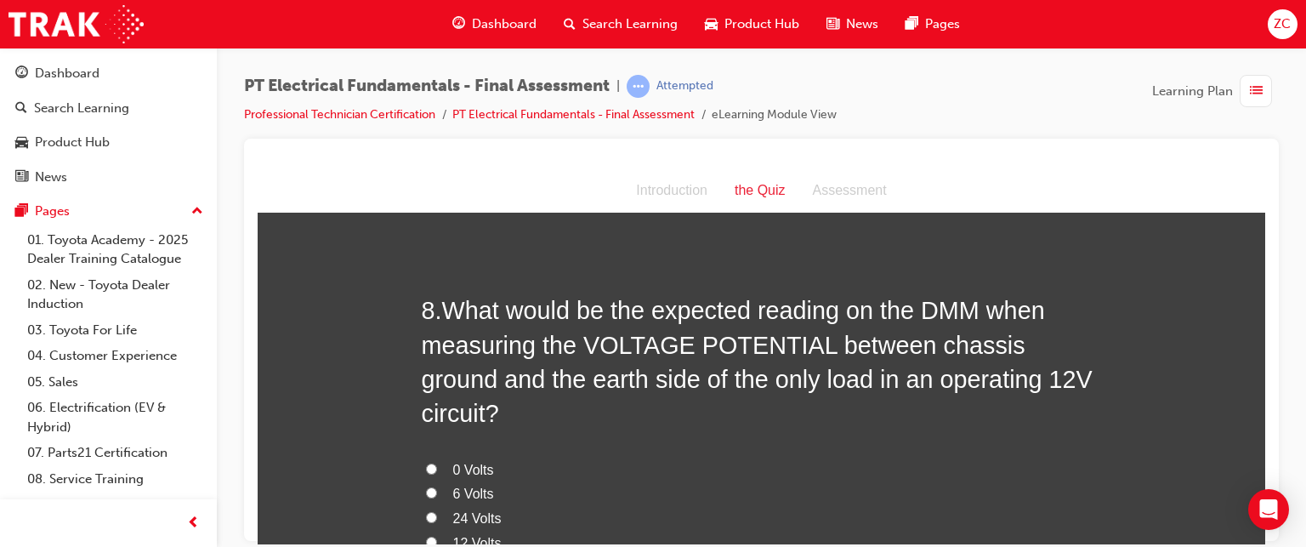
scroll to position [2541, 0]
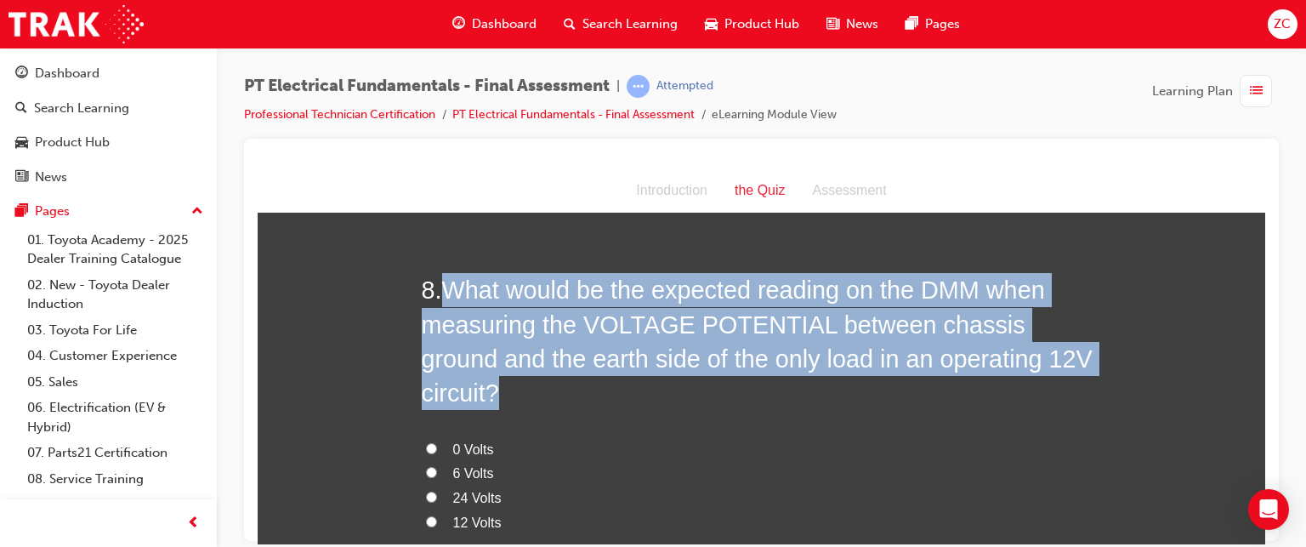
drag, startPoint x: 442, startPoint y: 255, endPoint x: 1078, endPoint y: 330, distance: 640.4
click at [1078, 330] on span "What would be the expected reading on the DMM when measuring the VOLTAGE POTENT…" at bounding box center [757, 341] width 671 height 130
copy span "What would be the expected reading on the DMM when measuring the VOLTAGE POTENT…"
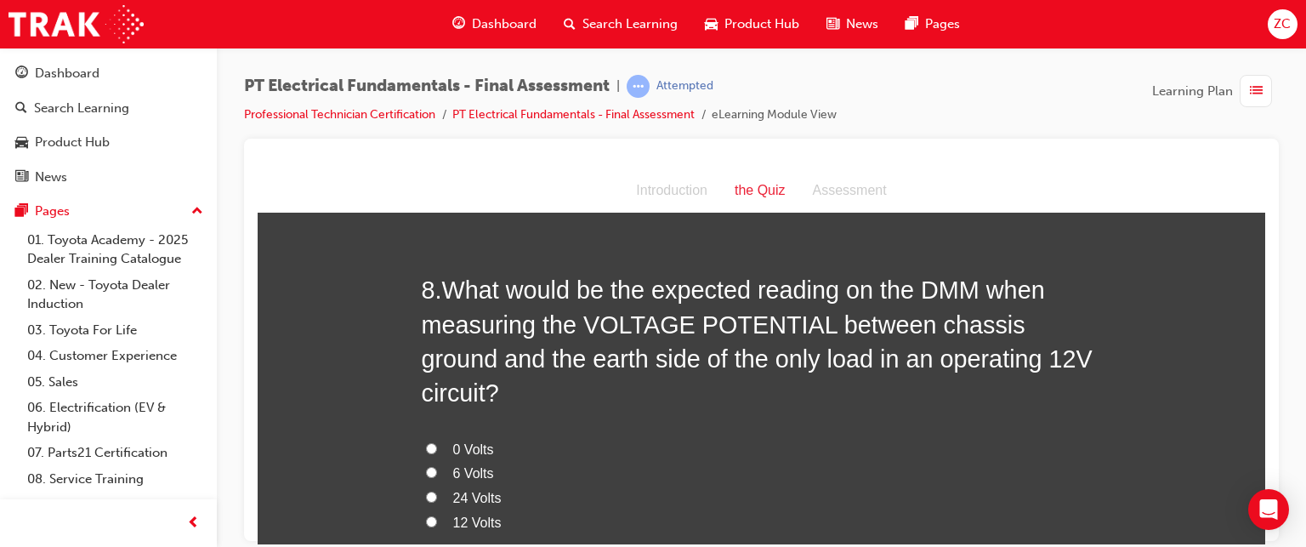
click at [426, 437] on label "0 Volts" at bounding box center [762, 449] width 680 height 25
click at [426, 442] on input "0 Volts" at bounding box center [431, 447] width 11 height 11
radio input "true"
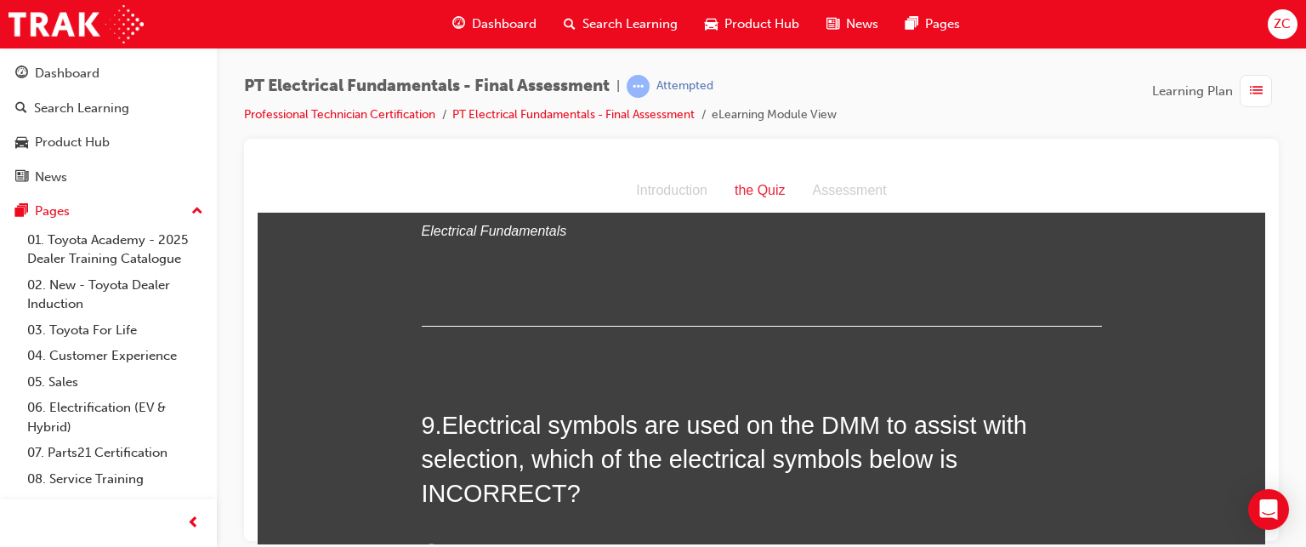
scroll to position [2964, 0]
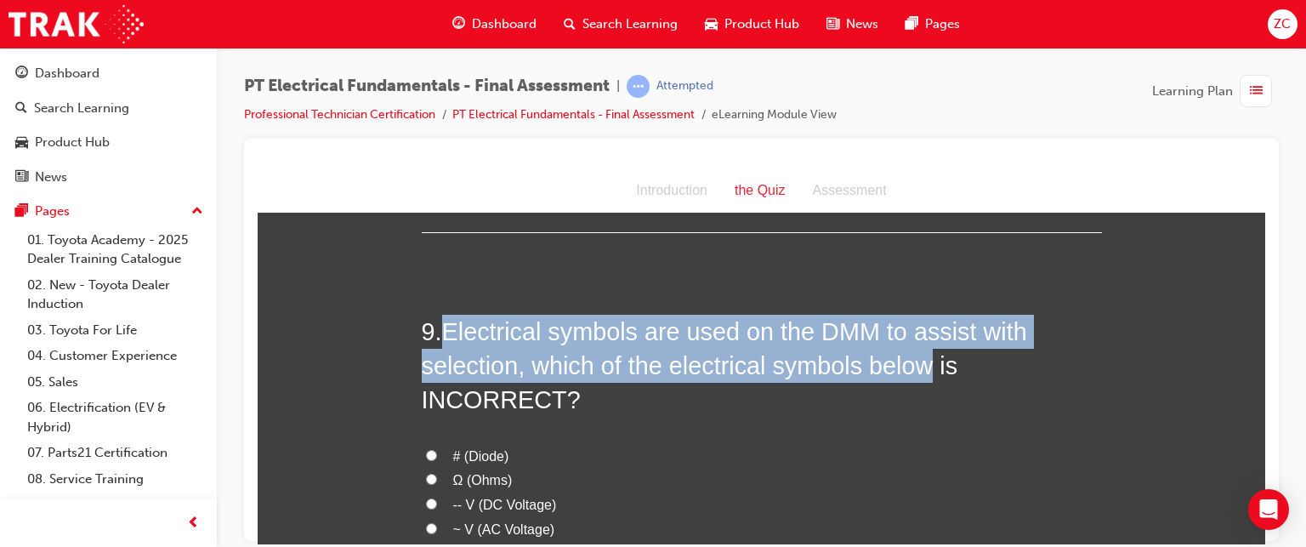
drag, startPoint x: 436, startPoint y: 260, endPoint x: 941, endPoint y: 303, distance: 506.9
click at [941, 314] on h2 "9 . Electrical symbols are used on the DMM to assist with selection, which of t…" at bounding box center [762, 365] width 680 height 103
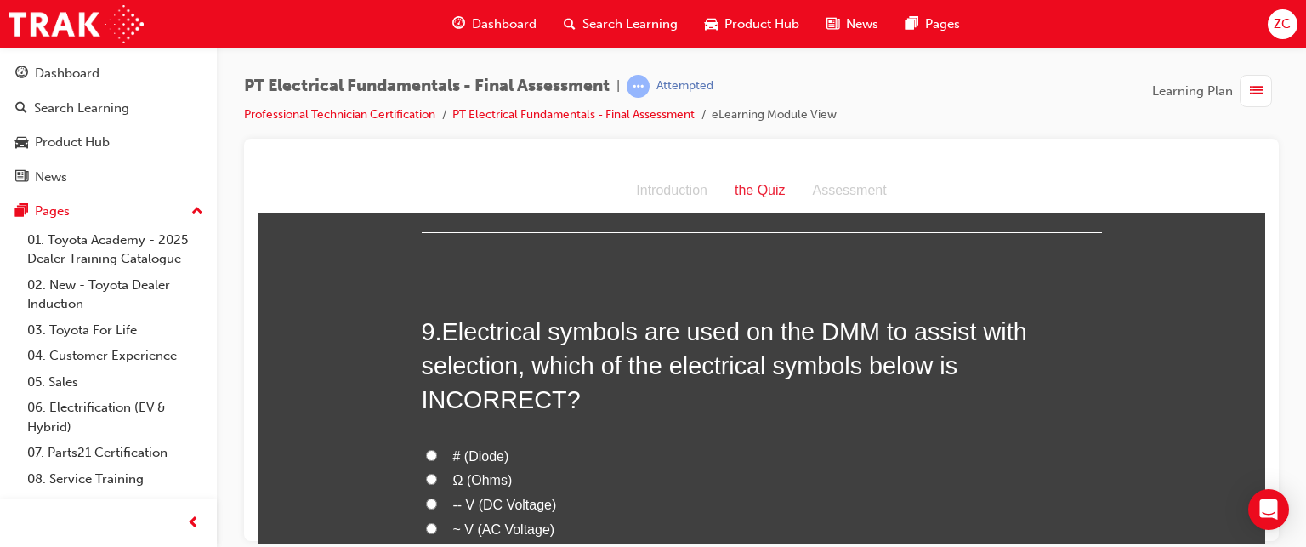
click at [687, 492] on label "-- V (DC Voltage)" at bounding box center [762, 504] width 680 height 25
click at [437, 497] on input "-- V (DC Voltage)" at bounding box center [431, 502] width 11 height 11
radio input "true"
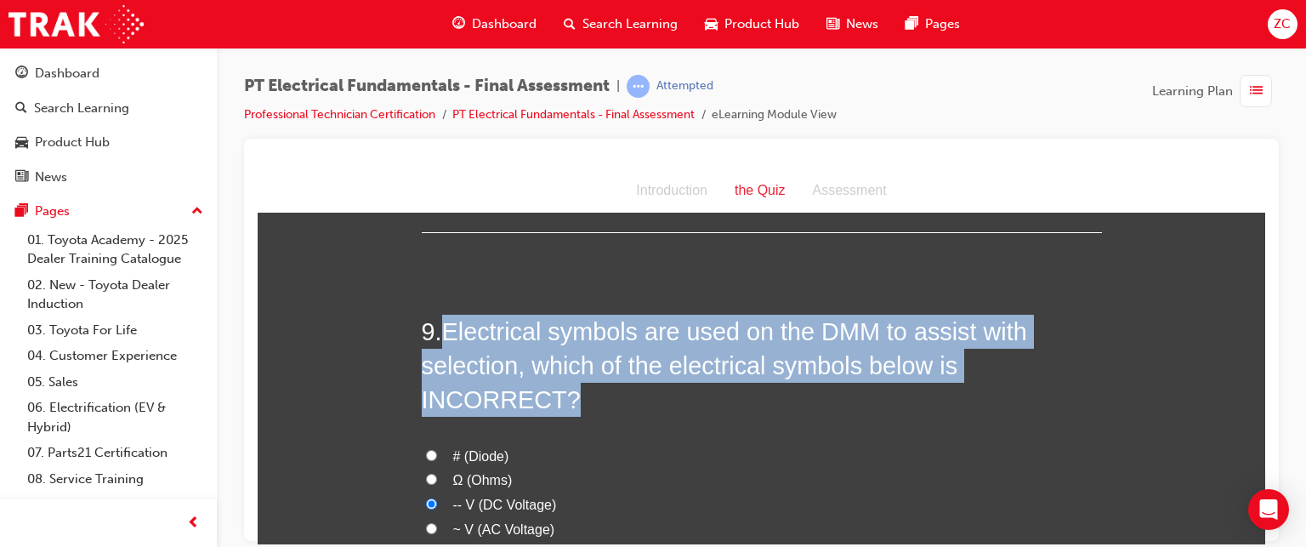
drag, startPoint x: 439, startPoint y: 255, endPoint x: 1187, endPoint y: 308, distance: 750.1
copy span "Electrical symbols are used on the DMM to assist with selection, which of the e…"
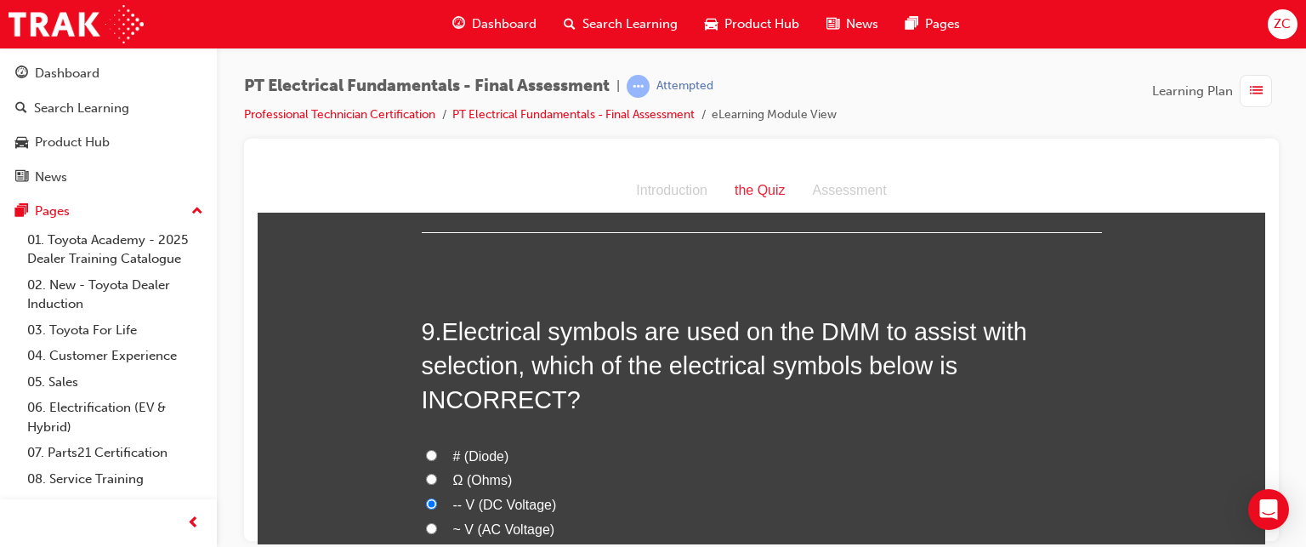
click at [649, 517] on label "~ V (AC Voltage)" at bounding box center [762, 529] width 680 height 25
click at [437, 522] on input "~ V (AC Voltage)" at bounding box center [431, 527] width 11 height 11
radio input "true"
click at [485, 448] on span "# (Diode)" at bounding box center [481, 455] width 56 height 14
click at [437, 449] on input "# (Diode)" at bounding box center [431, 454] width 11 height 11
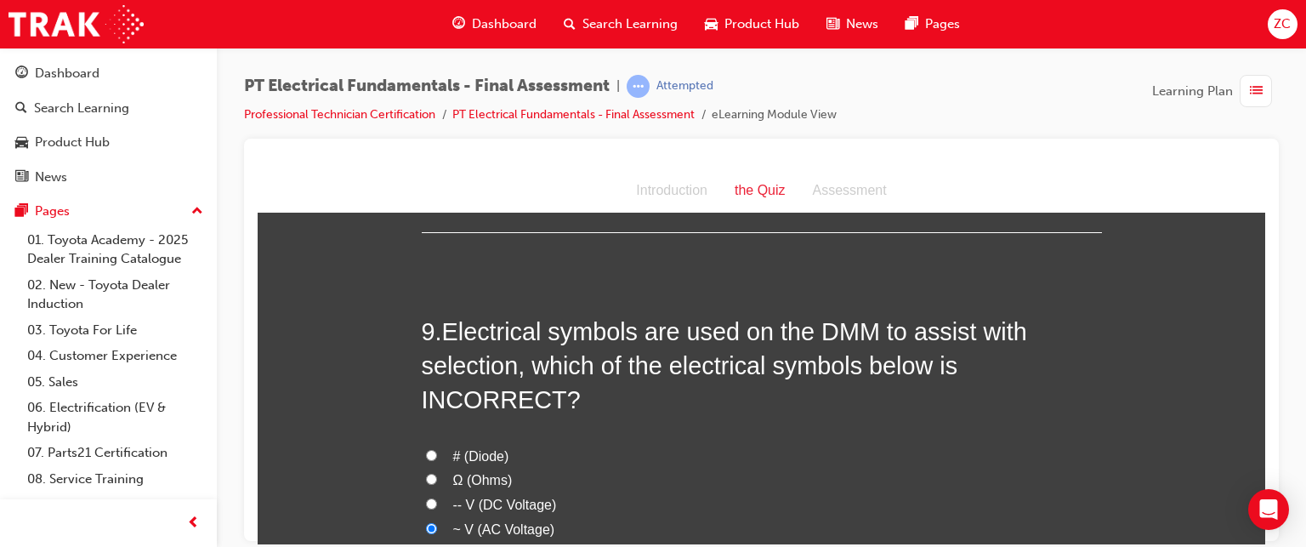
radio input "true"
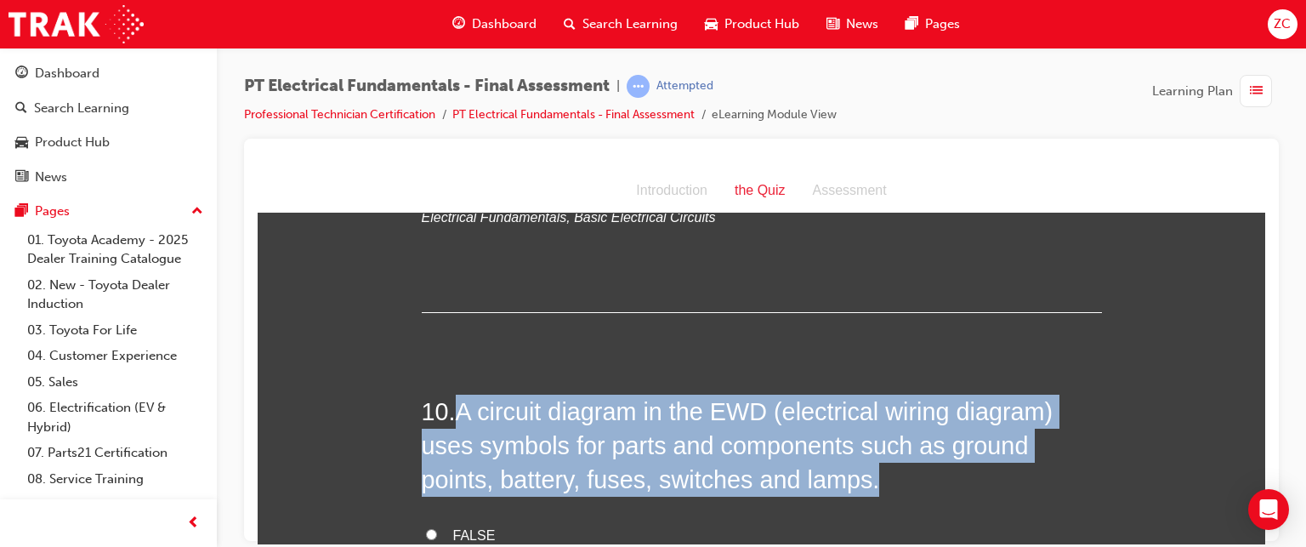
drag, startPoint x: 449, startPoint y: 297, endPoint x: 795, endPoint y: 386, distance: 357.4
click at [795, 394] on h2 "10 . A circuit diagram in the EWD (electrical wiring diagram) uses symbols for …" at bounding box center [762, 445] width 680 height 103
copy h2 "A circuit diagram in the EWD (electrical wiring diagram) uses symbols for parts…"
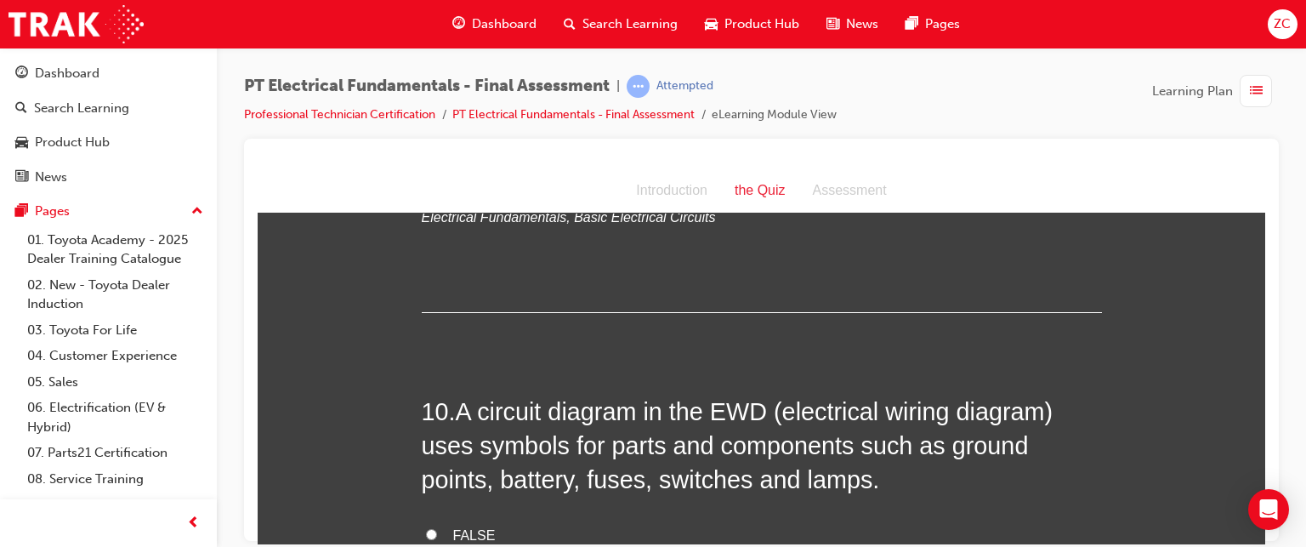
radio input "true"
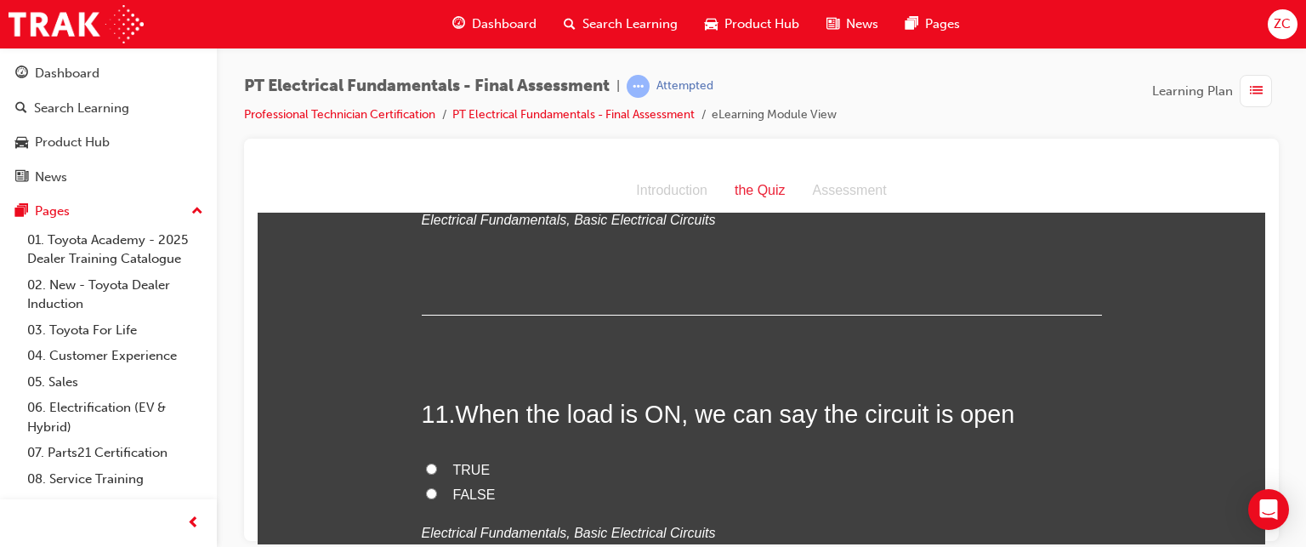
scroll to position [3711, 0]
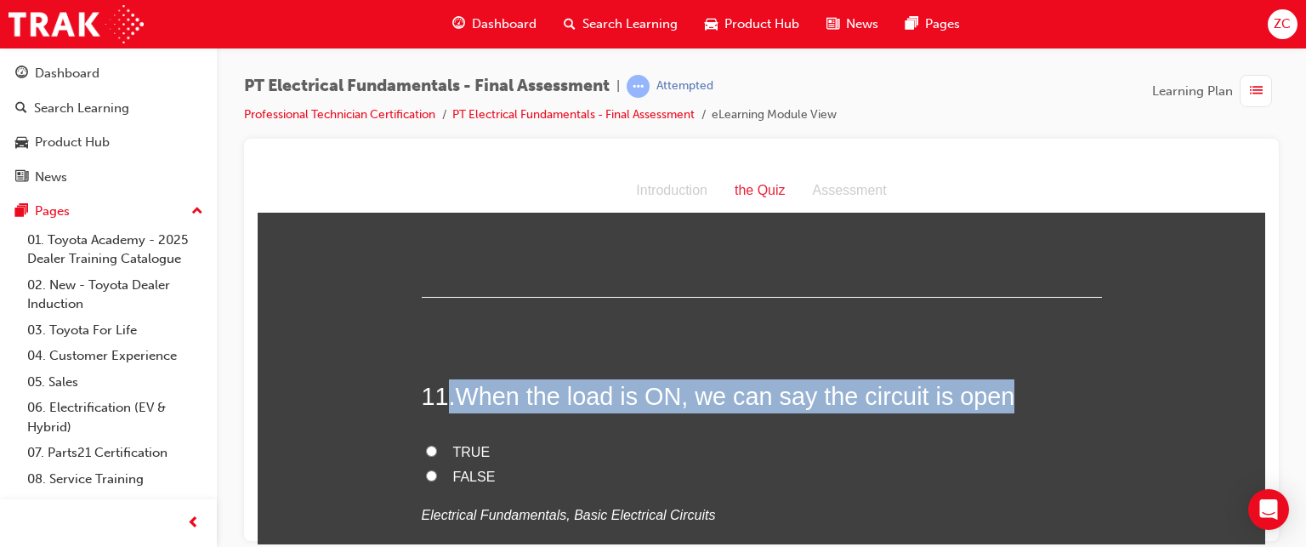
drag, startPoint x: 446, startPoint y: 293, endPoint x: 1019, endPoint y: 291, distance: 573.1
click at [1019, 378] on h2 "11 . When the load is ON, we can say the circuit is open" at bounding box center [762, 395] width 680 height 34
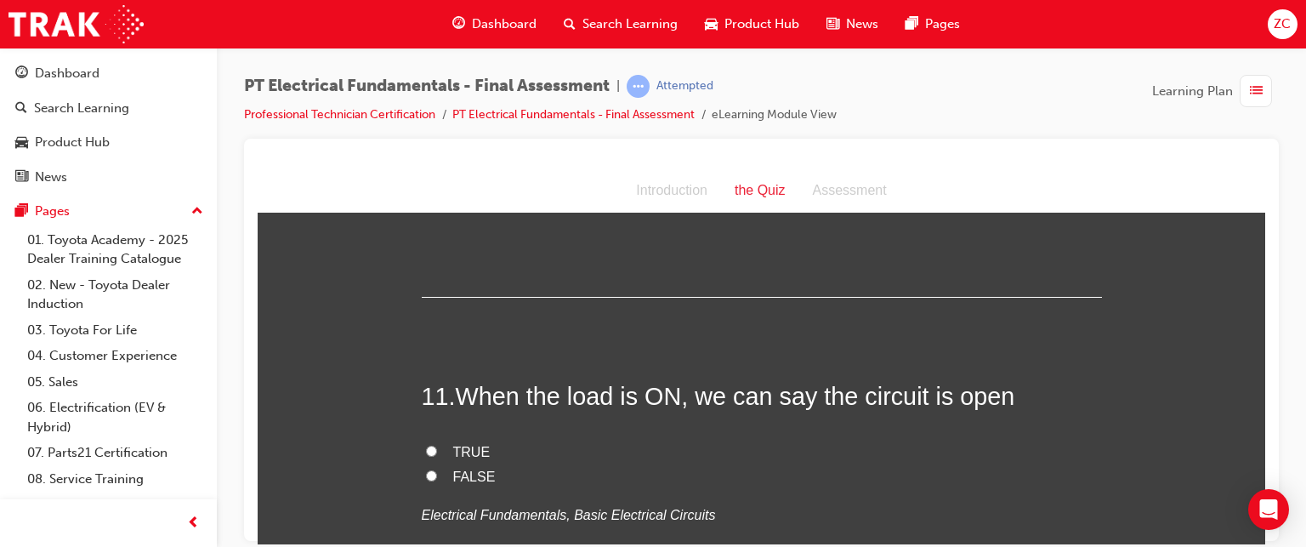
click at [466, 440] on label "TRUE" at bounding box center [762, 452] width 680 height 25
click at [437, 445] on input "TRUE" at bounding box center [431, 450] width 11 height 11
radio input "true"
click at [463, 464] on label "FALSE" at bounding box center [762, 476] width 680 height 25
click at [437, 469] on input "FALSE" at bounding box center [431, 474] width 11 height 11
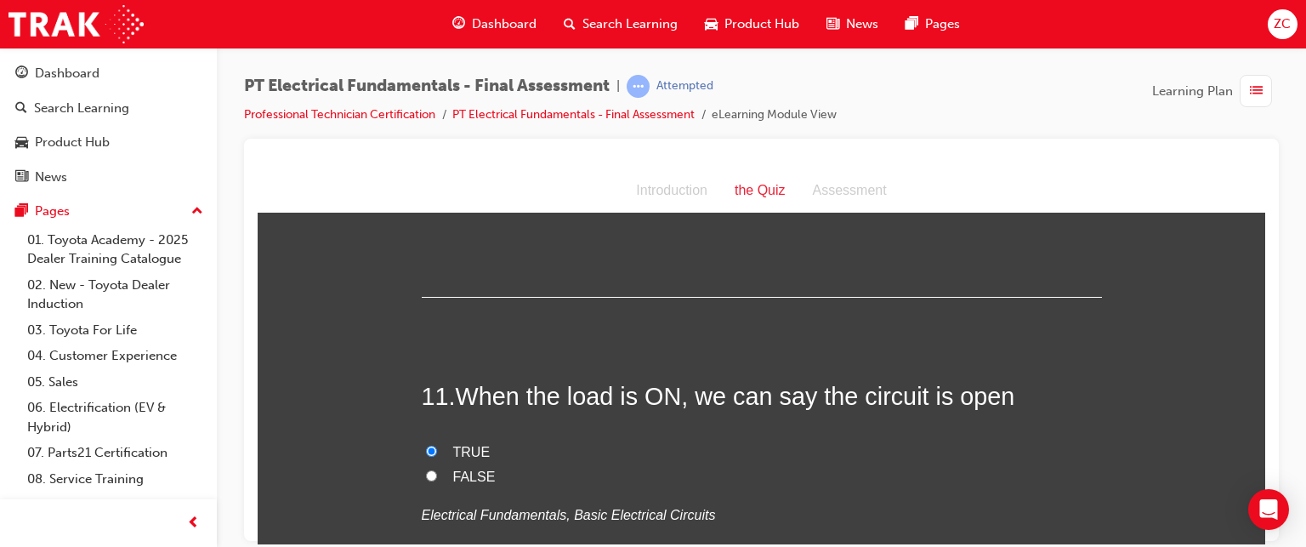
radio input "true"
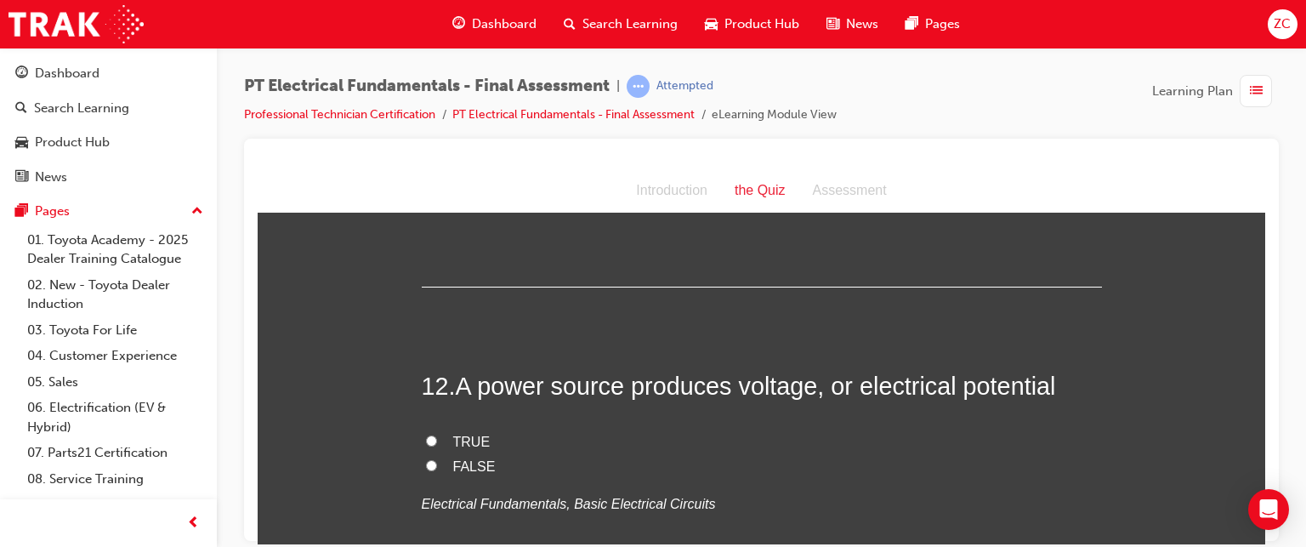
scroll to position [4034, 0]
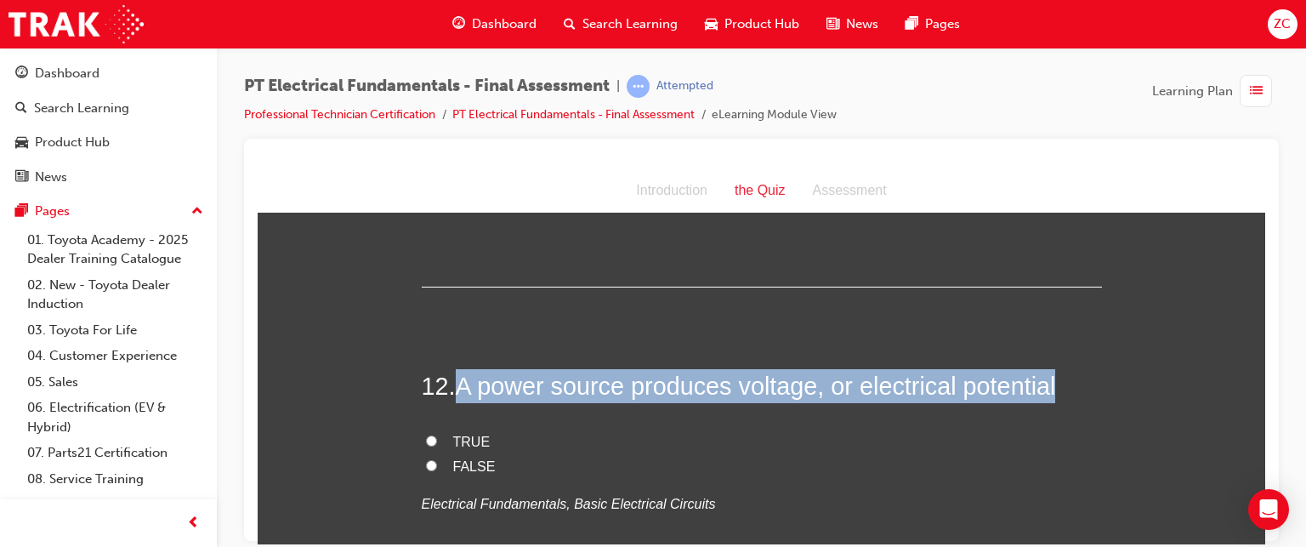
drag, startPoint x: 457, startPoint y: 287, endPoint x: 1057, endPoint y: 271, distance: 599.7
click at [1057, 368] on h2 "12 . A power source produces voltage, or electrical potential" at bounding box center [762, 385] width 680 height 34
click at [429, 435] on input "TRUE" at bounding box center [431, 440] width 11 height 11
radio input "true"
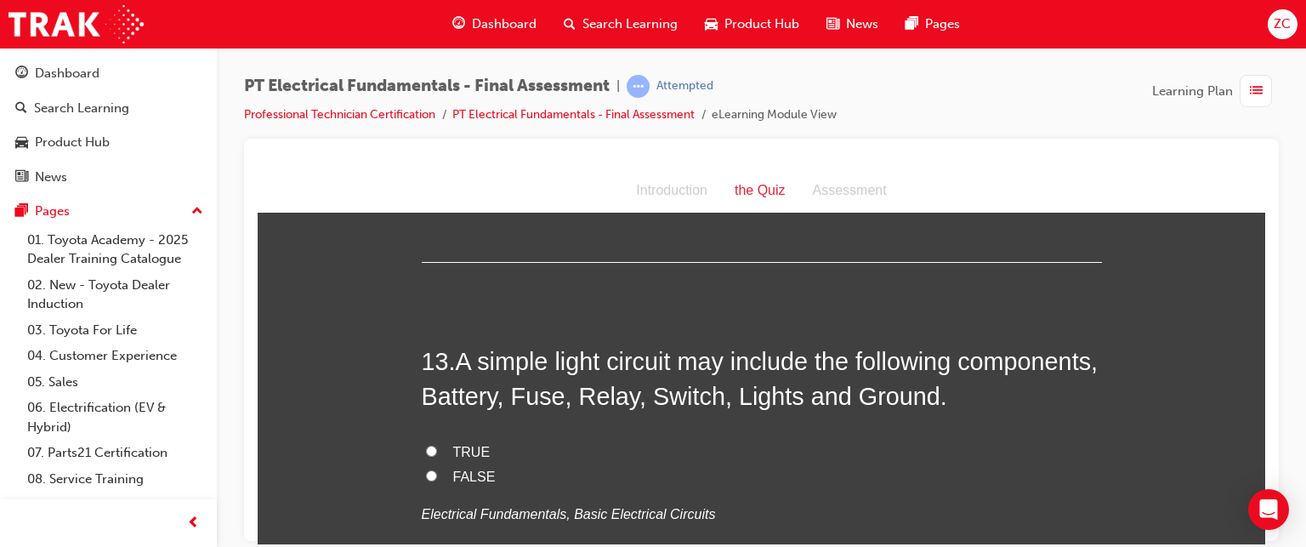
scroll to position [4381, 0]
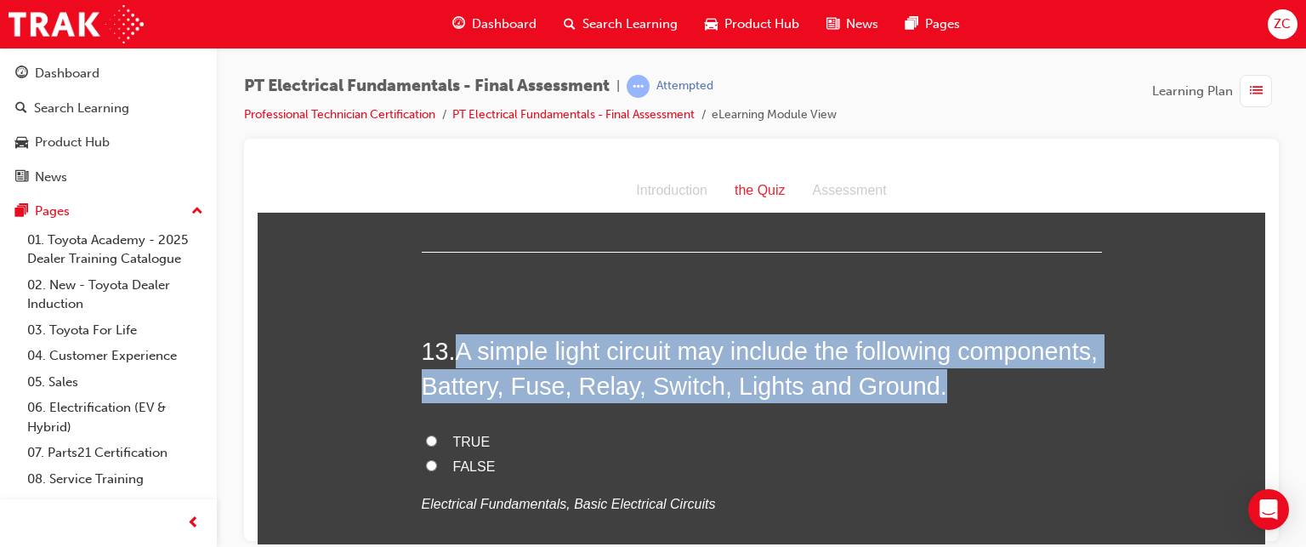
drag, startPoint x: 459, startPoint y: 235, endPoint x: 1109, endPoint y: 282, distance: 651.4
click at [1109, 282] on div "You must select an answer for each question before you can submit. Please note,…" at bounding box center [762, 336] width 1008 height 8973
click at [427, 435] on input "TRUE" at bounding box center [431, 440] width 11 height 11
radio input "true"
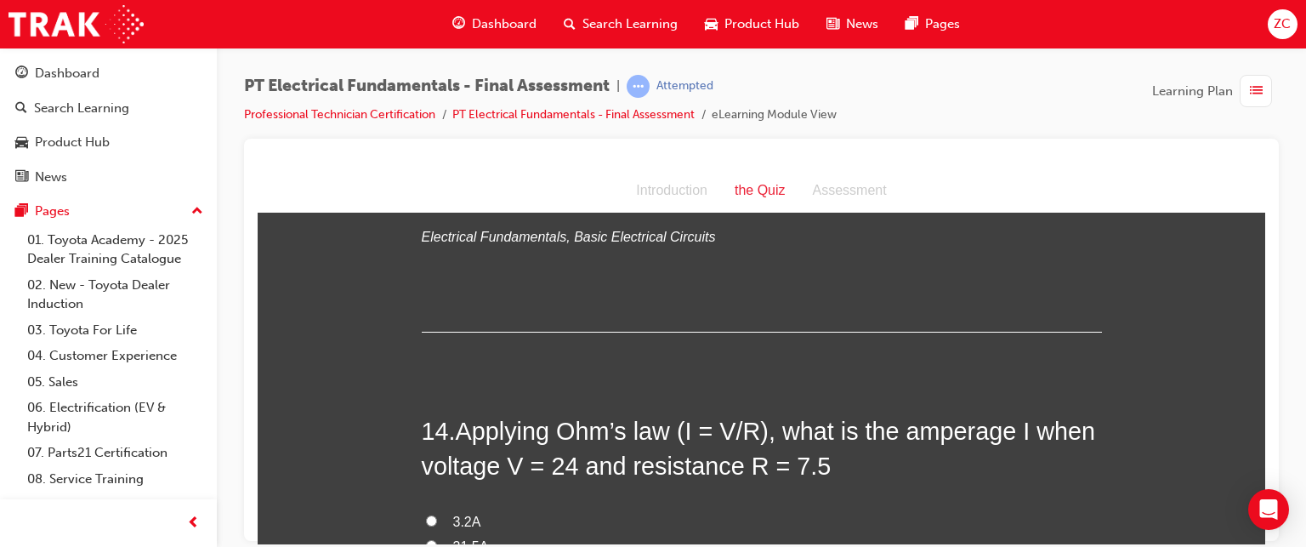
scroll to position [4649, 0]
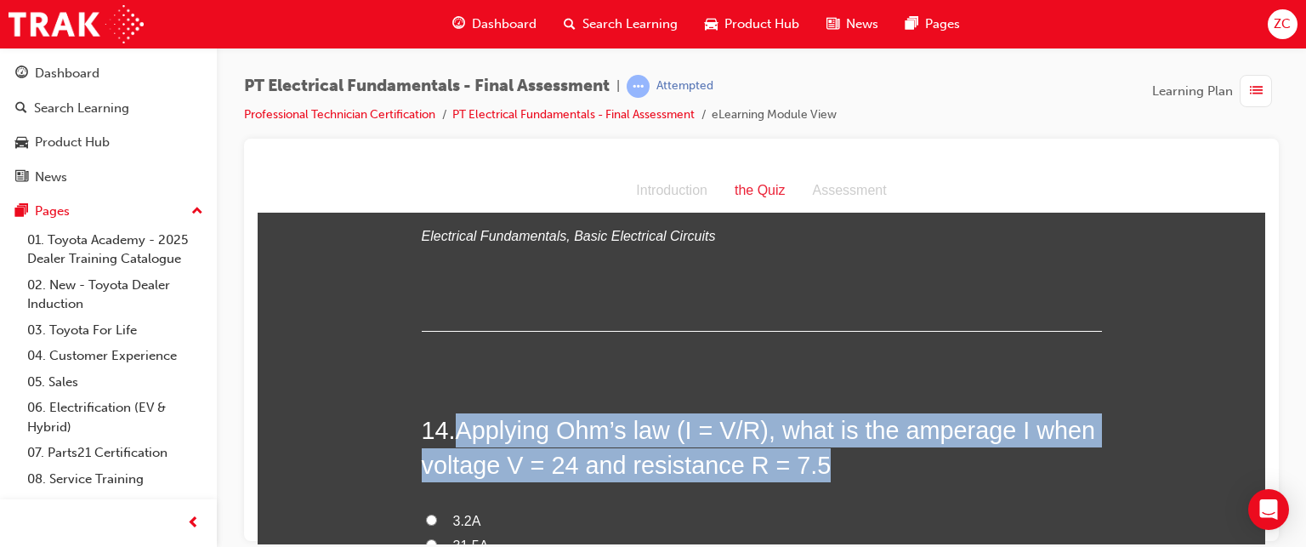
drag, startPoint x: 449, startPoint y: 322, endPoint x: 829, endPoint y: 359, distance: 381.8
click at [829, 412] on h2 "14 . Applying Ohm’s law (I = V/R), what is the amperage I when voltage V = 24 a…" at bounding box center [762, 446] width 680 height 69
click at [453, 280] on div "1 . Current flow performs work when it flows through a load TRUE FALSE Electric…" at bounding box center [762, 49] width 680 height 8754
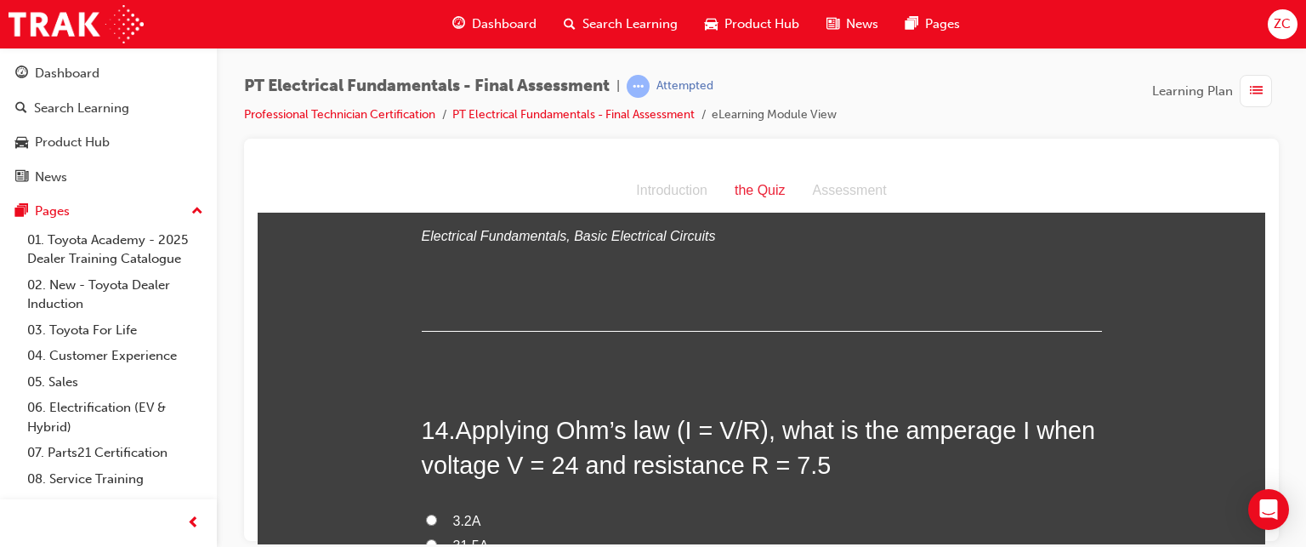
radio input "true"
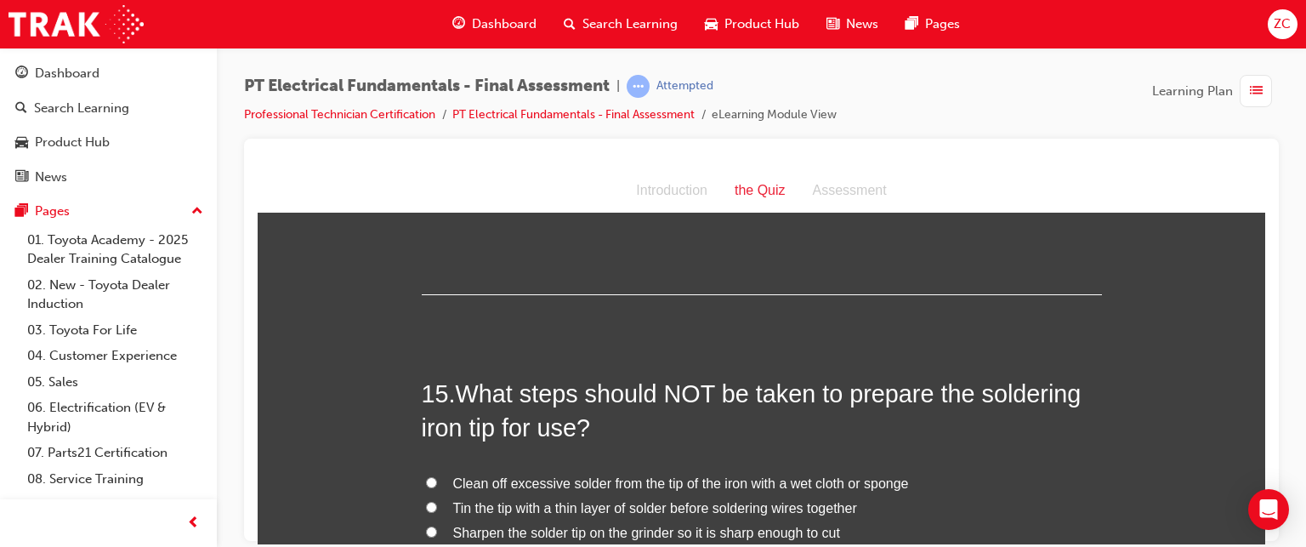
click at [676, 525] on span "Sharpen the solder tip on the grinder so it is sharp enough to cut" at bounding box center [646, 532] width 387 height 14
click at [437, 525] on input "Sharpen the solder tip on the grinder so it is sharp enough to cut" at bounding box center [431, 530] width 11 height 11
radio input "true"
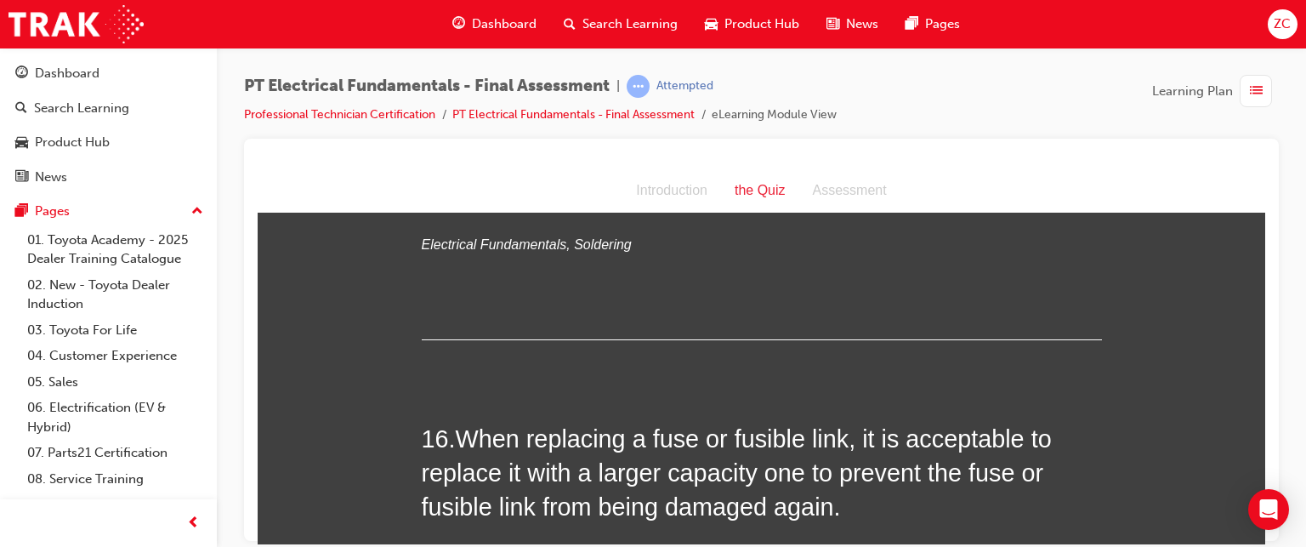
scroll to position [5415, 0]
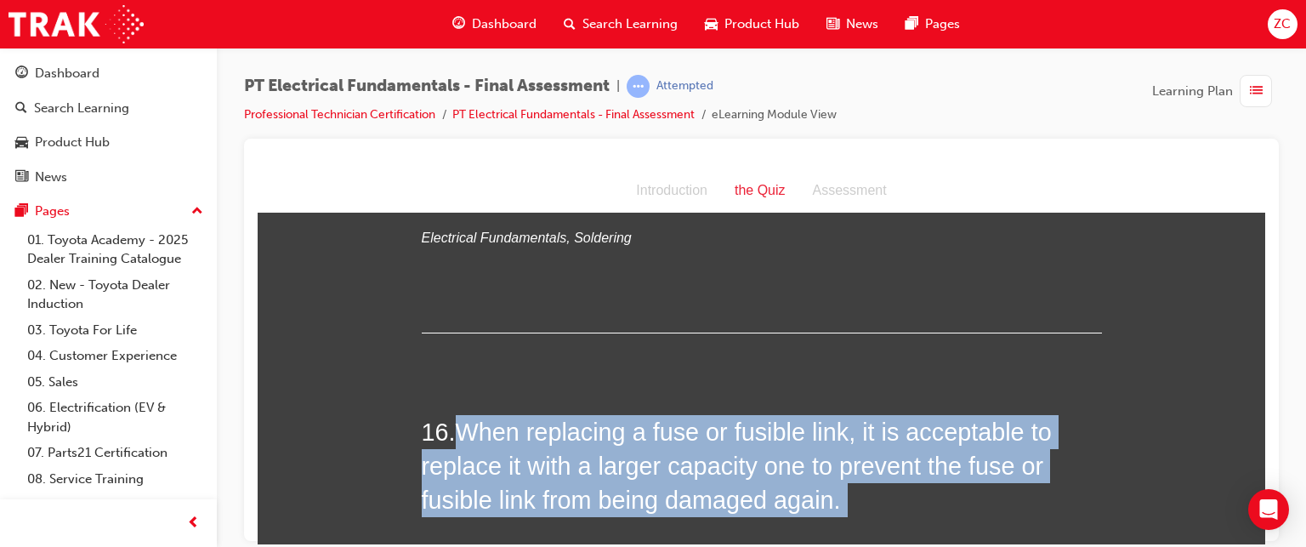
drag, startPoint x: 451, startPoint y: 321, endPoint x: 906, endPoint y: 418, distance: 465.3
drag, startPoint x: 455, startPoint y: 325, endPoint x: 831, endPoint y: 389, distance: 381.2
click at [831, 414] on h2 "16 . When replacing a fuse or fusible link, it is acceptable to replace it with…" at bounding box center [762, 465] width 680 height 103
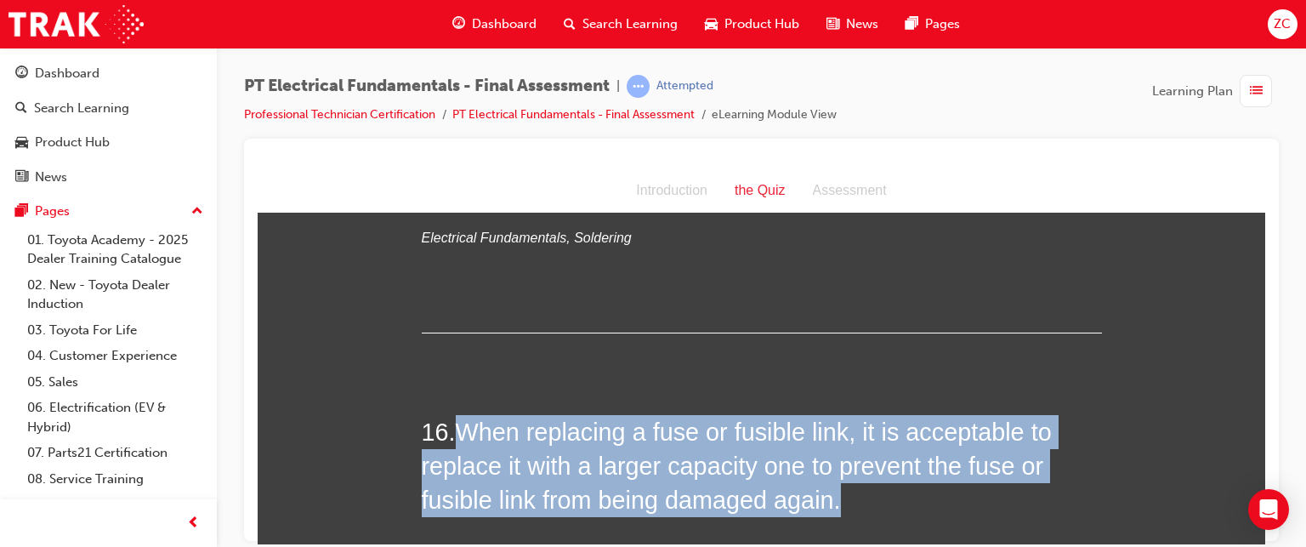
click at [422, 418] on span "When replacing a fuse or fusible link, it is acceptable to replace it with a la…" at bounding box center [737, 466] width 630 height 96
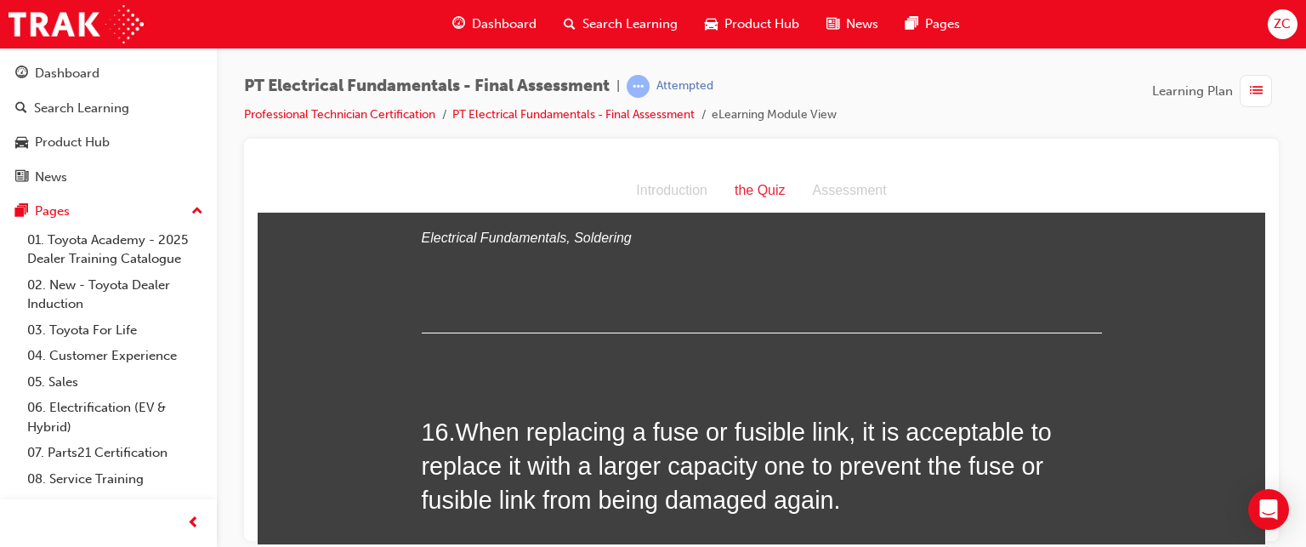
click at [454, 546] on span "FALSE" at bounding box center [474, 555] width 43 height 14
click at [437, 546] on input "FALSE" at bounding box center [431, 554] width 11 height 11
radio input "true"
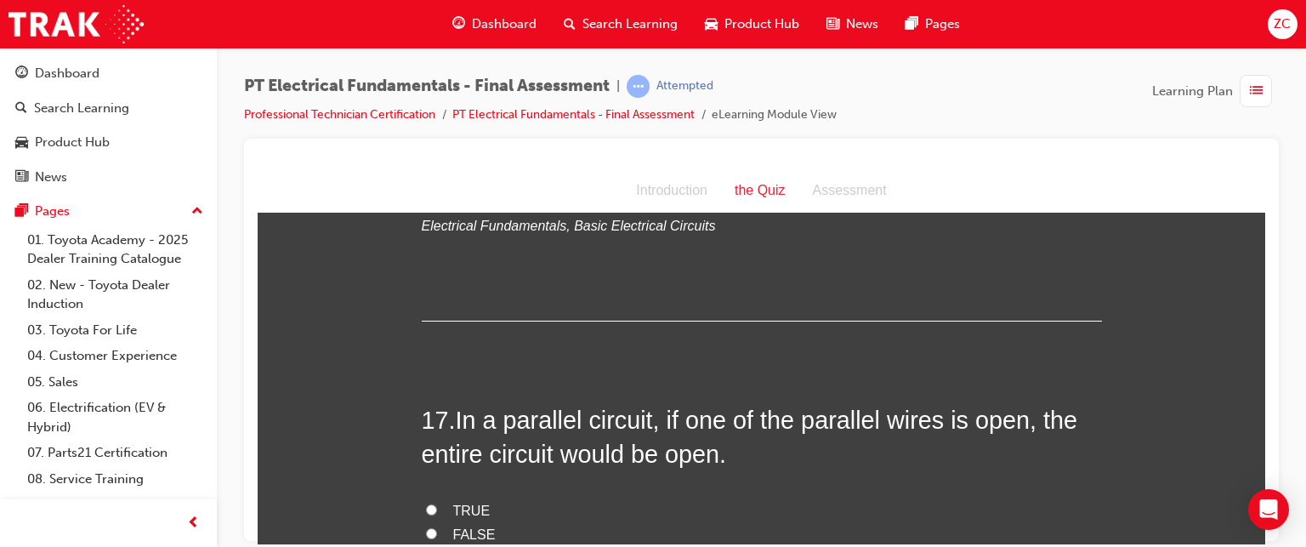
scroll to position [5809, 0]
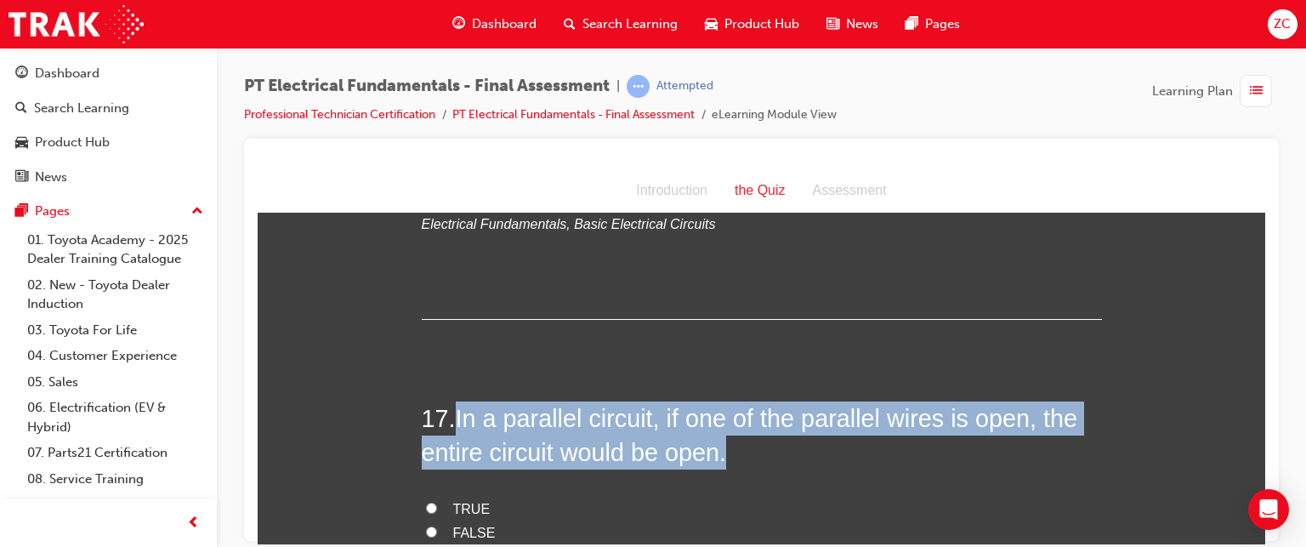
drag, startPoint x: 452, startPoint y: 309, endPoint x: 762, endPoint y: 361, distance: 314.0
click at [762, 400] on h2 "17 . In a parallel circuit, if one of the parallel wires is open, the entire ci…" at bounding box center [762, 434] width 680 height 69
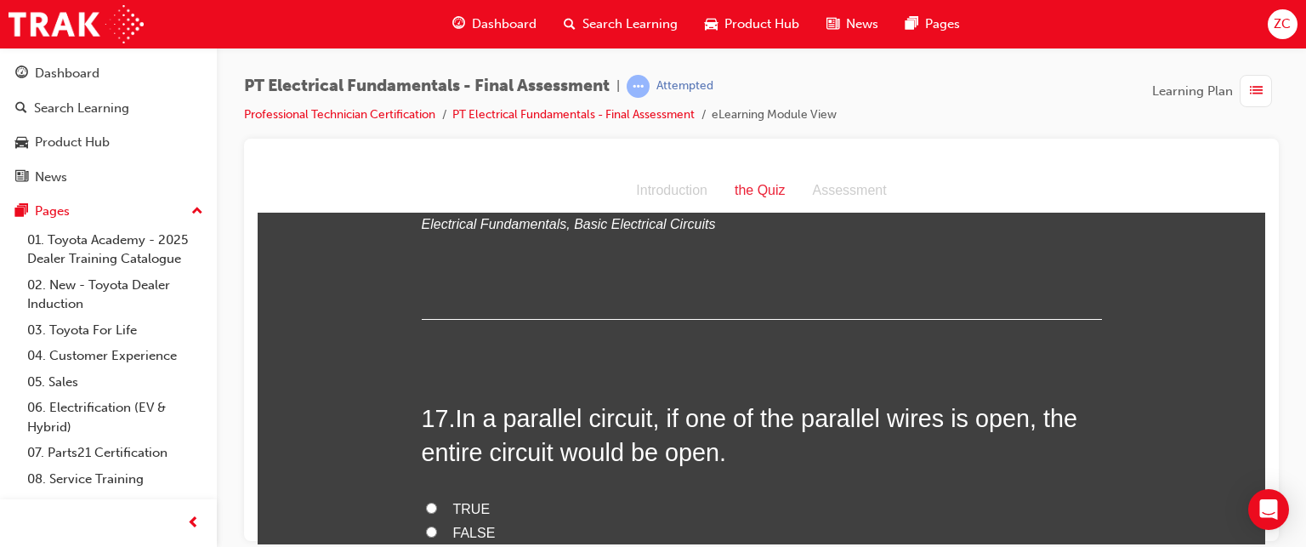
click at [463, 525] on span "FALSE" at bounding box center [474, 532] width 43 height 14
click at [437, 525] on input "FALSE" at bounding box center [431, 530] width 11 height 11
radio input "true"
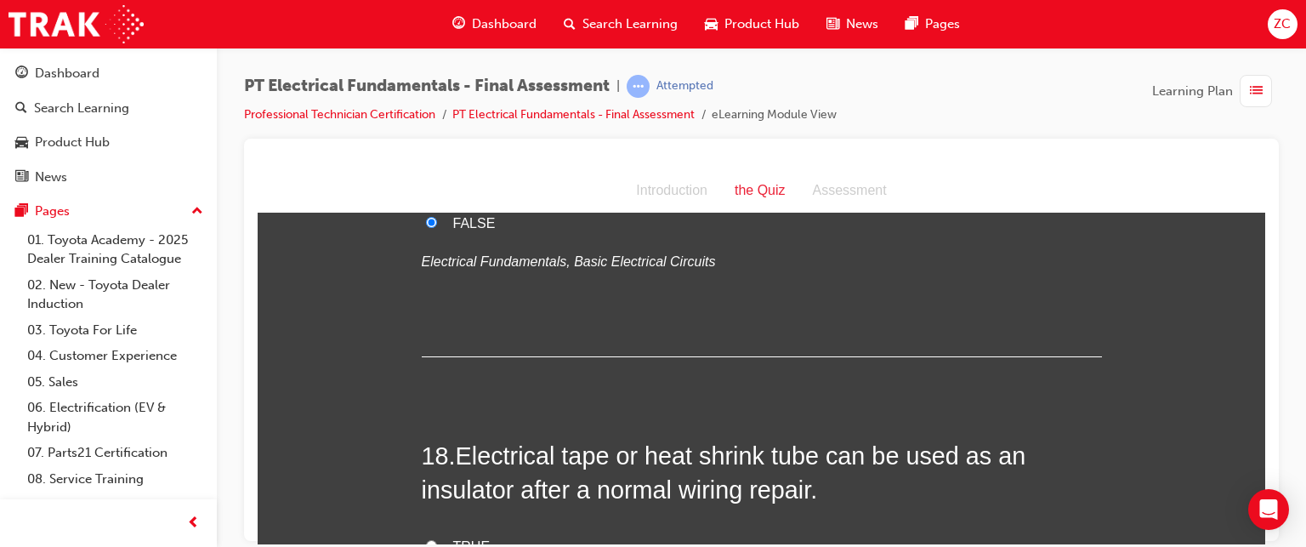
scroll to position [6172, 0]
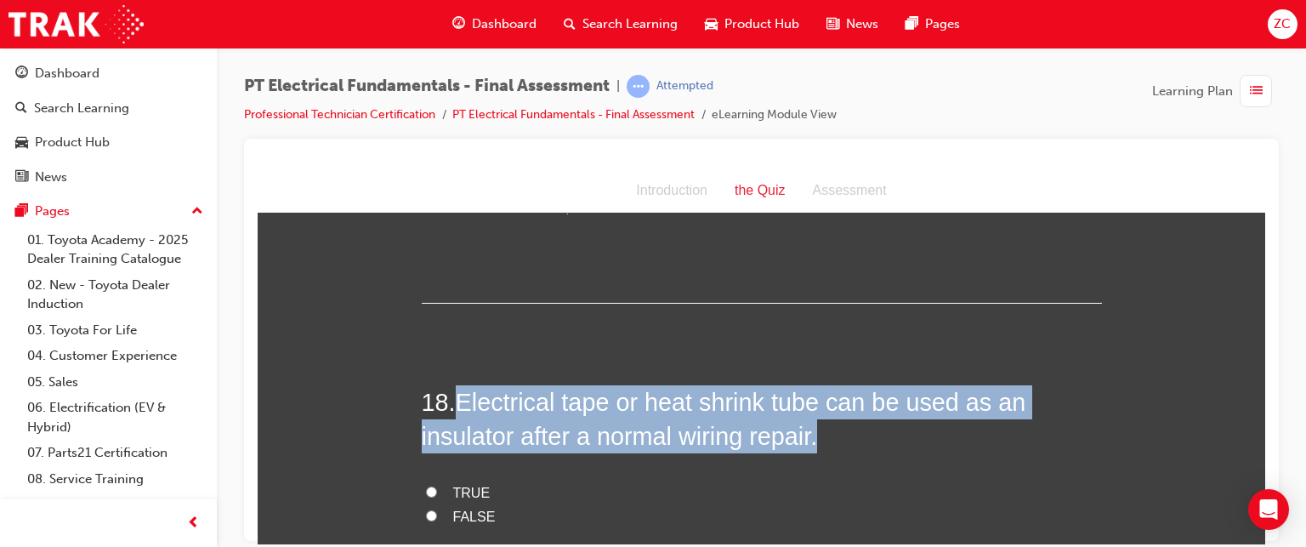
drag, startPoint x: 452, startPoint y: 293, endPoint x: 826, endPoint y: 341, distance: 377.3
click at [826, 384] on h2 "18 . Electrical tape or heat shrink tube can be used as an insulator after a no…" at bounding box center [762, 418] width 680 height 69
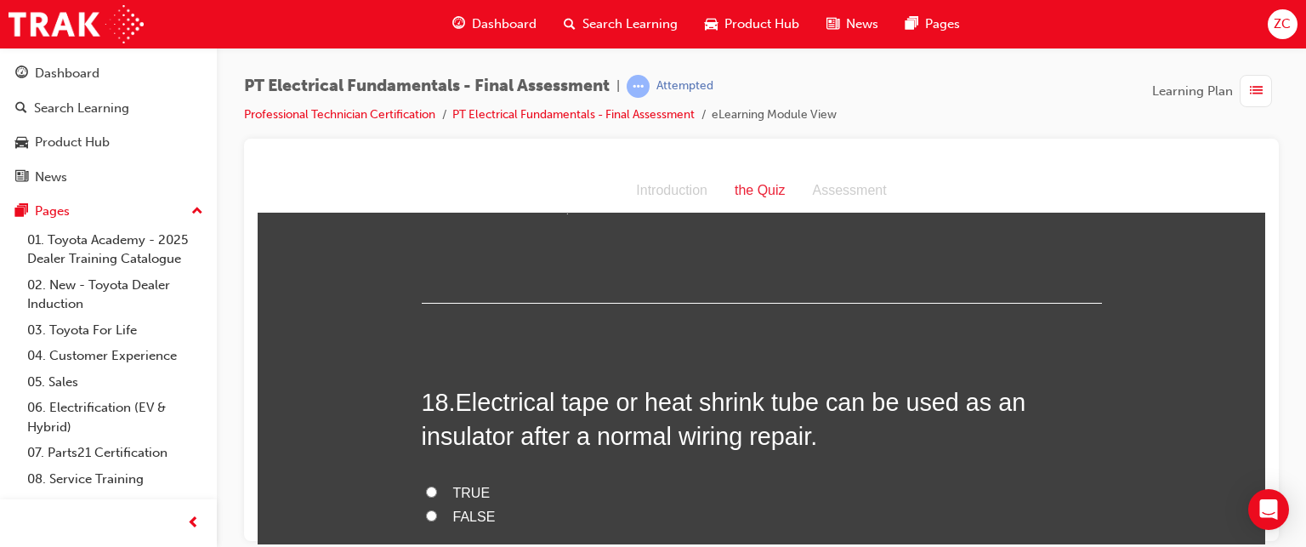
click at [453, 485] on span "TRUE" at bounding box center [471, 492] width 37 height 14
click at [437, 486] on input "TRUE" at bounding box center [431, 491] width 11 height 11
radio input "true"
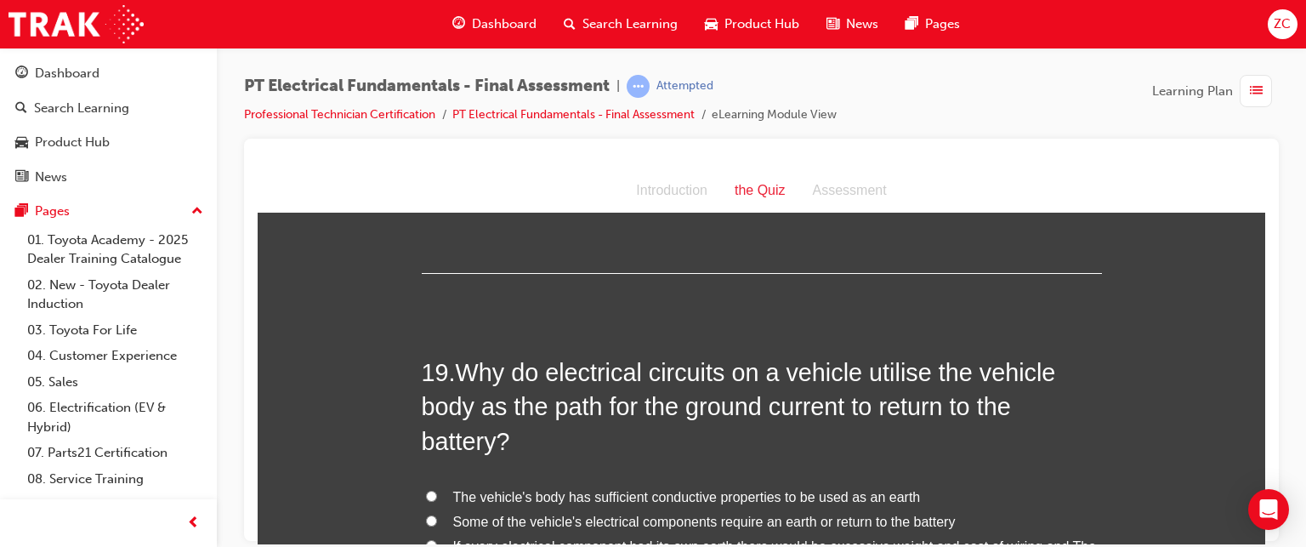
scroll to position [6556, 0]
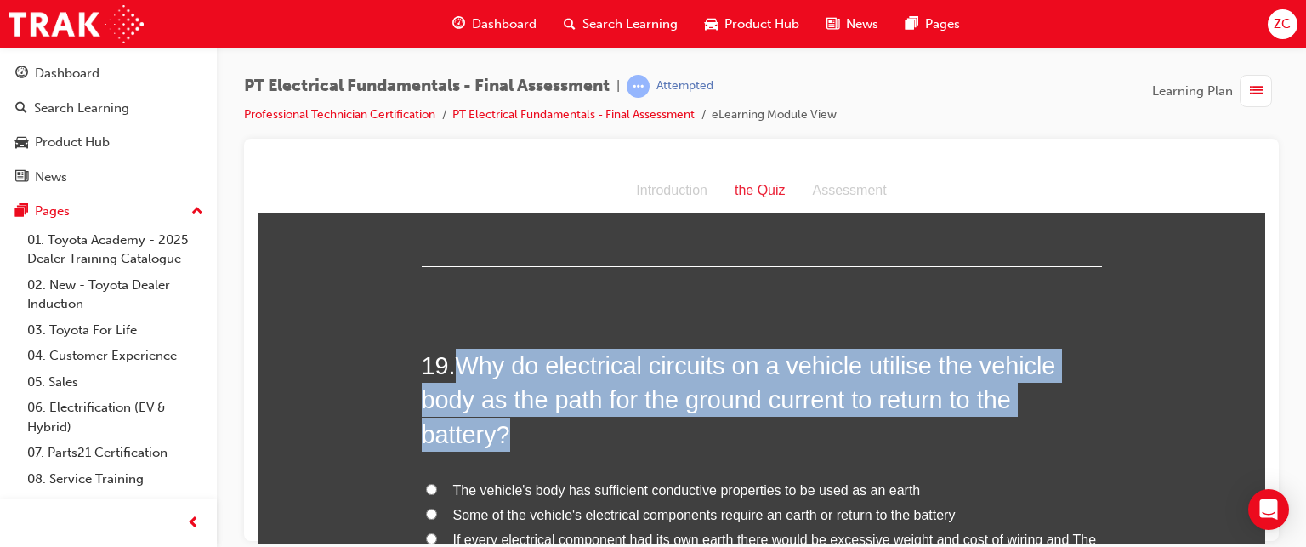
drag, startPoint x: 448, startPoint y: 248, endPoint x: 514, endPoint y: 328, distance: 103.9
click at [514, 348] on h2 "19 . Why do electrical circuits on a vehicle utilise the vehicle body as the pa…" at bounding box center [762, 399] width 680 height 103
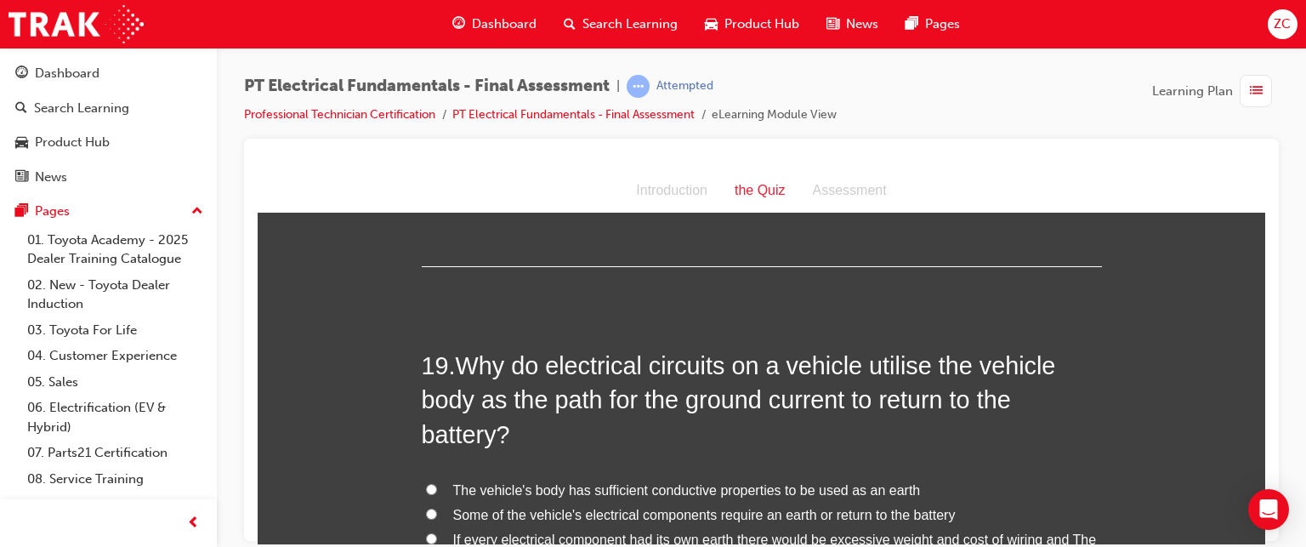
click at [907, 531] on span "If every electrical component had its own earth there would be excessive weight…" at bounding box center [759, 550] width 675 height 39
click at [437, 532] on input "If every electrical component had its own earth there would be excessive weight…" at bounding box center [431, 537] width 11 height 11
radio input "true"
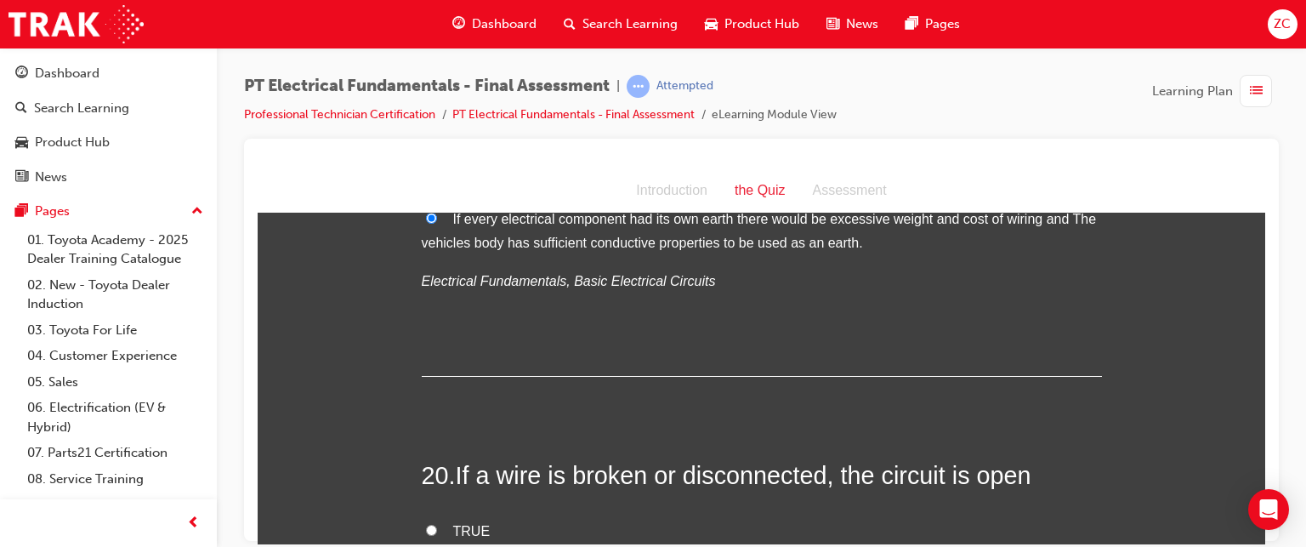
scroll to position [6921, 0]
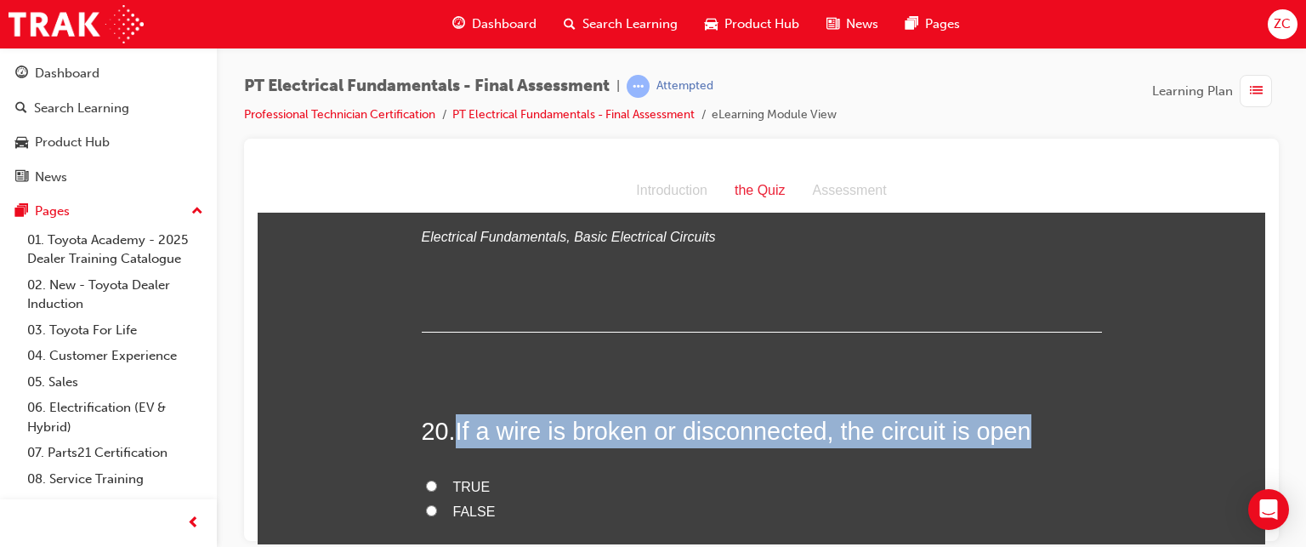
drag, startPoint x: 456, startPoint y: 321, endPoint x: 1028, endPoint y: 319, distance: 572.3
click at [1028, 413] on h2 "20 . If a wire is broken or disconnected, the circuit is open" at bounding box center [762, 430] width 680 height 34
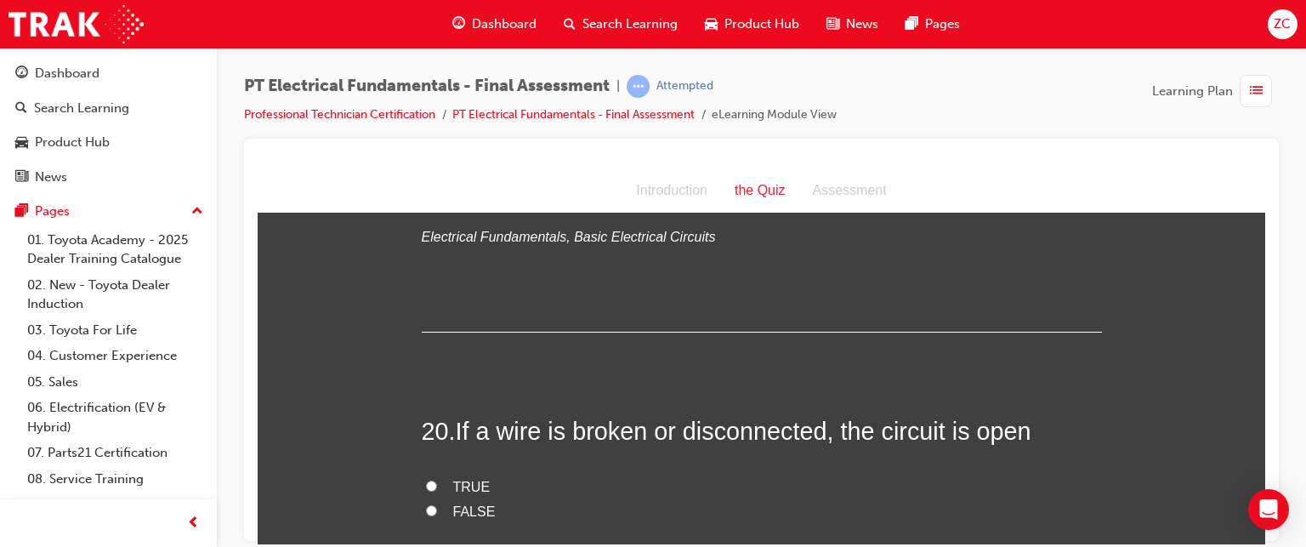
click at [445, 474] on label "TRUE" at bounding box center [762, 486] width 680 height 25
click at [437, 480] on input "TRUE" at bounding box center [431, 485] width 11 height 11
radio input "true"
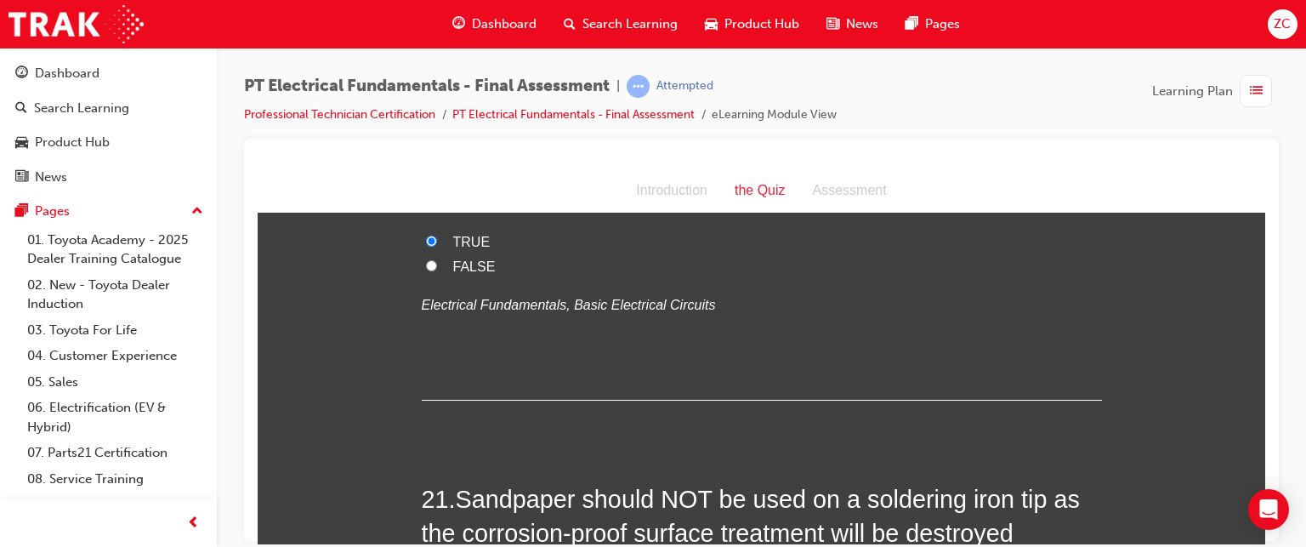
scroll to position [7229, 0]
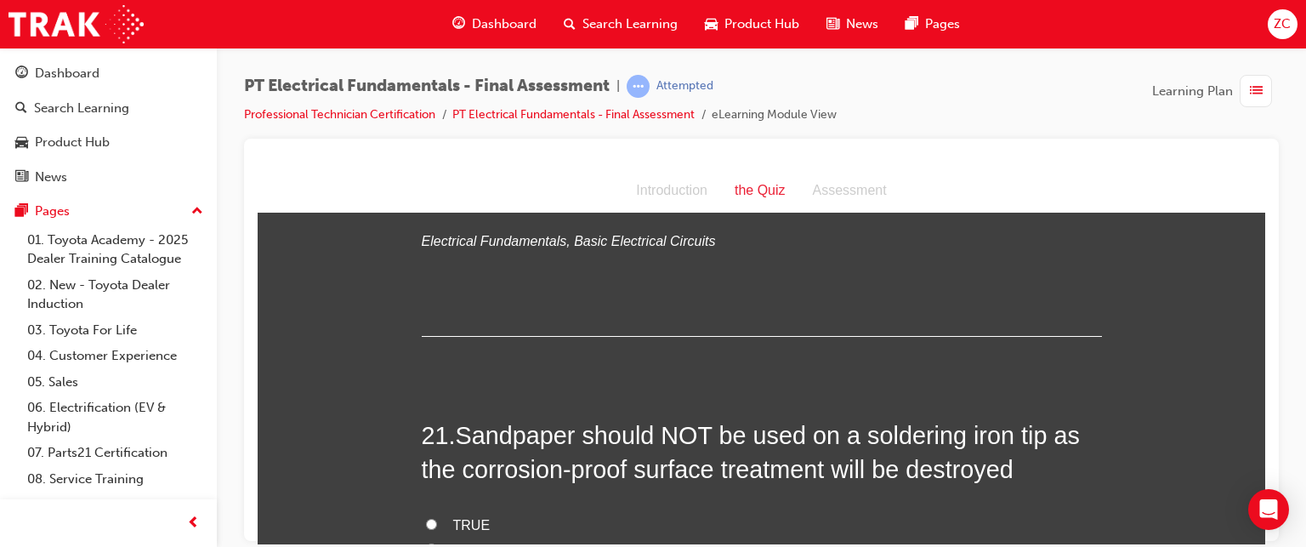
drag, startPoint x: 452, startPoint y: 333, endPoint x: 886, endPoint y: 327, distance: 433.7
click at [886, 418] on h2 "21 . Sandpaper should NOT be used on a soldering iron tip as the corrosion-proo…" at bounding box center [762, 452] width 680 height 69
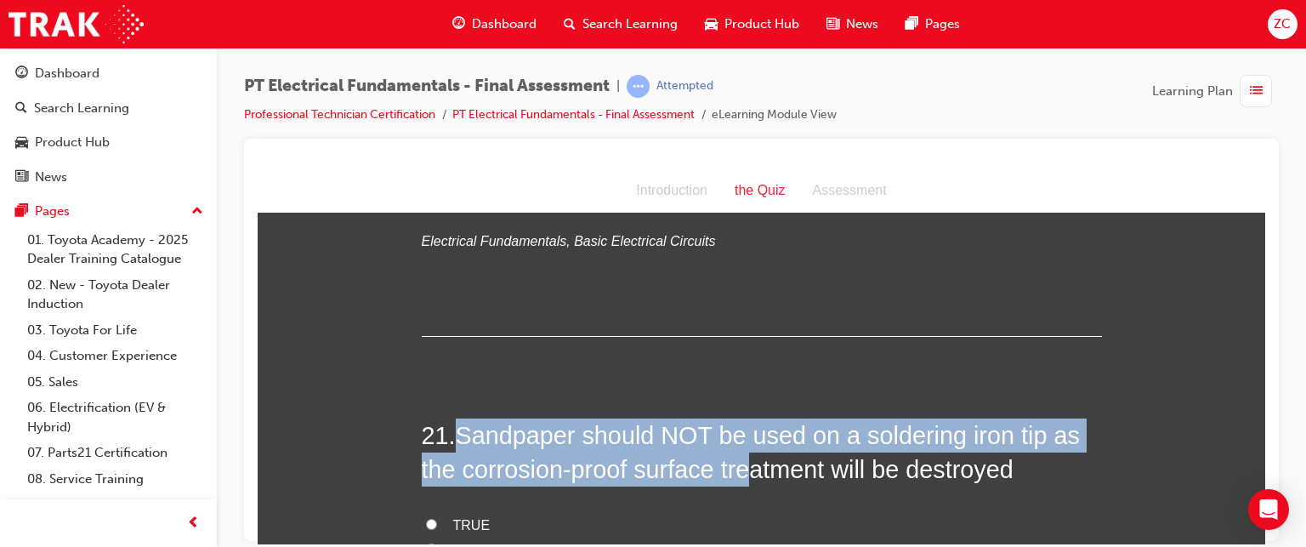
drag, startPoint x: 452, startPoint y: 324, endPoint x: 784, endPoint y: 365, distance: 335.0
click at [784, 418] on h2 "21 . Sandpaper should NOT be used on a soldering iron tip as the corrosion-proo…" at bounding box center [762, 452] width 680 height 69
click at [784, 421] on span "Sandpaper should NOT be used on a soldering iron tip as the corrosion-proof sur…" at bounding box center [751, 451] width 658 height 61
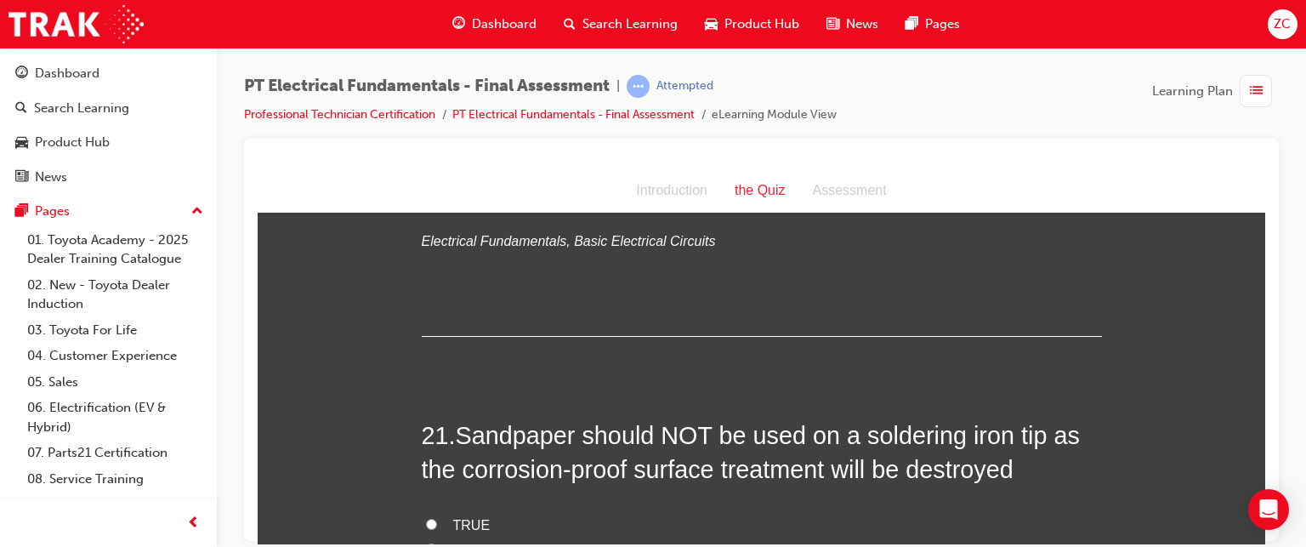
click at [457, 418] on h2 "21 . Sandpaper should NOT be used on a soldering iron tip as the corrosion-proo…" at bounding box center [762, 452] width 680 height 69
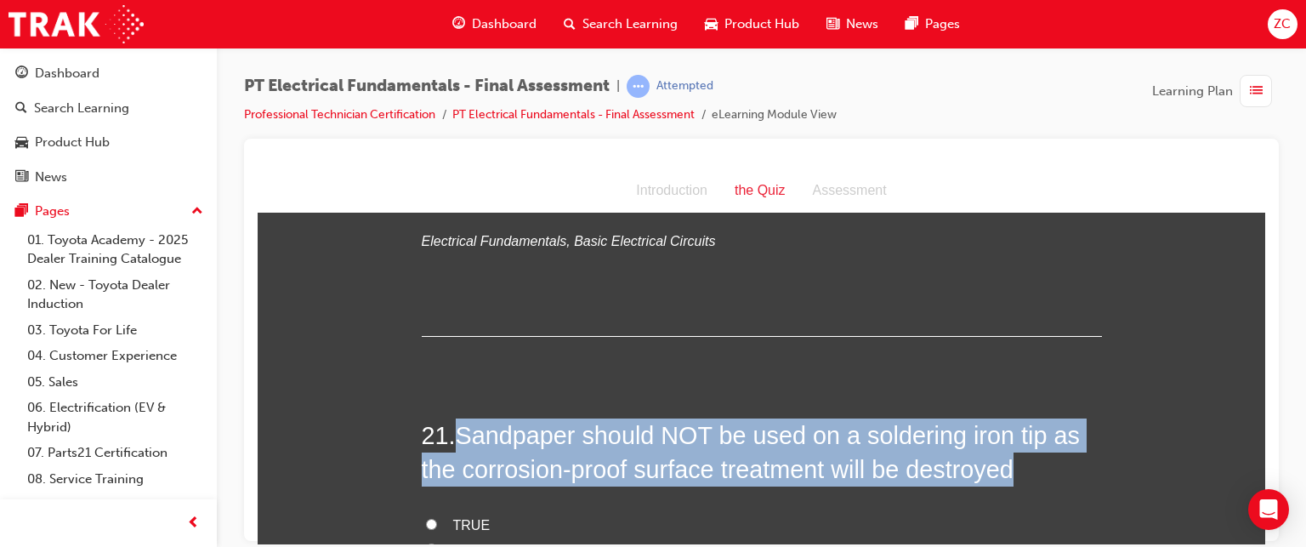
drag, startPoint x: 457, startPoint y: 321, endPoint x: 1031, endPoint y: 361, distance: 575.3
click at [1031, 418] on h2 "21 . Sandpaper should NOT be used on a soldering iron tip as the corrosion-proo…" at bounding box center [762, 452] width 680 height 69
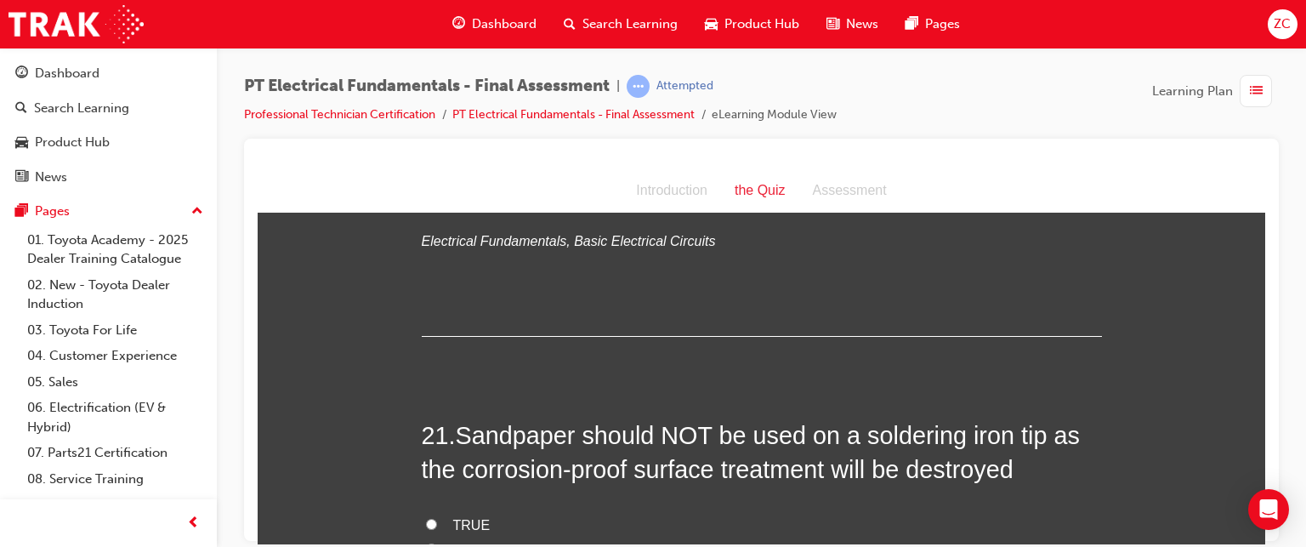
click at [510, 513] on label "TRUE" at bounding box center [762, 525] width 680 height 25
click at [437, 518] on input "TRUE" at bounding box center [431, 523] width 11 height 11
radio input "true"
click at [430, 513] on label "TRUE" at bounding box center [762, 525] width 680 height 25
click at [430, 518] on input "TRUE" at bounding box center [431, 523] width 11 height 11
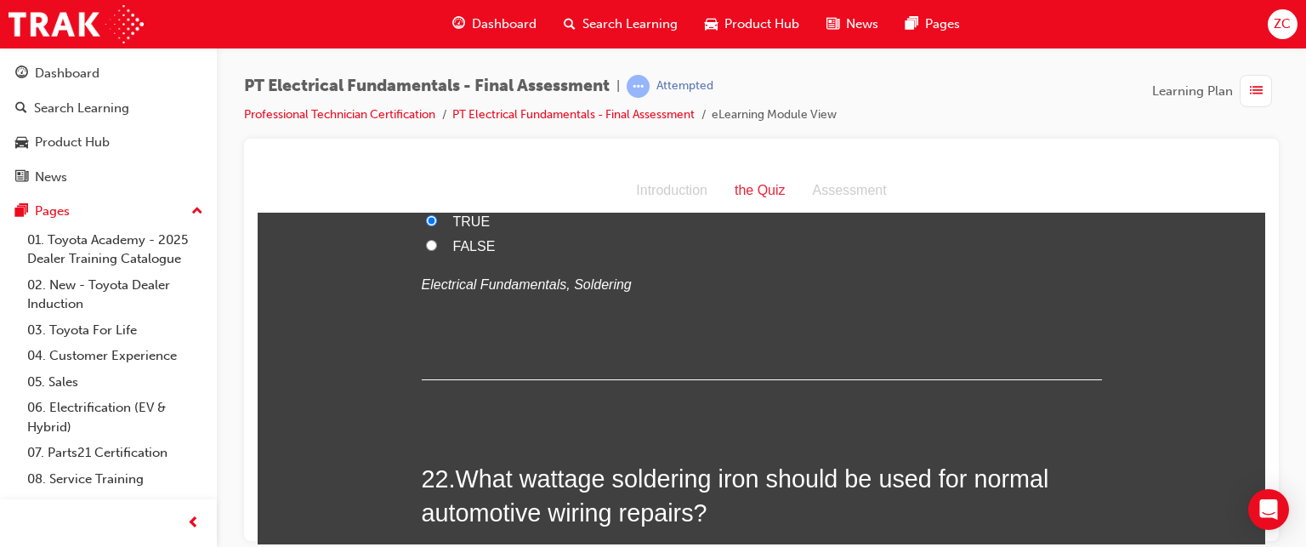
scroll to position [7629, 0]
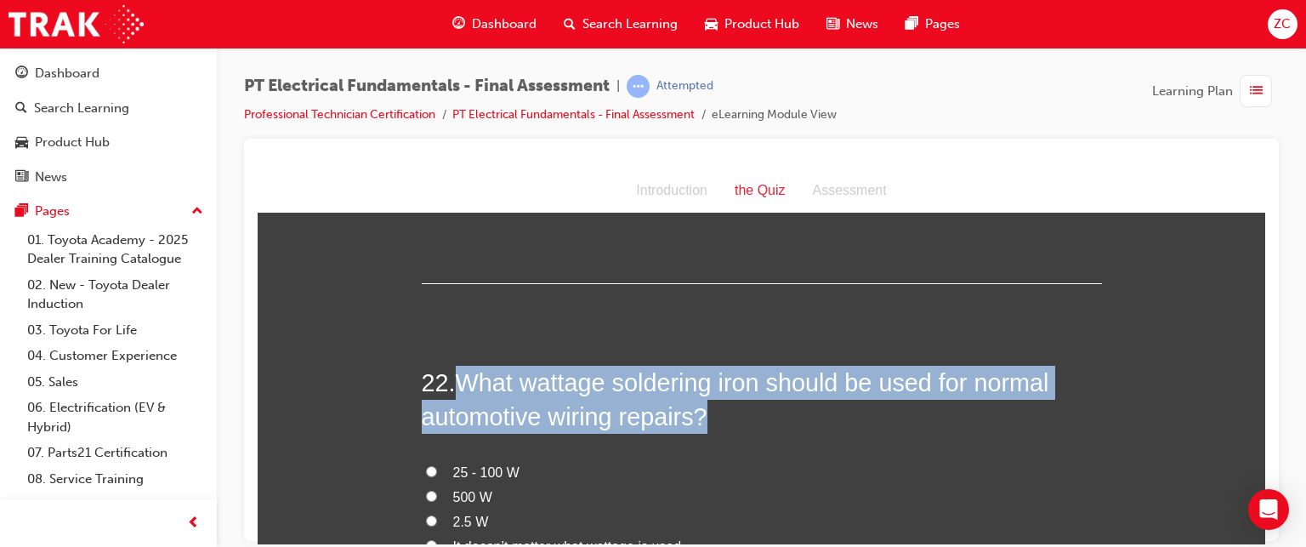
drag, startPoint x: 456, startPoint y: 267, endPoint x: 736, endPoint y: 300, distance: 281.7
click at [736, 365] on h2 "22 . What wattage soldering iron should be used for normal automotive wiring re…" at bounding box center [762, 399] width 680 height 69
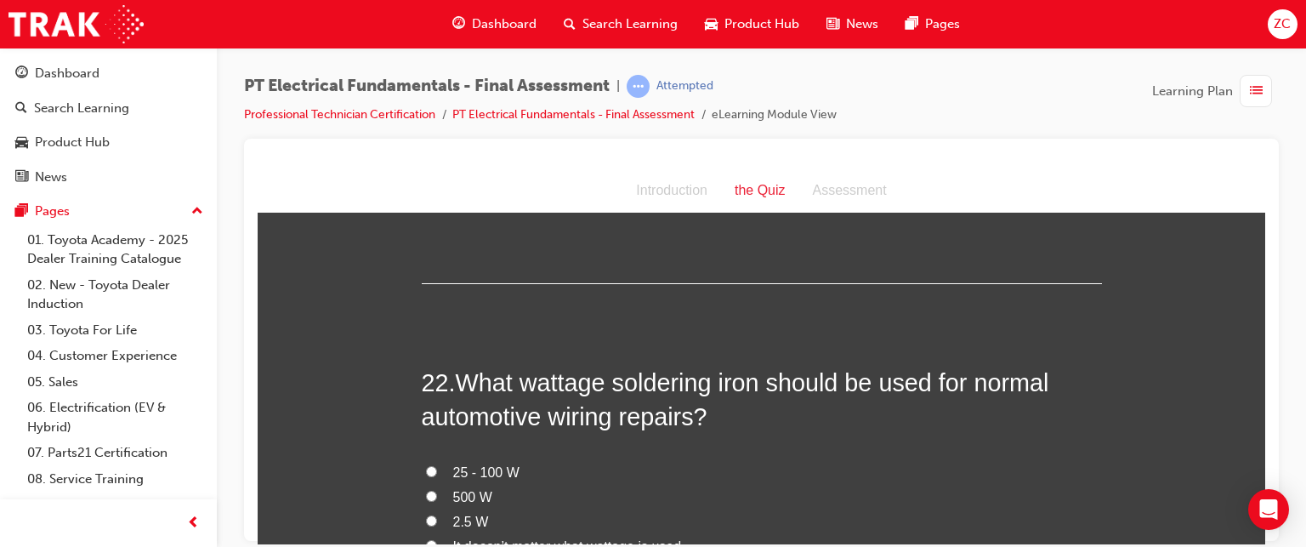
click at [457, 464] on span "25 - 100 W" at bounding box center [486, 471] width 66 height 14
click at [437, 465] on input "25 - 100 W" at bounding box center [431, 470] width 11 height 11
radio input "true"
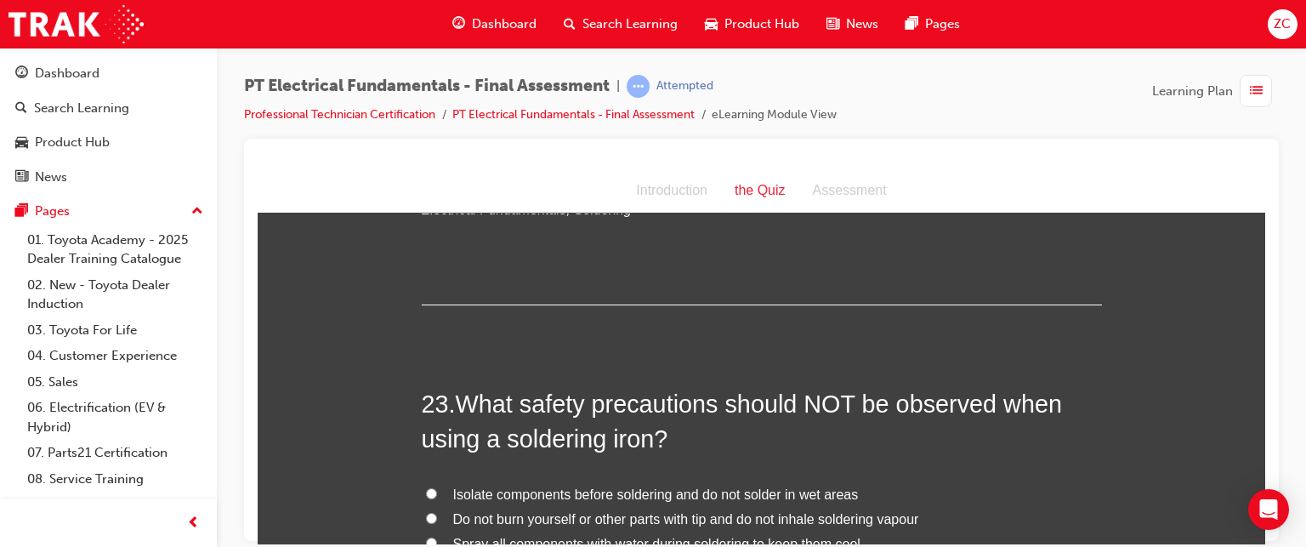
scroll to position [8003, 0]
click at [735, 536] on span "Spray all components with water during soldering to keep them cool" at bounding box center [656, 543] width 407 height 14
click at [437, 537] on input "Spray all components with water during soldering to keep them cool" at bounding box center [431, 542] width 11 height 11
radio input "true"
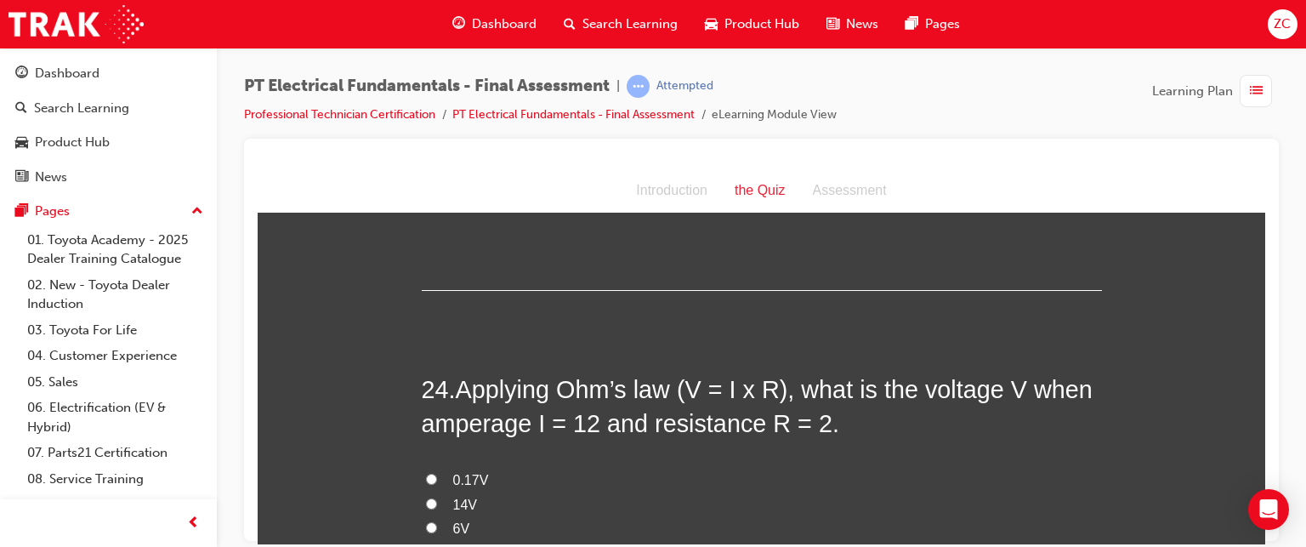
scroll to position [8390, 0]
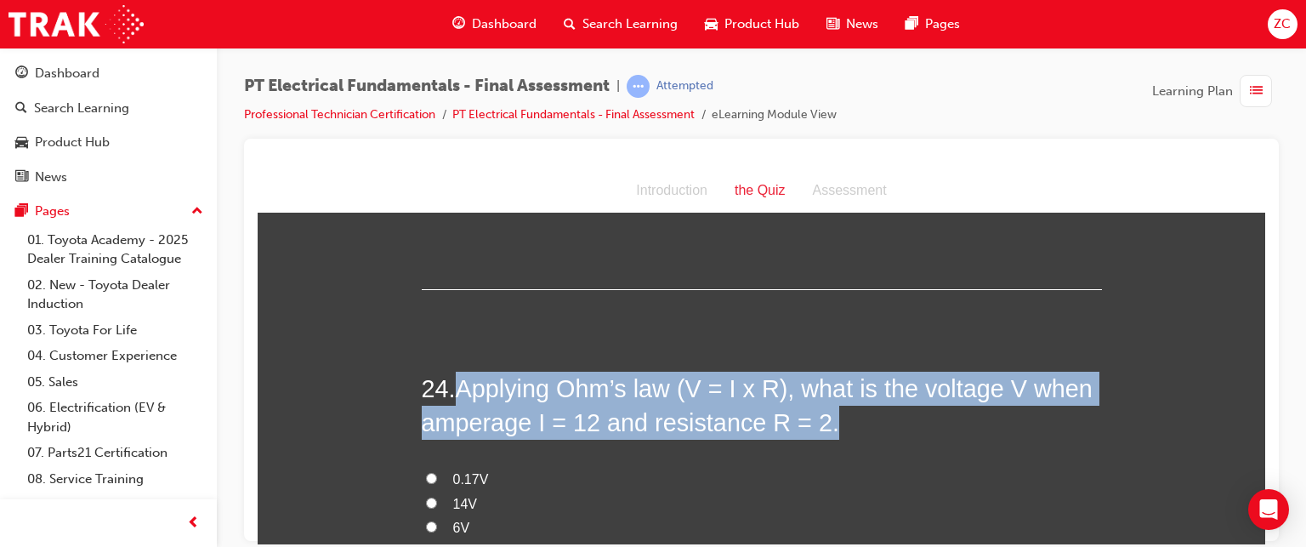
drag, startPoint x: 450, startPoint y: 277, endPoint x: 874, endPoint y: 314, distance: 425.9
click at [874, 371] on h2 "24 . Applying Ohm’s law (V = I x R), what is the voltage V when amperage I = 12…" at bounding box center [762, 405] width 680 height 69
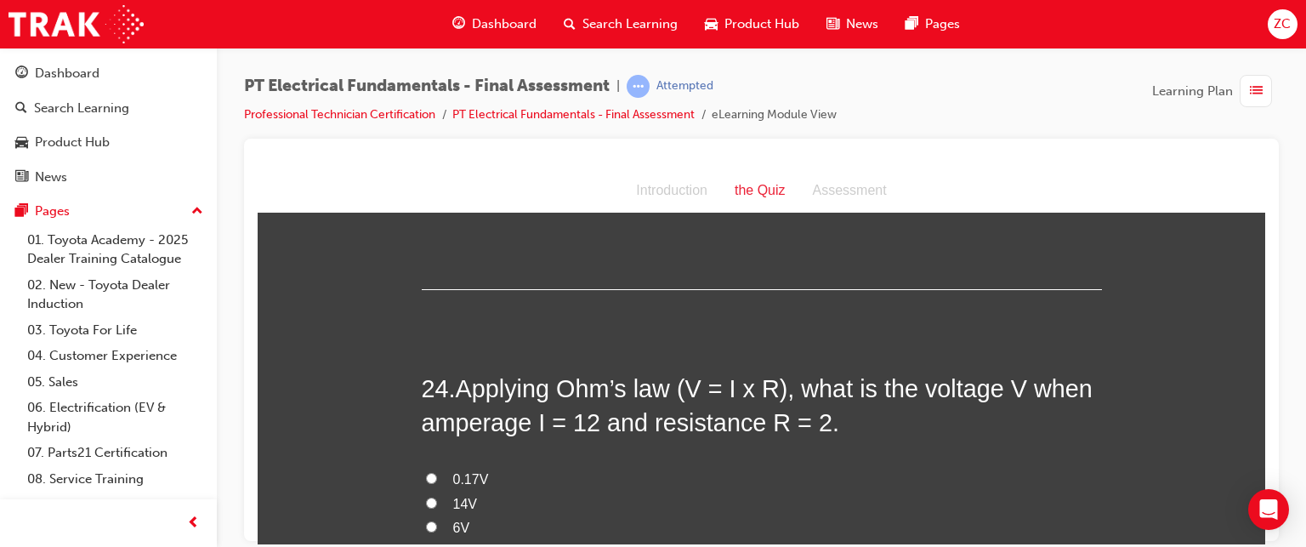
click at [515, 371] on div "24 . Applying Ohm’s law (V = I x R), what is the voltage V when amperage I = 12…" at bounding box center [762, 528] width 680 height 315
click at [453, 520] on span "6V" at bounding box center [461, 527] width 17 height 14
click at [437, 520] on input "6V" at bounding box center [431, 525] width 11 height 11
radio input "true"
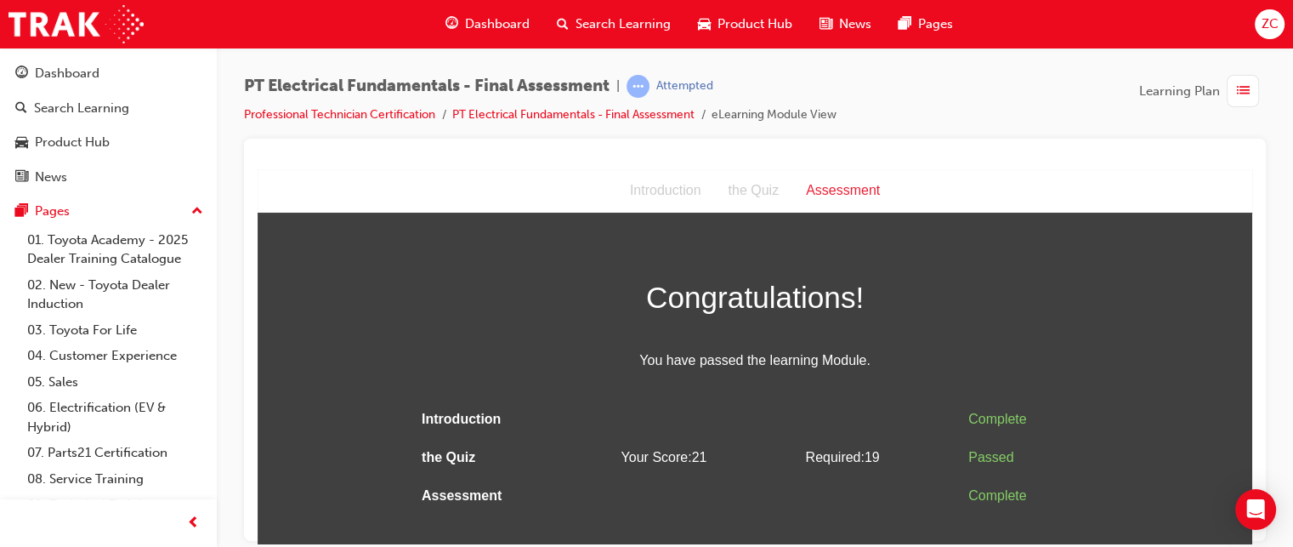
scroll to position [0, 0]
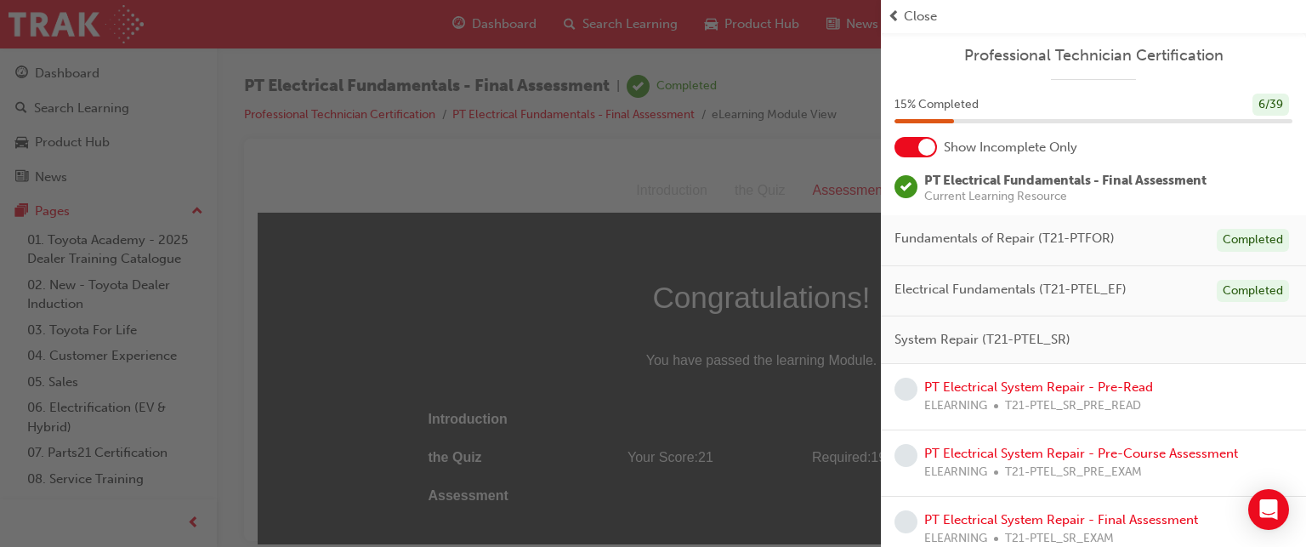
click at [896, 9] on span "prev-icon" at bounding box center [894, 17] width 13 height 20
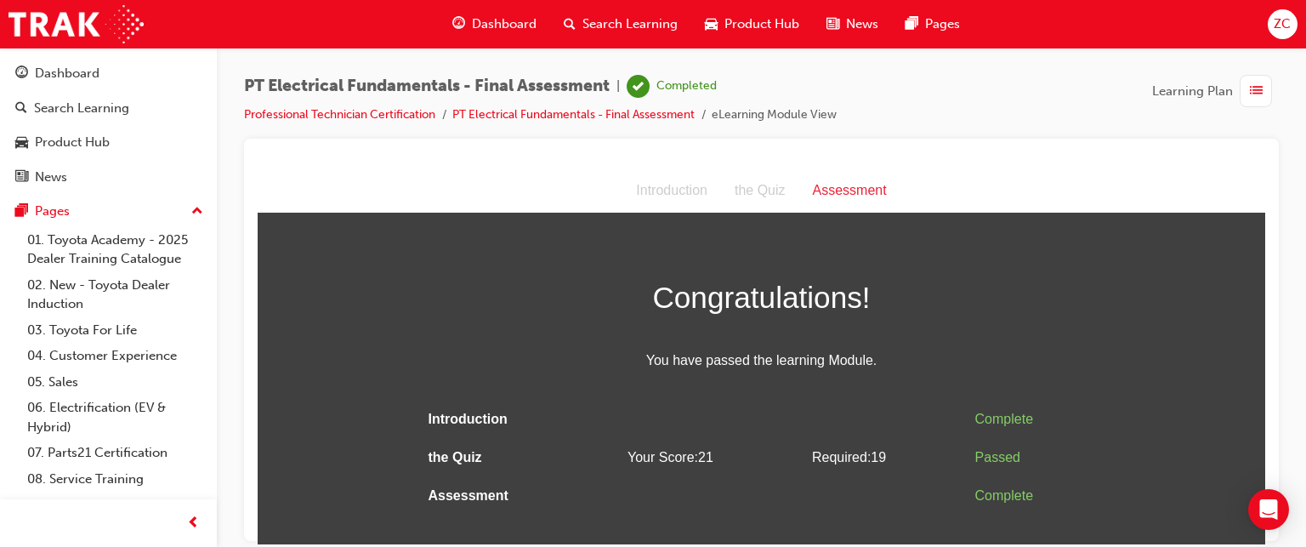
click at [481, 17] on span "Dashboard" at bounding box center [504, 24] width 65 height 20
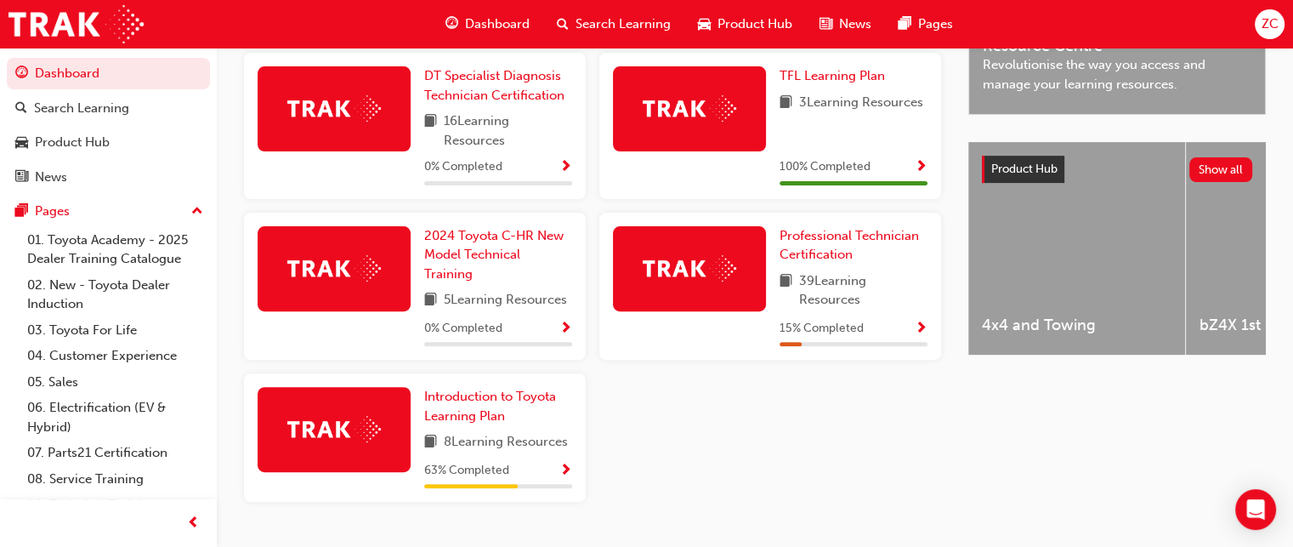
scroll to position [619, 0]
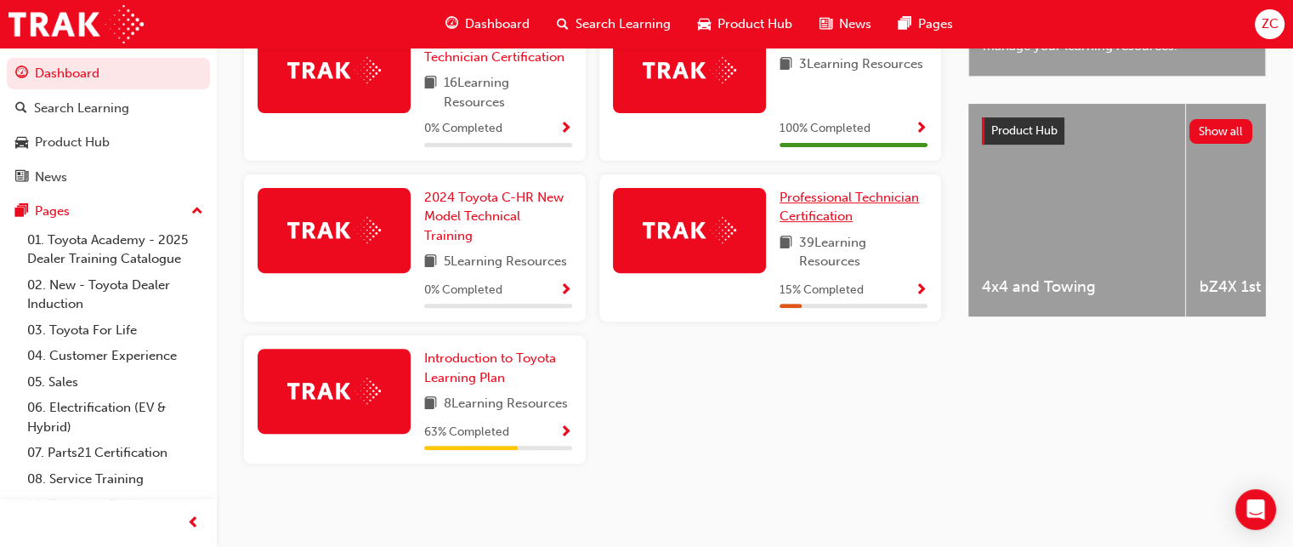
click at [822, 191] on span "Professional Technician Certification" at bounding box center [849, 207] width 139 height 35
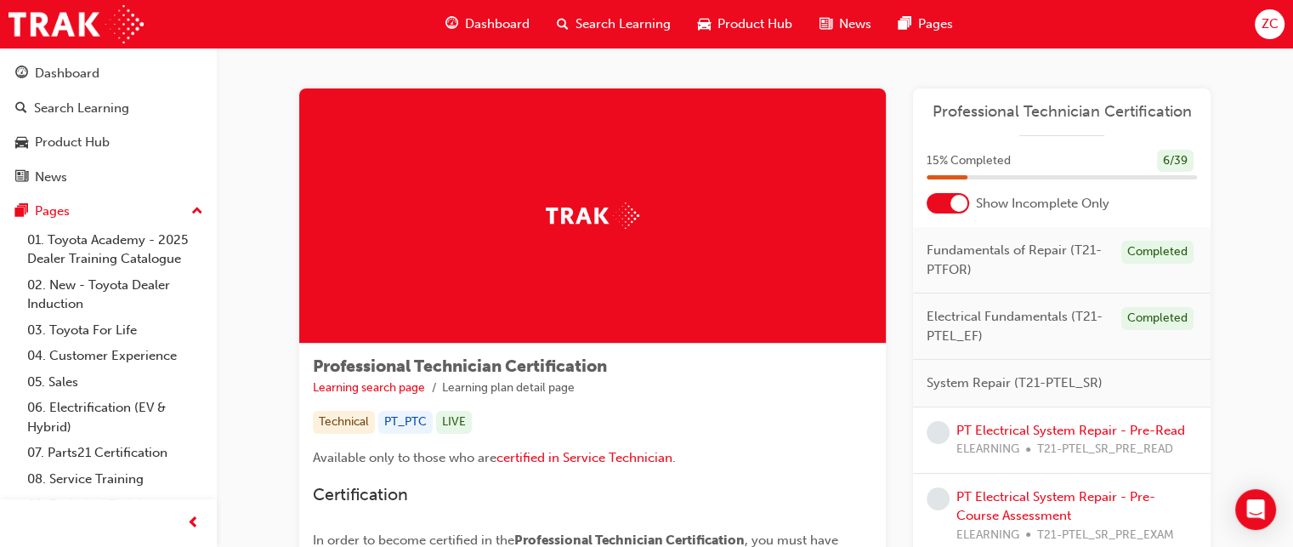
click at [943, 201] on div at bounding box center [948, 203] width 43 height 20
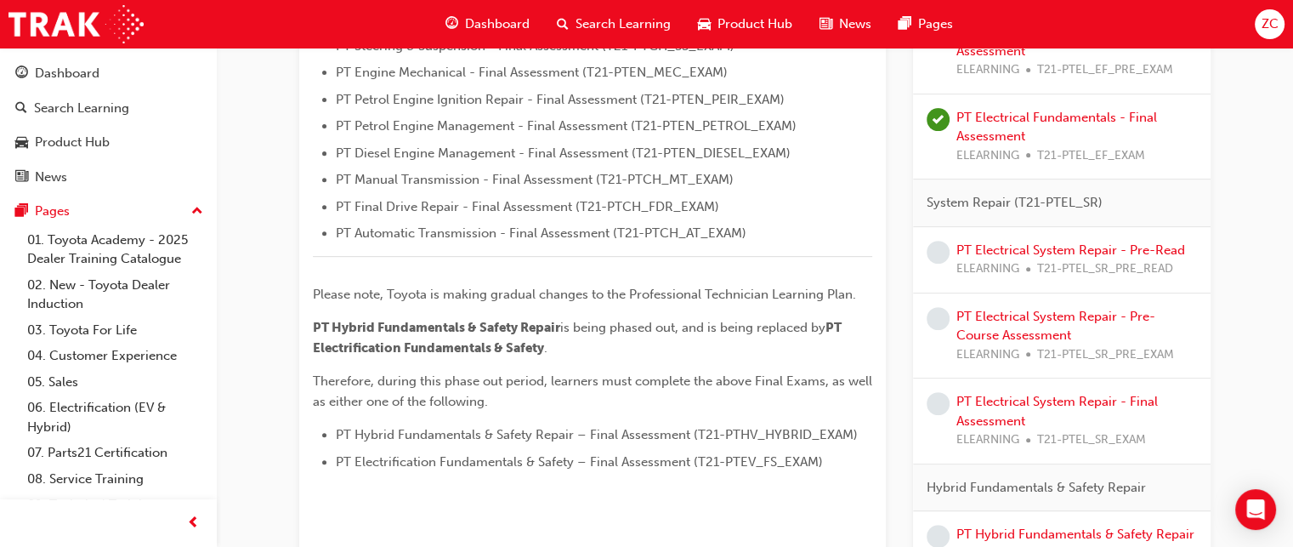
scroll to position [658, 0]
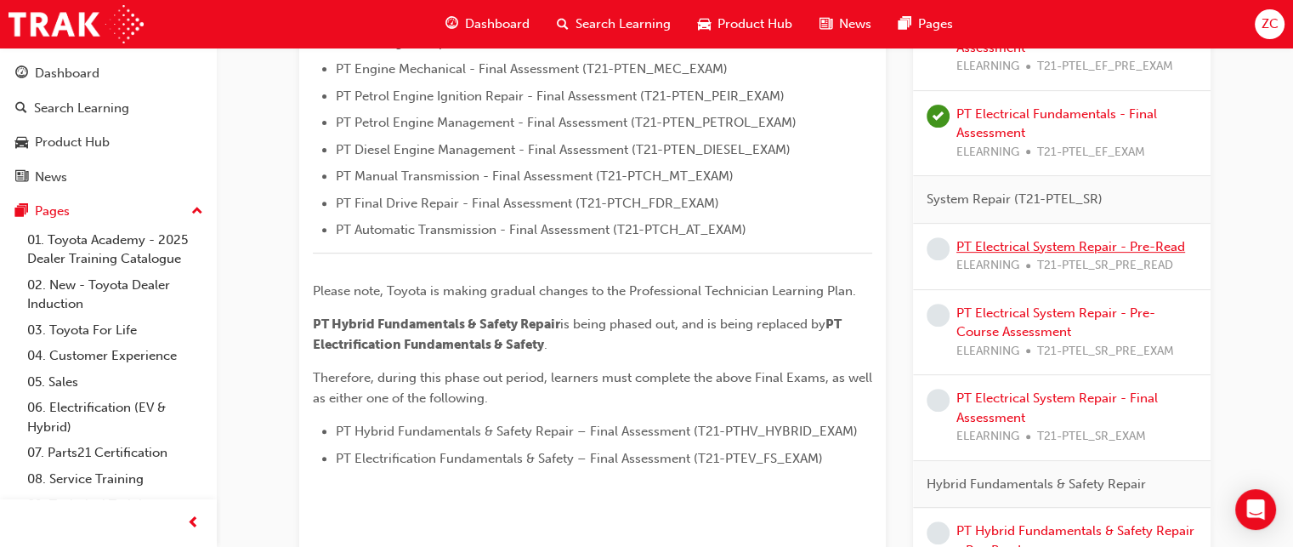
click at [1017, 241] on link "PT Electrical System Repair - Pre-Read" at bounding box center [1071, 246] width 229 height 15
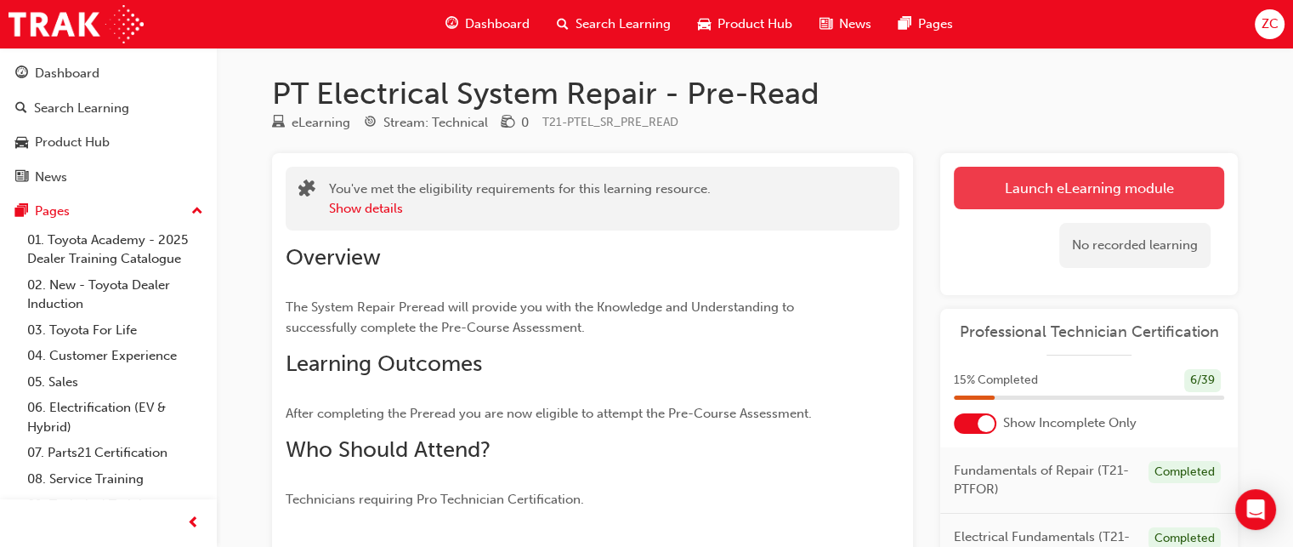
click at [1023, 202] on link "Launch eLearning module" at bounding box center [1089, 188] width 270 height 43
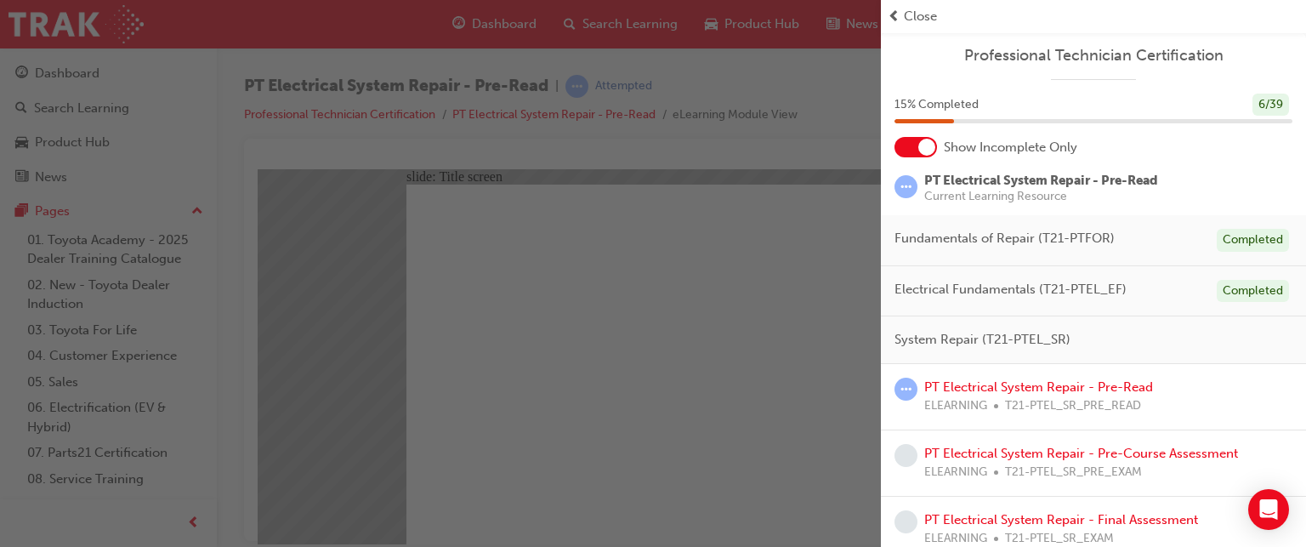
click at [898, 20] on span "prev-icon" at bounding box center [894, 17] width 13 height 20
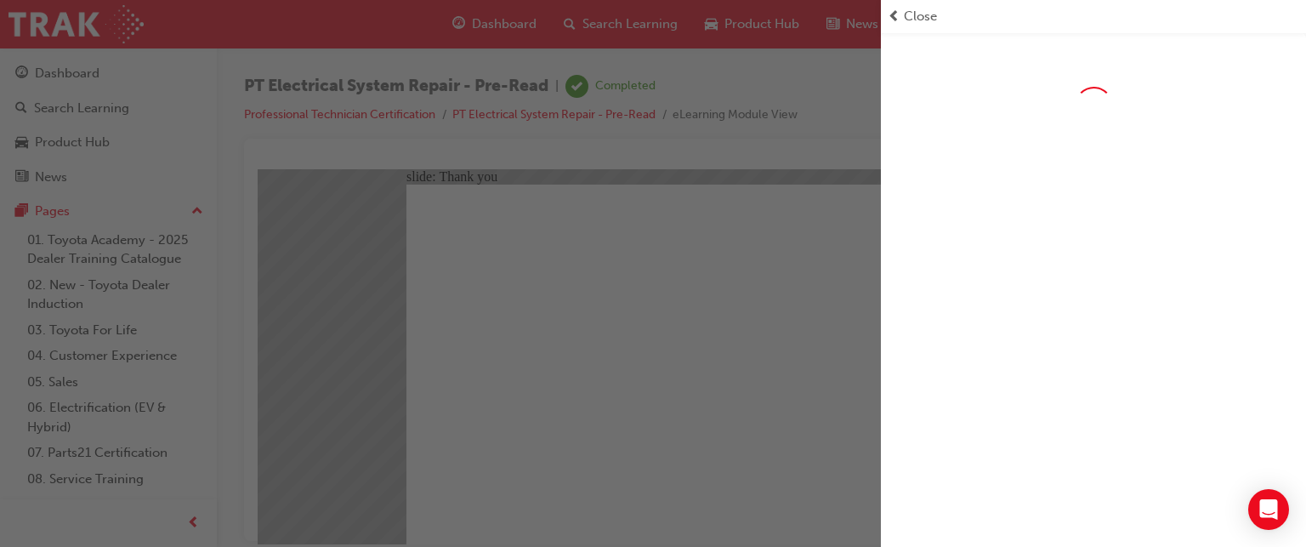
click at [611, 471] on div "button" at bounding box center [440, 273] width 881 height 547
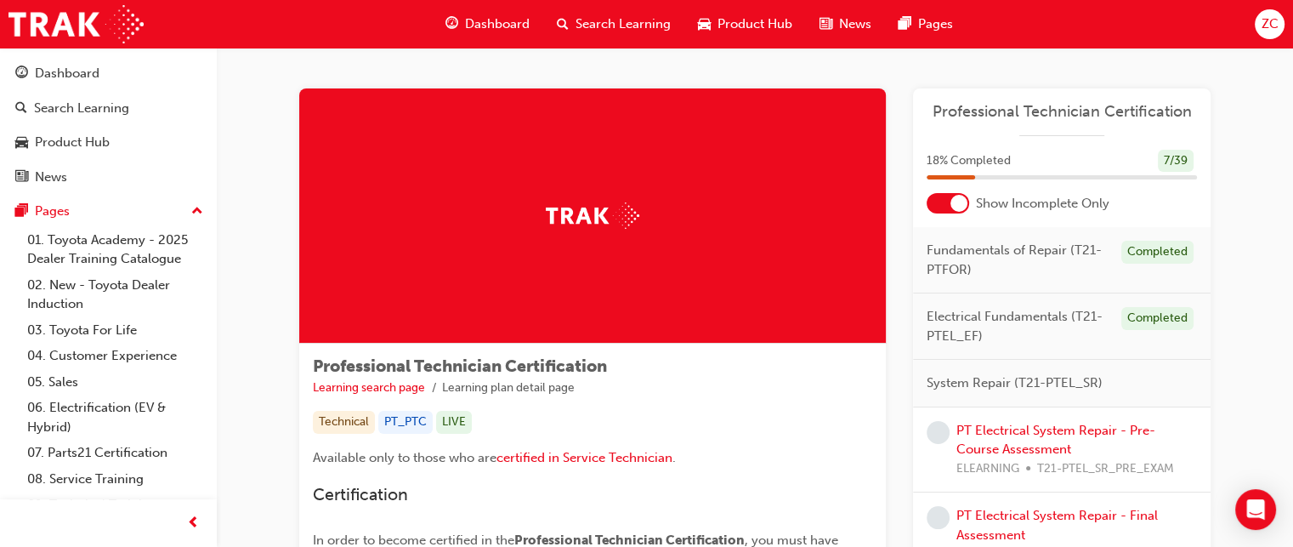
click at [956, 207] on div at bounding box center [959, 203] width 17 height 17
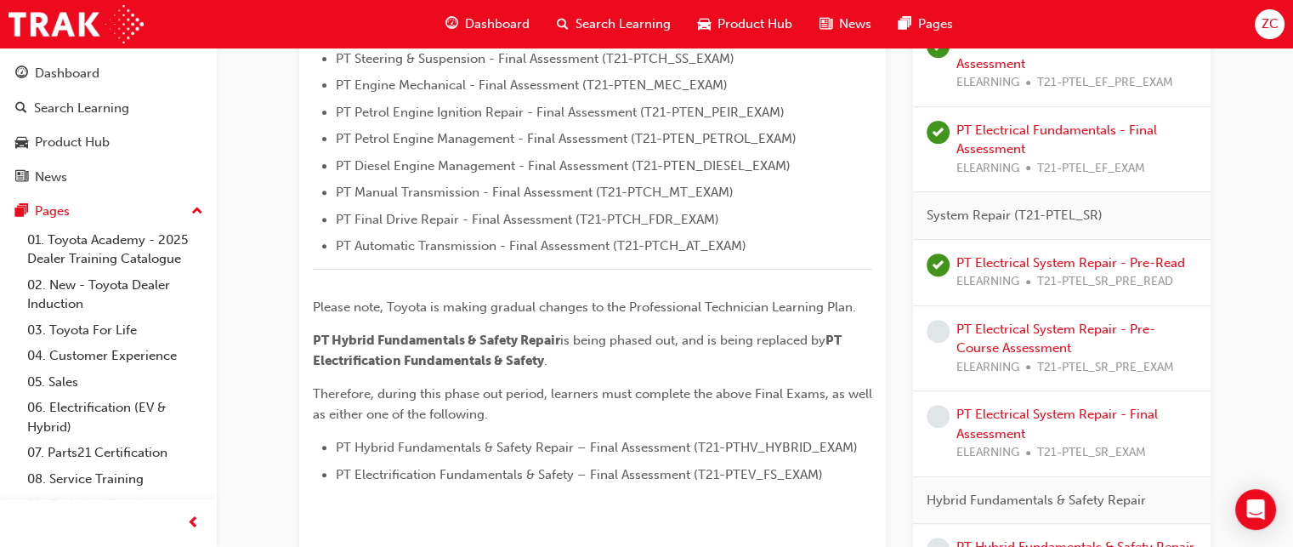
scroll to position [643, 0]
click at [1003, 335] on div "PT Electrical System Repair - Pre-Course Assessment ELEARNING T21-PTEL_SR_PRE_E…" at bounding box center [1077, 348] width 241 height 58
click at [1003, 326] on link "PT Electrical System Repair - Pre-Course Assessment" at bounding box center [1056, 338] width 199 height 35
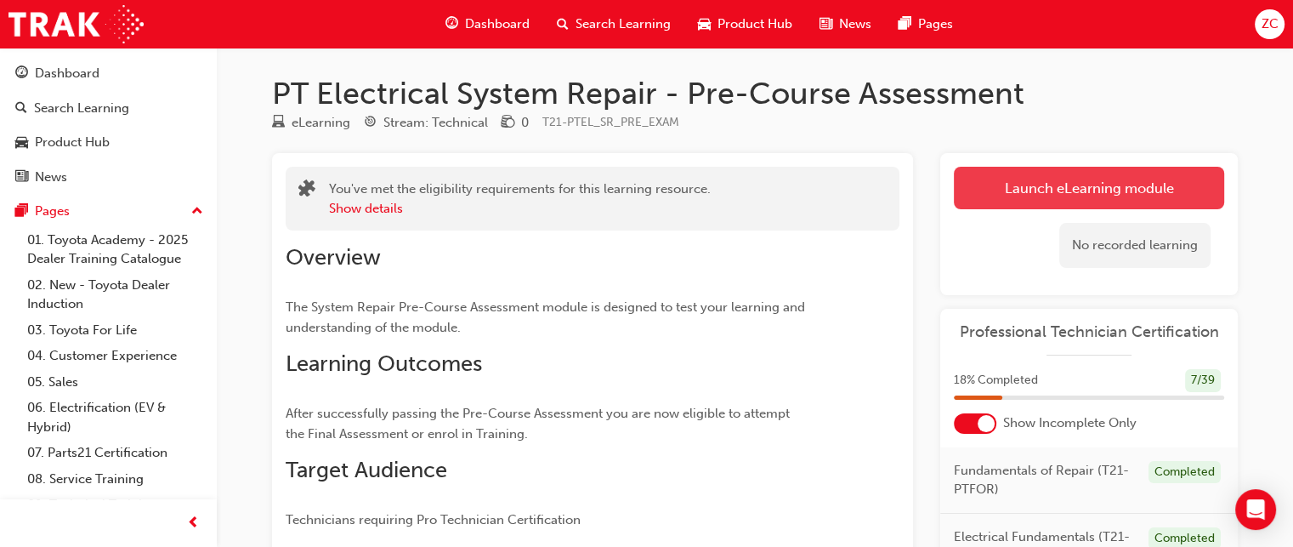
click at [1031, 186] on link "Launch eLearning module" at bounding box center [1089, 188] width 270 height 43
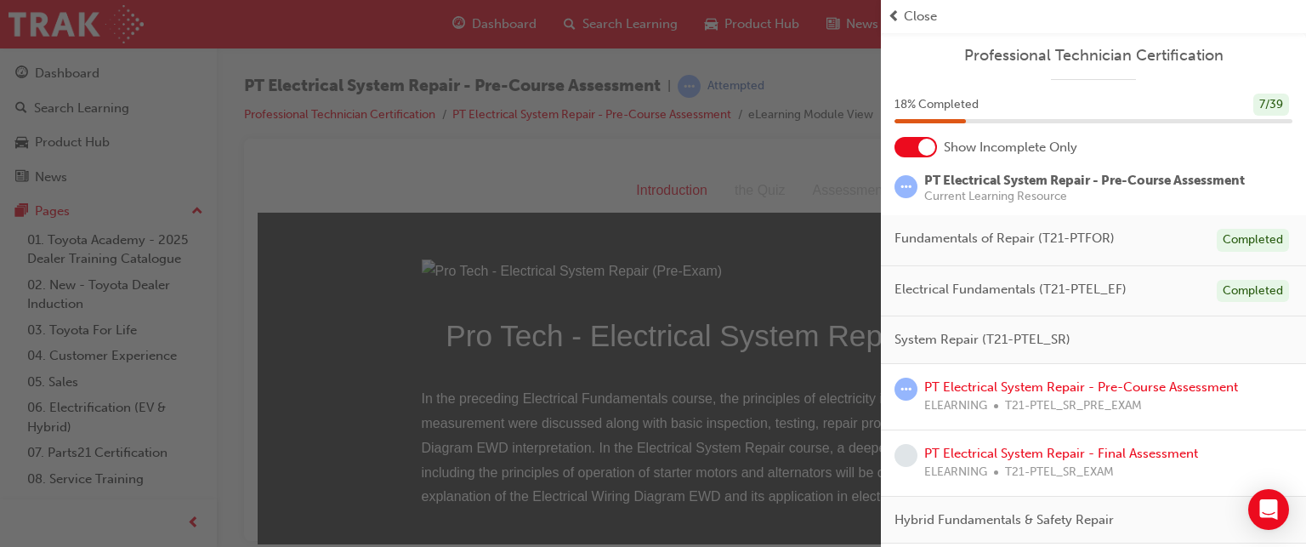
click at [904, 18] on span "Close" at bounding box center [920, 17] width 33 height 20
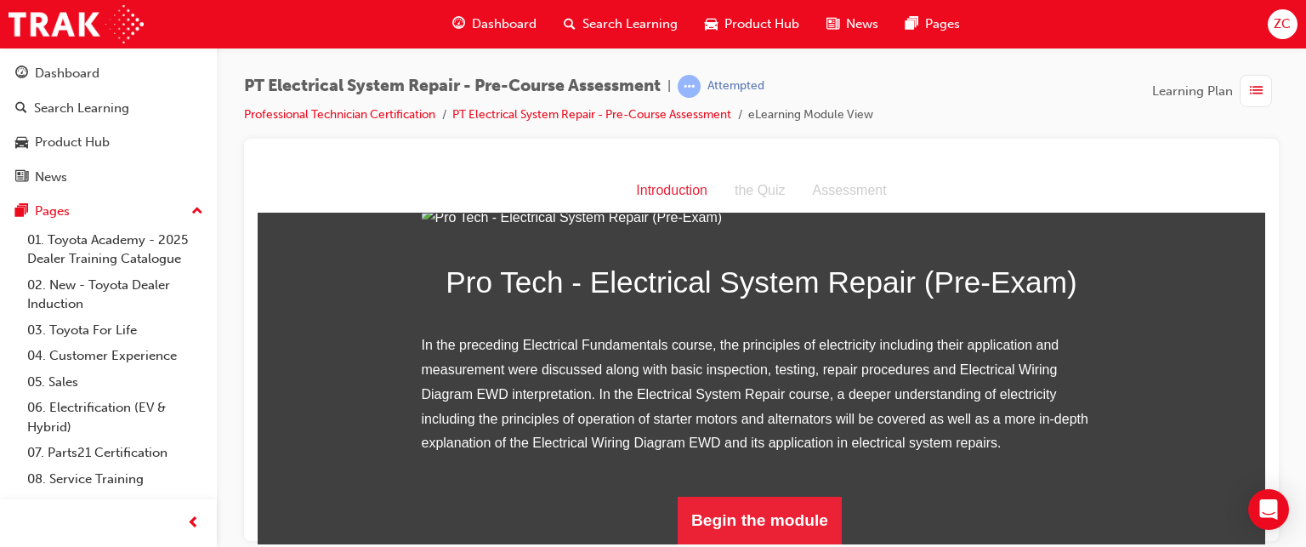
scroll to position [235, 0]
click at [769, 538] on button "Begin the module" at bounding box center [760, 520] width 164 height 48
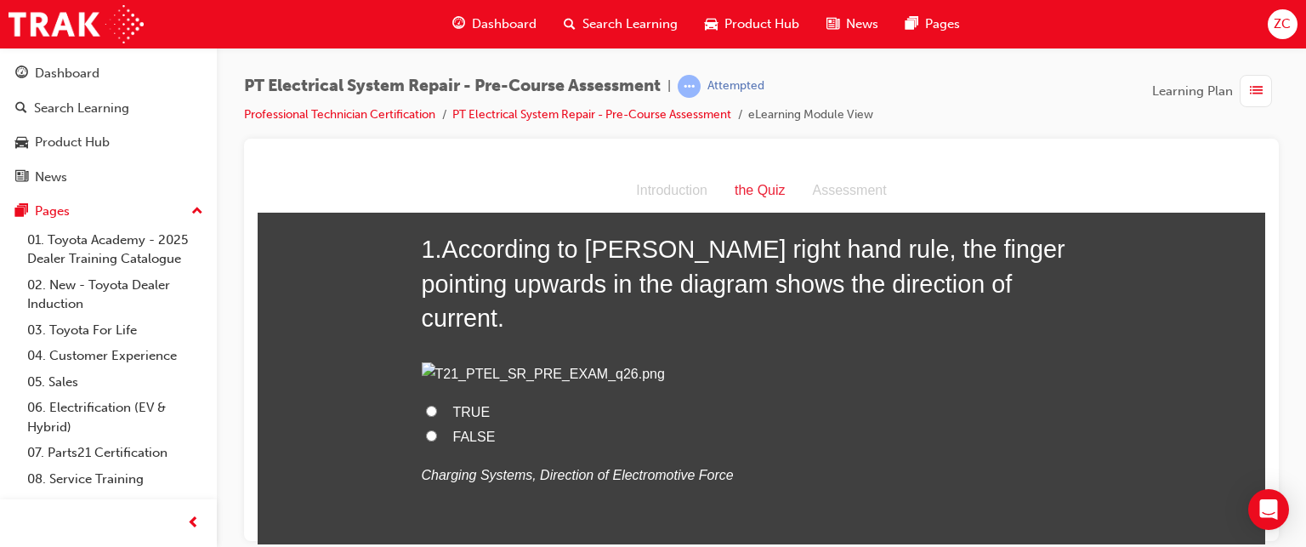
scroll to position [90, 0]
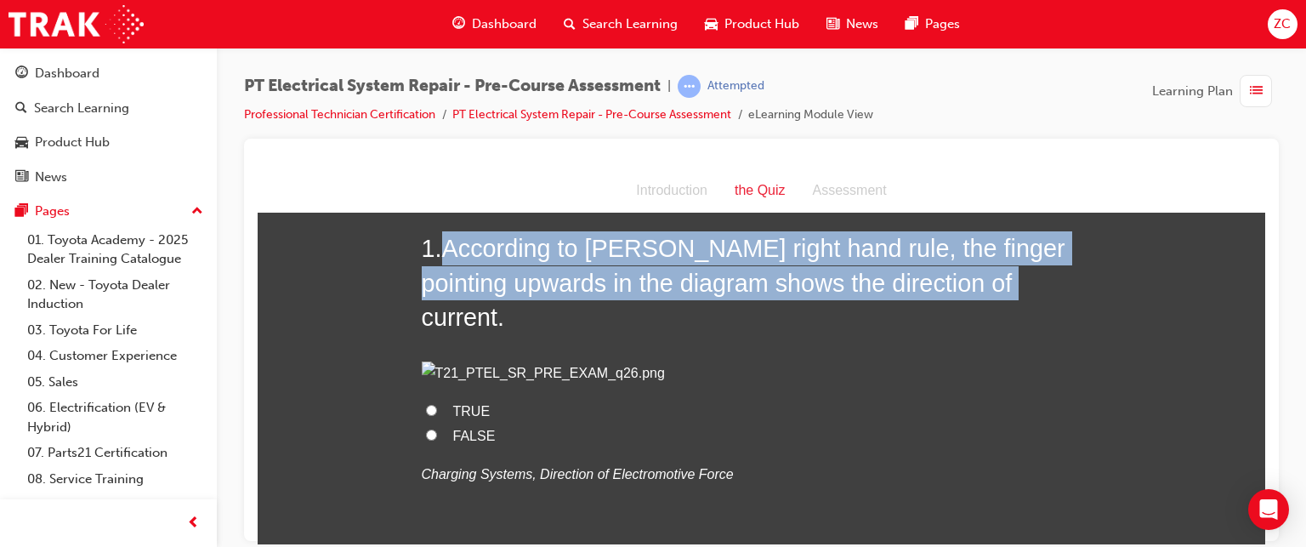
drag, startPoint x: 442, startPoint y: 246, endPoint x: 986, endPoint y: 271, distance: 544.8
click at [986, 271] on span "According to Fleming’s right hand rule, the finger pointing upwards in the diag…" at bounding box center [744, 282] width 644 height 96
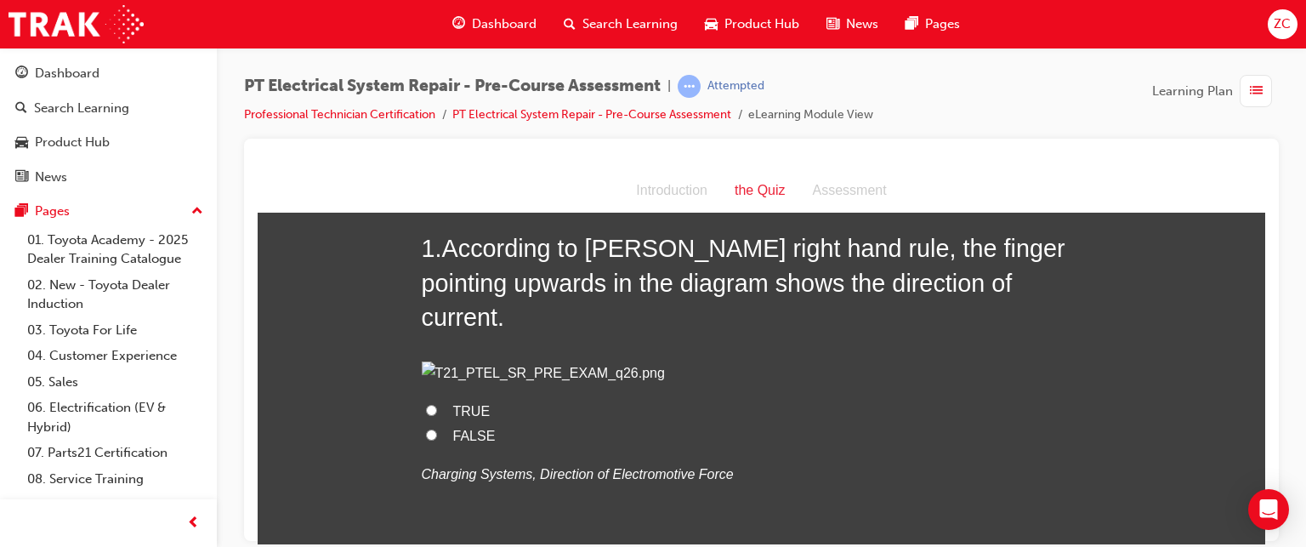
click at [1013, 292] on h2 "1 . According to Fleming’s right hand rule, the finger pointing upwards in the …" at bounding box center [762, 281] width 680 height 103
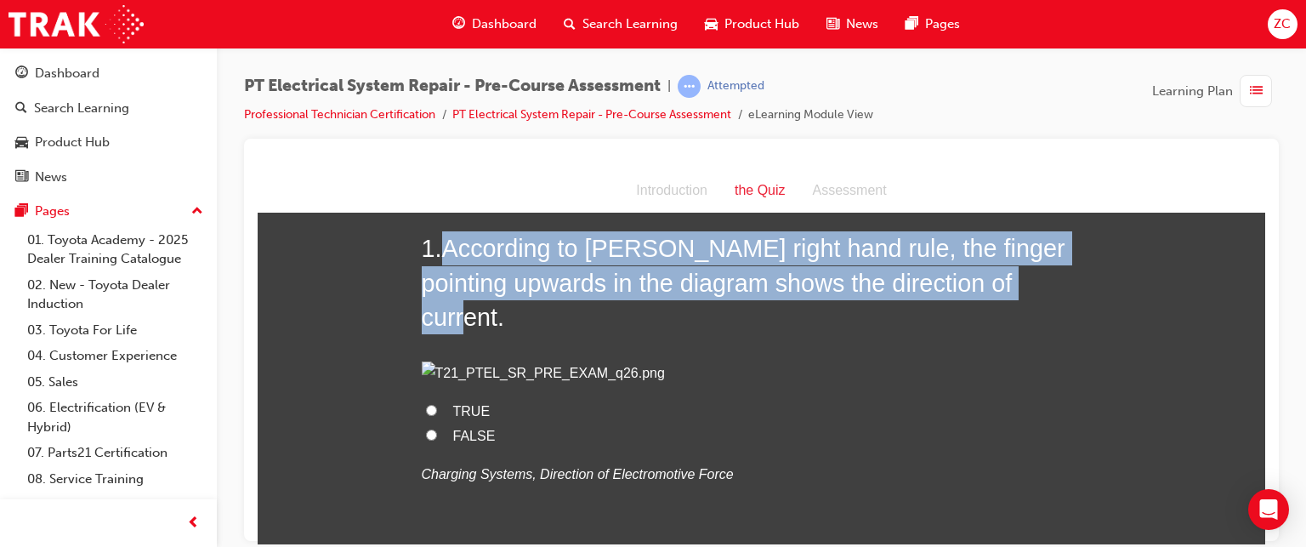
drag, startPoint x: 438, startPoint y: 248, endPoint x: 1033, endPoint y: 285, distance: 596.3
click at [1033, 285] on h2 "1 . According to Fleming’s right hand rule, the finger pointing upwards in the …" at bounding box center [762, 281] width 680 height 103
click at [939, 278] on span "According to Fleming’s right hand rule, the finger pointing upwards in the diag…" at bounding box center [744, 282] width 644 height 96
drag, startPoint x: 440, startPoint y: 244, endPoint x: 912, endPoint y: 285, distance: 472.8
click at [912, 285] on span "According to Fleming’s right hand rule, the finger pointing upwards in the diag…" at bounding box center [744, 282] width 644 height 96
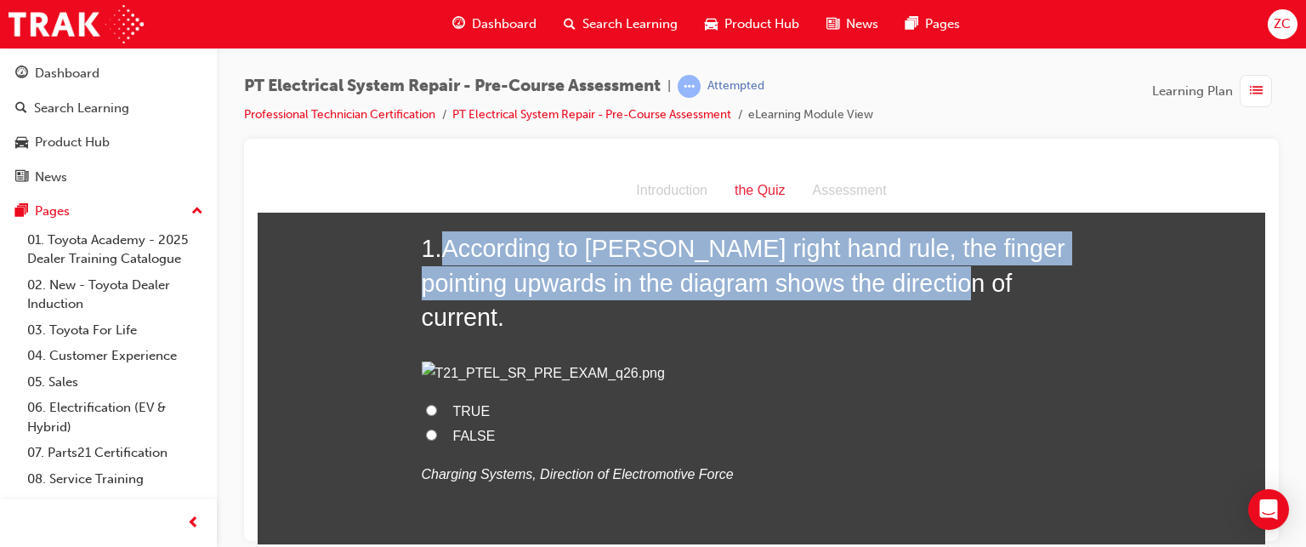
click at [465, 266] on span "According to Fleming’s right hand rule, the finger pointing upwards in the diag…" at bounding box center [744, 282] width 644 height 96
drag, startPoint x: 437, startPoint y: 240, endPoint x: 1024, endPoint y: 288, distance: 588.7
click at [1024, 288] on h2 "1 . According to Fleming’s right hand rule, the finger pointing upwards in the …" at bounding box center [762, 281] width 680 height 103
drag, startPoint x: 939, startPoint y: 270, endPoint x: 935, endPoint y: 261, distance: 10.0
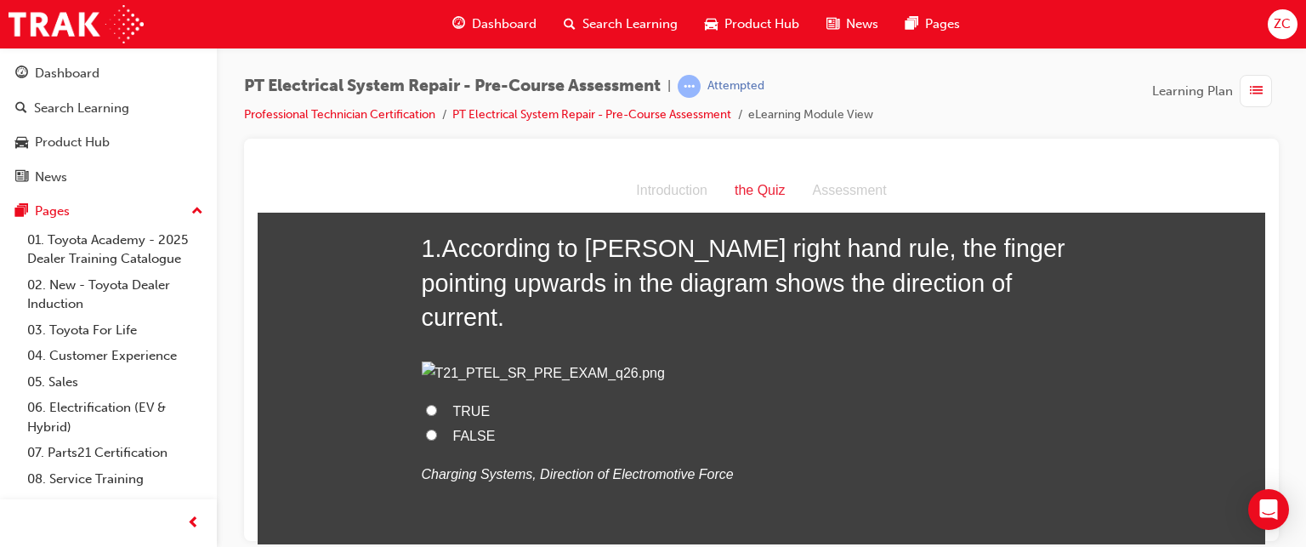
click at [453, 442] on span "FALSE" at bounding box center [474, 435] width 43 height 14
click at [437, 440] on input "FALSE" at bounding box center [431, 434] width 11 height 11
radio input "true"
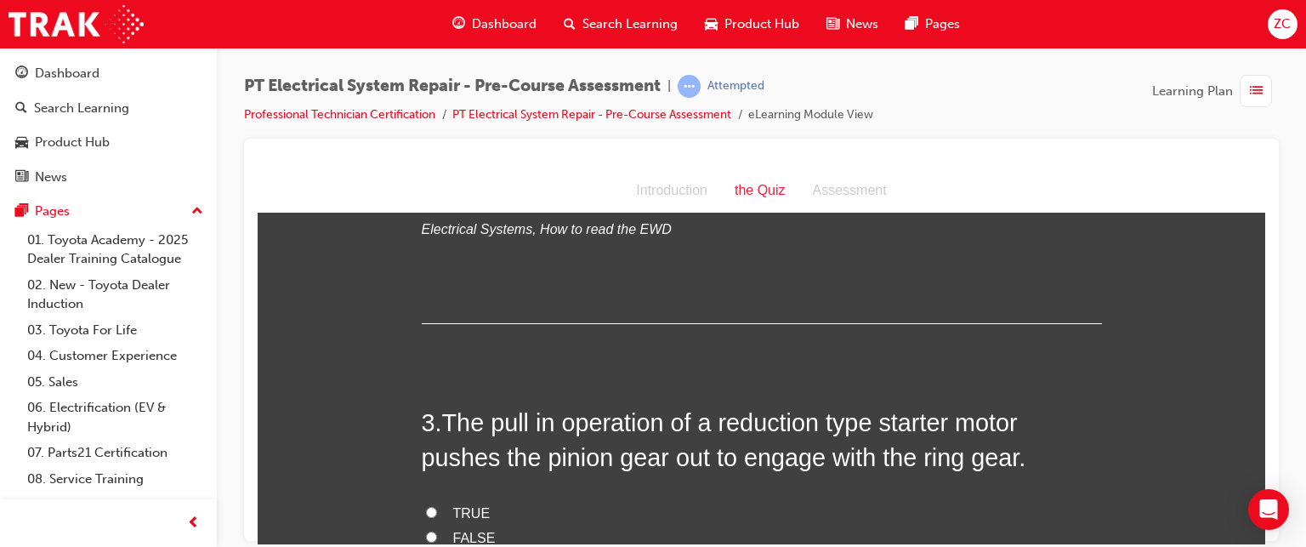
scroll to position [635, 0]
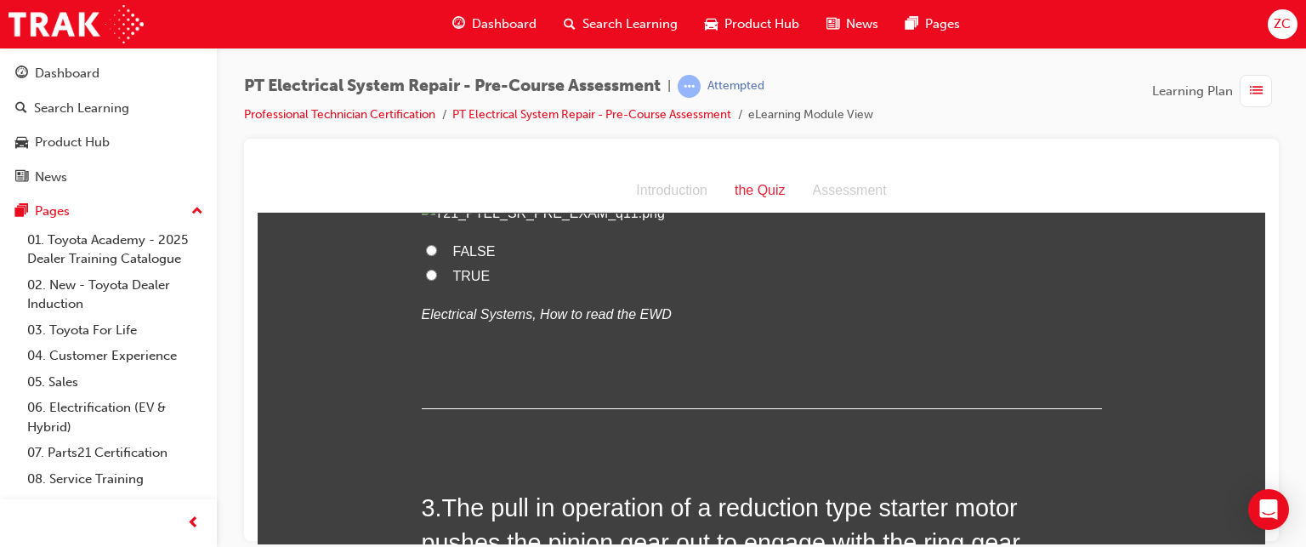
click at [457, 282] on span "TRUE" at bounding box center [471, 275] width 37 height 14
click at [437, 280] on input "TRUE" at bounding box center [431, 274] width 11 height 11
radio input "true"
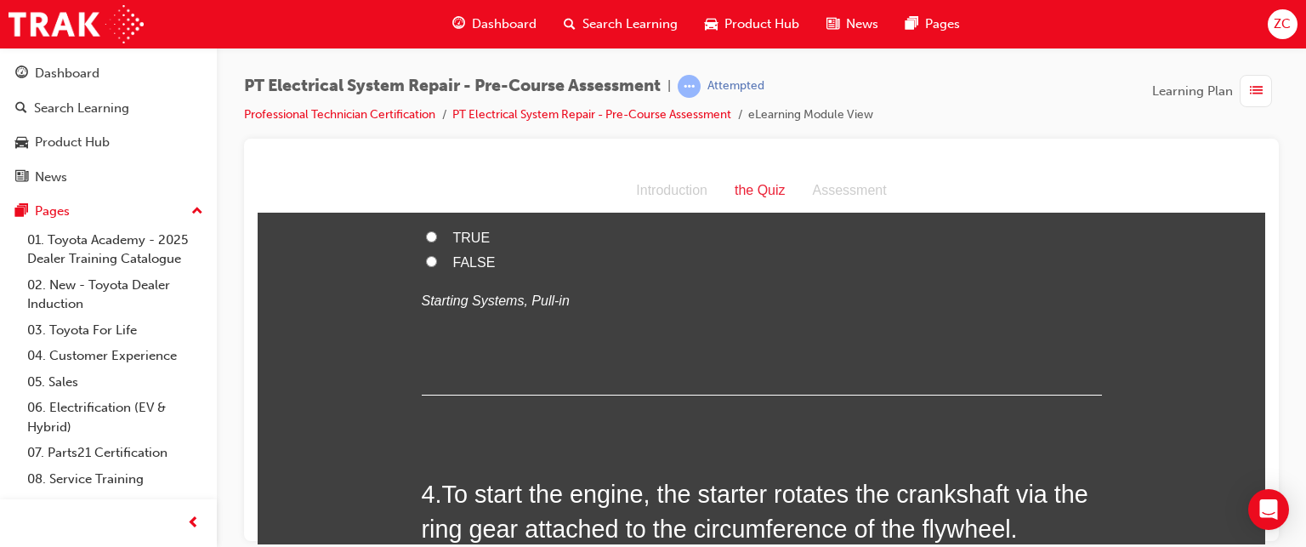
scroll to position [997, 0]
drag, startPoint x: 435, startPoint y: 331, endPoint x: 1065, endPoint y: 363, distance: 631.8
click at [1065, 197] on h2 "3 . The pull in operation of a reduction type starter motor pushes the pinion g…" at bounding box center [762, 162] width 680 height 69
click at [453, 243] on span "TRUE" at bounding box center [471, 236] width 37 height 14
click at [437, 241] on input "TRUE" at bounding box center [431, 235] width 11 height 11
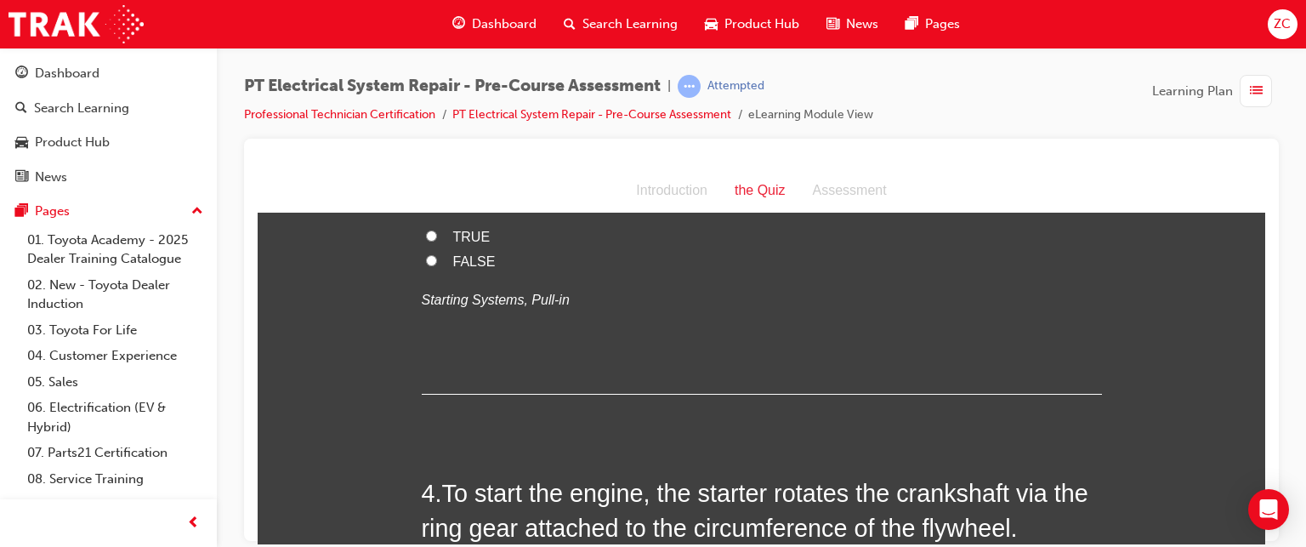
radio input "true"
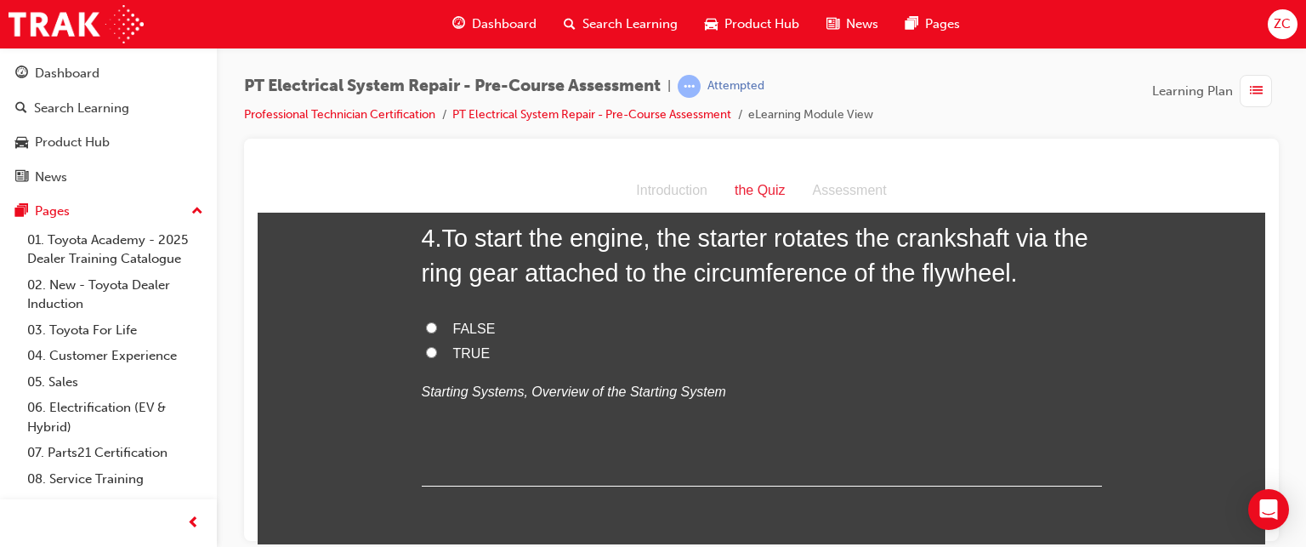
scroll to position [1287, 0]
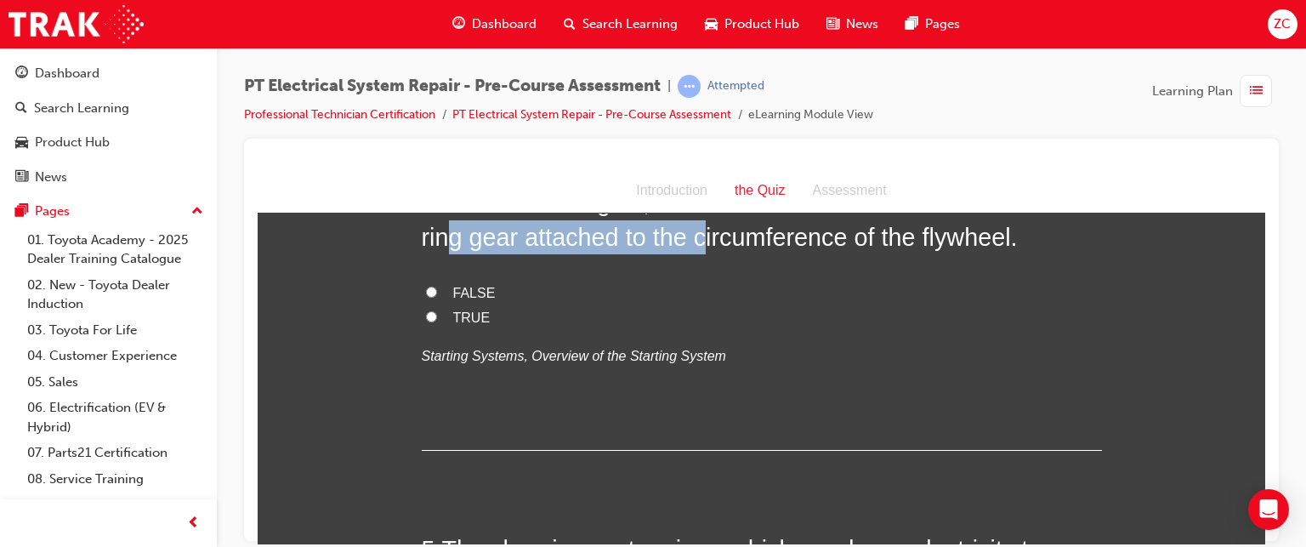
drag, startPoint x: 446, startPoint y: 406, endPoint x: 698, endPoint y: 409, distance: 252.6
click at [698, 249] on span "To start the engine, the starter rotates the crankshaft via the ring gear attac…" at bounding box center [755, 218] width 667 height 61
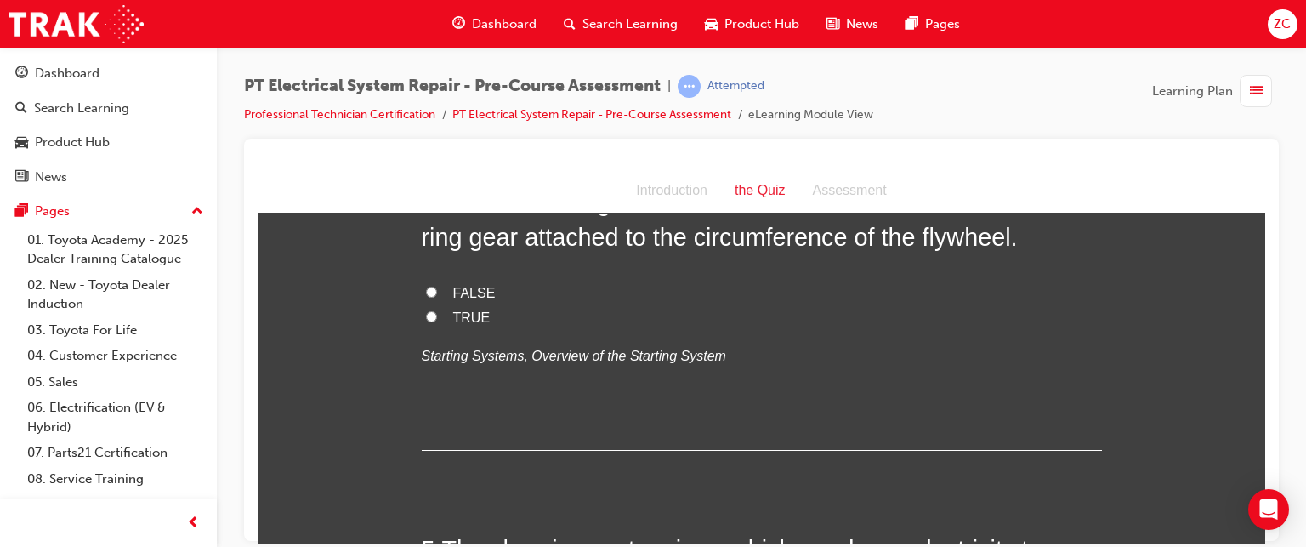
click at [709, 450] on div "4 . To start the engine, the starter rotates the crankshaft via the ring gear a…" at bounding box center [762, 317] width 680 height 265
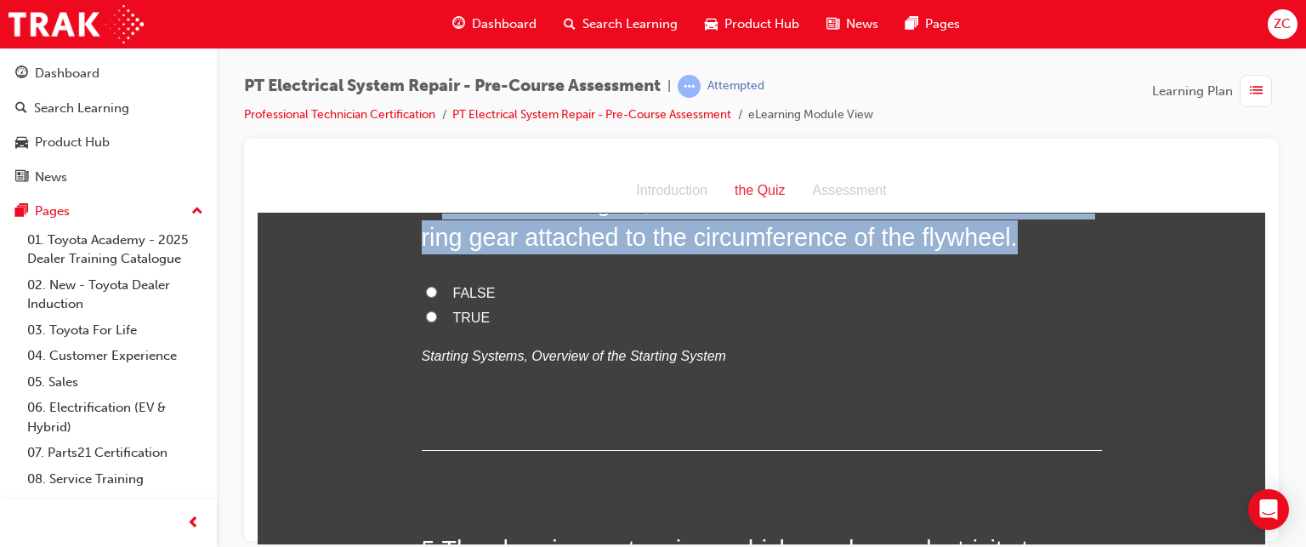
drag, startPoint x: 443, startPoint y: 382, endPoint x: 1014, endPoint y: 420, distance: 572.7
click at [1014, 253] on h2 "4 . To start the engine, the starter rotates the crankshaft via the ring gear a…" at bounding box center [762, 219] width 680 height 69
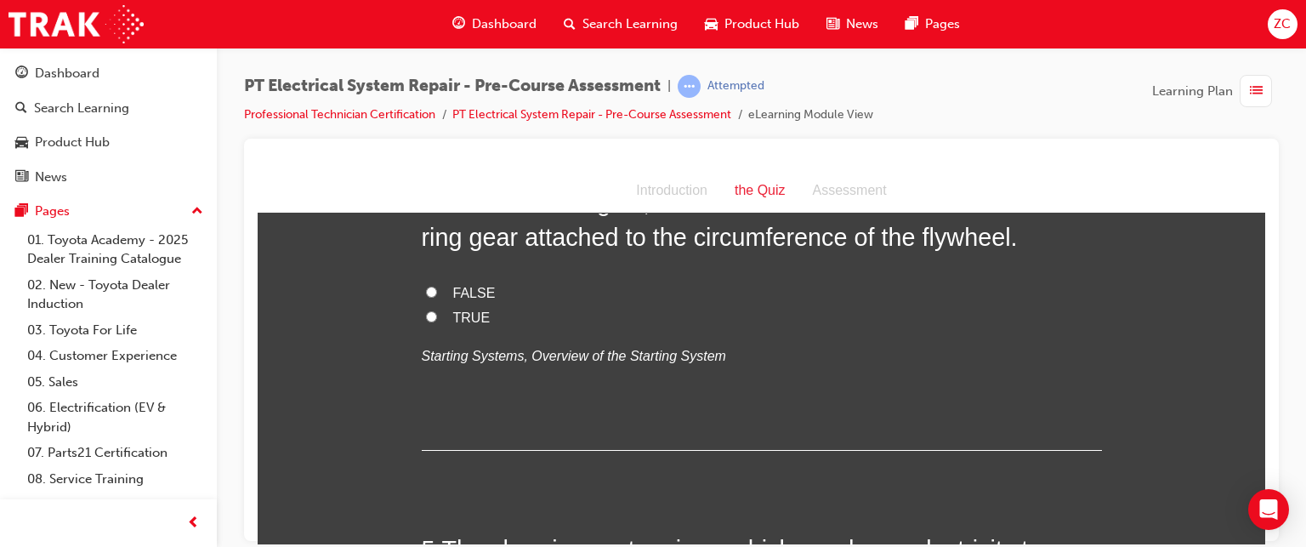
click at [464, 324] on span "TRUE" at bounding box center [471, 317] width 37 height 14
click at [437, 321] on input "TRUE" at bounding box center [431, 315] width 11 height 11
radio input "true"
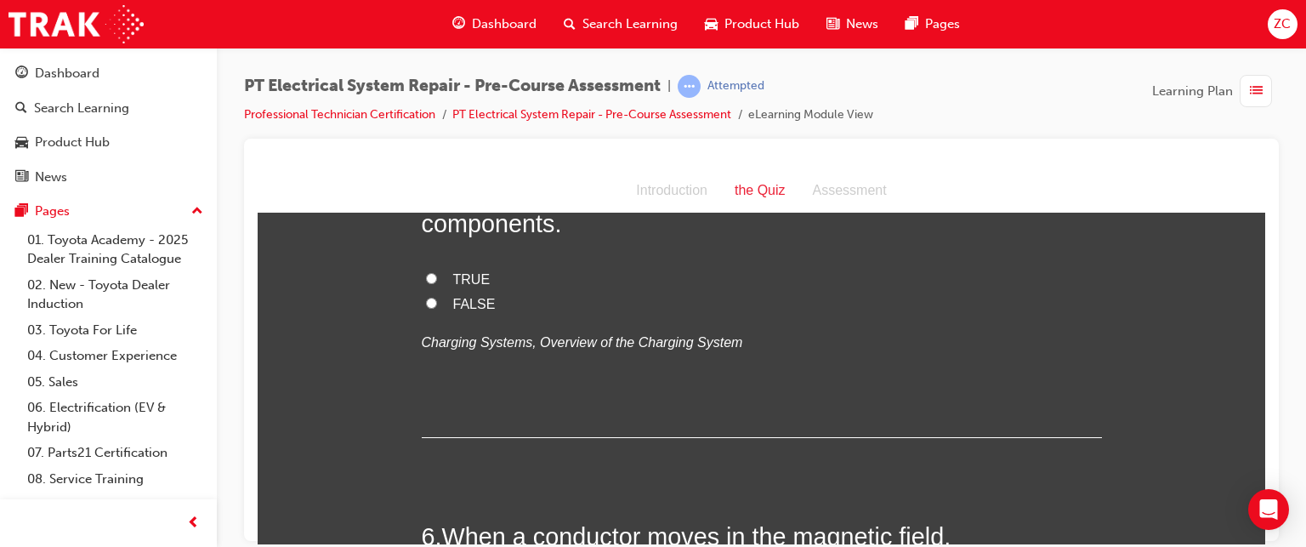
scroll to position [1683, 0]
drag, startPoint x: 439, startPoint y: 332, endPoint x: 573, endPoint y: 412, distance: 156.8
click at [573, 239] on h2 "5 . The charging system in a vehicle produces electricity to re-charge the vehi…" at bounding box center [762, 187] width 680 height 103
click at [458, 291] on label "TRUE" at bounding box center [762, 278] width 680 height 25
click at [437, 282] on input "TRUE" at bounding box center [431, 276] width 11 height 11
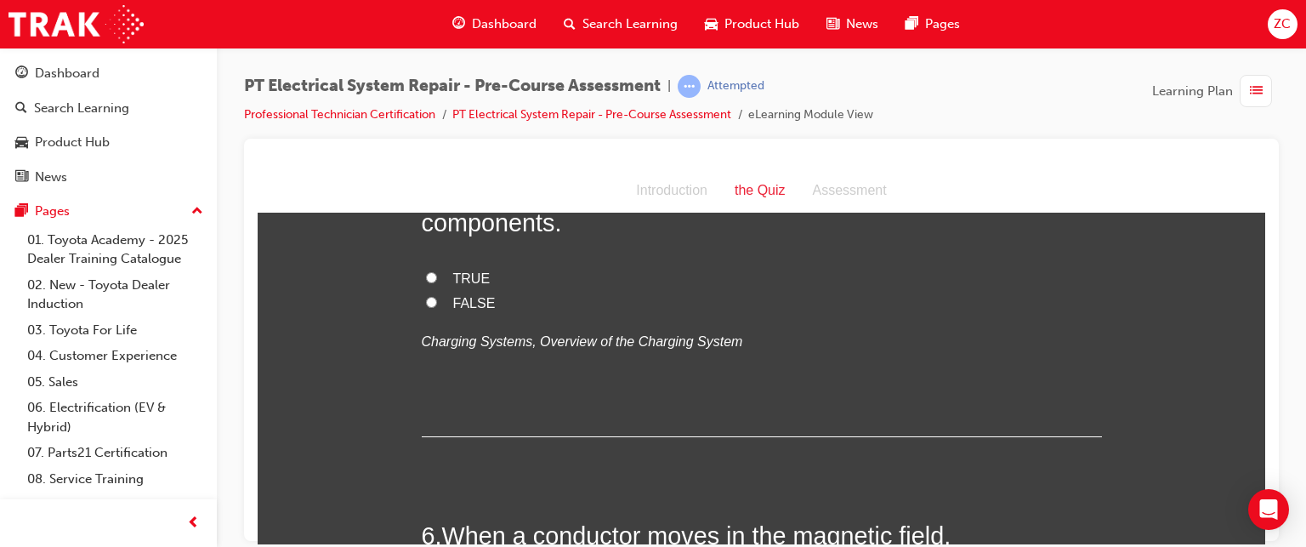
radio input "true"
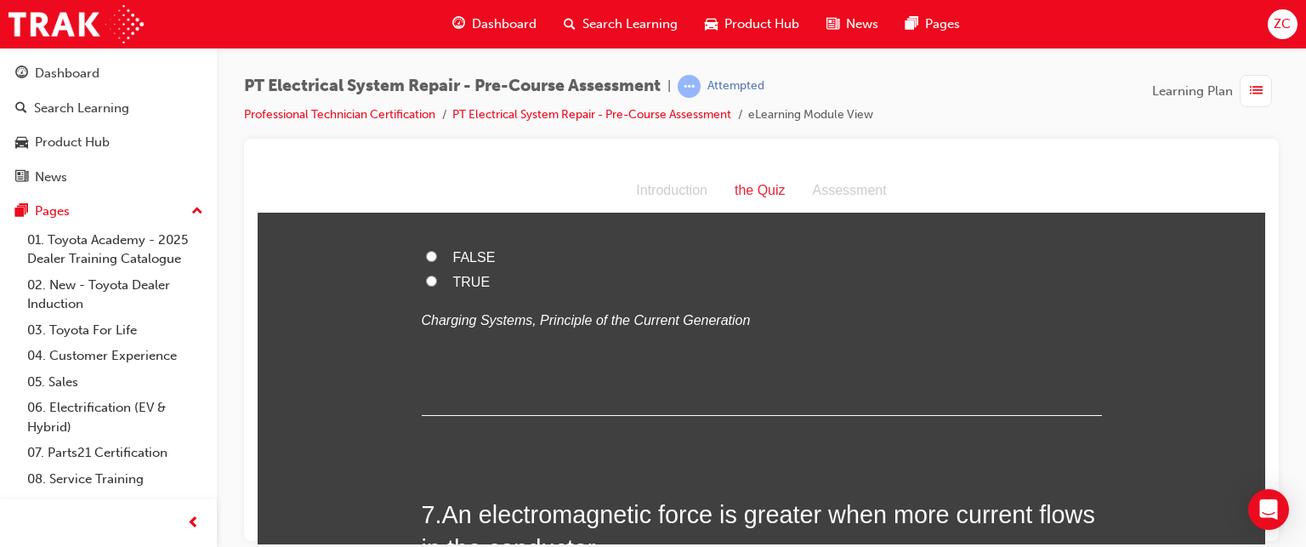
scroll to position [2053, 0]
drag, startPoint x: 448, startPoint y: 334, endPoint x: 920, endPoint y: 388, distance: 475.0
click at [920, 213] on span "When a conductor moves in the magnetic field, electromotive force is created in…" at bounding box center [687, 181] width 530 height 61
click at [469, 287] on span "TRUE" at bounding box center [471, 279] width 37 height 14
click at [437, 284] on input "TRUE" at bounding box center [431, 278] width 11 height 11
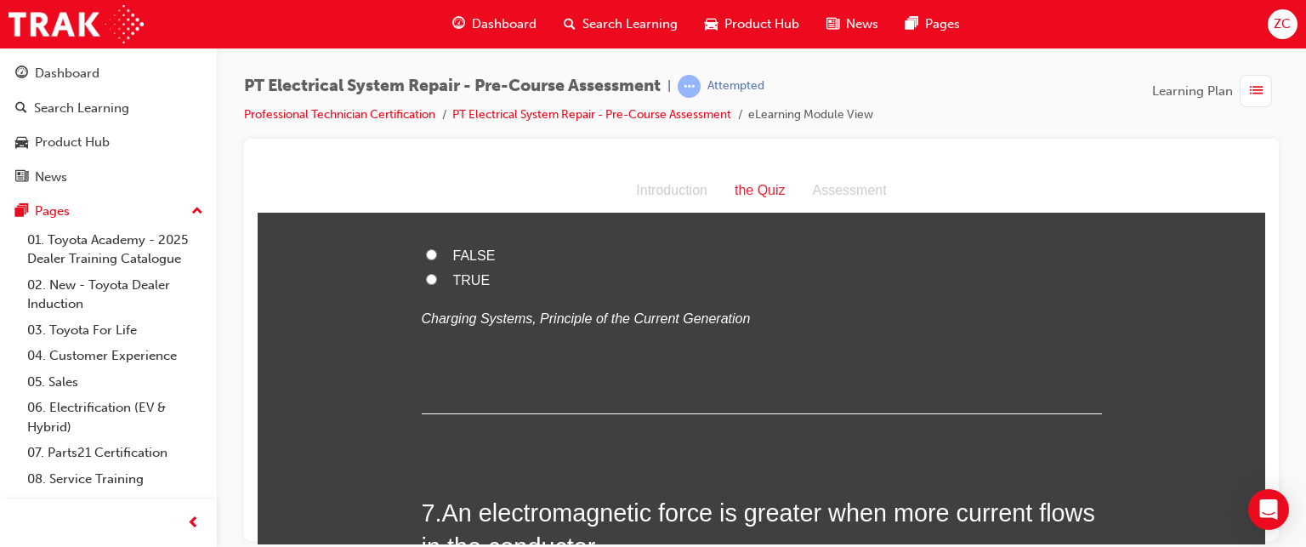
radio input "true"
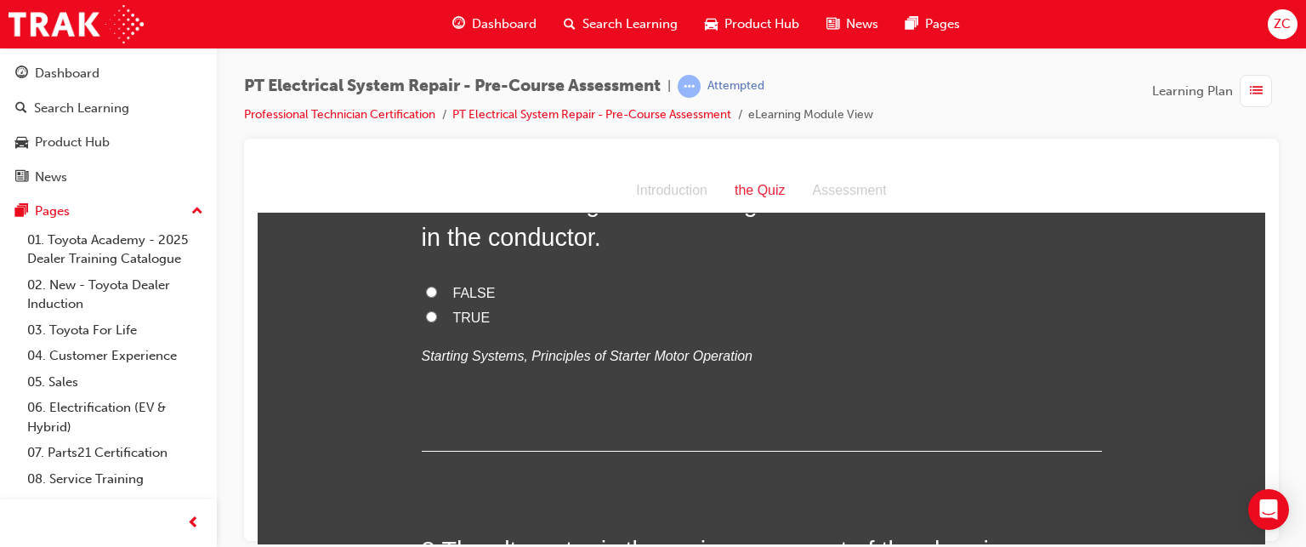
scroll to position [2435, 0]
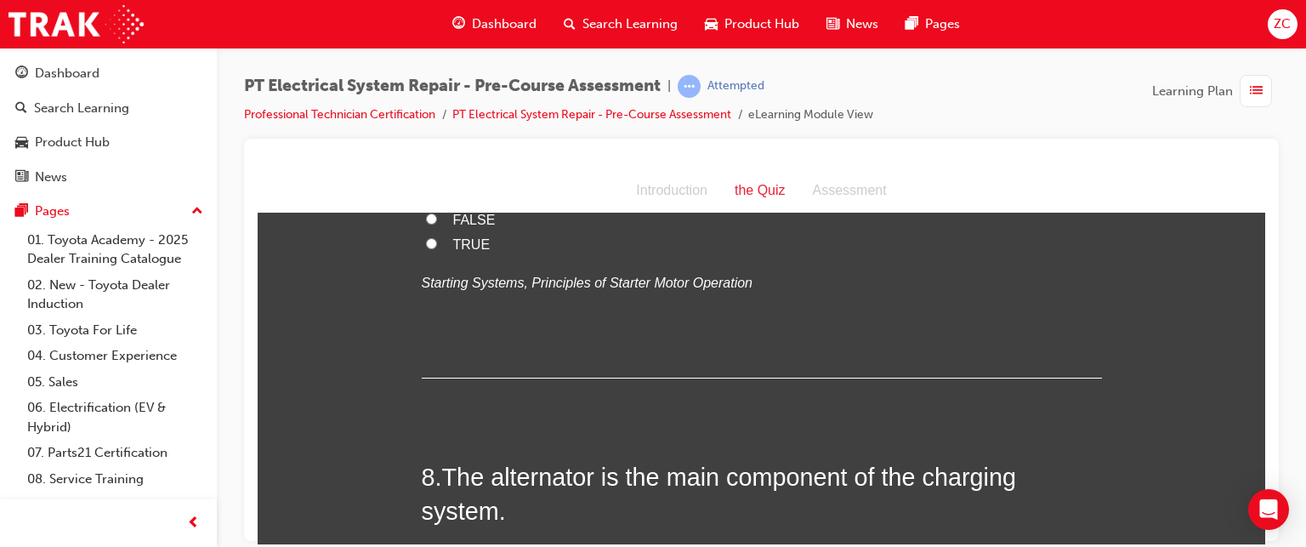
drag, startPoint x: 442, startPoint y: 311, endPoint x: 616, endPoint y: 357, distance: 179.4
click at [616, 181] on h2 "7 . An electromagnetic force is greater when more current flows in the conducto…" at bounding box center [762, 146] width 680 height 69
click at [445, 257] on label "TRUE" at bounding box center [762, 244] width 680 height 25
click at [437, 248] on input "TRUE" at bounding box center [431, 242] width 11 height 11
radio input "true"
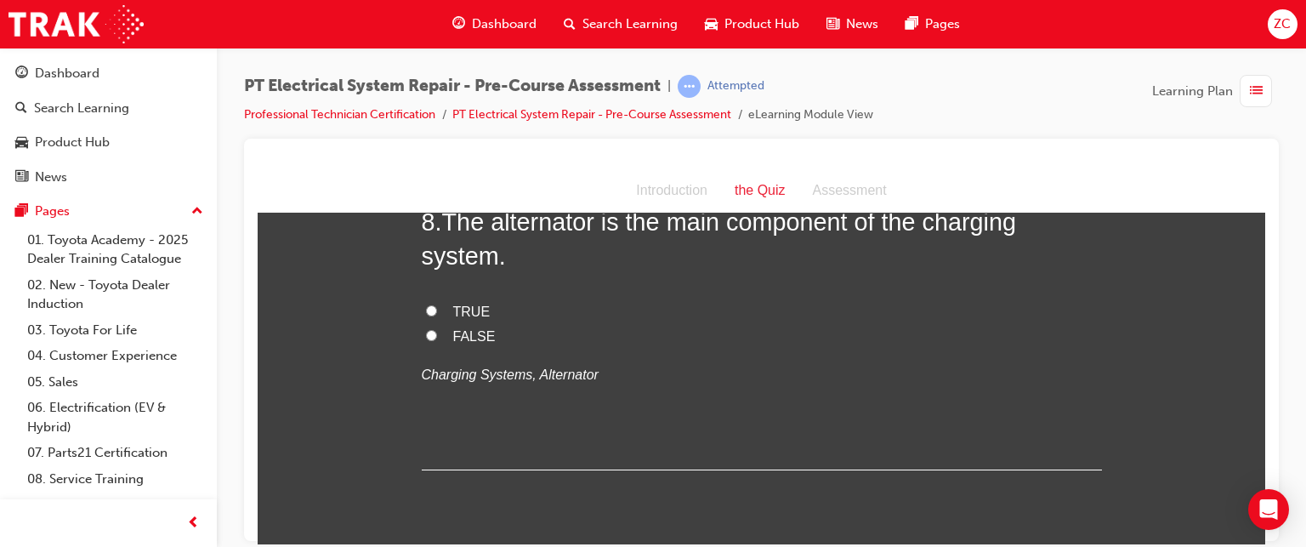
scroll to position [2704, 0]
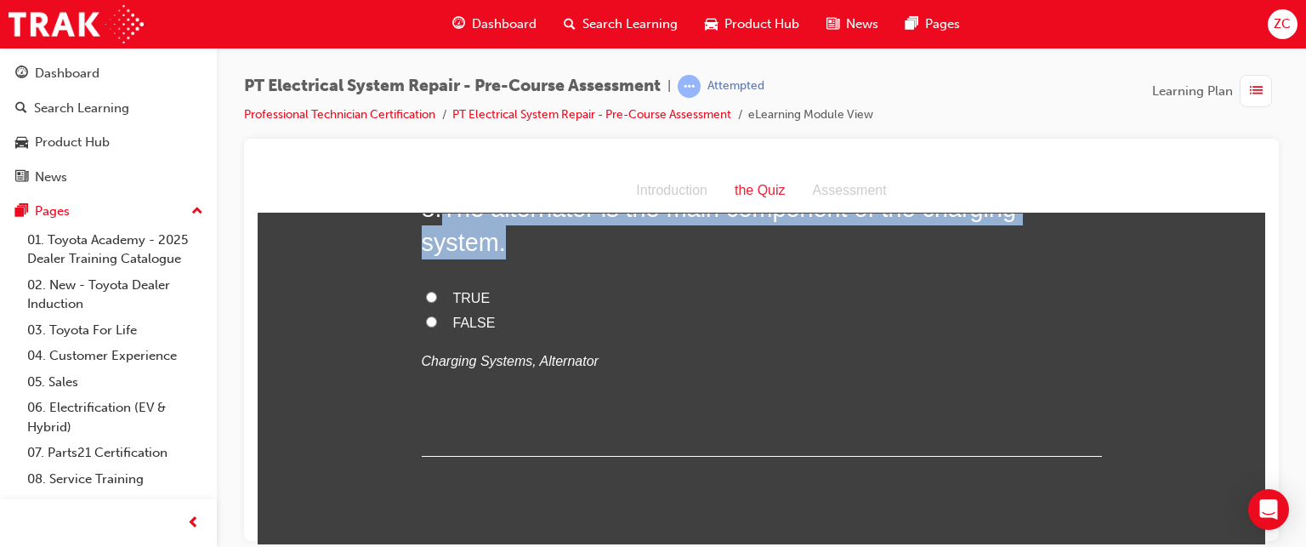
drag, startPoint x: 442, startPoint y: 400, endPoint x: 508, endPoint y: 422, distance: 69.9
click at [508, 259] on h2 "8 . The alternator is the main component of the charging system." at bounding box center [762, 224] width 680 height 69
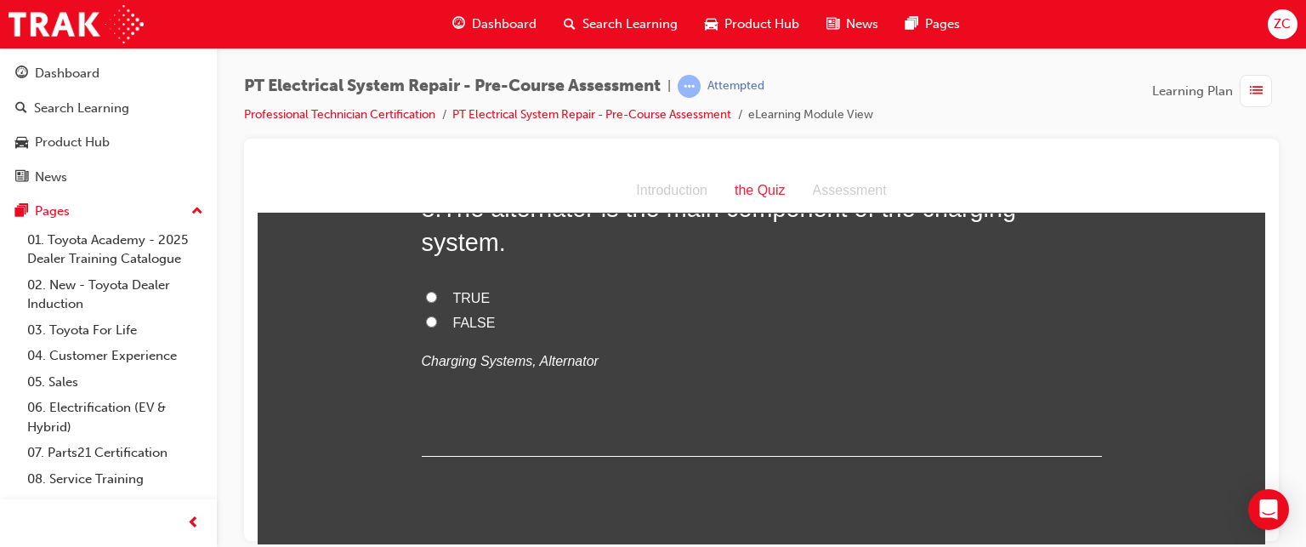
click at [466, 304] on span "TRUE" at bounding box center [471, 297] width 37 height 14
click at [437, 302] on input "TRUE" at bounding box center [431, 296] width 11 height 11
radio input "true"
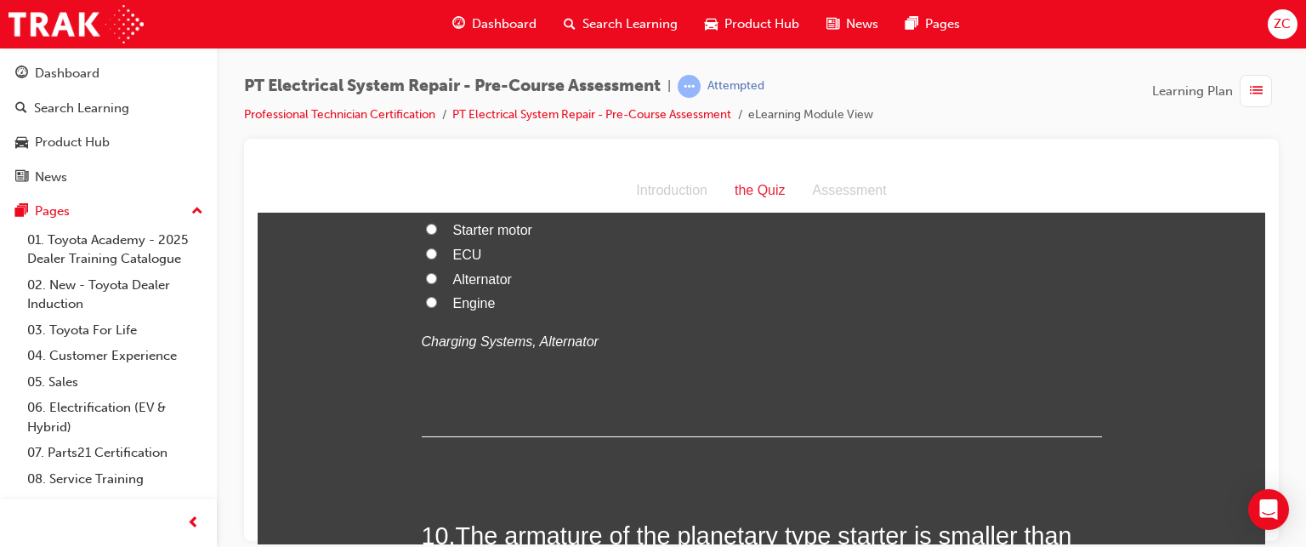
scroll to position [3085, 0]
drag, startPoint x: 441, startPoint y: 352, endPoint x: 1006, endPoint y: 366, distance: 564.8
click at [1006, 187] on span "What is the main component of the charging system?" at bounding box center [730, 173] width 577 height 27
click at [464, 286] on span "Alternator" at bounding box center [482, 278] width 59 height 14
click at [437, 283] on input "Alternator" at bounding box center [431, 277] width 11 height 11
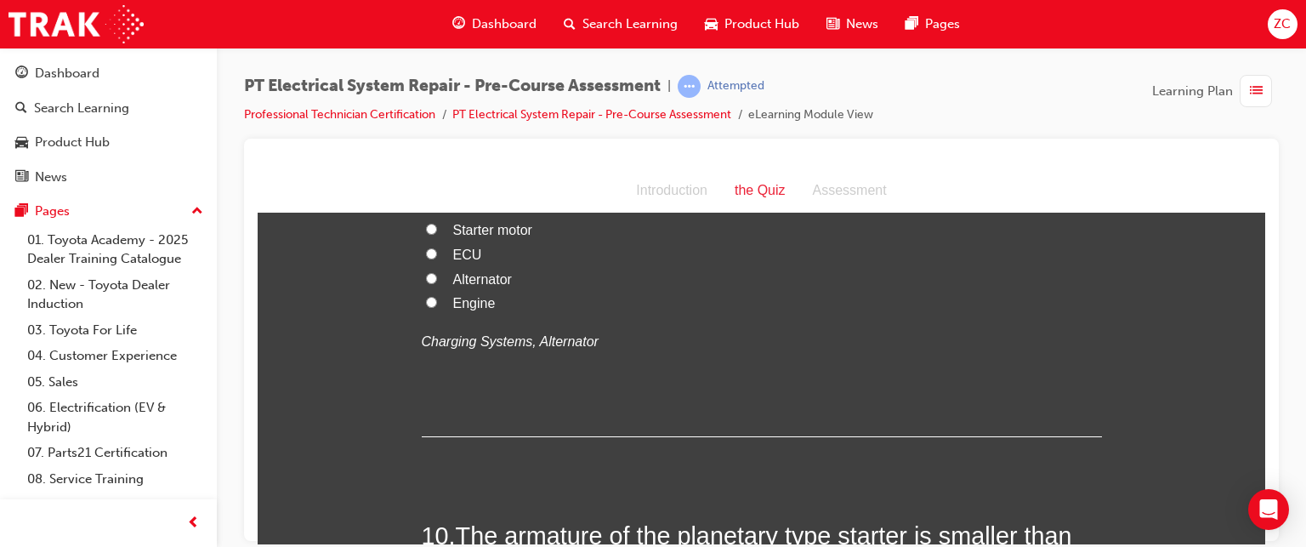
radio input "true"
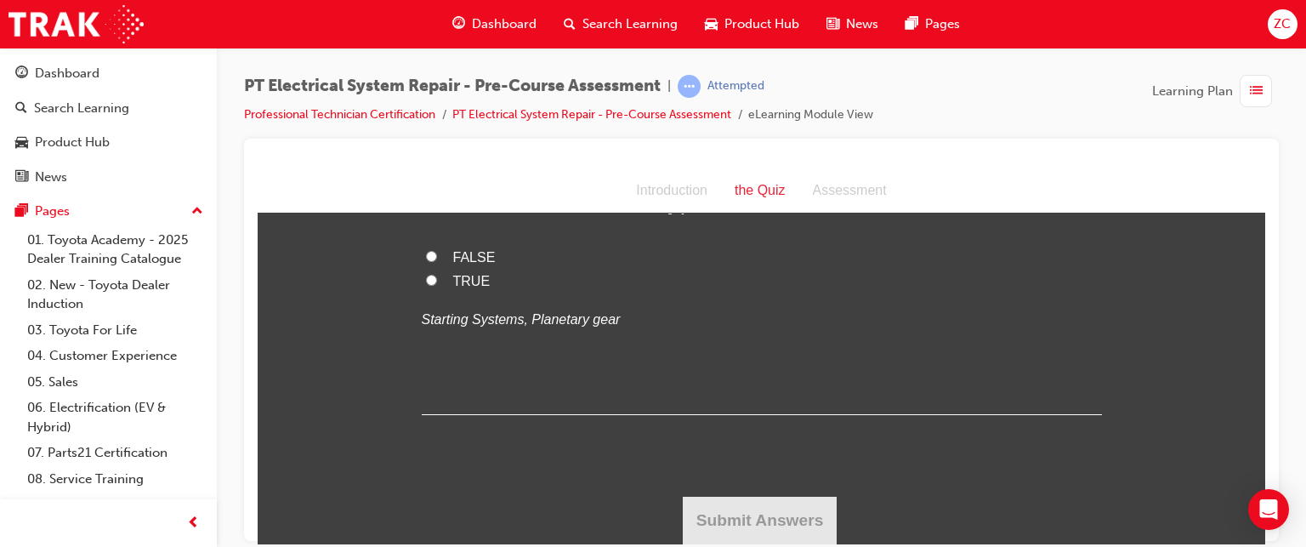
scroll to position [3507, 0]
drag, startPoint x: 454, startPoint y: 293, endPoint x: 798, endPoint y: 341, distance: 346.8
click at [798, 218] on h2 "10 . The armature of the planetary type starter is smaller than that of a conve…" at bounding box center [762, 183] width 680 height 69
click at [453, 287] on span "TRUE" at bounding box center [471, 280] width 37 height 14
click at [437, 285] on input "TRUE" at bounding box center [431, 279] width 11 height 11
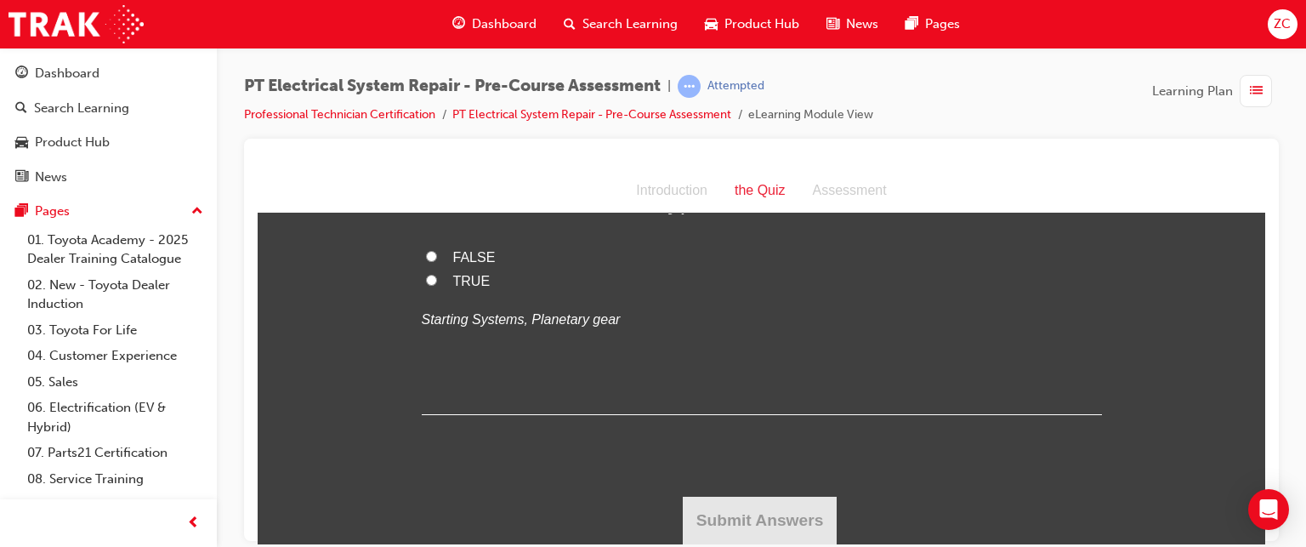
radio input "true"
click at [792, 519] on button "Submit Answers" at bounding box center [760, 520] width 155 height 48
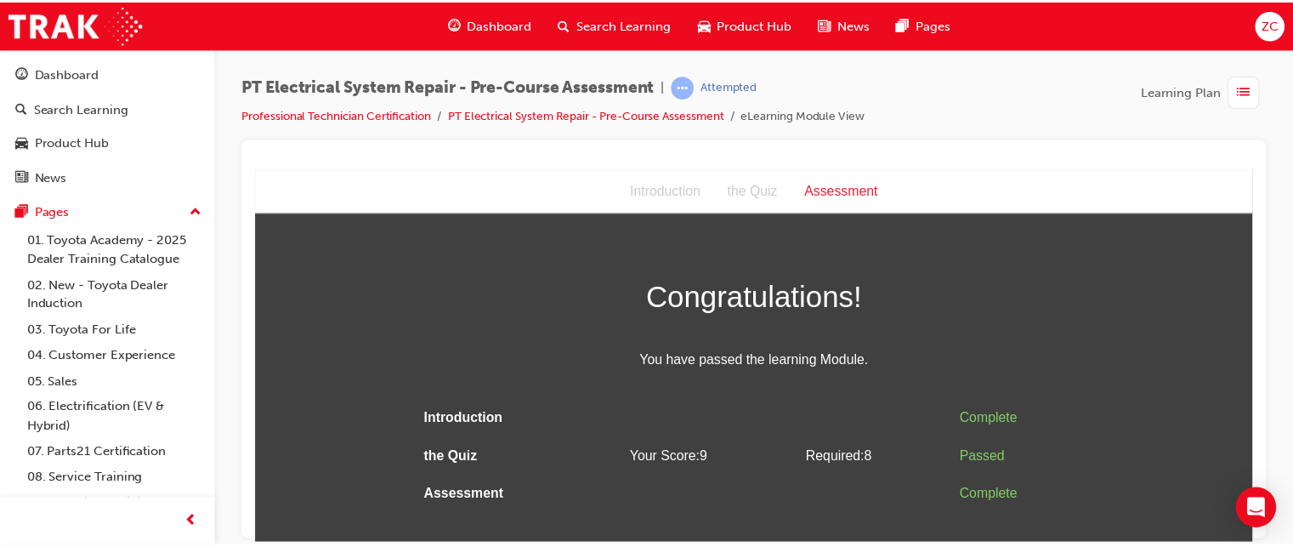
scroll to position [0, 0]
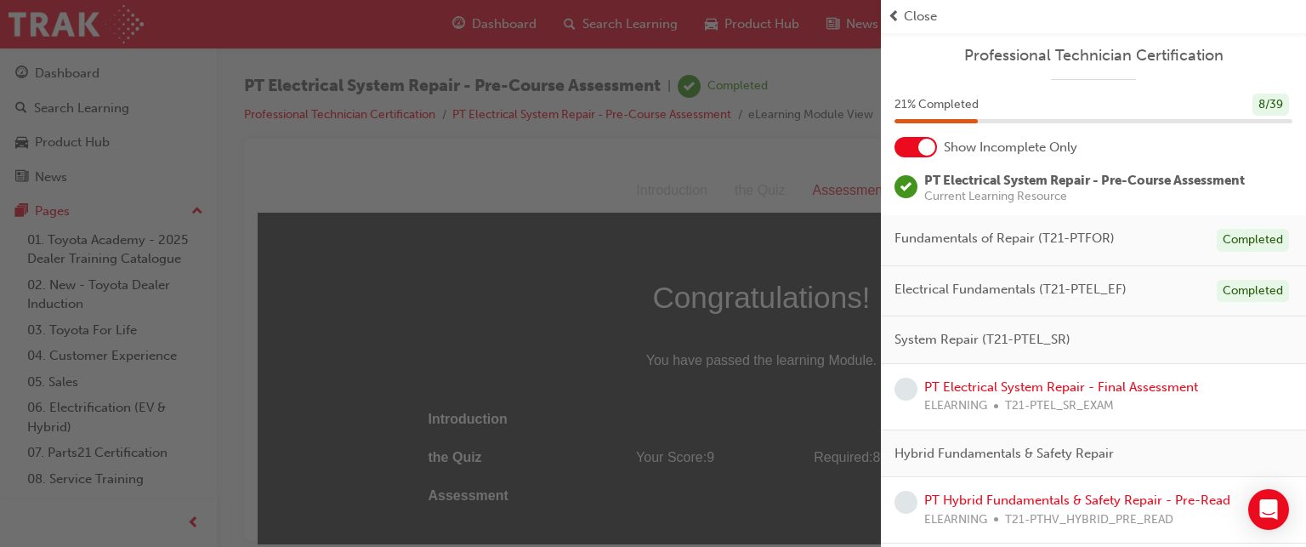
click at [907, 20] on span "Close" at bounding box center [920, 17] width 33 height 20
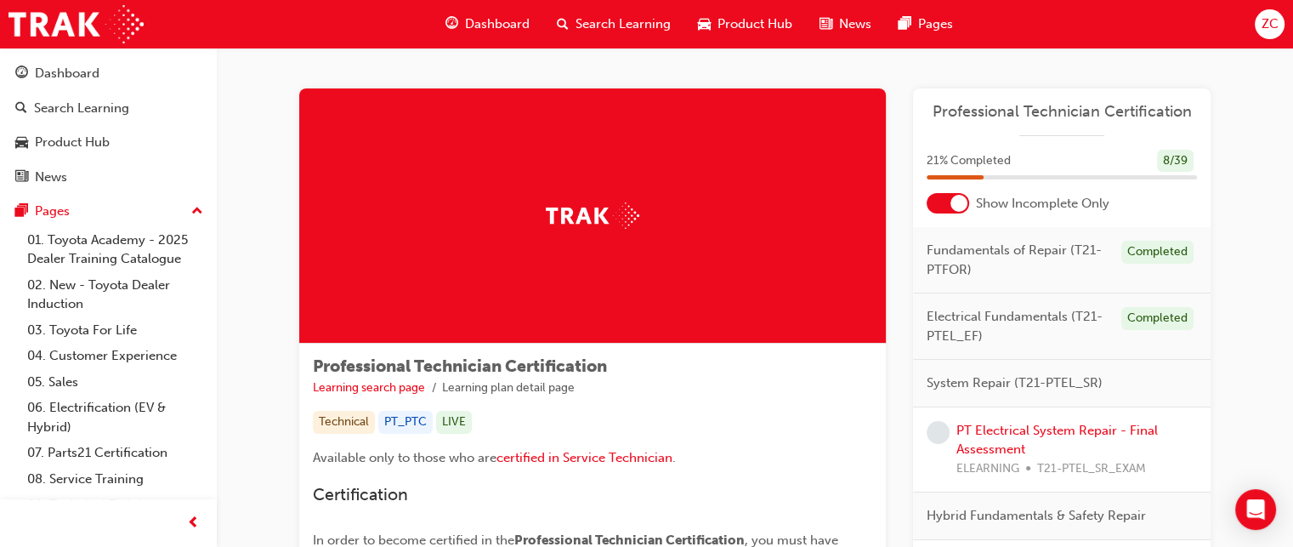
click at [958, 200] on div at bounding box center [959, 203] width 17 height 17
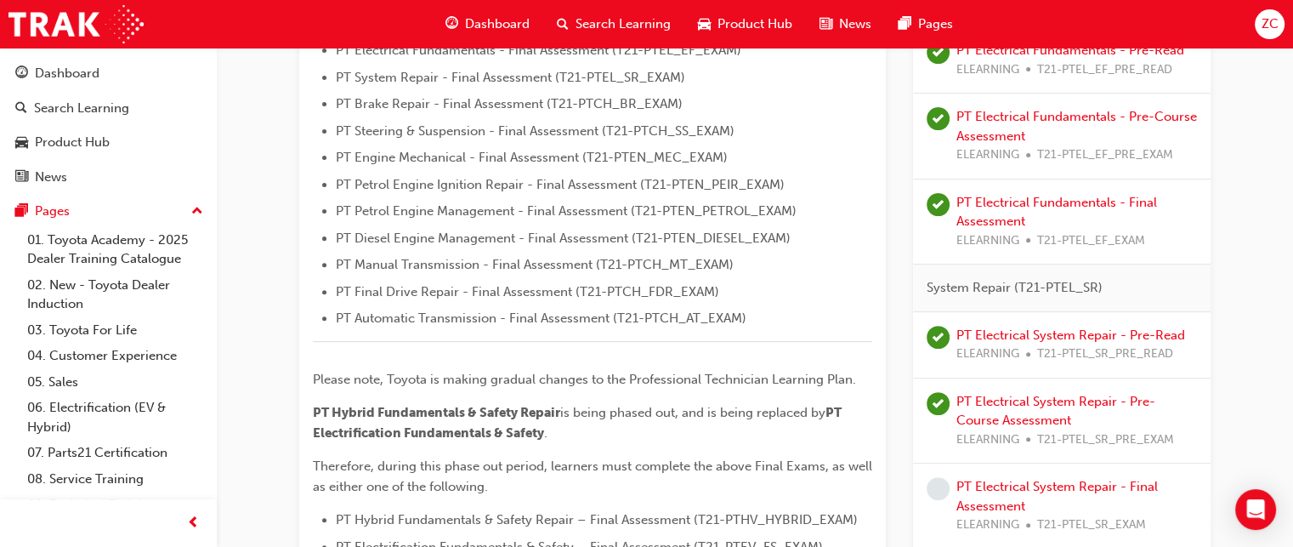
scroll to position [728, 0]
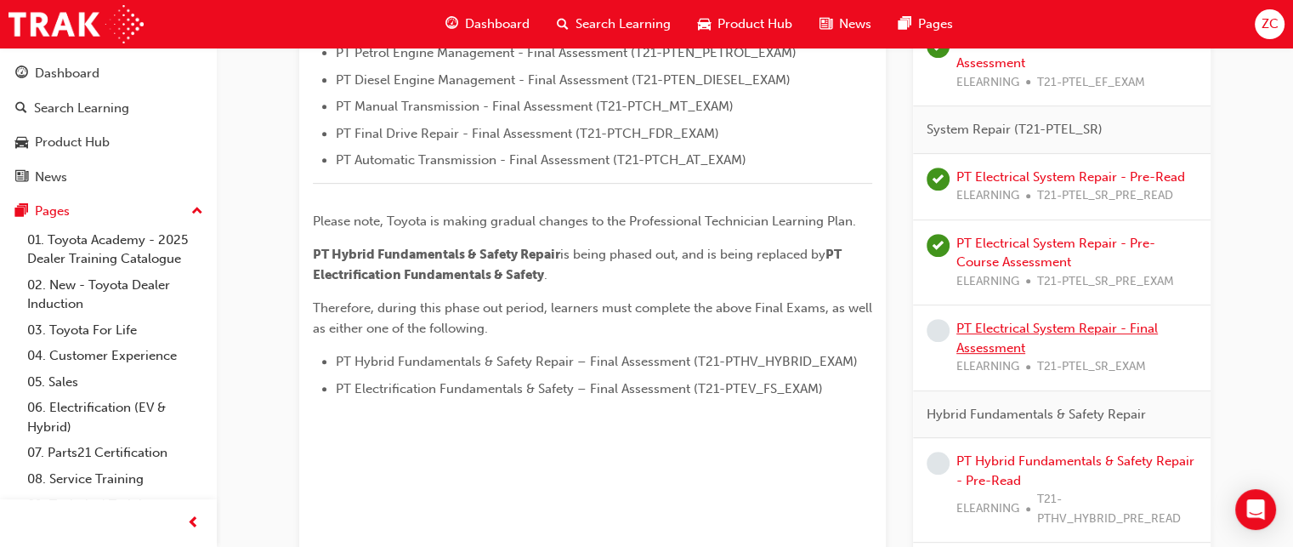
click at [989, 327] on link "PT Electrical System Repair - Final Assessment" at bounding box center [1058, 338] width 202 height 35
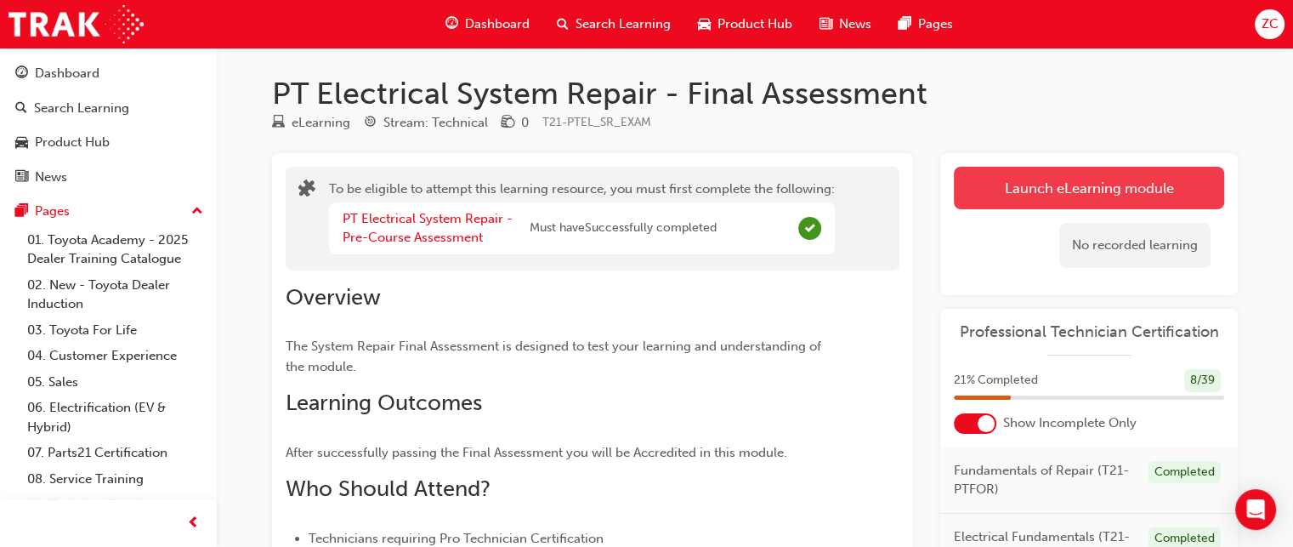
click at [1027, 181] on button "Launch eLearning module" at bounding box center [1089, 188] width 270 height 43
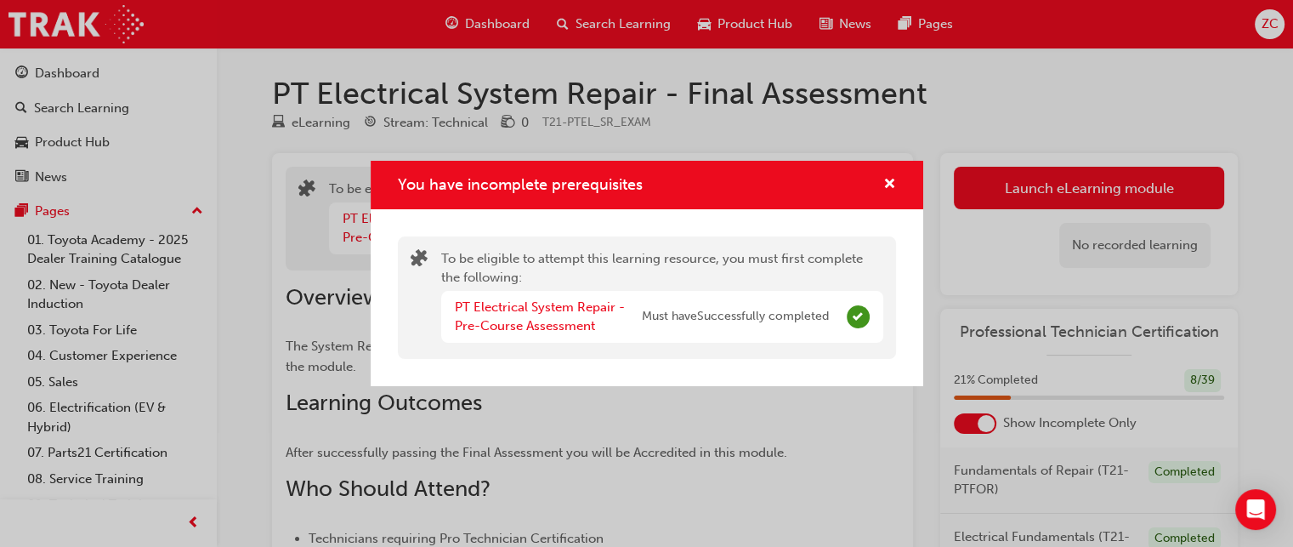
click at [881, 188] on div "You have incomplete prerequisites" at bounding box center [883, 184] width 26 height 21
click at [892, 179] on span "cross-icon" at bounding box center [889, 185] width 13 height 15
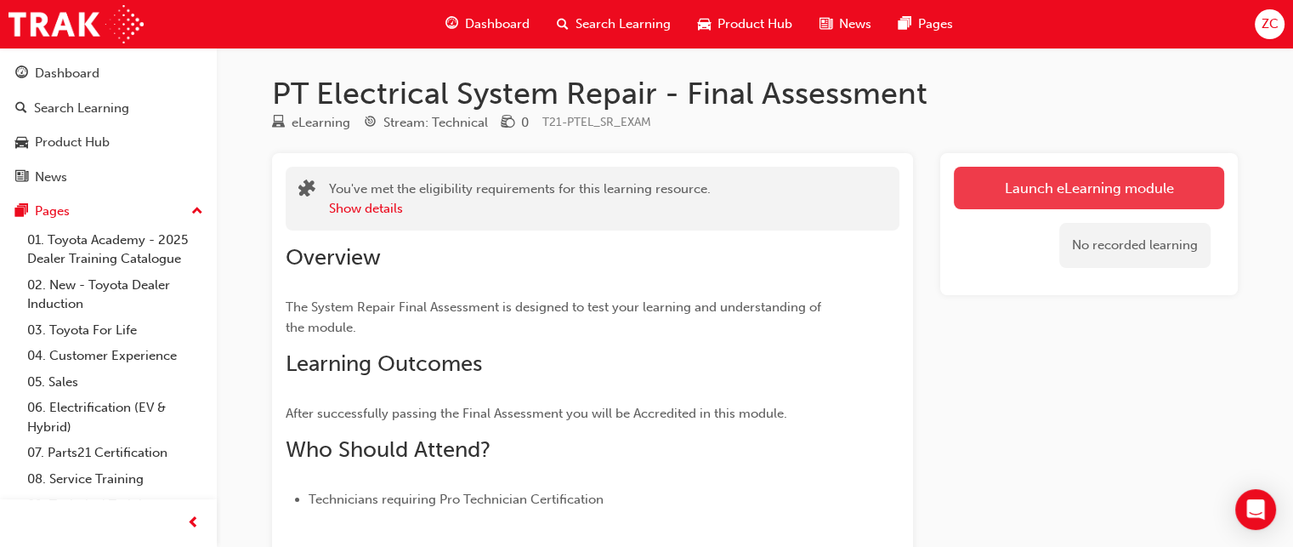
click at [1030, 181] on link "Launch eLearning module" at bounding box center [1089, 188] width 270 height 43
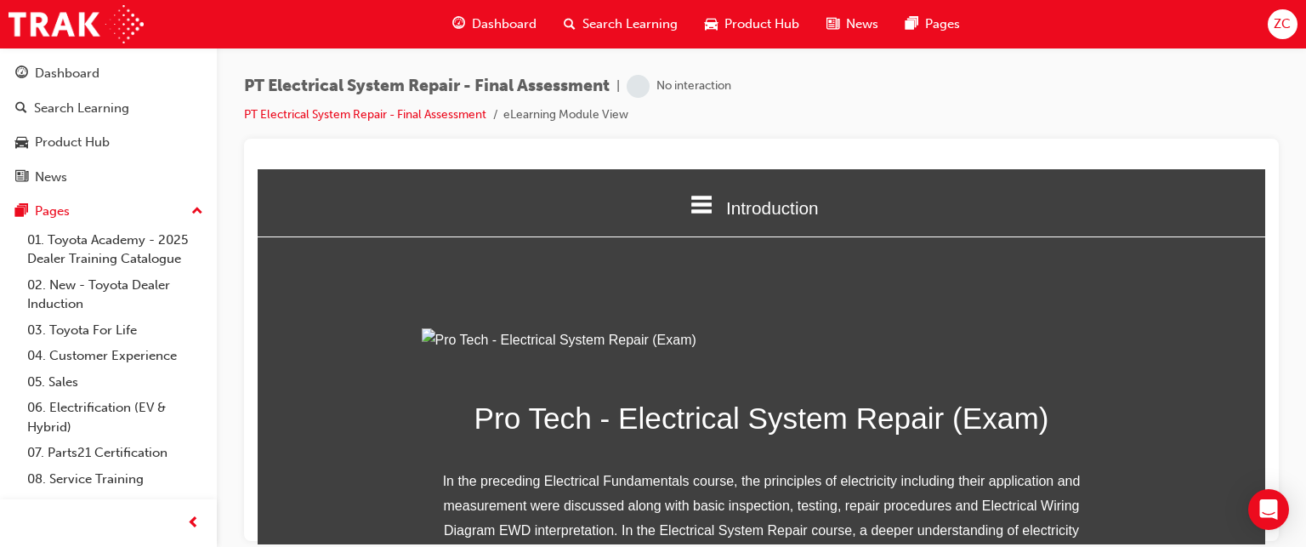
scroll to position [337, 0]
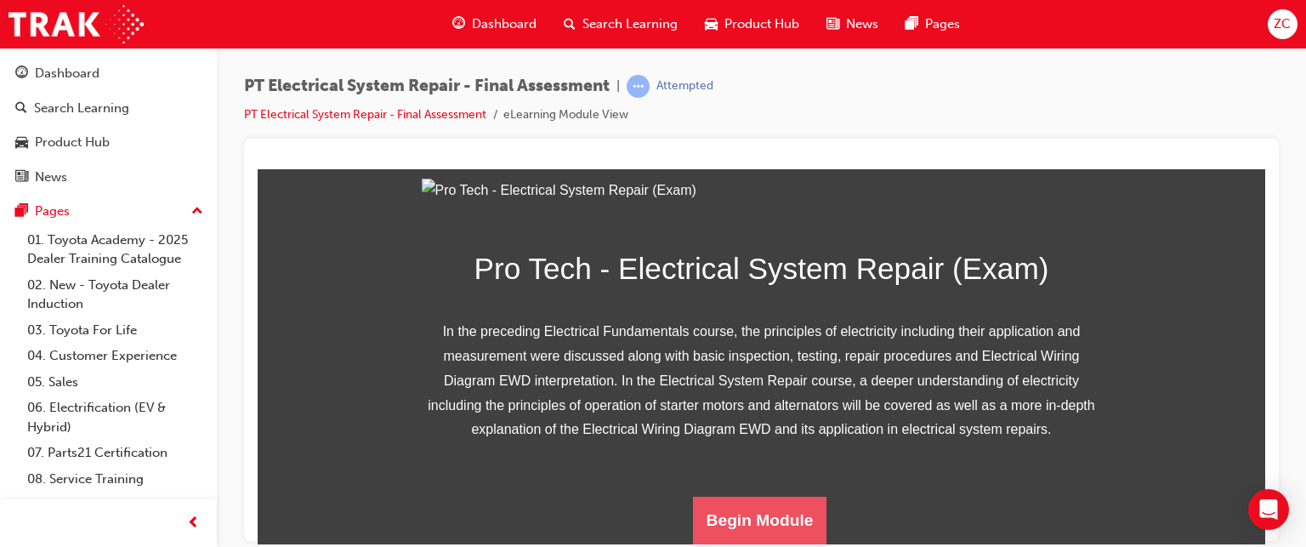
click at [747, 509] on button "Begin Module" at bounding box center [760, 520] width 134 height 48
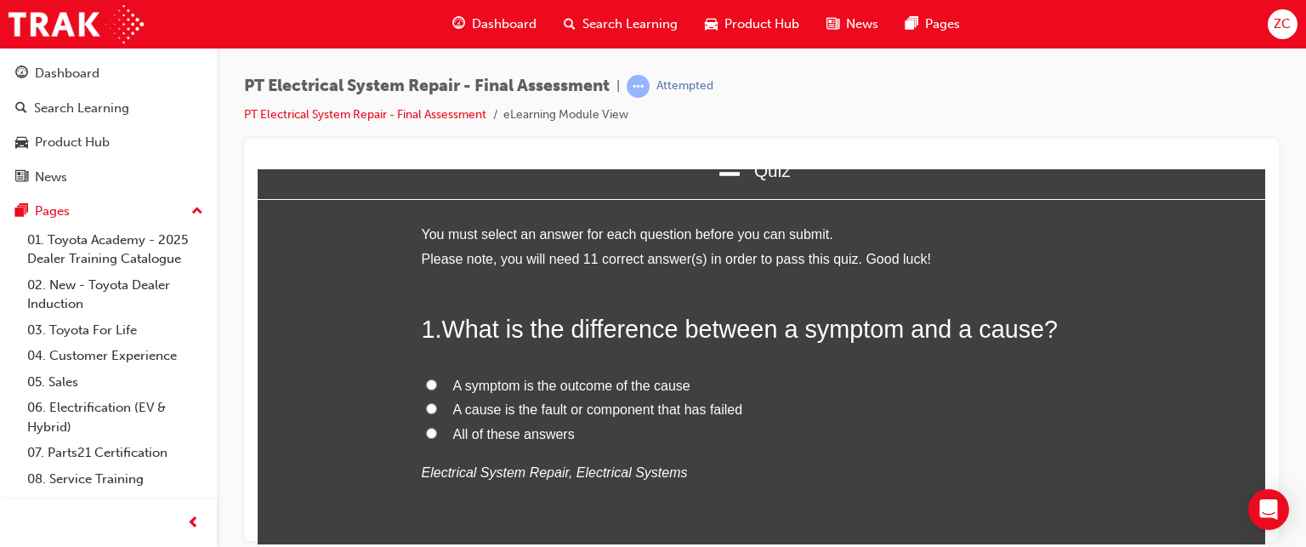
scroll to position [41, 0]
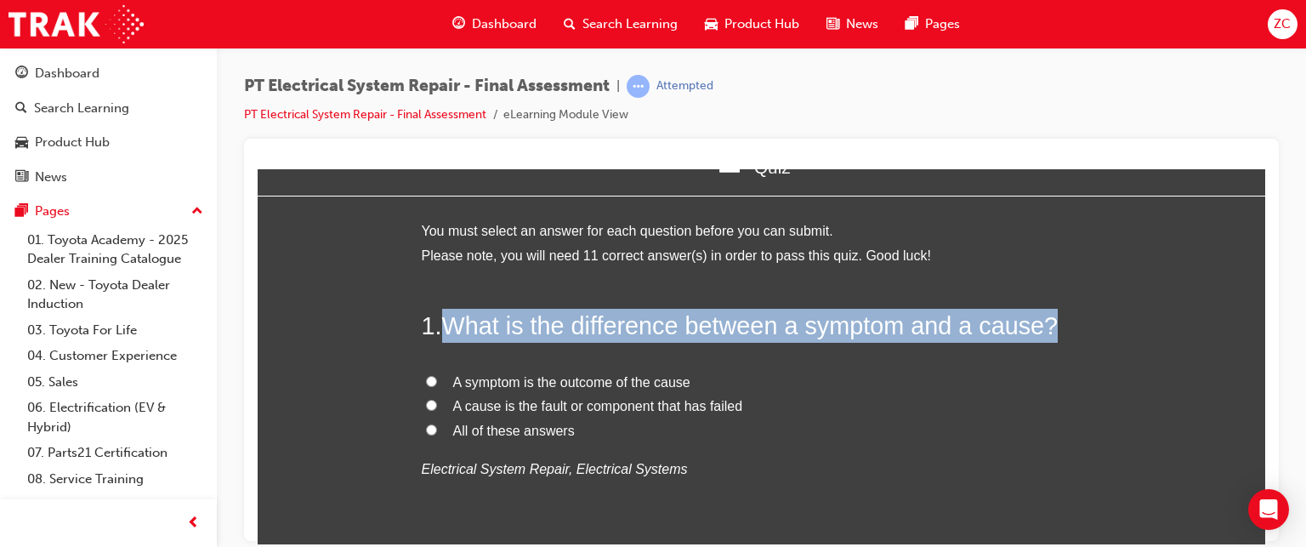
drag, startPoint x: 437, startPoint y: 321, endPoint x: 1050, endPoint y: 337, distance: 613.3
click at [1050, 337] on h2 "1 . What is the difference between a symptom and a cause?" at bounding box center [762, 325] width 680 height 34
copy h2 "What is the difference between a symptom and a cause?"
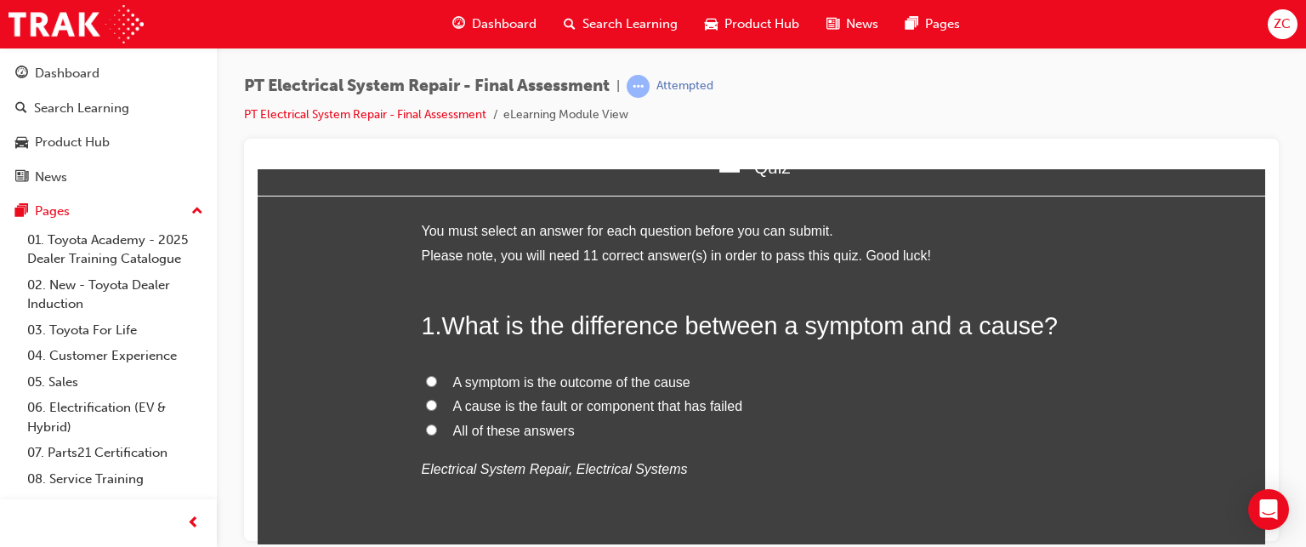
click at [520, 429] on span "All of these answers" at bounding box center [514, 430] width 122 height 14
click at [437, 429] on input "All of these answers" at bounding box center [431, 428] width 11 height 11
radio input "true"
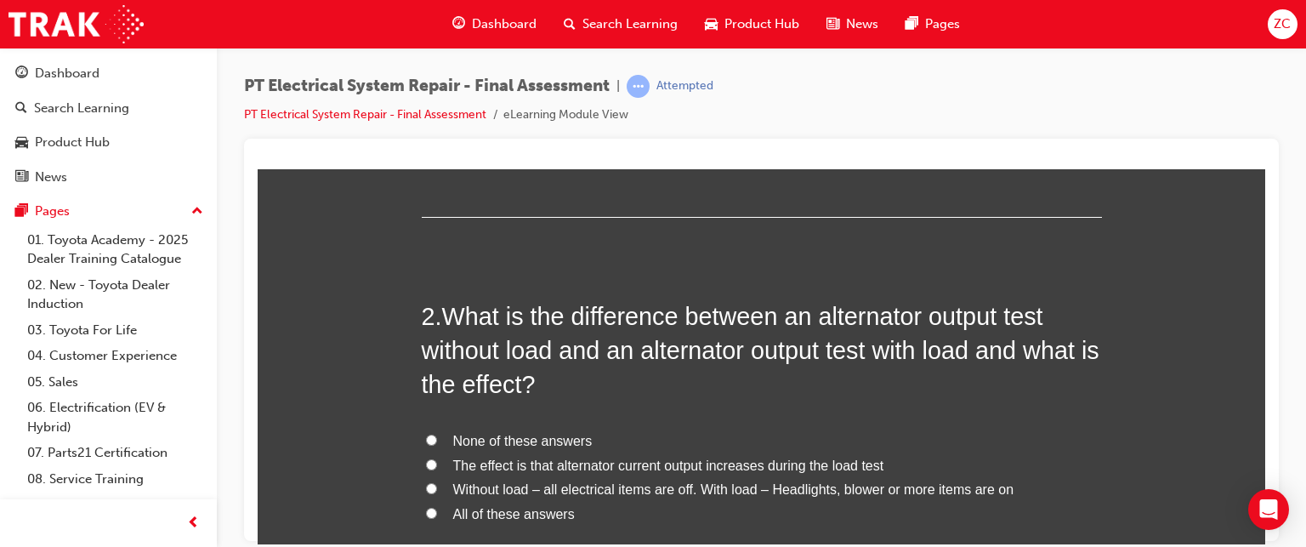
scroll to position [393, 0]
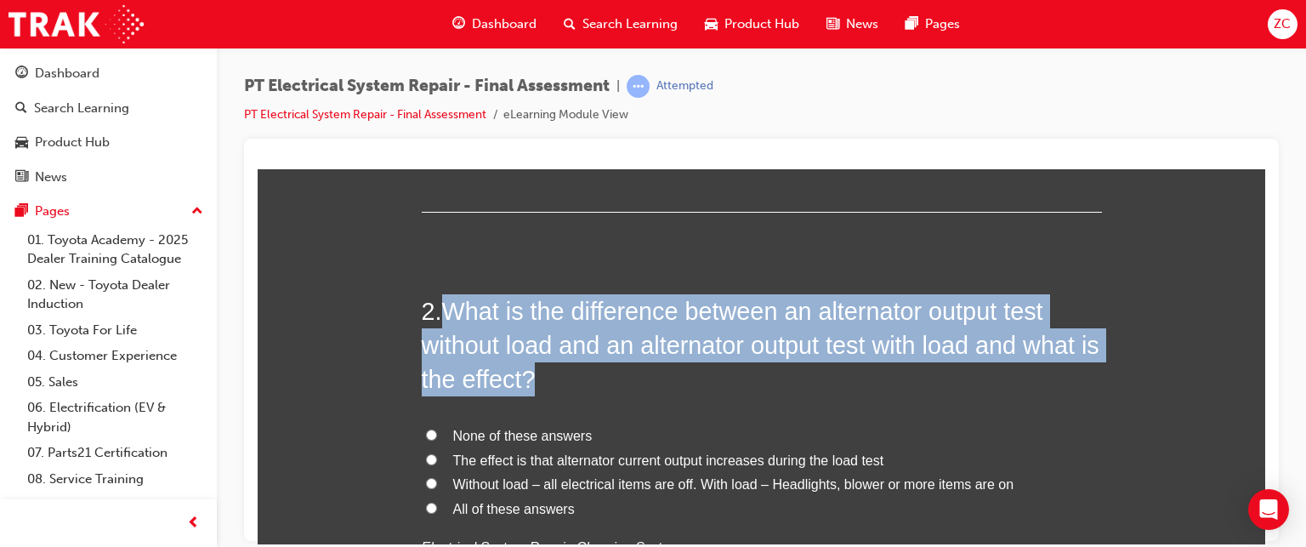
drag, startPoint x: 439, startPoint y: 310, endPoint x: 592, endPoint y: 389, distance: 171.9
click at [592, 389] on h2 "2 . What is the difference between an alternator output test without load and a…" at bounding box center [762, 344] width 680 height 103
copy span "What is the difference between an alternator output test without load and an al…"
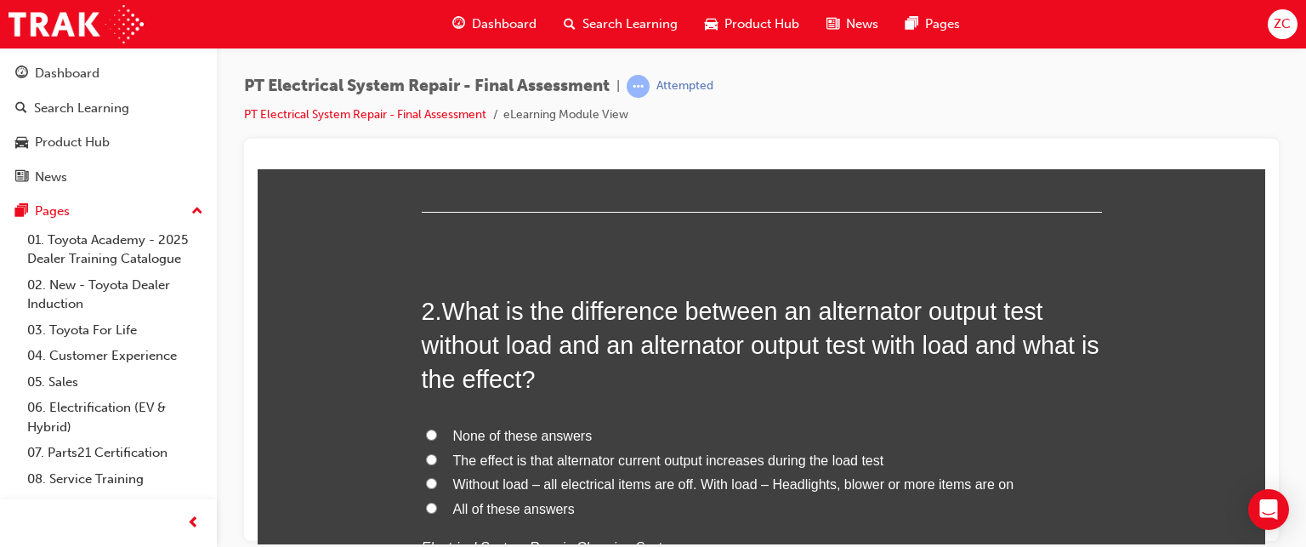
click at [639, 401] on div "2 . What is the difference between an alternator output test without load and a…" at bounding box center [762, 467] width 680 height 349
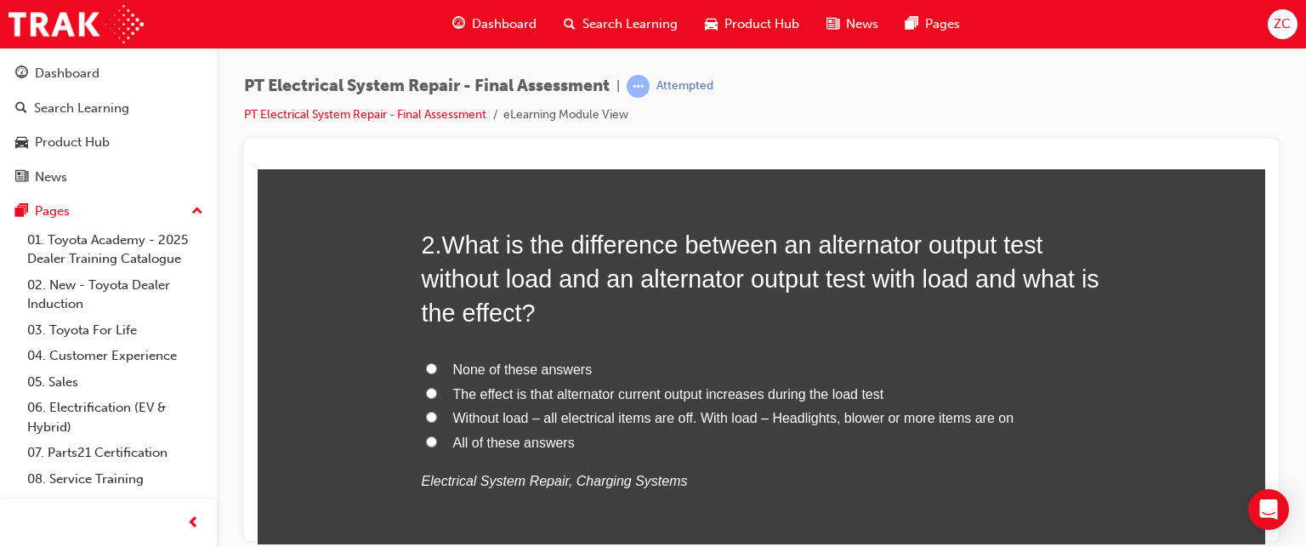
scroll to position [464, 0]
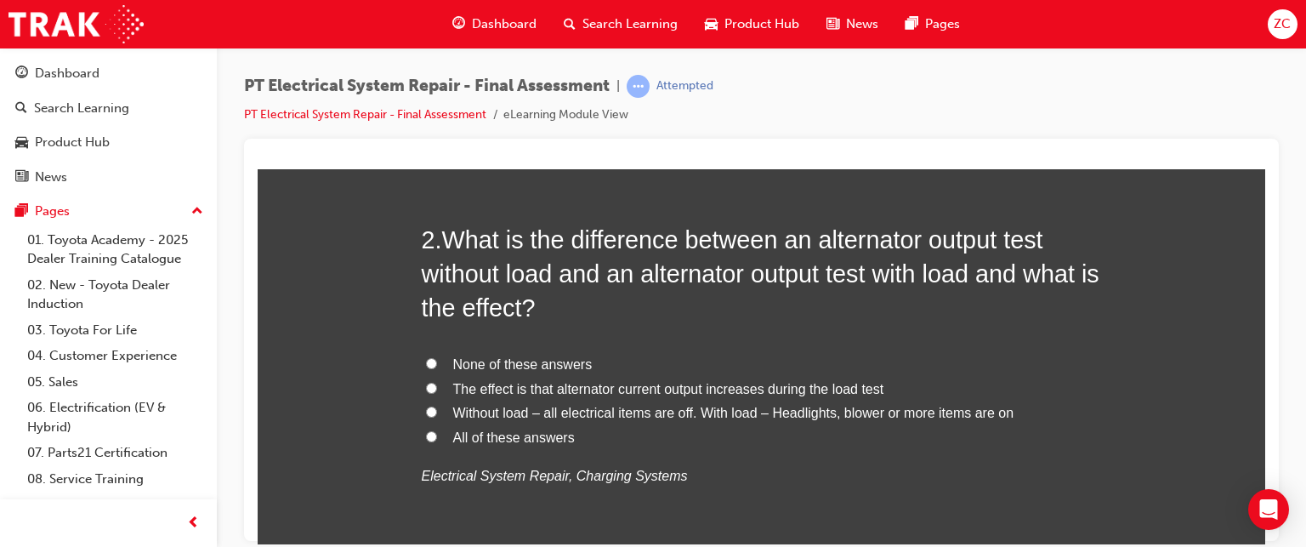
click at [933, 415] on span "Without load – all electrical items are off. With load – Headlights, blower or …" at bounding box center [733, 412] width 561 height 14
click at [437, 415] on input "Without load – all electrical items are off. With load – Headlights, blower or …" at bounding box center [431, 411] width 11 height 11
radio input "true"
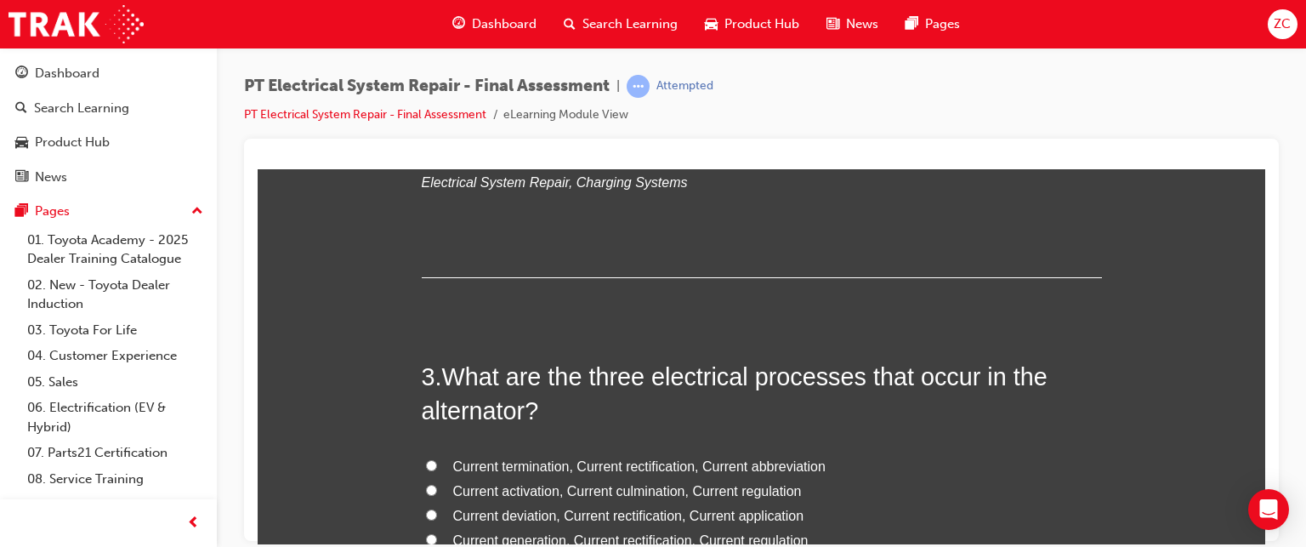
scroll to position [827, 0]
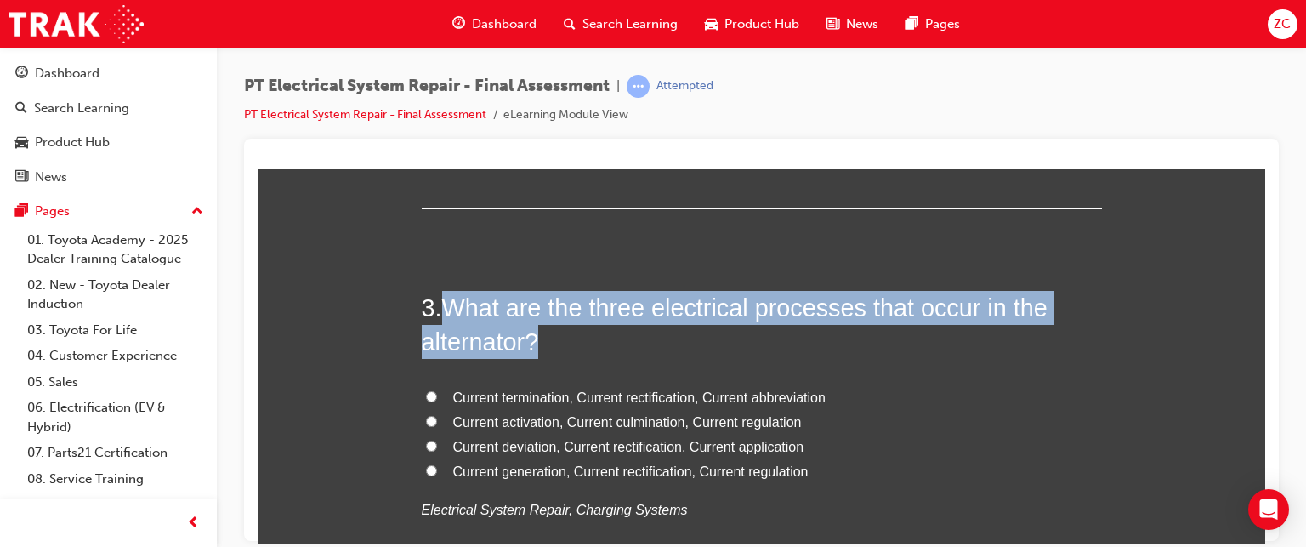
drag, startPoint x: 449, startPoint y: 309, endPoint x: 546, endPoint y: 351, distance: 105.8
click at [546, 351] on h2 "3 . What are the three electrical processes that occur in the alternator?" at bounding box center [762, 324] width 680 height 69
copy span "What are the three electrical processes that occur in the alternator?"
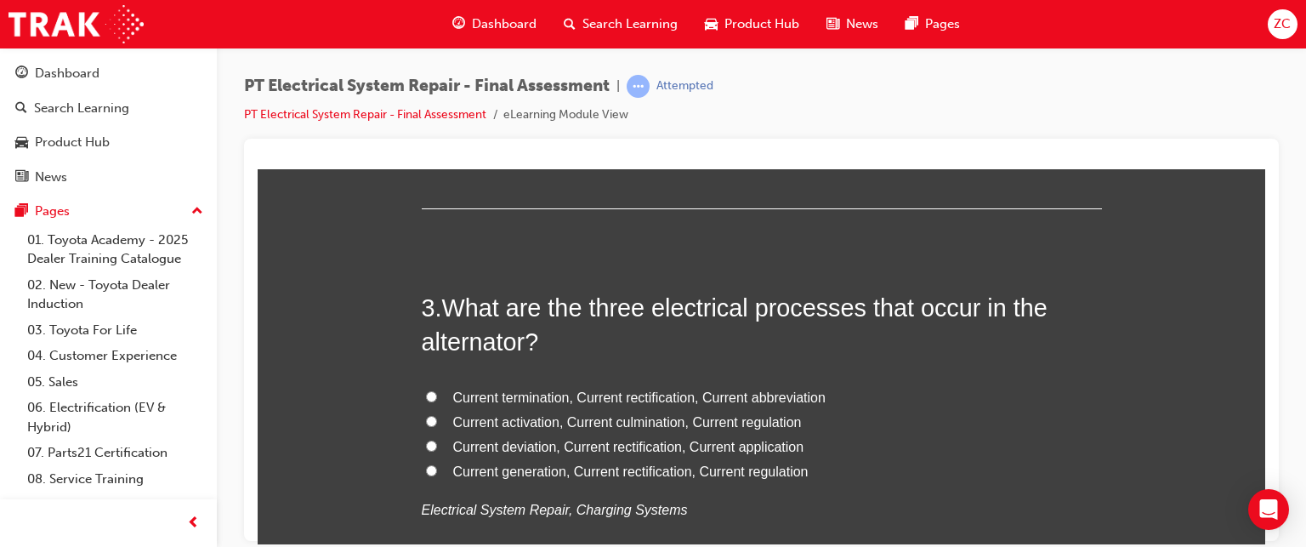
click at [650, 423] on span "Current activation, Current culmination, Current regulation" at bounding box center [627, 421] width 349 height 14
click at [437, 423] on input "Current activation, Current culmination, Current regulation" at bounding box center [431, 420] width 11 height 11
radio input "true"
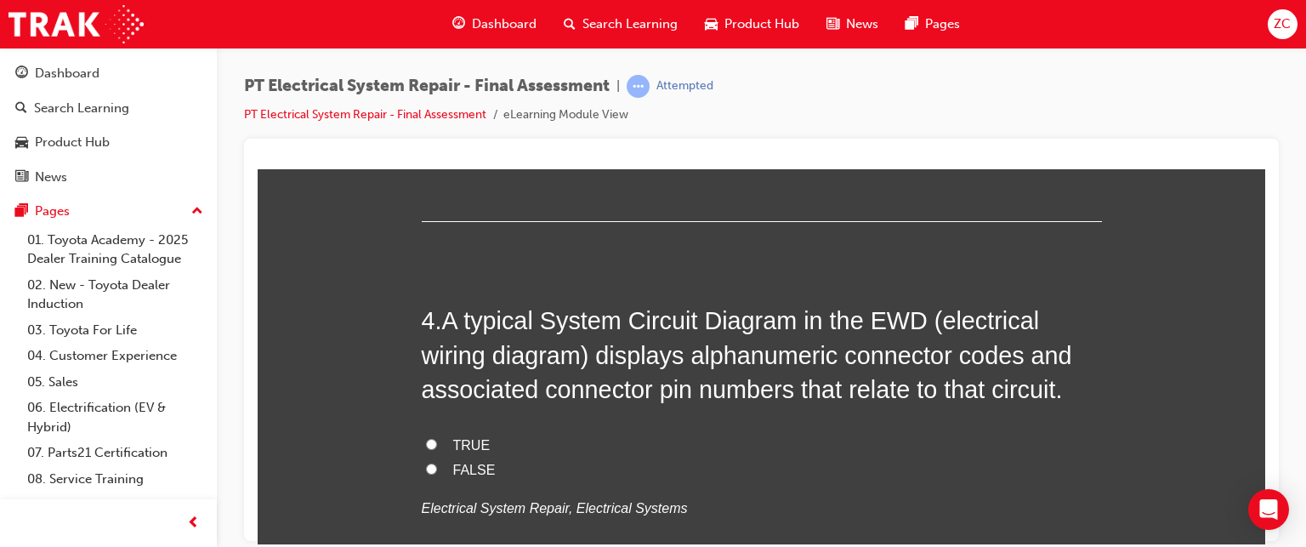
scroll to position [1218, 0]
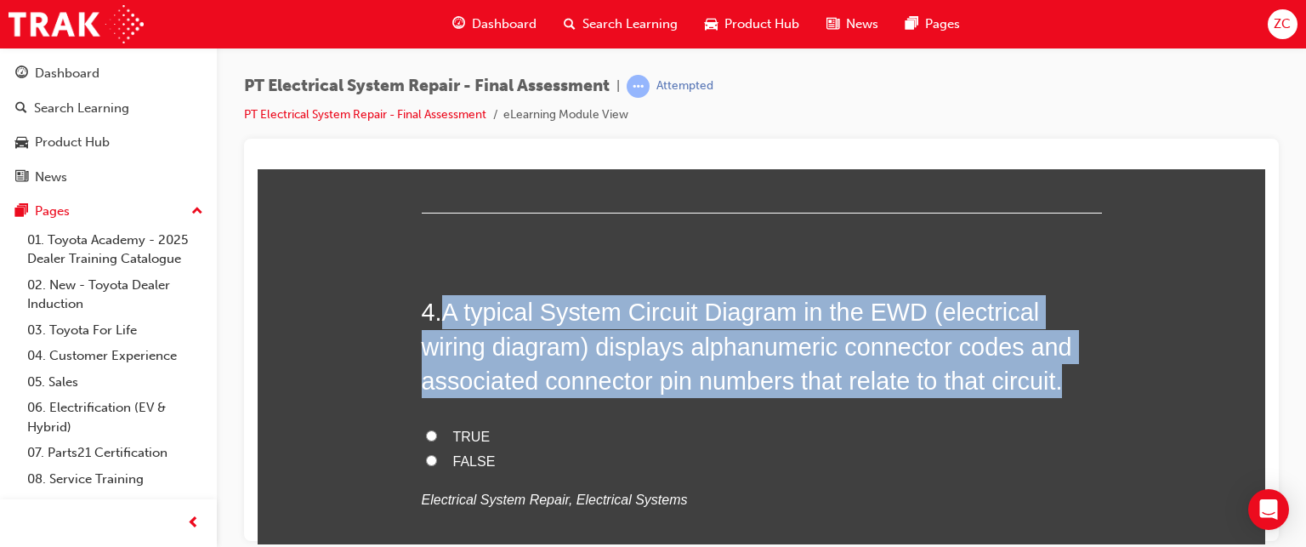
drag, startPoint x: 439, startPoint y: 309, endPoint x: 1122, endPoint y: 382, distance: 687.5
copy span "A typical System Circuit Diagram in the EWD (electrical wiring diagram) display…"
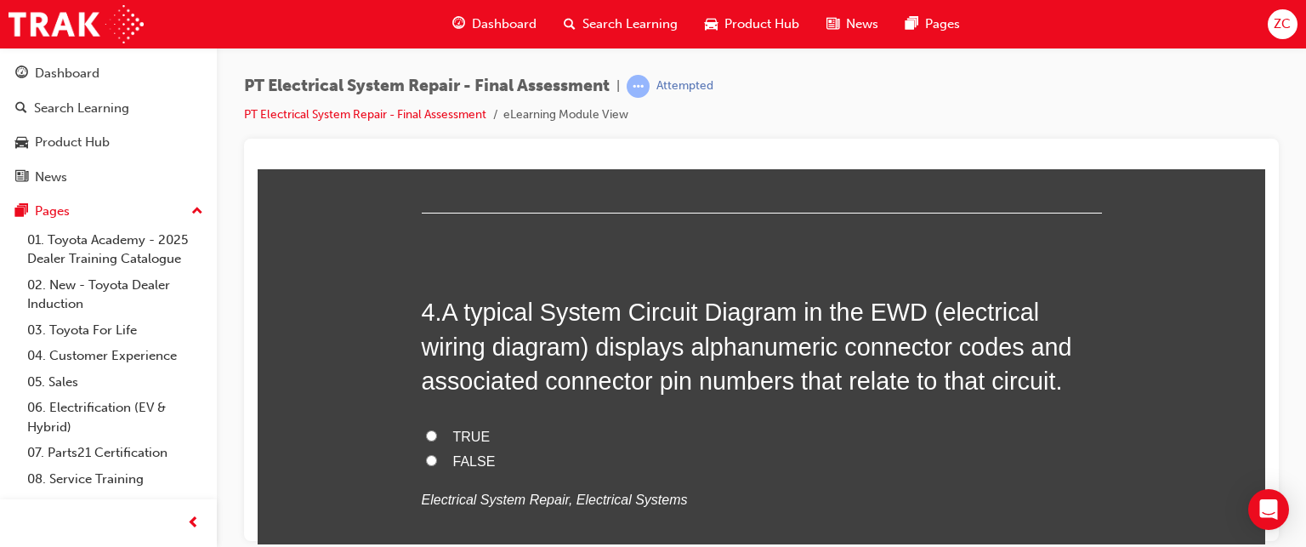
click at [456, 429] on span "TRUE" at bounding box center [471, 436] width 37 height 14
click at [437, 429] on input "TRUE" at bounding box center [431, 434] width 11 height 11
radio input "true"
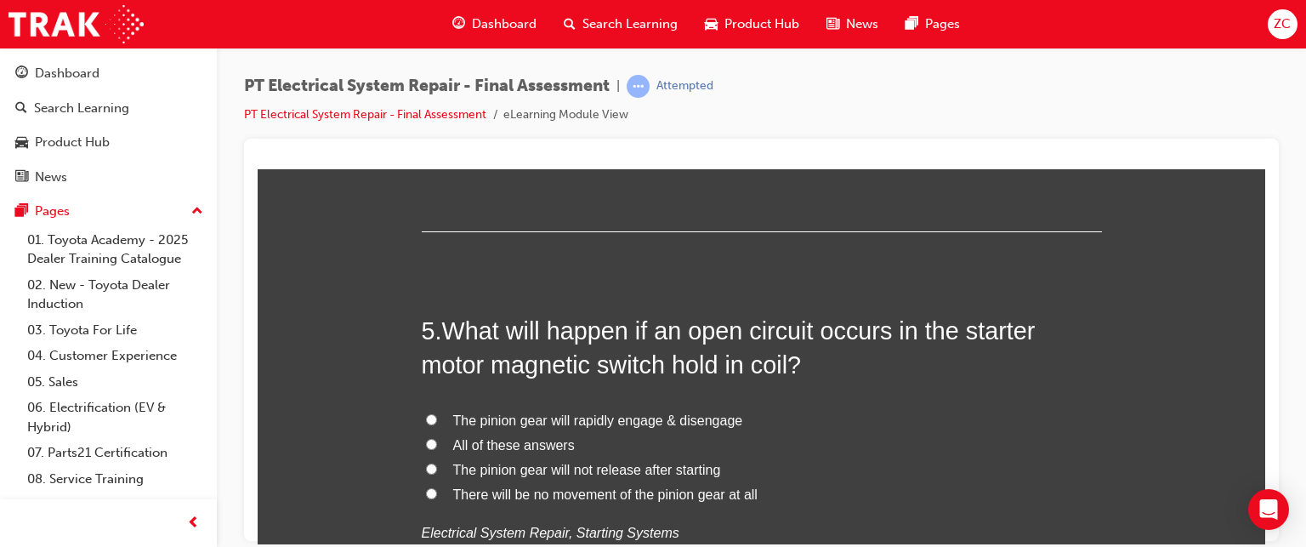
scroll to position [1582, 0]
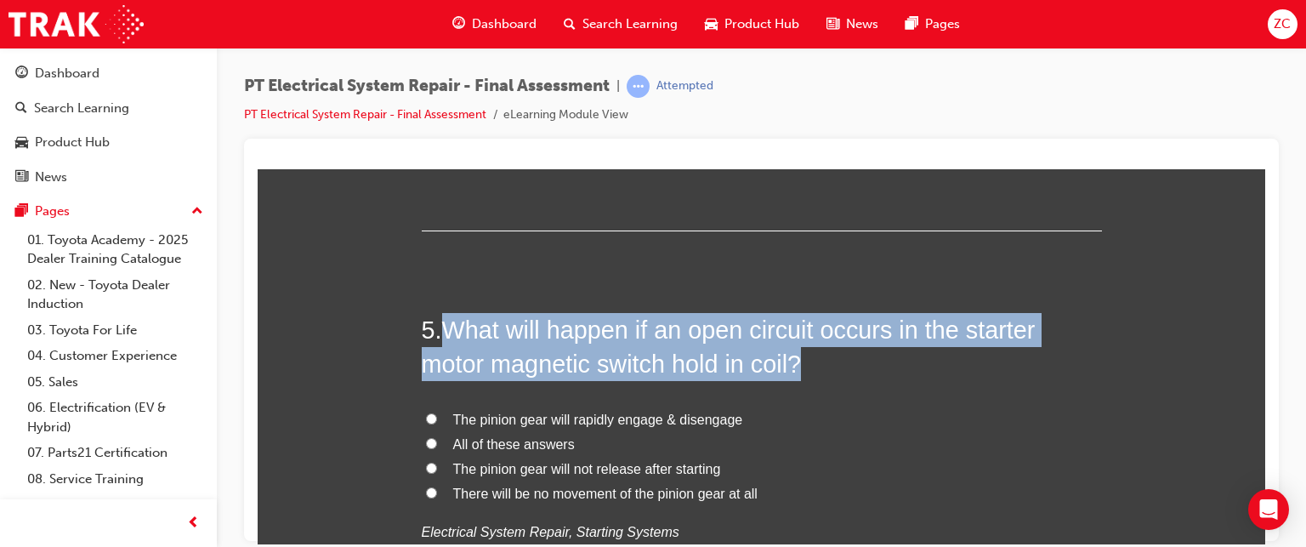
drag, startPoint x: 439, startPoint y: 320, endPoint x: 830, endPoint y: 365, distance: 393.7
click at [830, 365] on h2 "5 . What will happen if an open circuit occurs in the starter motor magnetic sw…" at bounding box center [762, 346] width 680 height 69
copy span "What will happen if an open circuit occurs in the starter motor magnetic switch…"
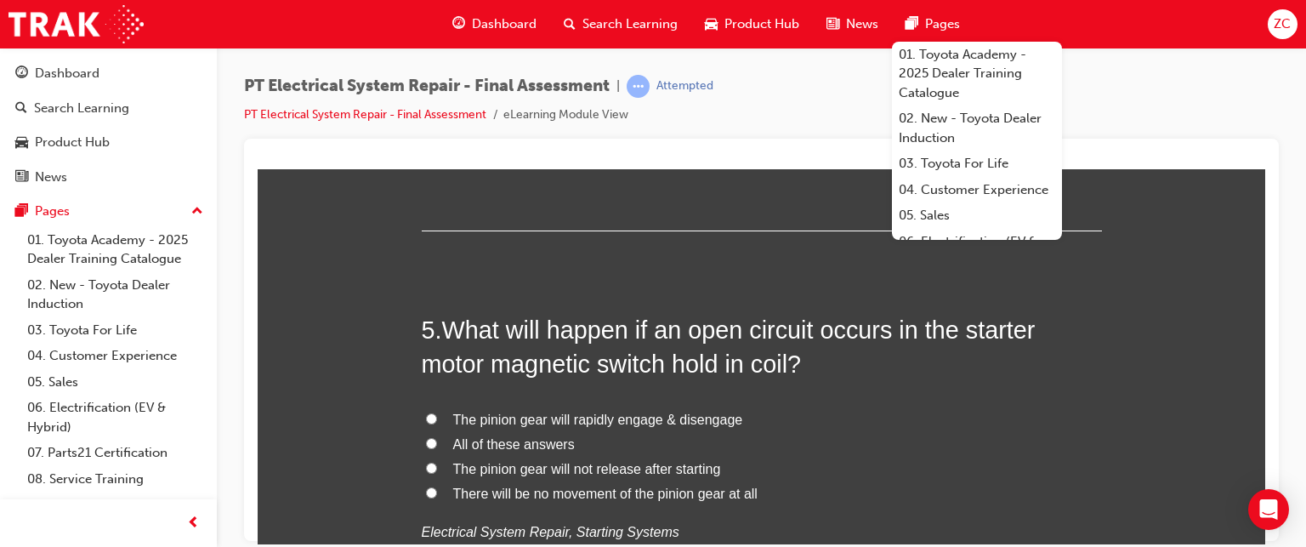
click at [531, 436] on span "All of these answers" at bounding box center [514, 443] width 122 height 14
click at [437, 437] on input "All of these answers" at bounding box center [431, 442] width 11 height 11
radio input "true"
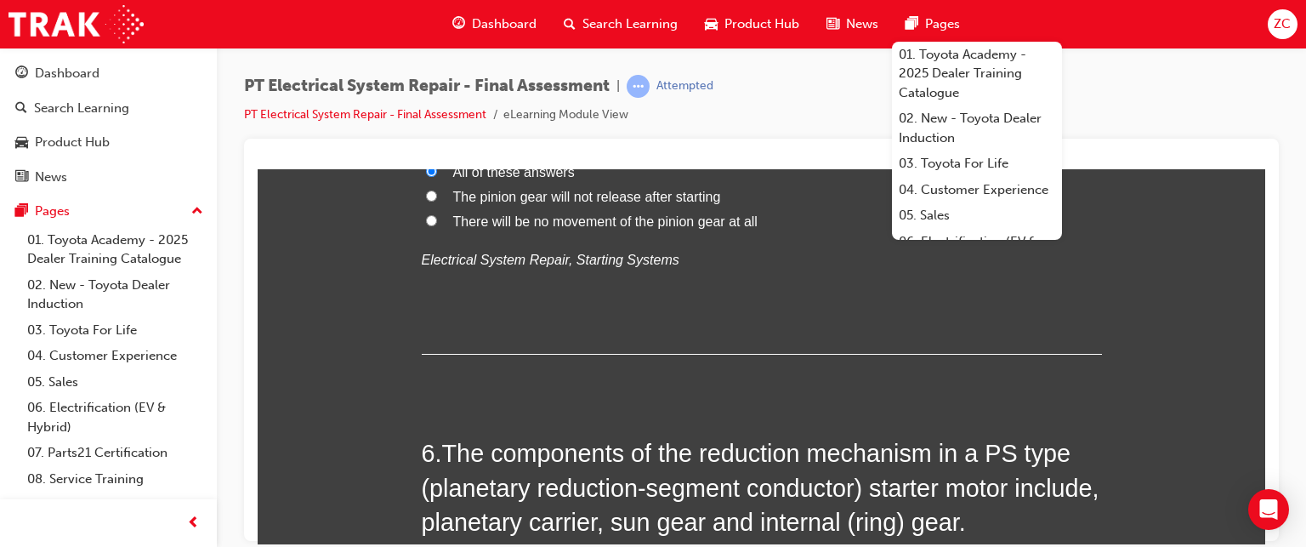
scroll to position [1942, 0]
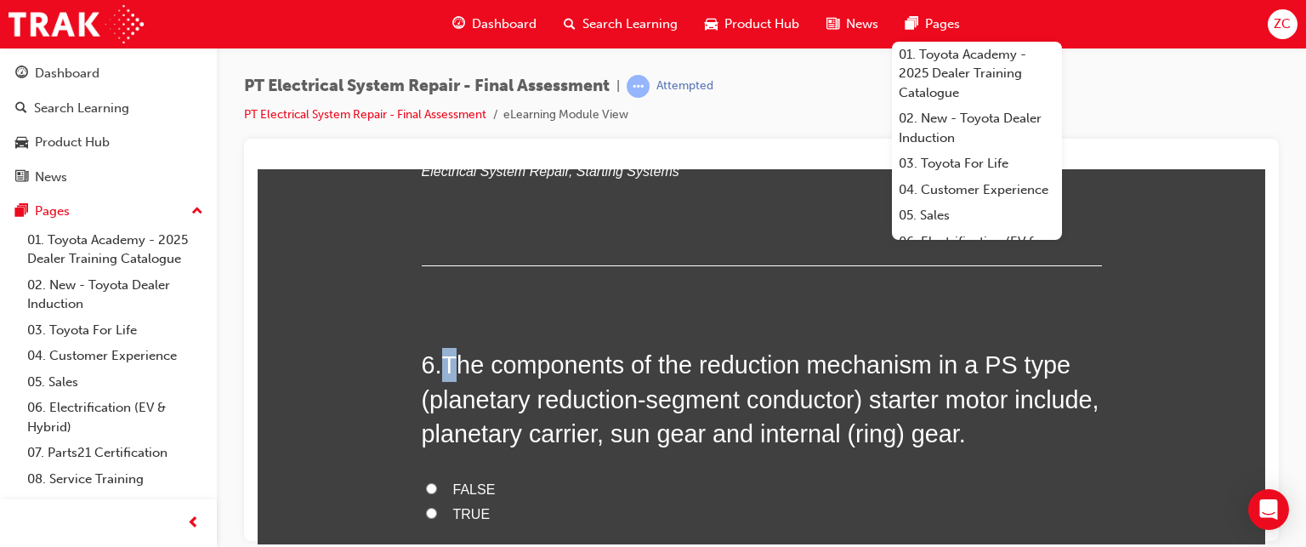
drag, startPoint x: 435, startPoint y: 358, endPoint x: 458, endPoint y: 358, distance: 23.0
click at [458, 358] on h2 "6 . The components of the reduction mechanism in a PS type (planetary reduction…" at bounding box center [762, 398] width 680 height 103
click at [852, 128] on div "PT Electrical System Repair - Final Assessment | Attempted PT Electrical System…" at bounding box center [761, 107] width 1035 height 64
click at [945, 31] on span "Pages" at bounding box center [942, 24] width 35 height 20
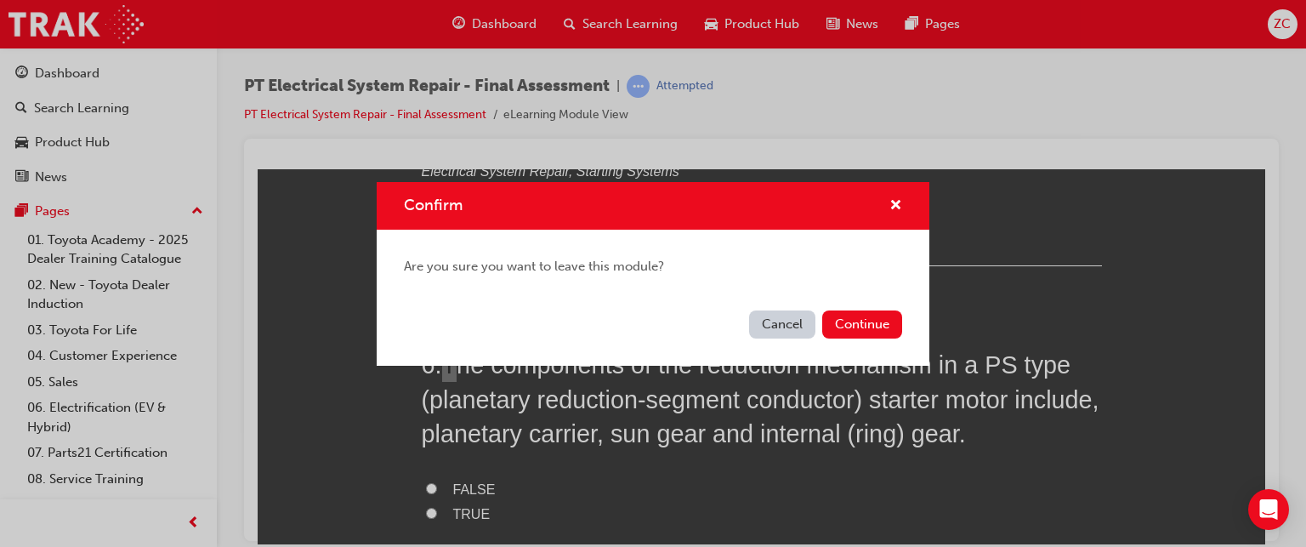
click at [790, 326] on button "Cancel" at bounding box center [782, 324] width 66 height 28
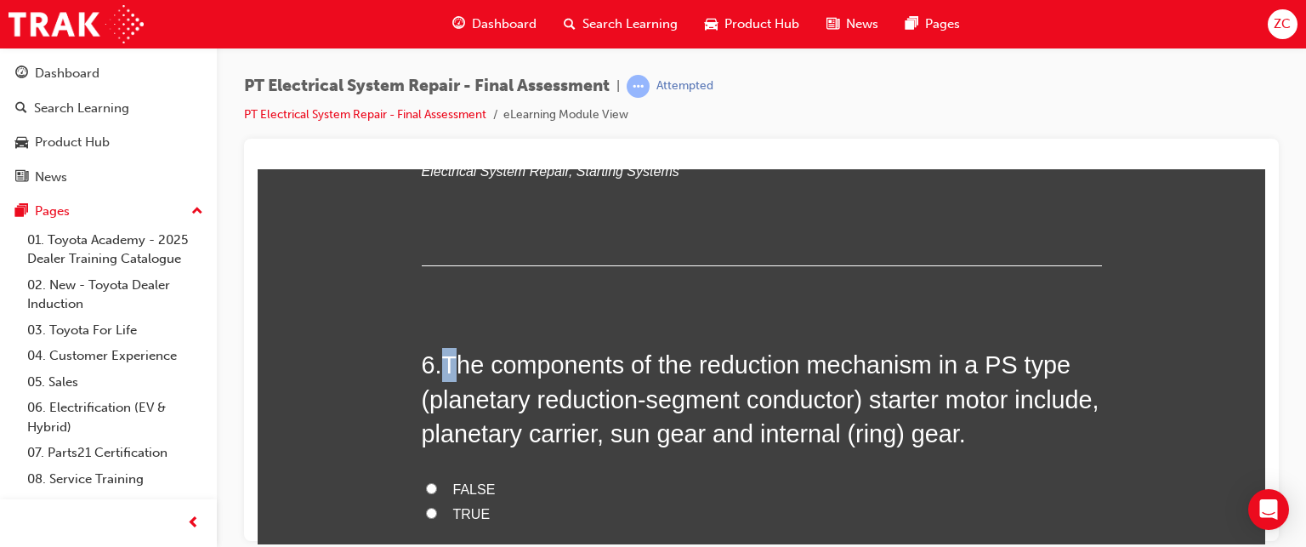
click at [460, 351] on span "The components of the reduction mechanism in a PS type (planetary reduction-seg…" at bounding box center [761, 398] width 678 height 96
click at [439, 361] on span "The components of the reduction mechanism in a PS type (planetary reduction-seg…" at bounding box center [761, 398] width 678 height 96
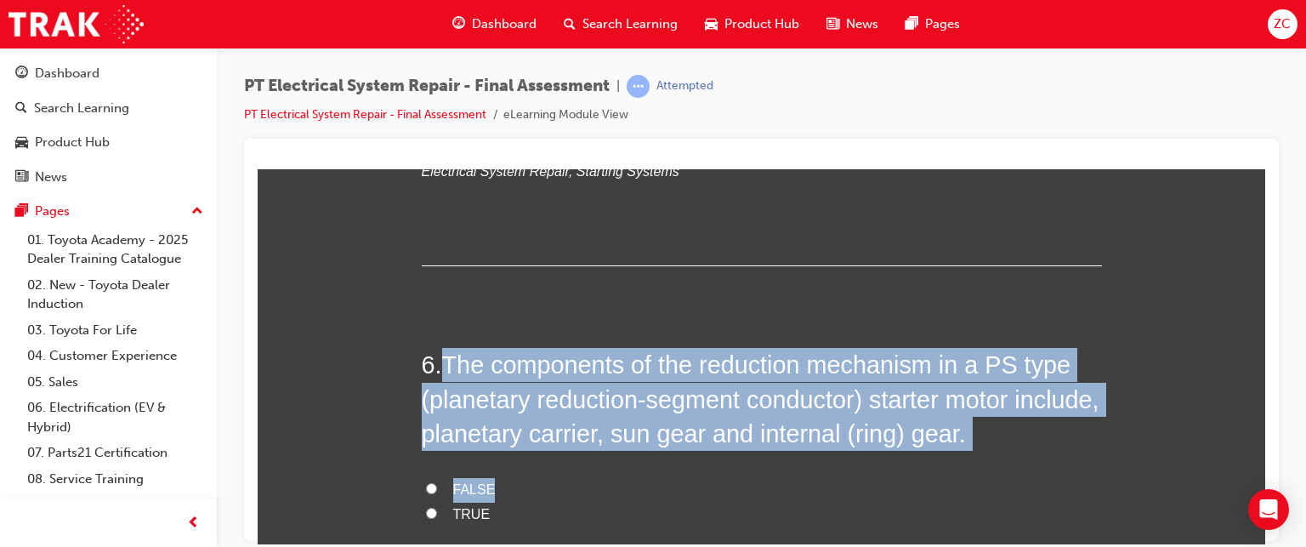
drag, startPoint x: 439, startPoint y: 361, endPoint x: 943, endPoint y: 460, distance: 514.0
click at [943, 460] on div "6 . The components of the reduction mechanism in a PS type (planetary reduction…" at bounding box center [762, 496] width 680 height 299
copy div "The components of the reduction mechanism in a PS type (planetary reduction-seg…"
click at [453, 496] on label "FALSE" at bounding box center [762, 489] width 680 height 25
click at [437, 493] on input "FALSE" at bounding box center [431, 487] width 11 height 11
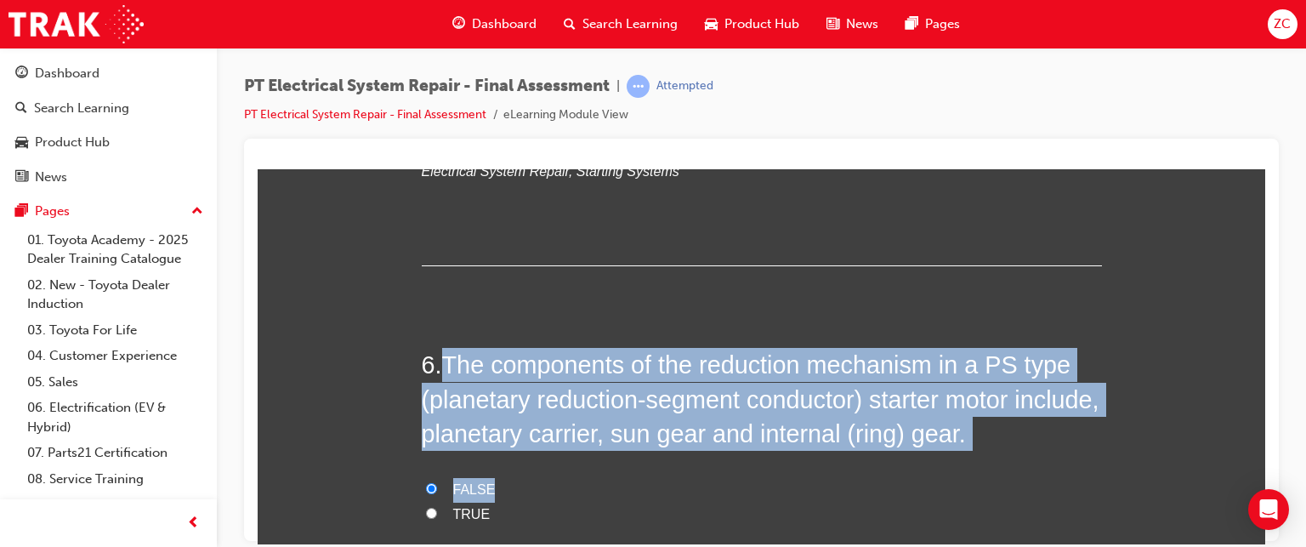
radio input "true"
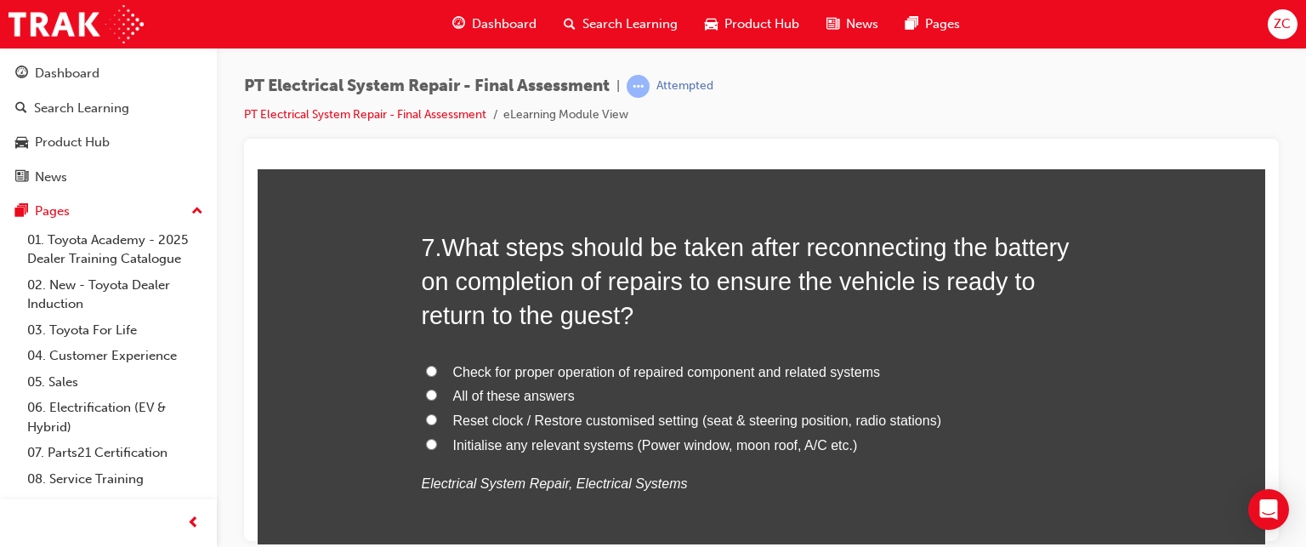
scroll to position [2440, 0]
click at [537, 406] on label "All of these answers" at bounding box center [762, 396] width 680 height 25
click at [437, 400] on input "All of these answers" at bounding box center [431, 394] width 11 height 11
radio input "true"
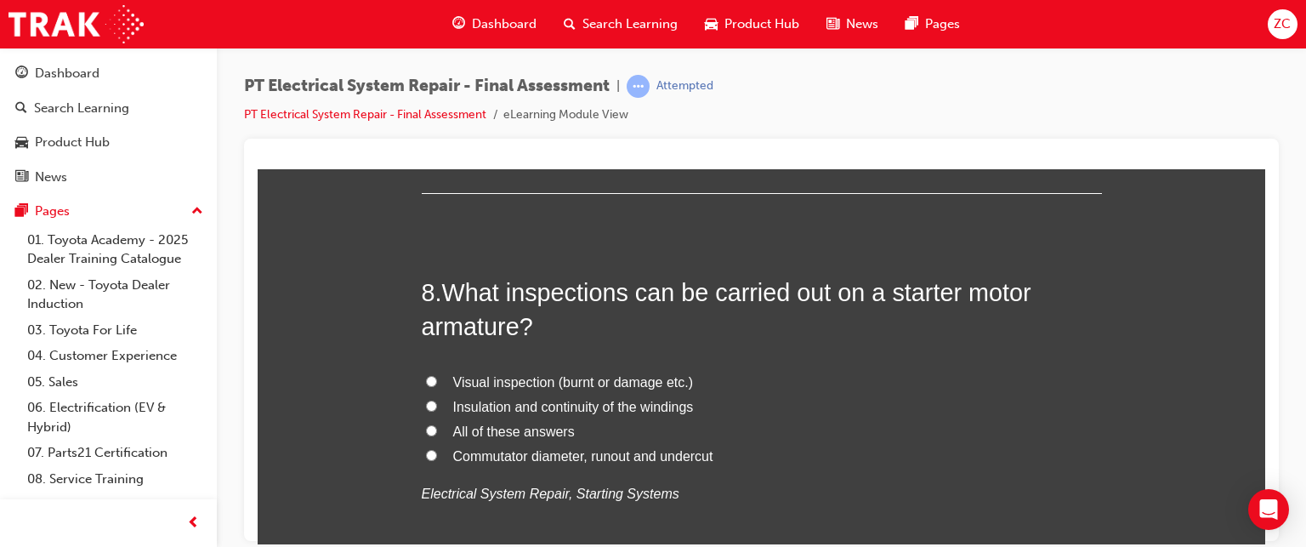
scroll to position [2830, 0]
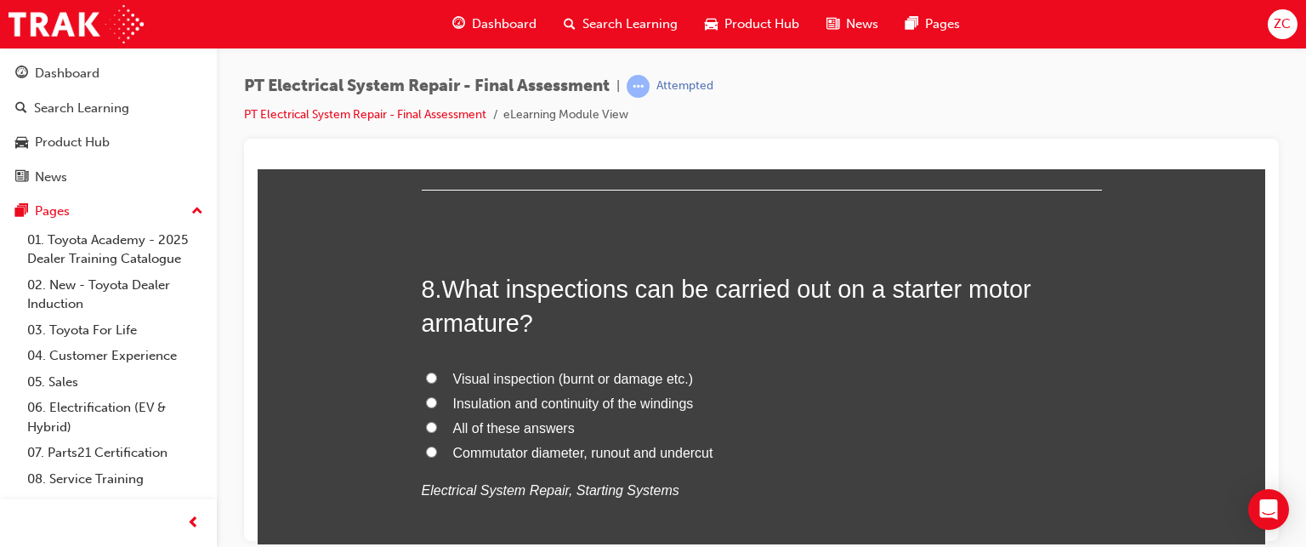
click at [534, 421] on span "All of these answers" at bounding box center [514, 427] width 122 height 14
click at [437, 421] on input "All of these answers" at bounding box center [431, 426] width 11 height 11
radio input "true"
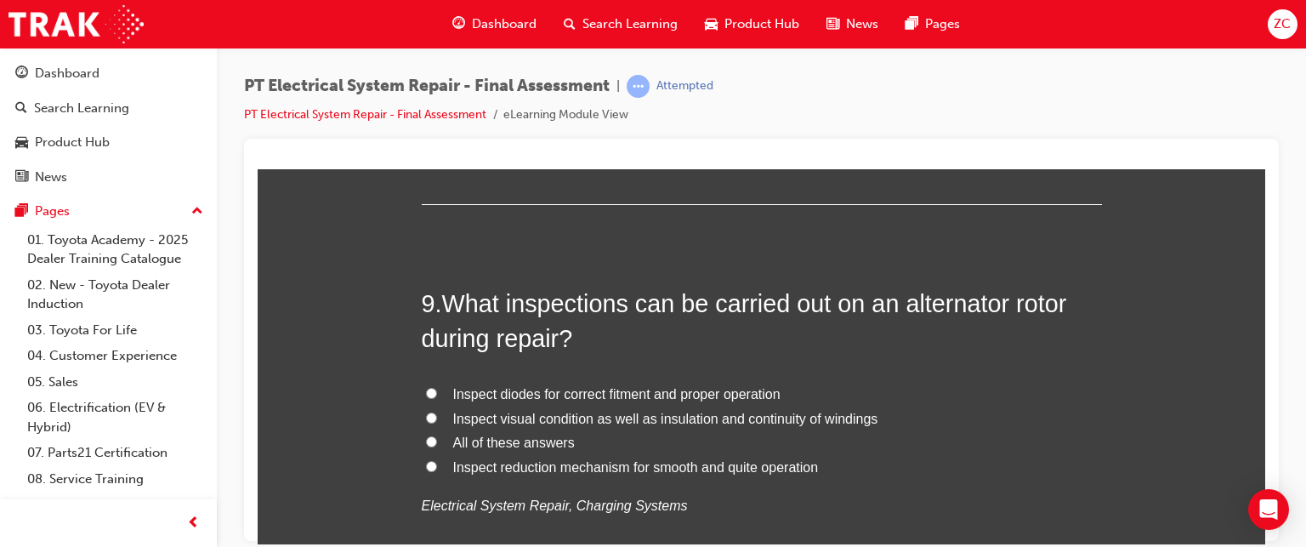
scroll to position [3231, 0]
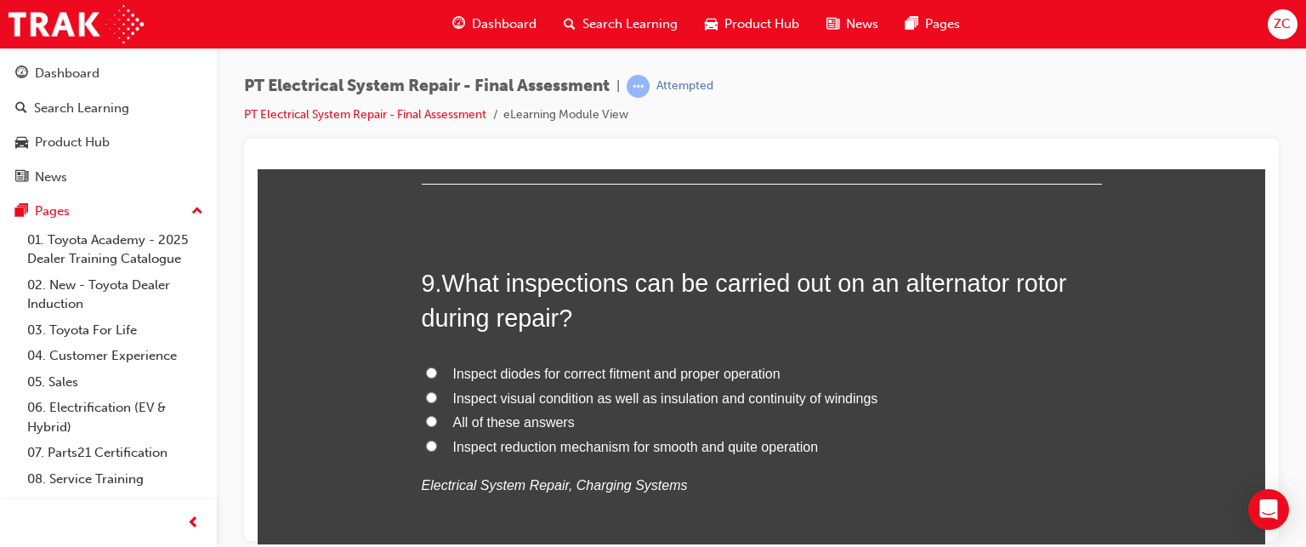
click at [491, 416] on span "All of these answers" at bounding box center [514, 421] width 122 height 14
click at [437, 416] on input "All of these answers" at bounding box center [431, 420] width 11 height 11
radio input "true"
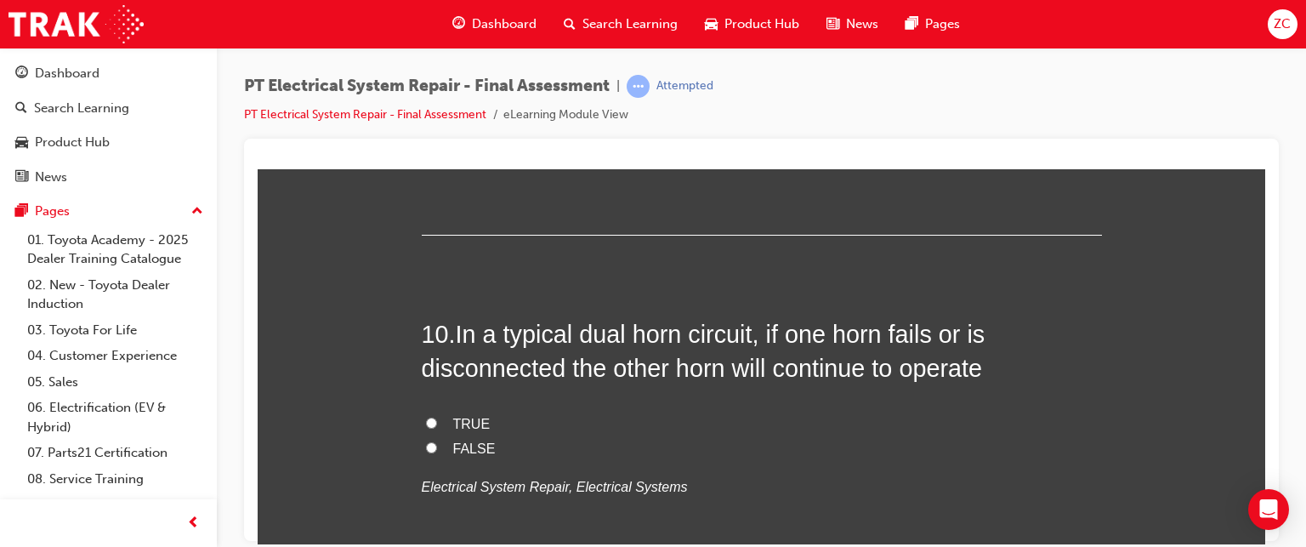
scroll to position [3587, 0]
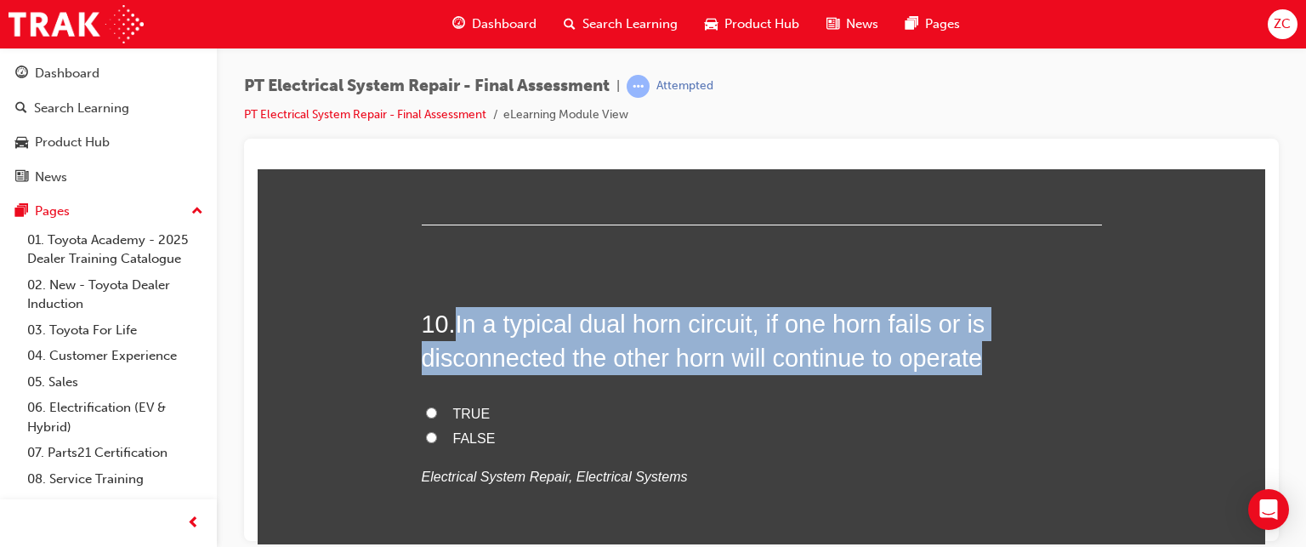
drag, startPoint x: 447, startPoint y: 316, endPoint x: 988, endPoint y: 368, distance: 543.3
click at [988, 368] on h2 "10 . In a typical dual horn circuit, if one horn fails or is disconnected the o…" at bounding box center [762, 340] width 680 height 69
copy h2 "In a typical dual horn circuit, if one horn fails or is disconnected the other …"
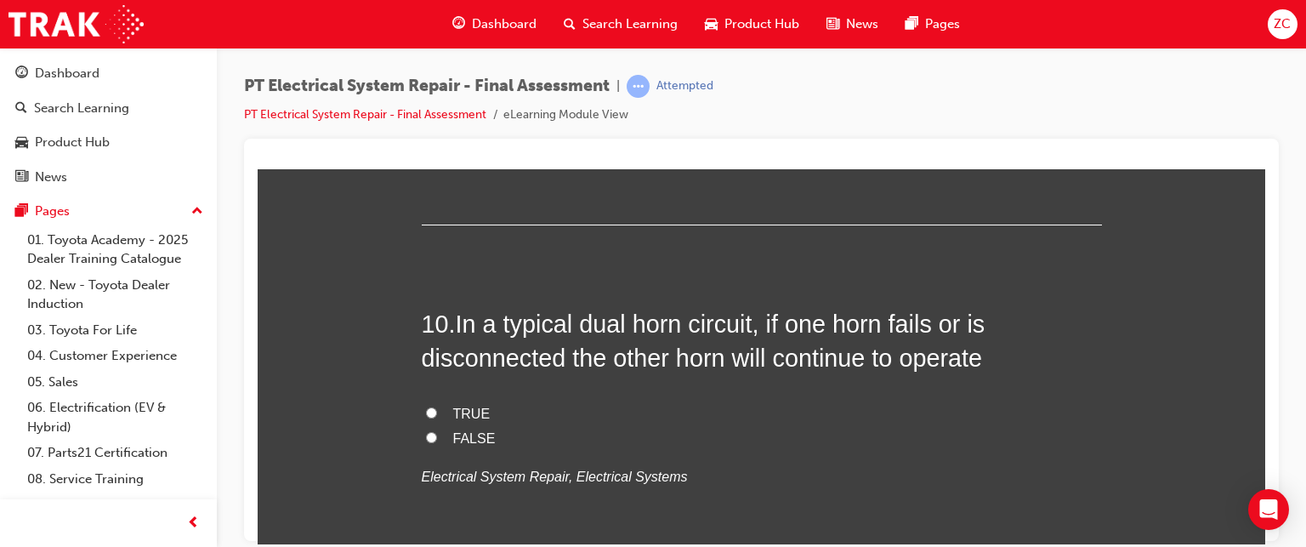
click at [463, 406] on span "TRUE" at bounding box center [471, 413] width 37 height 14
click at [437, 406] on input "TRUE" at bounding box center [431, 411] width 11 height 11
radio input "true"
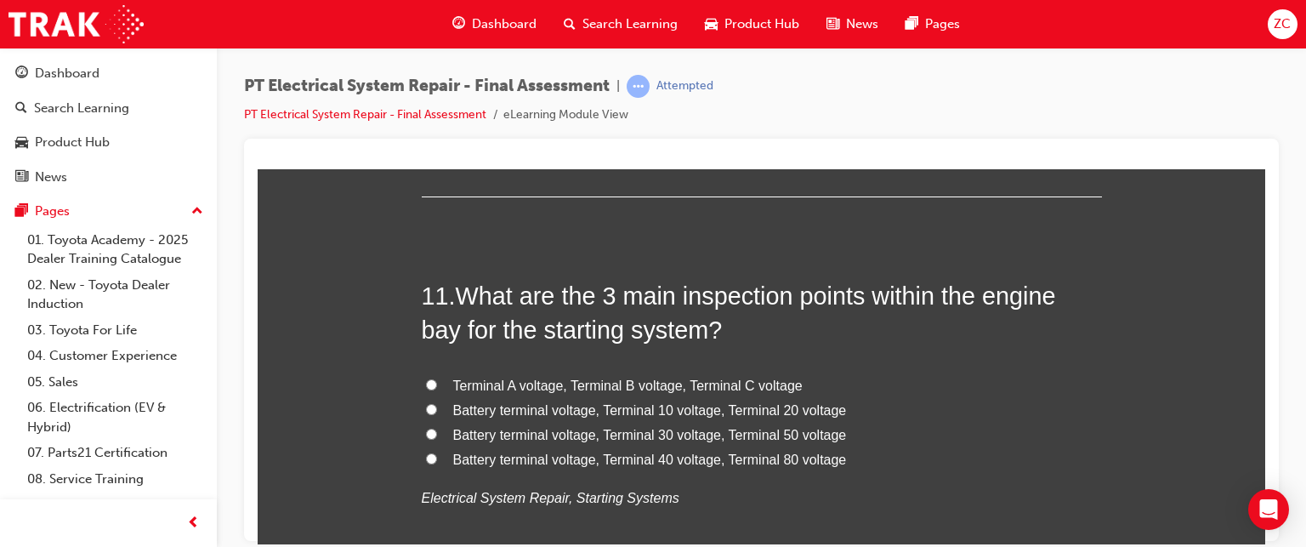
scroll to position [3961, 0]
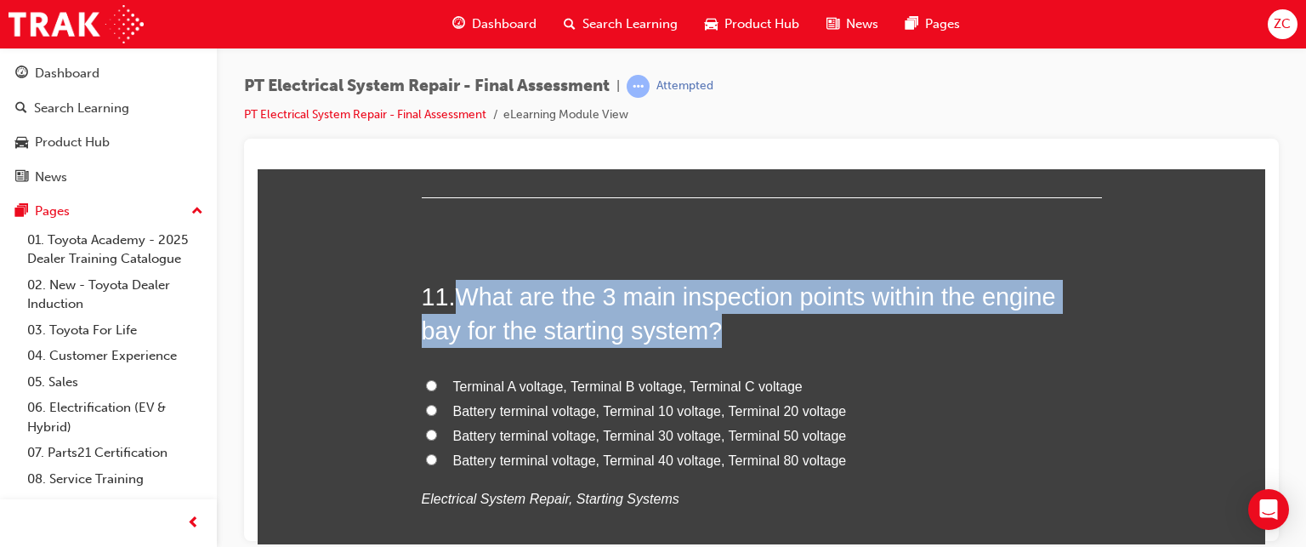
drag, startPoint x: 455, startPoint y: 289, endPoint x: 741, endPoint y: 329, distance: 289.3
click at [741, 329] on h2 "11 . What are the 3 main inspection points within the engine bay for the starti…" at bounding box center [762, 313] width 680 height 69
copy span "What are the 3 main inspection points within the engine bay for the starting sy…"
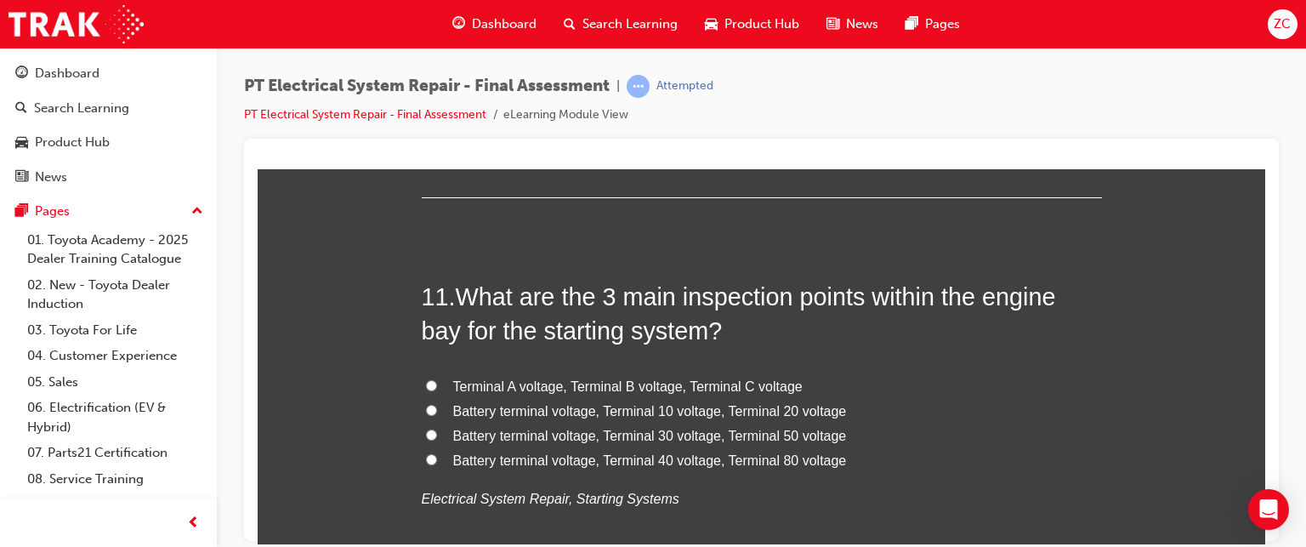
click at [775, 428] on span "Battery terminal voltage, Terminal 30 voltage, Terminal 50 voltage" at bounding box center [650, 435] width 394 height 14
click at [437, 429] on input "Battery terminal voltage, Terminal 30 voltage, Terminal 50 voltage" at bounding box center [431, 434] width 11 height 11
radio input "true"
click at [515, 374] on label "Terminal A voltage, Terminal B voltage, Terminal C voltage" at bounding box center [762, 386] width 680 height 25
click at [437, 379] on input "Terminal A voltage, Terminal B voltage, Terminal C voltage" at bounding box center [431, 384] width 11 height 11
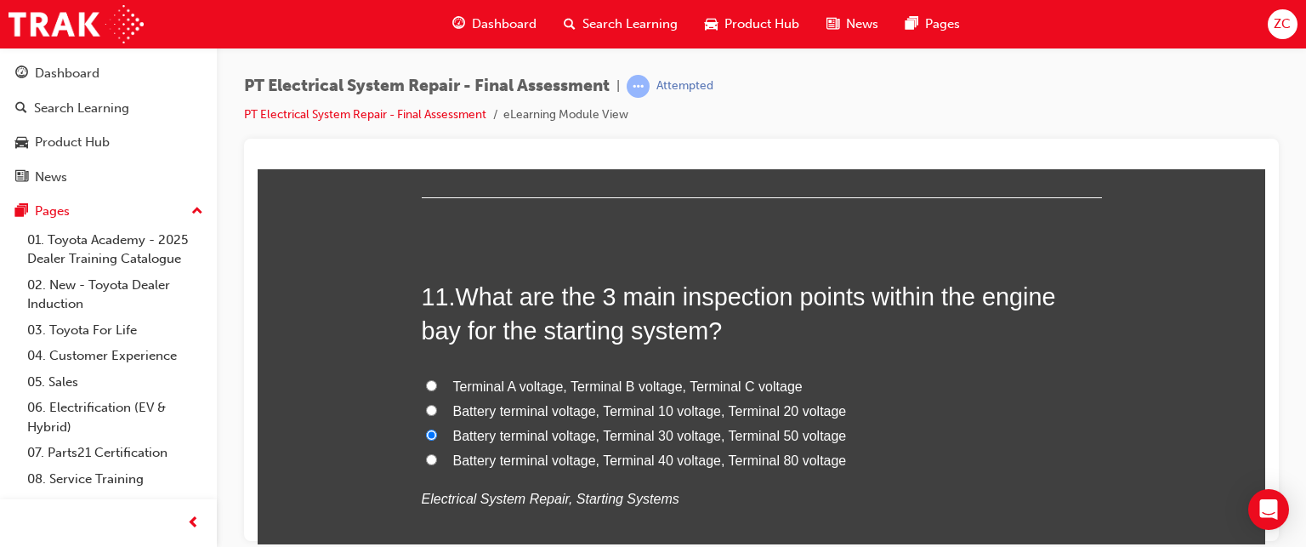
radio input "true"
click at [707, 385] on span "Terminal A voltage, Terminal B voltage, Terminal C voltage" at bounding box center [627, 385] width 349 height 14
click at [437, 385] on input "Terminal A voltage, Terminal B voltage, Terminal C voltage" at bounding box center [431, 384] width 11 height 11
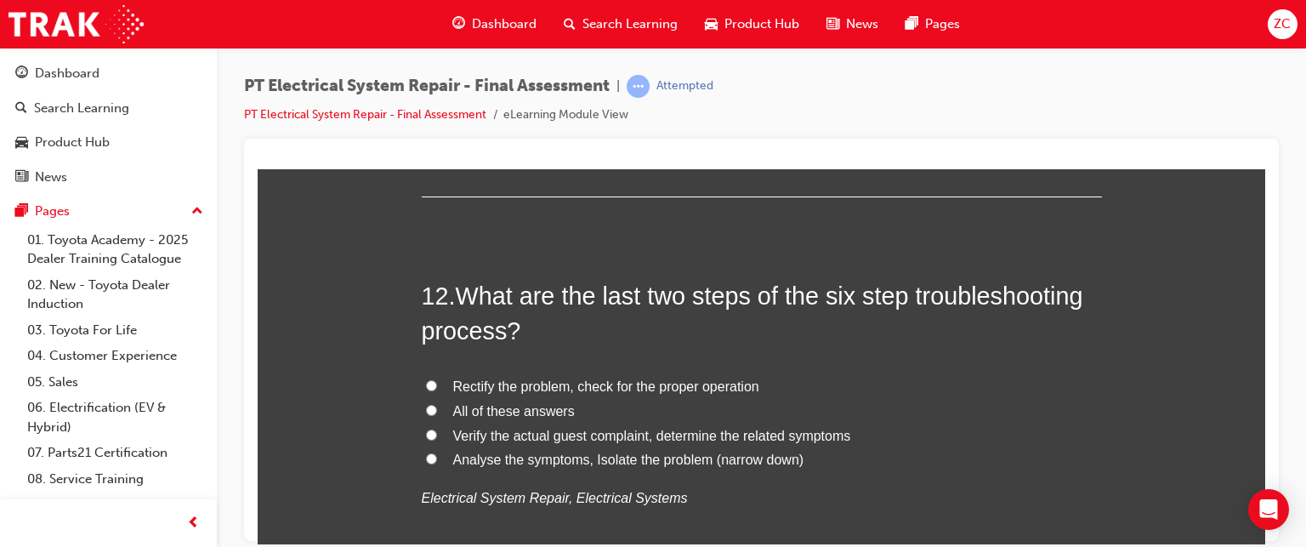
scroll to position [4360, 0]
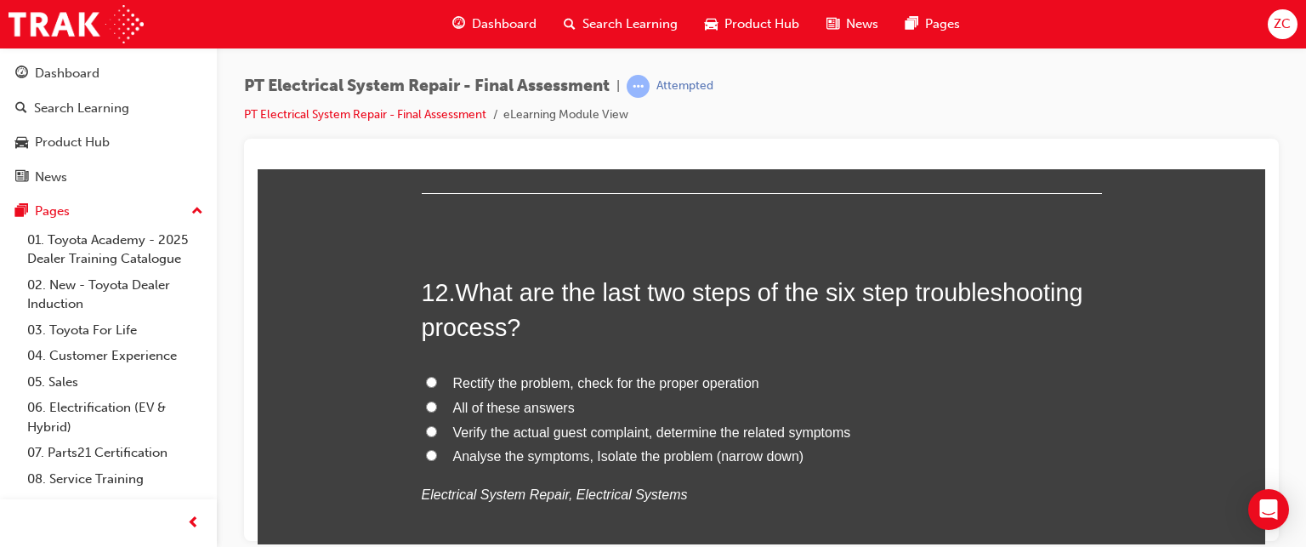
click at [497, 403] on span "All of these answers" at bounding box center [514, 407] width 122 height 14
click at [437, 403] on input "All of these answers" at bounding box center [431, 405] width 11 height 11
radio input "true"
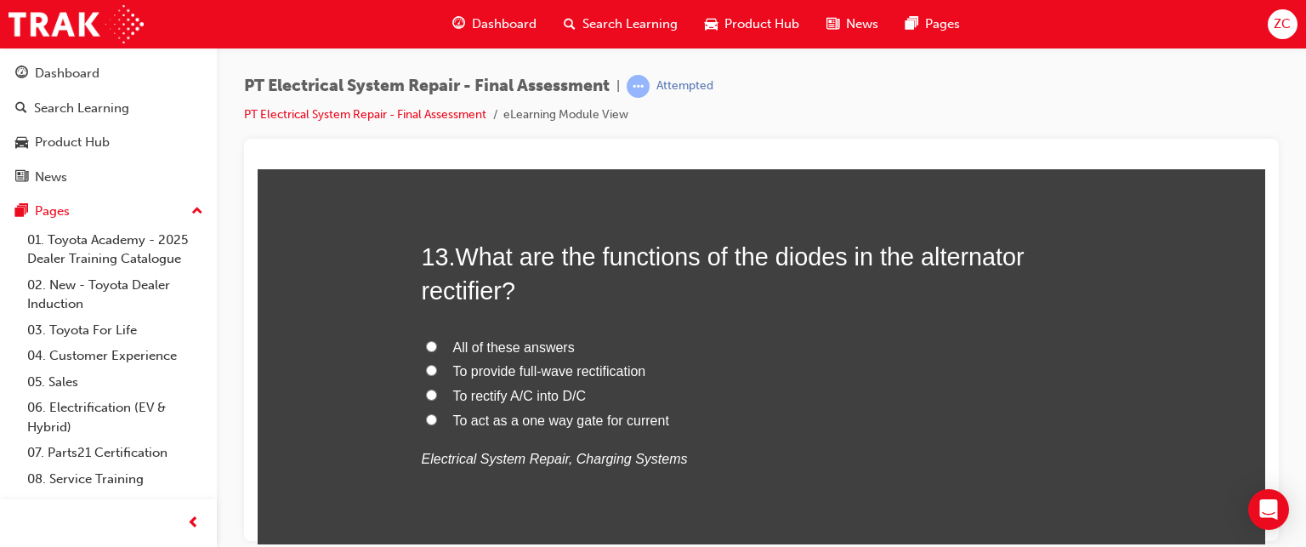
scroll to position [4794, 0]
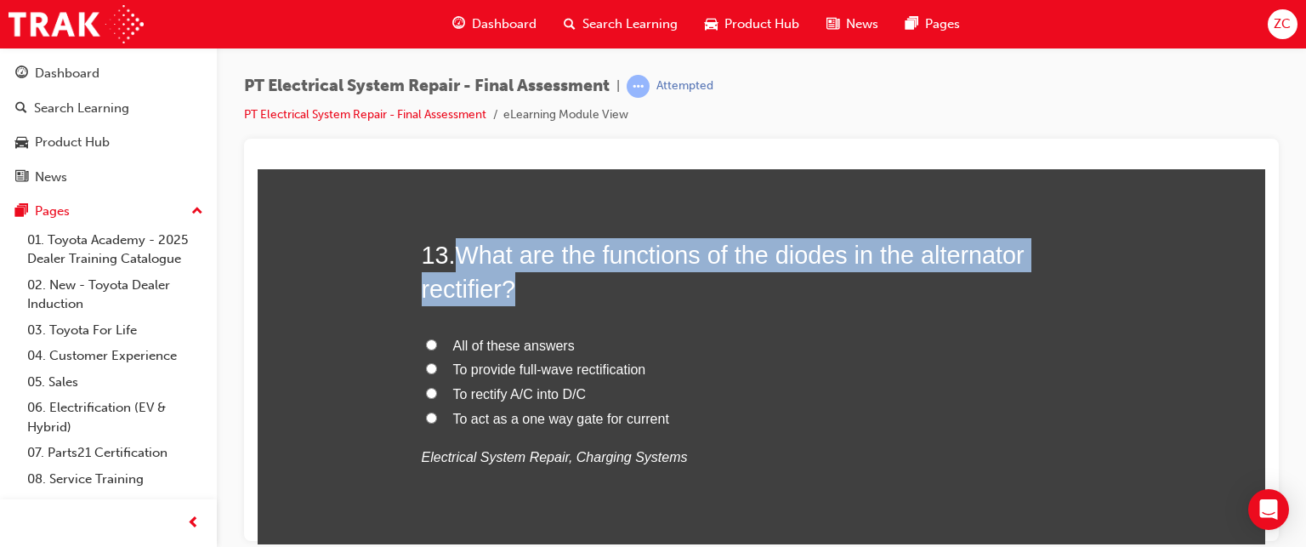
drag, startPoint x: 450, startPoint y: 248, endPoint x: 520, endPoint y: 293, distance: 83.7
click at [520, 293] on h2 "13 . What are the functions of the diodes in the alternator rectifier?" at bounding box center [762, 271] width 680 height 69
copy h2 "What are the functions of the diodes in the alternator rectifier?"
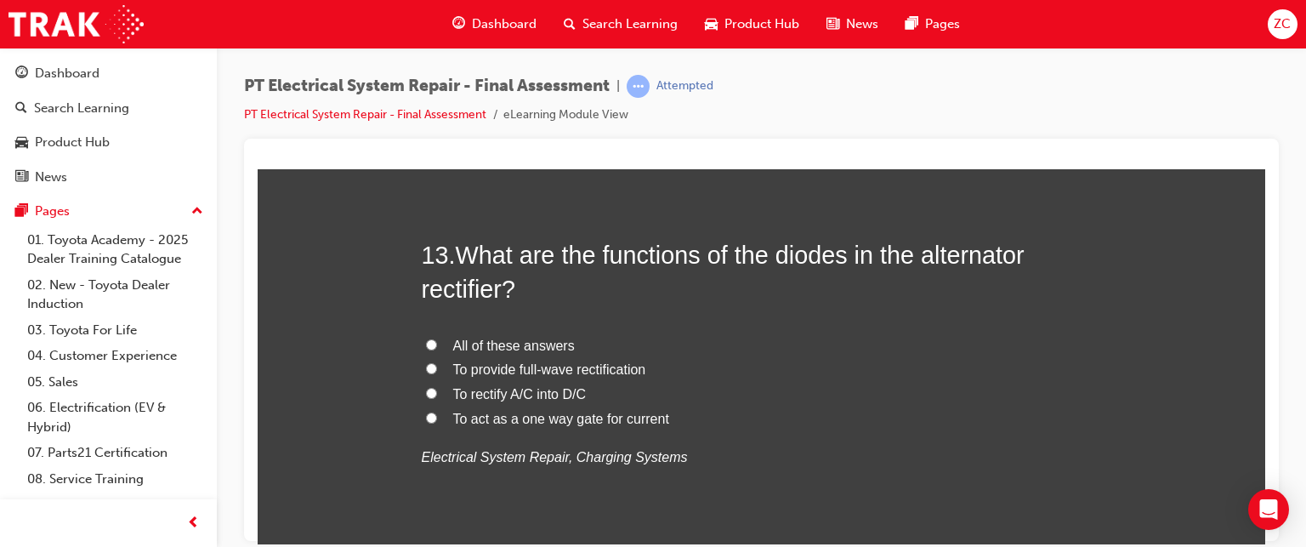
click at [490, 394] on span "To rectify A/C into D/C" at bounding box center [519, 393] width 133 height 14
click at [437, 394] on input "To rectify A/C into D/C" at bounding box center [431, 392] width 11 height 11
radio input "true"
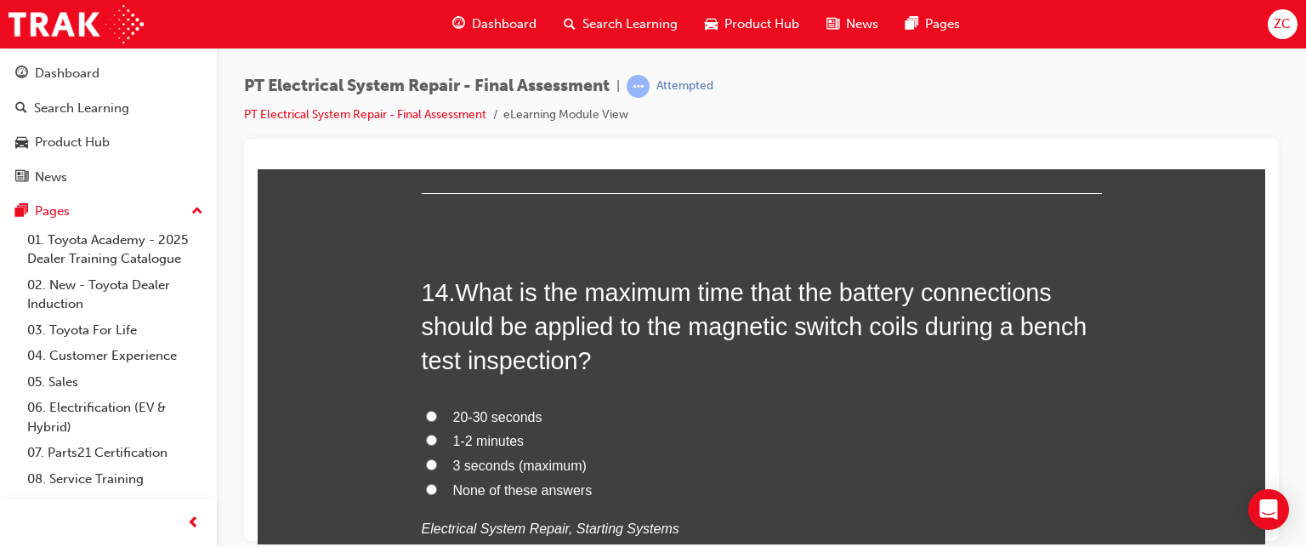
scroll to position [5161, 0]
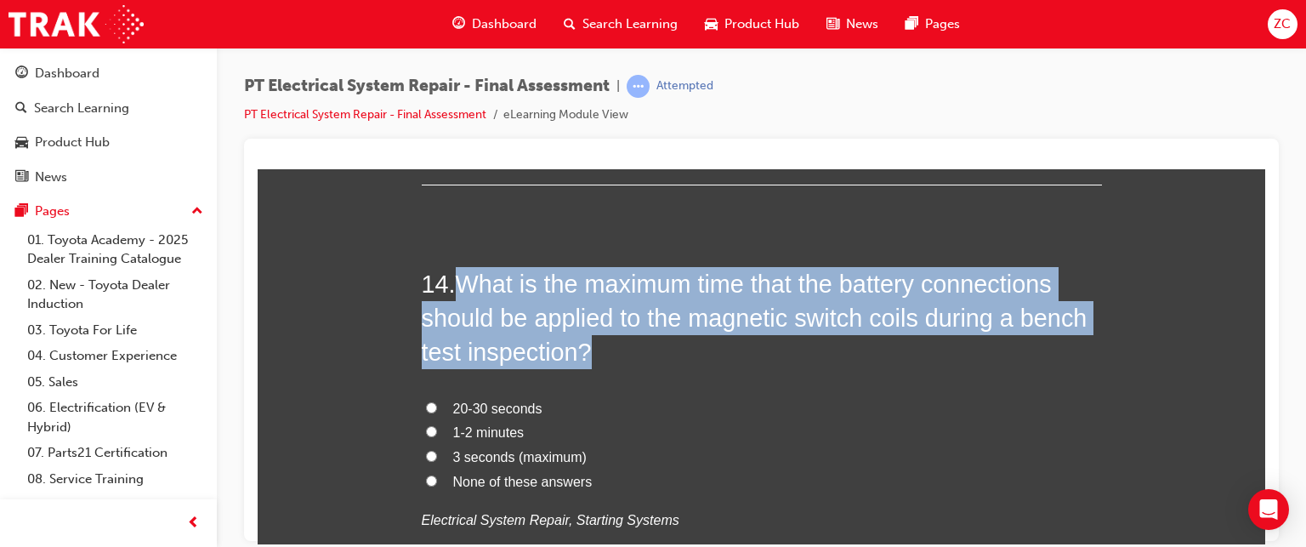
drag, startPoint x: 463, startPoint y: 276, endPoint x: 639, endPoint y: 365, distance: 197.0
click at [639, 365] on div "14 . What is the maximum time that the battery connections should be applied to…" at bounding box center [762, 440] width 680 height 349
copy span "What is the maximum time that the battery connections should be applied to the …"
click at [722, 355] on h2 "14 . What is the maximum time that the battery connections should be applied to…" at bounding box center [762, 317] width 680 height 103
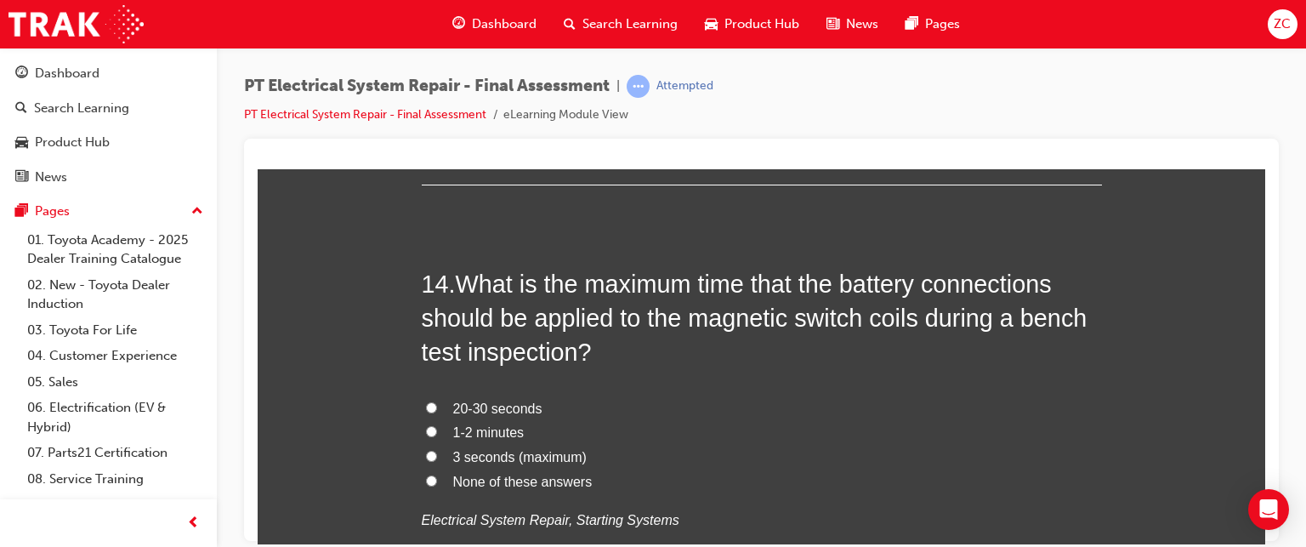
click at [497, 409] on span "20-30 seconds" at bounding box center [497, 407] width 89 height 14
click at [437, 409] on input "20-30 seconds" at bounding box center [431, 406] width 11 height 11
radio input "true"
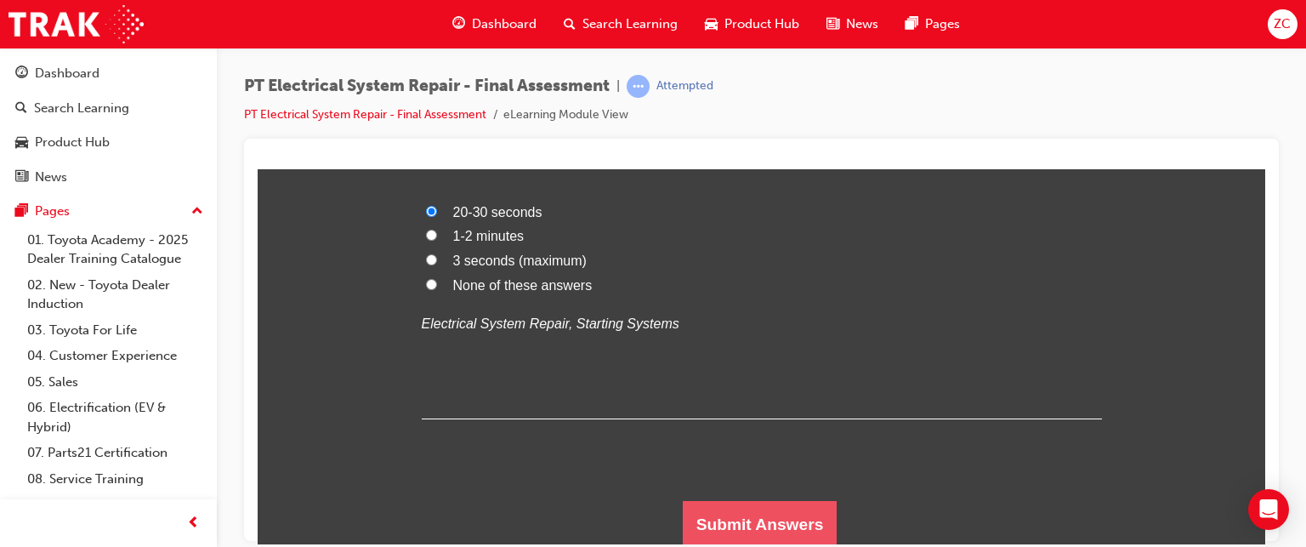
click at [732, 531] on button "Submit Answers" at bounding box center [760, 524] width 155 height 48
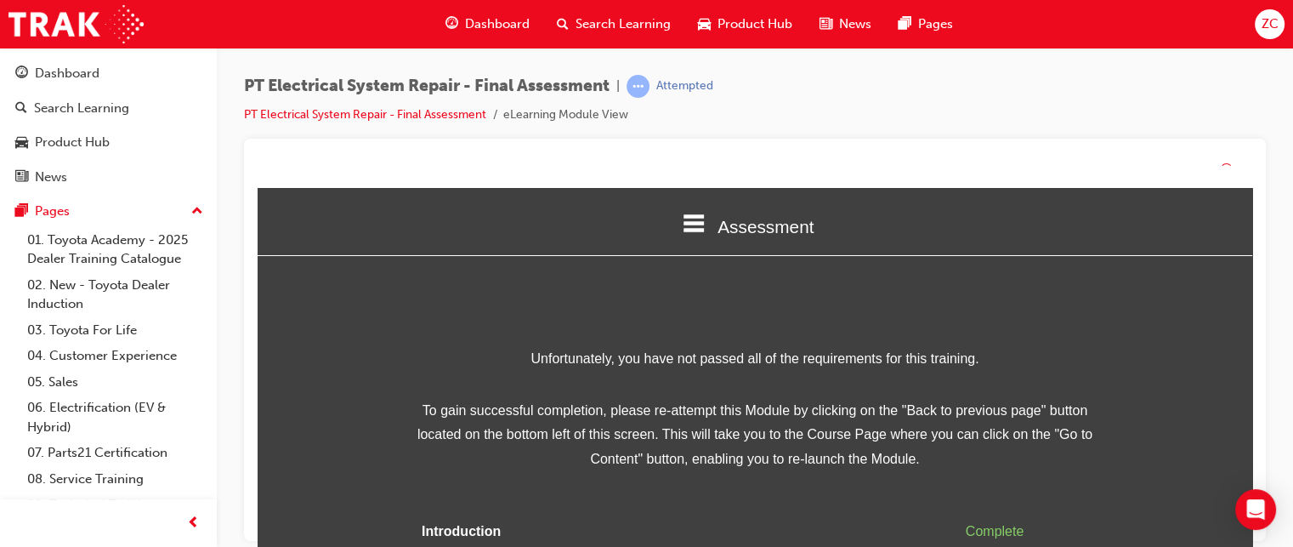
scroll to position [90, 0]
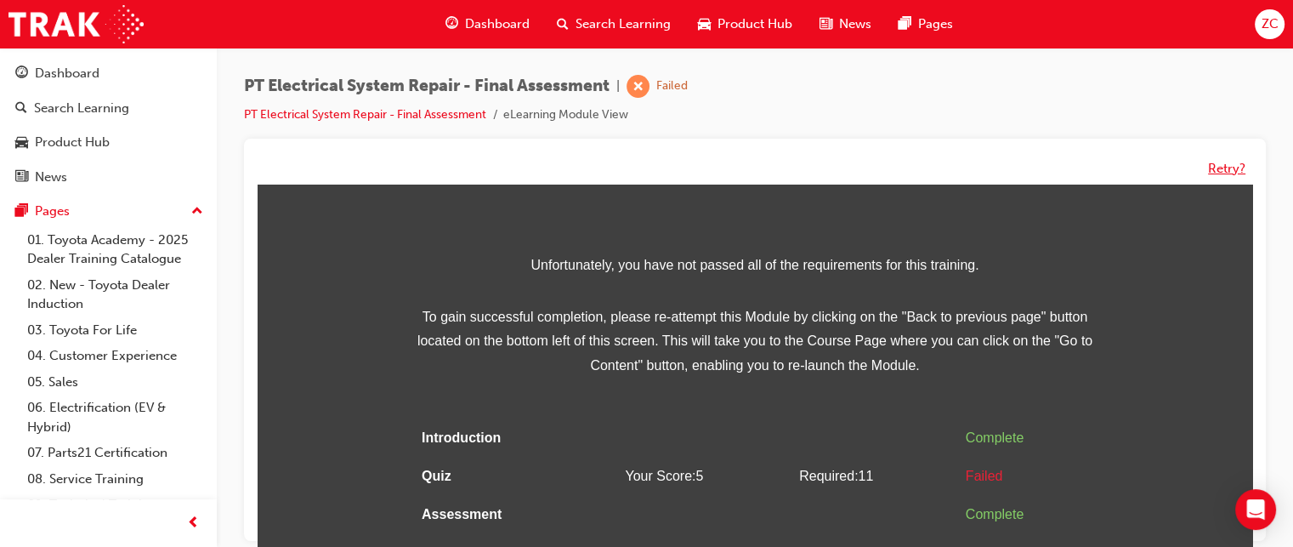
click at [1211, 173] on button "Retry?" at bounding box center [1226, 169] width 37 height 20
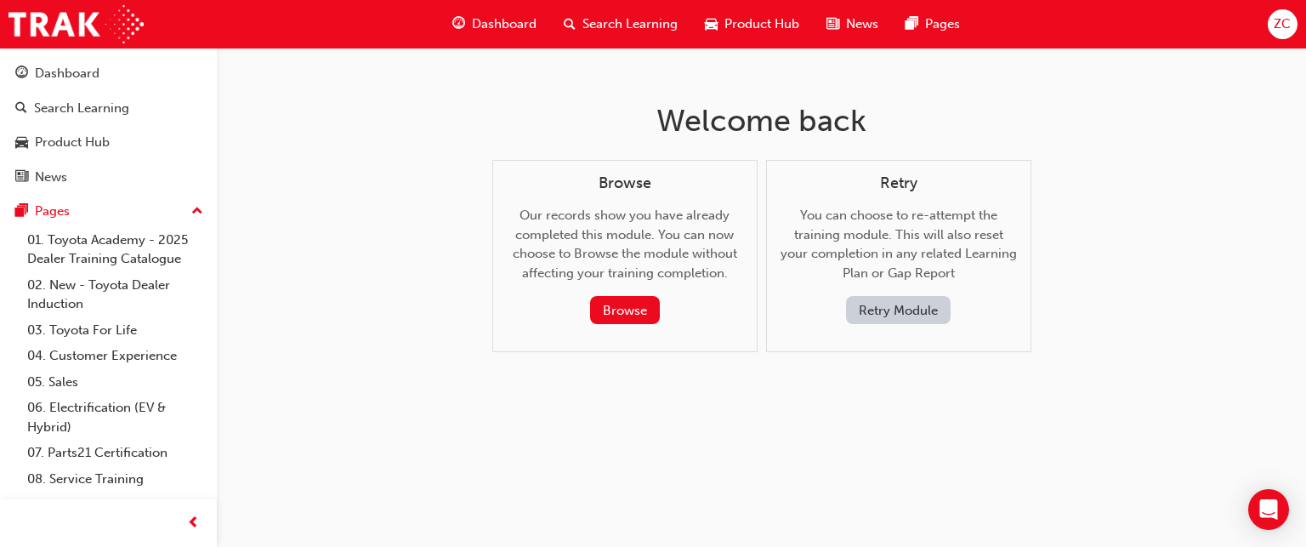
click at [924, 314] on button "Retry Module" at bounding box center [898, 310] width 105 height 28
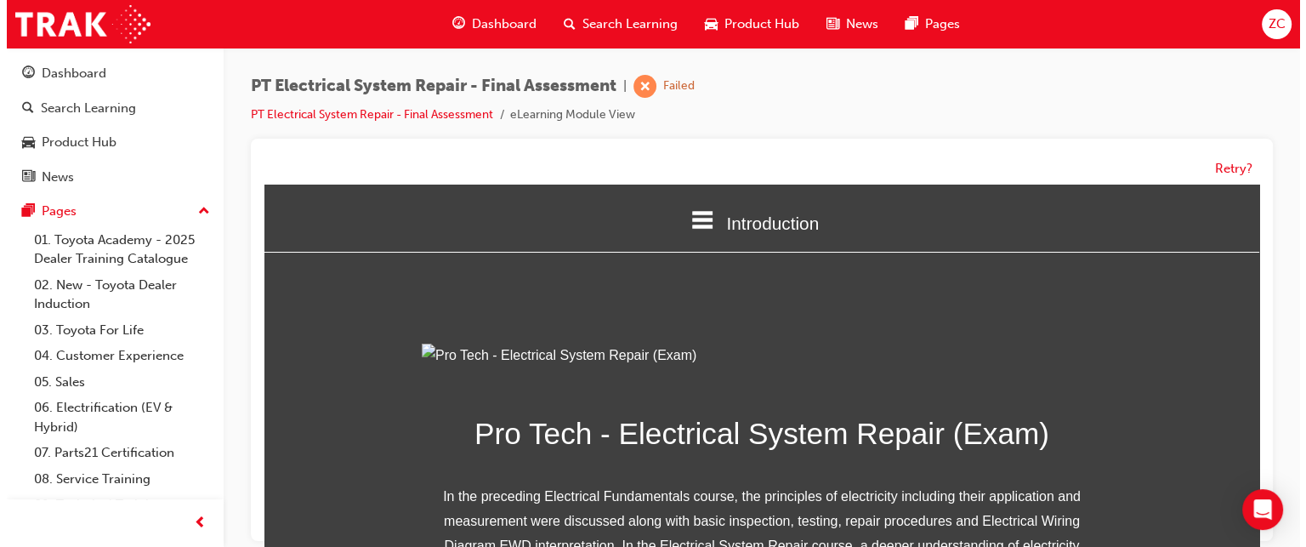
scroll to position [337, 0]
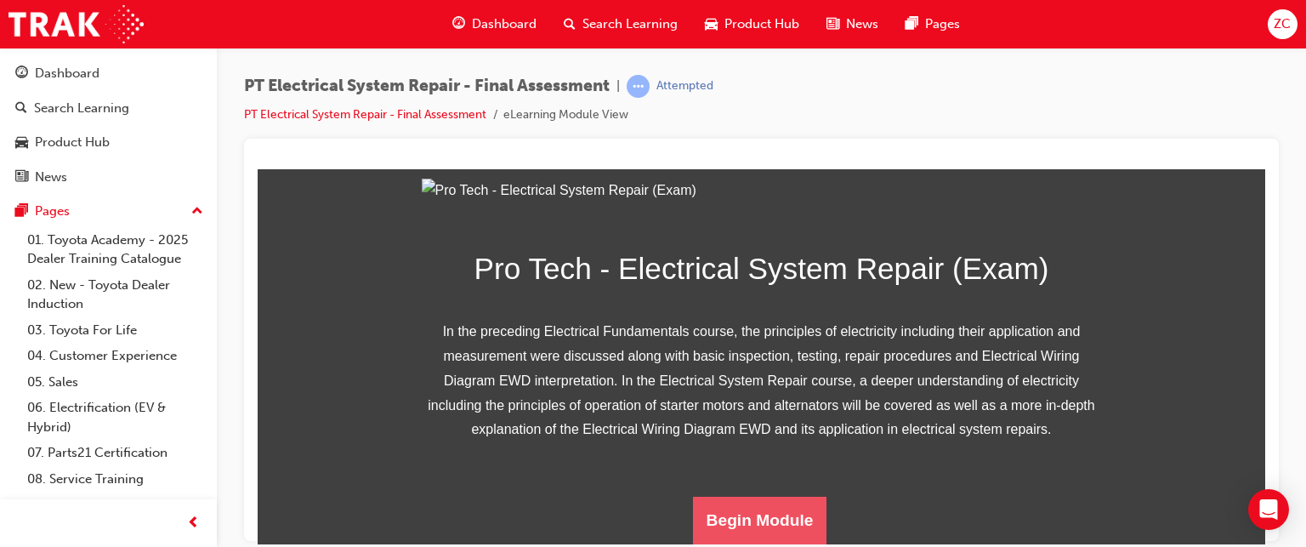
click at [745, 524] on button "Begin Module" at bounding box center [760, 520] width 134 height 48
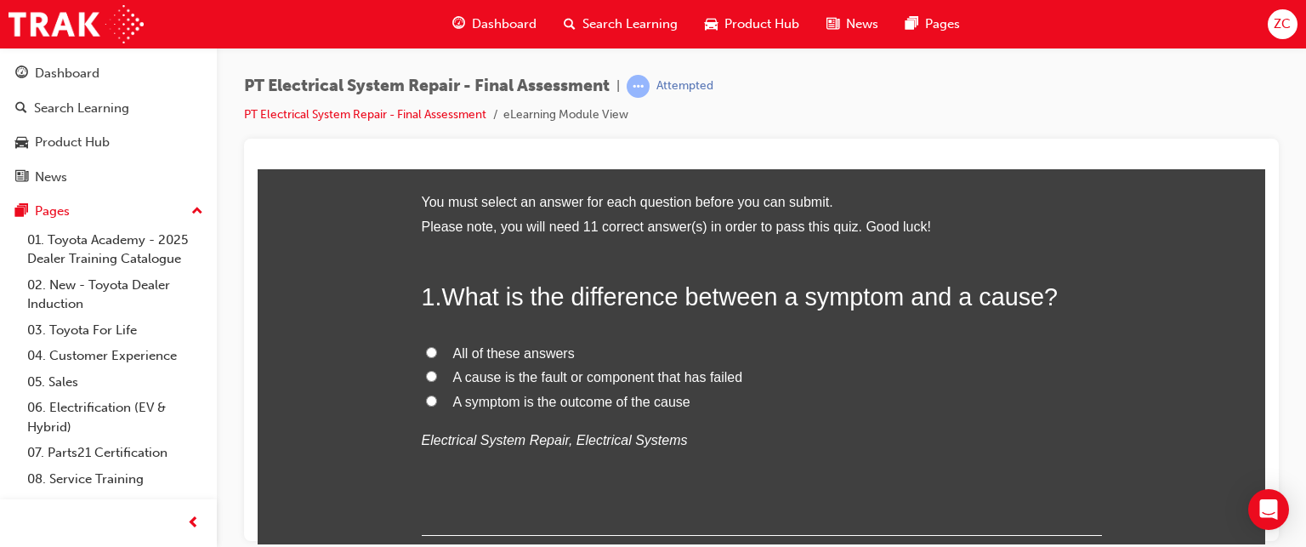
scroll to position [71, 0]
click at [480, 351] on span "All of these answers" at bounding box center [514, 351] width 122 height 14
click at [437, 351] on input "All of these answers" at bounding box center [431, 349] width 11 height 11
radio input "true"
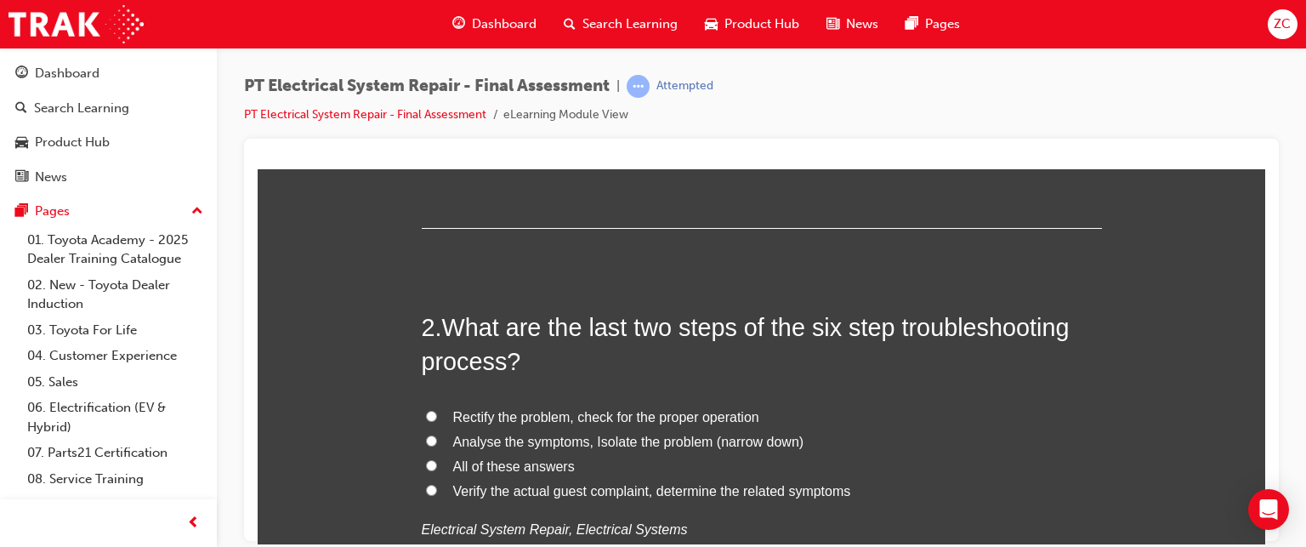
scroll to position [378, 0]
click at [692, 441] on span "Analyse the symptoms, Isolate the problem (narrow down)" at bounding box center [628, 440] width 351 height 14
click at [437, 441] on input "Analyse the symptoms, Isolate the problem (narrow down)" at bounding box center [431, 439] width 11 height 11
radio input "true"
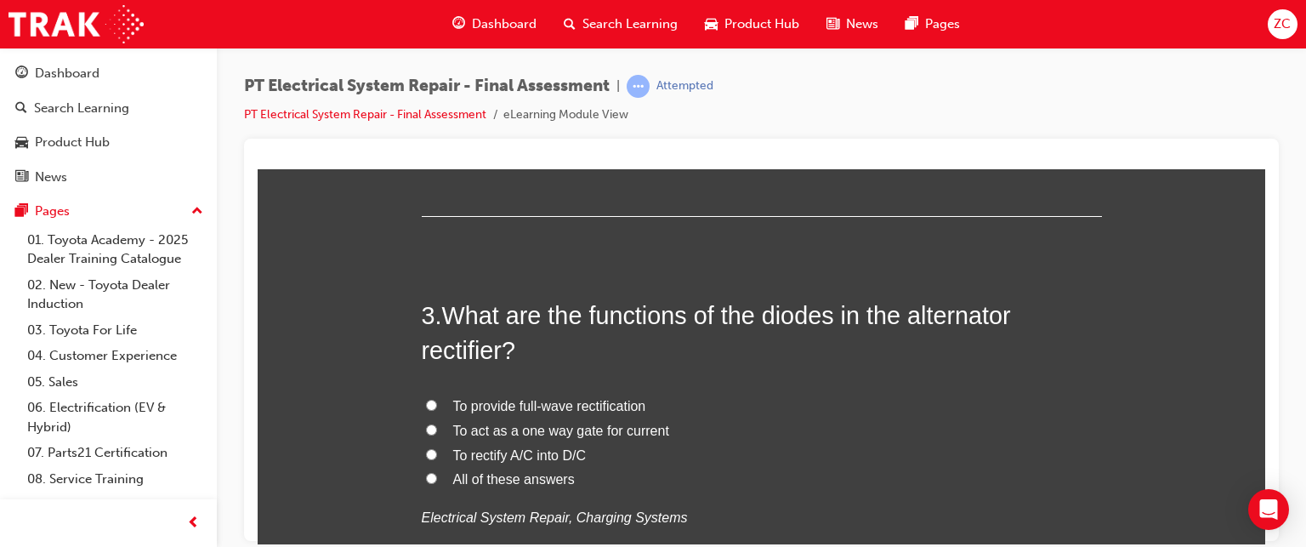
scroll to position [857, 0]
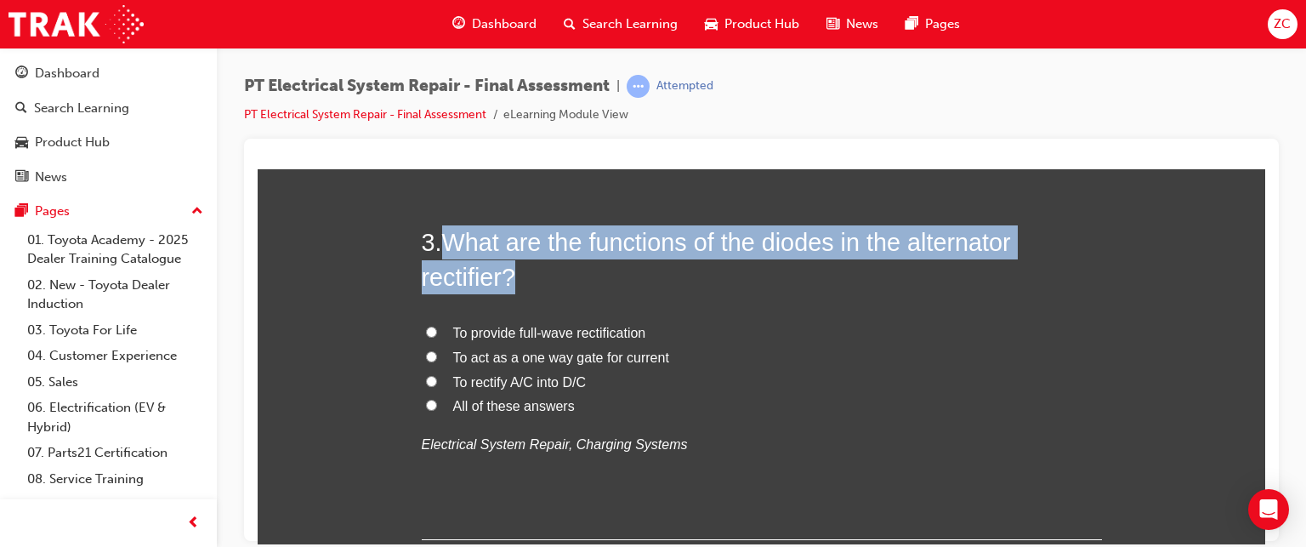
drag, startPoint x: 435, startPoint y: 235, endPoint x: 514, endPoint y: 272, distance: 86.7
click at [514, 272] on h2 "3 . What are the functions of the diodes in the alternator rectifier?" at bounding box center [762, 258] width 680 height 69
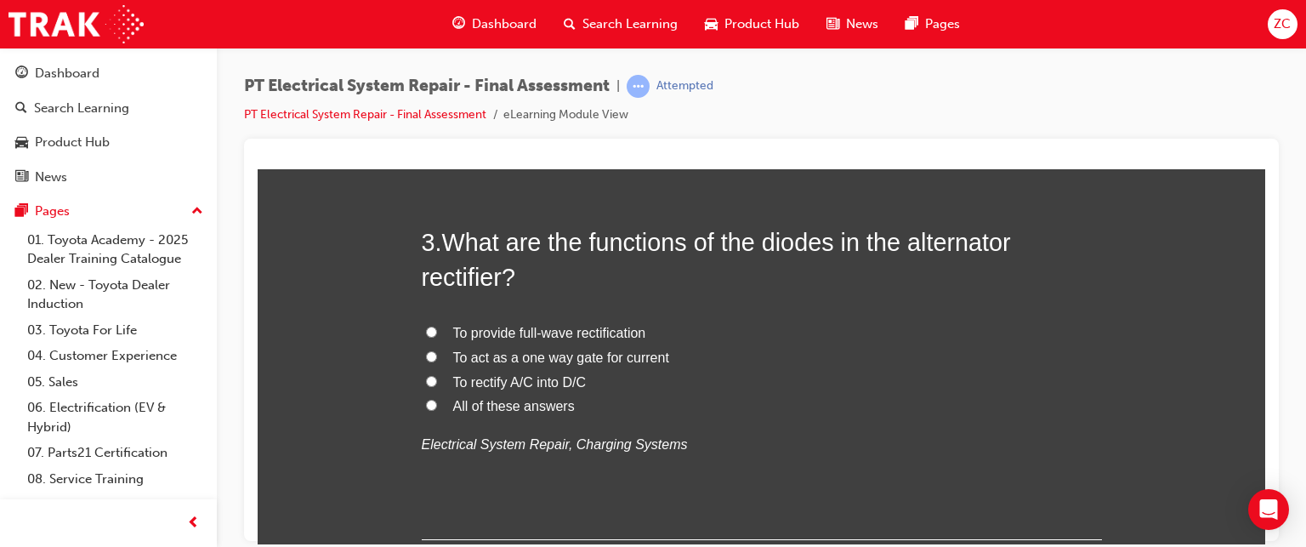
click at [486, 378] on span "To rectify A/C into D/C" at bounding box center [519, 381] width 133 height 14
click at [437, 378] on input "To rectify A/C into D/C" at bounding box center [431, 380] width 11 height 11
radio input "true"
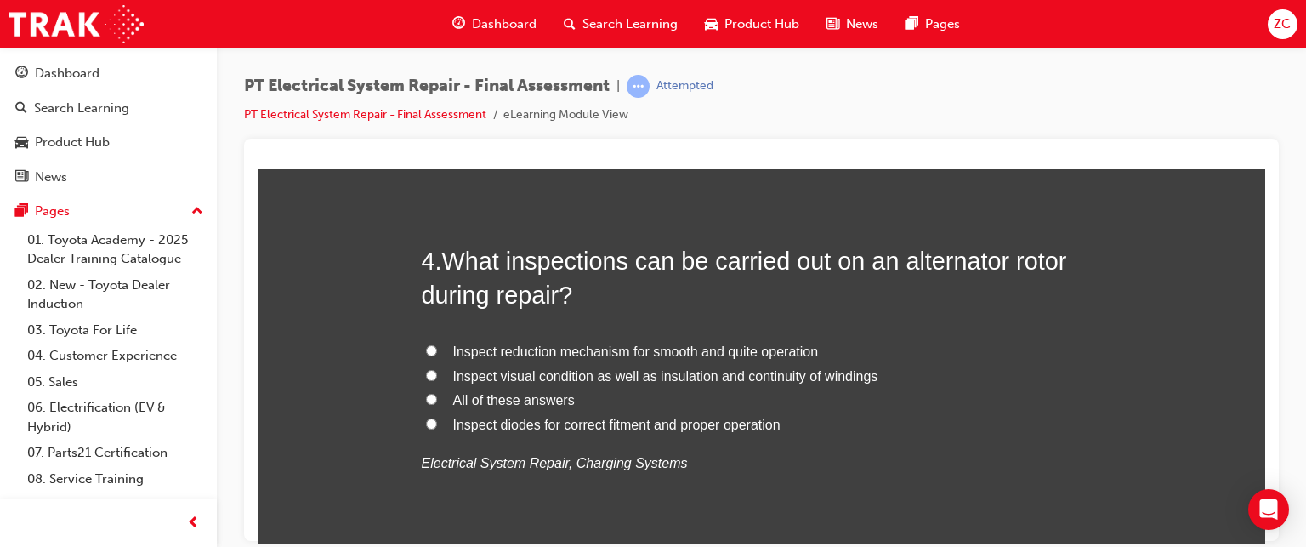
scroll to position [1235, 0]
click at [571, 344] on span "Inspect reduction mechanism for smooth and quite operation" at bounding box center [636, 351] width 366 height 14
click at [437, 344] on input "Inspect reduction mechanism for smooth and quite operation" at bounding box center [431, 349] width 11 height 11
radio input "true"
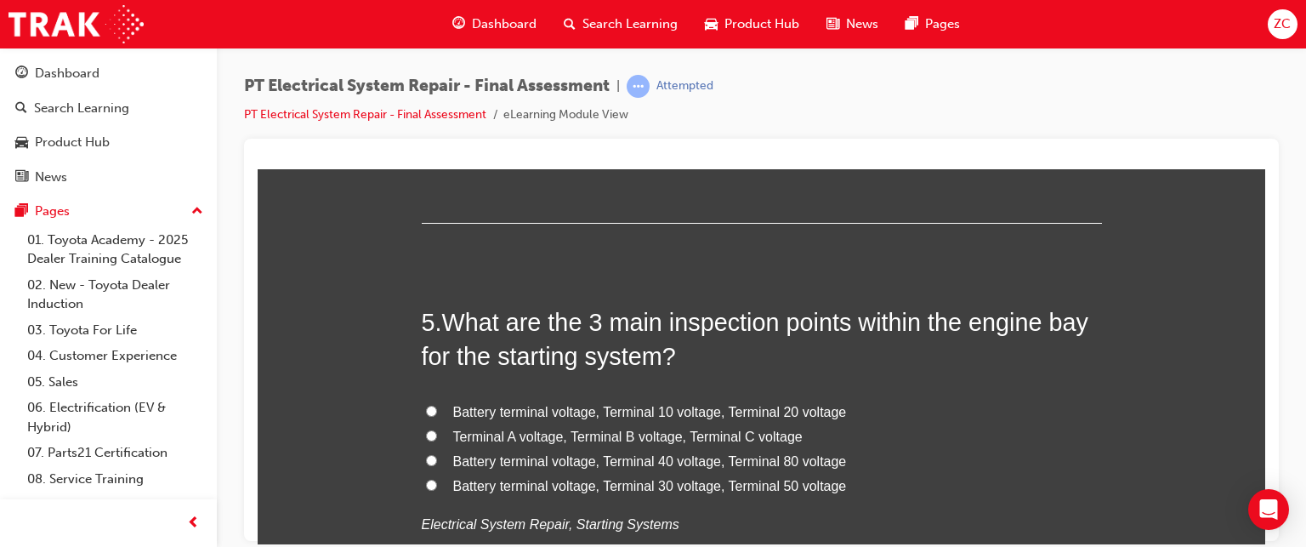
scroll to position [1571, 0]
click at [649, 414] on span "Battery terminal voltage, Terminal 10 voltage, Terminal 20 voltage" at bounding box center [650, 410] width 394 height 14
click at [437, 414] on input "Battery terminal voltage, Terminal 10 voltage, Terminal 20 voltage" at bounding box center [431, 409] width 11 height 11
radio input "true"
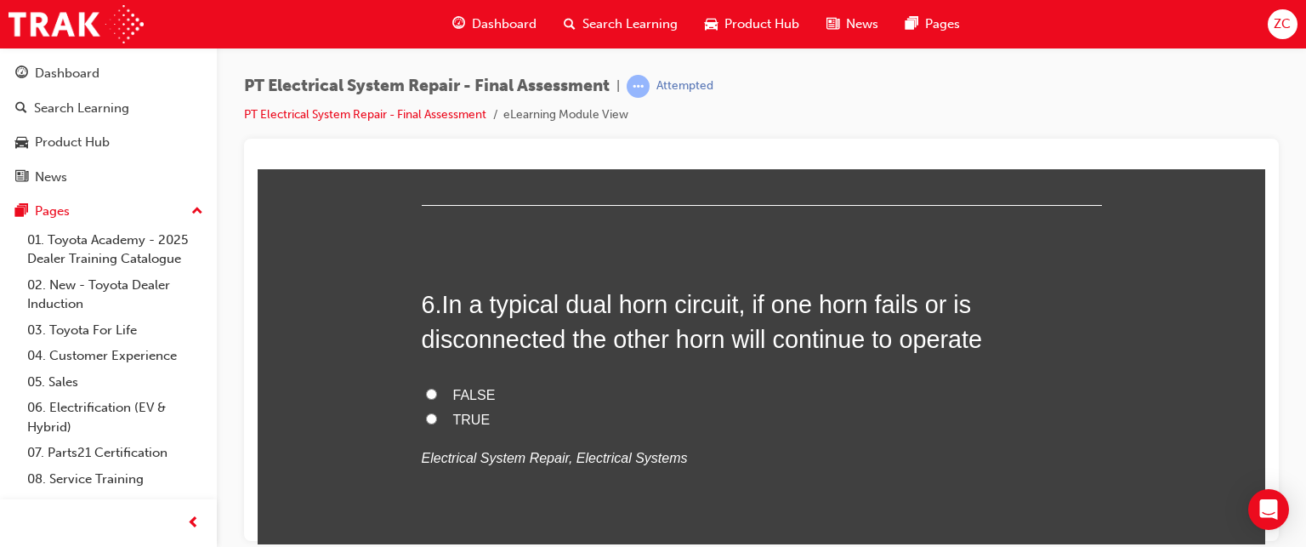
scroll to position [1982, 0]
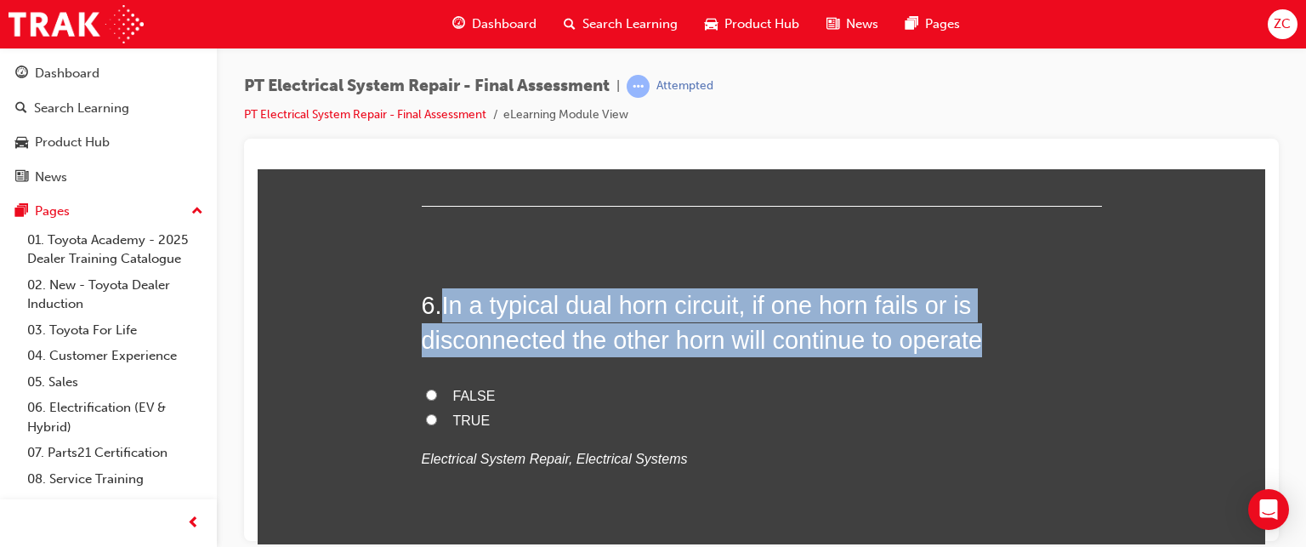
drag, startPoint x: 434, startPoint y: 295, endPoint x: 1029, endPoint y: 327, distance: 596.1
click at [1029, 327] on h2 "6 . In a typical dual horn circuit, if one horn fails or is disconnected the ot…" at bounding box center [762, 321] width 680 height 69
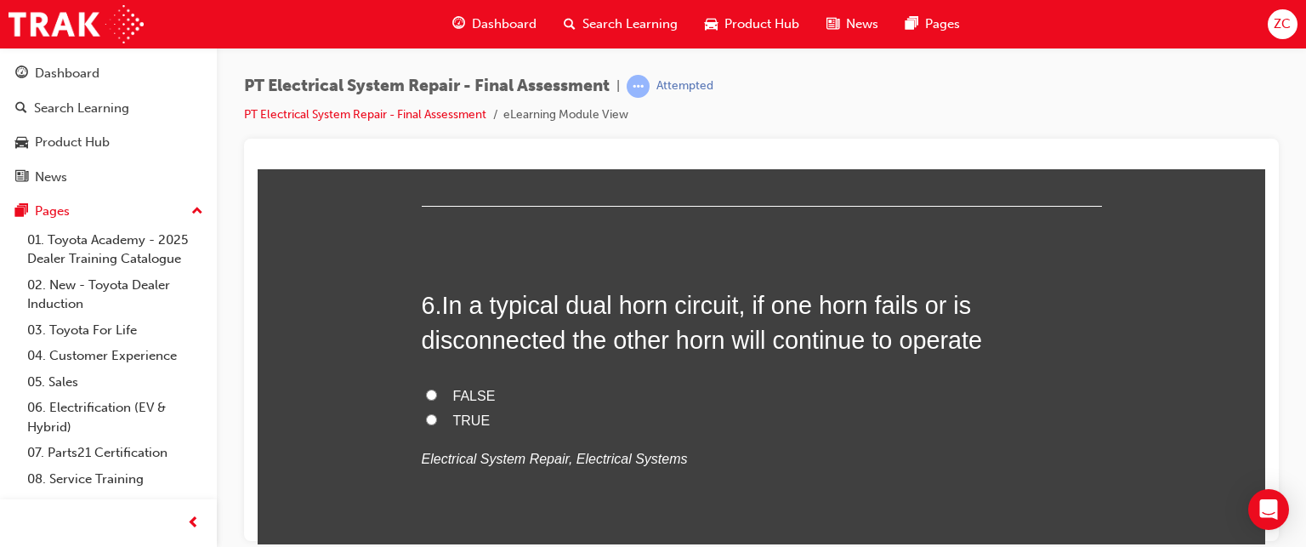
click at [860, 393] on label "FALSE" at bounding box center [762, 395] width 680 height 25
click at [437, 393] on input "FALSE" at bounding box center [431, 394] width 11 height 11
radio input "true"
click at [458, 412] on span "TRUE" at bounding box center [471, 419] width 37 height 14
click at [437, 413] on input "TRUE" at bounding box center [431, 418] width 11 height 11
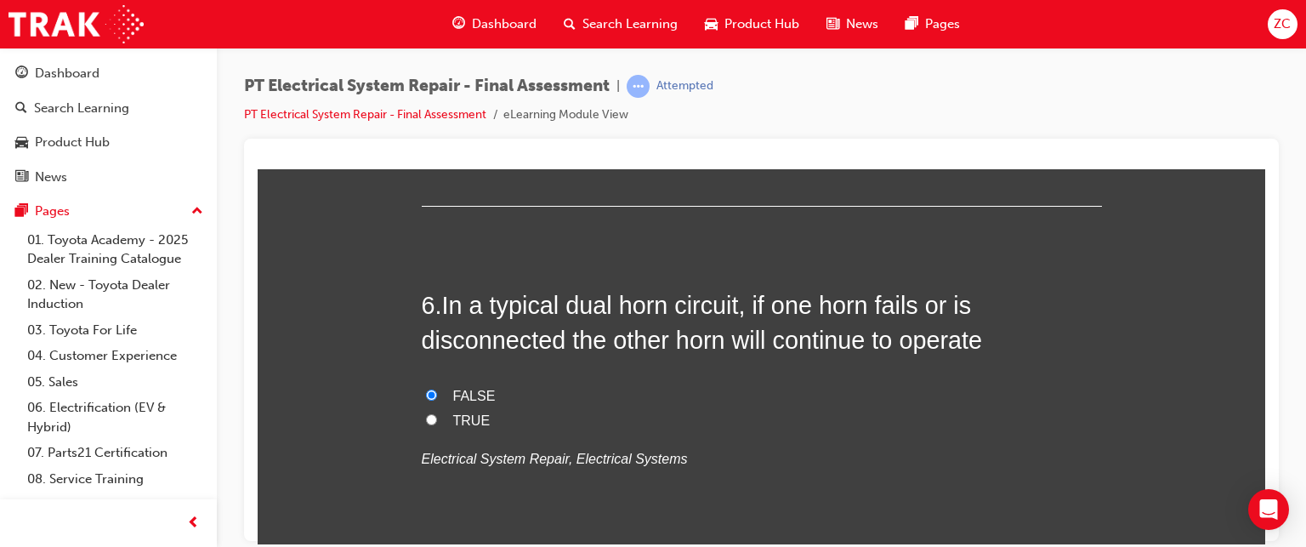
radio input "true"
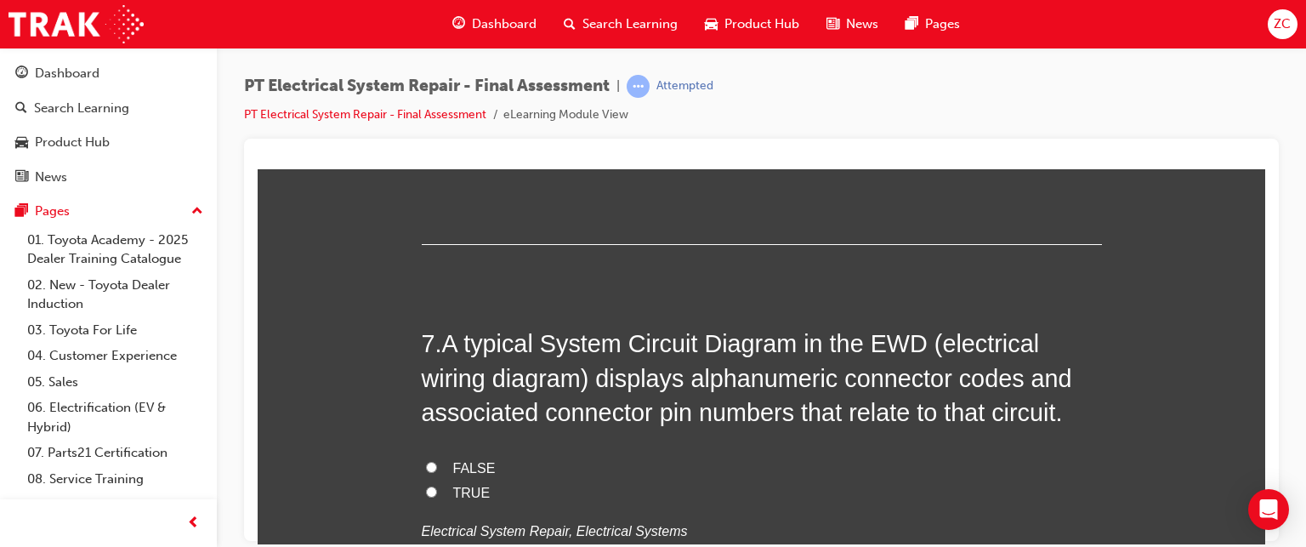
scroll to position [2292, 0]
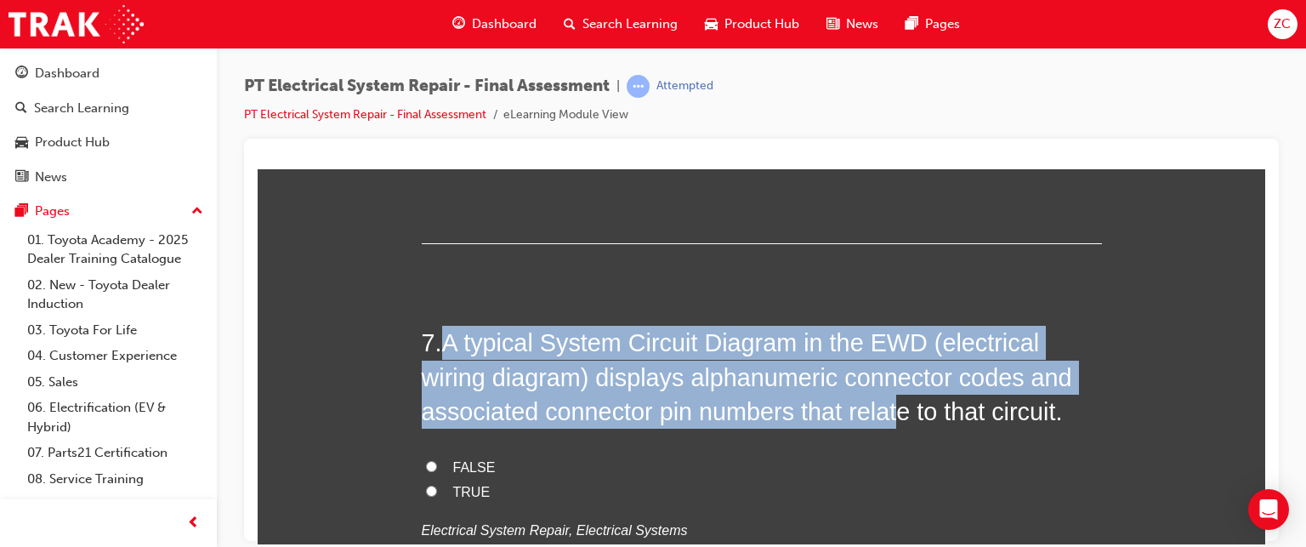
drag, startPoint x: 439, startPoint y: 341, endPoint x: 915, endPoint y: 409, distance: 481.0
click at [915, 409] on span "A typical System Circuit Diagram in the EWD (electrical wiring diagram) display…" at bounding box center [747, 376] width 650 height 96
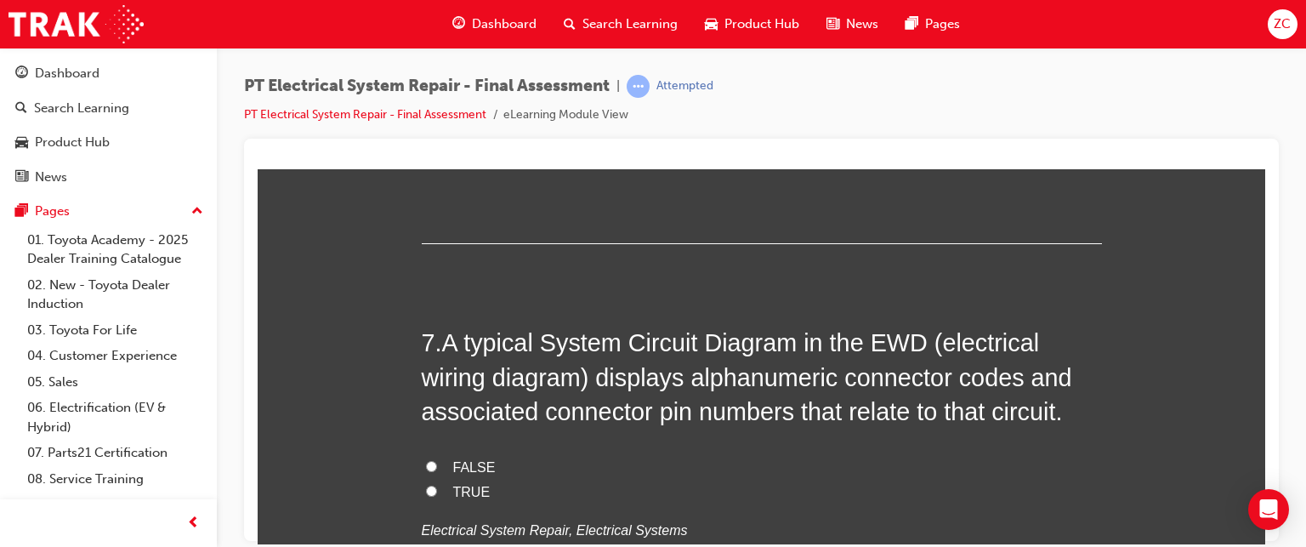
click at [435, 338] on h2 "7 . A typical System Circuit Diagram in the EWD (electrical wiring diagram) dis…" at bounding box center [762, 376] width 680 height 103
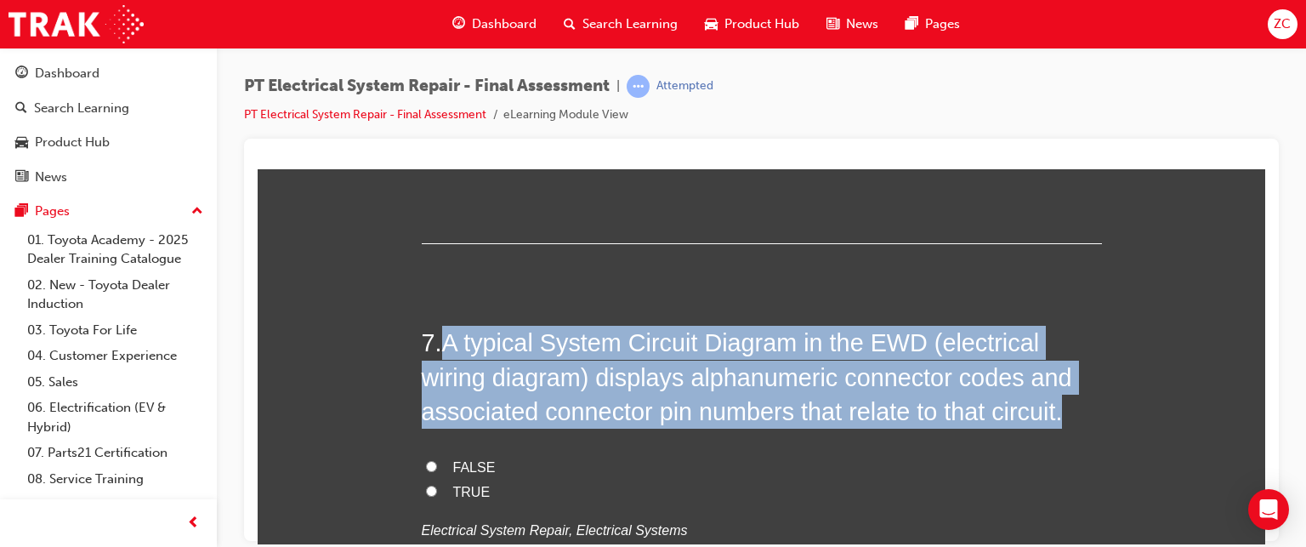
drag, startPoint x: 435, startPoint y: 338, endPoint x: 1071, endPoint y: 417, distance: 641.8
click at [1071, 417] on h2 "7 . A typical System Circuit Diagram in the EWD (electrical wiring diagram) dis…" at bounding box center [762, 376] width 680 height 103
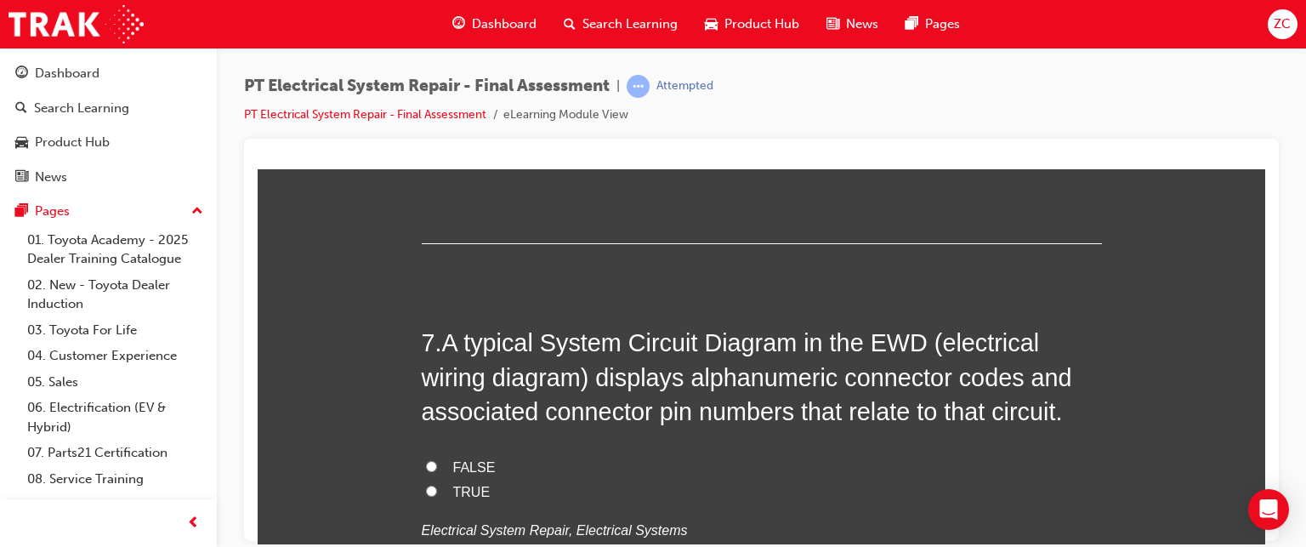
click at [442, 492] on label "TRUE" at bounding box center [762, 492] width 680 height 25
click at [437, 492] on input "TRUE" at bounding box center [431, 490] width 11 height 11
radio input "true"
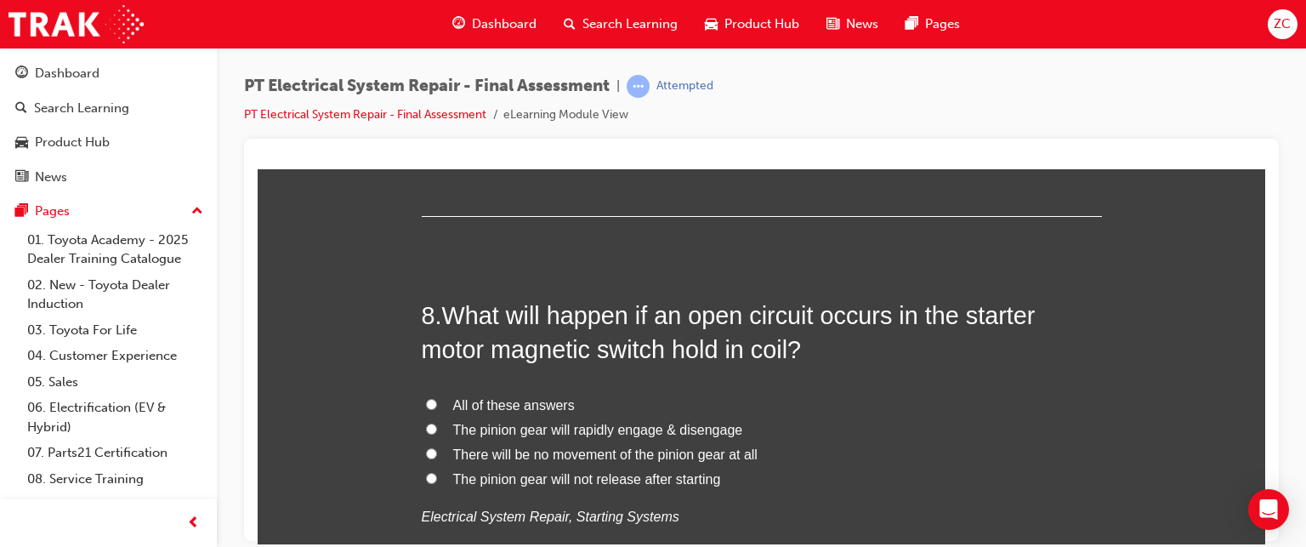
scroll to position [2702, 0]
click at [520, 426] on span "The pinion gear will rapidly engage & disengage" at bounding box center [598, 427] width 290 height 14
click at [437, 426] on input "The pinion gear will rapidly engage & disengage" at bounding box center [431, 426] width 11 height 11
radio input "true"
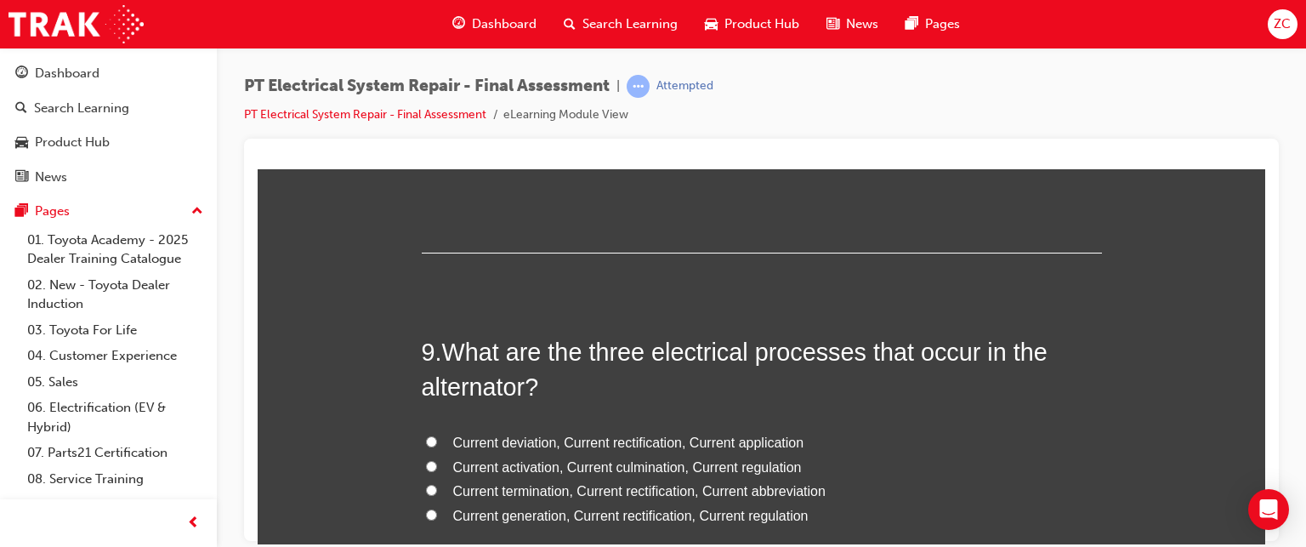
scroll to position [3155, 0]
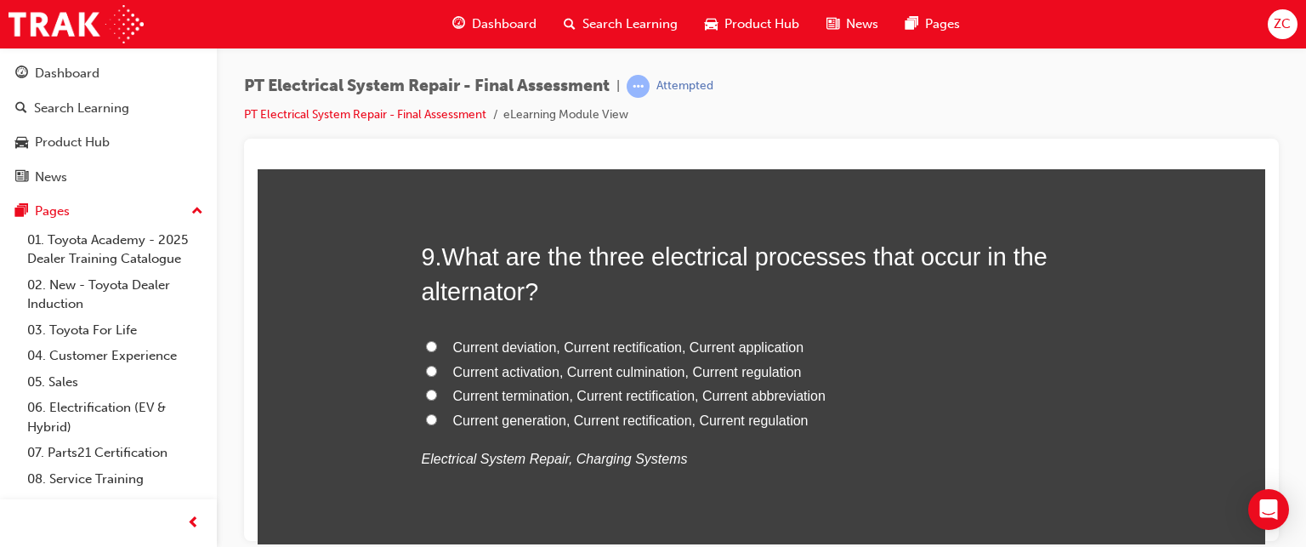
click at [537, 393] on span "Current termination, Current rectification, Current abbreviation" at bounding box center [639, 395] width 372 height 14
click at [437, 393] on input "Current termination, Current rectification, Current abbreviation" at bounding box center [431, 394] width 11 height 11
radio input "true"
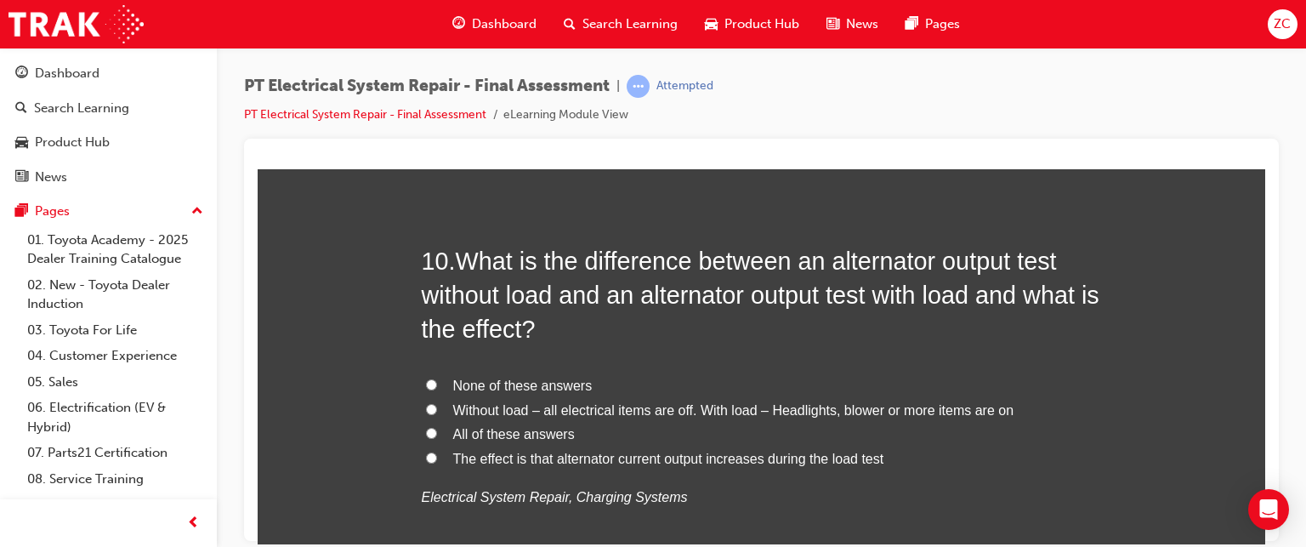
scroll to position [3549, 0]
click at [694, 406] on span "Without load – all electrical items are off. With load – Headlights, blower or …" at bounding box center [733, 407] width 561 height 14
click at [437, 406] on input "Without load – all electrical items are off. With load – Headlights, blower or …" at bounding box center [431, 405] width 11 height 11
radio input "true"
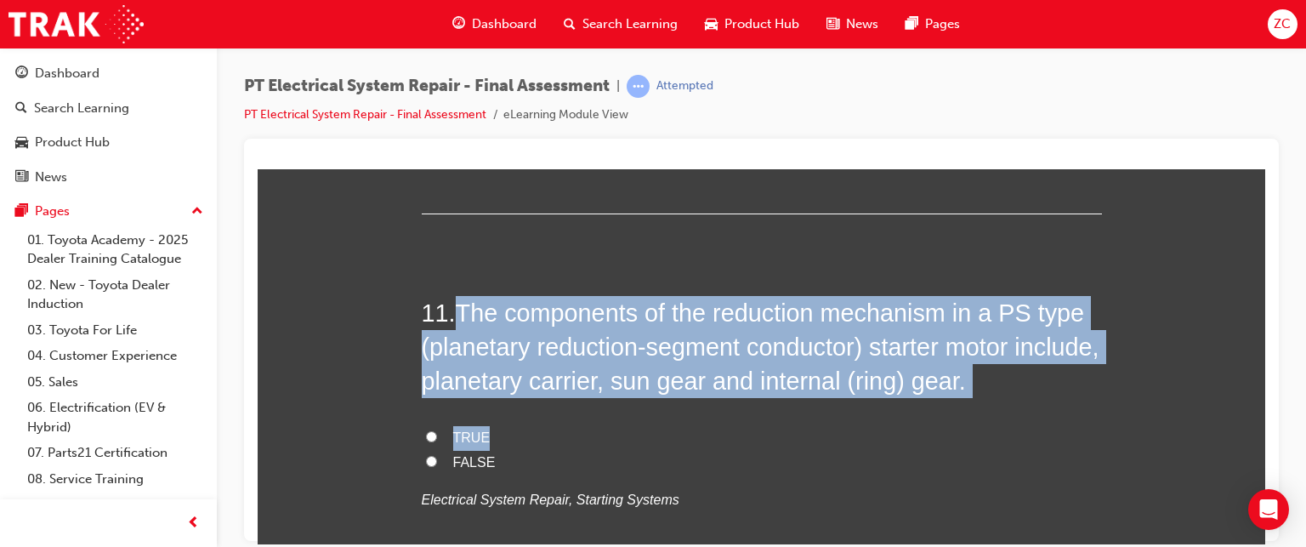
drag, startPoint x: 449, startPoint y: 304, endPoint x: 959, endPoint y: 426, distance: 524.7
click at [959, 426] on div "11 . The components of the reduction mechanism in a PS type (planetary reductio…" at bounding box center [762, 444] width 680 height 299
click at [432, 436] on label "TRUE" at bounding box center [762, 437] width 680 height 25
click at [432, 436] on input "TRUE" at bounding box center [431, 435] width 11 height 11
radio input "true"
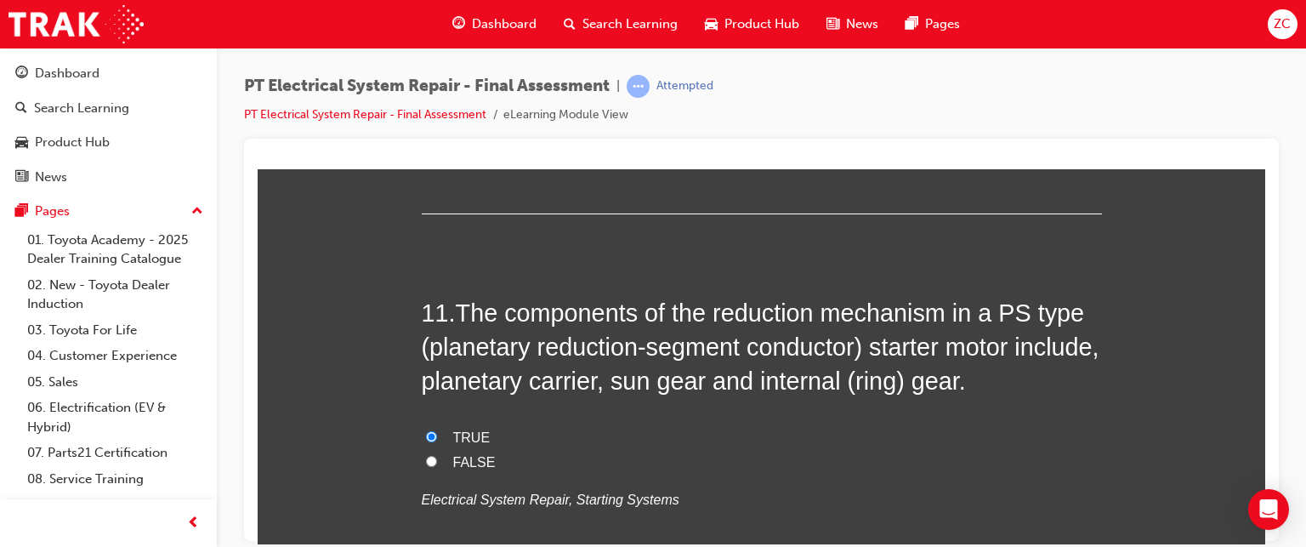
scroll to position [4295, 0]
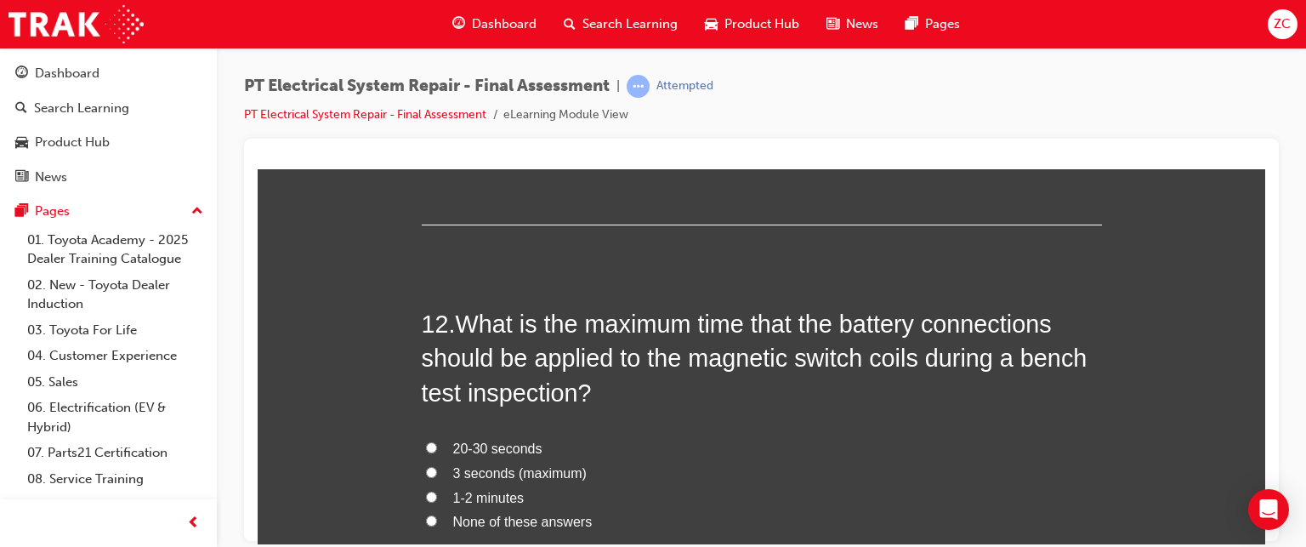
click at [462, 496] on span "1-2 minutes" at bounding box center [488, 497] width 71 height 14
click at [437, 496] on input "1-2 minutes" at bounding box center [431, 496] width 11 height 11
radio input "true"
click at [524, 469] on span "3 seconds (maximum)" at bounding box center [519, 472] width 133 height 14
click at [437, 469] on input "3 seconds (maximum)" at bounding box center [431, 471] width 11 height 11
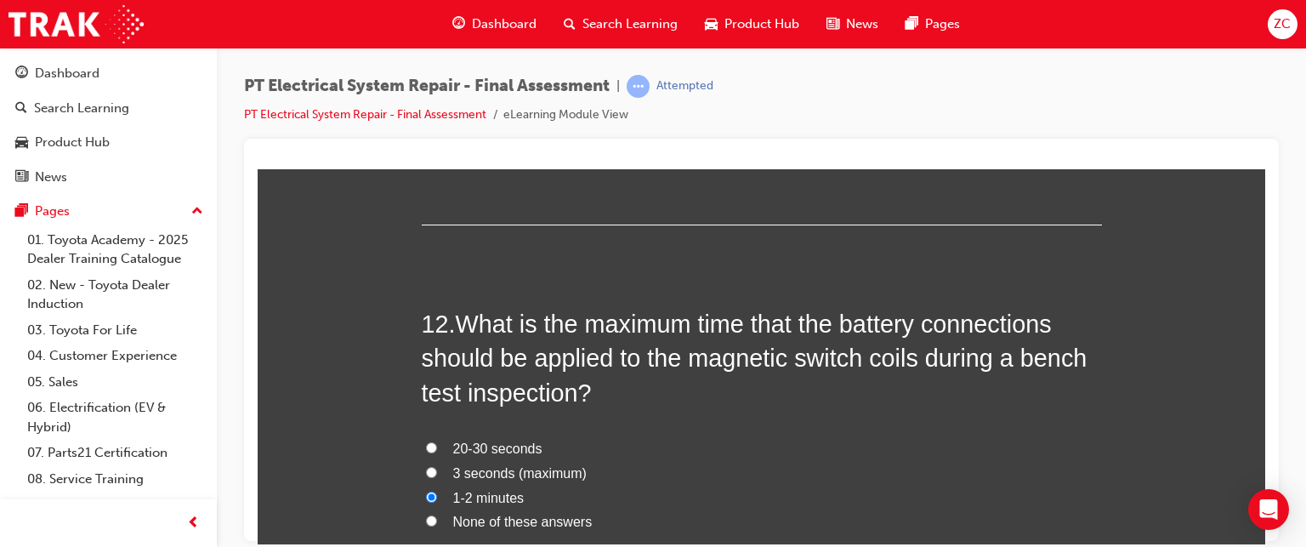
radio input "true"
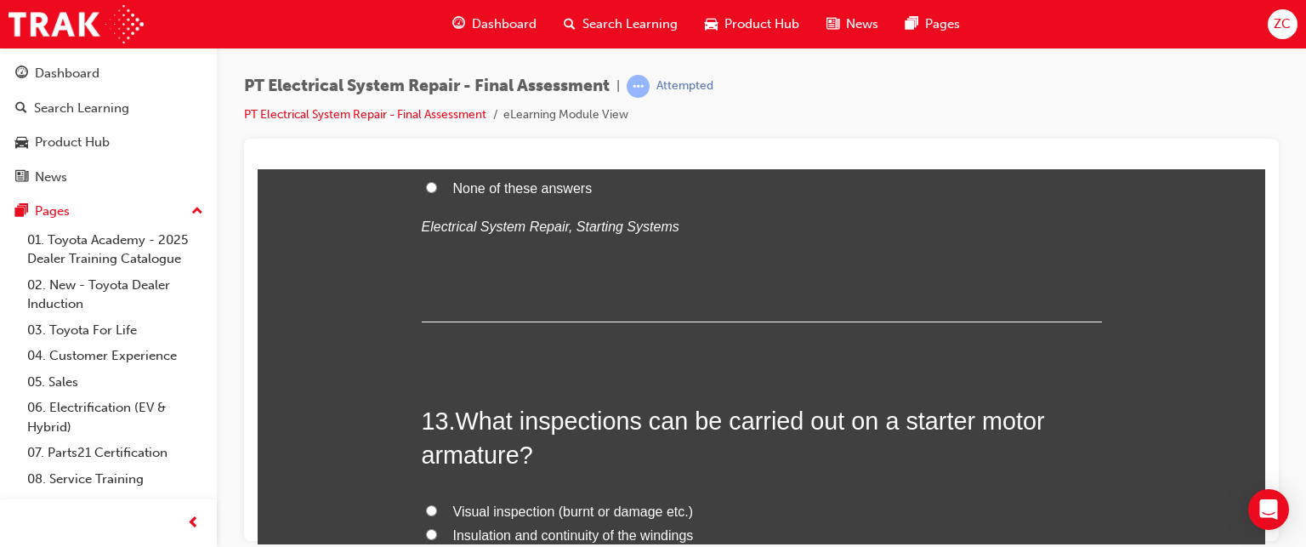
scroll to position [4820, 0]
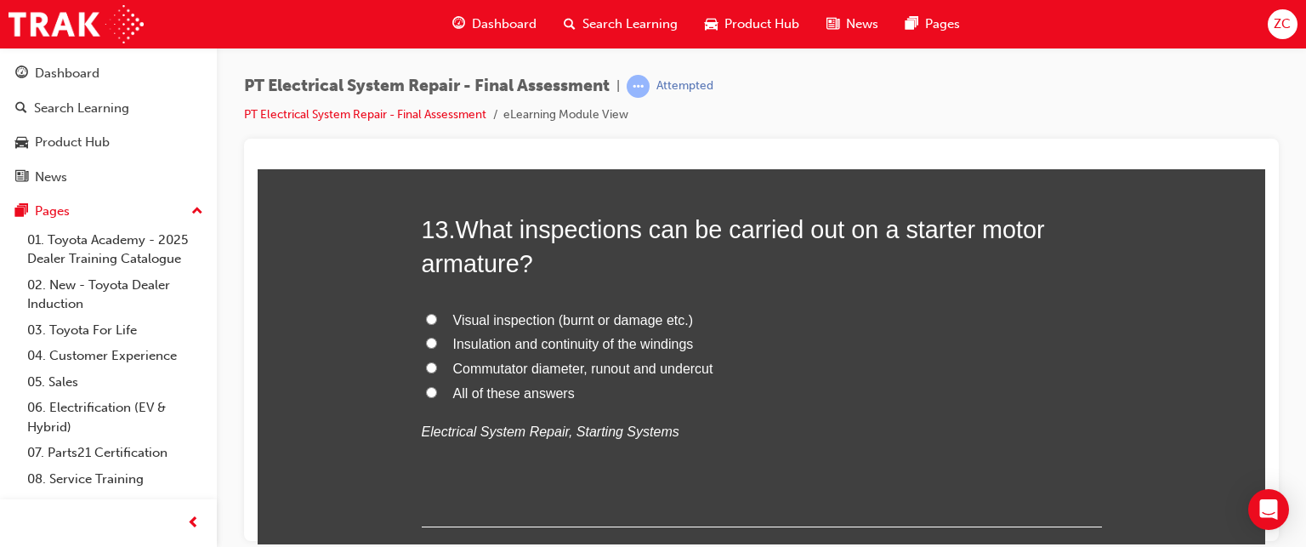
click at [582, 314] on span "Visual inspection (burnt or damage etc.)" at bounding box center [573, 319] width 241 height 14
click at [437, 314] on input "Visual inspection (burnt or damage etc.)" at bounding box center [431, 318] width 11 height 11
radio input "true"
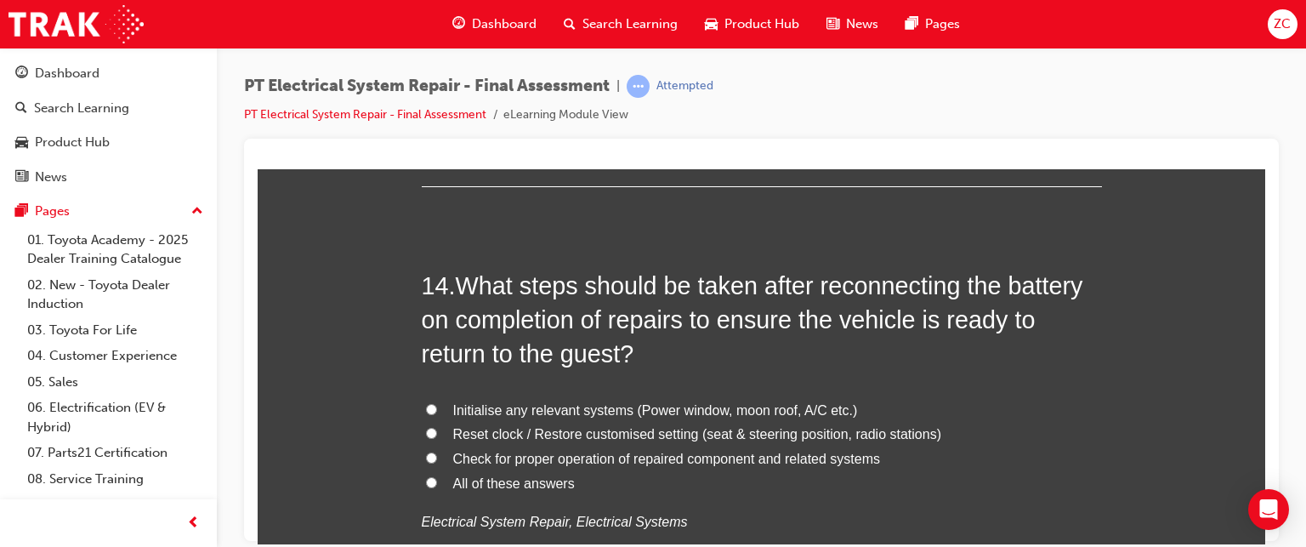
scroll to position [5228, 0]
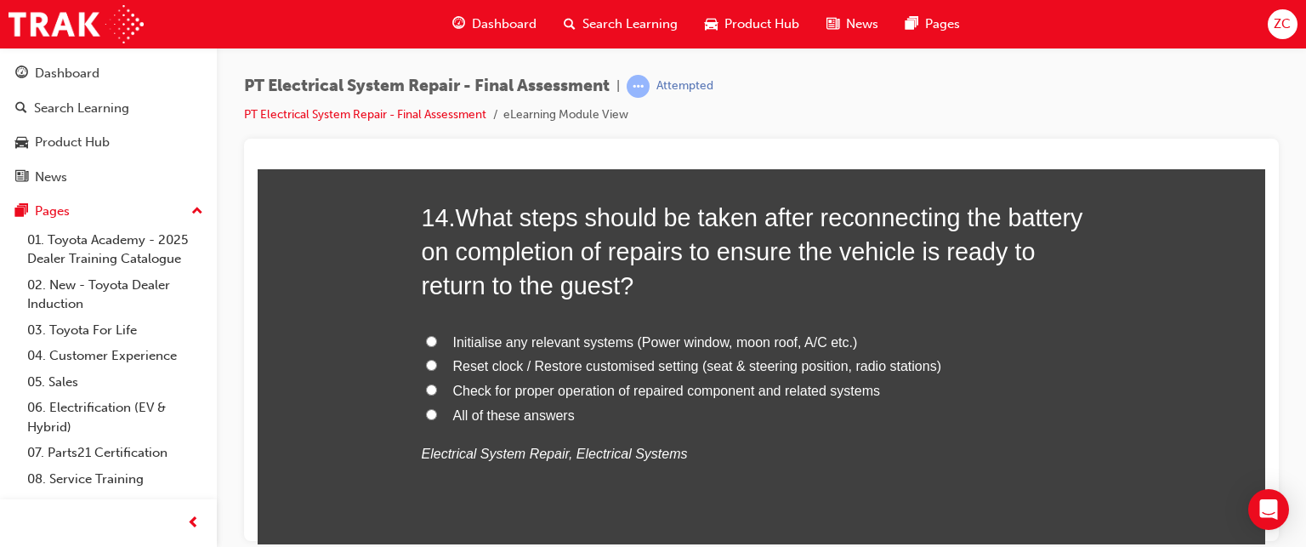
click at [673, 371] on span "Reset clock / Restore customised setting (seat & steering position, radio stati…" at bounding box center [697, 365] width 488 height 14
click at [437, 370] on input "Reset clock / Restore customised setting (seat & steering position, radio stati…" at bounding box center [431, 364] width 11 height 11
radio input "true"
click at [491, 408] on span "All of these answers" at bounding box center [514, 414] width 122 height 14
click at [437, 408] on input "All of these answers" at bounding box center [431, 413] width 11 height 11
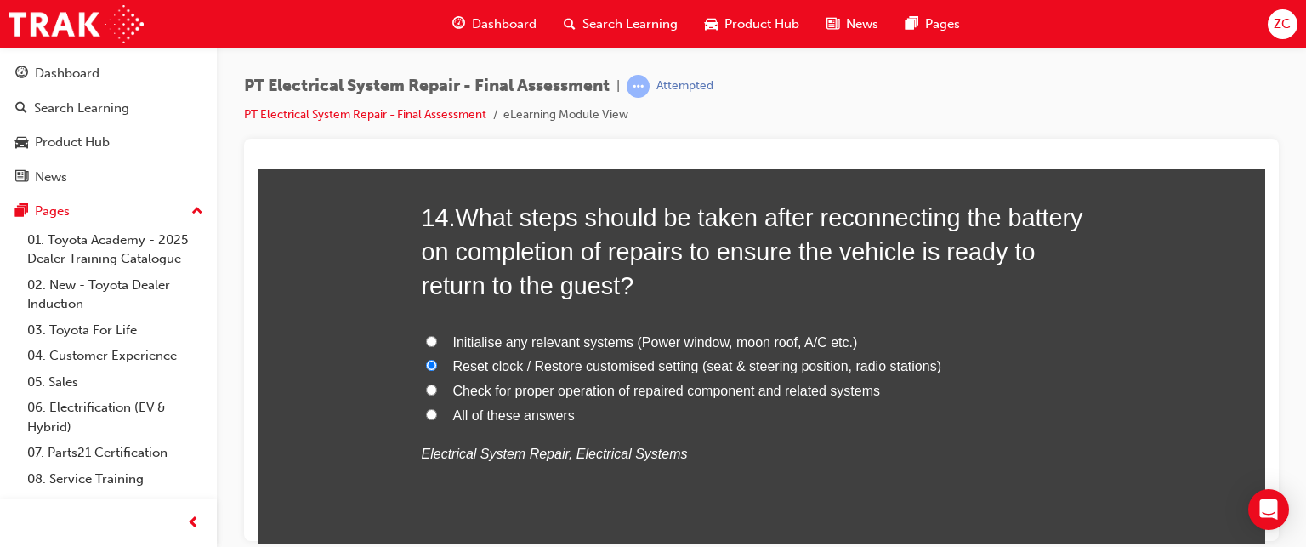
radio input "true"
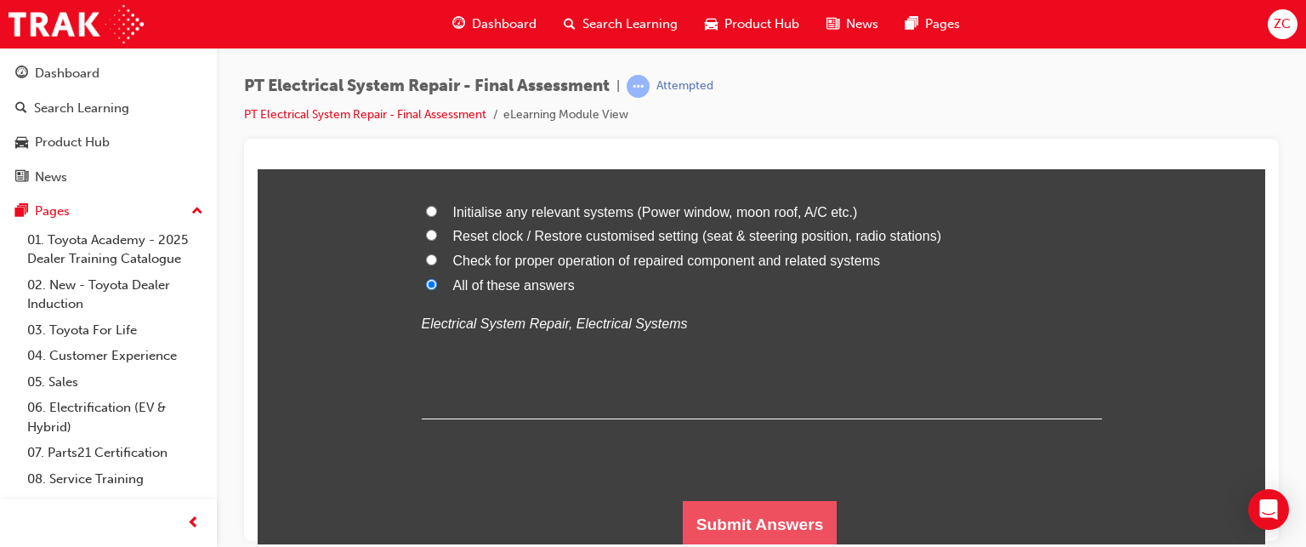
click at [762, 525] on button "Submit Answers" at bounding box center [760, 524] width 155 height 48
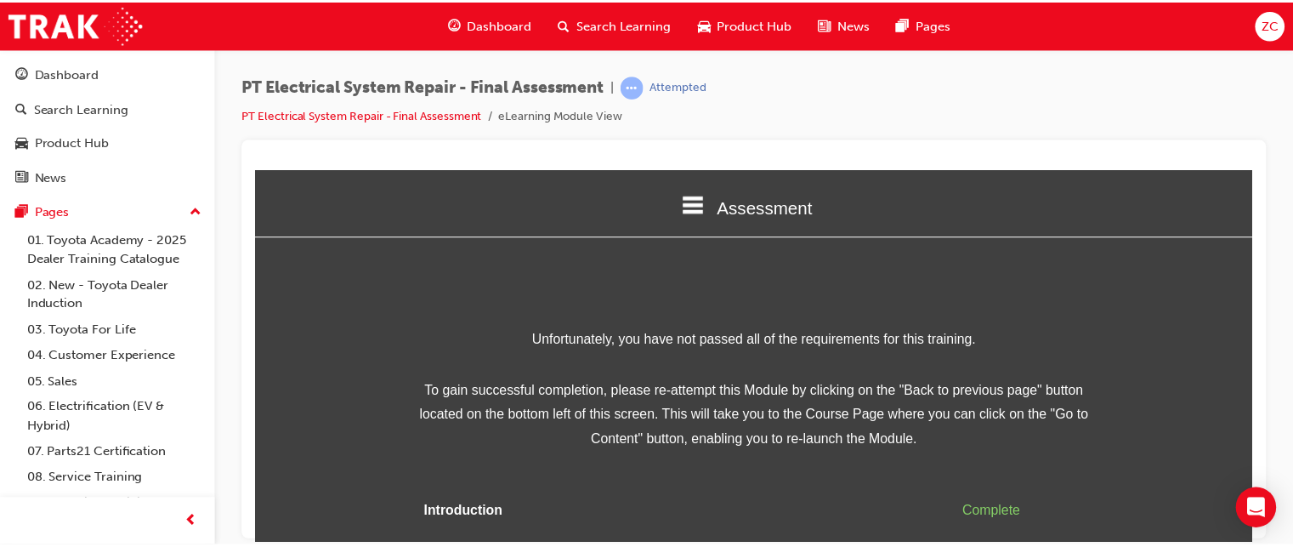
scroll to position [90, 0]
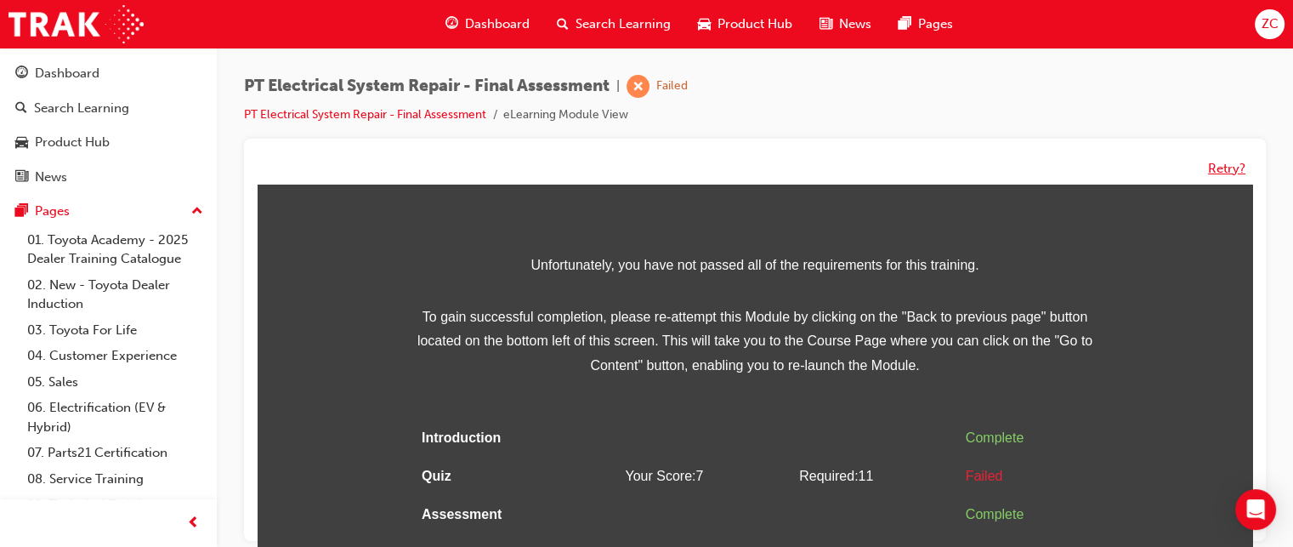
click at [1214, 166] on button "Retry?" at bounding box center [1226, 169] width 37 height 20
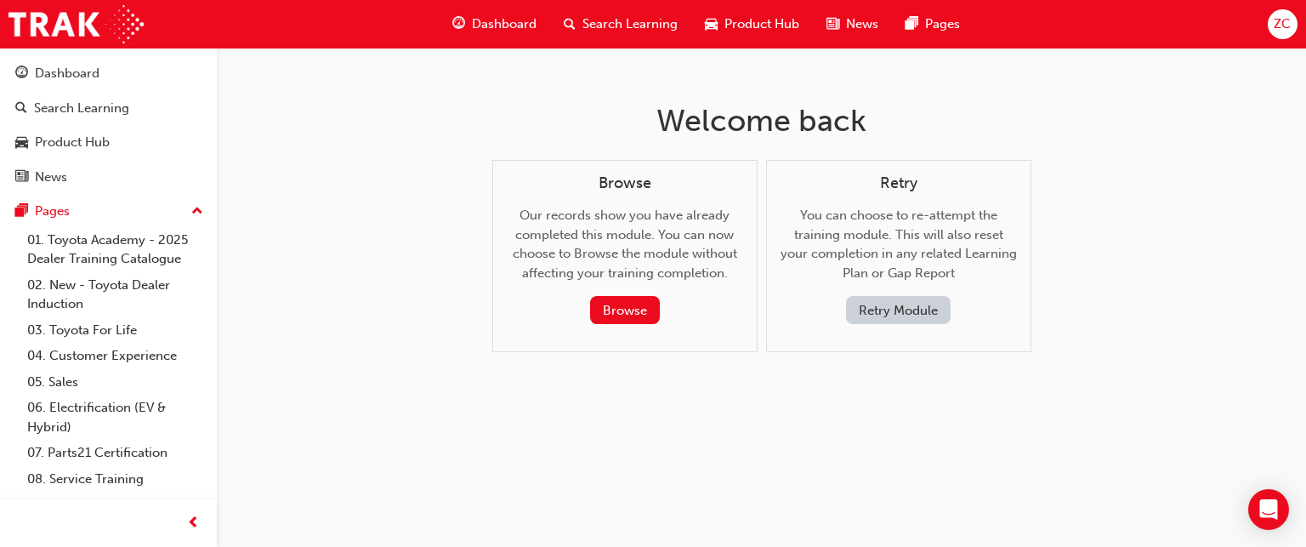
click at [897, 309] on button "Retry Module" at bounding box center [898, 310] width 105 height 28
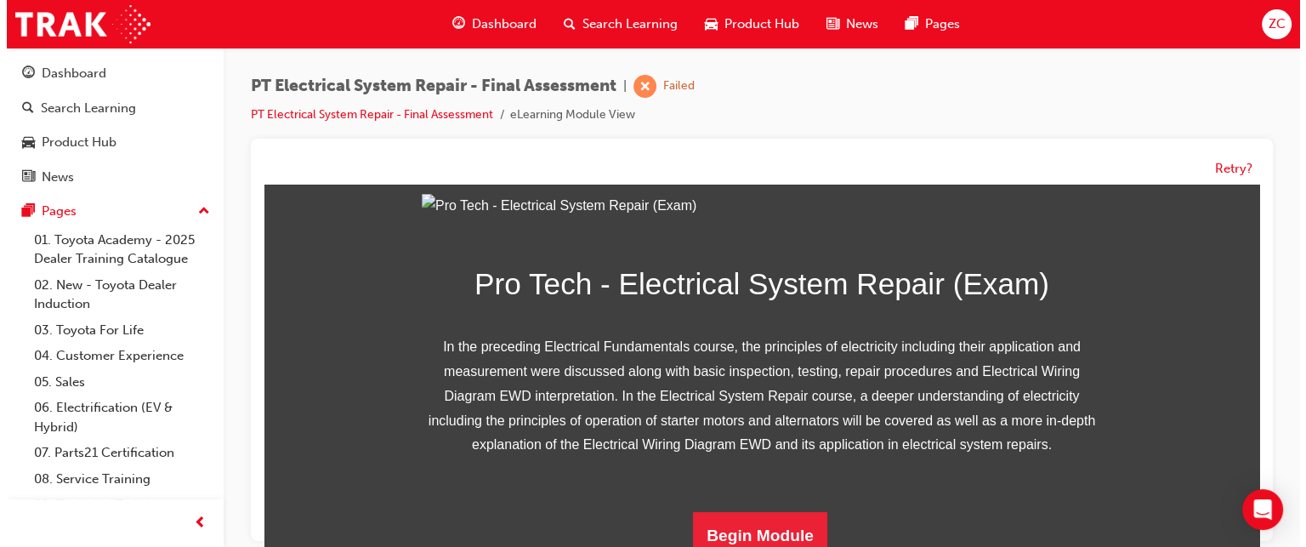
scroll to position [337, 0]
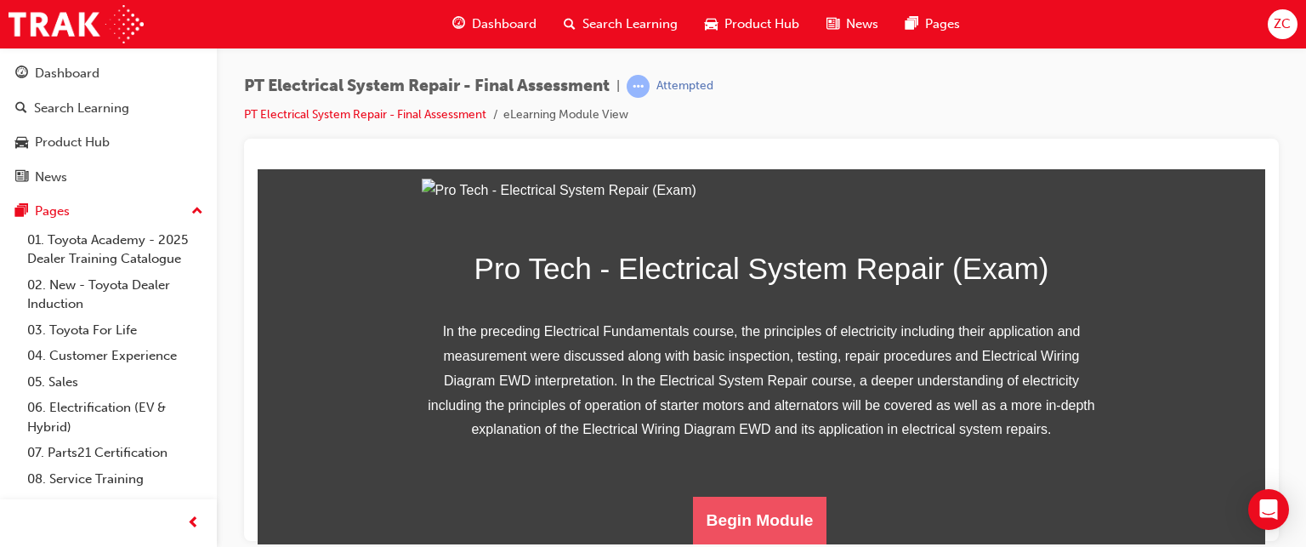
click at [743, 521] on button "Begin Module" at bounding box center [760, 520] width 134 height 48
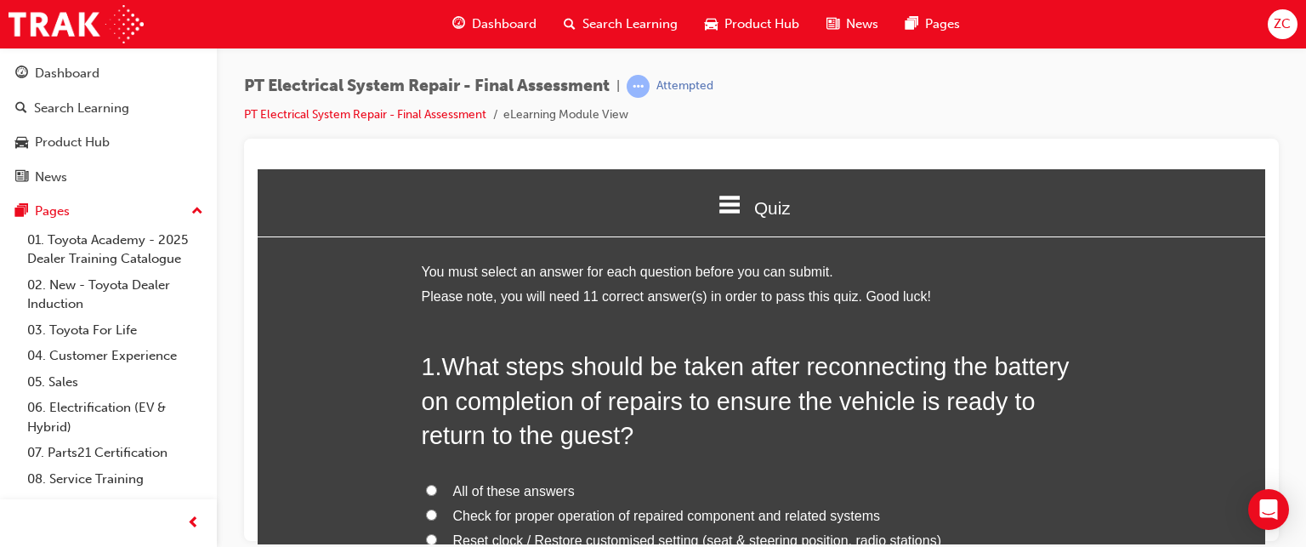
scroll to position [197, 0]
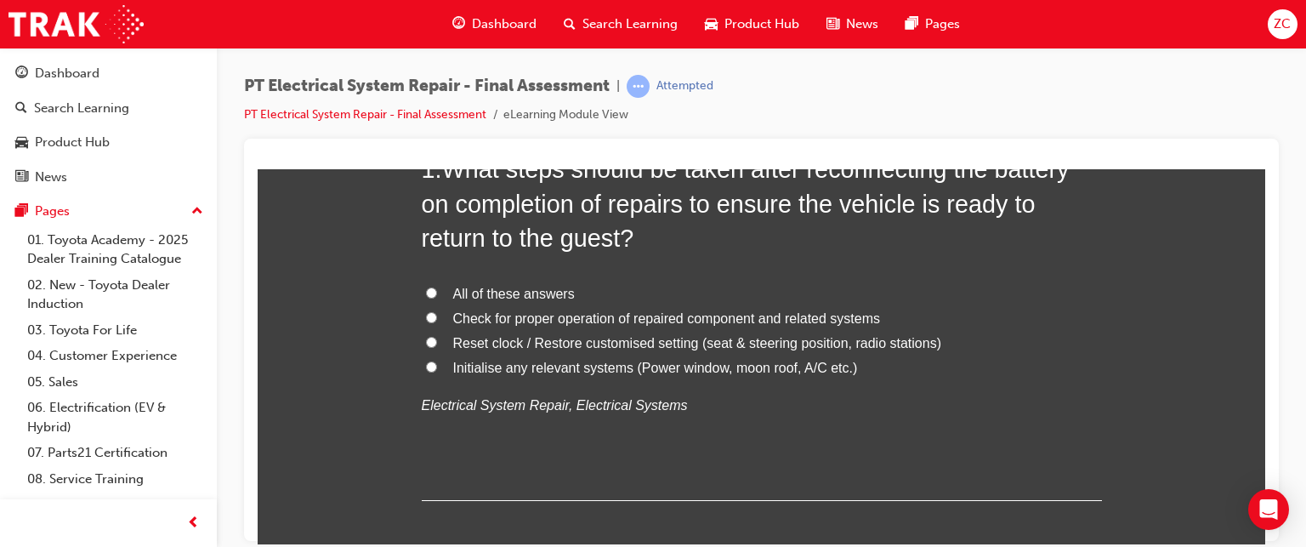
click at [486, 331] on label "Reset clock / Restore customised setting (seat & steering position, radio stati…" at bounding box center [762, 343] width 680 height 25
click at [437, 336] on input "Reset clock / Restore customised setting (seat & steering position, radio stati…" at bounding box center [431, 341] width 11 height 11
radio input "true"
click at [491, 295] on span "All of these answers" at bounding box center [514, 293] width 122 height 14
click at [437, 295] on input "All of these answers" at bounding box center [431, 292] width 11 height 11
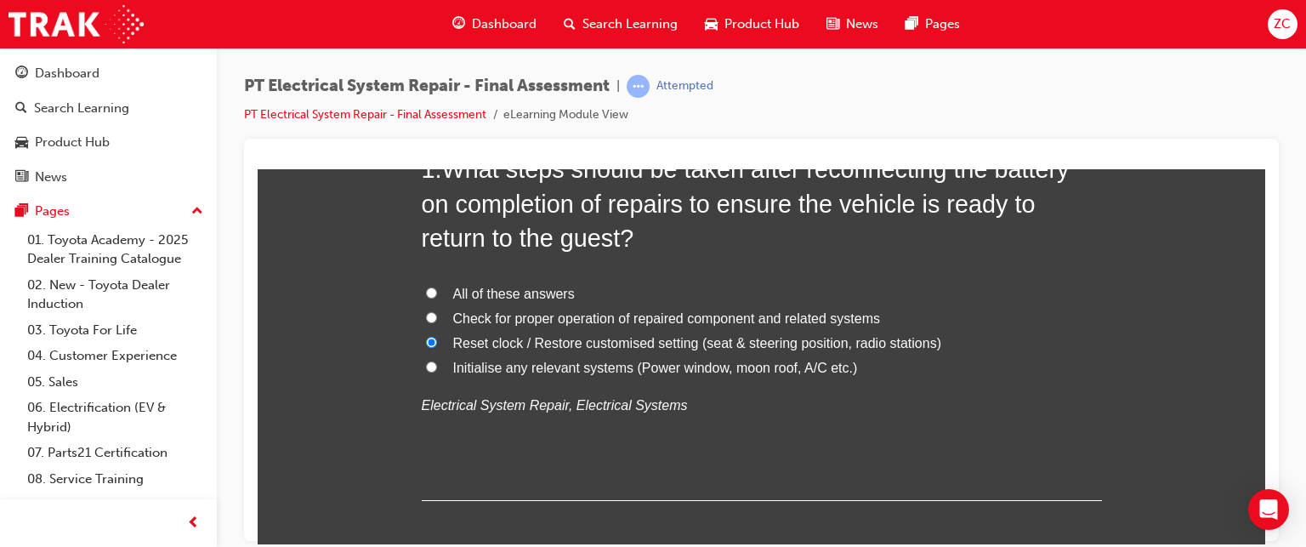
radio input "true"
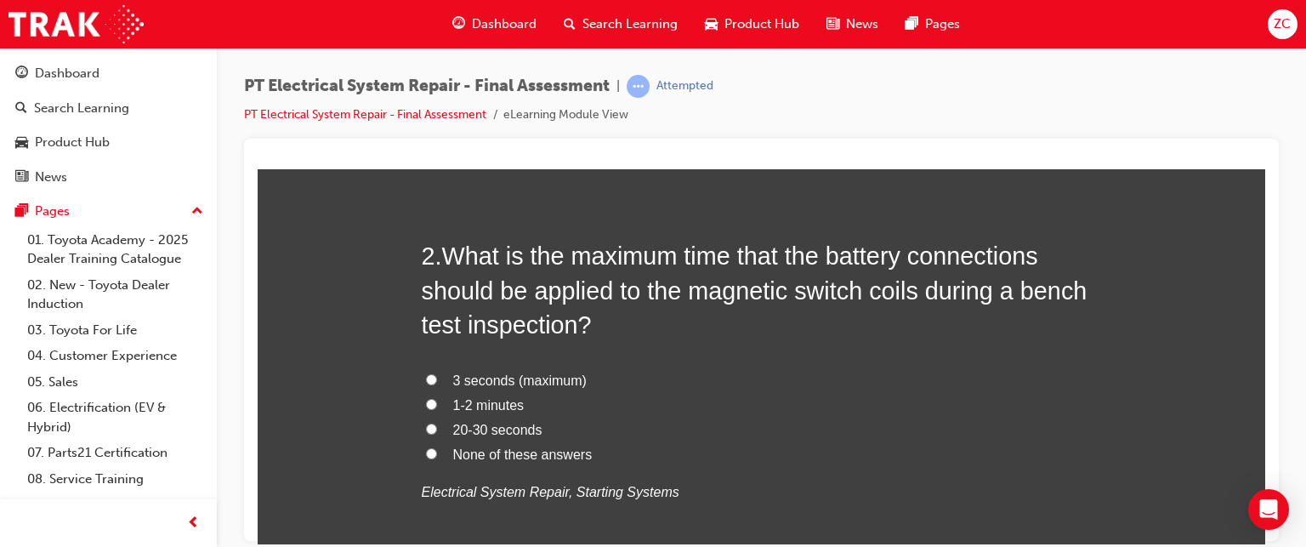
click at [544, 372] on span "3 seconds (maximum)" at bounding box center [519, 379] width 133 height 14
click at [437, 373] on input "3 seconds (maximum)" at bounding box center [431, 378] width 11 height 11
radio input "true"
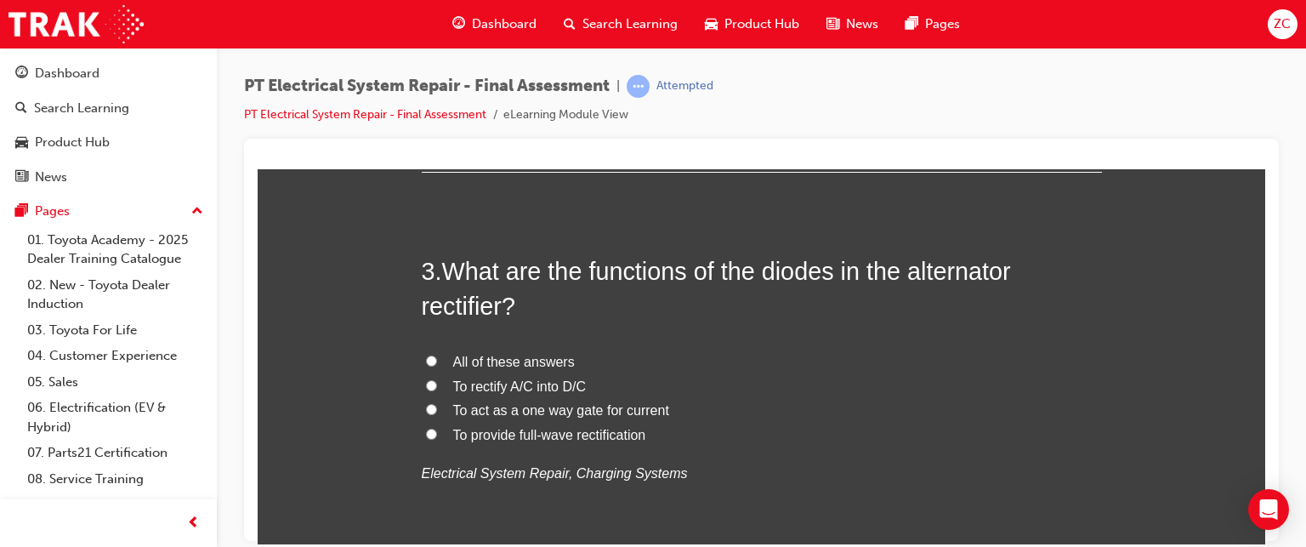
scroll to position [957, 0]
click at [527, 378] on span "To rectify A/C into D/C" at bounding box center [519, 384] width 133 height 14
click at [437, 378] on input "To rectify A/C into D/C" at bounding box center [431, 383] width 11 height 11
radio input "true"
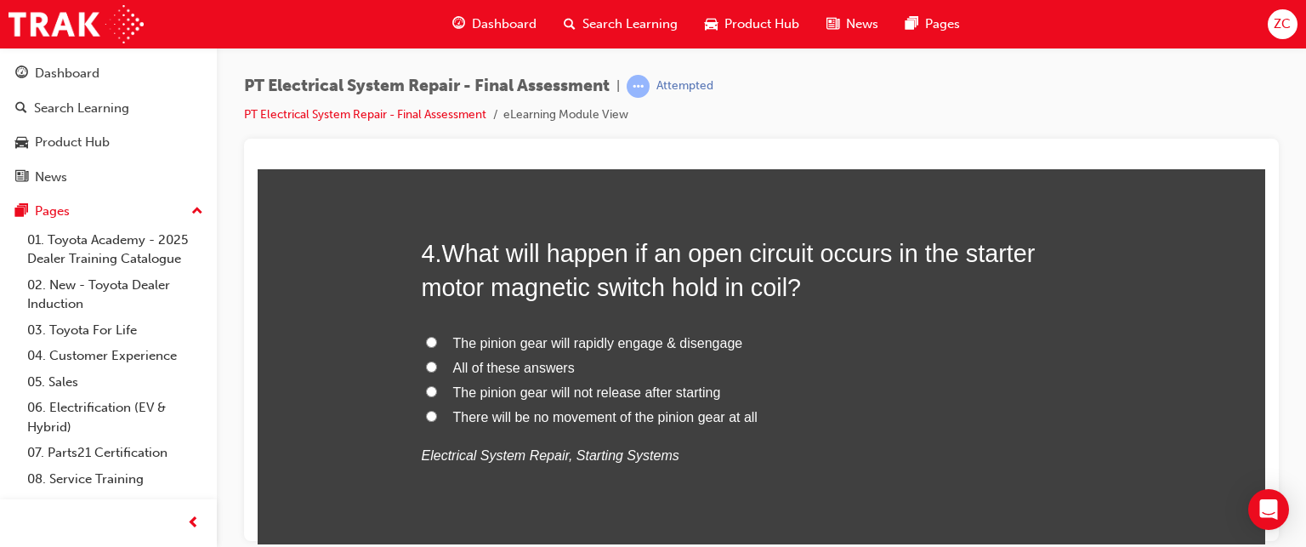
scroll to position [1374, 0]
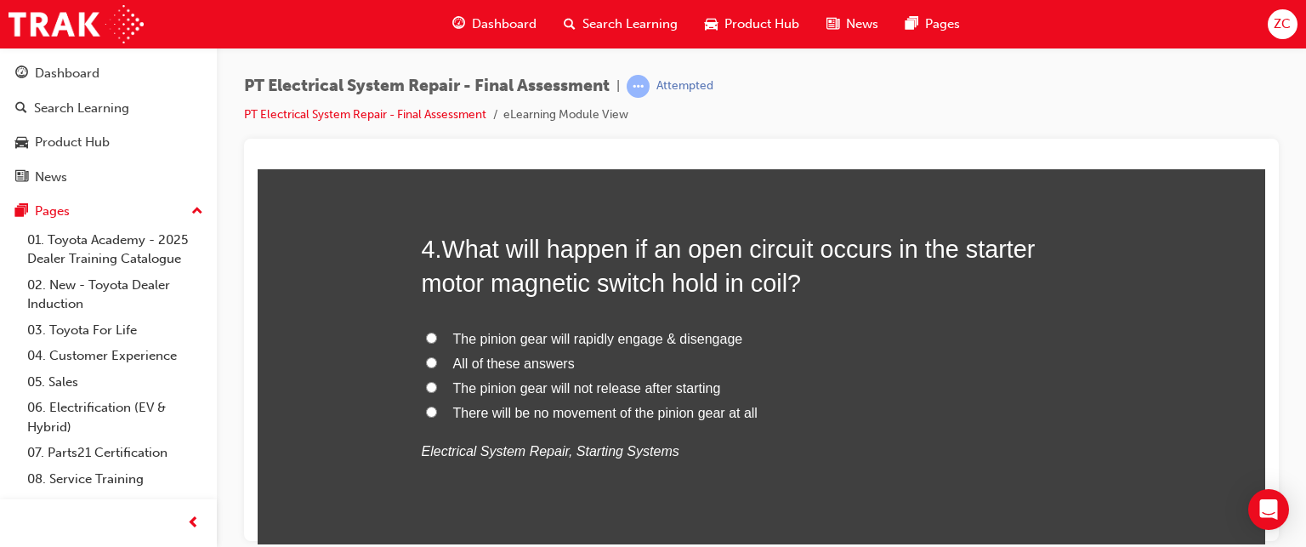
click at [497, 419] on label "There will be no movement of the pinion gear at all" at bounding box center [762, 412] width 680 height 25
click at [437, 417] on input "There will be no movement of the pinion gear at all" at bounding box center [431, 411] width 11 height 11
radio input "true"
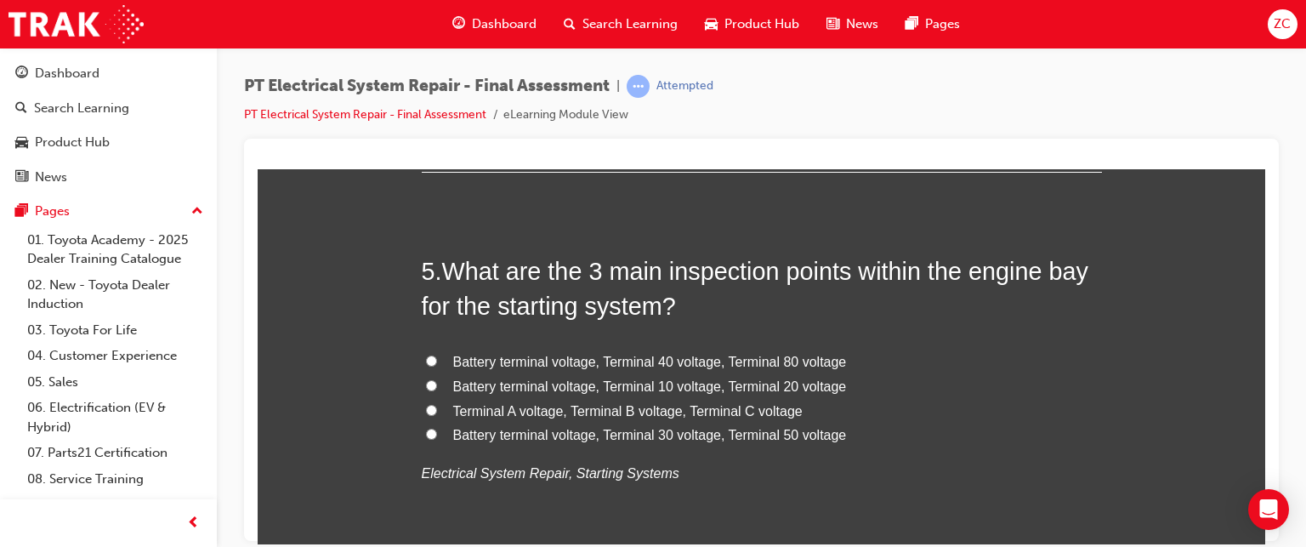
click at [550, 435] on span "Battery terminal voltage, Terminal 30 voltage, Terminal 50 voltage" at bounding box center [650, 434] width 394 height 14
click at [437, 435] on input "Battery terminal voltage, Terminal 30 voltage, Terminal 50 voltage" at bounding box center [431, 433] width 11 height 11
radio input "true"
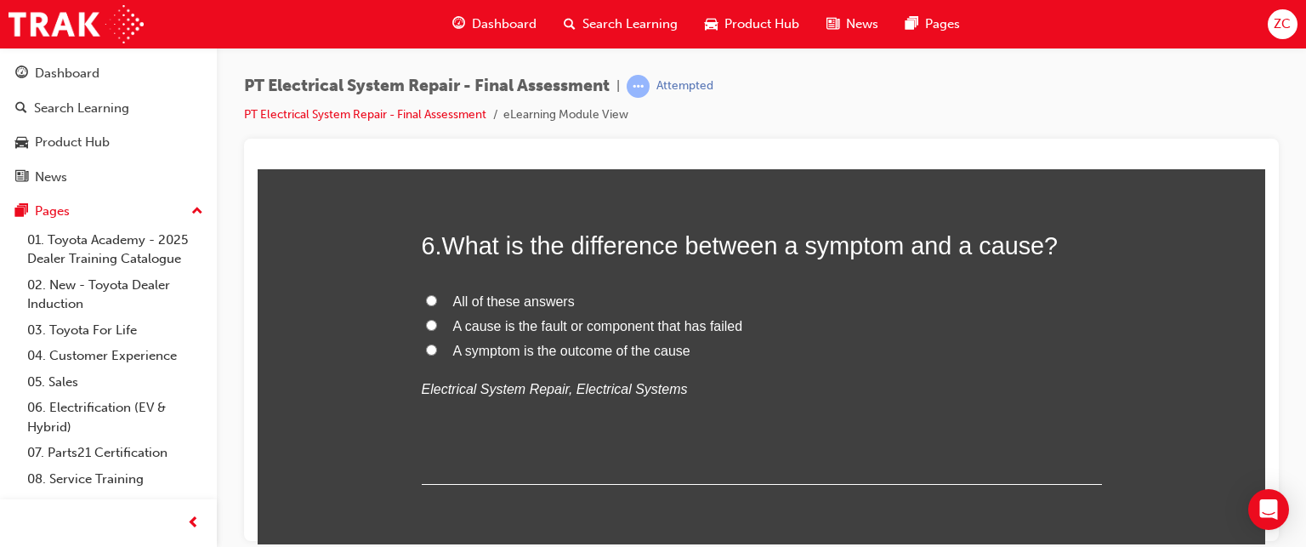
scroll to position [2204, 0]
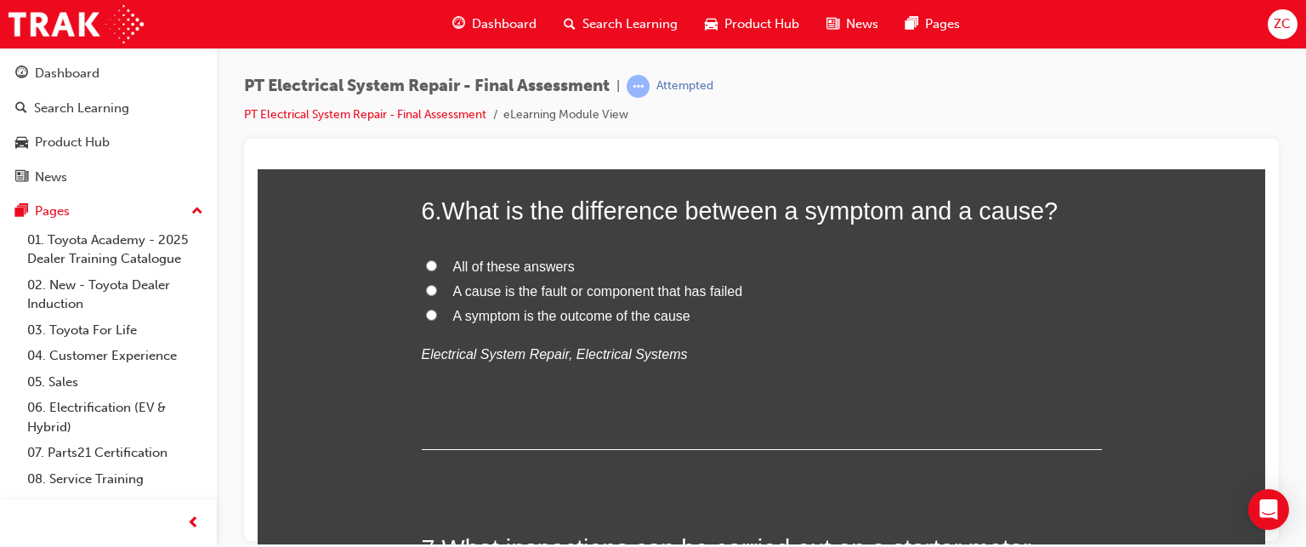
click at [500, 272] on span "All of these answers" at bounding box center [514, 265] width 122 height 14
click at [437, 270] on input "All of these answers" at bounding box center [431, 264] width 11 height 11
radio input "true"
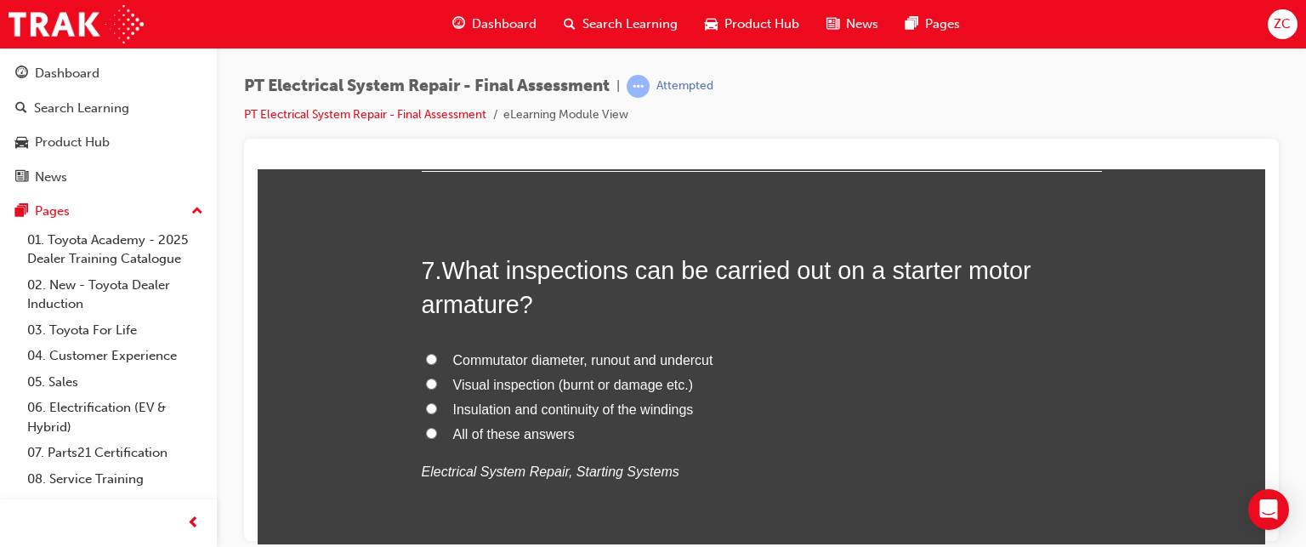
scroll to position [2483, 0]
click at [561, 363] on span "Commutator diameter, runout and undercut" at bounding box center [583, 358] width 260 height 14
click at [437, 363] on input "Commutator diameter, runout and undercut" at bounding box center [431, 357] width 11 height 11
radio input "true"
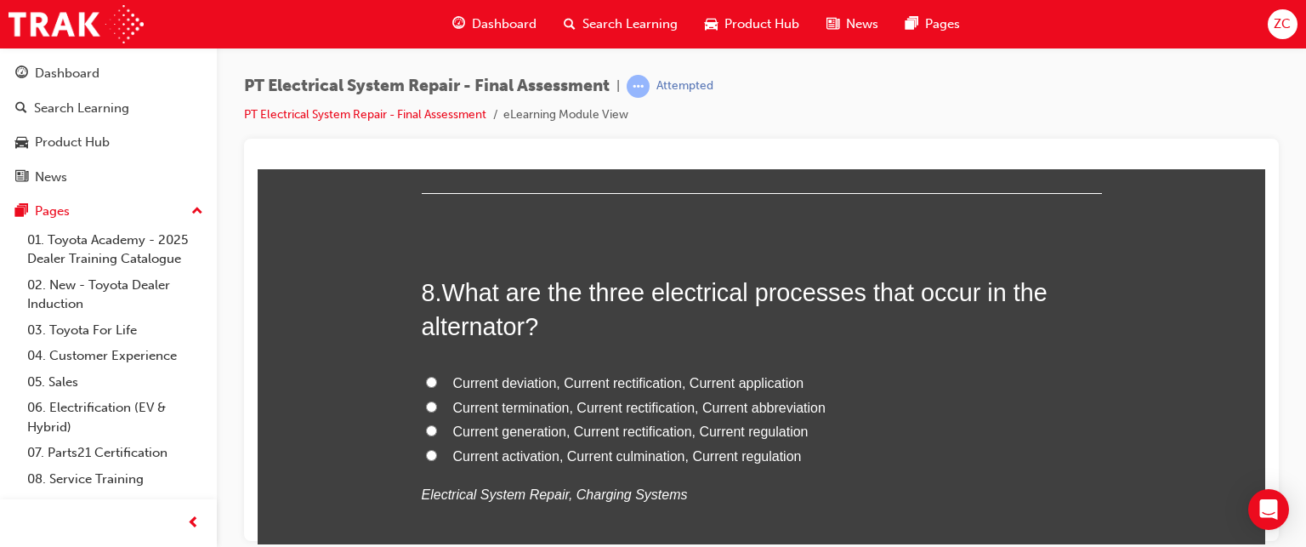
scroll to position [2859, 0]
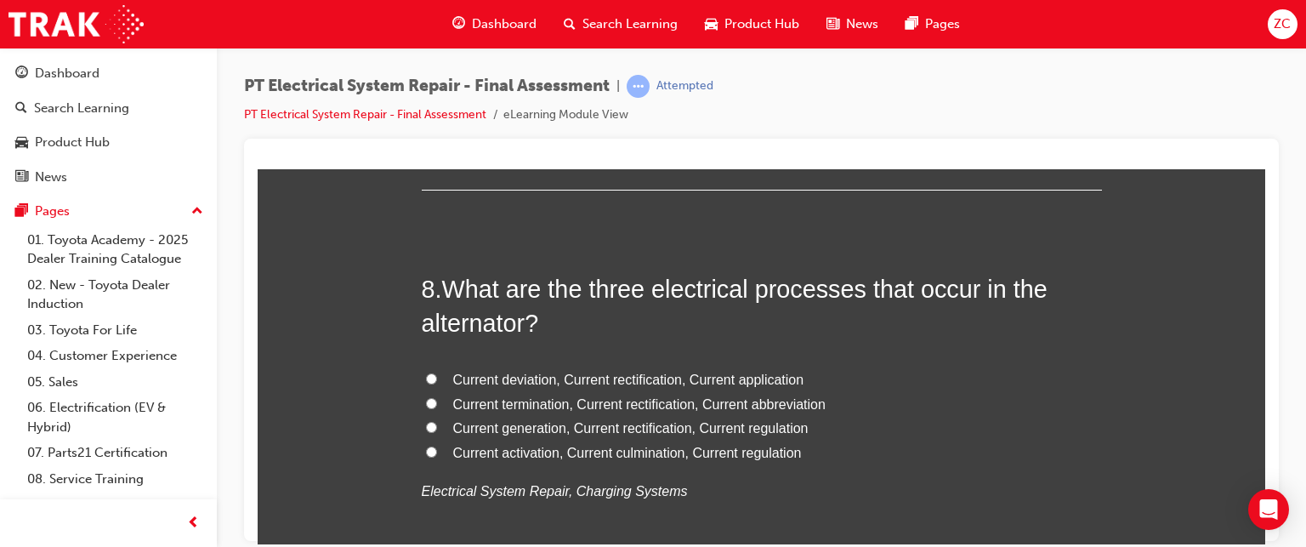
click at [581, 401] on span "Current termination, Current rectification, Current abbreviation" at bounding box center [639, 403] width 372 height 14
click at [437, 401] on input "Current termination, Current rectification, Current abbreviation" at bounding box center [431, 402] width 11 height 11
radio input "true"
click at [582, 379] on span "Current deviation, Current rectification, Current application" at bounding box center [628, 379] width 351 height 14
click at [437, 379] on input "Current deviation, Current rectification, Current application" at bounding box center [431, 377] width 11 height 11
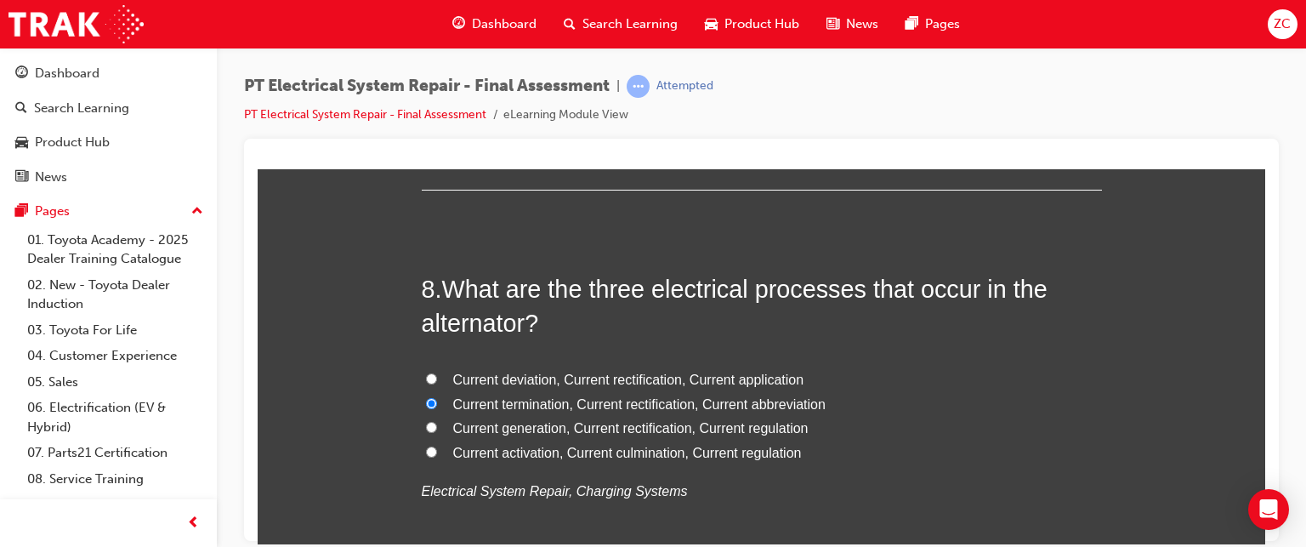
radio input "true"
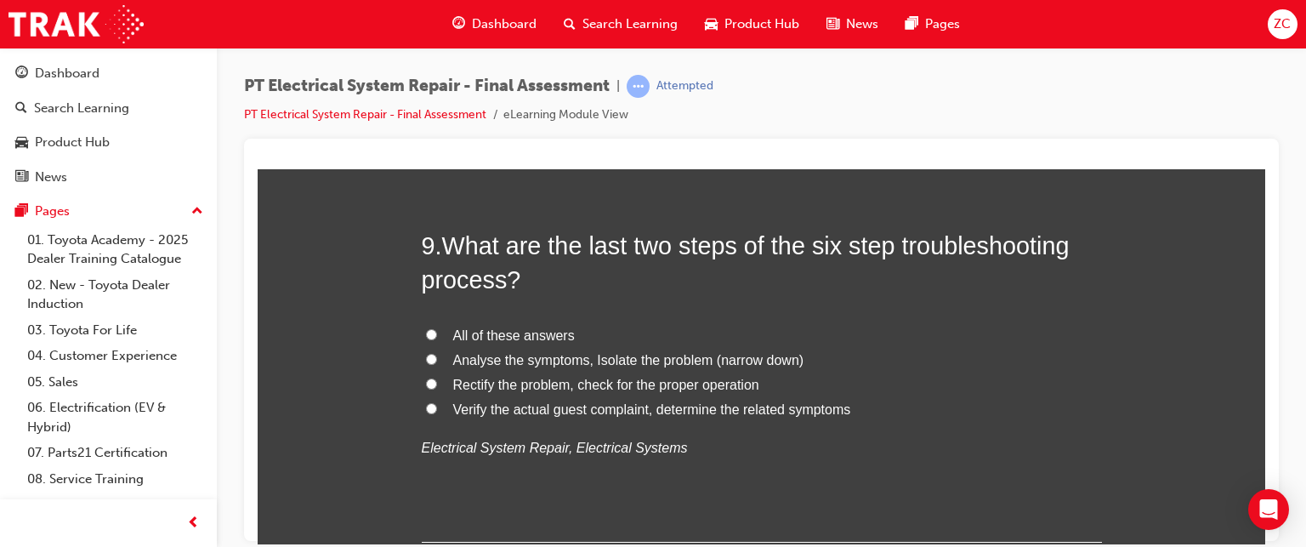
scroll to position [3299, 0]
click at [489, 332] on span "All of these answers" at bounding box center [514, 334] width 122 height 14
click at [437, 332] on input "All of these answers" at bounding box center [431, 332] width 11 height 11
radio input "true"
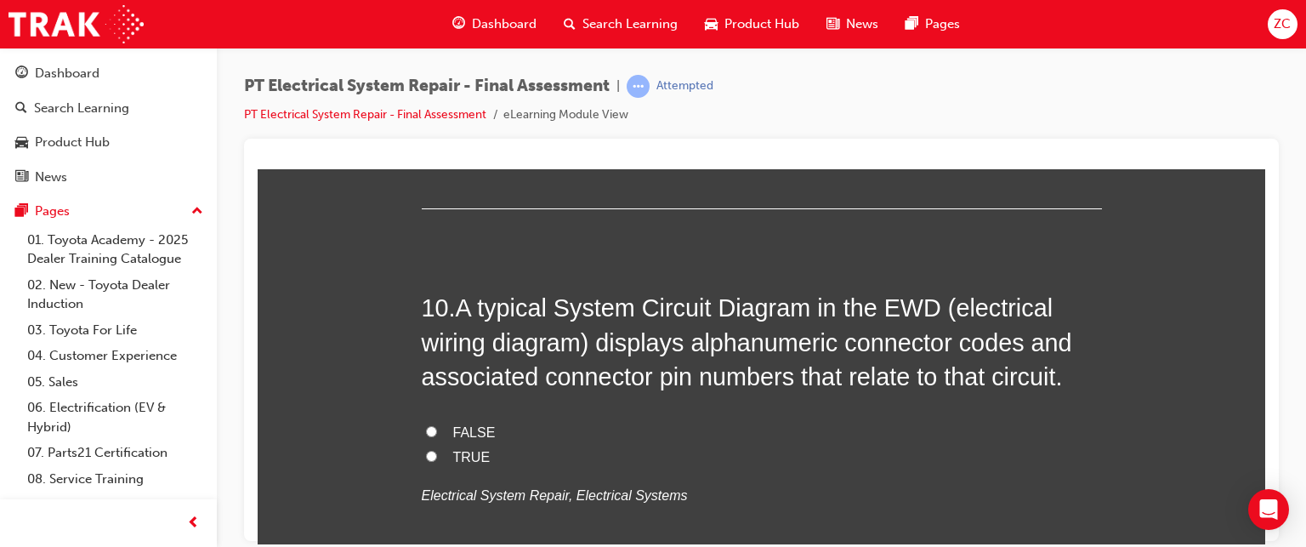
scroll to position [3676, 0]
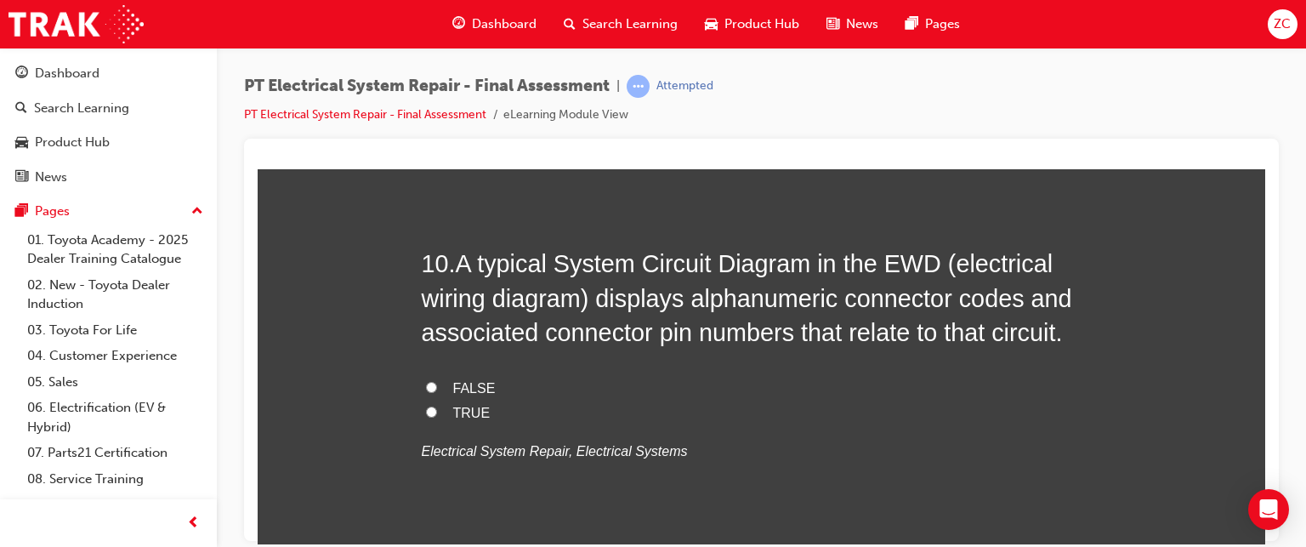
drag, startPoint x: 452, startPoint y: 261, endPoint x: 864, endPoint y: 273, distance: 411.7
click at [864, 273] on h2 "10 . A typical System Circuit Diagram in the EWD (electrical wiring diagram) di…" at bounding box center [762, 297] width 680 height 103
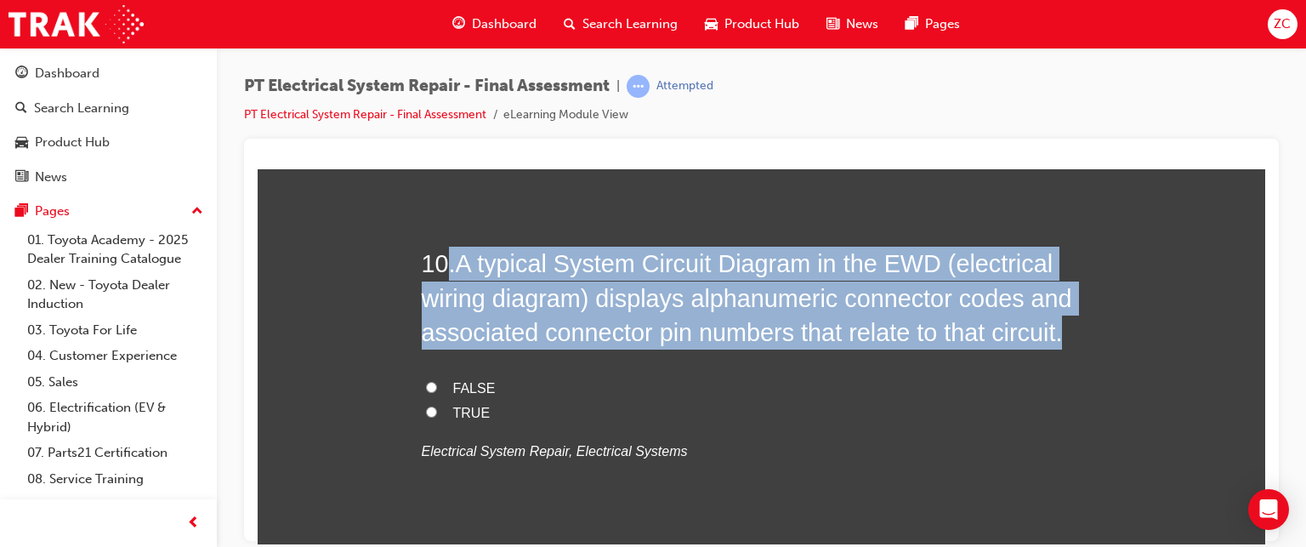
drag, startPoint x: 446, startPoint y: 261, endPoint x: 1130, endPoint y: 331, distance: 688.0
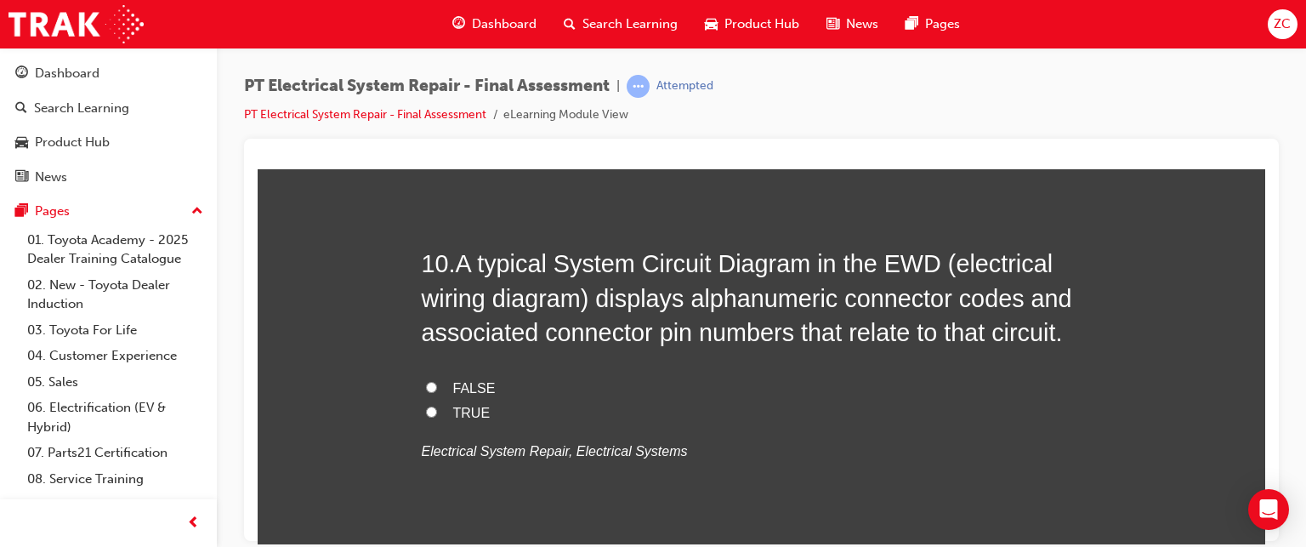
click at [424, 417] on label "TRUE" at bounding box center [762, 412] width 680 height 25
click at [426, 417] on input "TRUE" at bounding box center [431, 411] width 11 height 11
radio input "true"
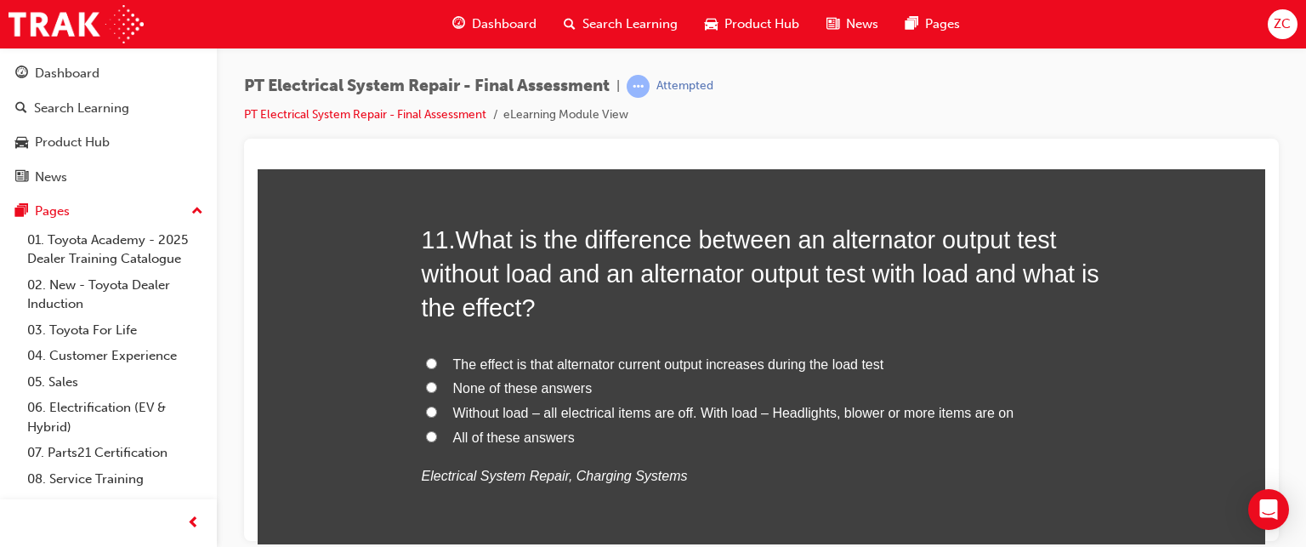
scroll to position [4085, 0]
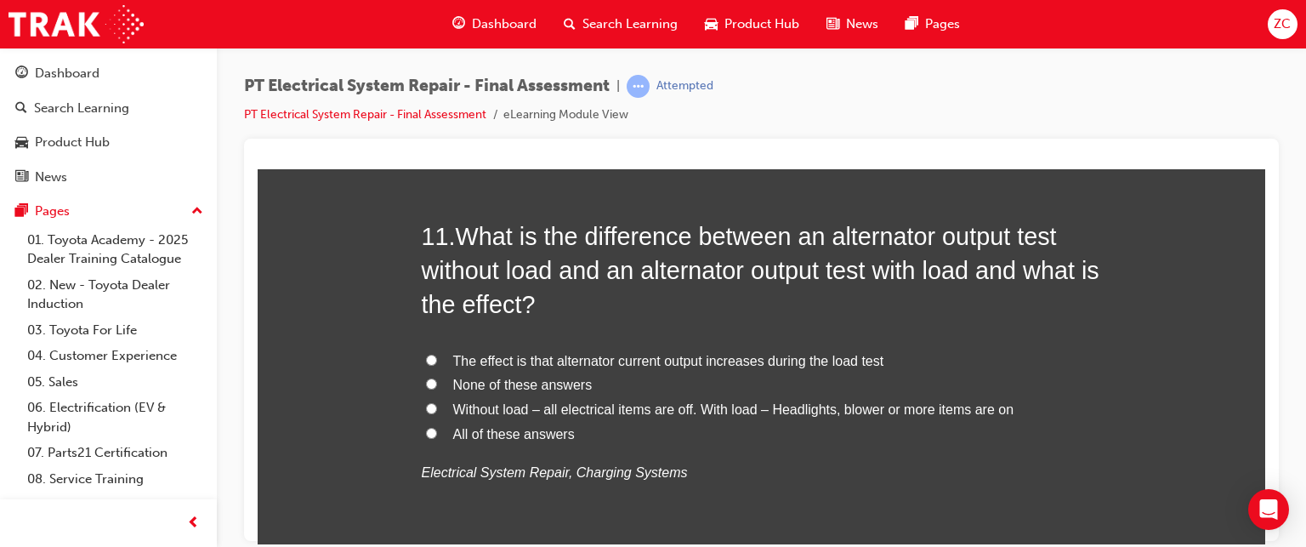
click at [694, 402] on span "Without load – all electrical items are off. With load – Headlights, blower or …" at bounding box center [733, 408] width 561 height 14
click at [437, 402] on input "Without load – all electrical items are off. With load – Headlights, blower or …" at bounding box center [431, 407] width 11 height 11
radio input "true"
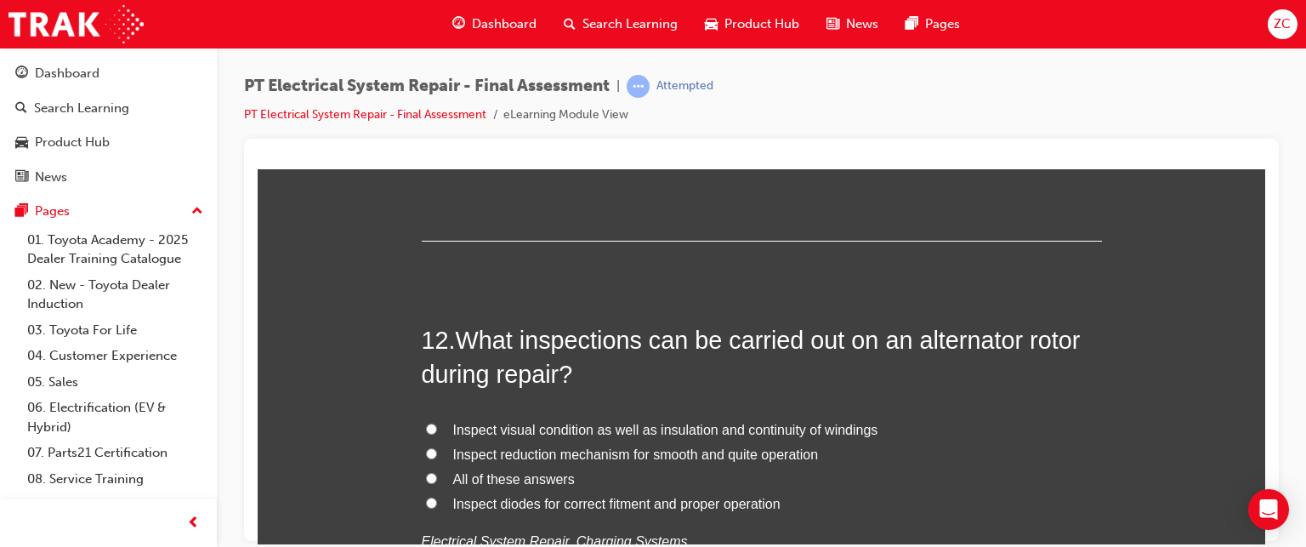
scroll to position [4530, 0]
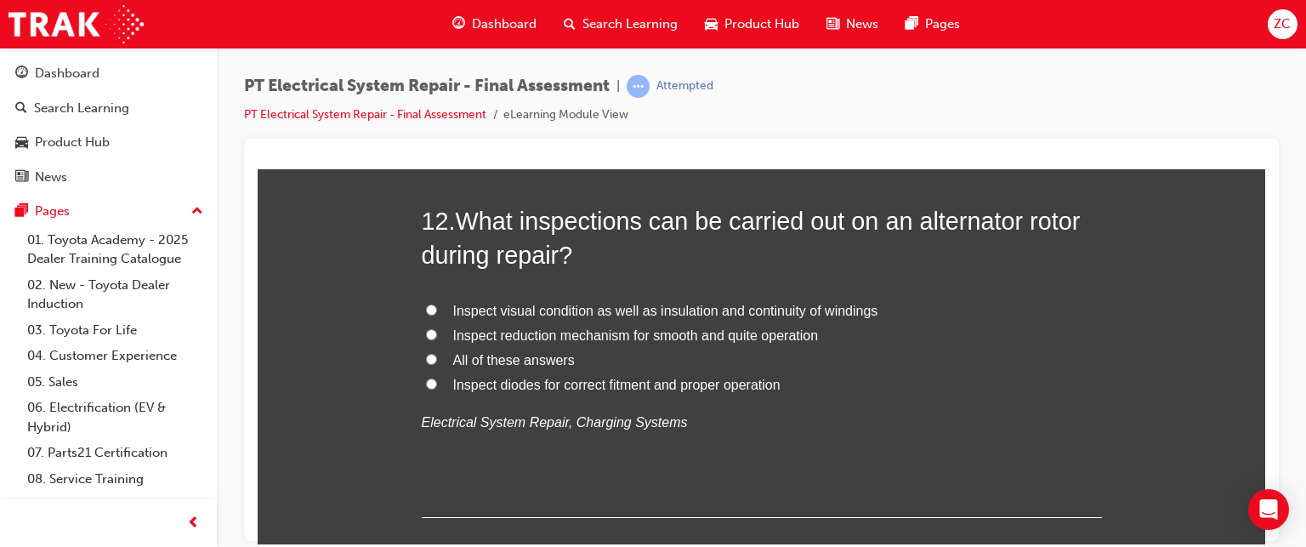
click at [643, 334] on span "Inspect reduction mechanism for smooth and quite operation" at bounding box center [636, 334] width 366 height 14
click at [437, 334] on input "Inspect reduction mechanism for smooth and quite operation" at bounding box center [431, 333] width 11 height 11
radio input "true"
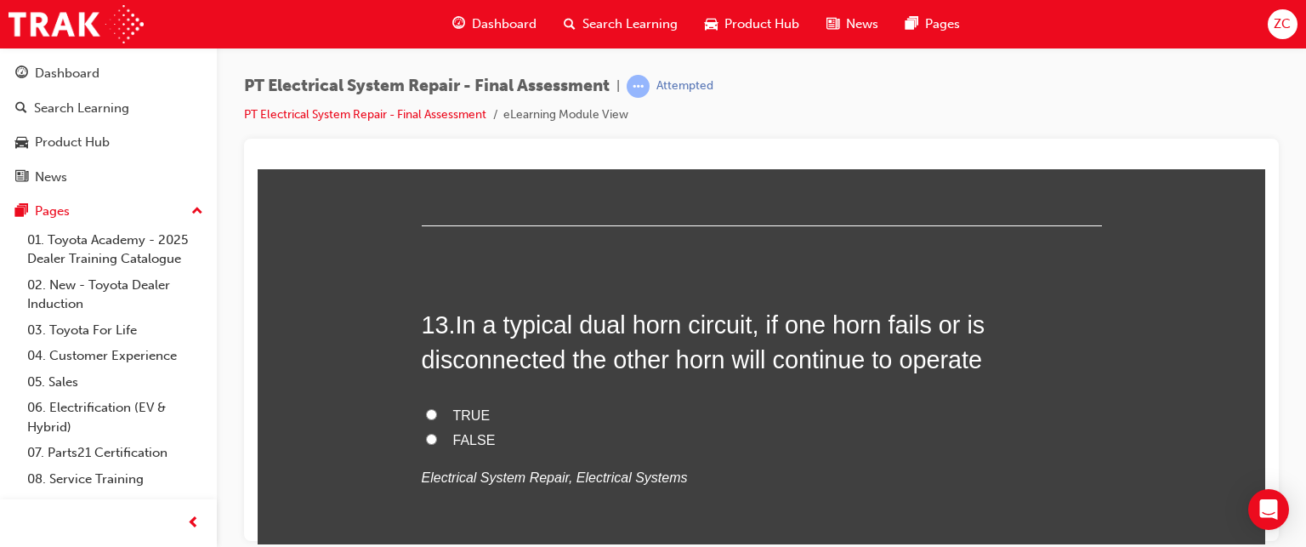
scroll to position [4823, 0]
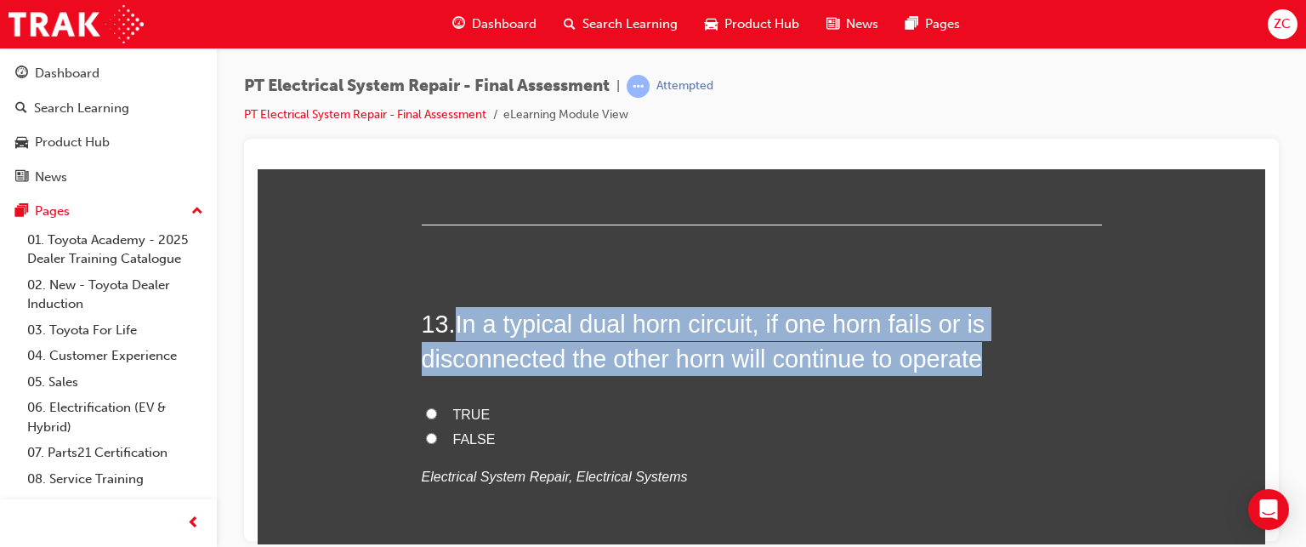
drag, startPoint x: 456, startPoint y: 334, endPoint x: 1027, endPoint y: 351, distance: 571.7
click at [1027, 351] on h2 "13 . In a typical dual horn circuit, if one horn fails or is disconnected the o…" at bounding box center [762, 340] width 680 height 69
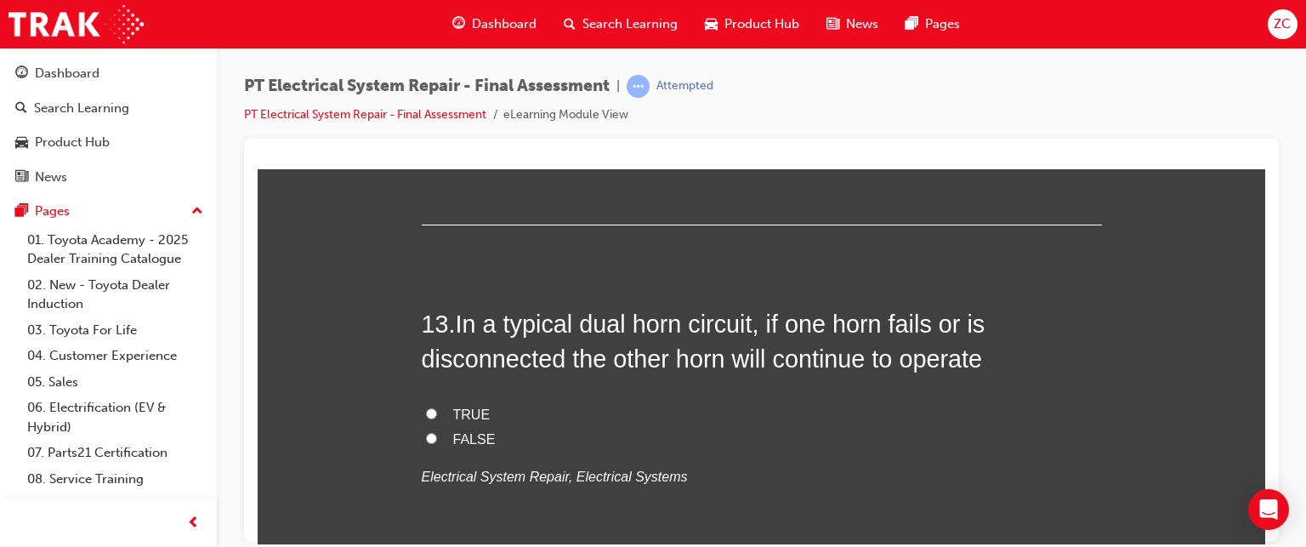
click at [453, 410] on span "TRUE" at bounding box center [471, 413] width 37 height 14
click at [437, 410] on input "TRUE" at bounding box center [431, 412] width 11 height 11
radio input "true"
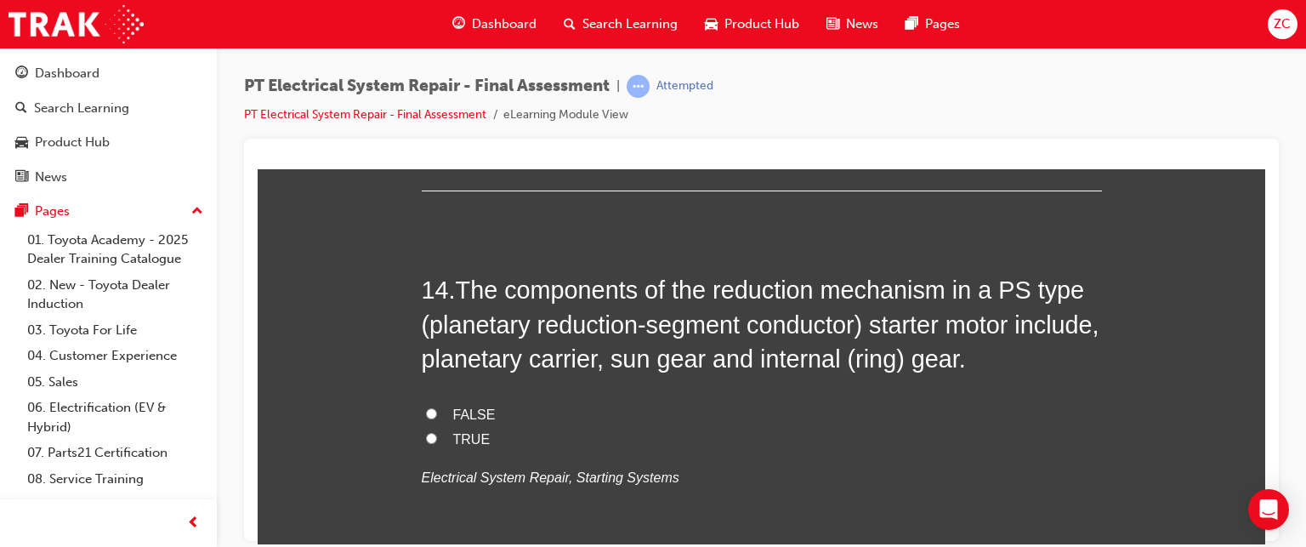
scroll to position [5207, 0]
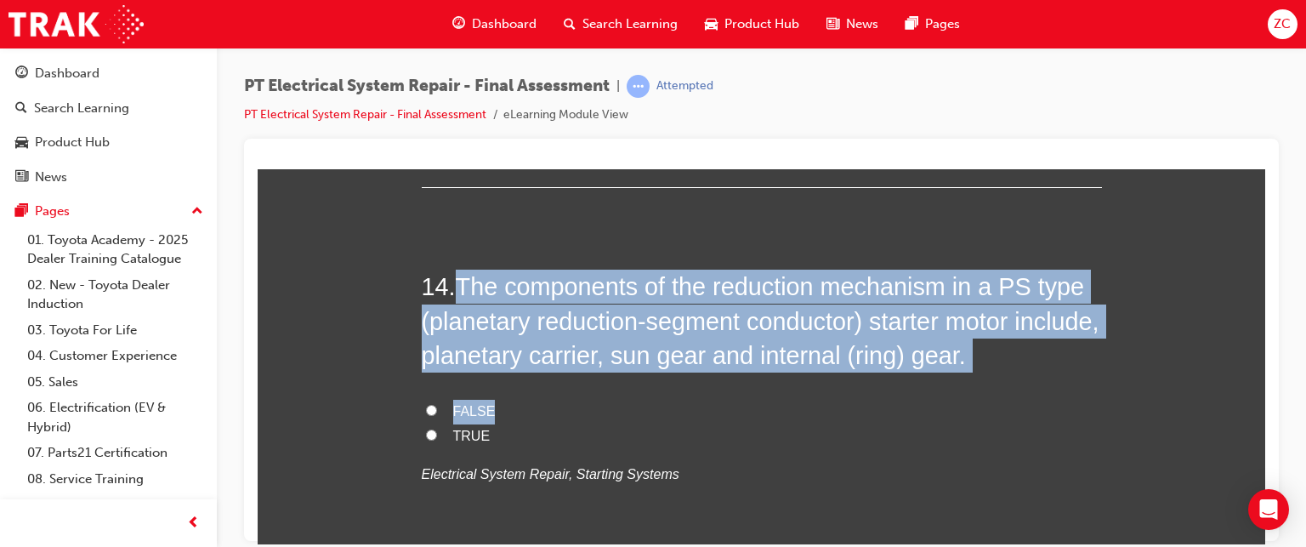
drag, startPoint x: 454, startPoint y: 276, endPoint x: 1091, endPoint y: 373, distance: 644.2
click at [1091, 373] on div "14 . The components of the reduction mechanism in a PS type (planetary reductio…" at bounding box center [762, 418] width 680 height 299
click at [426, 412] on input "FALSE" at bounding box center [431, 409] width 11 height 11
radio input "true"
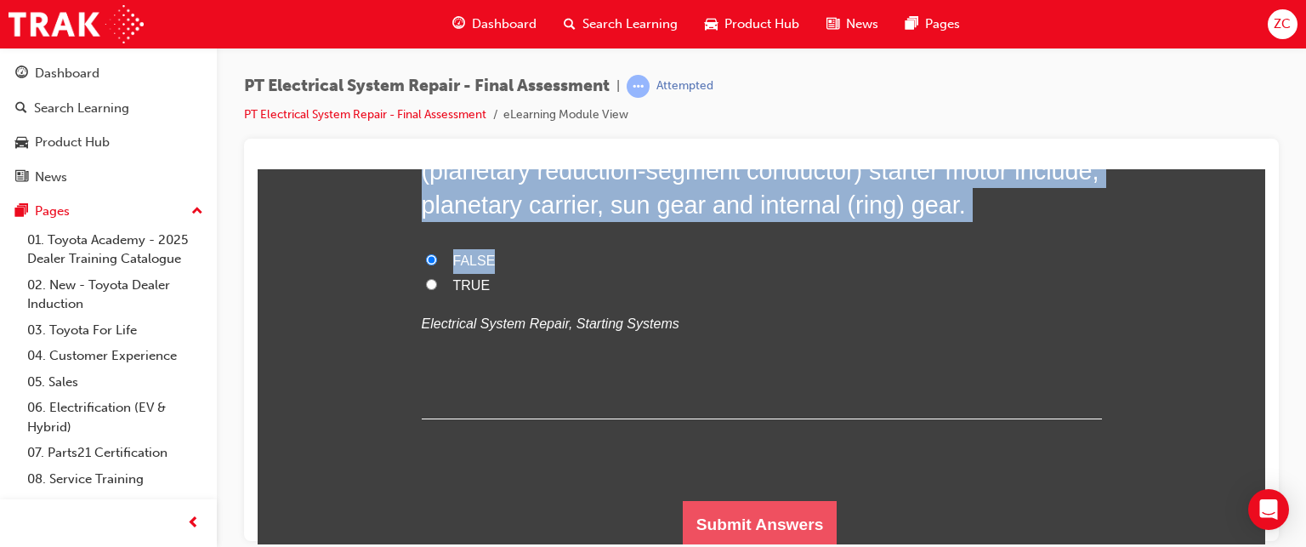
click at [712, 512] on button "Submit Answers" at bounding box center [760, 524] width 155 height 48
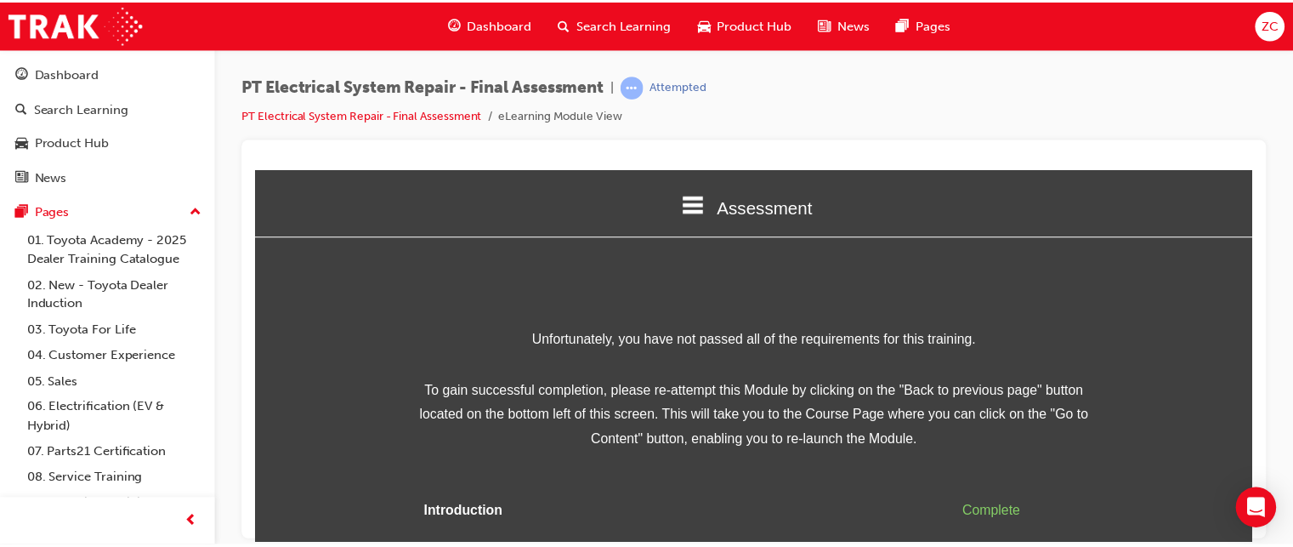
scroll to position [90, 0]
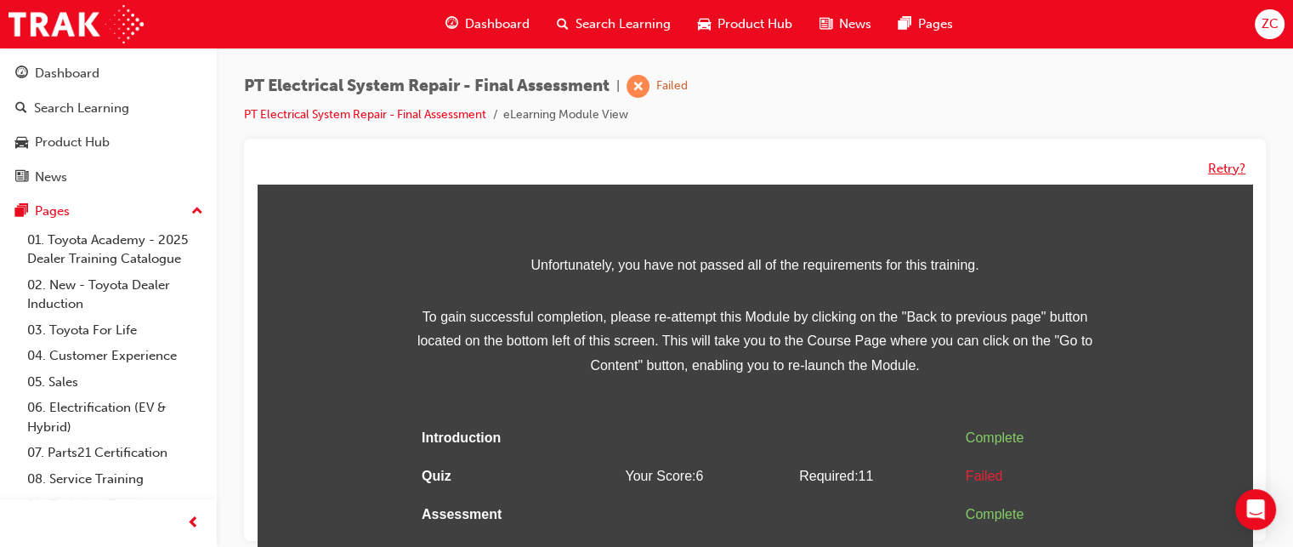
click at [1220, 175] on button "Retry?" at bounding box center [1226, 169] width 37 height 20
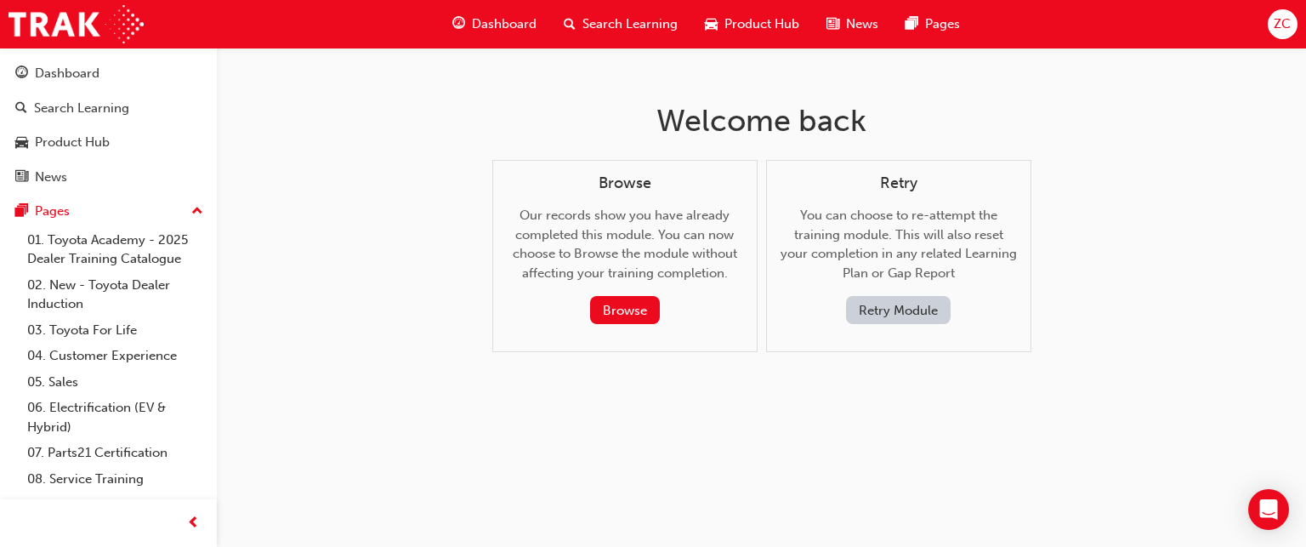
click at [906, 314] on button "Retry Module" at bounding box center [898, 310] width 105 height 28
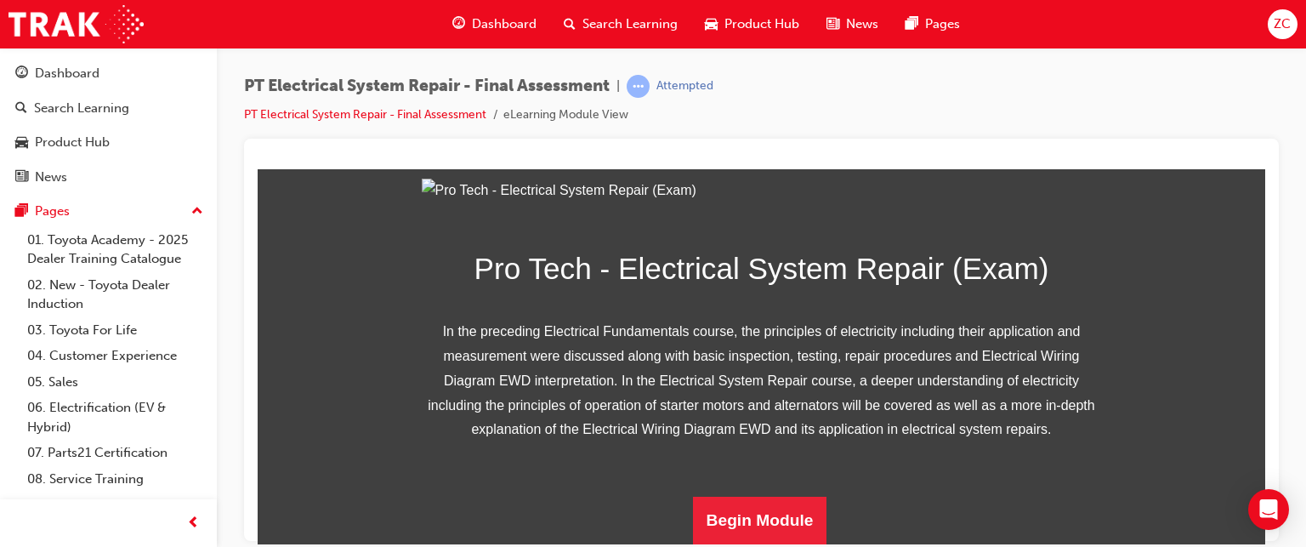
scroll to position [337, 0]
click at [736, 506] on button "Begin Module" at bounding box center [760, 520] width 134 height 48
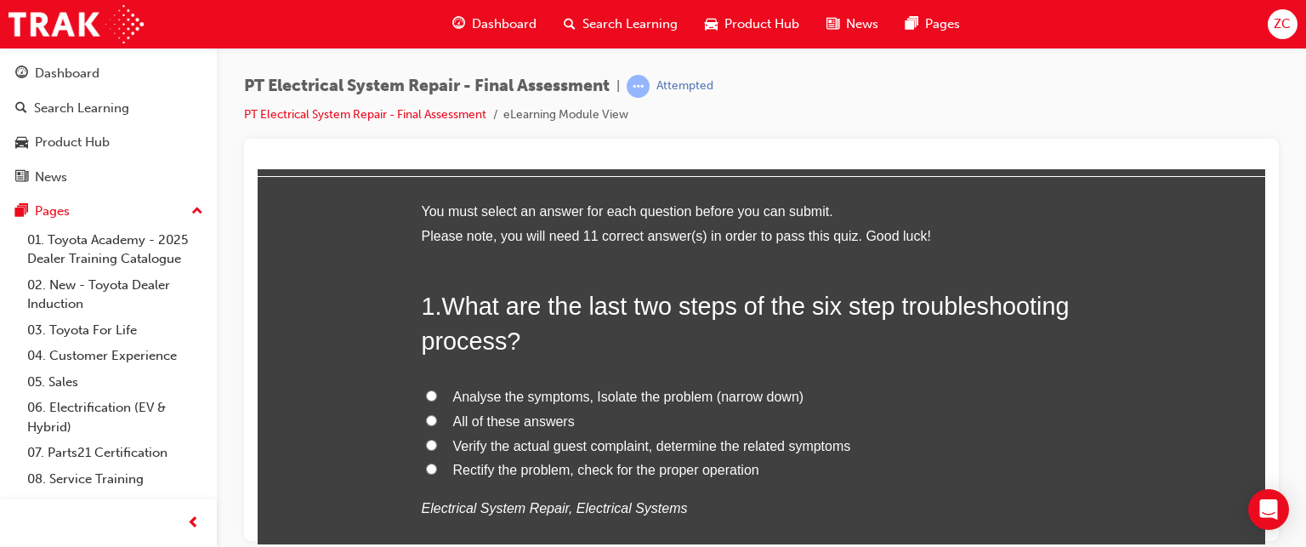
scroll to position [61, 0]
click at [525, 400] on span "Analyse the symptoms, Isolate the problem (narrow down)" at bounding box center [628, 395] width 351 height 14
click at [437, 400] on input "Analyse the symptoms, Isolate the problem (narrow down)" at bounding box center [431, 394] width 11 height 11
radio input "true"
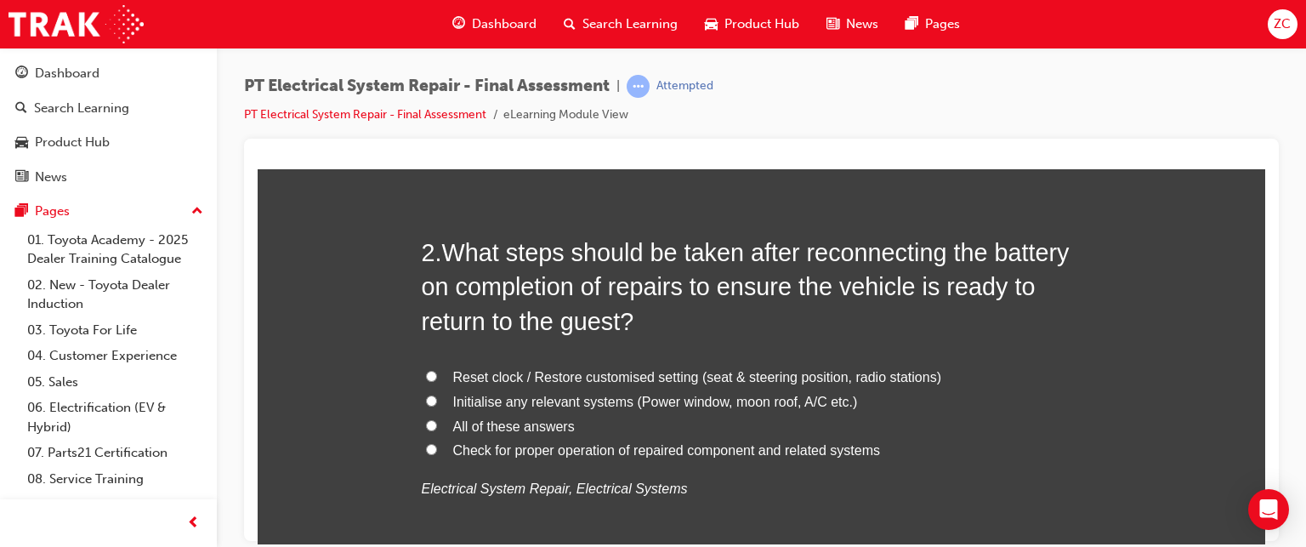
scroll to position [520, 0]
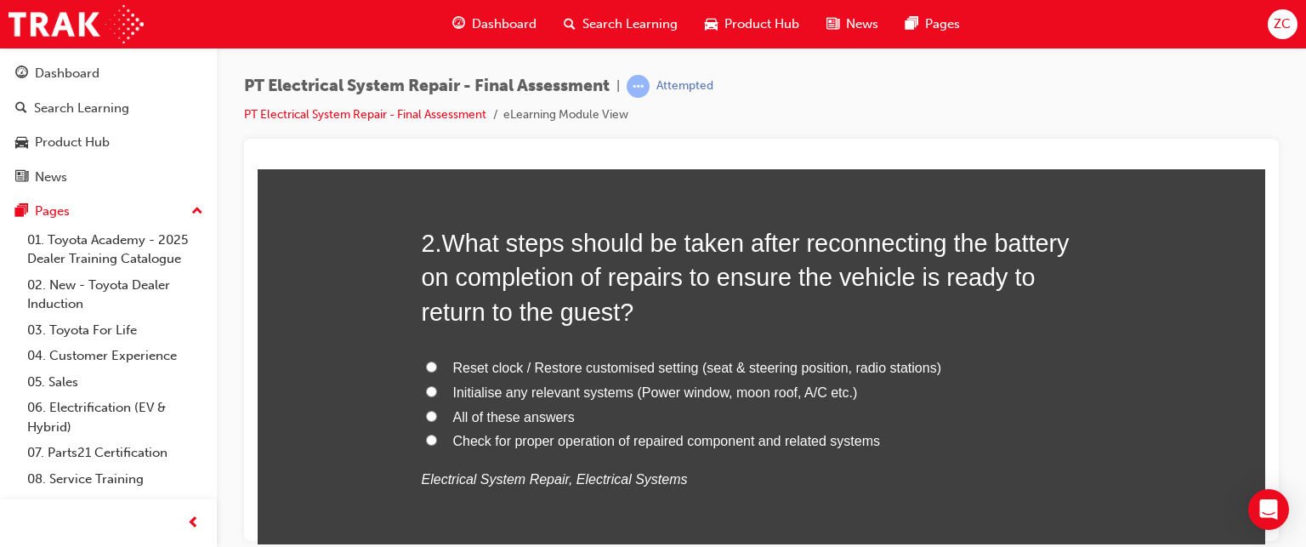
click at [561, 372] on span "Reset clock / Restore customised setting (seat & steering position, radio stati…" at bounding box center [697, 367] width 488 height 14
click at [437, 372] on input "Reset clock / Restore customised setting (seat & steering position, radio stati…" at bounding box center [431, 366] width 11 height 11
radio input "true"
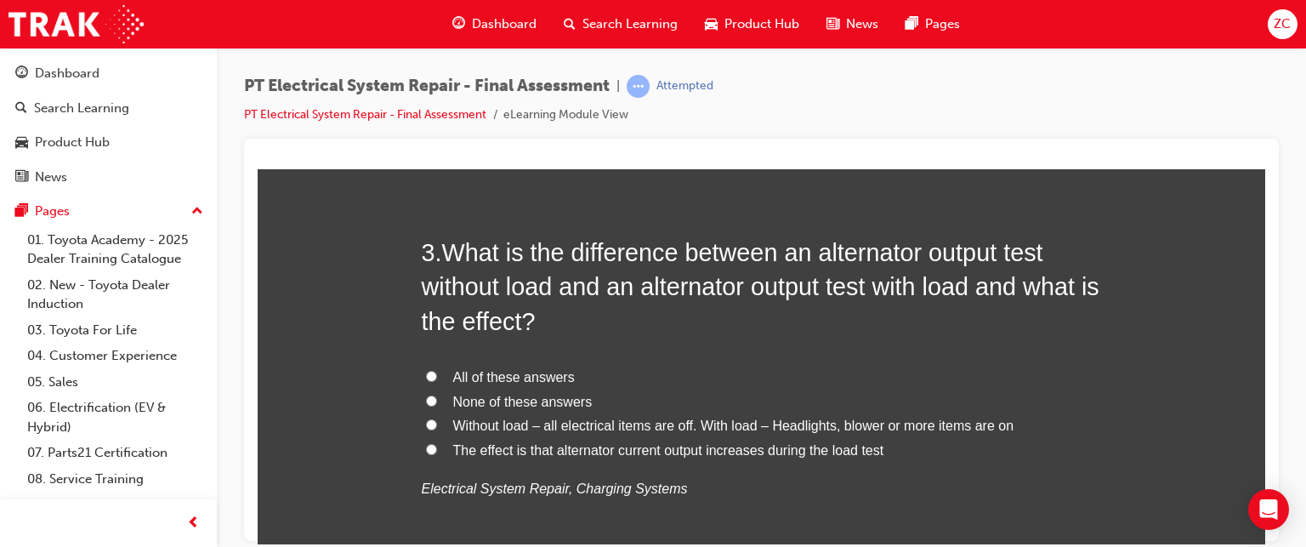
scroll to position [949, 0]
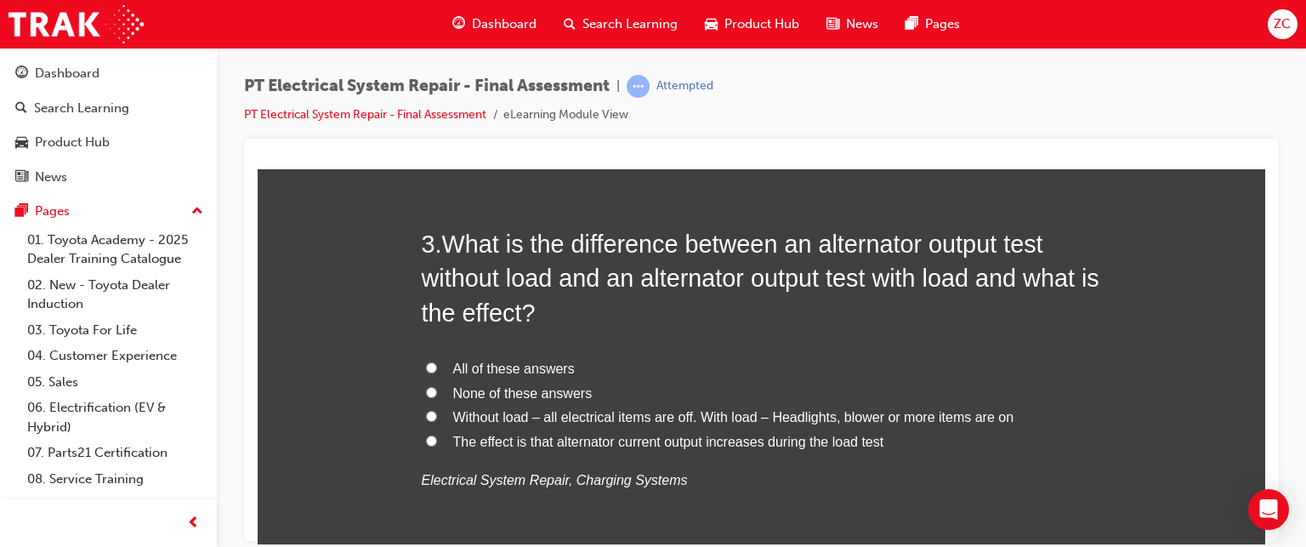
click at [602, 452] on label "The effect is that alternator current output increases during the load test" at bounding box center [762, 441] width 680 height 25
click at [437, 446] on input "The effect is that alternator current output increases during the load test" at bounding box center [431, 440] width 11 height 11
radio input "true"
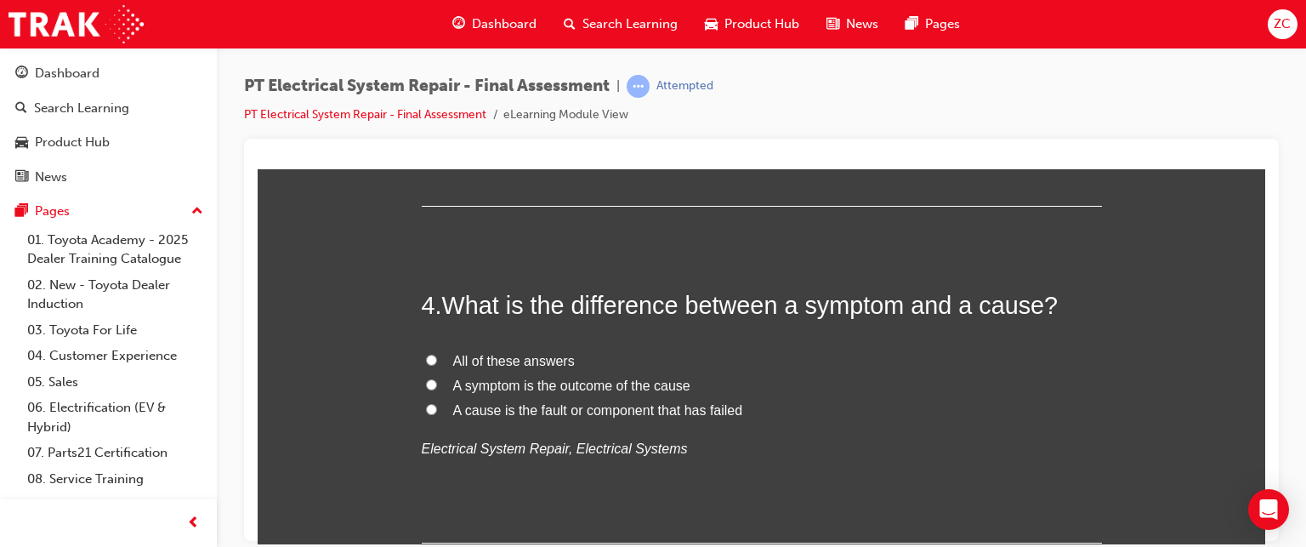
scroll to position [1316, 0]
click at [563, 405] on span "A cause is the fault or component that has failed" at bounding box center [598, 411] width 290 height 14
click at [437, 405] on input "A cause is the fault or component that has failed" at bounding box center [431, 410] width 11 height 11
radio input "true"
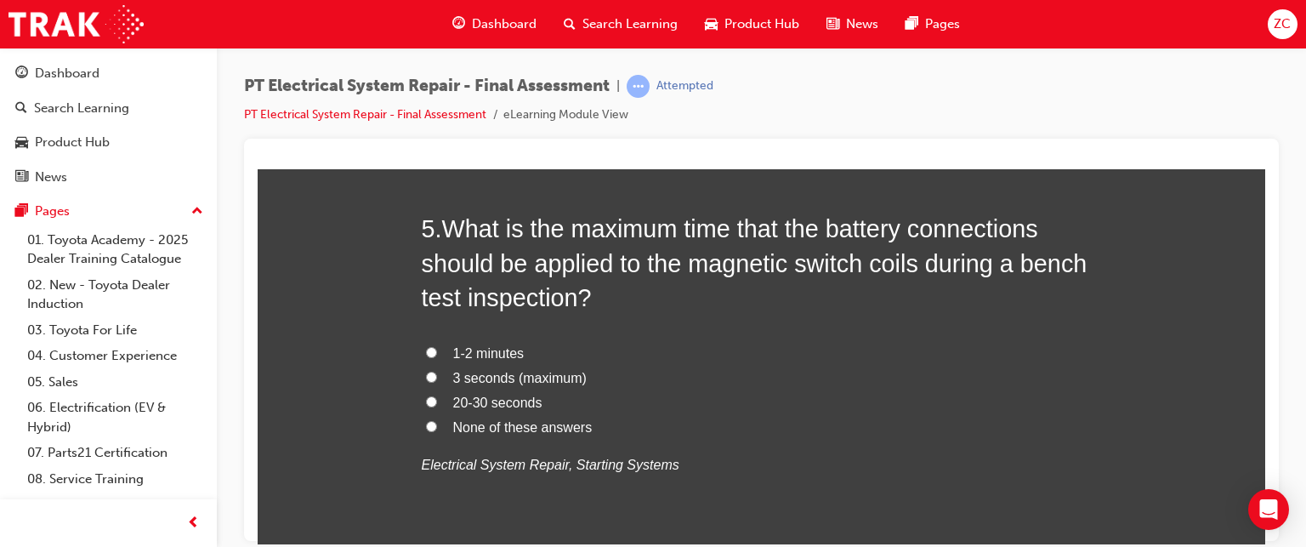
scroll to position [1731, 0]
click at [499, 351] on span "1-2 minutes" at bounding box center [488, 352] width 71 height 14
click at [437, 351] on input "1-2 minutes" at bounding box center [431, 351] width 11 height 11
radio input "true"
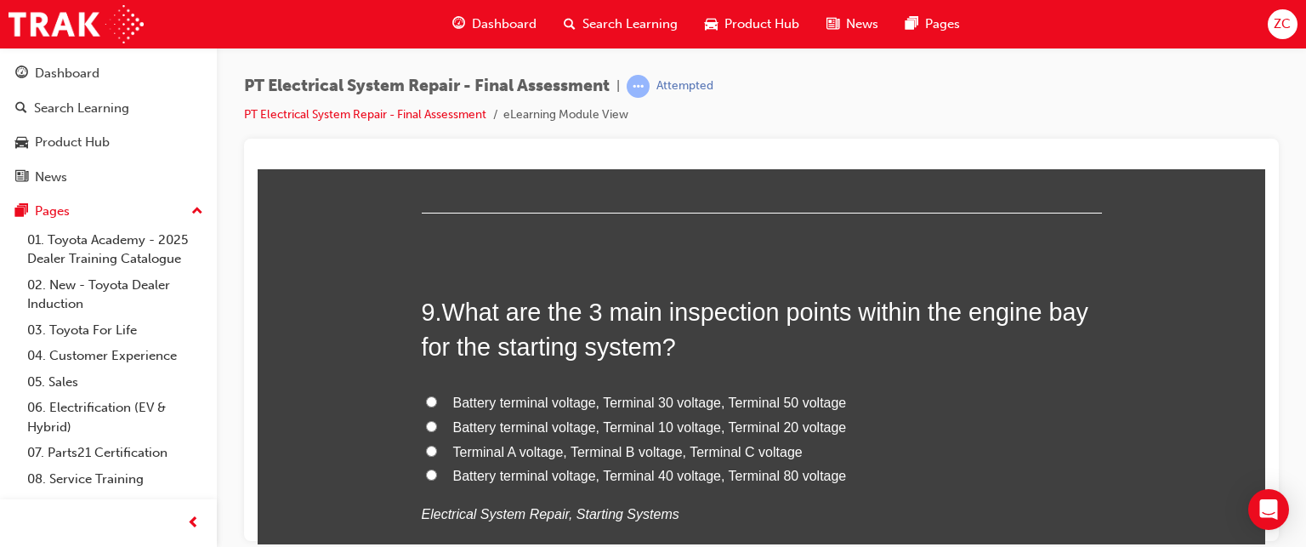
scroll to position [3231, 0]
